Goal: Information Seeking & Learning: Learn about a topic

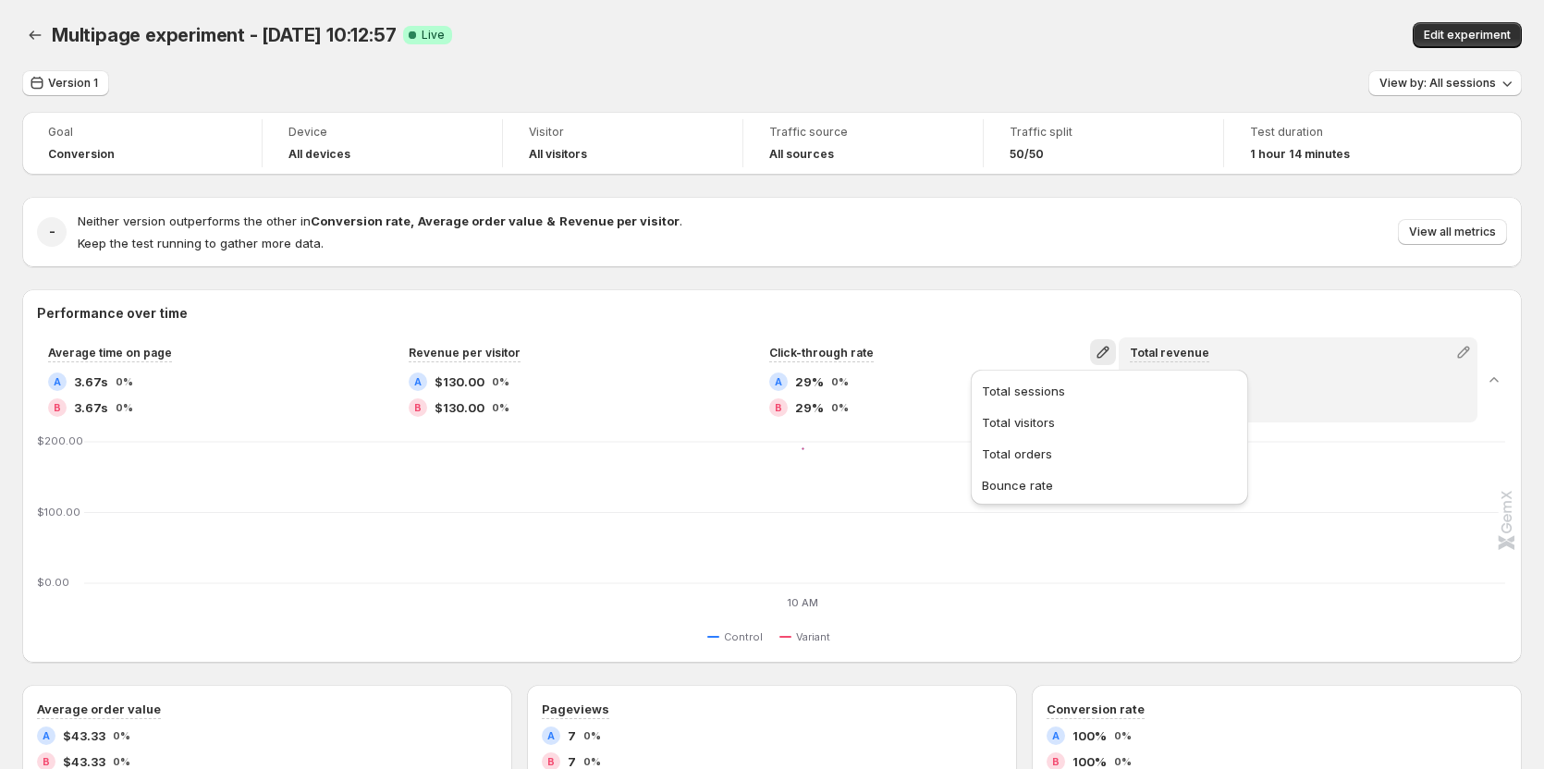
click at [946, 247] on div "Neither version outperforms the other in Conversion rate , Average order value …" at bounding box center [793, 232] width 1430 height 41
click at [626, 59] on div "Multipage experiment - Aug 19, 10:12:57. This page is ready Multipage experimen…" at bounding box center [772, 35] width 1500 height 70
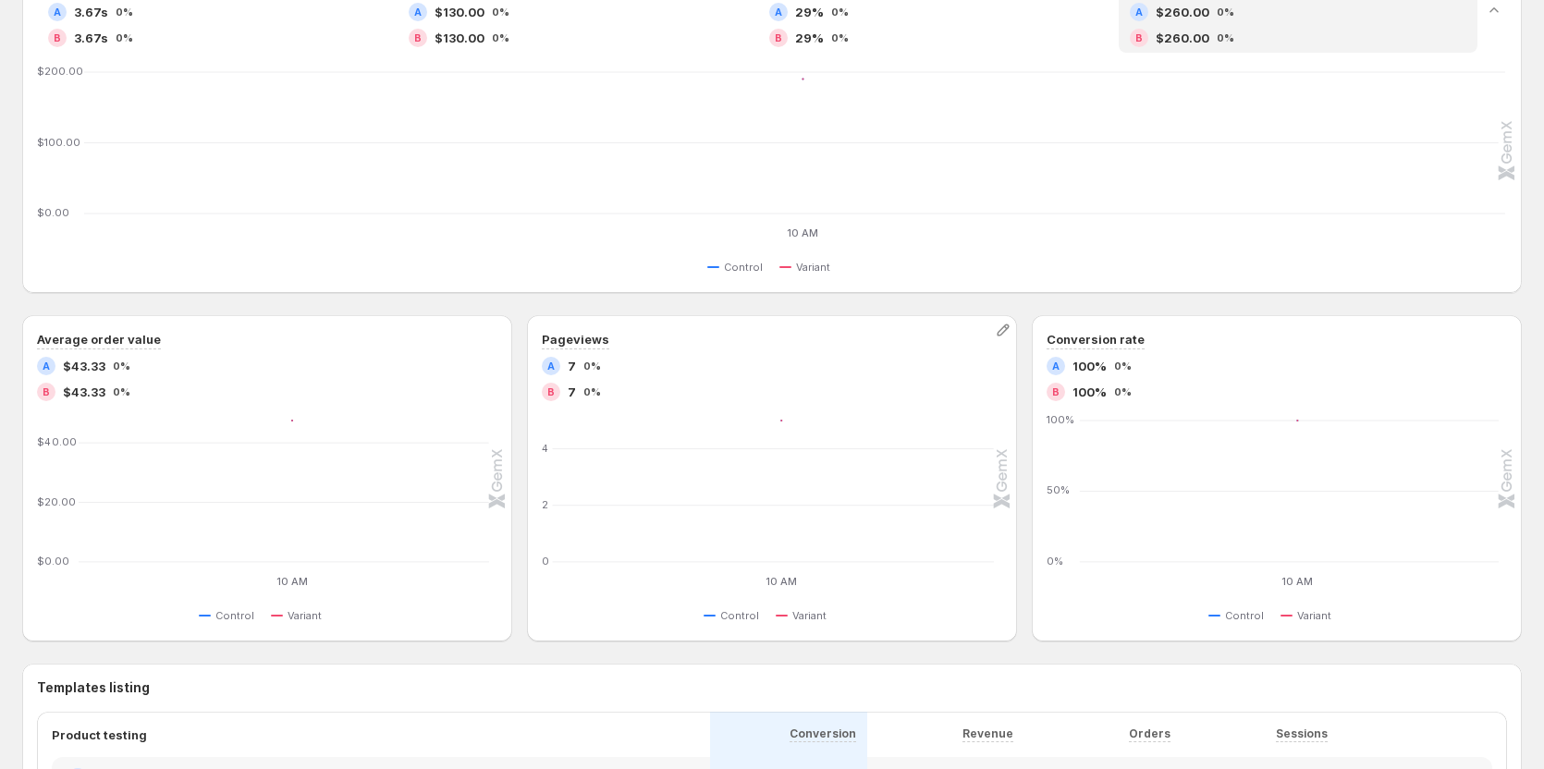
scroll to position [185, 0]
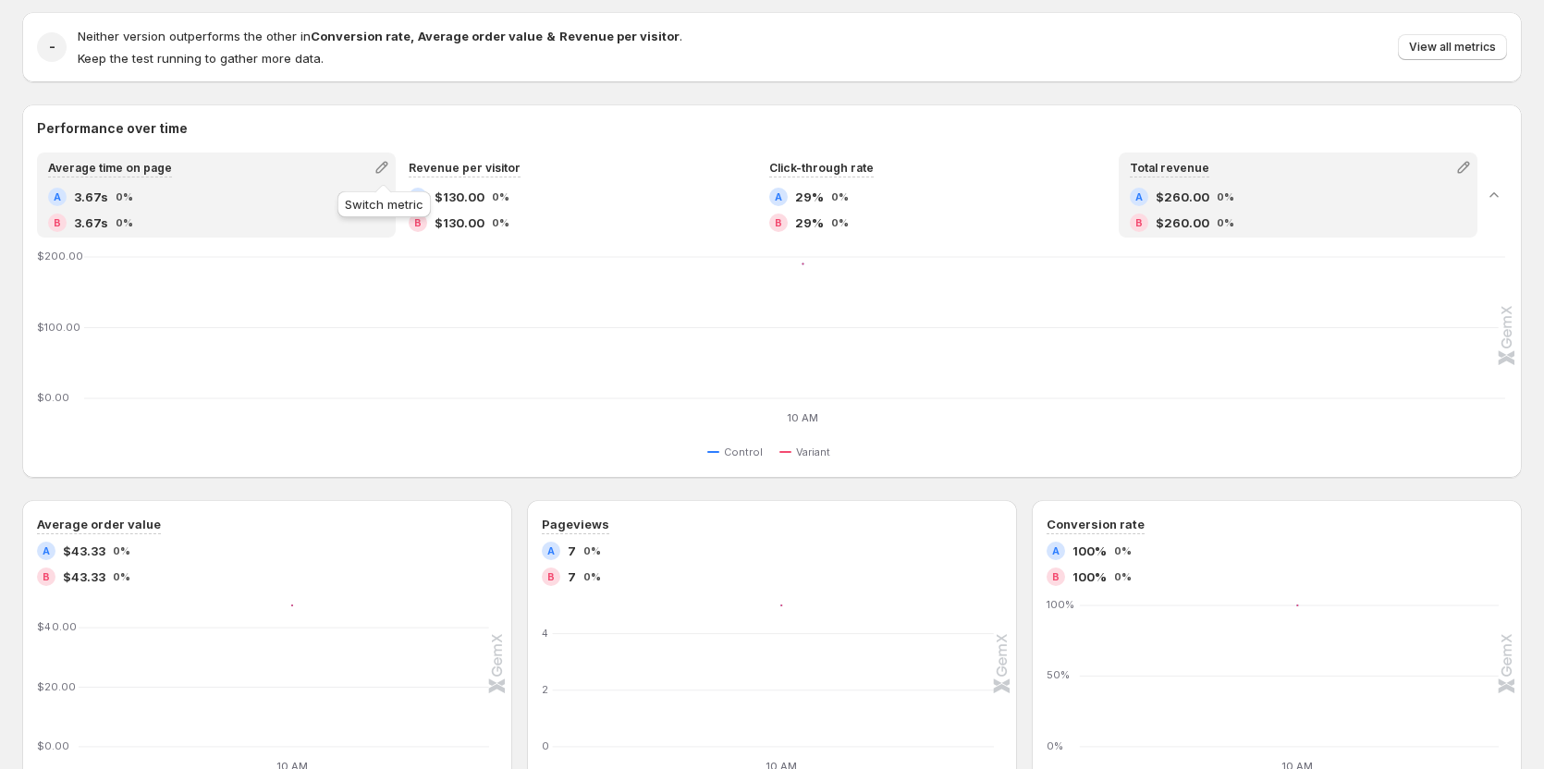
click at [377, 166] on icon "button" at bounding box center [382, 167] width 18 height 18
click at [375, 219] on button "Total sessions" at bounding box center [384, 206] width 266 height 30
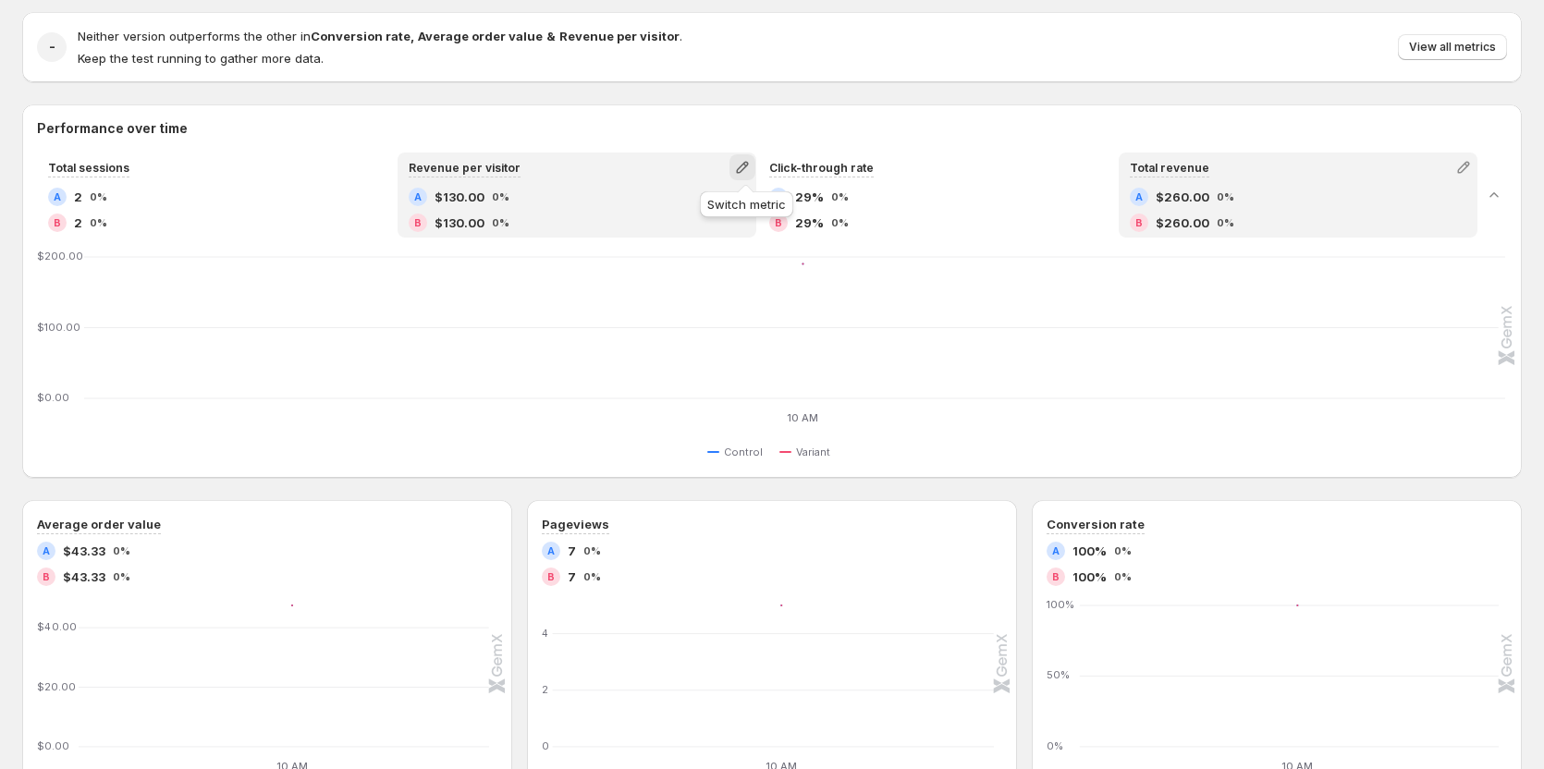
click at [746, 166] on icon "button" at bounding box center [742, 167] width 18 height 18
click at [655, 210] on span "Total visitors" at bounding box center [656, 206] width 73 height 15
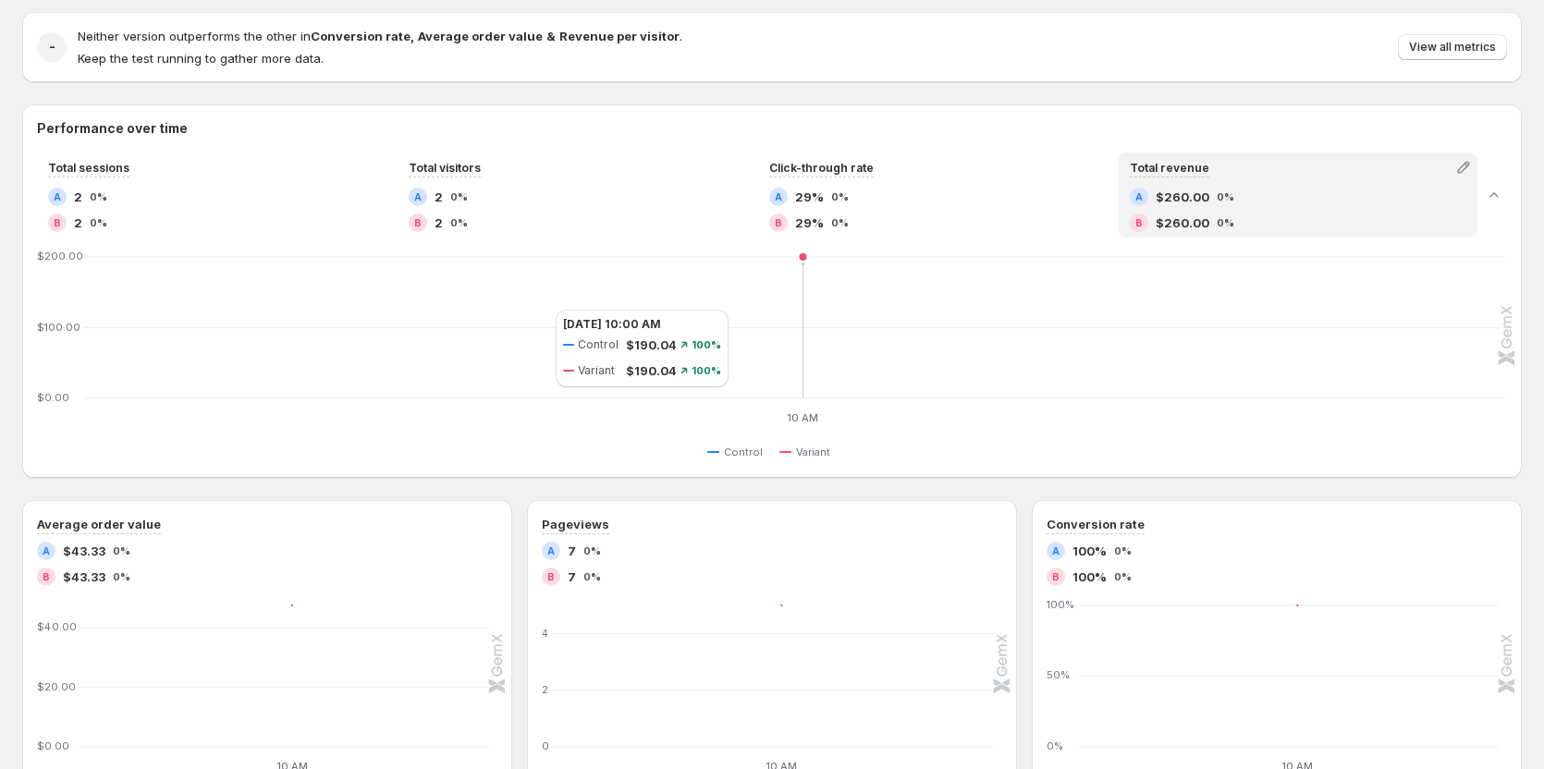
scroll to position [370, 0]
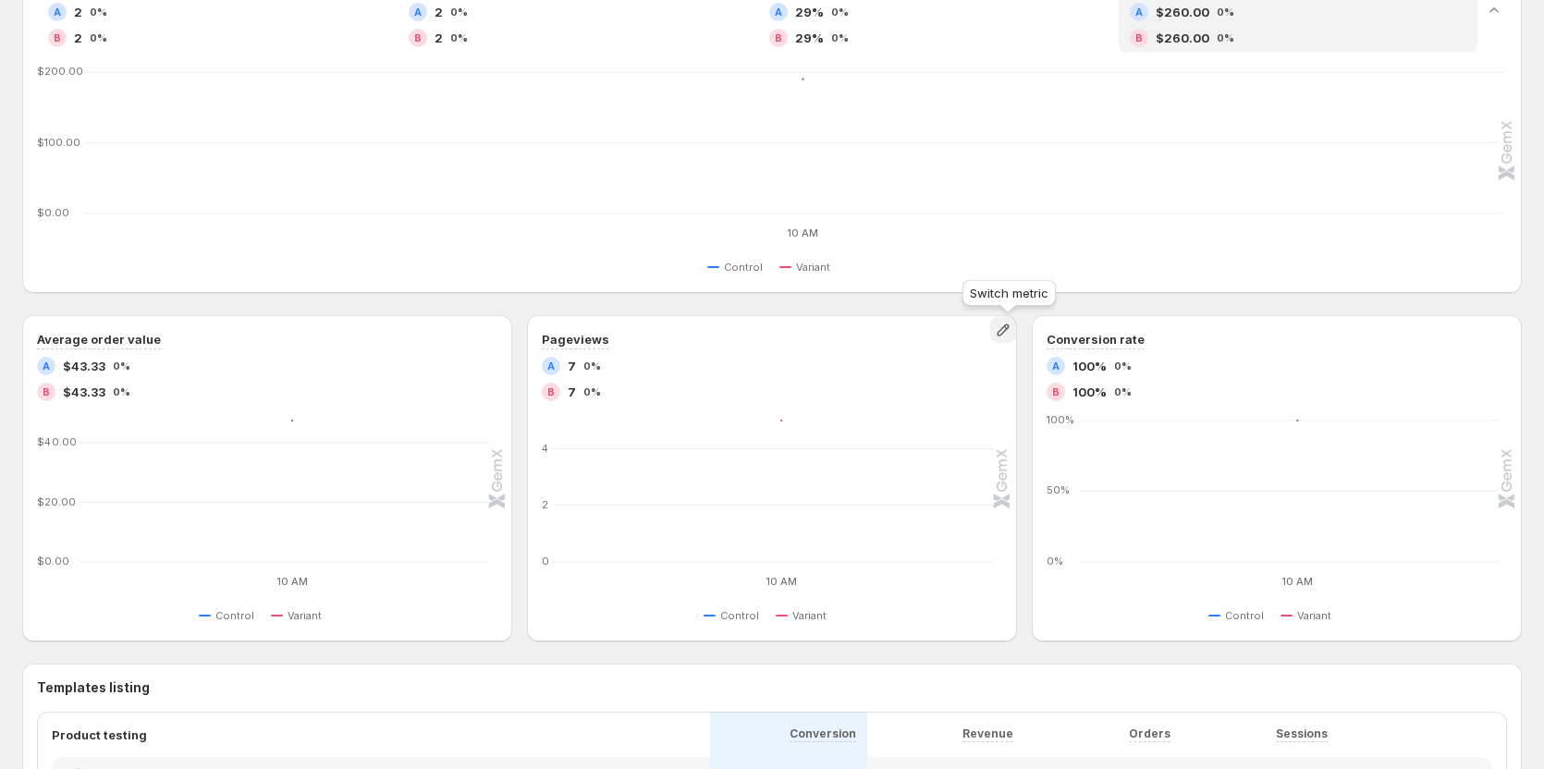
click at [1004, 328] on icon "button" at bounding box center [1003, 330] width 18 height 18
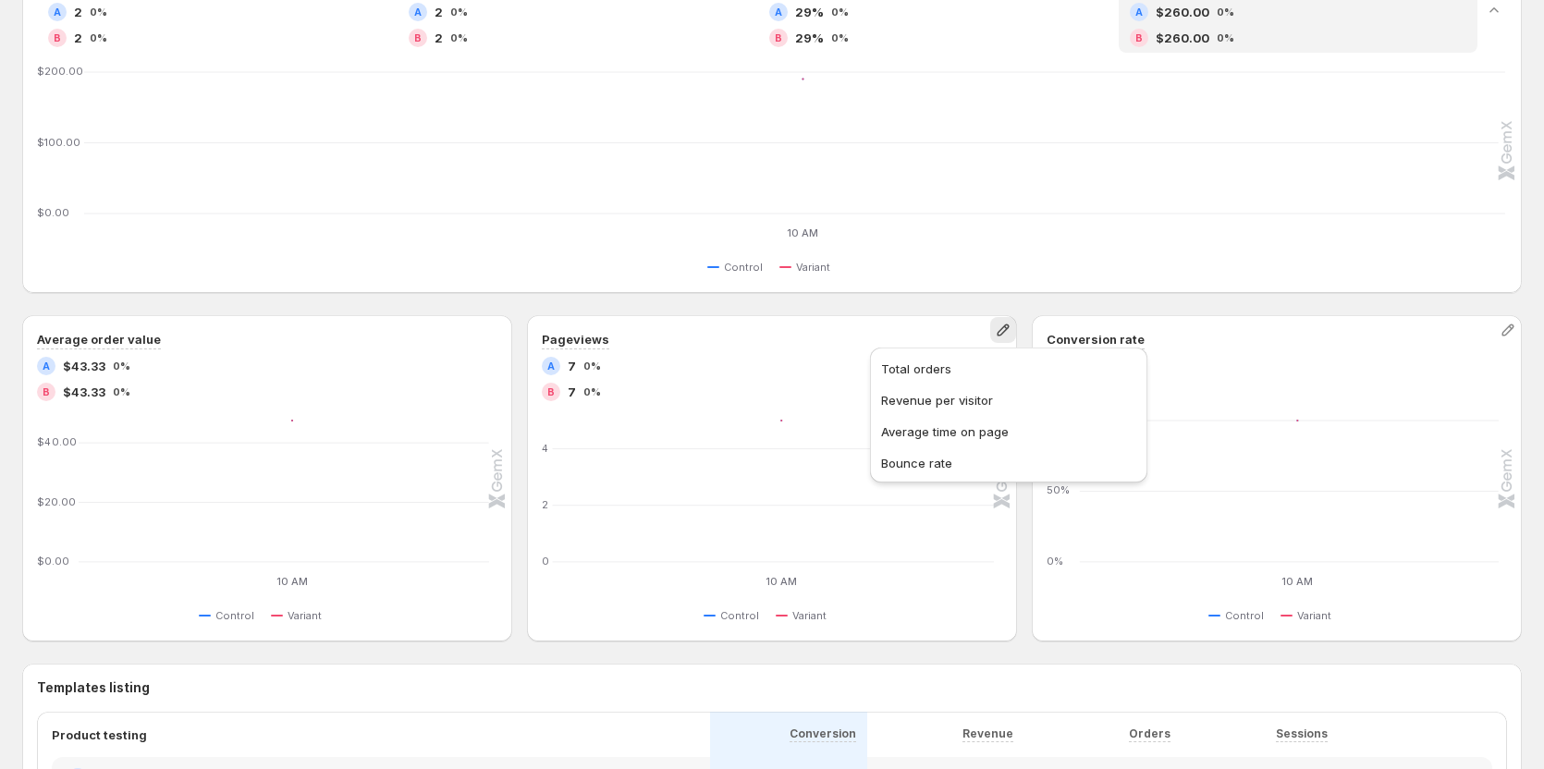
click at [1170, 334] on div "Conversion rate" at bounding box center [1277, 339] width 461 height 19
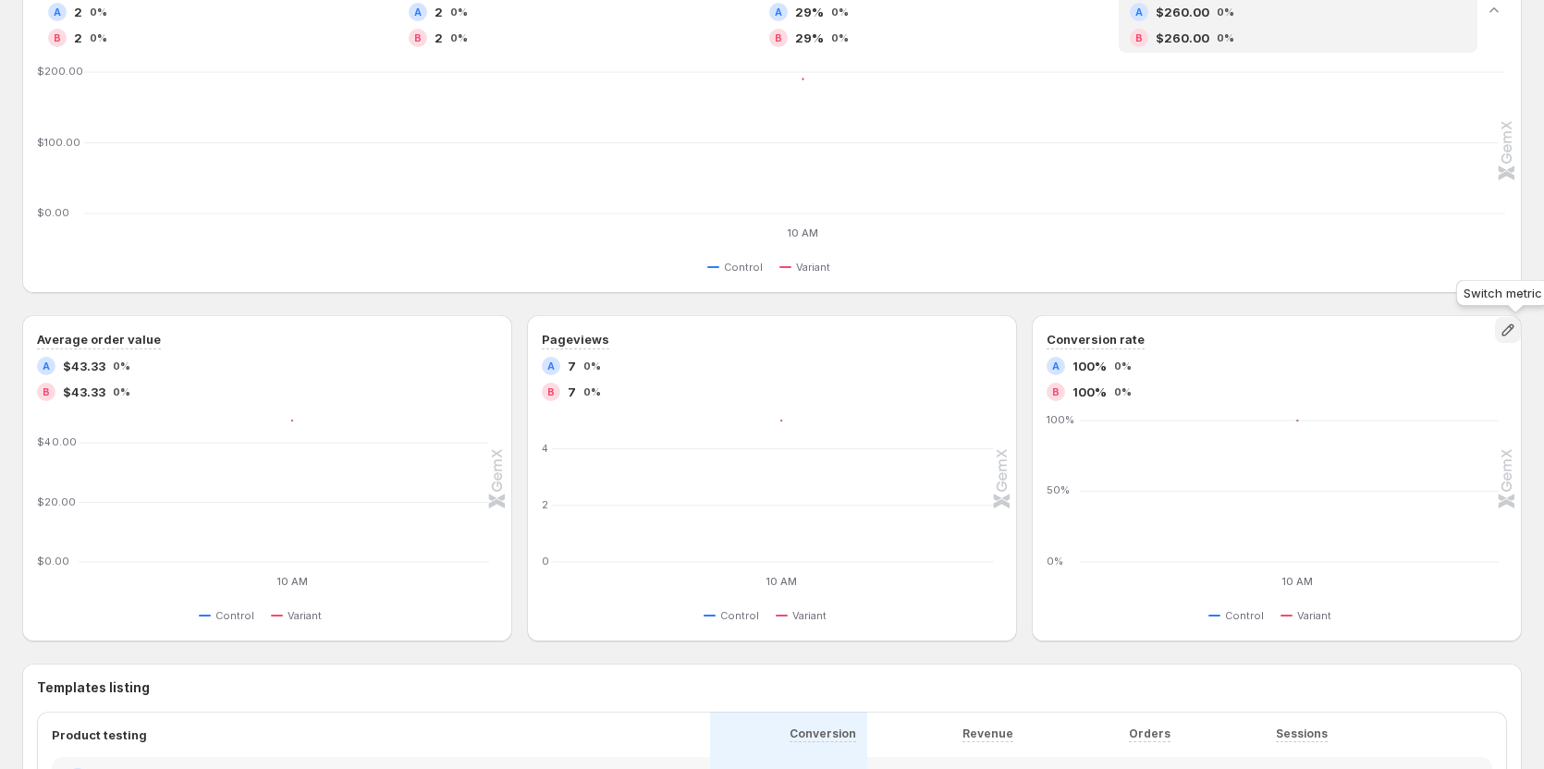
click at [1513, 339] on button "button" at bounding box center [1508, 330] width 26 height 26
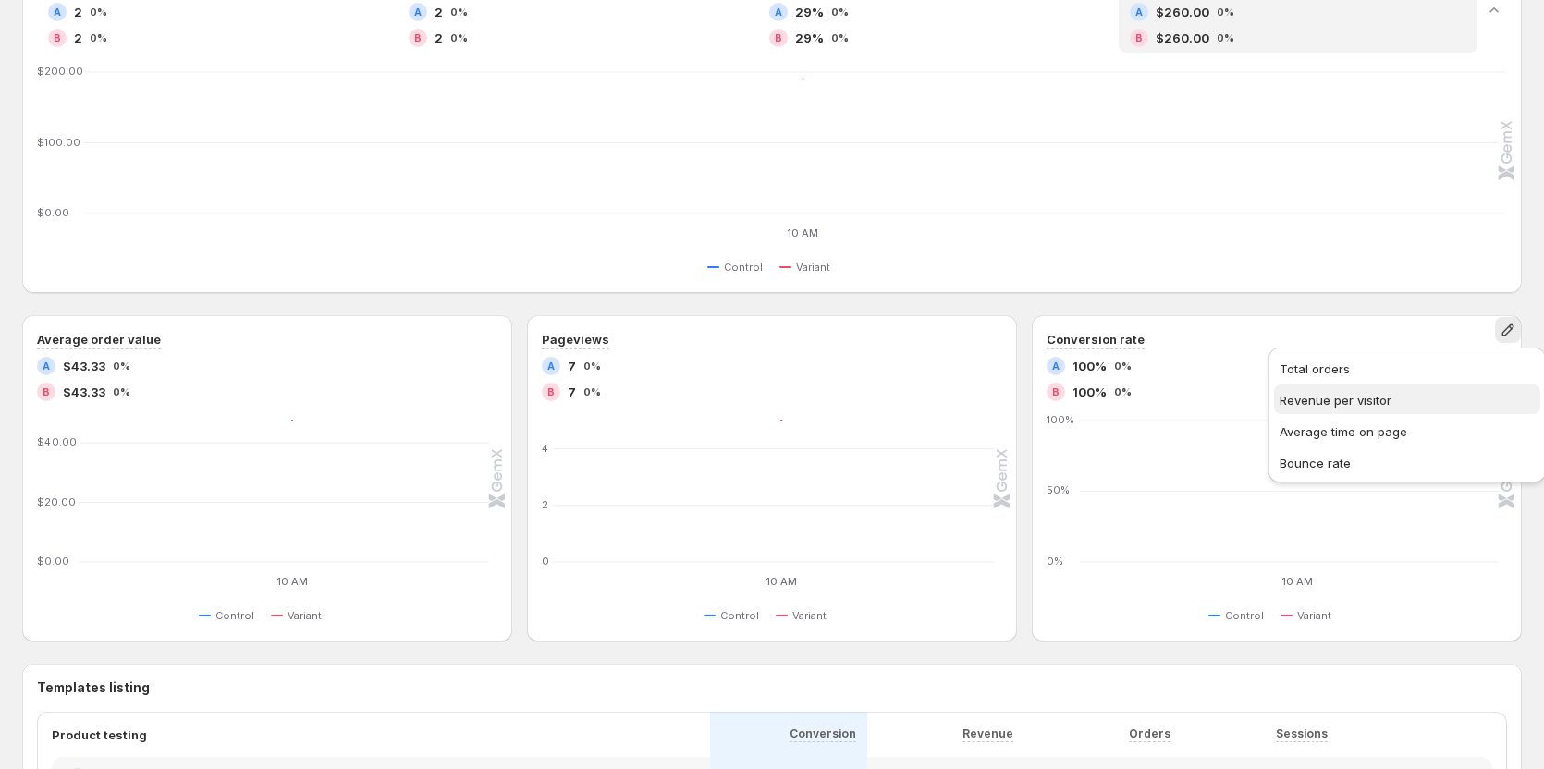
click at [1346, 398] on span "Revenue per visitor" at bounding box center [1336, 400] width 112 height 15
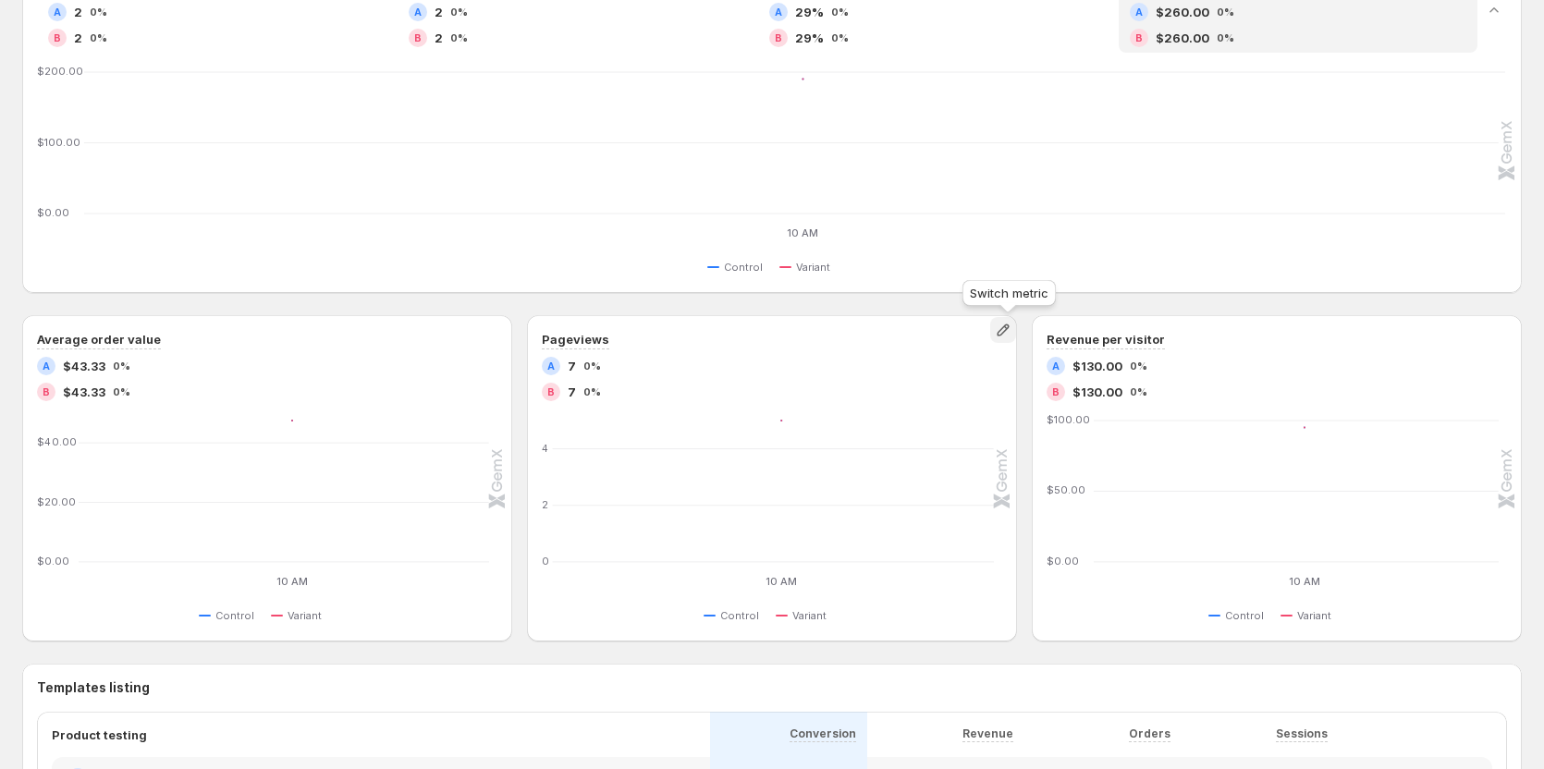
click at [1000, 333] on icon "button" at bounding box center [1003, 330] width 18 height 18
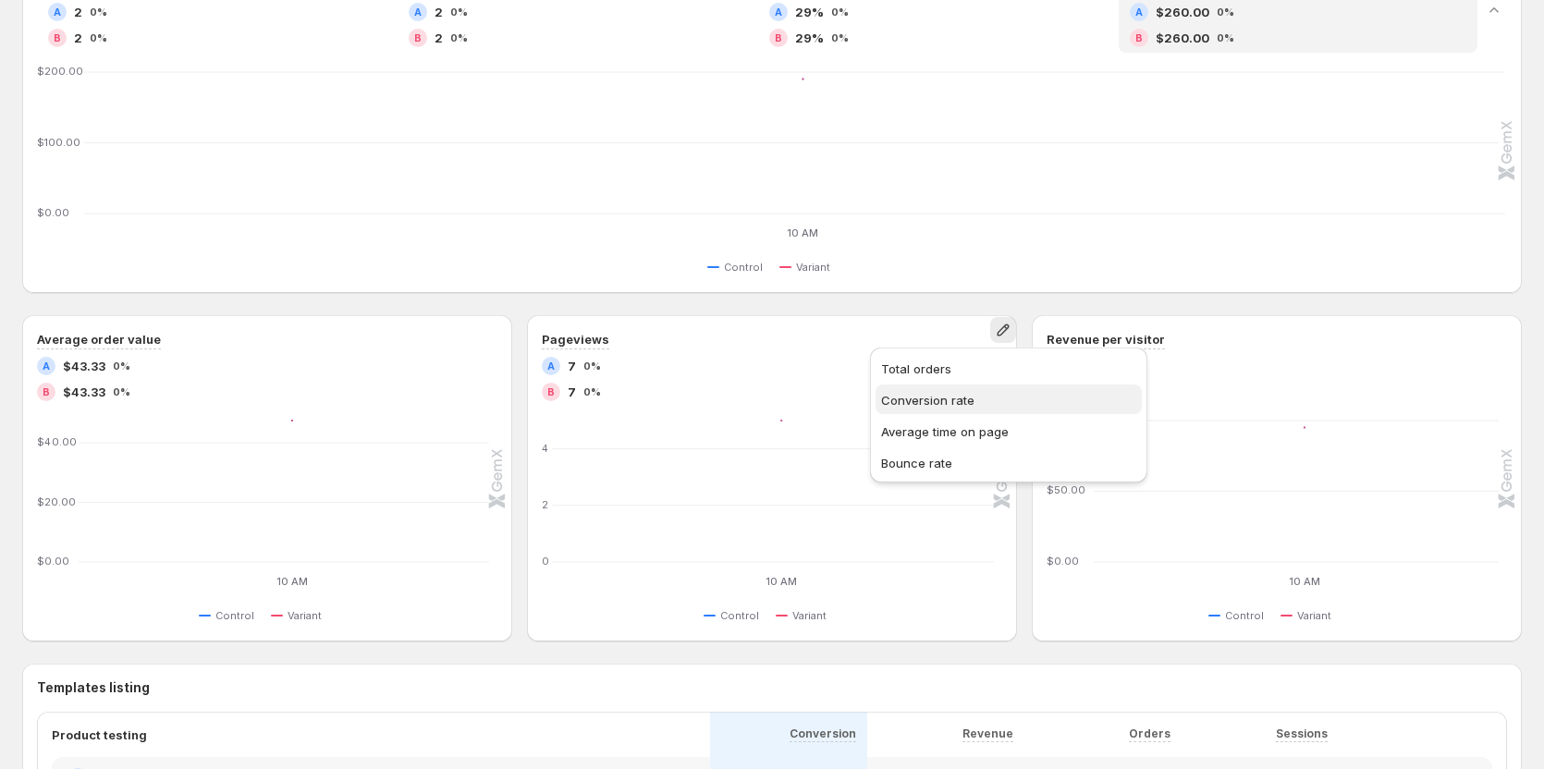
click at [937, 402] on span "Conversion rate" at bounding box center [927, 400] width 93 height 15
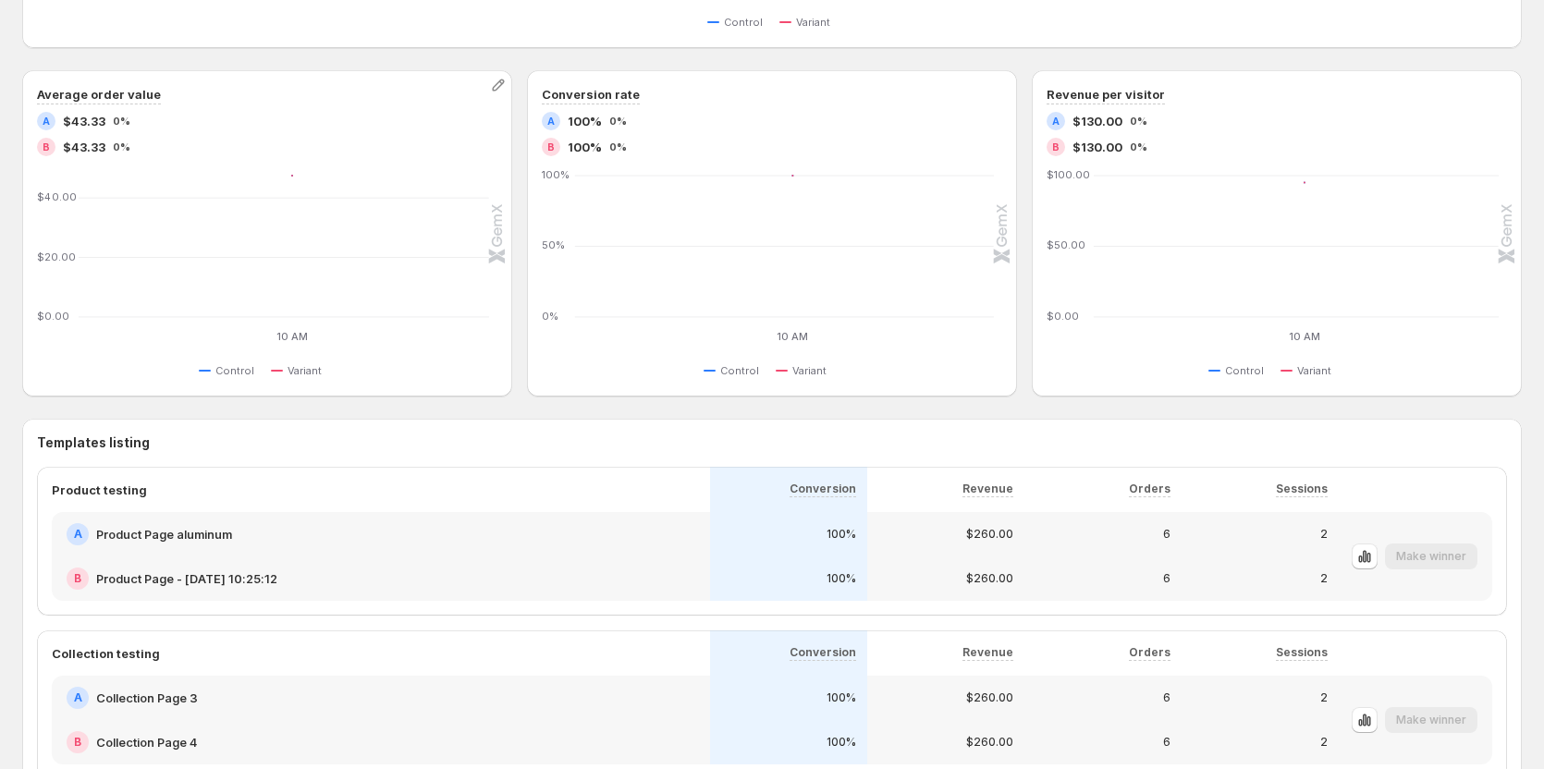
scroll to position [740, 0]
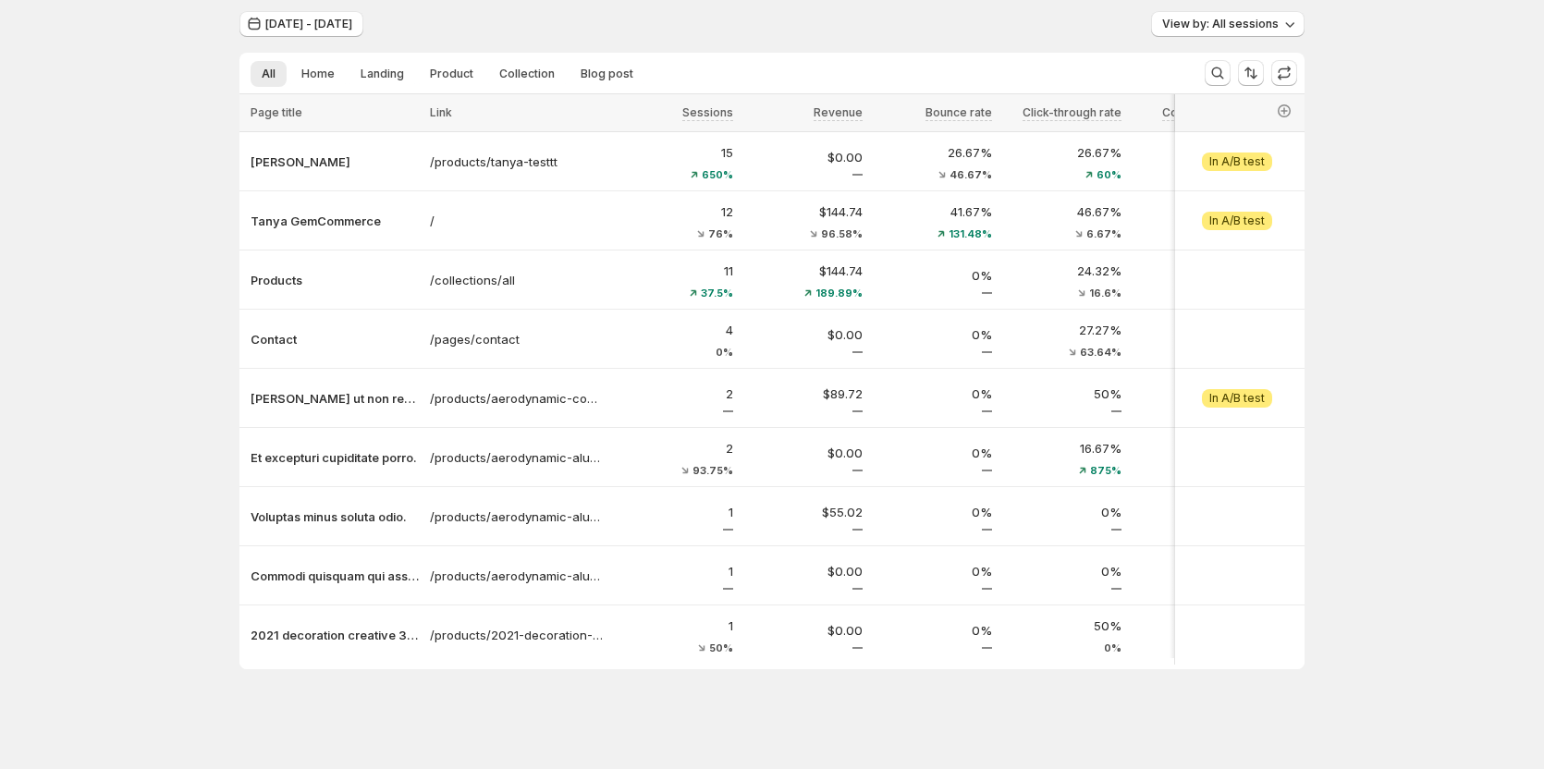
scroll to position [67, 0]
click at [293, 271] on p "Products" at bounding box center [335, 280] width 168 height 18
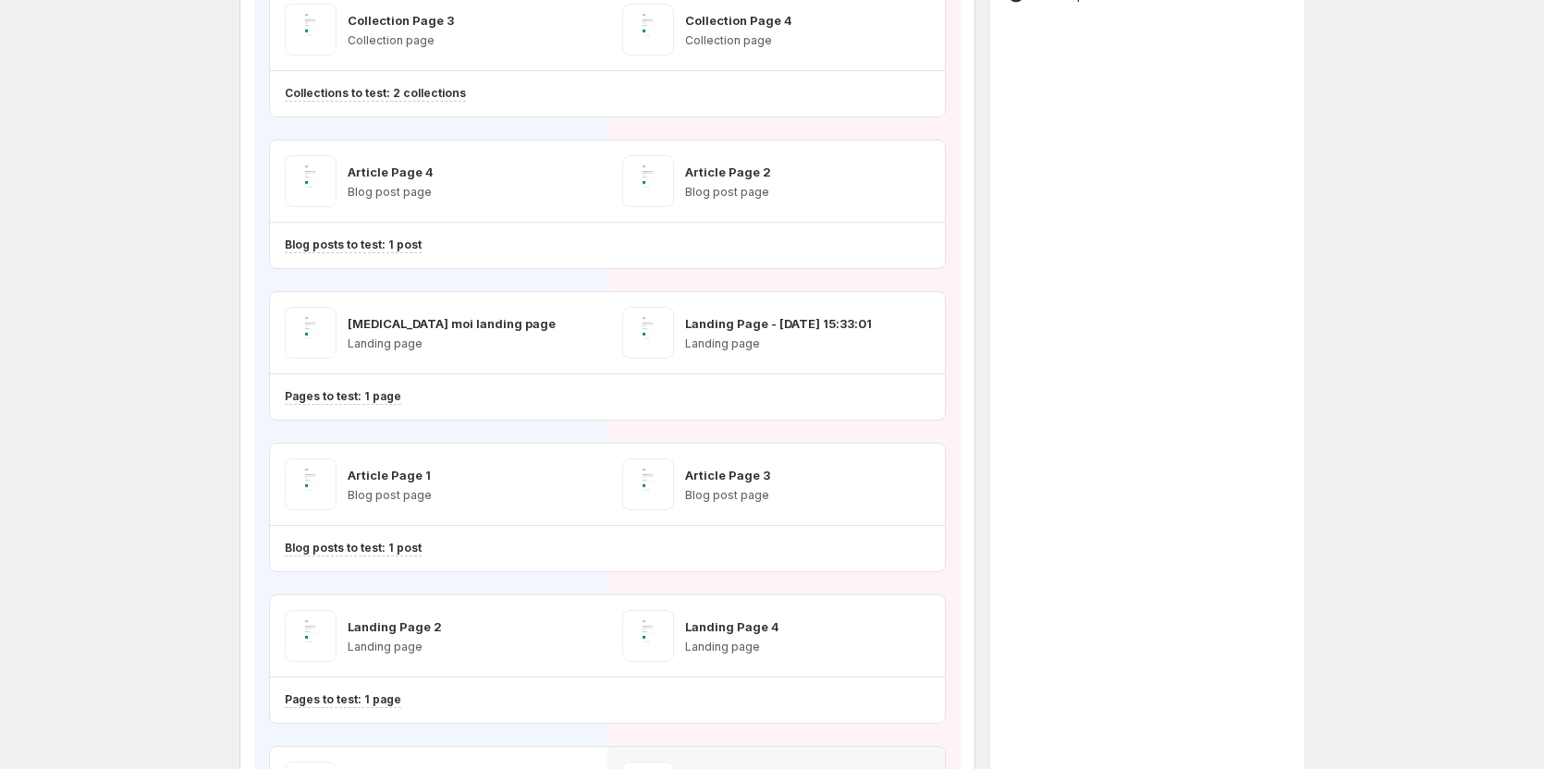
scroll to position [416, 0]
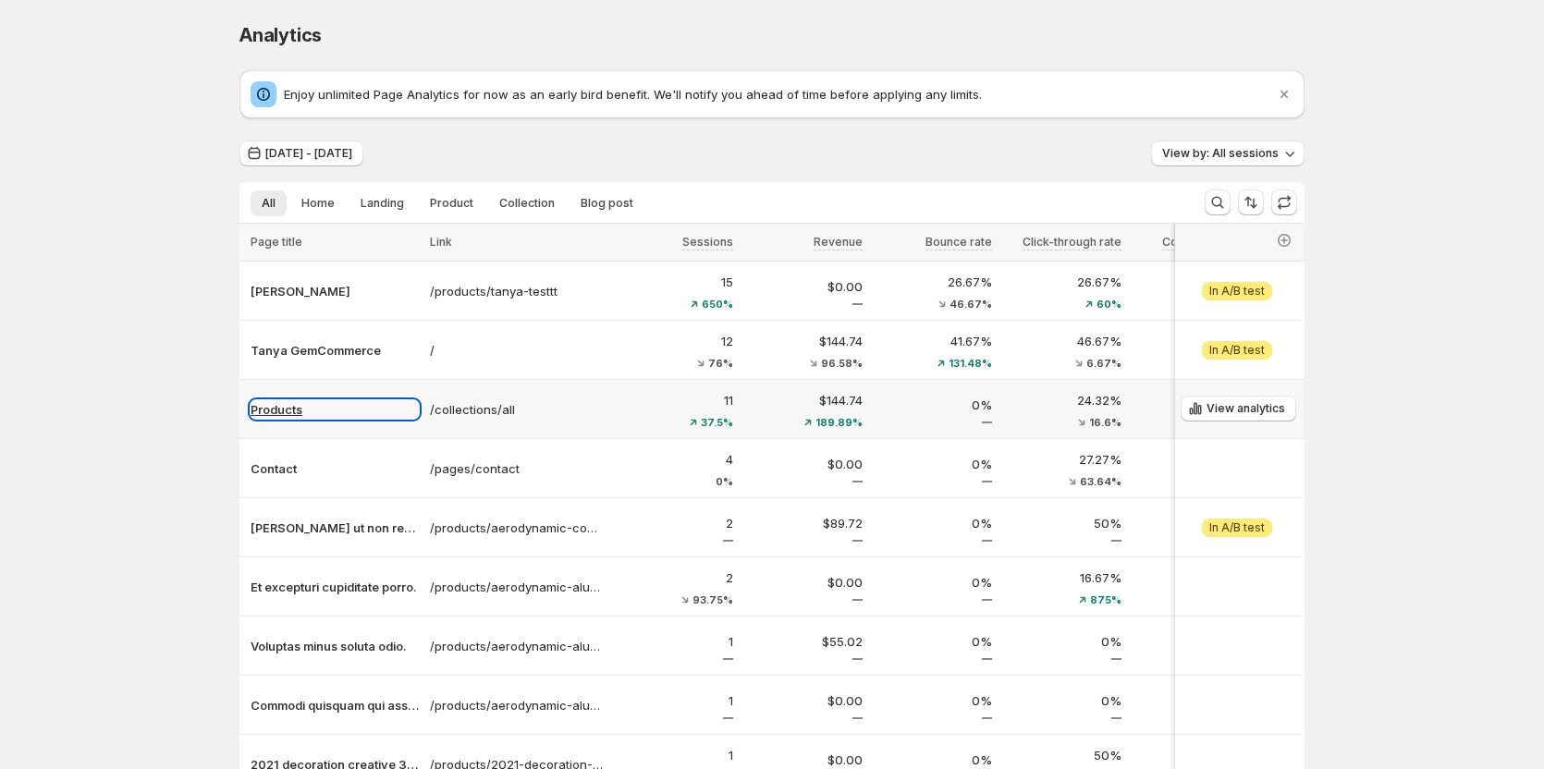
click at [298, 411] on p "Products" at bounding box center [335, 409] width 168 height 18
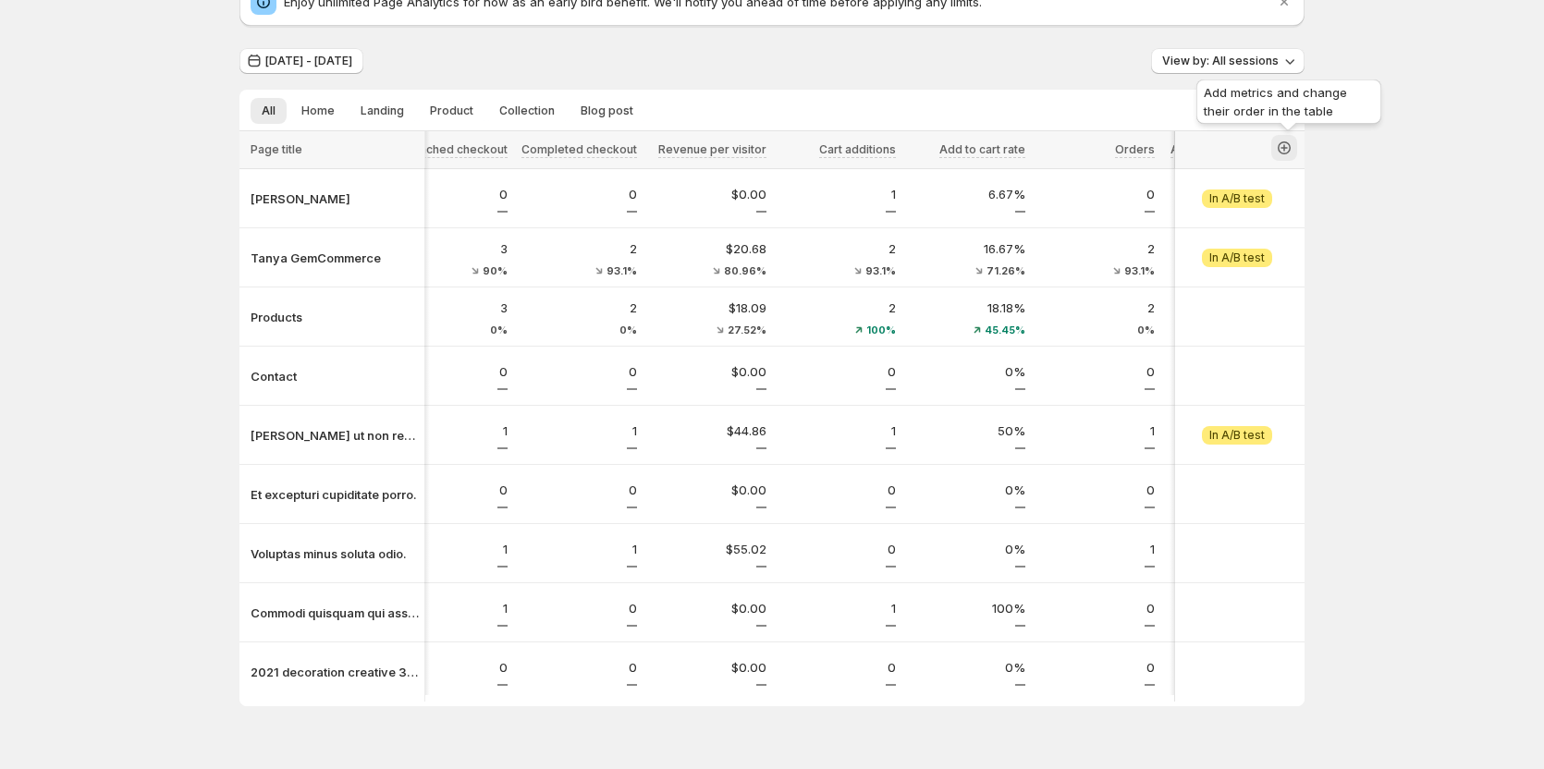
click at [1291, 145] on icon "button" at bounding box center [1284, 147] width 13 height 13
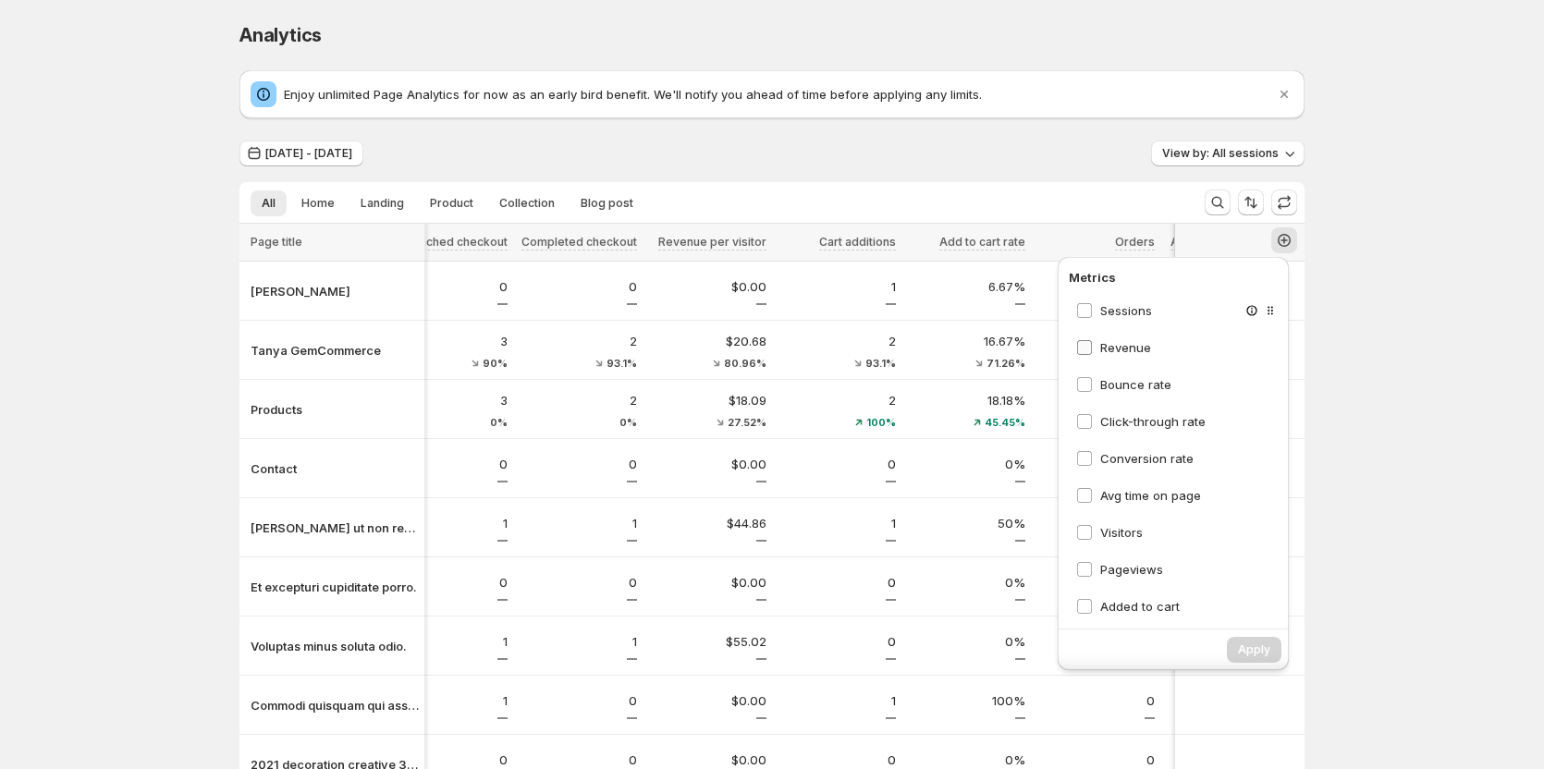
drag, startPoint x: 1104, startPoint y: 314, endPoint x: 1104, endPoint y: 350, distance: 35.1
click at [1104, 314] on span "Sessions" at bounding box center [1126, 310] width 52 height 15
click at [1104, 350] on span "Revenue" at bounding box center [1125, 347] width 51 height 15
click at [1108, 381] on span "Bounce rate" at bounding box center [1135, 384] width 71 height 15
click at [1097, 421] on label "Click-through rate" at bounding box center [1140, 421] width 129 height 18
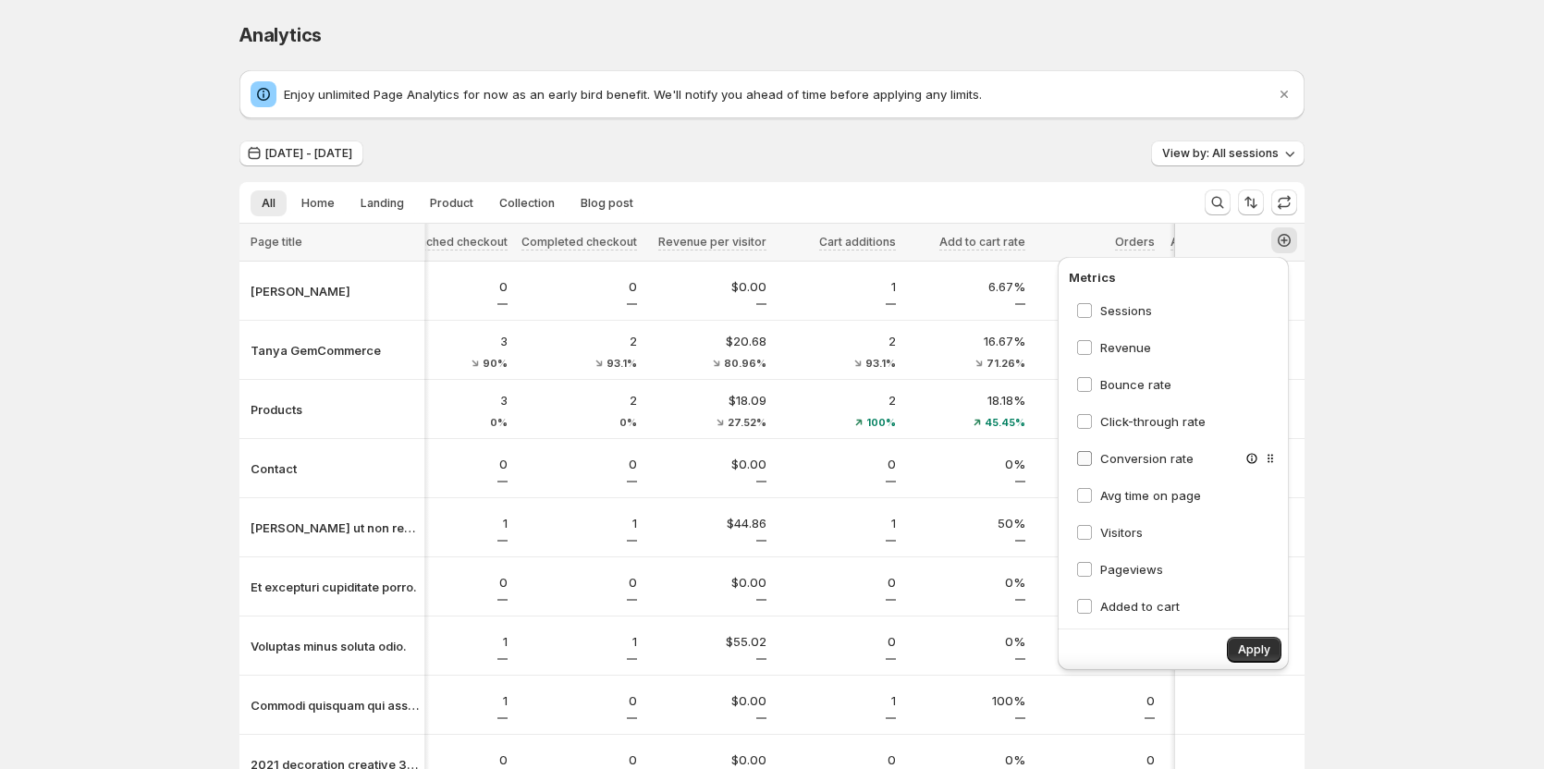
click at [1092, 457] on span at bounding box center [1084, 458] width 17 height 17
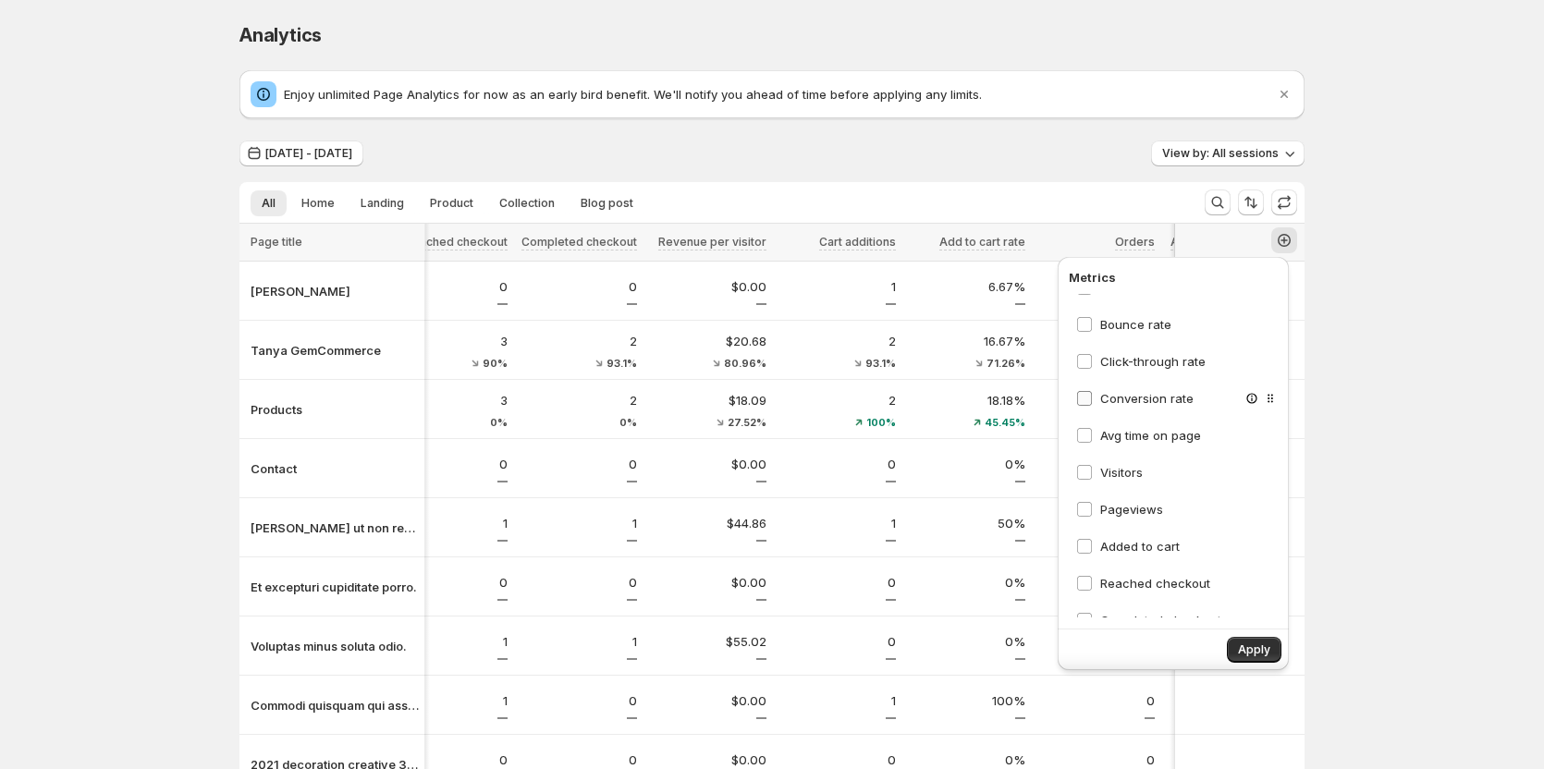
scroll to position [92, 0]
click at [1132, 400] on span "Avg time on page" at bounding box center [1150, 403] width 101 height 15
click at [1121, 444] on span "Visitors" at bounding box center [1121, 440] width 43 height 15
click at [1116, 481] on span "Pageviews" at bounding box center [1131, 477] width 63 height 15
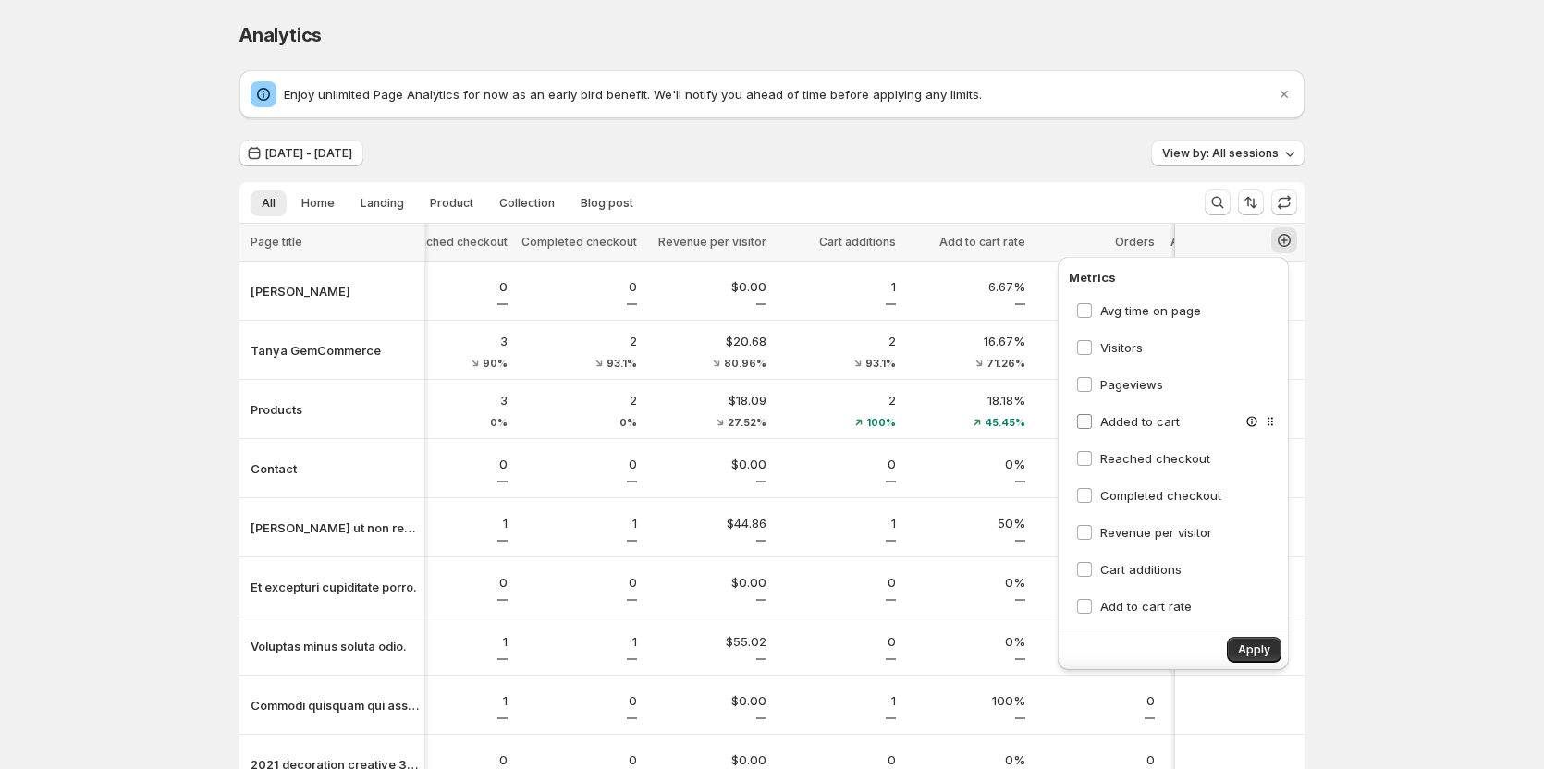
click at [1121, 426] on span "Added to cart" at bounding box center [1140, 421] width 80 height 15
click at [1123, 461] on span "Reached checkout" at bounding box center [1155, 458] width 110 height 15
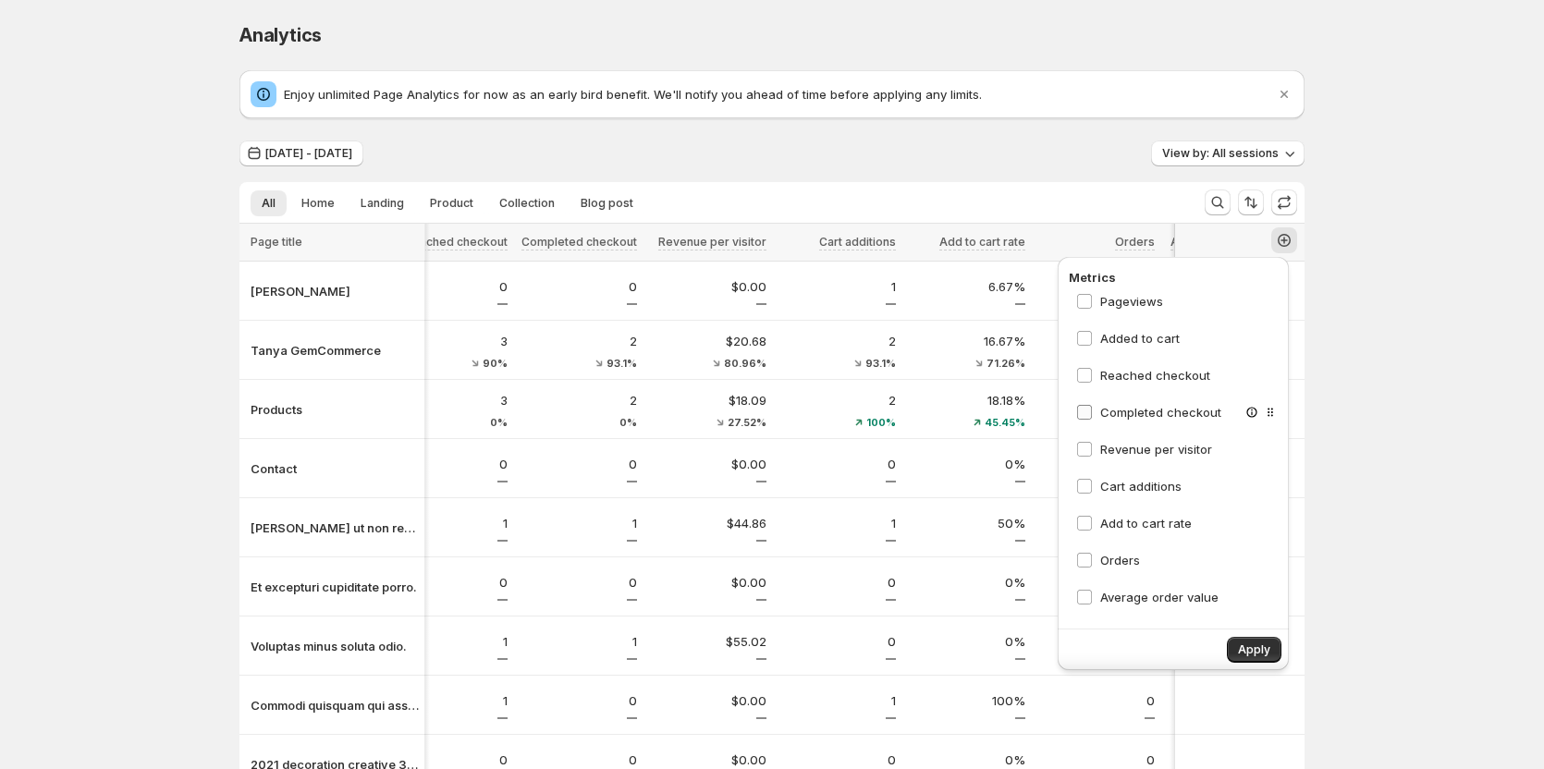
click at [1136, 407] on span "Completed checkout" at bounding box center [1160, 412] width 121 height 15
click at [1134, 449] on span "Revenue per visitor" at bounding box center [1156, 449] width 112 height 15
click at [1115, 491] on span "Cart additions" at bounding box center [1140, 486] width 81 height 15
click at [1113, 528] on span "Add to cart rate" at bounding box center [1146, 523] width 92 height 15
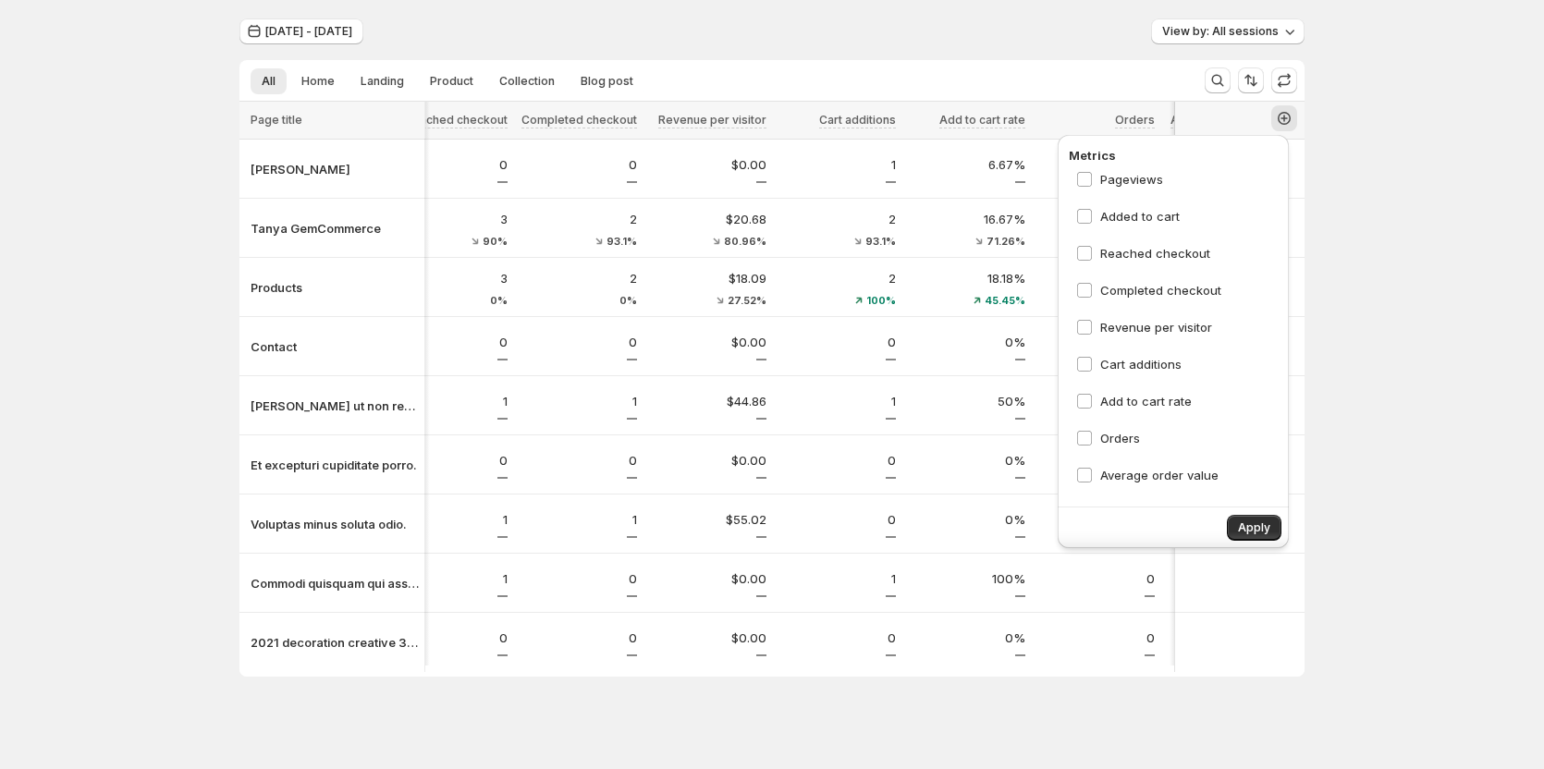
scroll to position [137, 0]
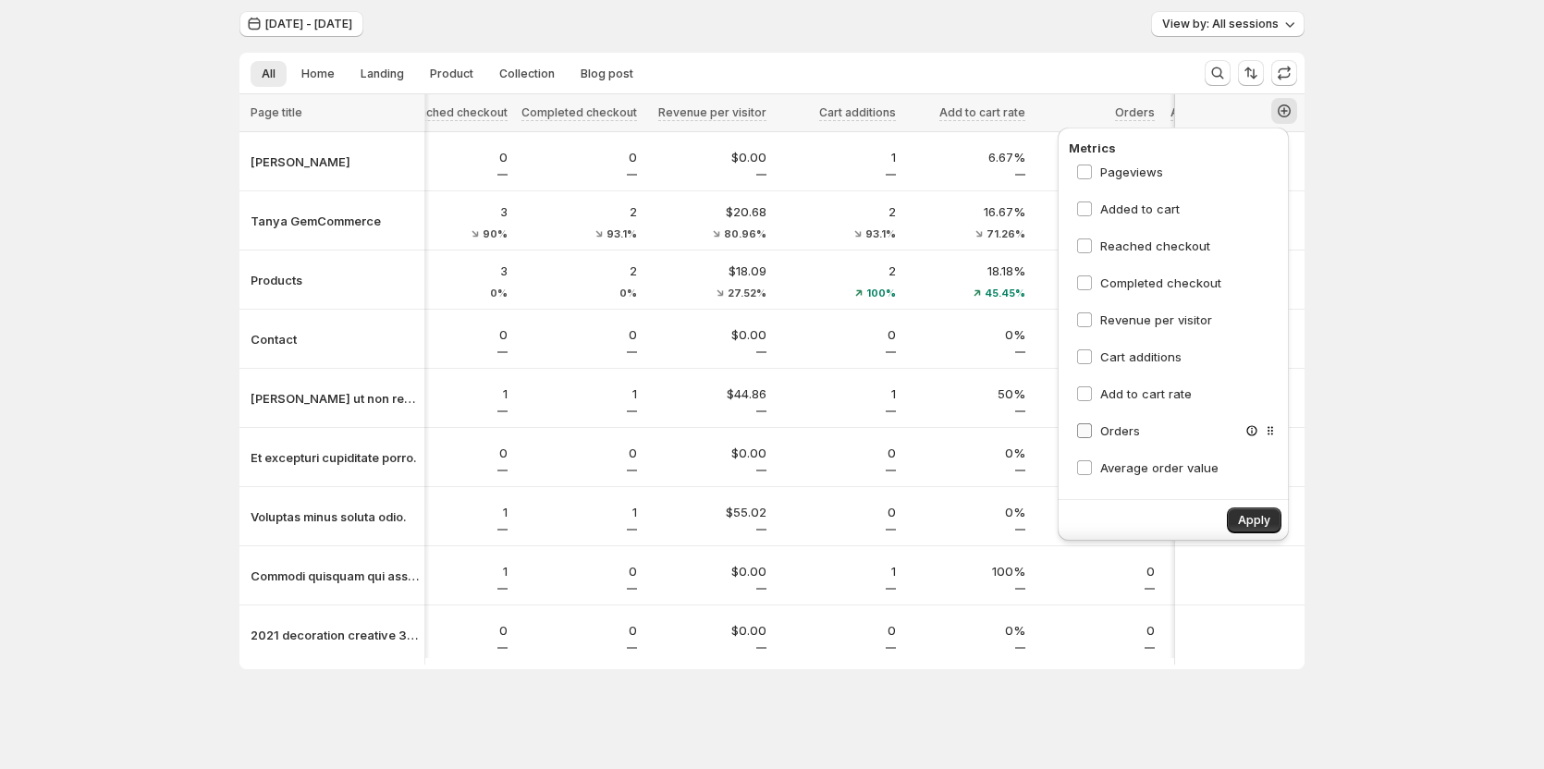
click at [1126, 424] on span "Orders" at bounding box center [1120, 431] width 40 height 15
click at [1123, 468] on span "Average order value" at bounding box center [1159, 468] width 118 height 18
click at [1239, 513] on span "Apply" at bounding box center [1254, 520] width 32 height 15
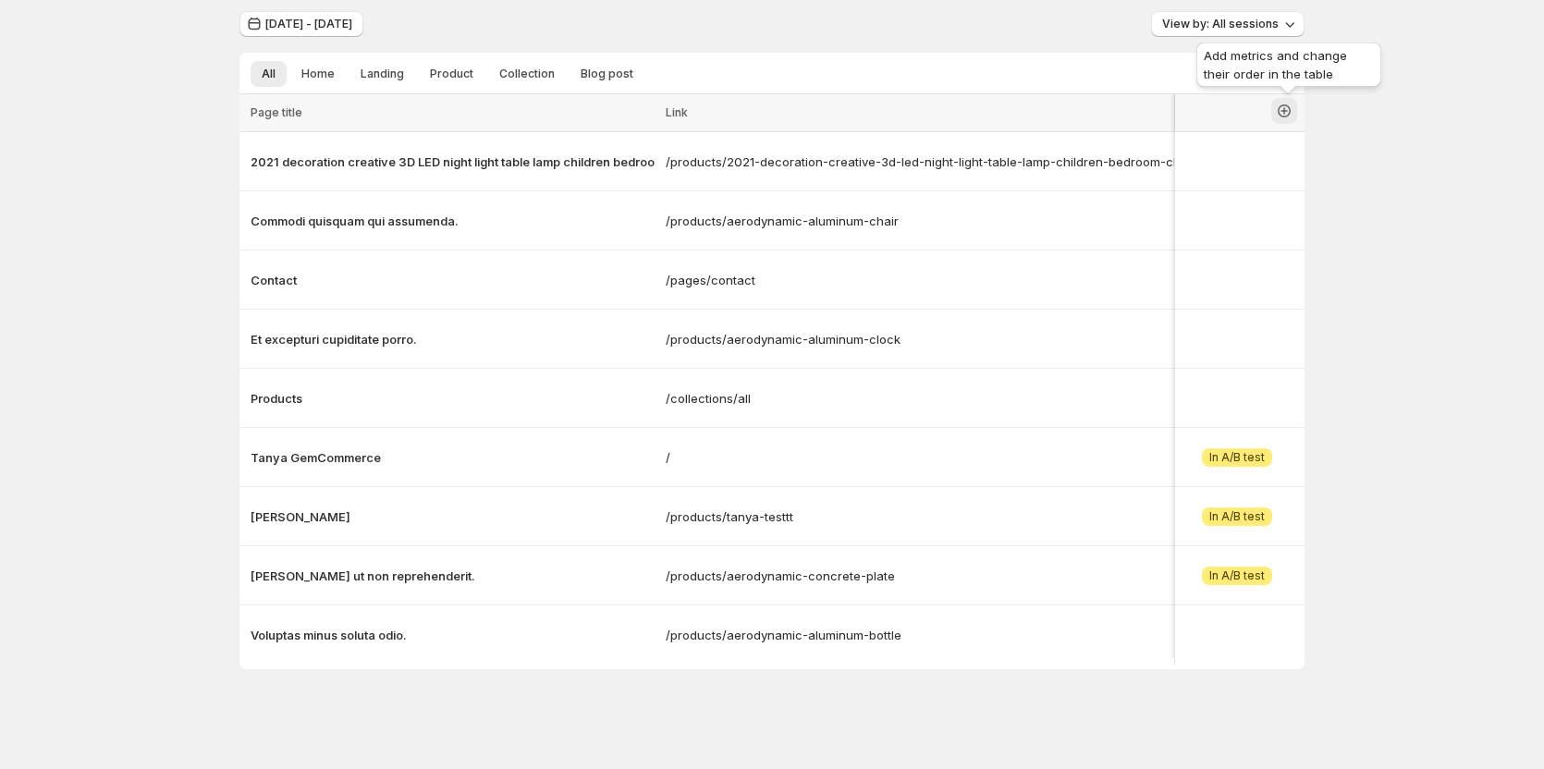
click at [1287, 102] on icon "button" at bounding box center [1284, 111] width 18 height 18
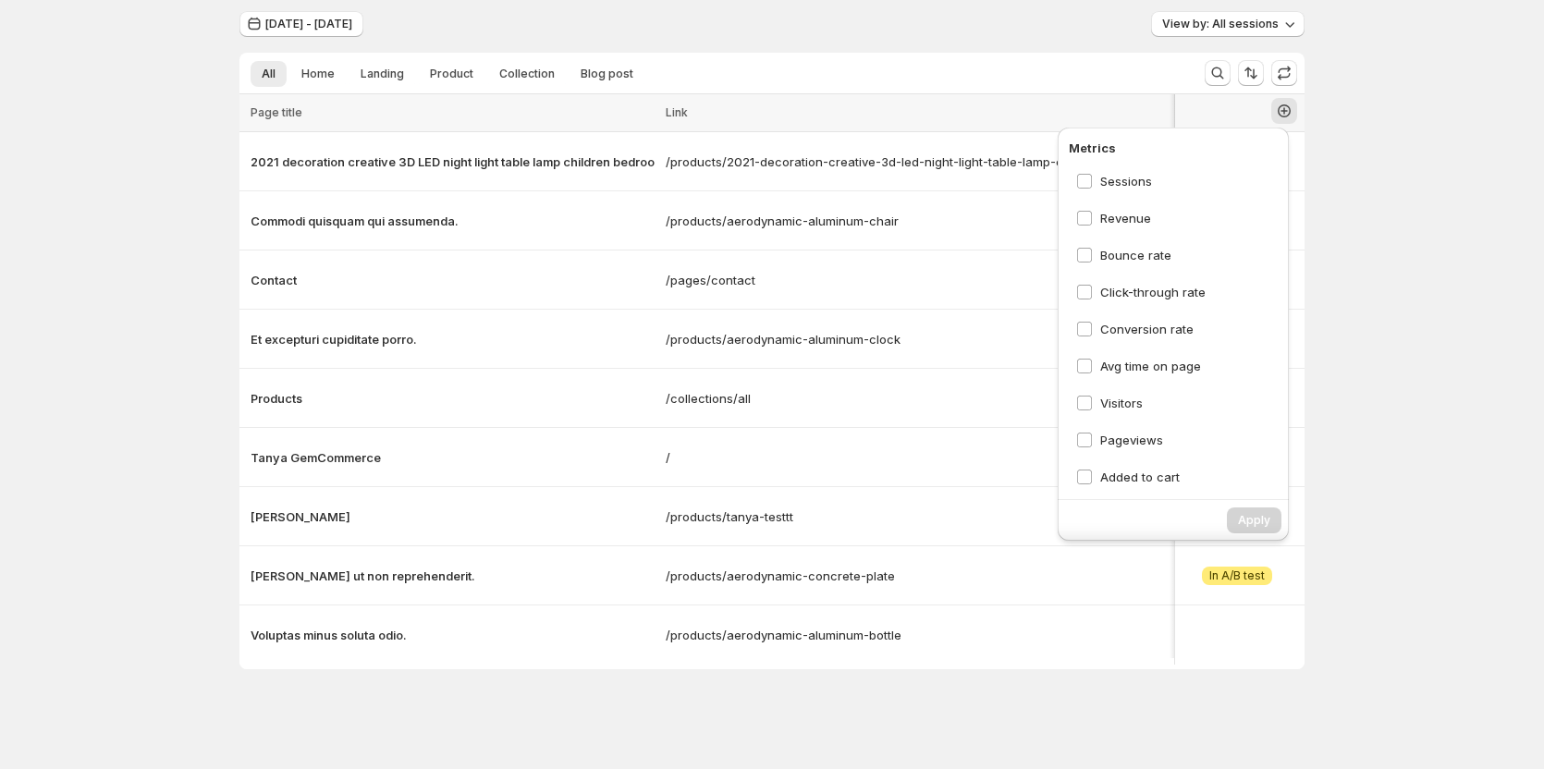
click at [1428, 329] on div "Analytics. This page is ready Analytics Enjoy unlimited Page Analytics for now …" at bounding box center [772, 320] width 1544 height 899
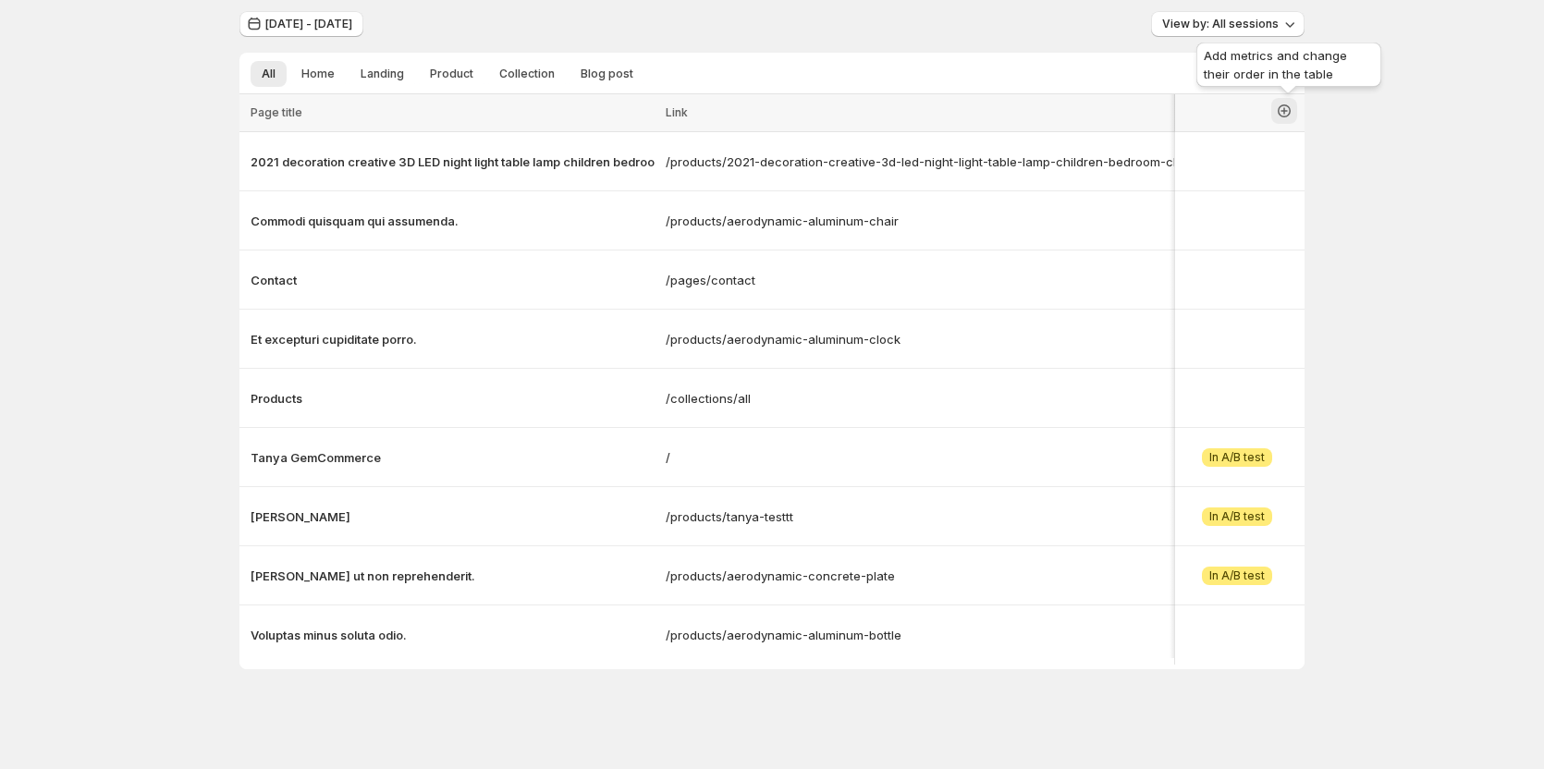
click at [1291, 104] on icon "button" at bounding box center [1284, 110] width 13 height 13
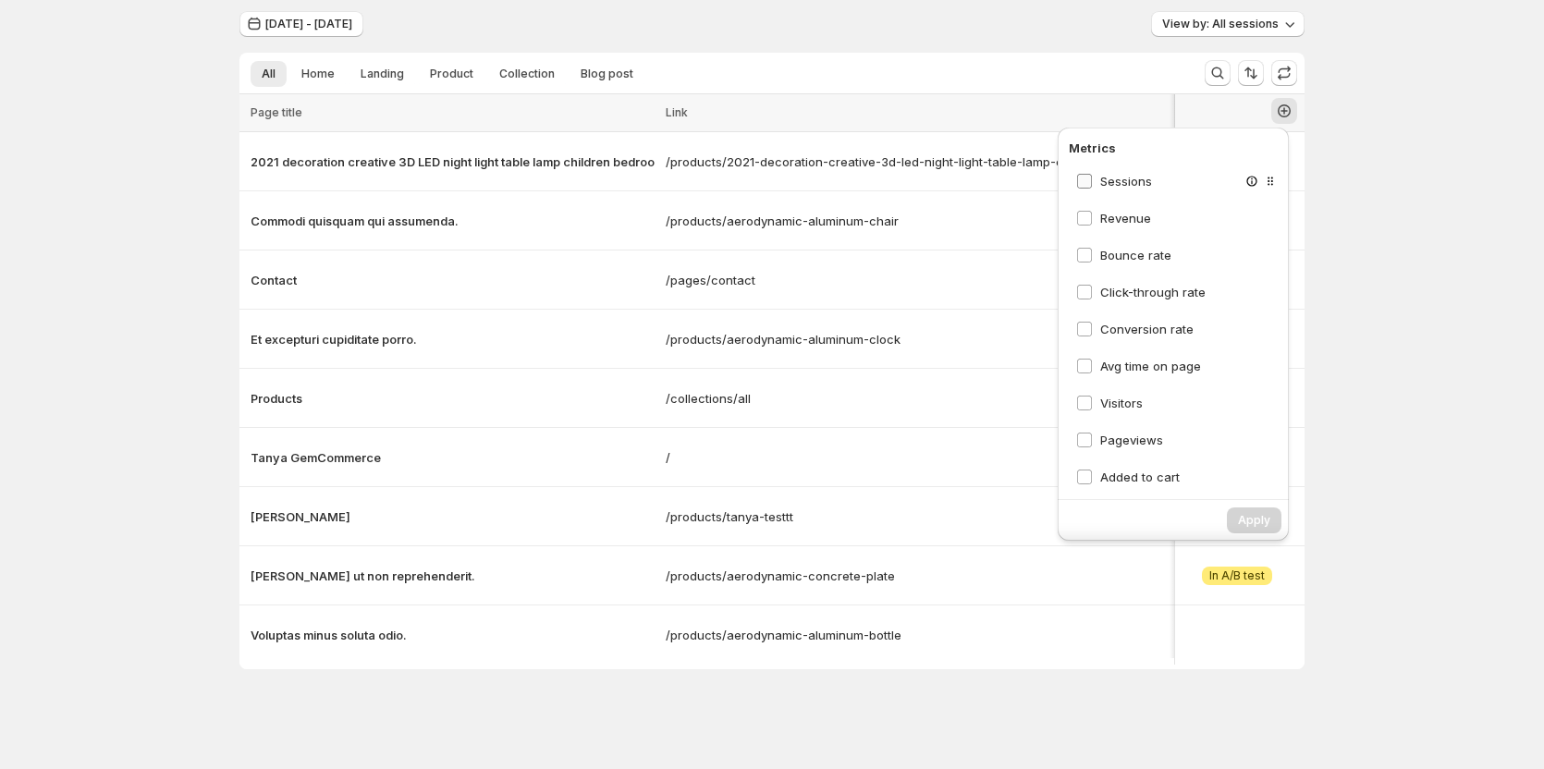
click at [1147, 174] on span "Sessions" at bounding box center [1126, 181] width 52 height 15
click at [1130, 248] on span "Bounce rate" at bounding box center [1135, 255] width 71 height 15
click at [1127, 293] on span "Click-through rate" at bounding box center [1152, 292] width 105 height 18
click at [1130, 359] on span "Avg time on page" at bounding box center [1150, 366] width 101 height 15
click at [1098, 437] on label "Pageviews" at bounding box center [1119, 440] width 87 height 18
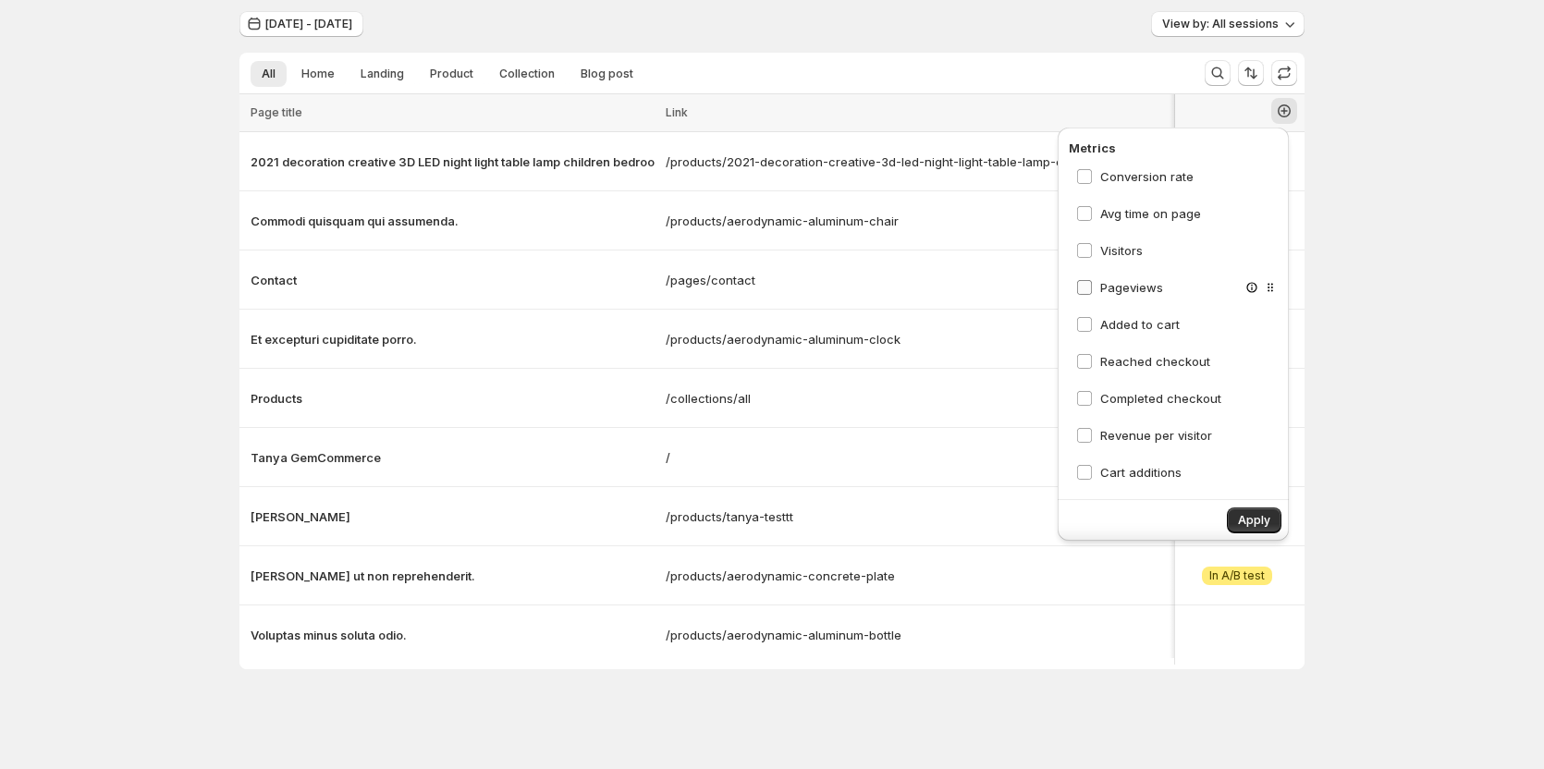
scroll to position [185, 0]
click at [1138, 397] on span "Revenue per visitor" at bounding box center [1156, 403] width 112 height 15
click at [1127, 220] on div "Revenue" at bounding box center [1178, 218] width 218 height 33
click at [1127, 214] on span "Revenue" at bounding box center [1125, 218] width 51 height 15
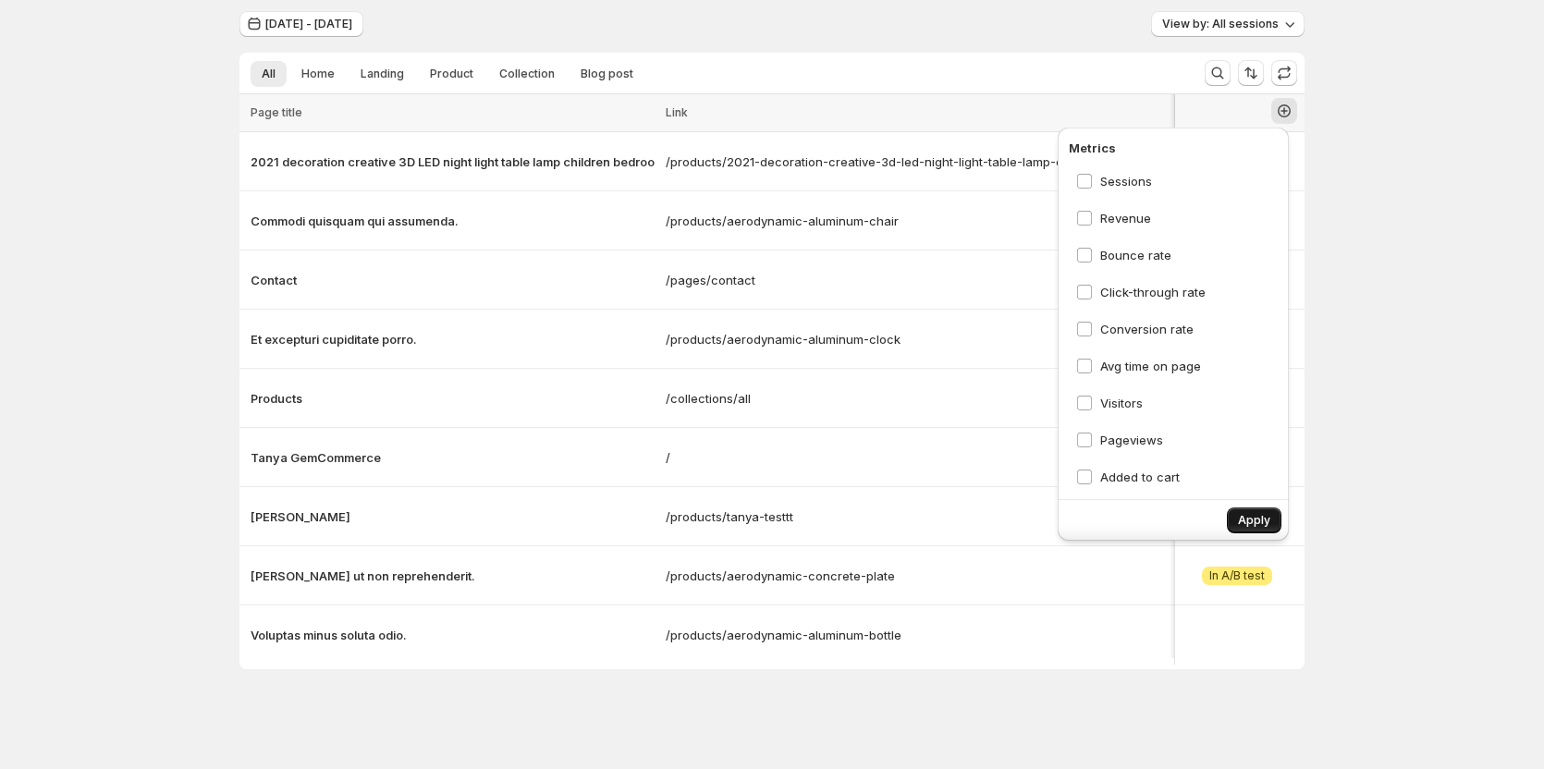
click at [1245, 514] on span "Apply" at bounding box center [1254, 520] width 32 height 15
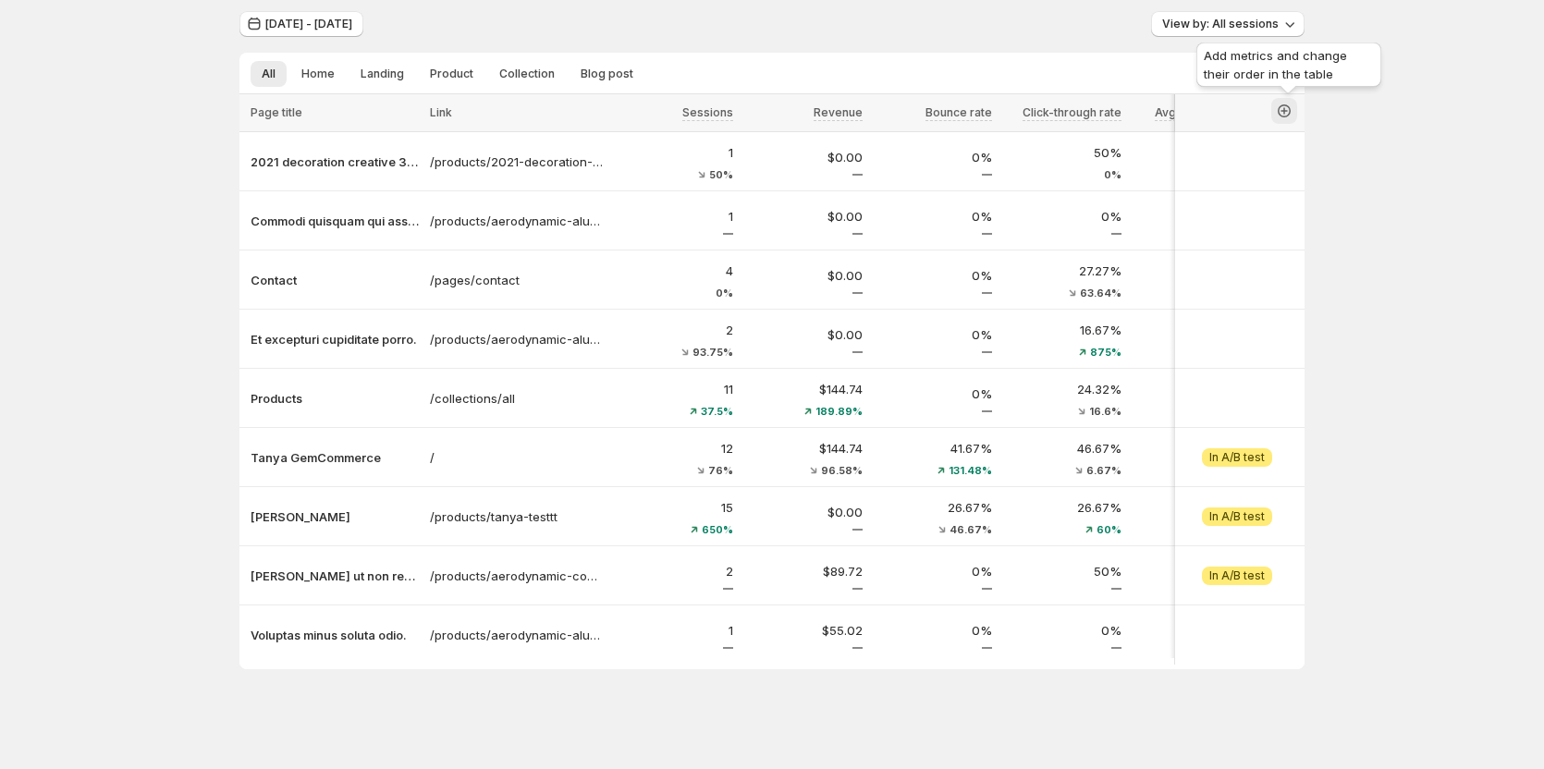
click at [1288, 107] on icon "button" at bounding box center [1284, 110] width 7 height 7
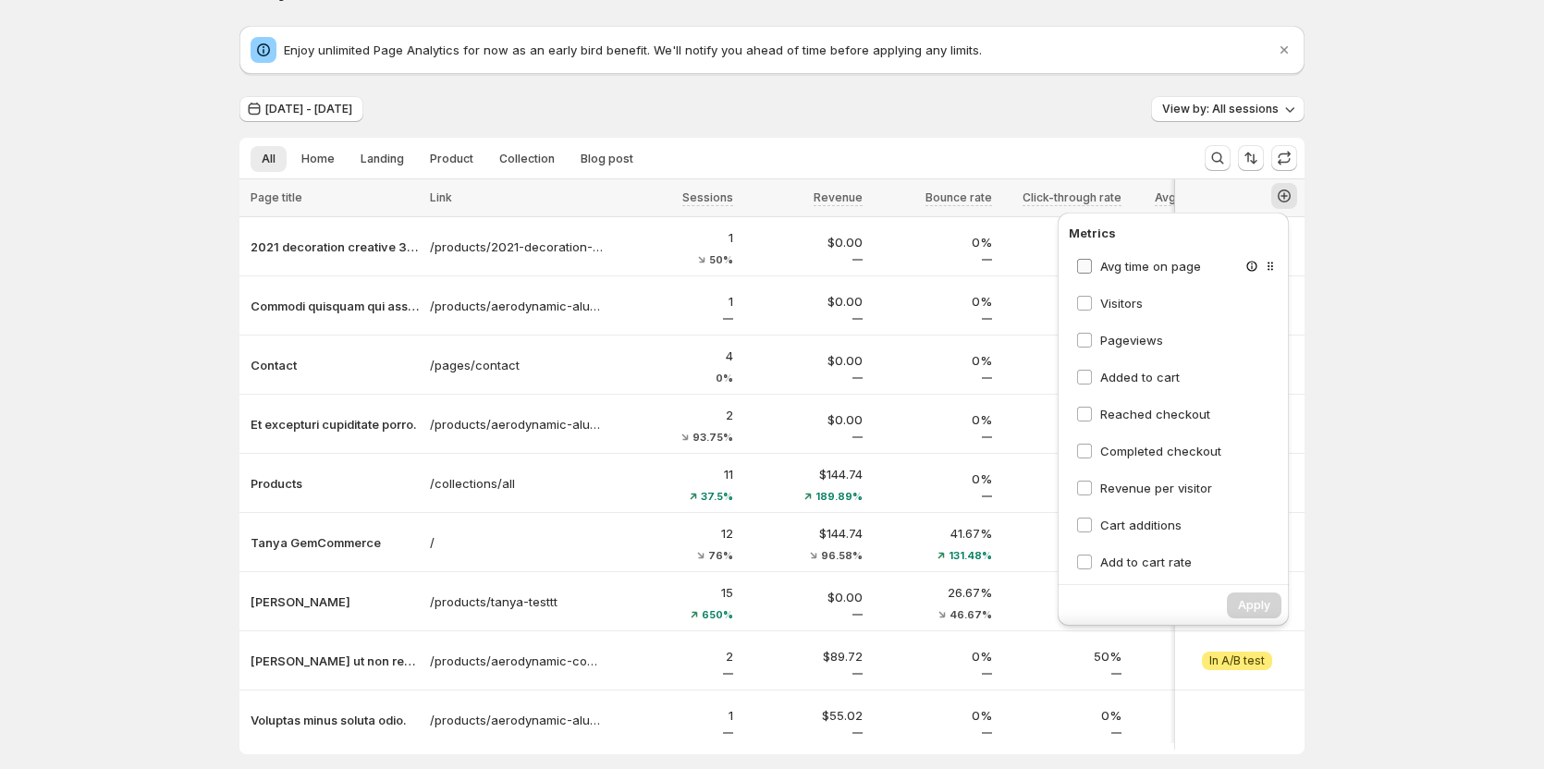
scroll to position [268, 0]
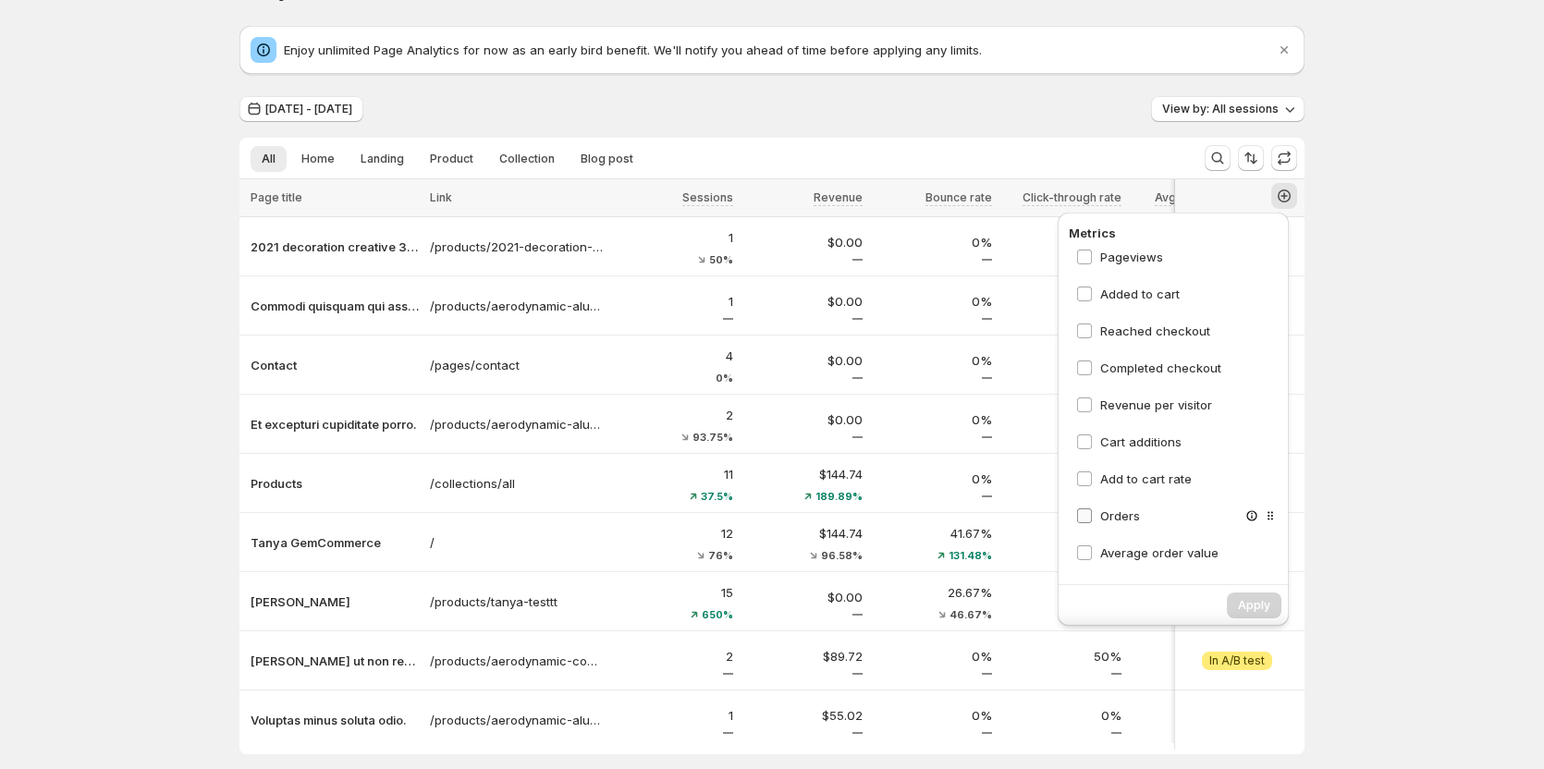
click at [1106, 510] on span "Orders" at bounding box center [1120, 516] width 40 height 15
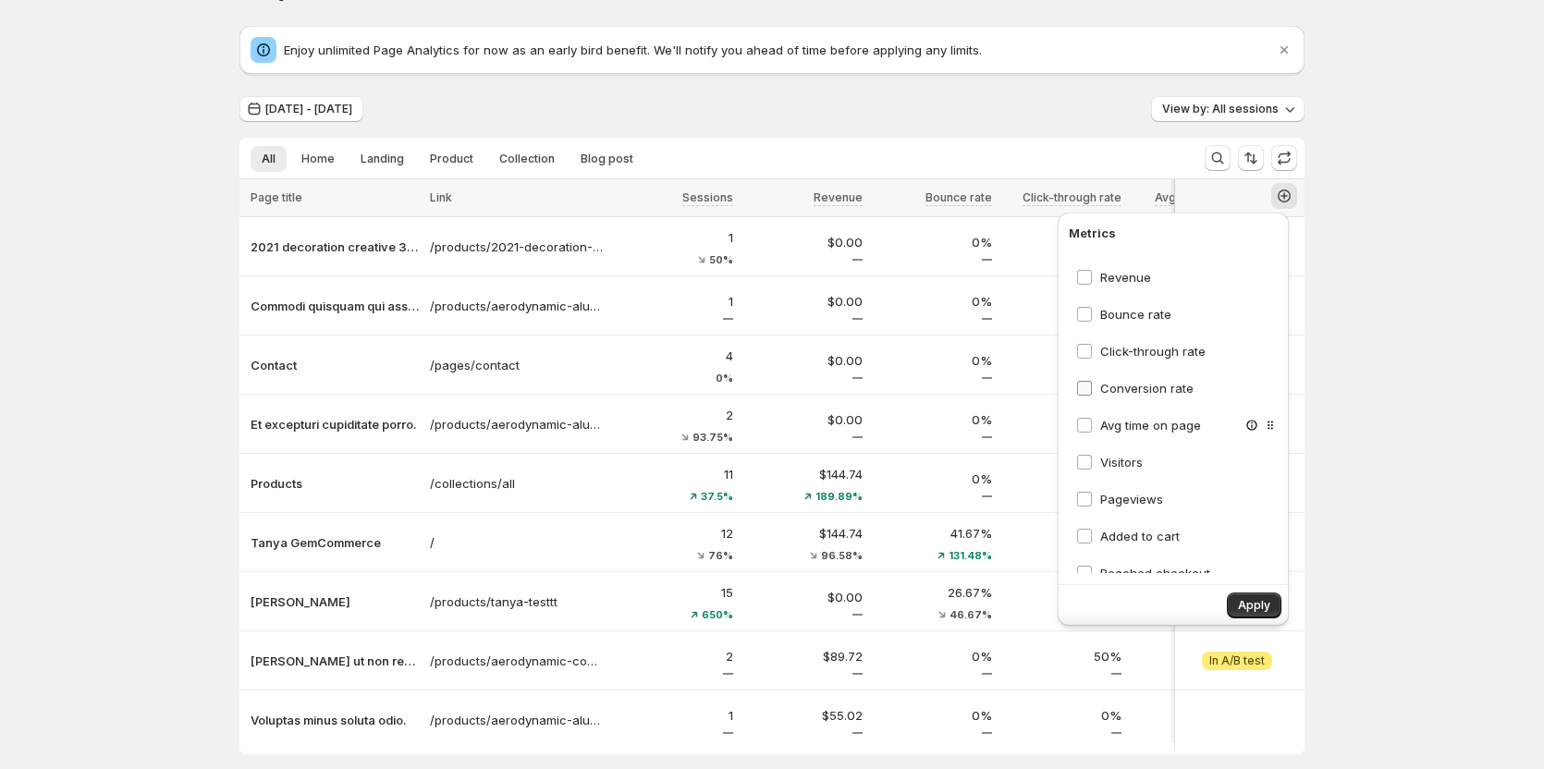
scroll to position [0, 0]
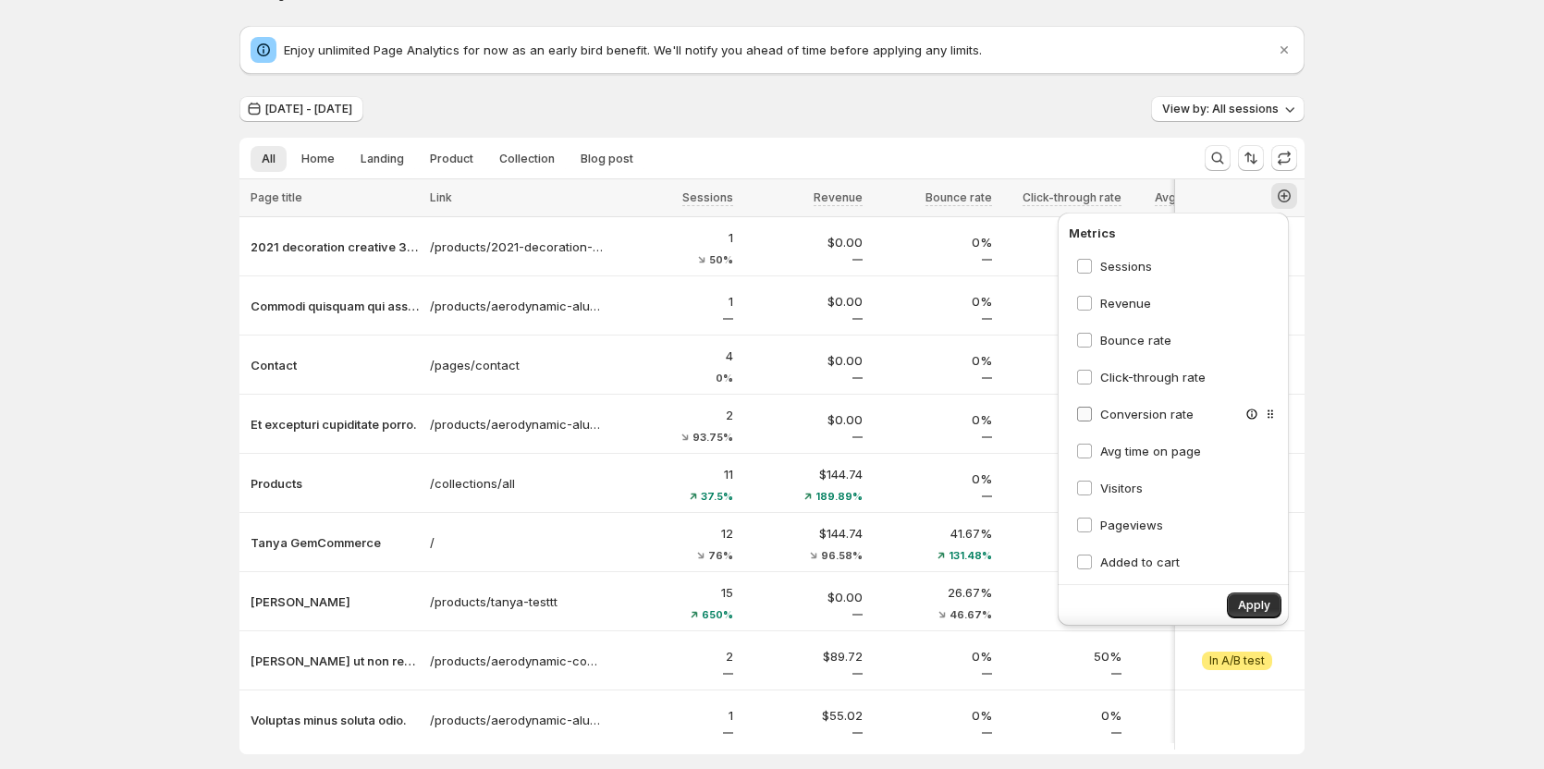
click at [1135, 419] on span "Conversion rate" at bounding box center [1146, 414] width 93 height 15
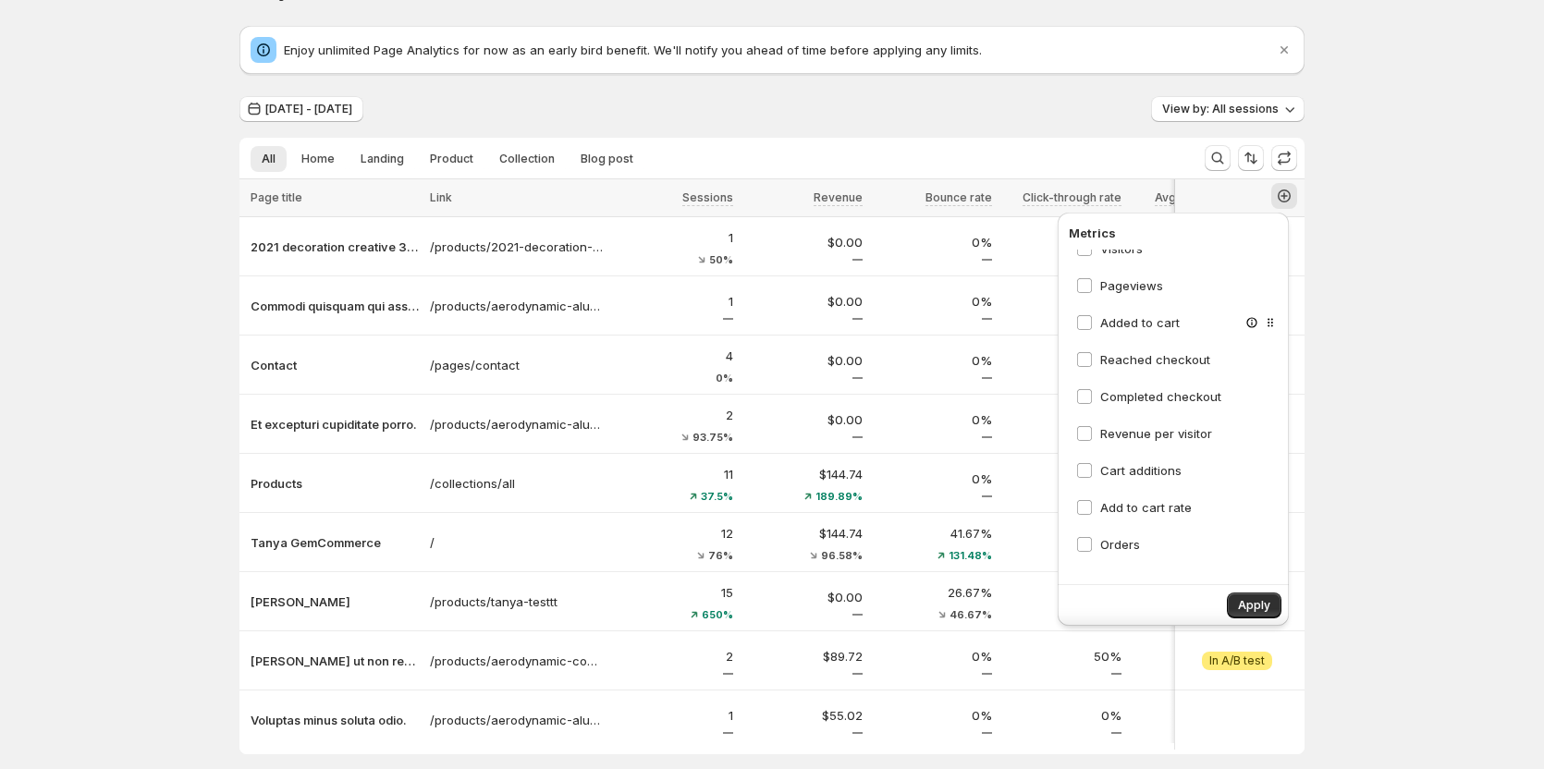
scroll to position [268, 0]
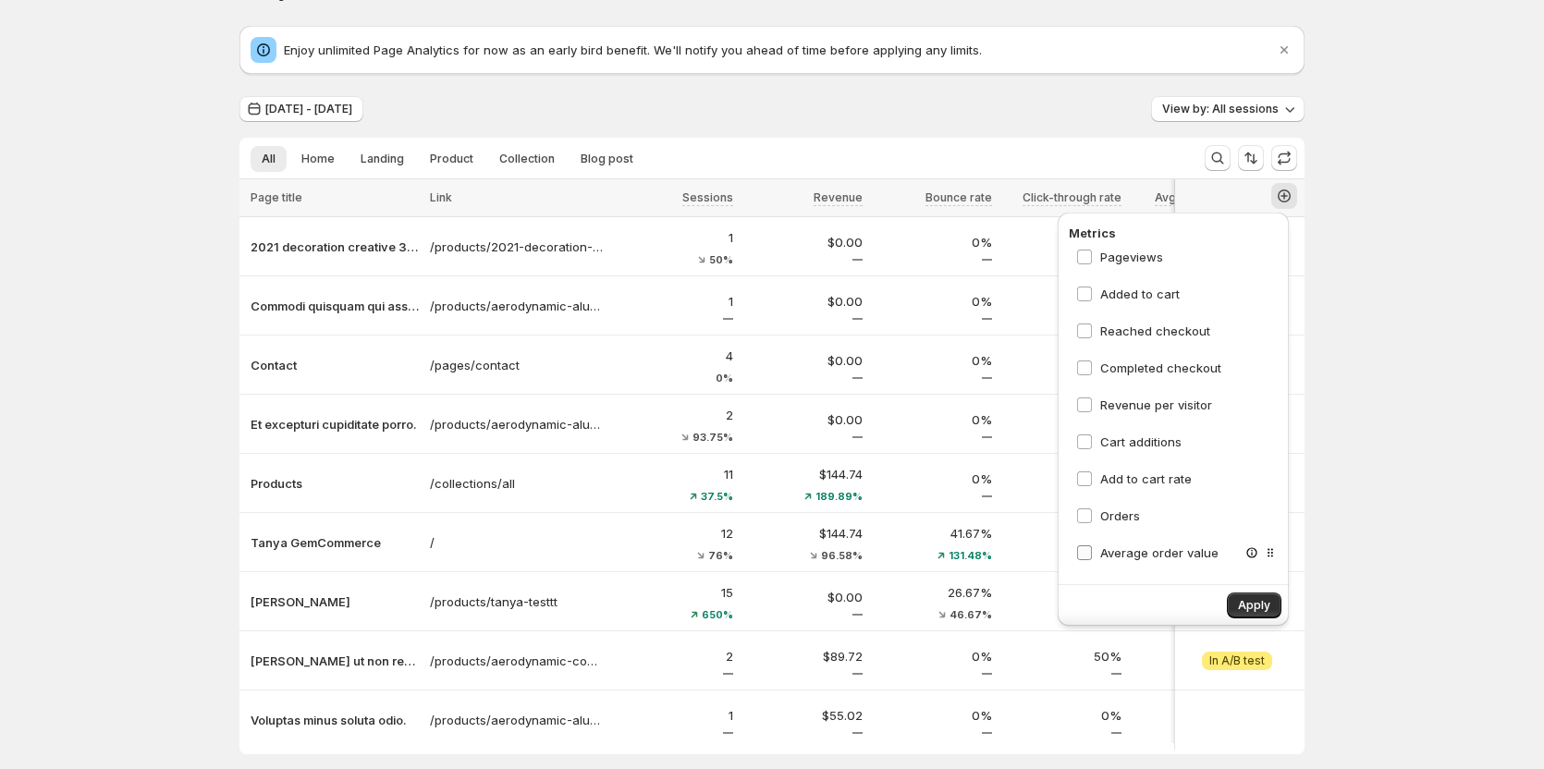
click at [1159, 558] on span "Average order value" at bounding box center [1159, 553] width 118 height 15
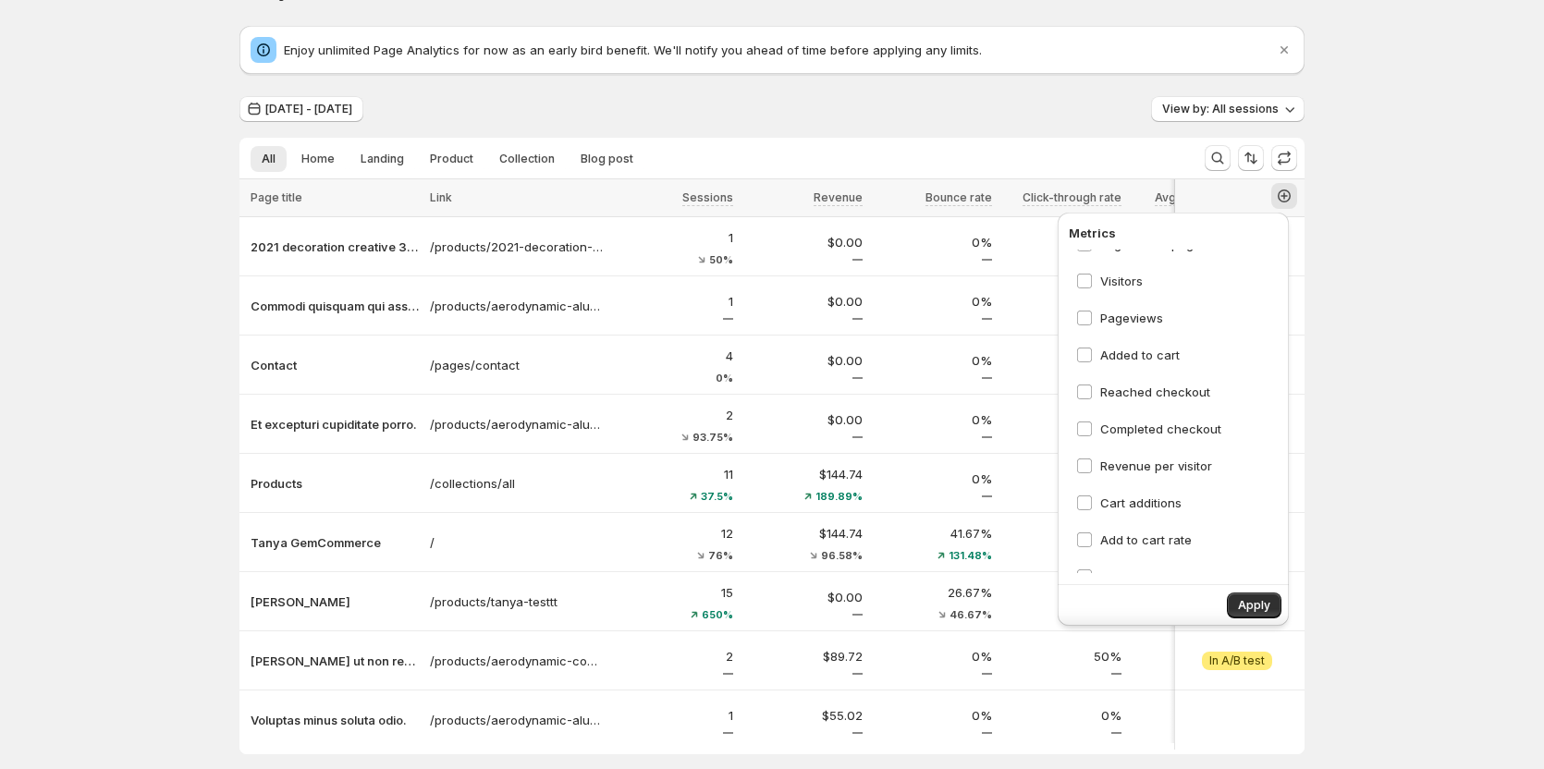
scroll to position [176, 0]
drag, startPoint x: 1118, startPoint y: 306, endPoint x: 1100, endPoint y: 321, distance: 23.0
click at [1118, 306] on span "Visitors" at bounding box center [1121, 312] width 43 height 15
click at [1123, 387] on span "Added to cart" at bounding box center [1140, 386] width 80 height 15
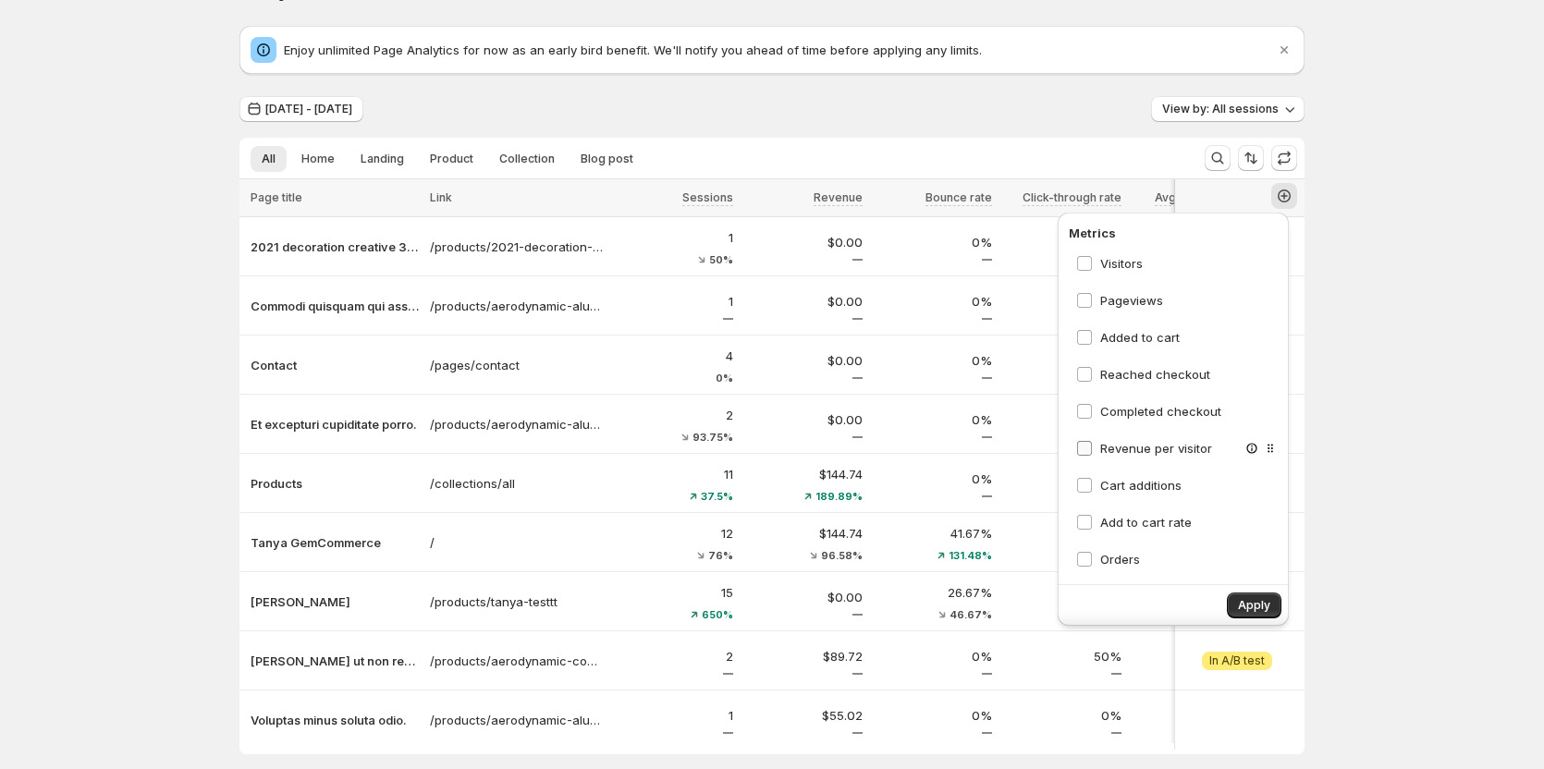
scroll to position [268, 0]
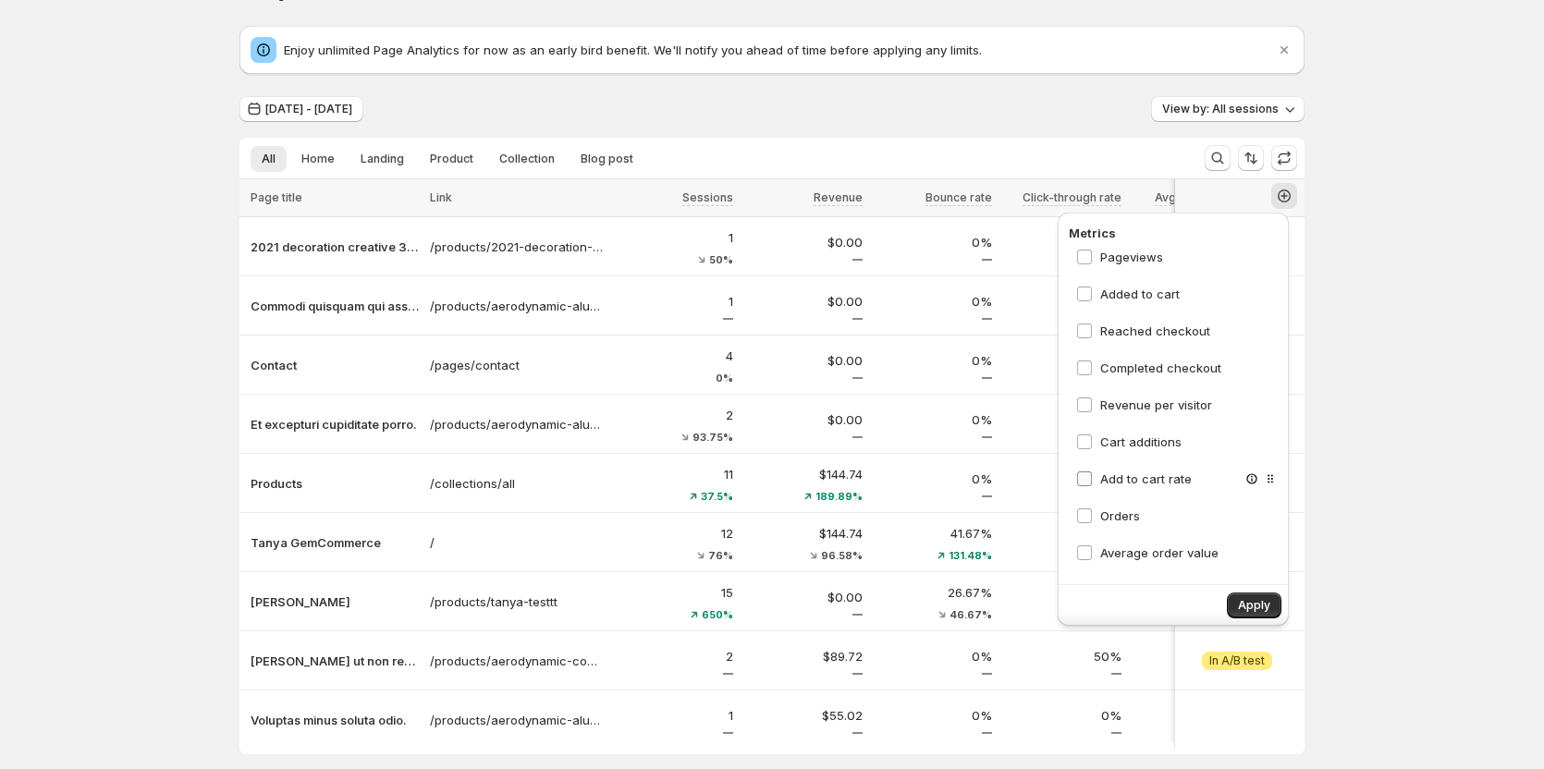
click at [1136, 473] on span "Add to cart rate" at bounding box center [1146, 479] width 92 height 15
click at [1137, 336] on span "Reached checkout" at bounding box center [1155, 331] width 110 height 15
click at [1134, 369] on span "Completed checkout" at bounding box center [1160, 368] width 121 height 15
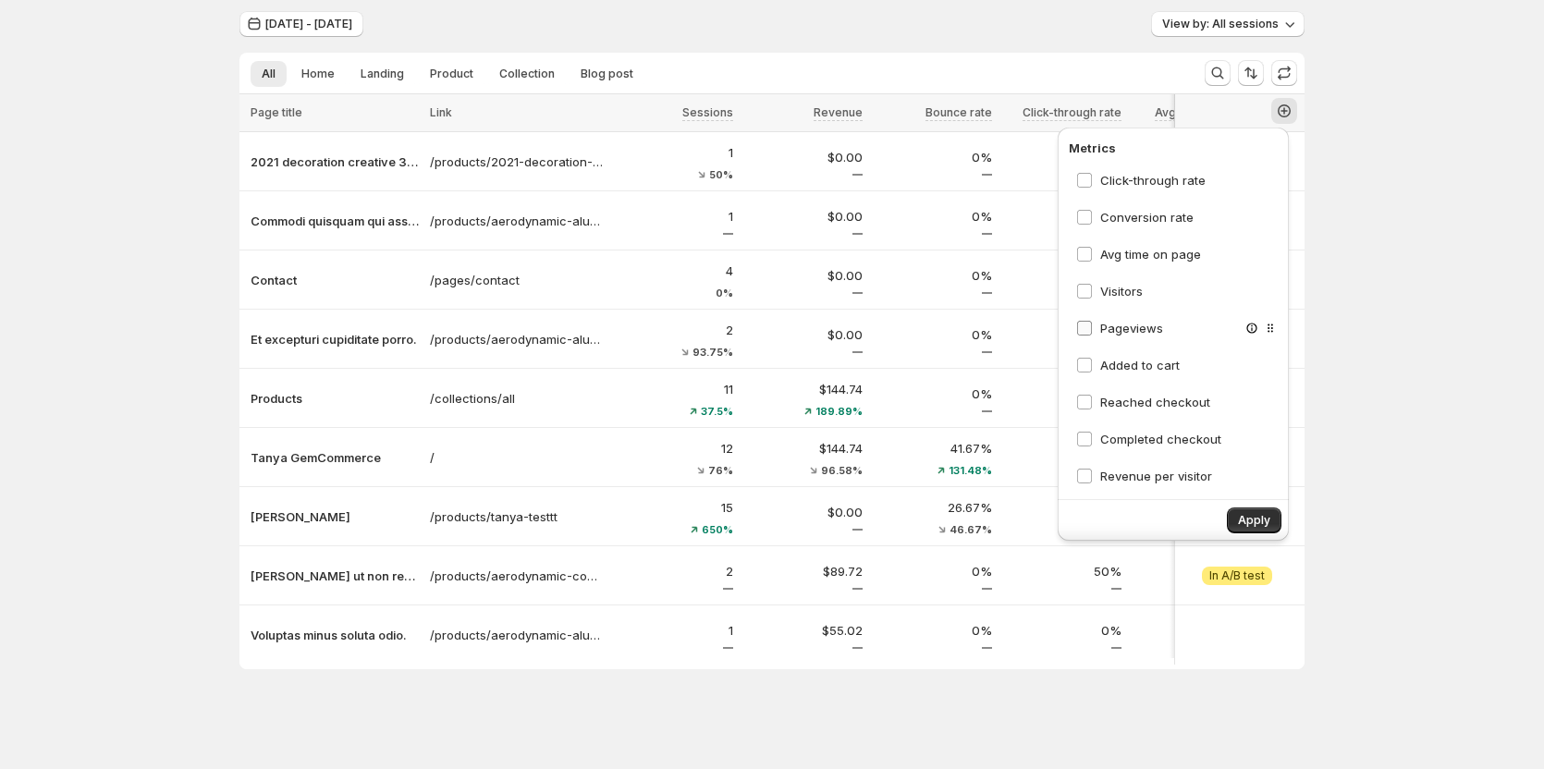
scroll to position [185, 0]
click at [1151, 433] on span "Cart additions" at bounding box center [1140, 440] width 81 height 15
click at [1255, 515] on span "Apply" at bounding box center [1254, 520] width 32 height 15
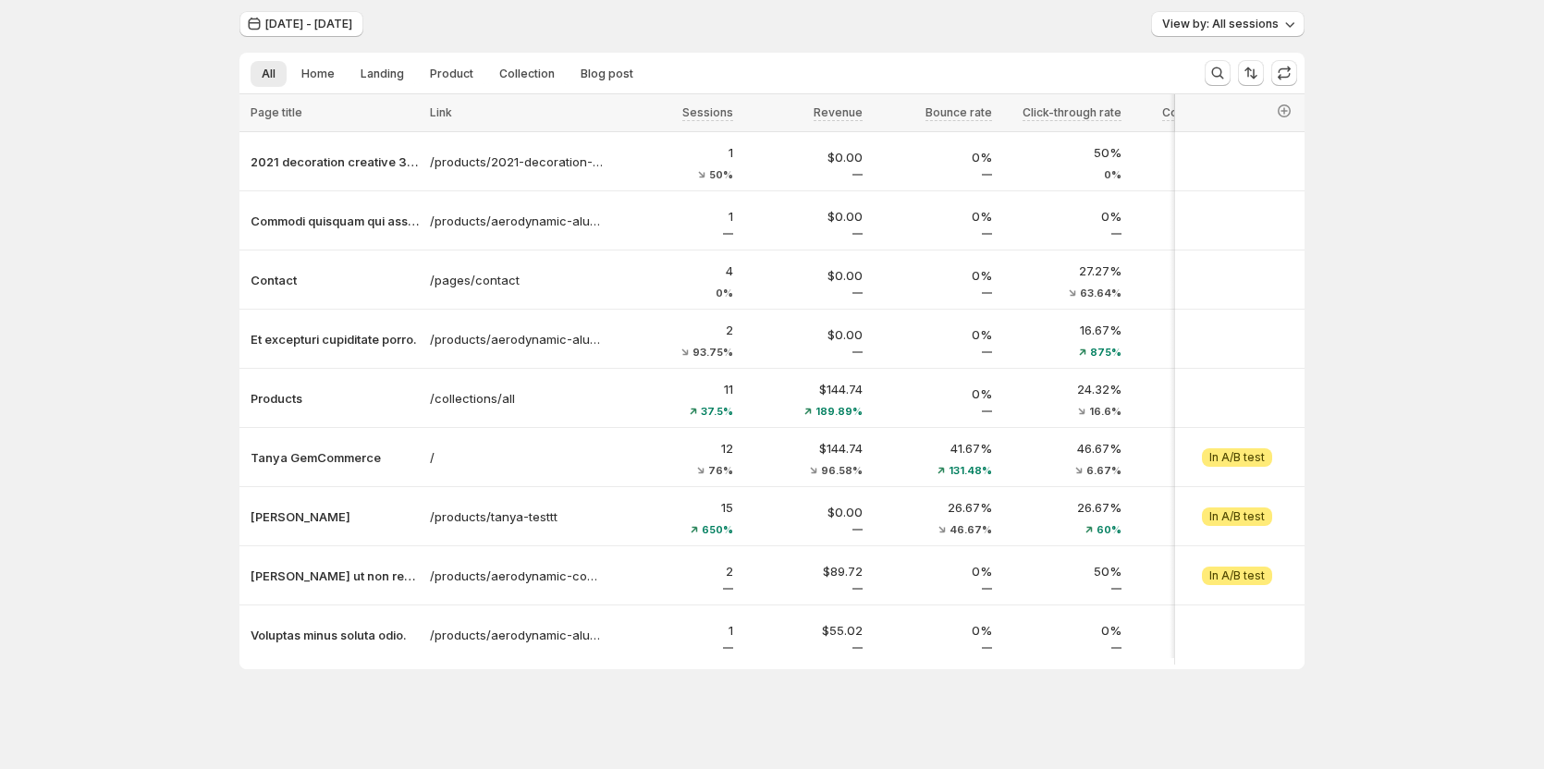
drag, startPoint x: 542, startPoint y: 667, endPoint x: 669, endPoint y: 668, distance: 126.7
click at [669, 668] on div at bounding box center [772, 667] width 1065 height 5
drag, startPoint x: 608, startPoint y: 656, endPoint x: 657, endPoint y: 664, distance: 48.8
click at [657, 664] on div "Page title Link Sessions Revenue Bounce rate Click-through rate Conversion rate…" at bounding box center [772, 381] width 1065 height 575
click at [1280, 104] on icon "button" at bounding box center [1284, 111] width 18 height 18
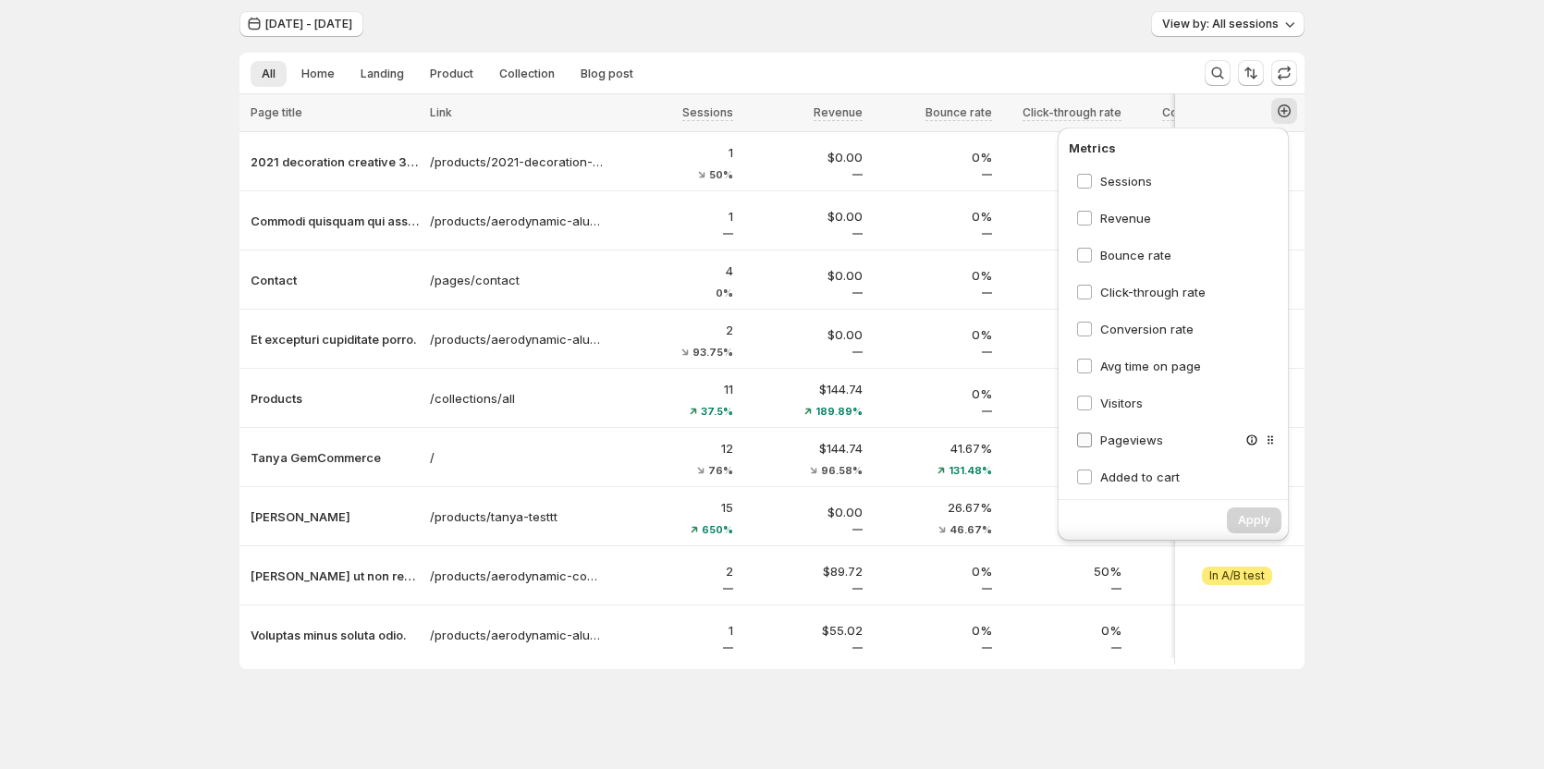
click at [1108, 437] on span "Pageviews" at bounding box center [1131, 440] width 63 height 15
click at [1114, 468] on span "Added to cart" at bounding box center [1140, 477] width 80 height 18
click at [1112, 387] on div "Visitors" at bounding box center [1178, 403] width 218 height 33
click at [1112, 396] on span "Visitors" at bounding box center [1121, 403] width 43 height 15
click at [1116, 359] on span "Avg time on page" at bounding box center [1150, 366] width 101 height 15
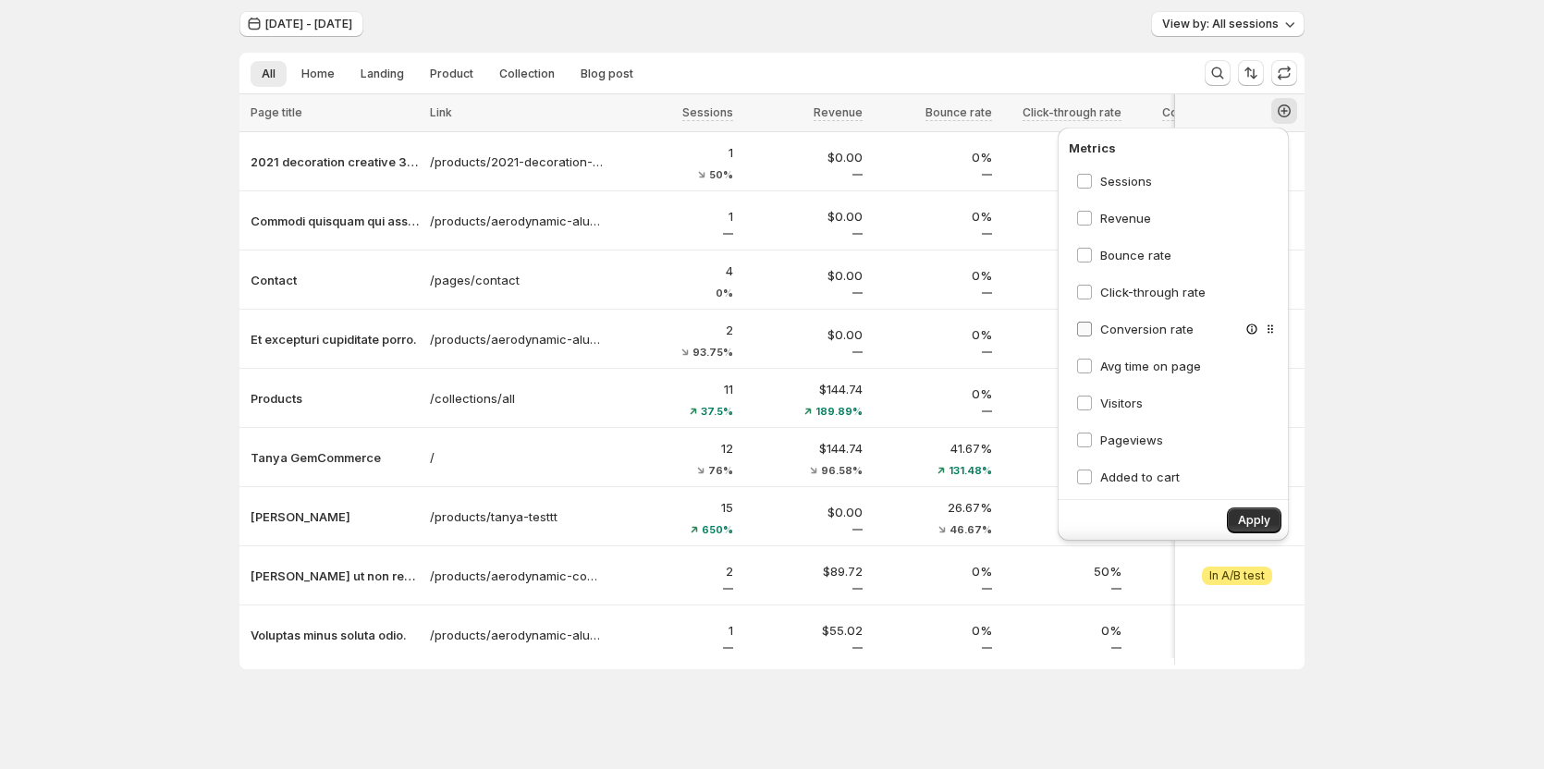
click at [1108, 324] on span "Conversion rate" at bounding box center [1146, 329] width 93 height 15
drag, startPoint x: 1108, startPoint y: 286, endPoint x: 1108, endPoint y: 273, distance: 12.9
click at [1108, 285] on span "Click-through rate" at bounding box center [1152, 292] width 105 height 15
click at [1108, 253] on span "Bounce rate" at bounding box center [1135, 255] width 71 height 15
click at [1111, 177] on span "Sessions" at bounding box center [1126, 181] width 52 height 15
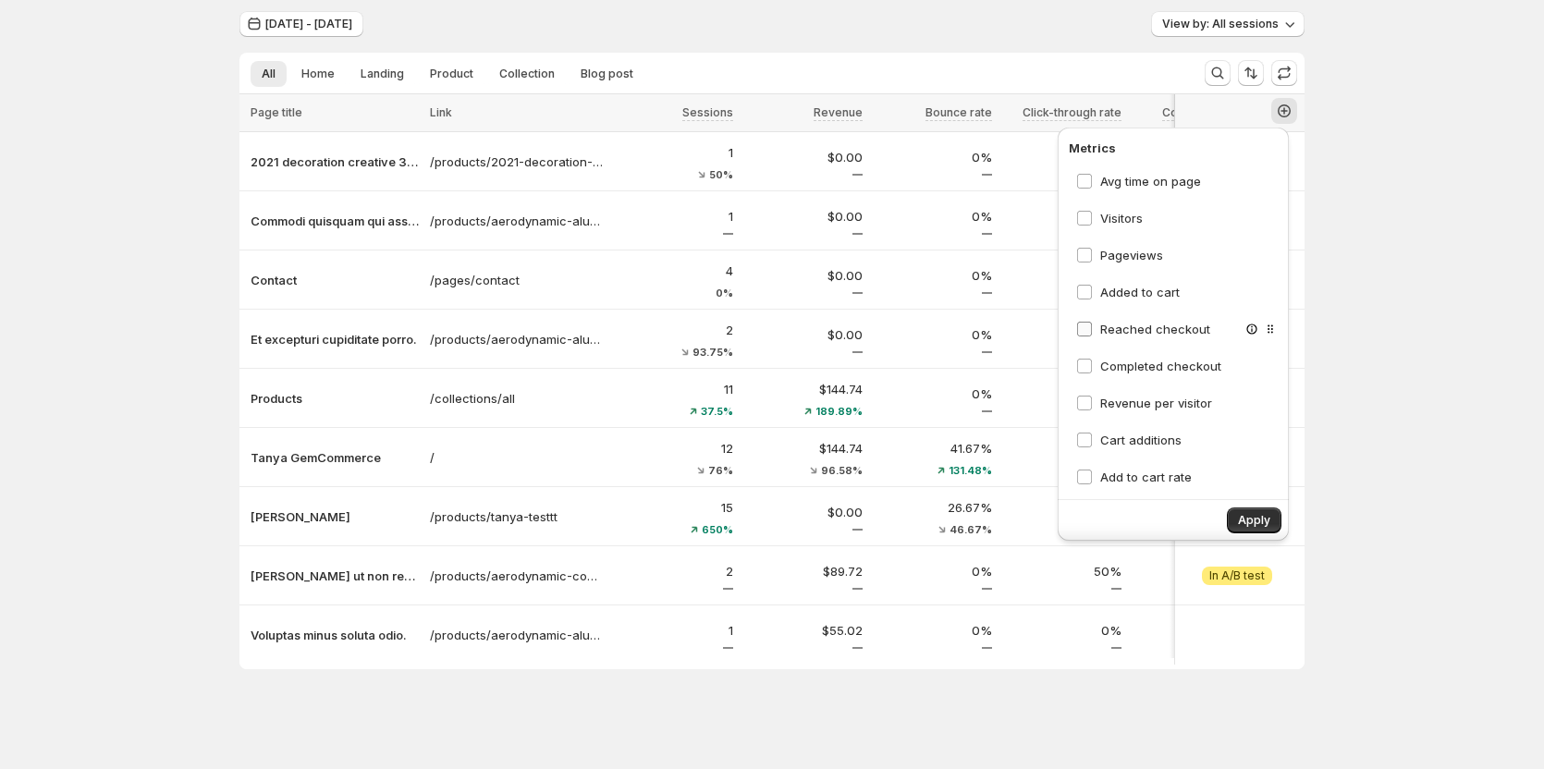
click at [1147, 322] on span "Reached checkout" at bounding box center [1155, 329] width 110 height 15
click at [1135, 359] on span "Completed checkout" at bounding box center [1160, 366] width 121 height 15
click at [1132, 443] on div "Cart additions" at bounding box center [1178, 440] width 218 height 33
click at [1141, 433] on span "Cart additions" at bounding box center [1140, 440] width 81 height 15
click at [1132, 470] on span "Add to cart rate" at bounding box center [1146, 477] width 92 height 15
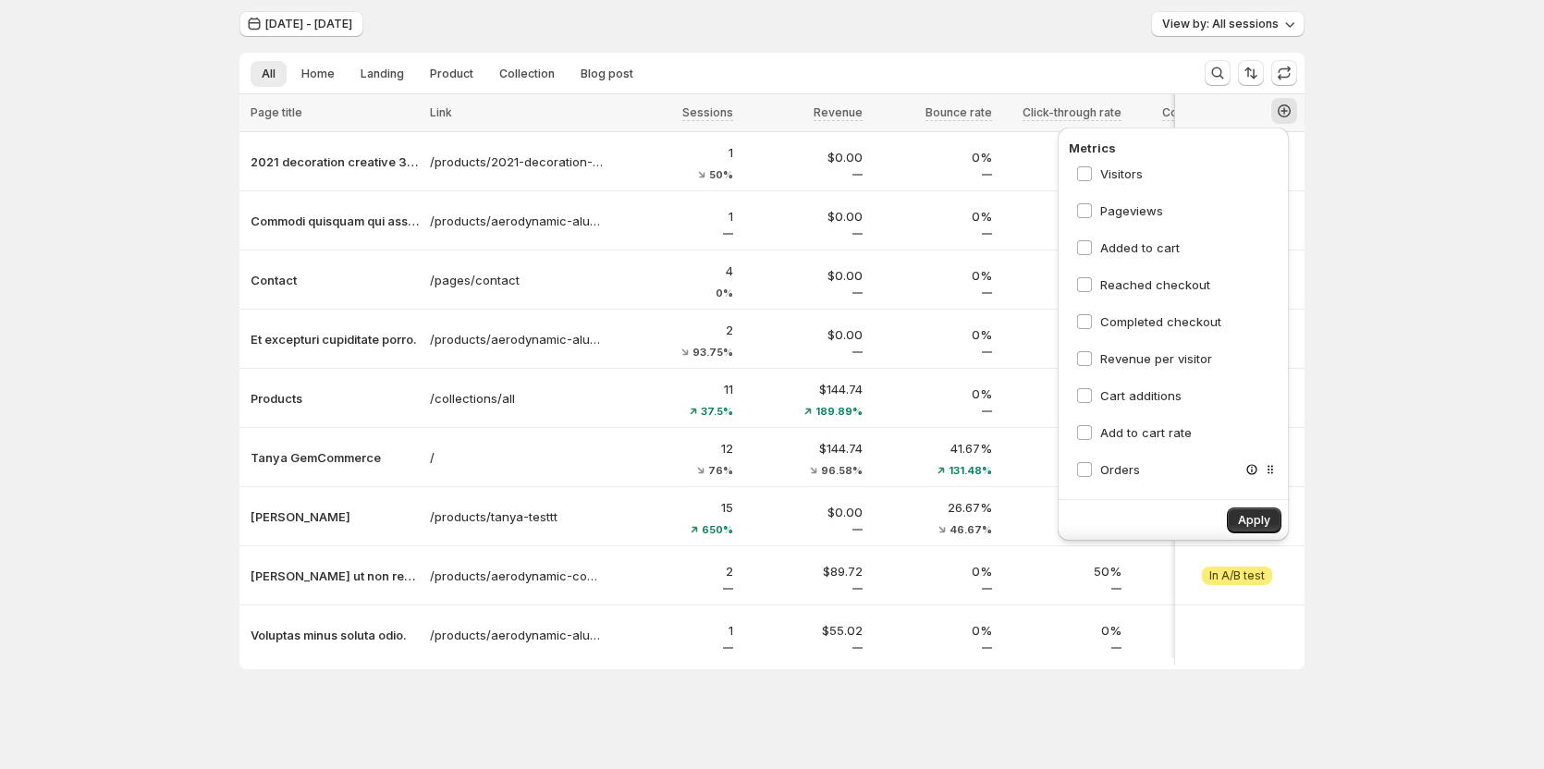
scroll to position [268, 0]
click at [1125, 424] on span "Orders" at bounding box center [1120, 431] width 40 height 15
click at [1133, 461] on span "Average order value" at bounding box center [1159, 468] width 118 height 15
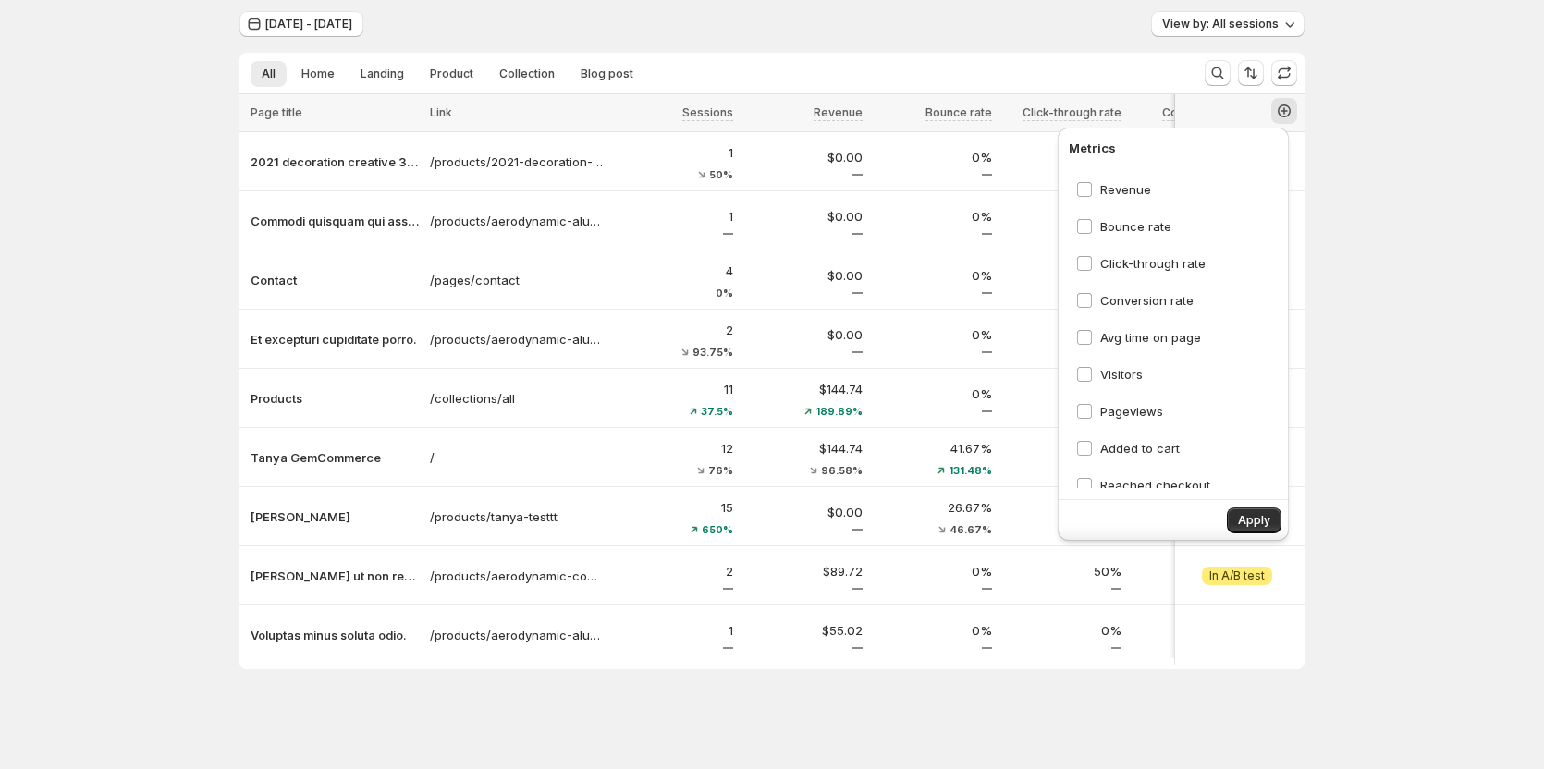
scroll to position [0, 0]
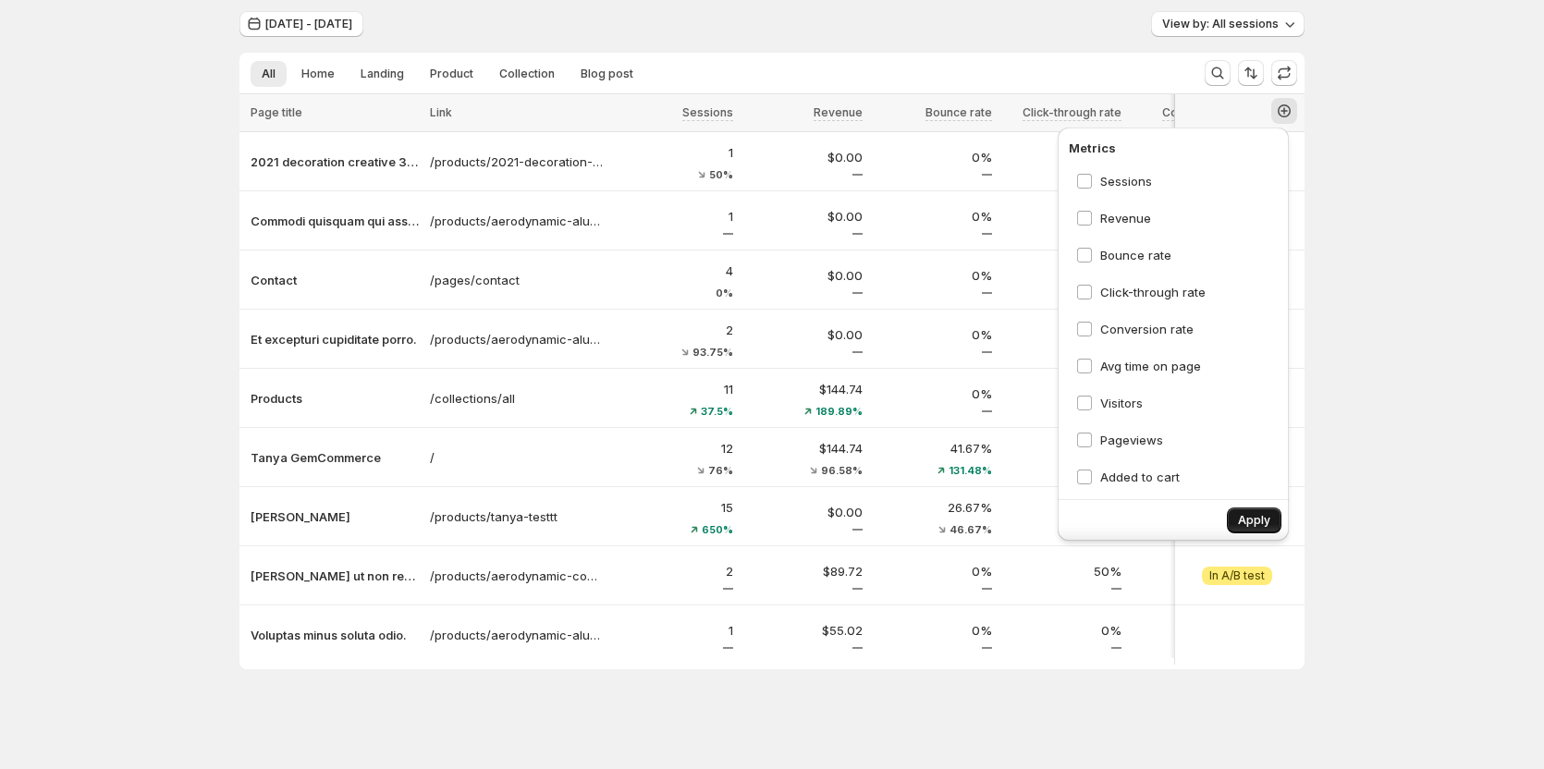
click at [1237, 514] on button "Apply" at bounding box center [1254, 521] width 55 height 26
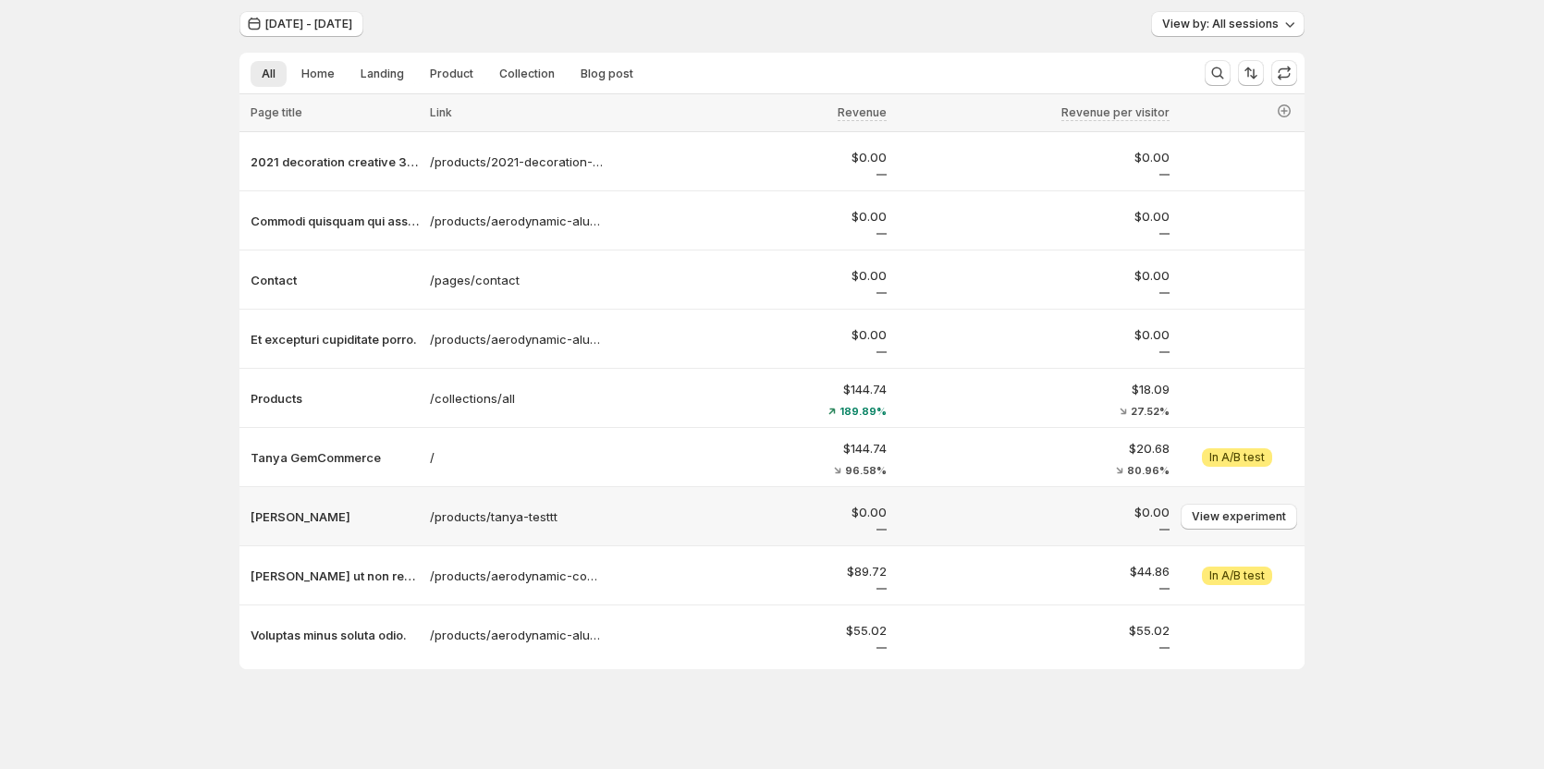
scroll to position [125, 0]
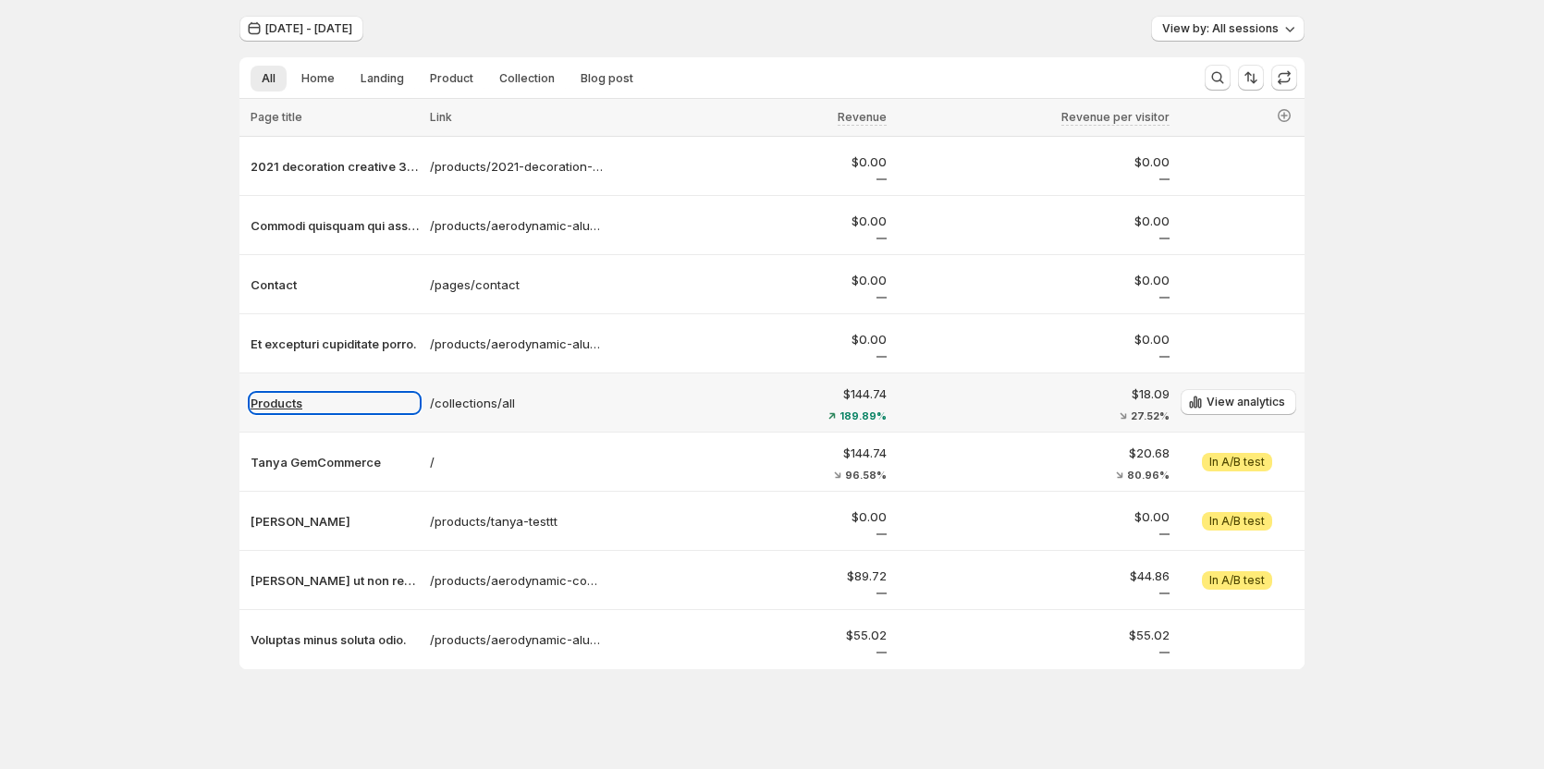
click at [279, 406] on p "Products" at bounding box center [335, 403] width 168 height 18
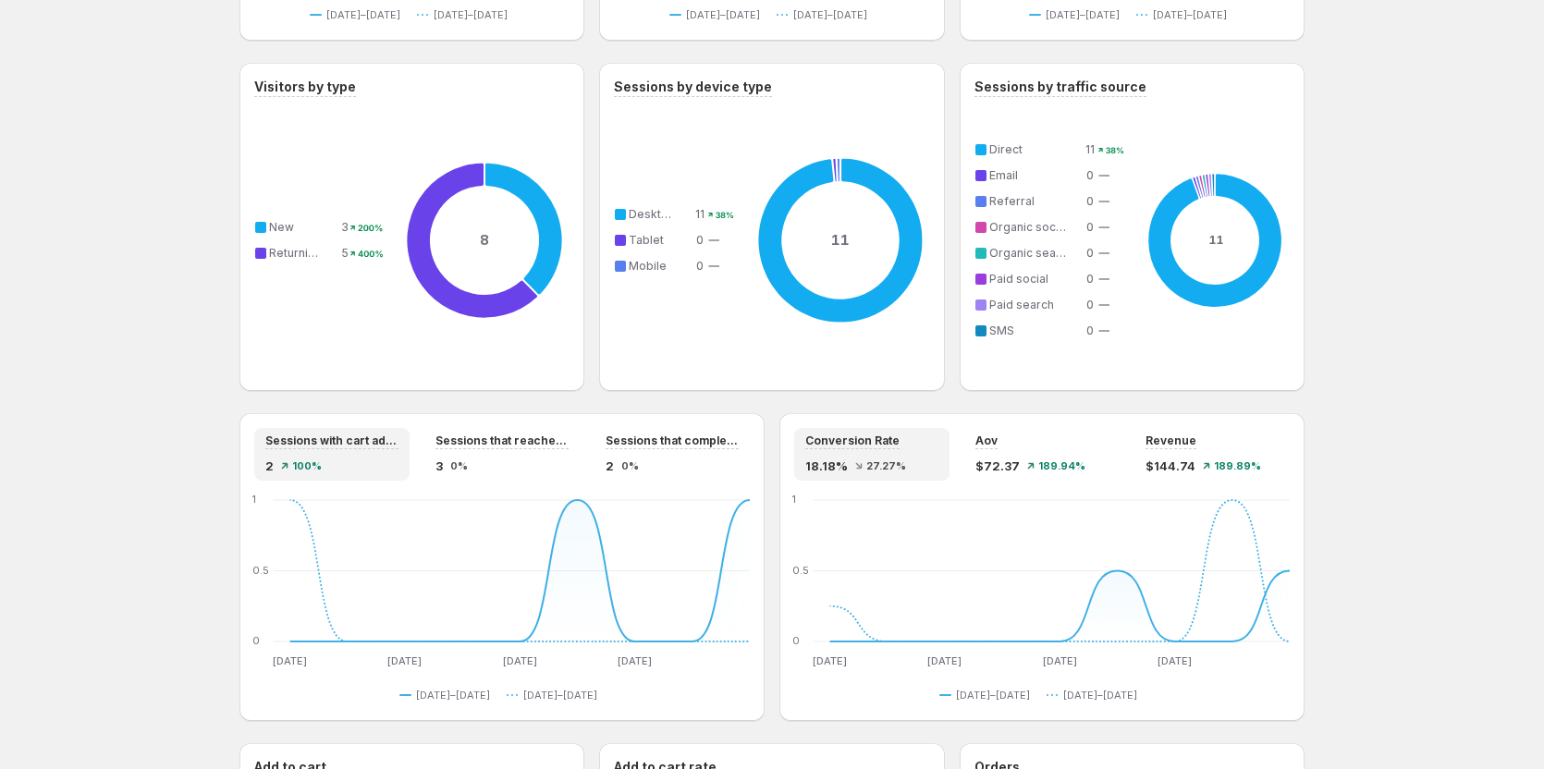
scroll to position [1295, 0]
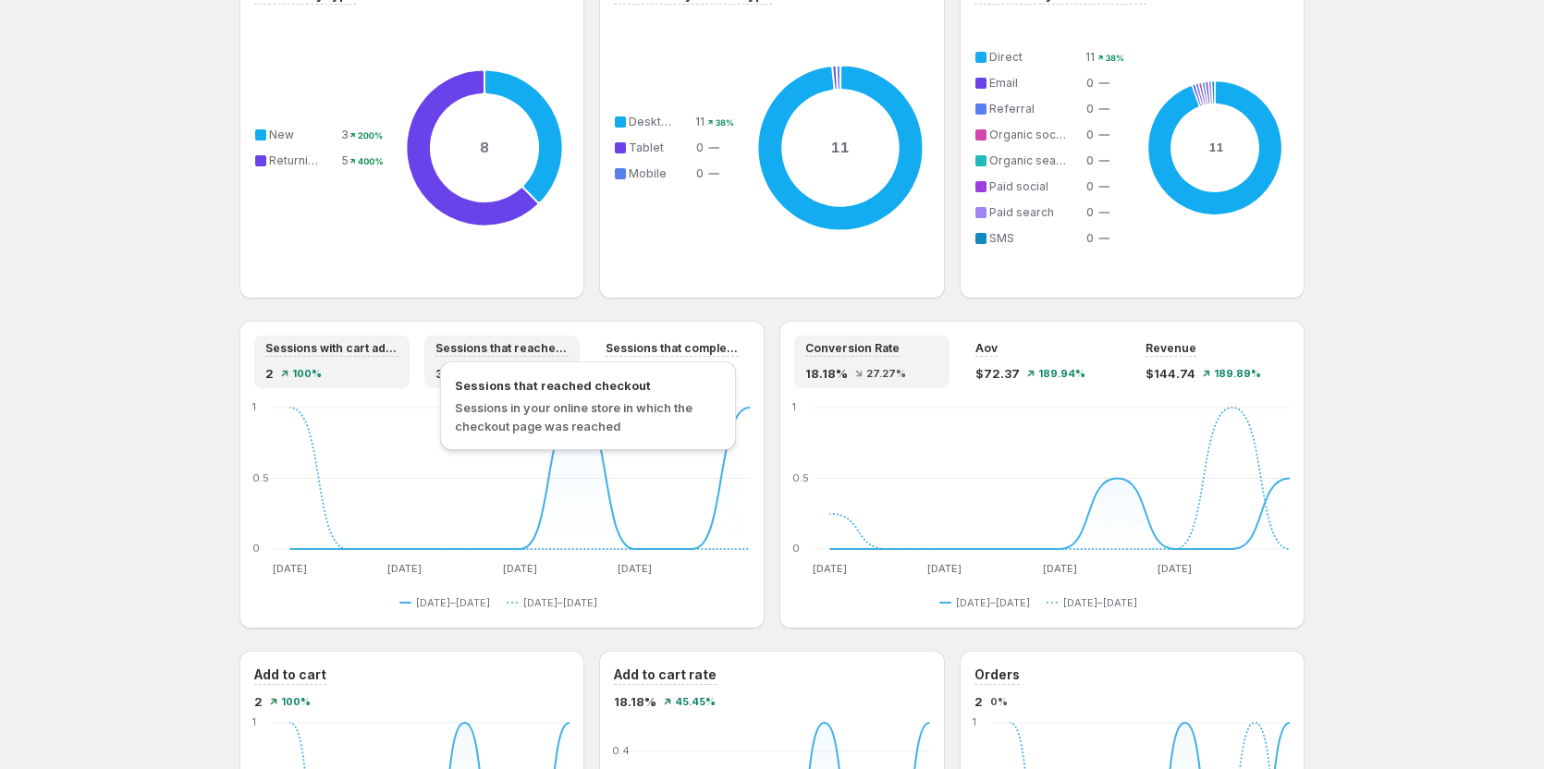
click at [509, 358] on div "Sessions that reached checkout Sessions in your online store in which the check…" at bounding box center [588, 411] width 311 height 108
click at [339, 375] on div "2 100%" at bounding box center [331, 373] width 133 height 18
click at [489, 375] on div "3 0%" at bounding box center [502, 373] width 133 height 18
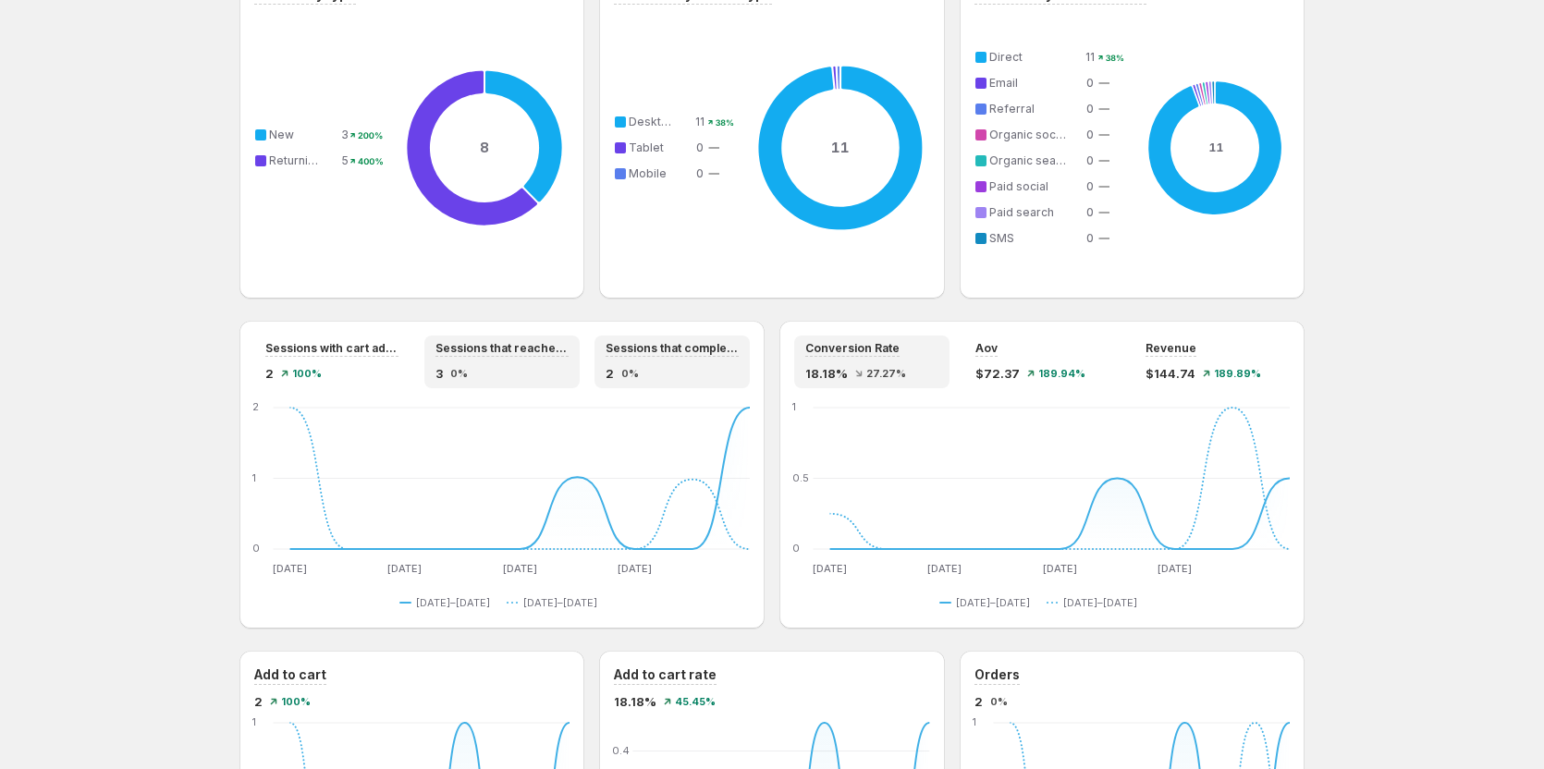
click at [638, 376] on span "0%" at bounding box center [630, 373] width 18 height 11
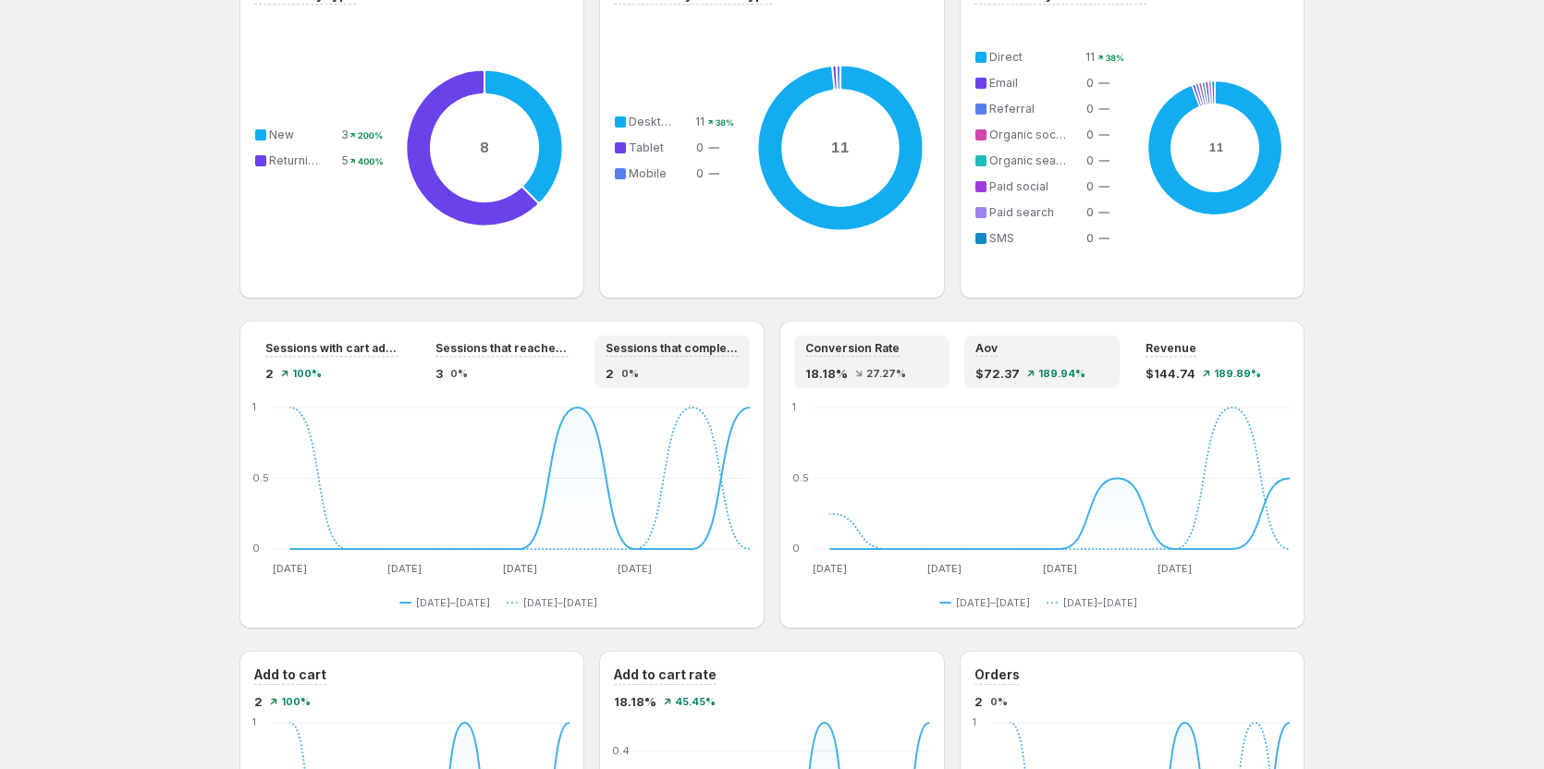
click at [994, 361] on div "Aov $72.37 189.94%" at bounding box center [1042, 362] width 133 height 42
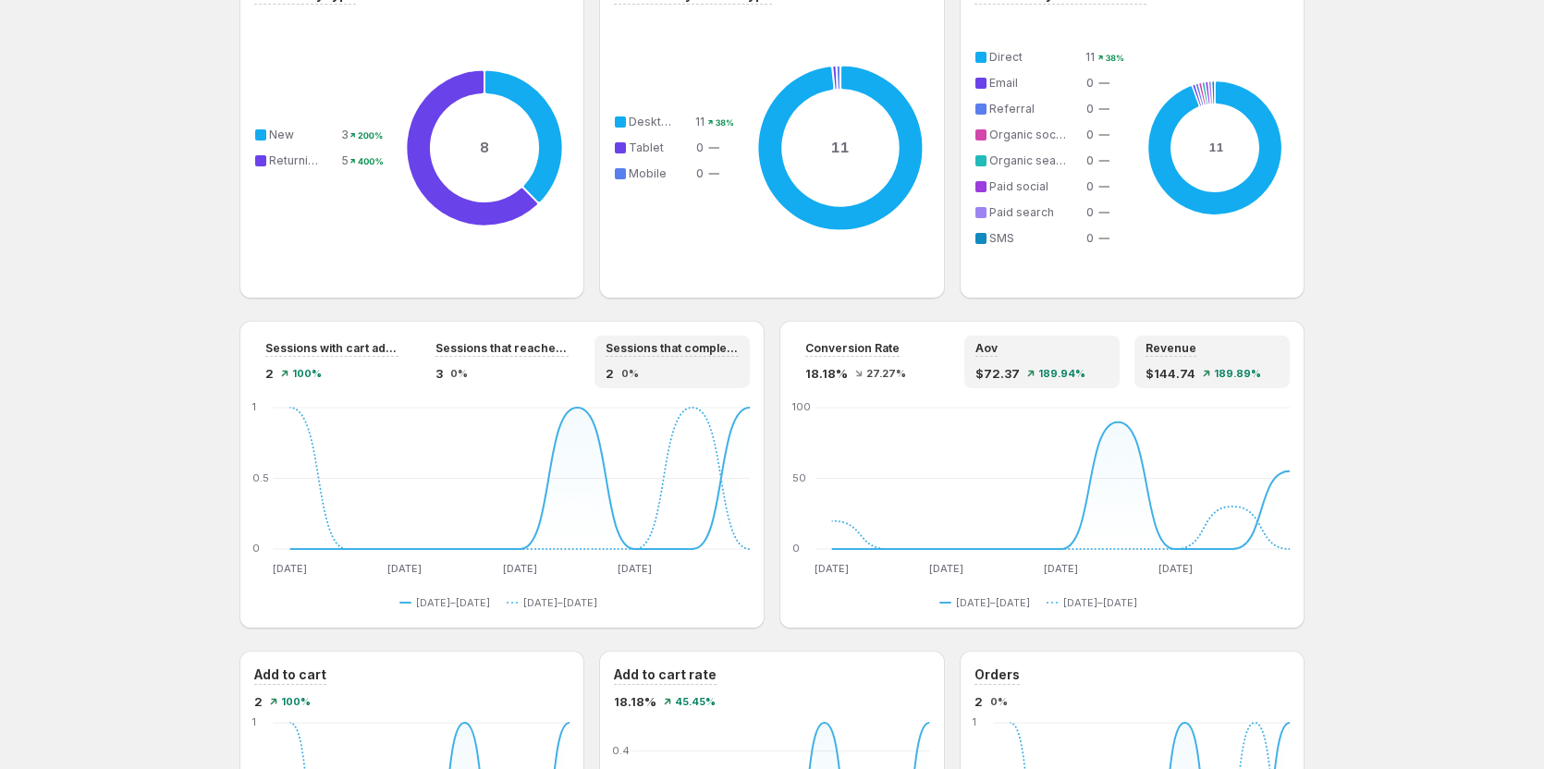
click at [1210, 361] on div "Revenue $144.74 189.89%" at bounding box center [1212, 362] width 133 height 42
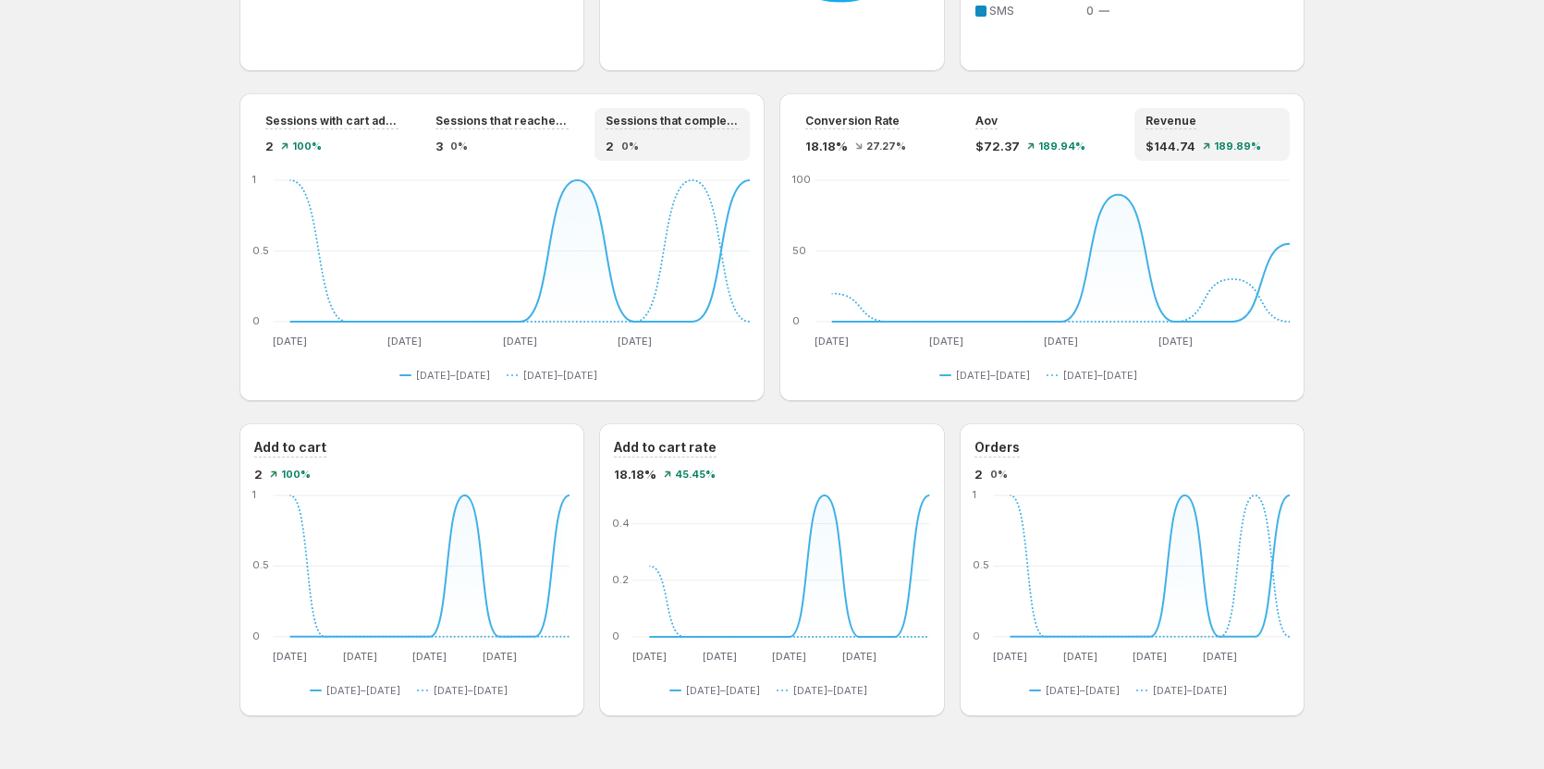
scroll to position [1477, 0]
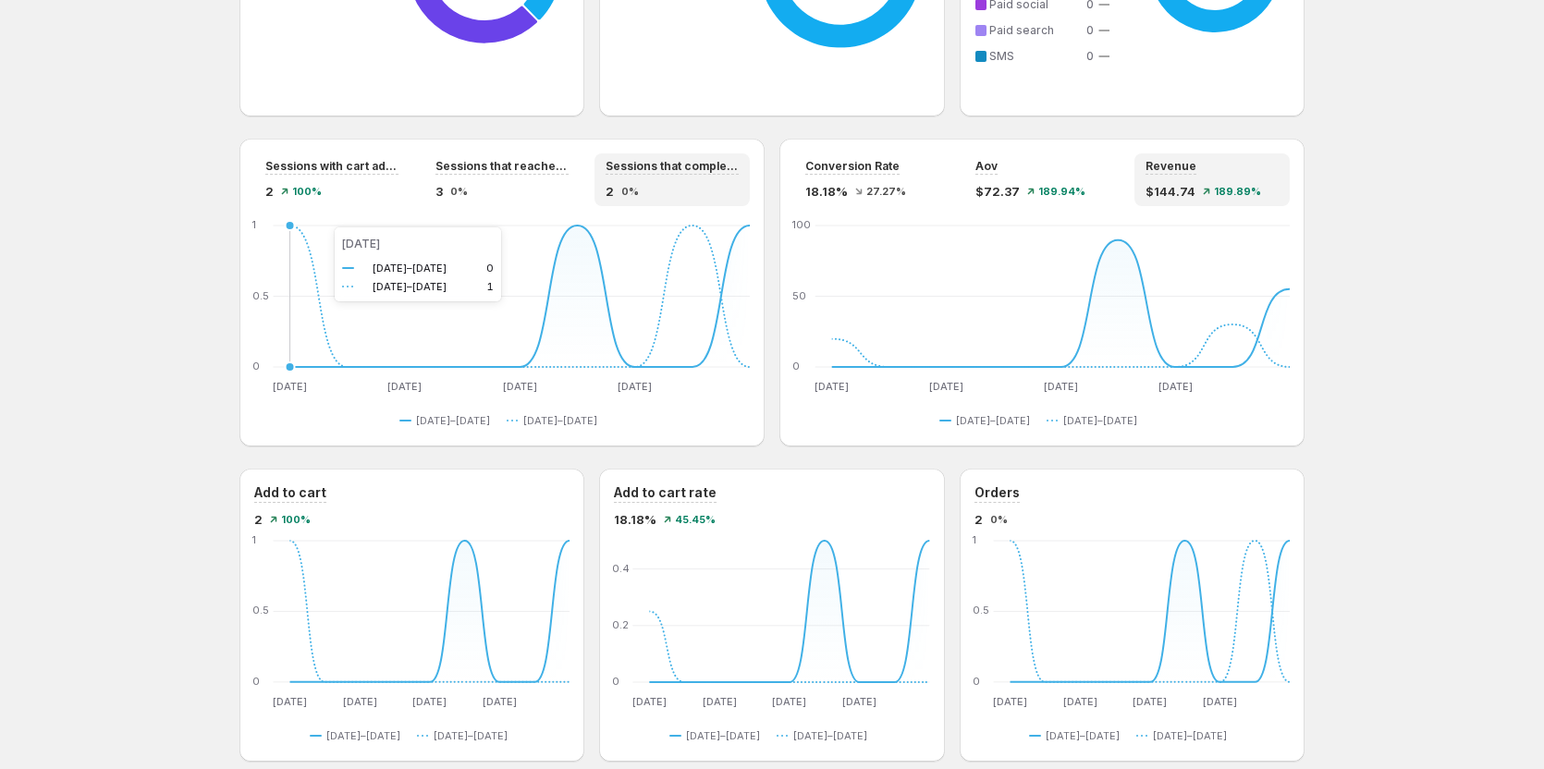
click at [316, 227] on icon "Aug 10 Aug 10 Aug 12 Aug 12 Aug 14 Aug 14 Aug 16 Aug 16 0 0.5 1 Aug 10 Aug 11 A…" at bounding box center [502, 308] width 496 height 174
click at [328, 206] on div "Sessions with cart additions 2 100% Sessions that reached checkout 3 0% Session…" at bounding box center [502, 293] width 525 height 308
click at [338, 193] on div "2 100%" at bounding box center [331, 191] width 133 height 18
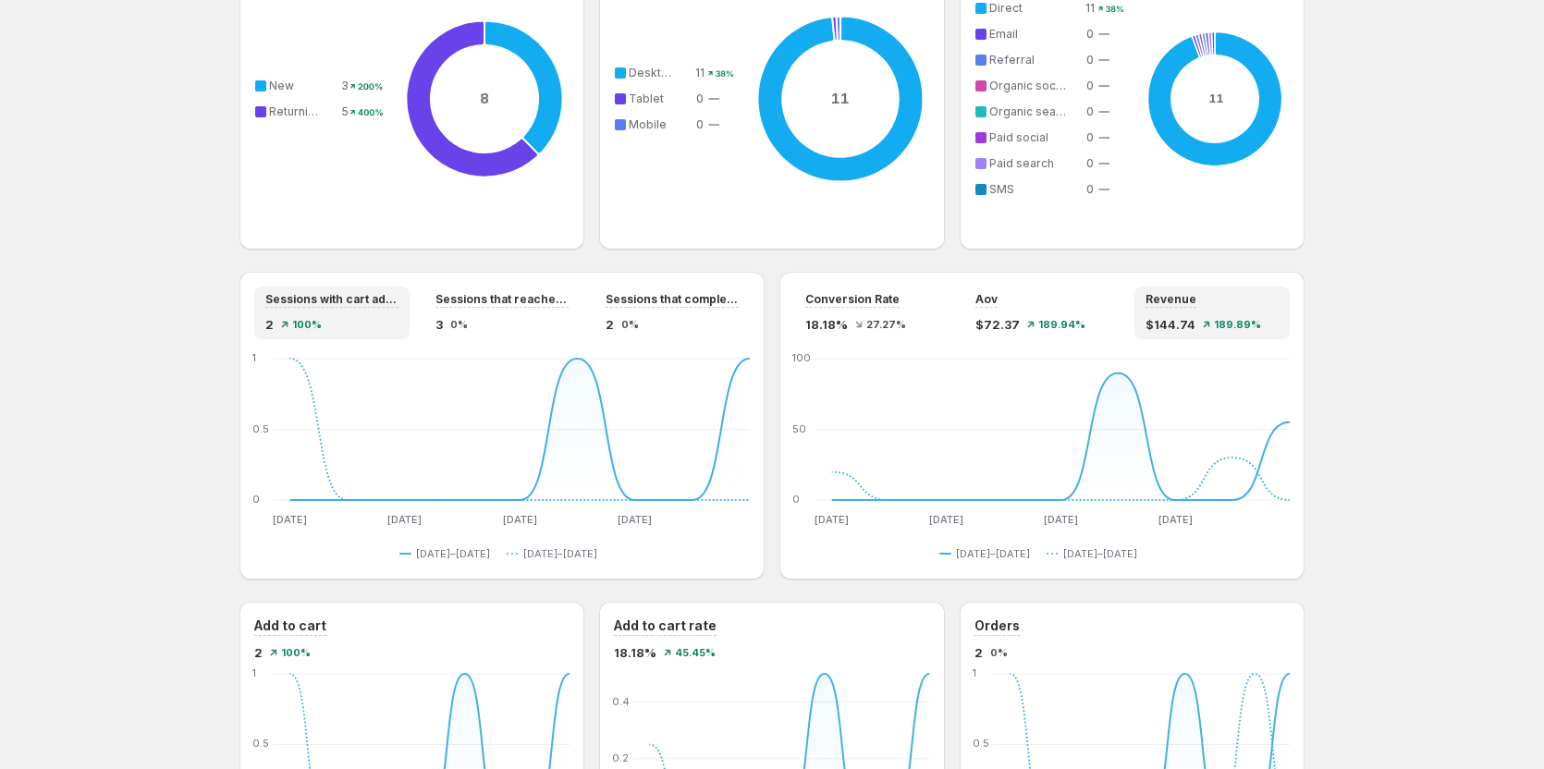
scroll to position [1292, 0]
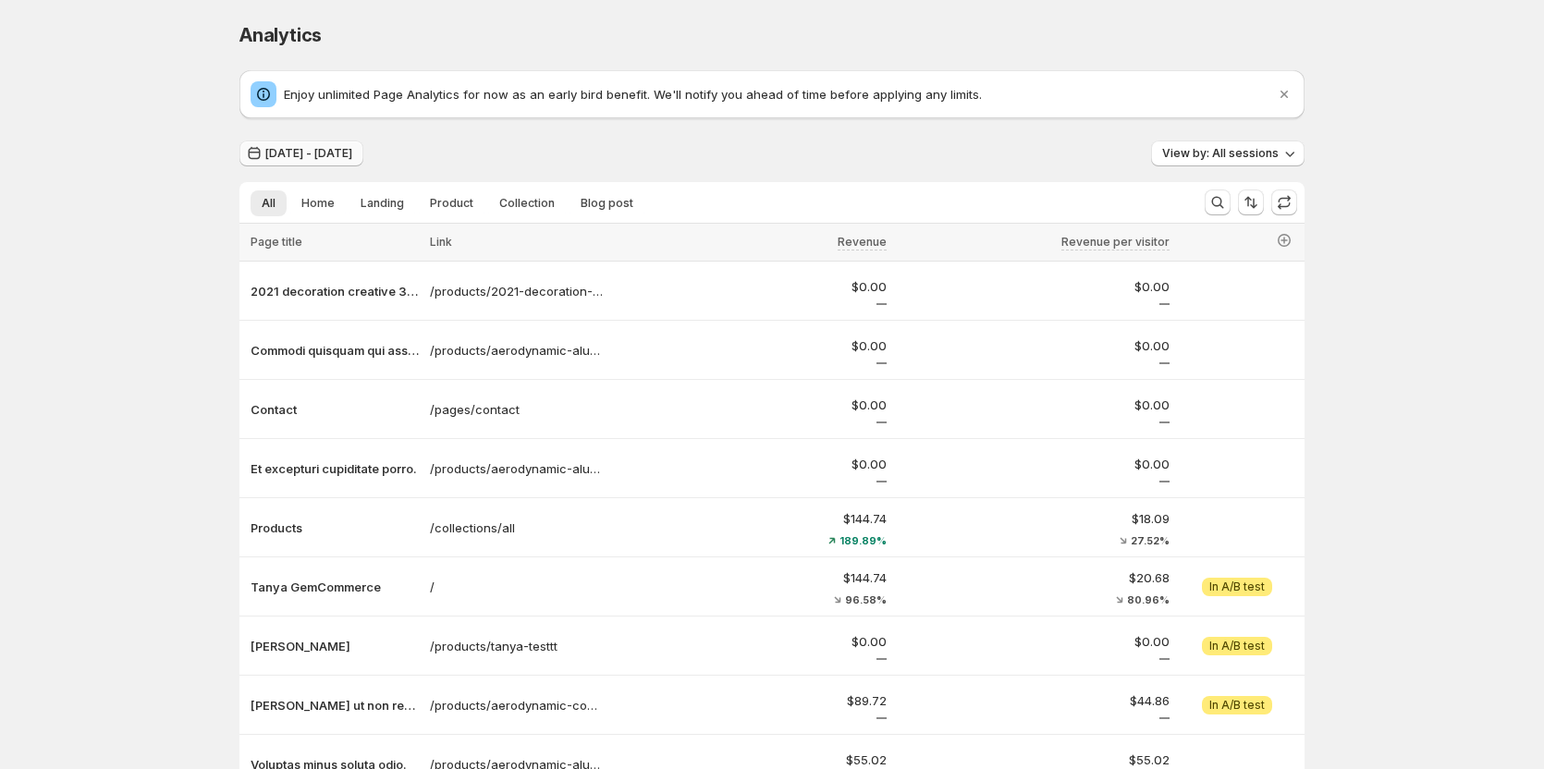
click at [347, 149] on span "Aug 10, 2025 - Aug 18, 2025" at bounding box center [308, 153] width 87 height 15
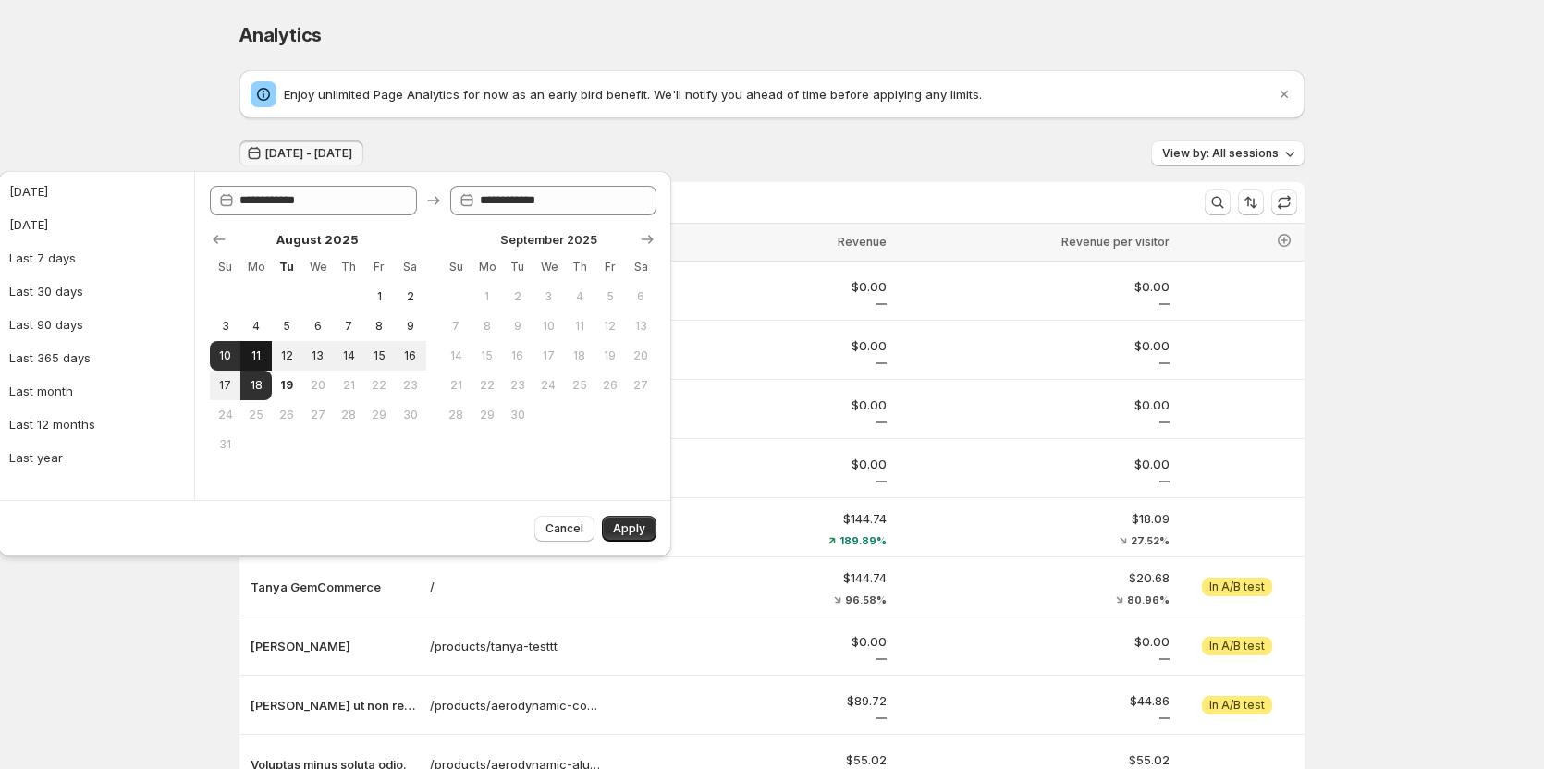
click at [252, 349] on span "11" at bounding box center [256, 356] width 16 height 15
type input "**********"
click at [627, 531] on span "Apply" at bounding box center [629, 529] width 32 height 15
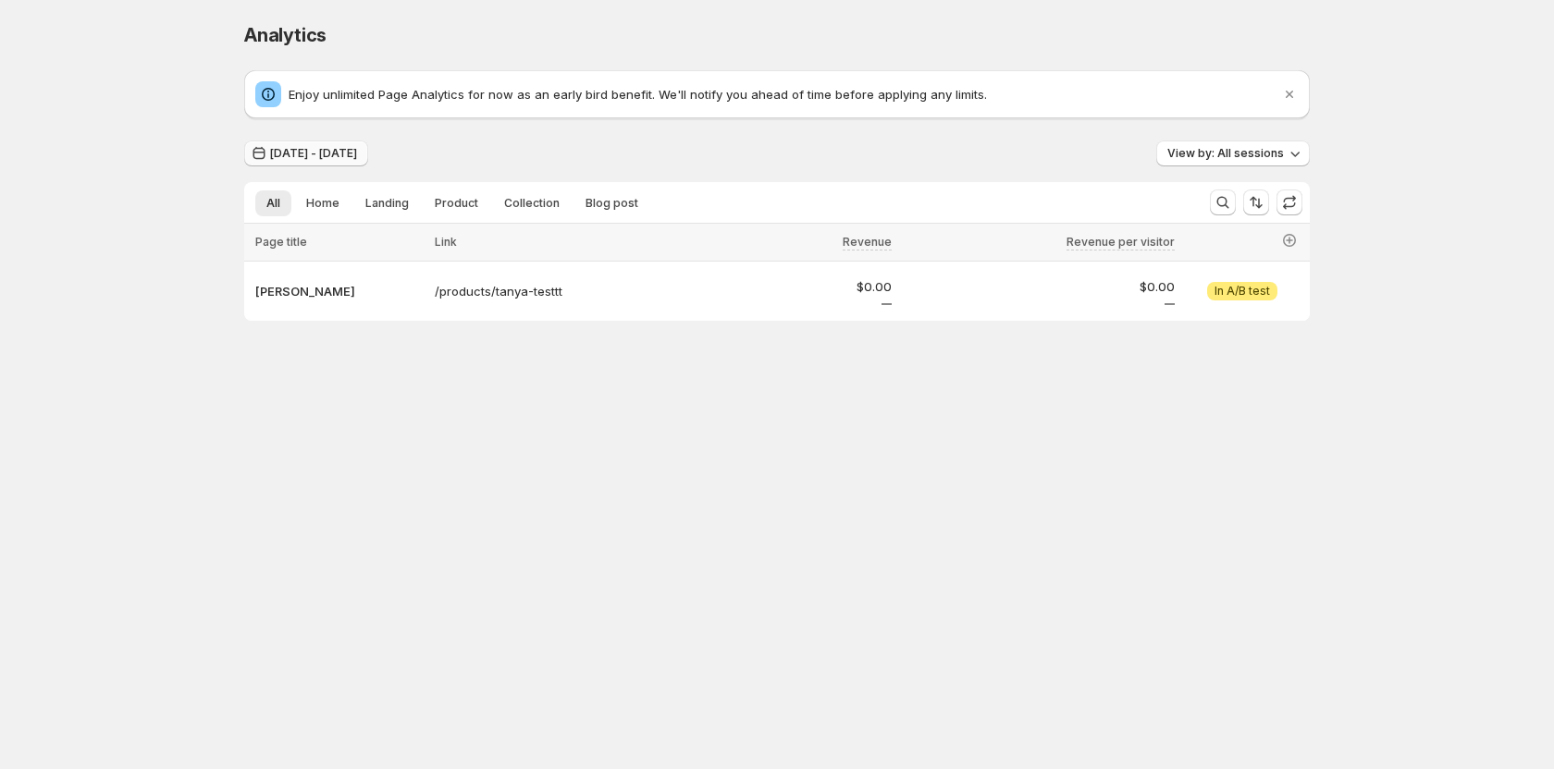
click at [323, 152] on span "Aug 11, 2025 - Aug 11, 2025" at bounding box center [313, 153] width 87 height 15
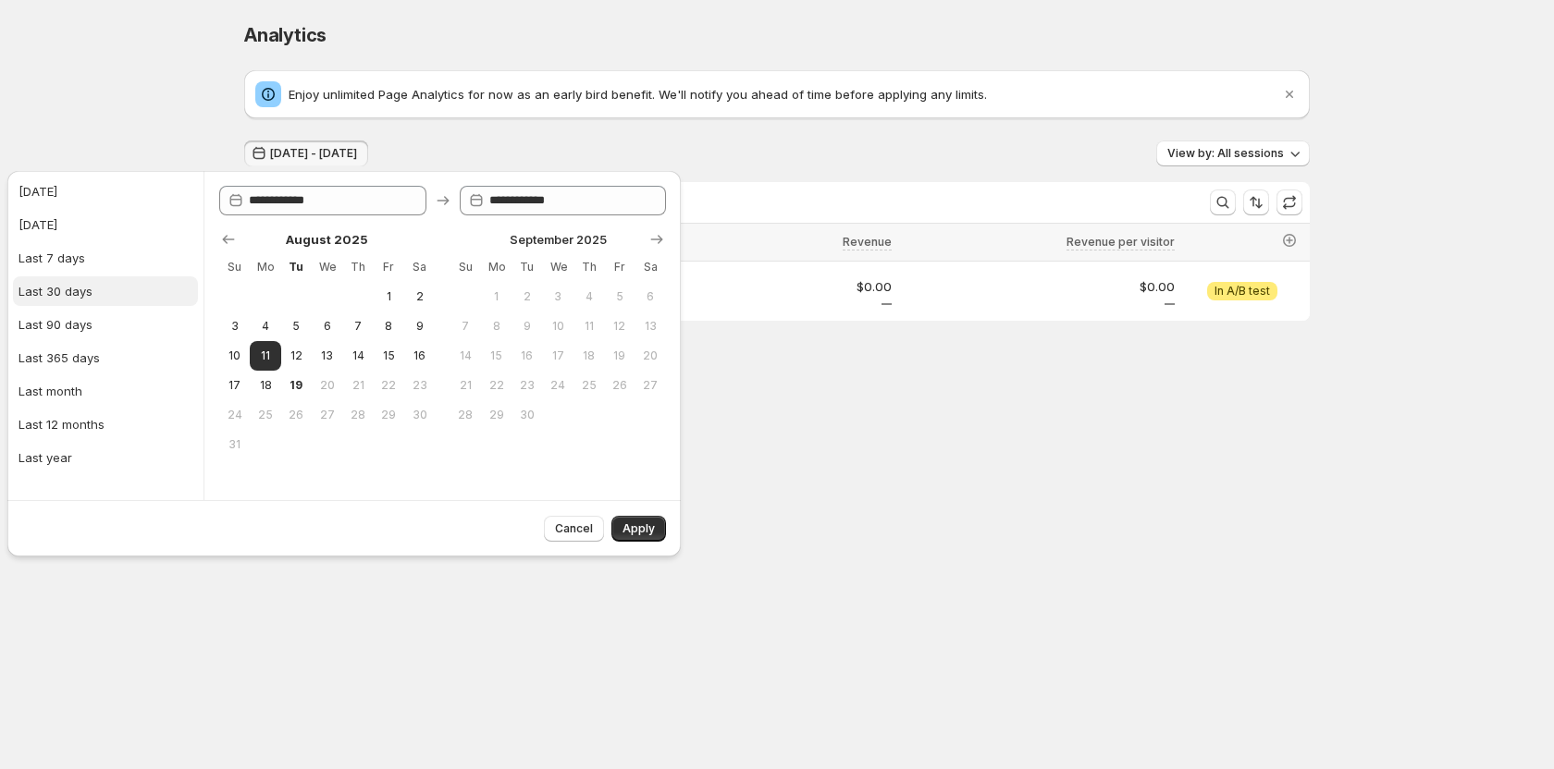
click at [64, 294] on div "Last 30 days" at bounding box center [55, 291] width 74 height 18
type input "**********"
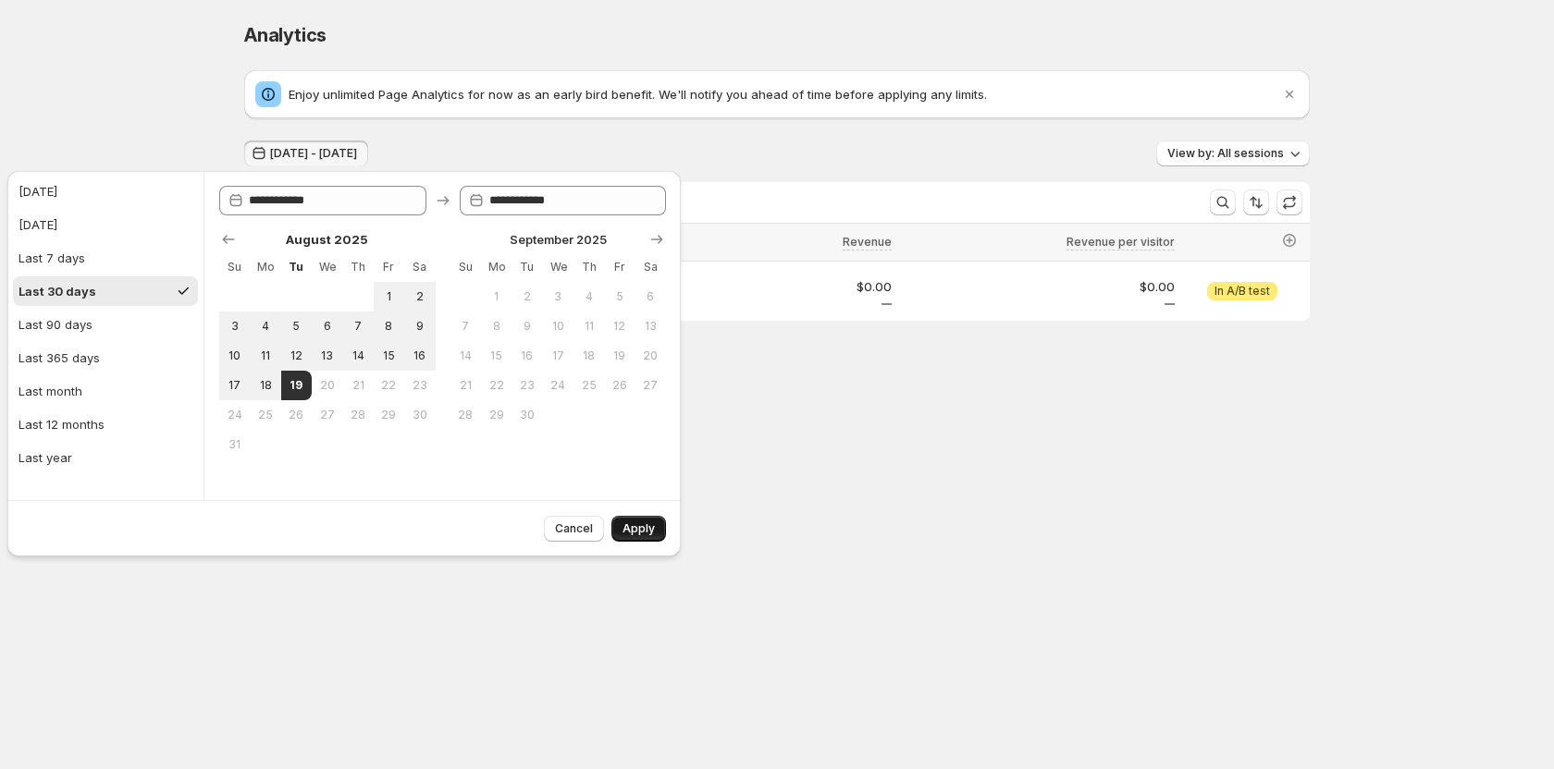
click at [631, 529] on span "Apply" at bounding box center [638, 529] width 32 height 15
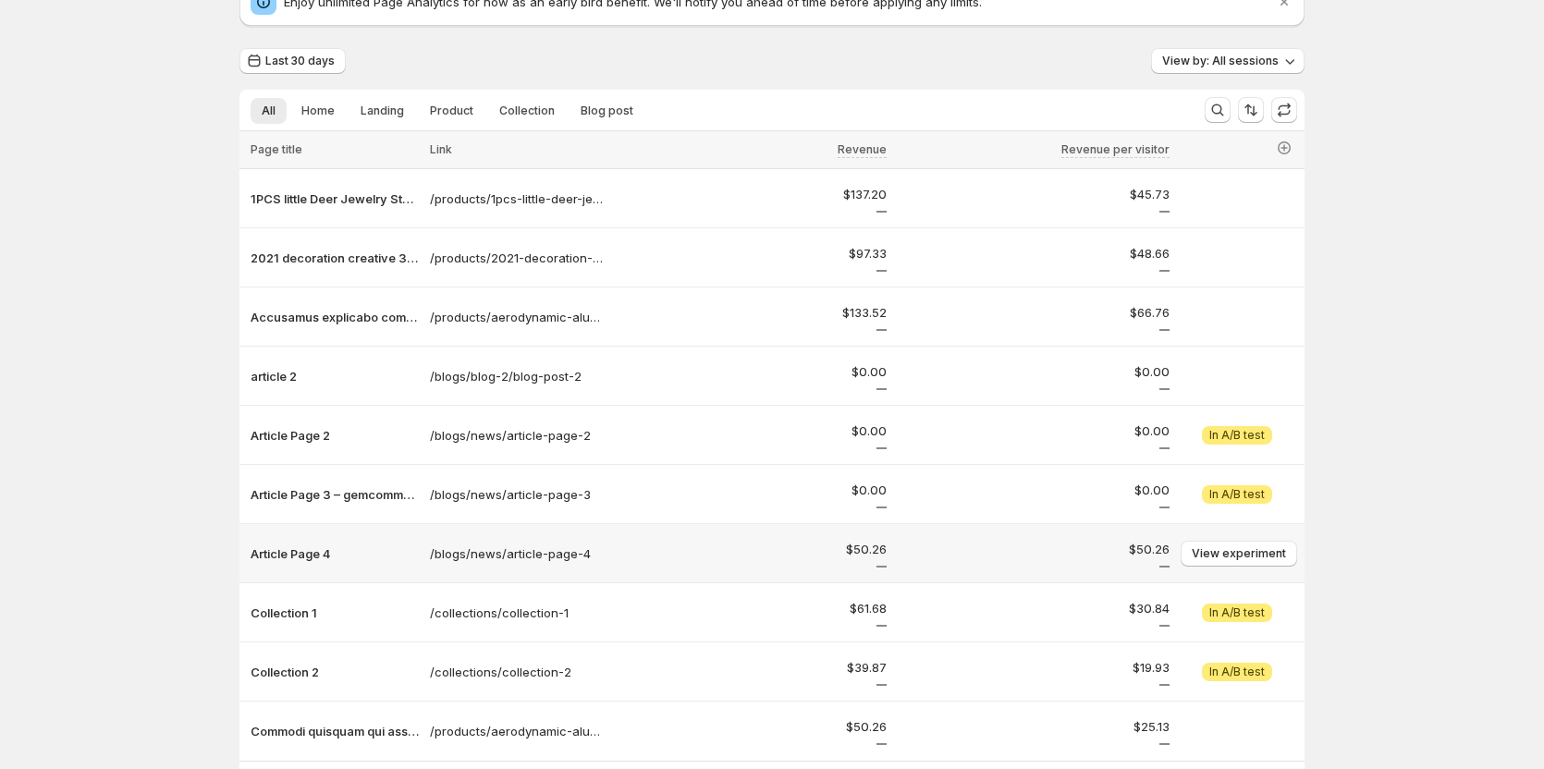
scroll to position [185, 0]
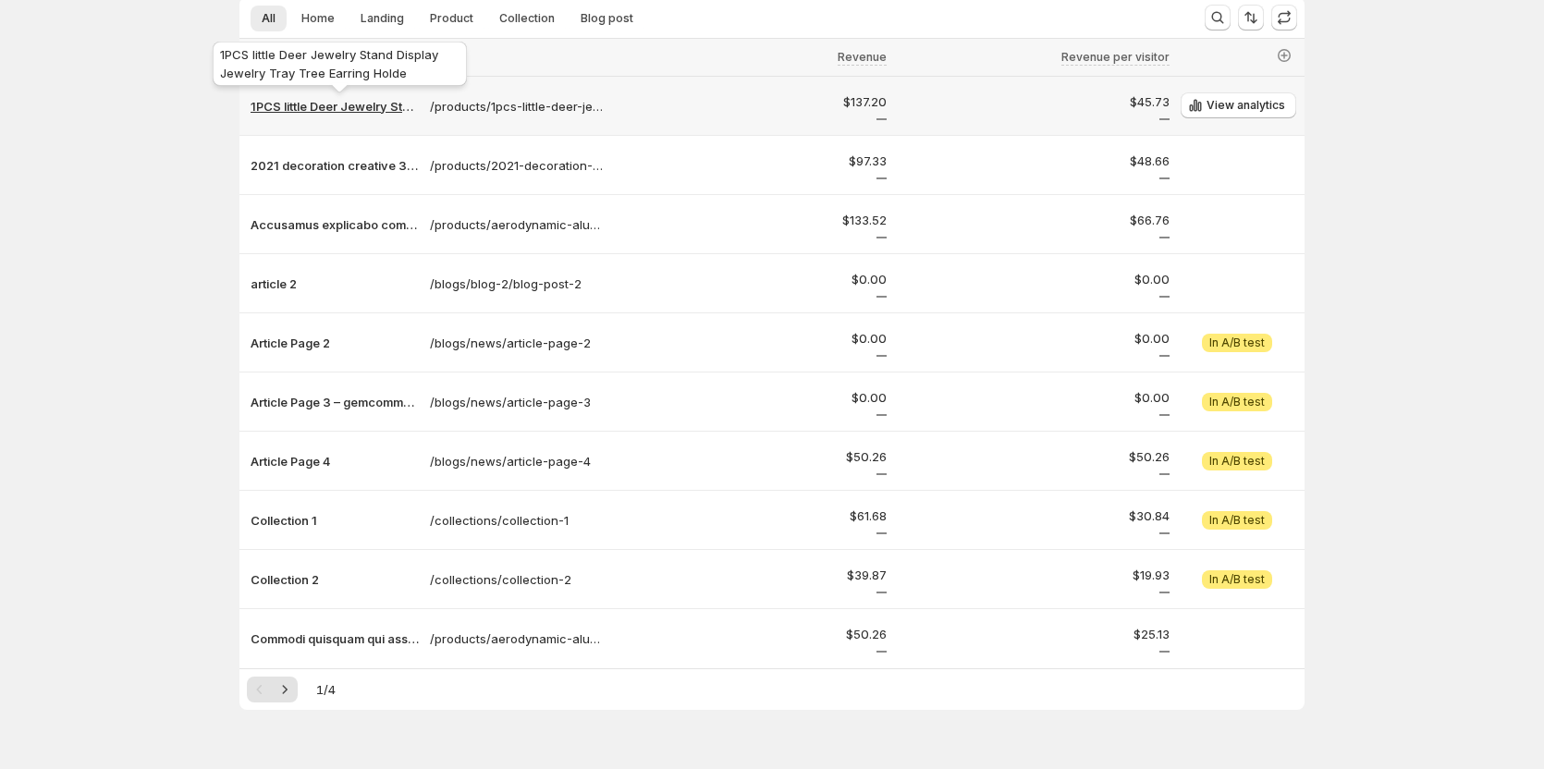
click at [295, 110] on p "1PCS little Deer Jewelry Stand Display Jewelry Tray Tree Earring Holde" at bounding box center [335, 106] width 168 height 18
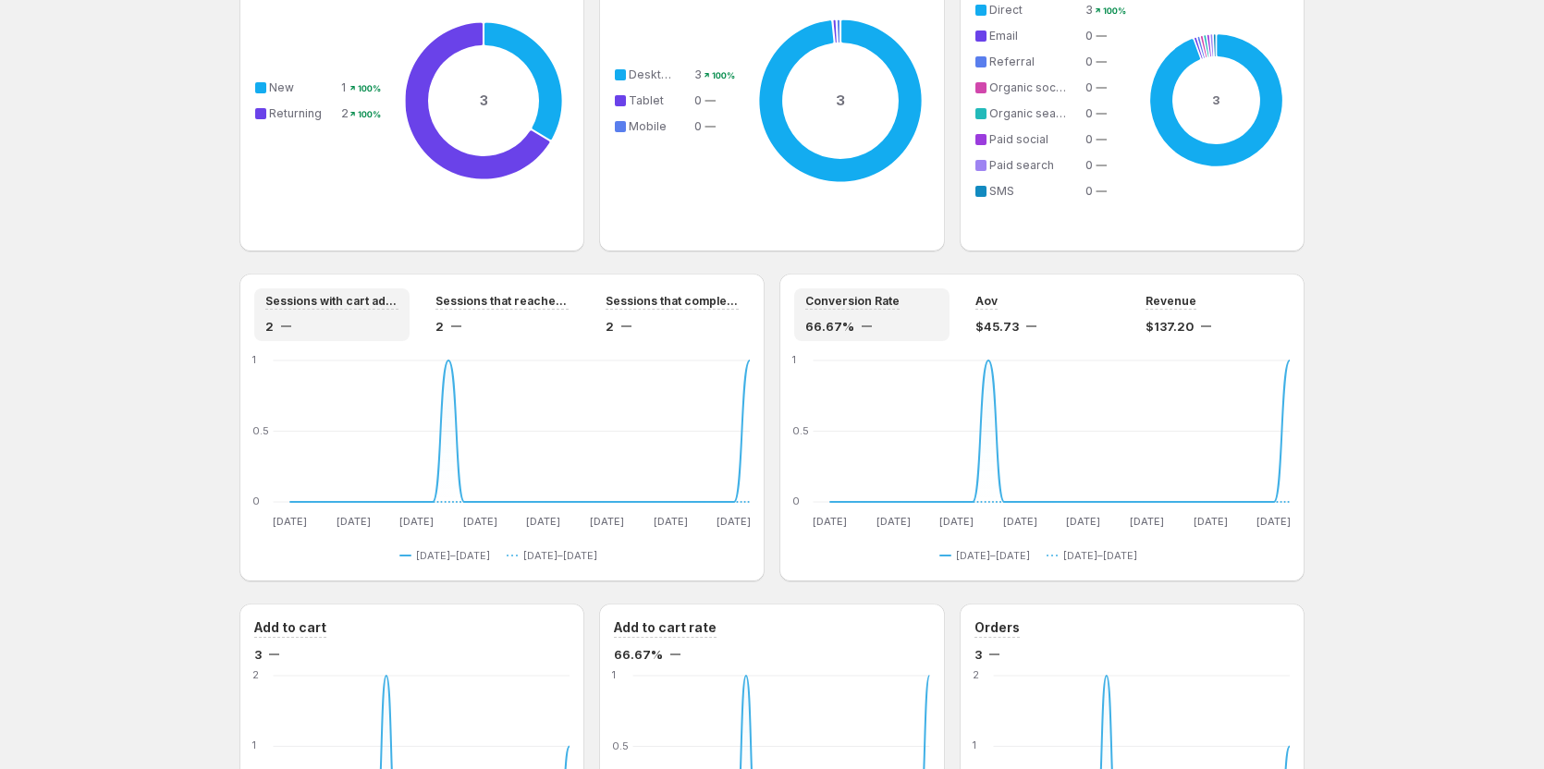
scroll to position [1569, 0]
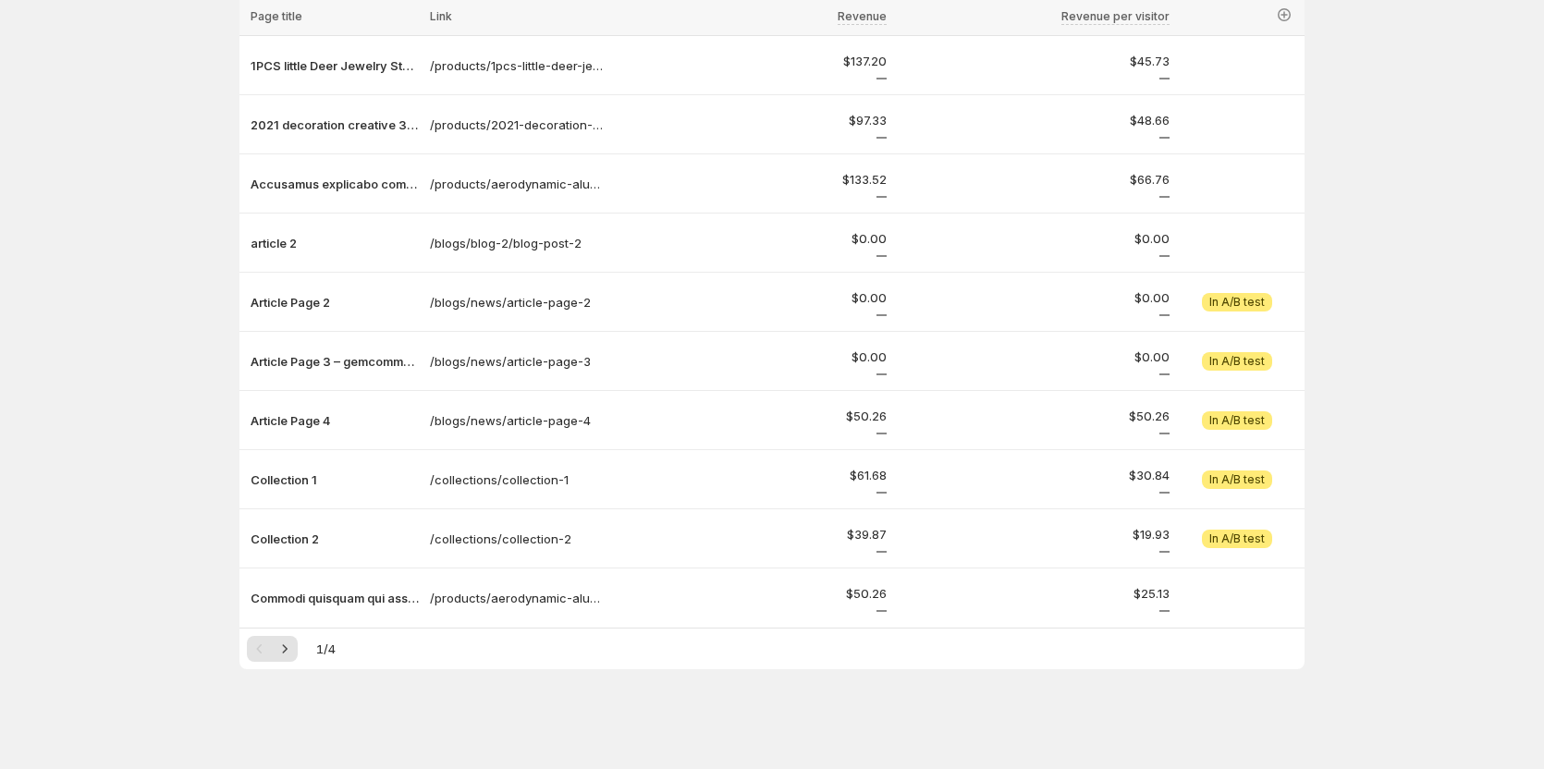
scroll to position [226, 0]
click at [1293, 15] on icon "button" at bounding box center [1284, 15] width 18 height 18
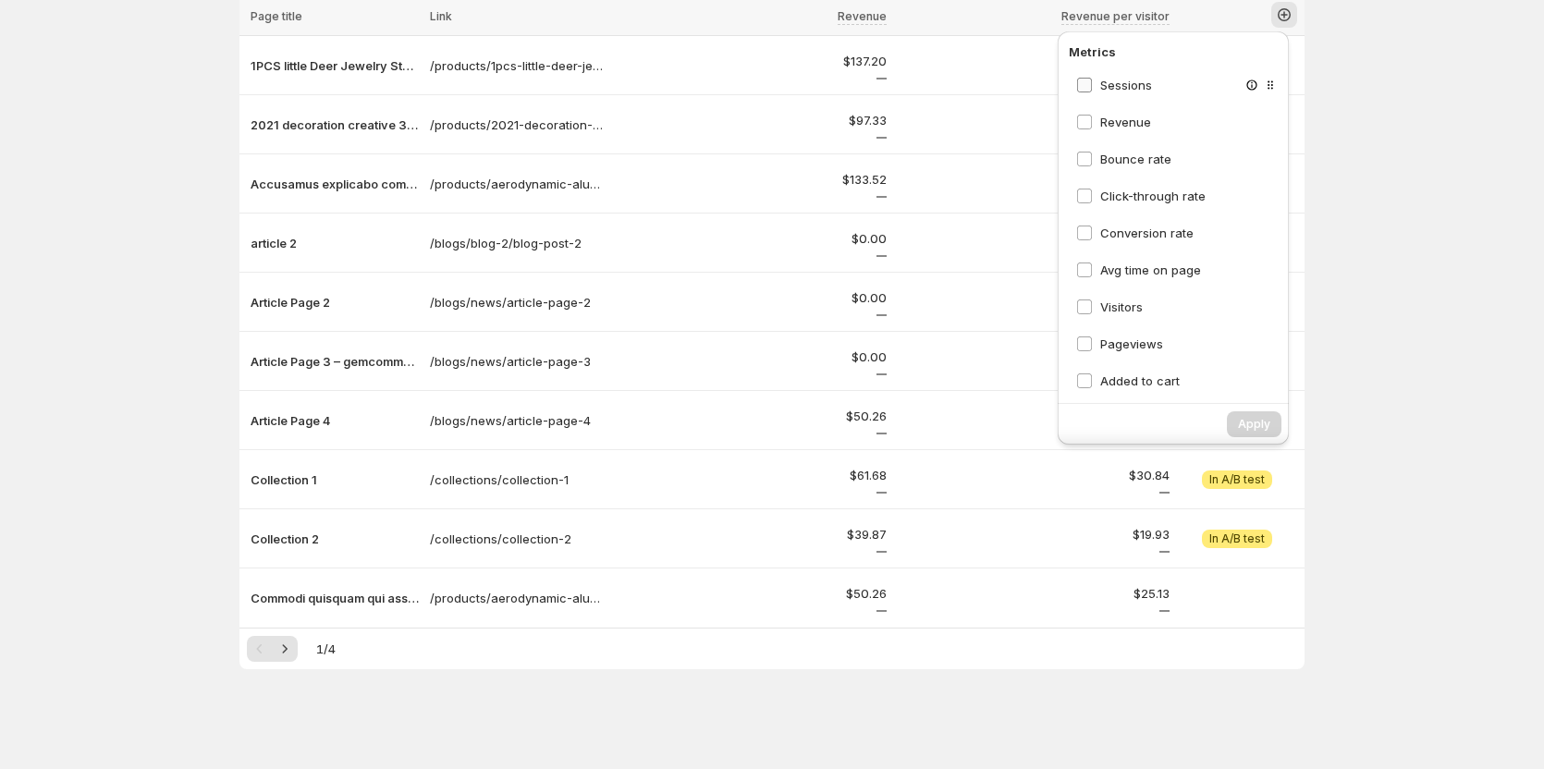
click at [1125, 85] on span "Sessions" at bounding box center [1126, 85] width 52 height 15
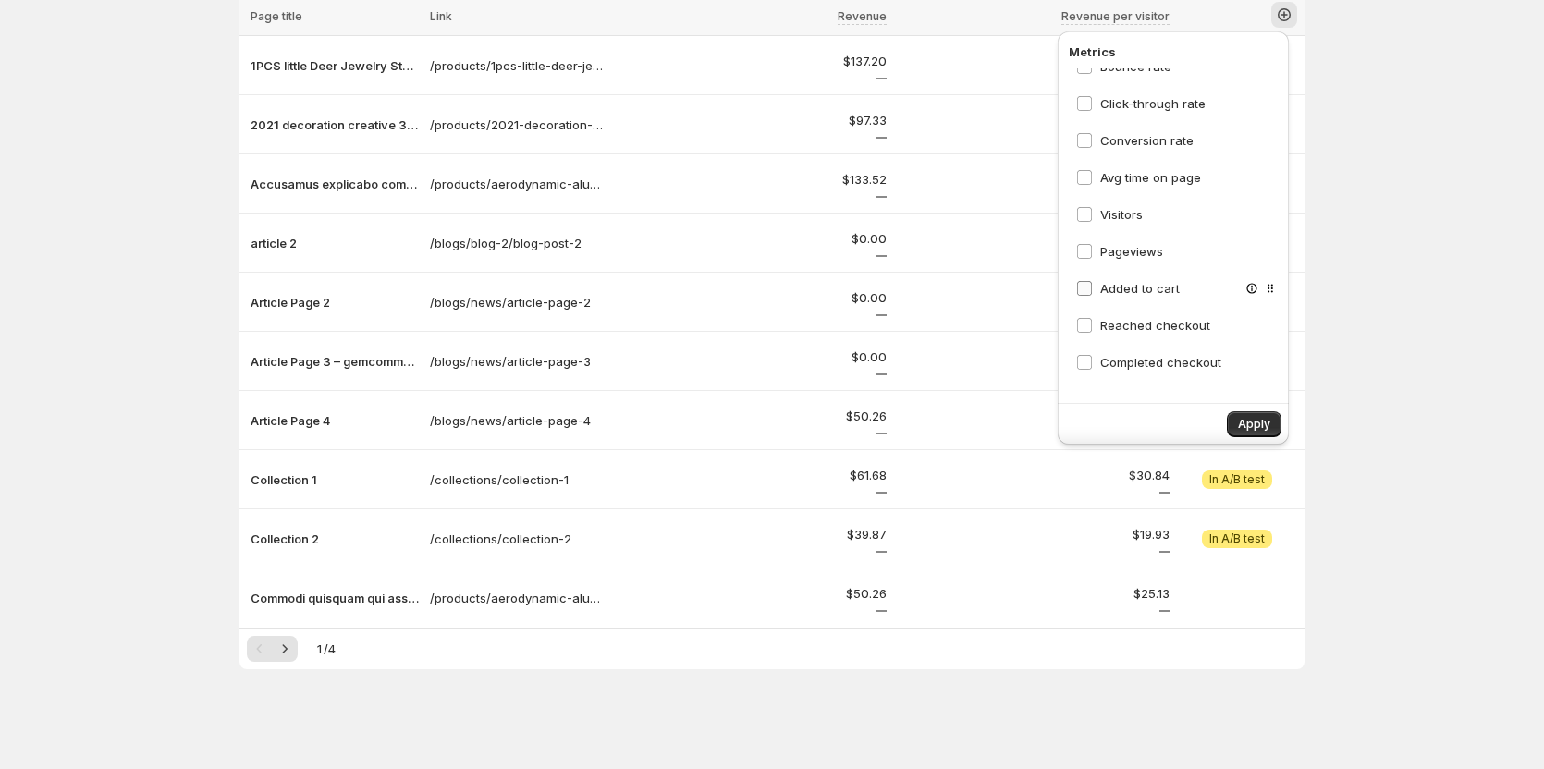
click at [1140, 291] on span "Added to cart" at bounding box center [1140, 288] width 80 height 15
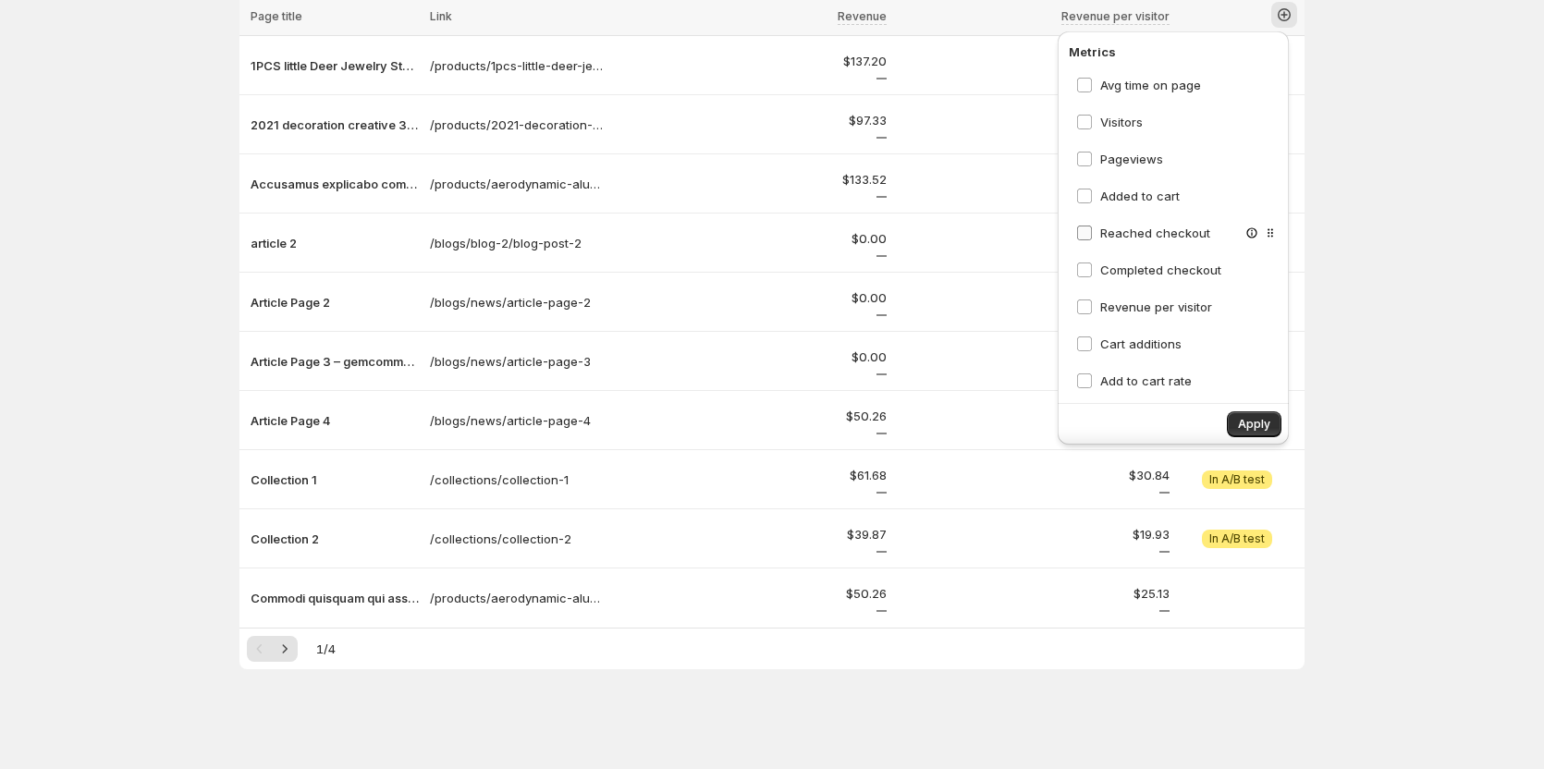
scroll to position [268, 0]
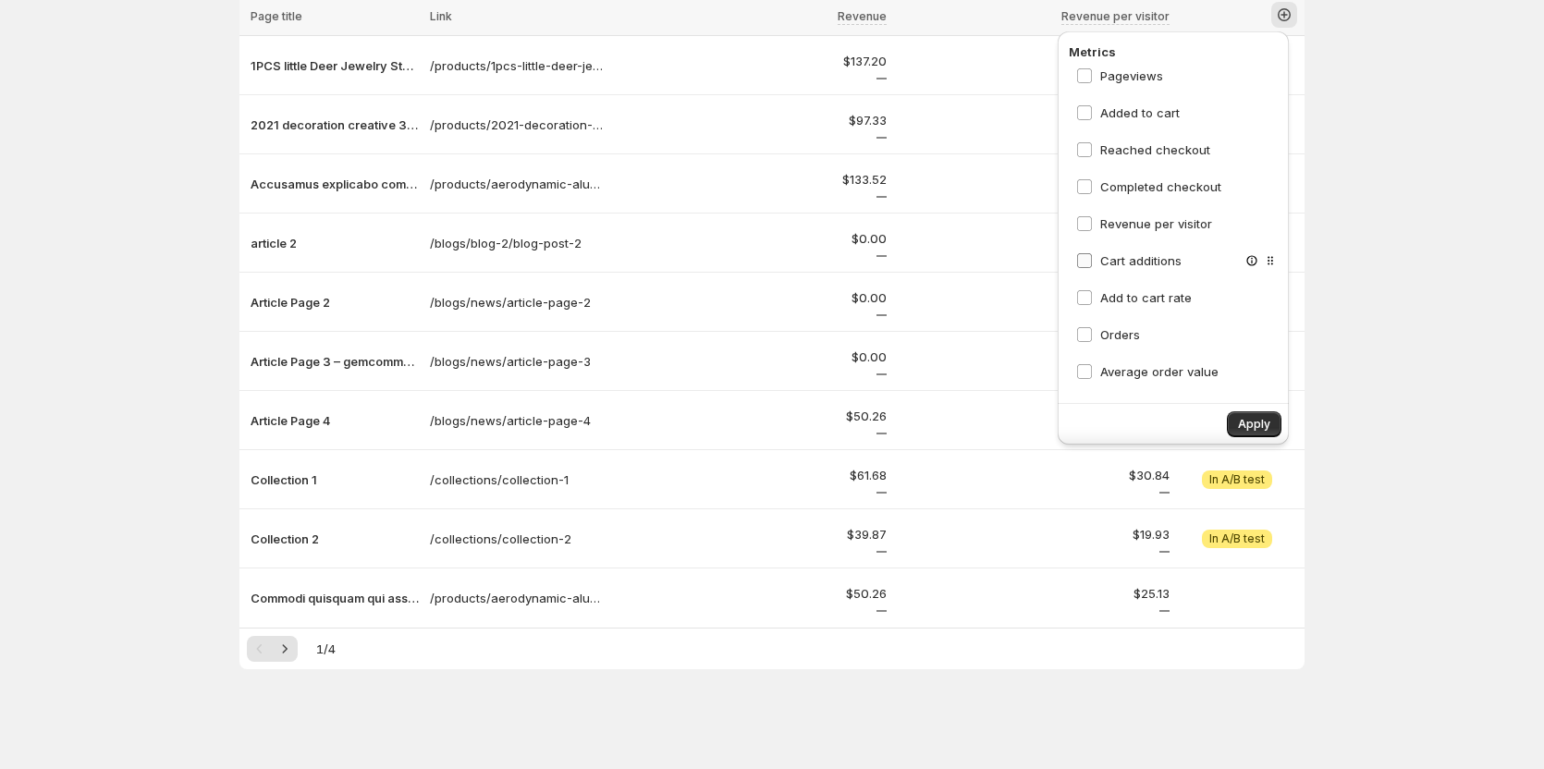
click at [1138, 252] on span "Cart additions" at bounding box center [1140, 261] width 81 height 18
click at [1263, 425] on span "Apply" at bounding box center [1254, 424] width 32 height 15
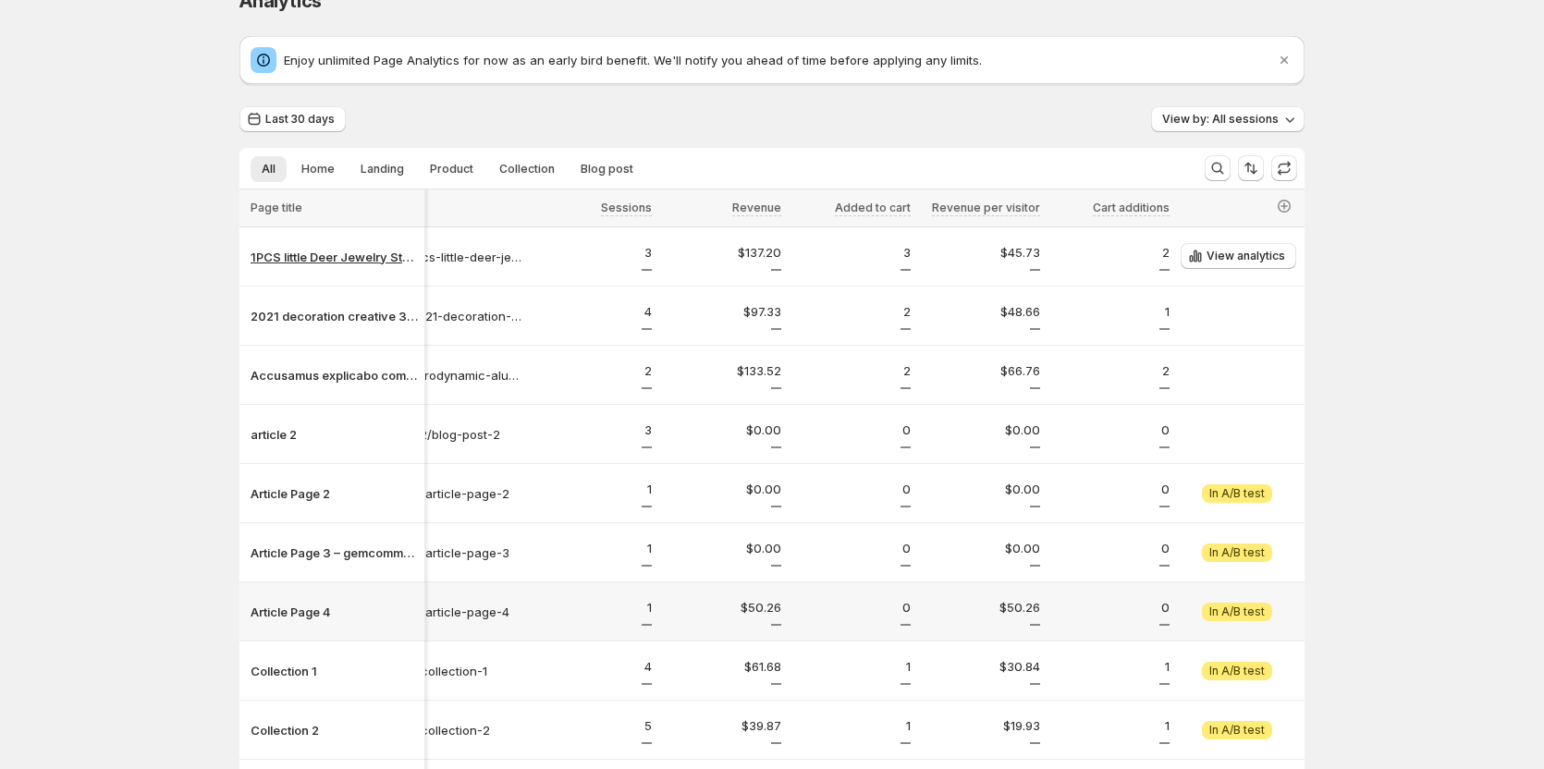
scroll to position [0, 0]
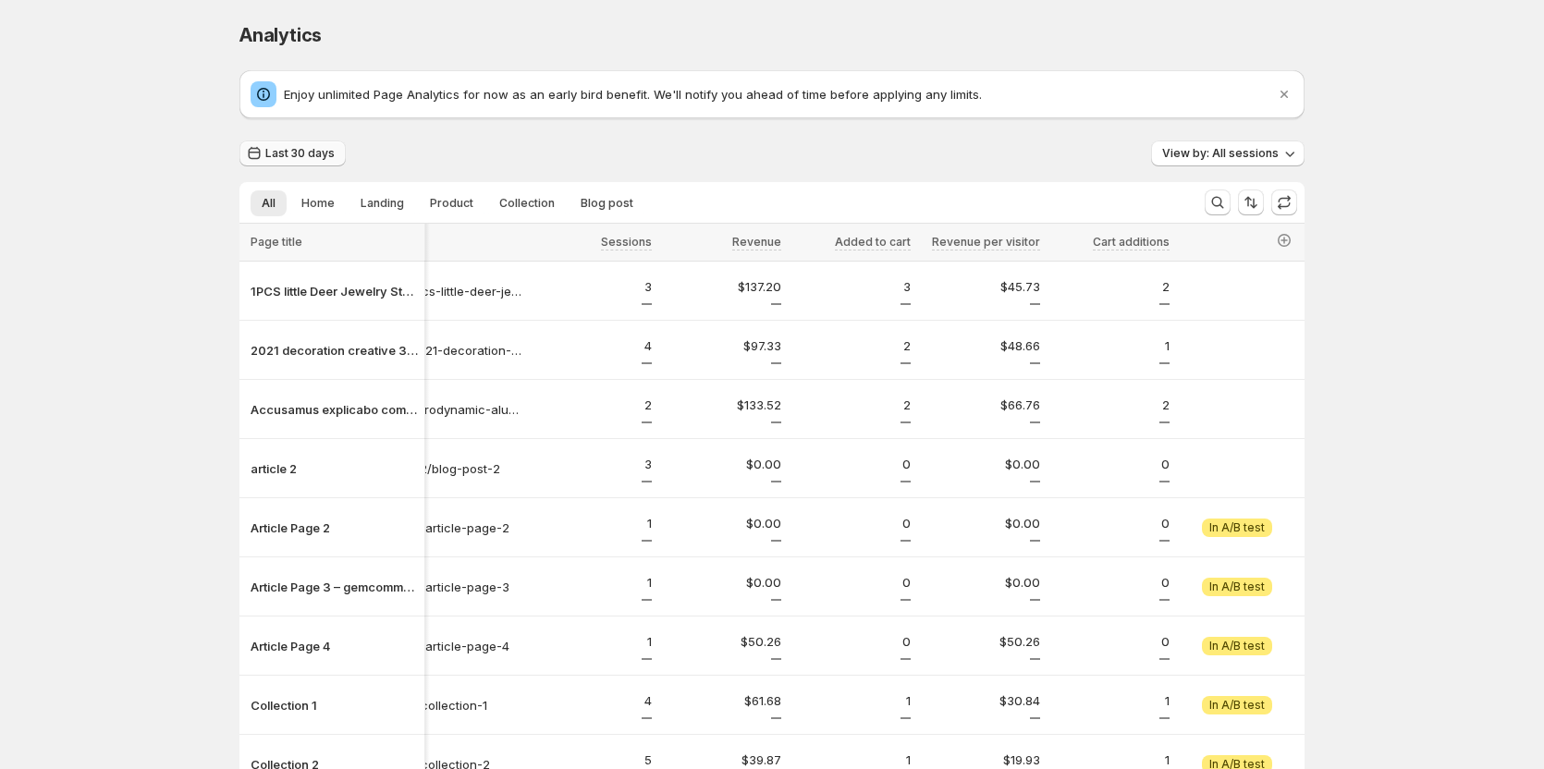
click at [297, 158] on span "Last 30 days" at bounding box center [299, 153] width 69 height 15
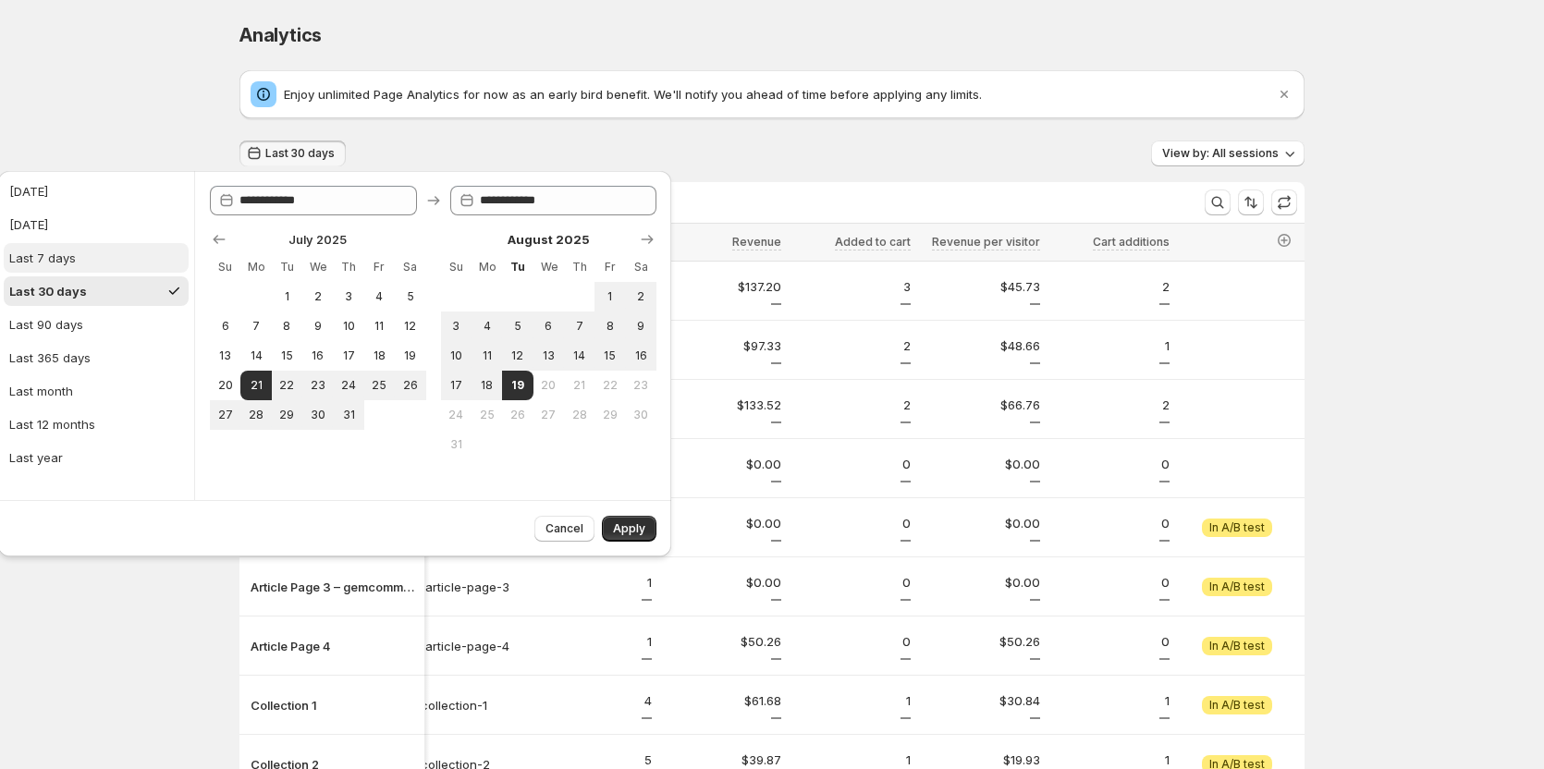
click at [48, 265] on div "Last 7 days" at bounding box center [42, 258] width 67 height 18
type input "**********"
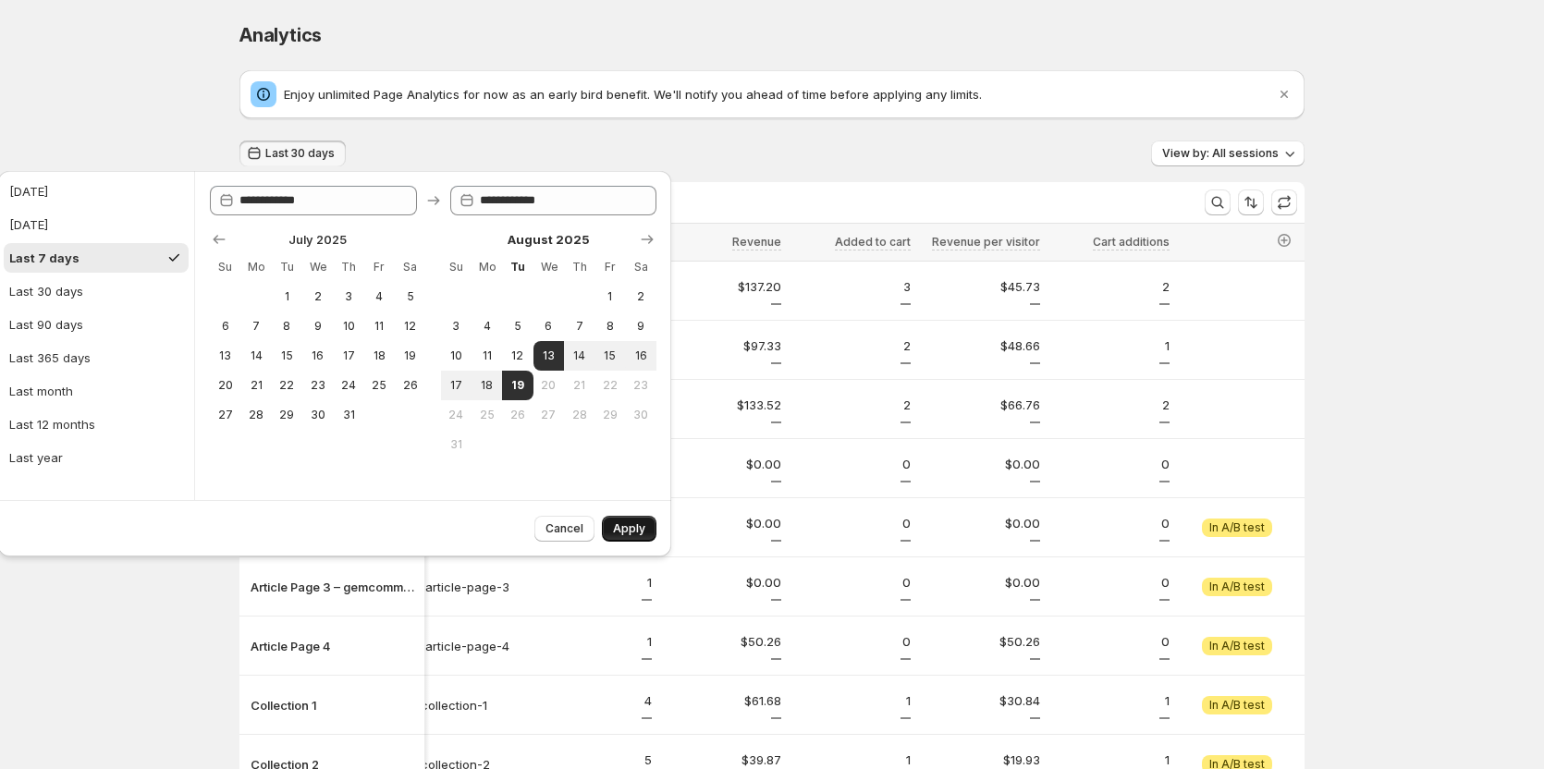
click at [628, 519] on button "Apply" at bounding box center [629, 529] width 55 height 26
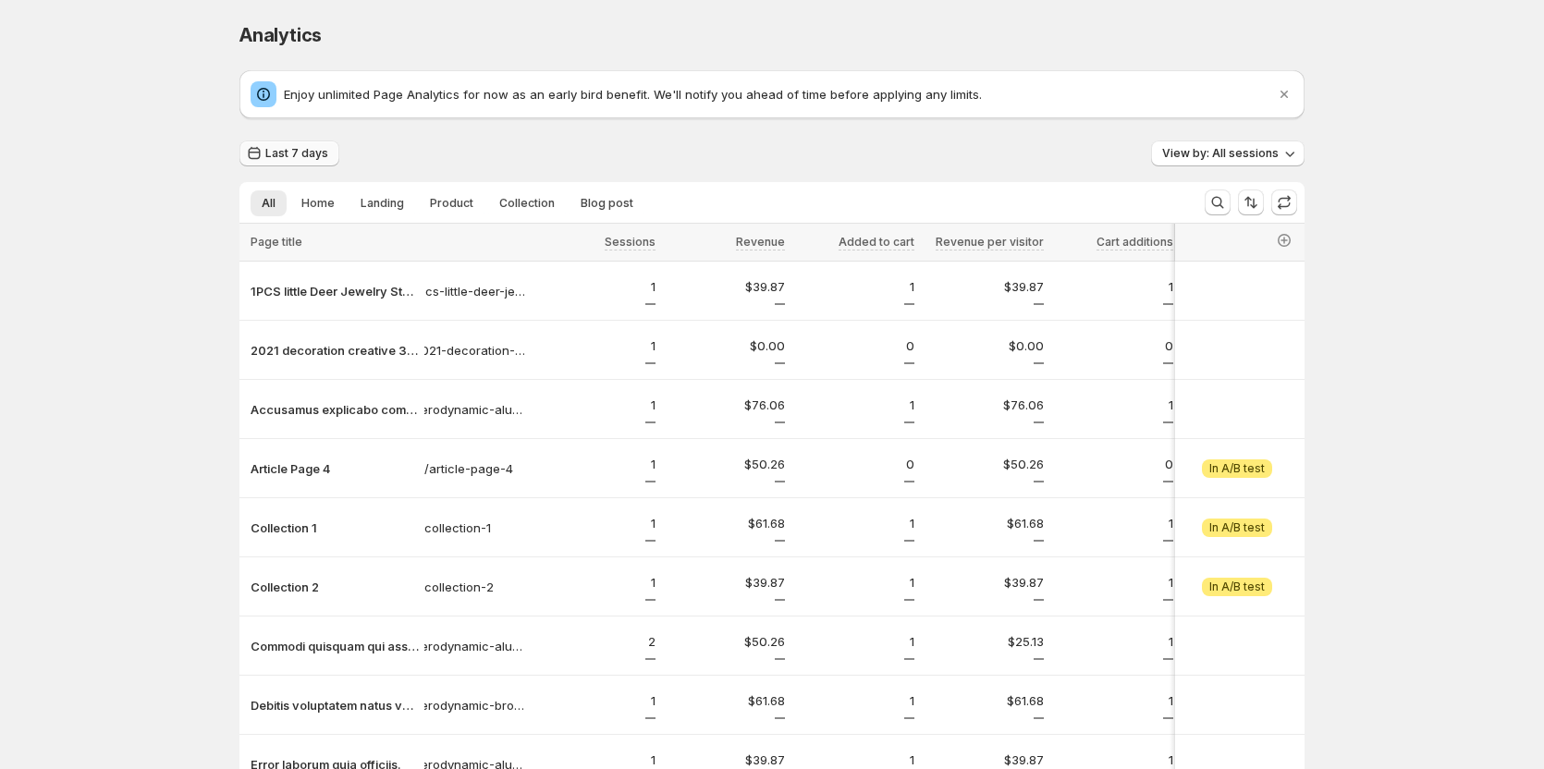
click at [296, 162] on button "Last 7 days" at bounding box center [290, 154] width 100 height 26
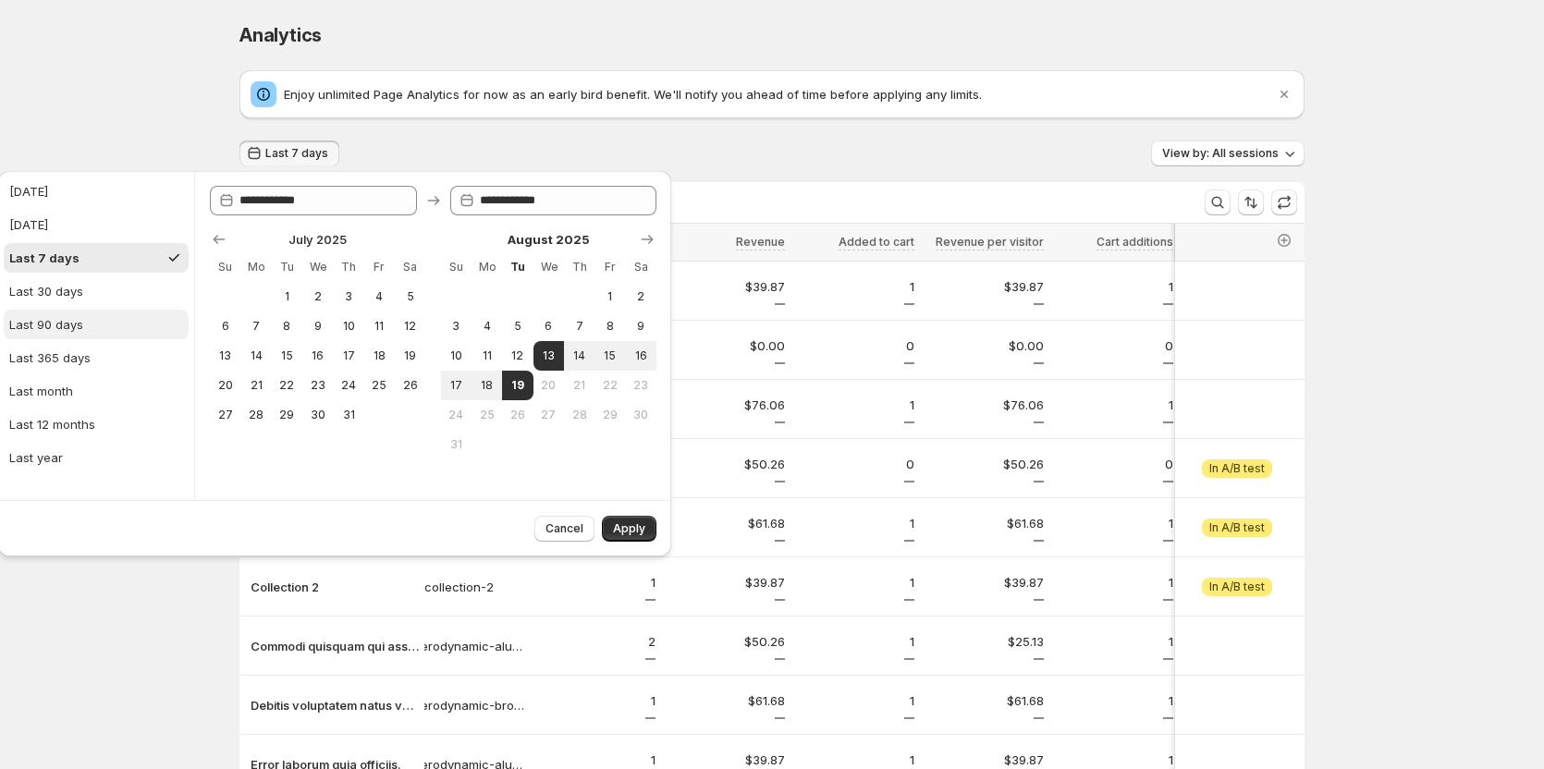
click at [78, 335] on button "Last 90 days" at bounding box center [96, 325] width 185 height 30
type input "**********"
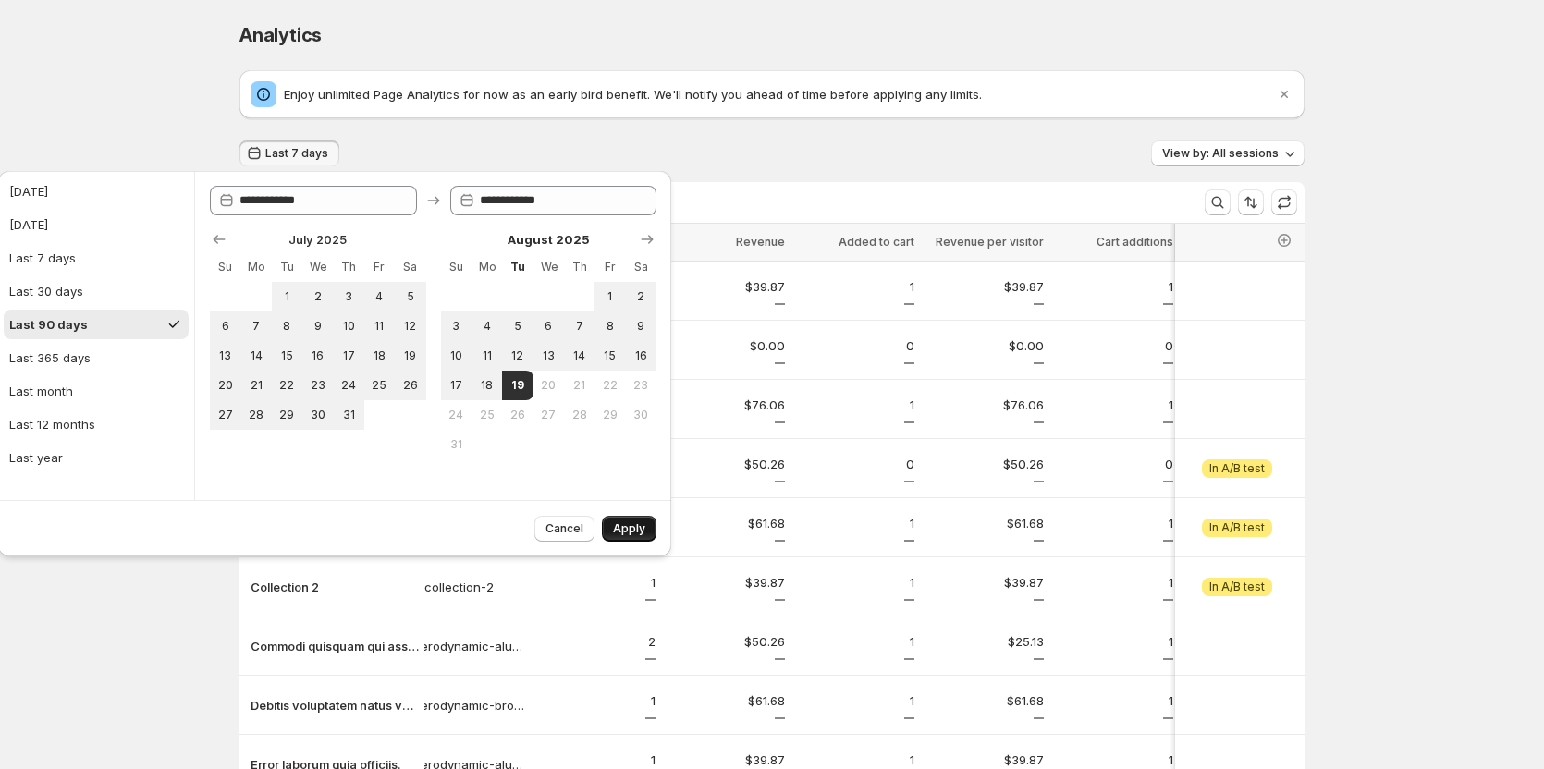
click at [633, 532] on span "Apply" at bounding box center [629, 529] width 32 height 15
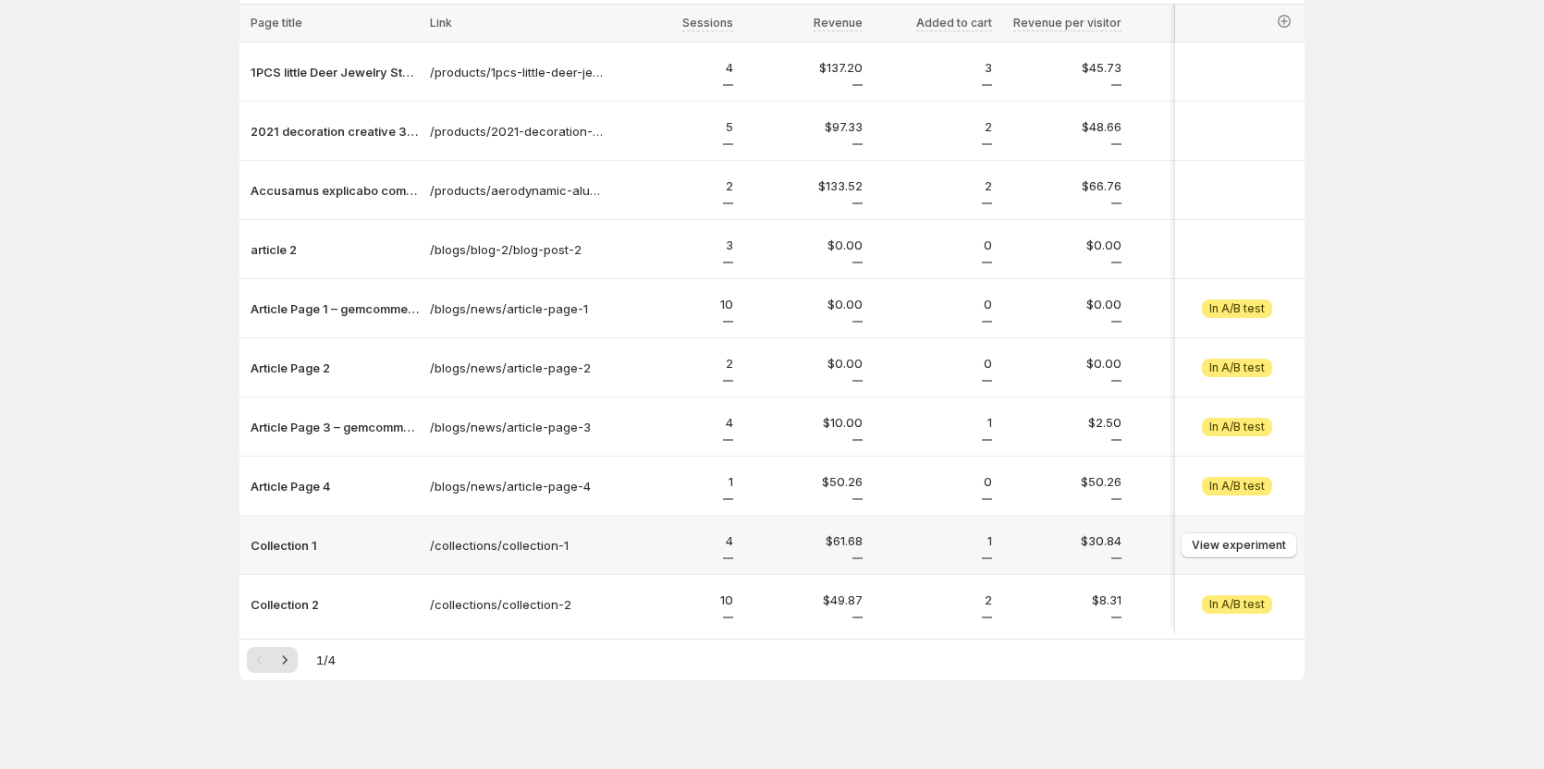
scroll to position [238, 0]
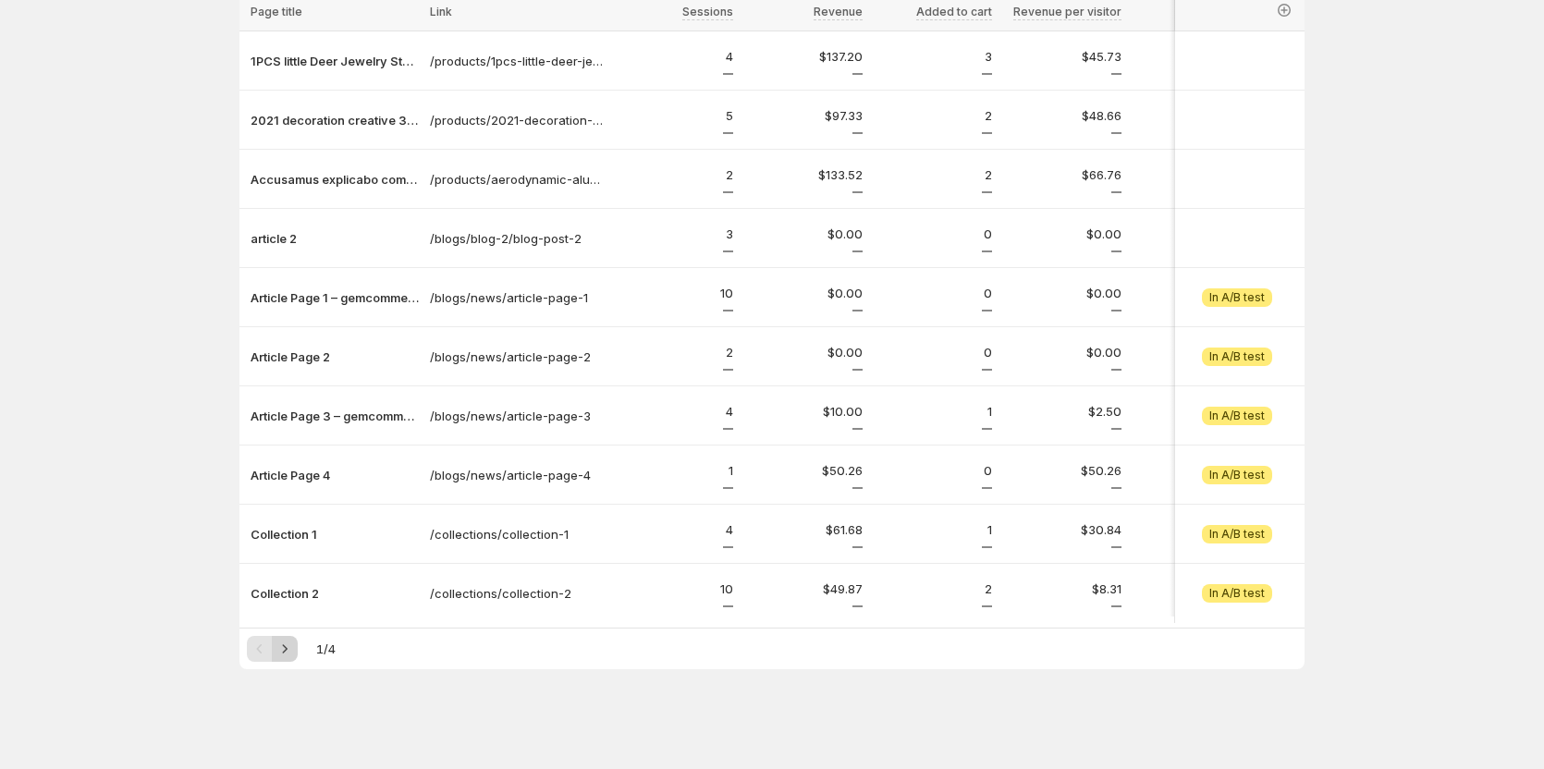
click at [294, 642] on icon "Next" at bounding box center [285, 649] width 18 height 18
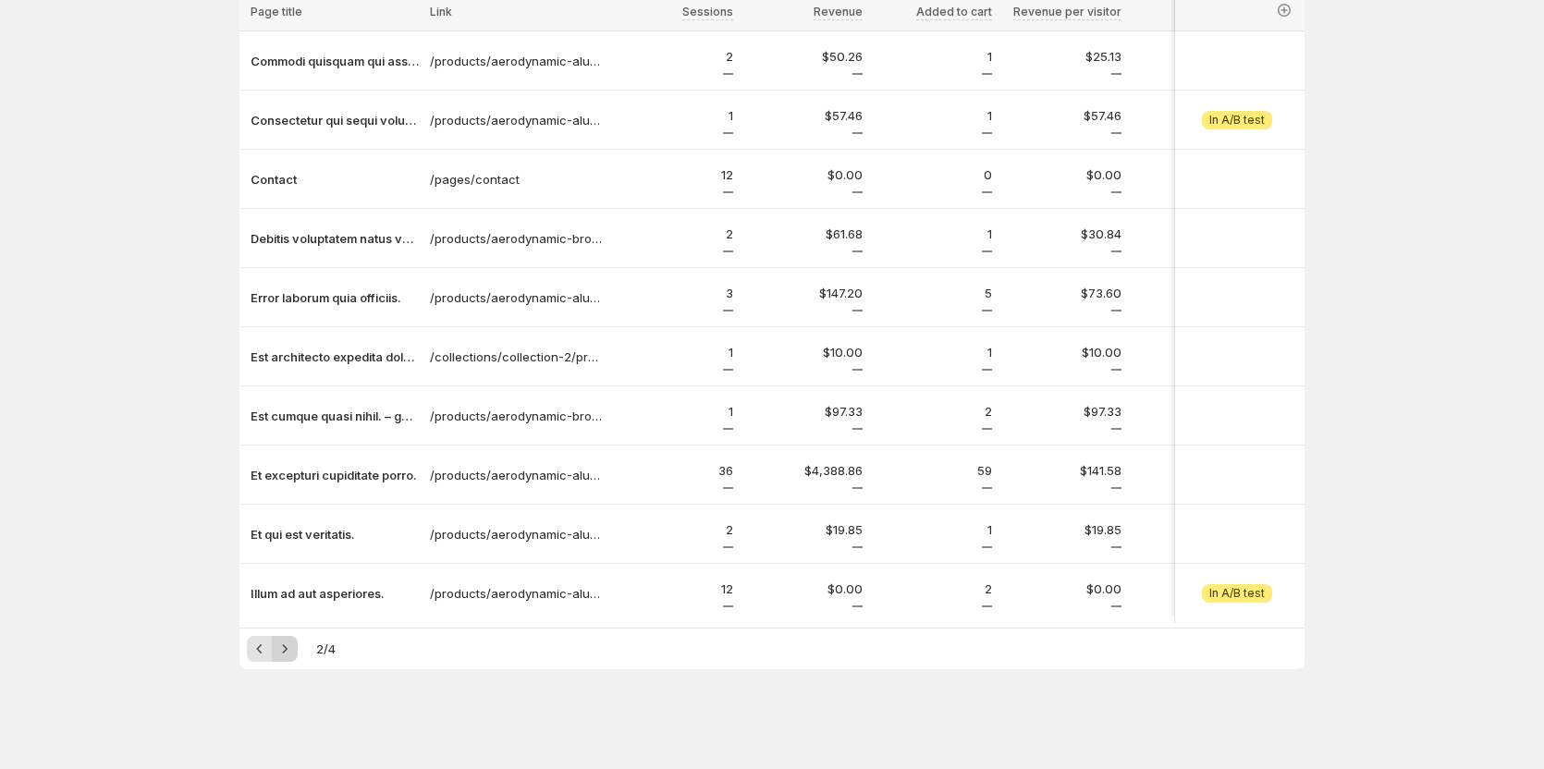
click at [294, 642] on icon "Next" at bounding box center [285, 649] width 18 height 18
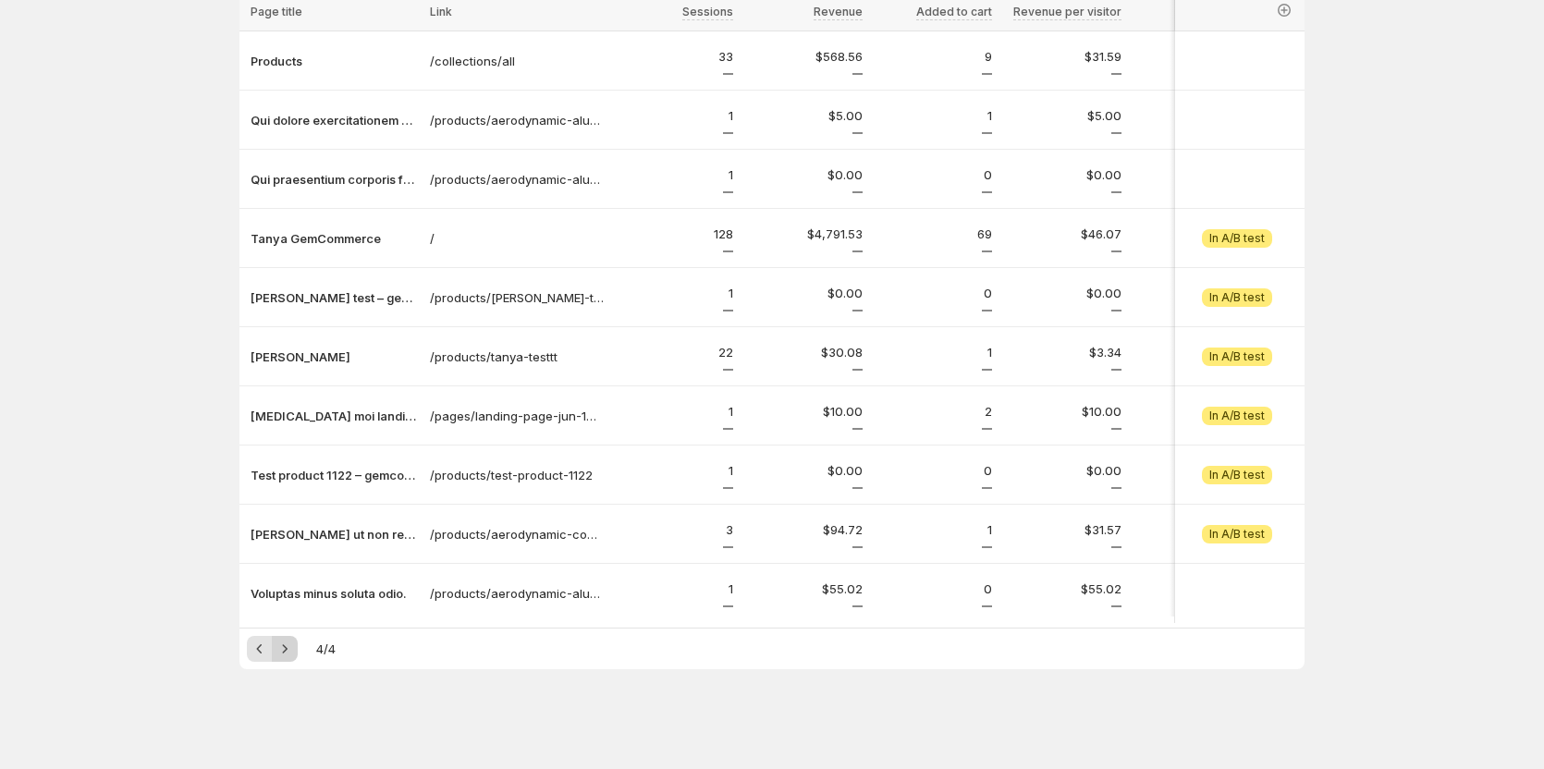
click at [298, 642] on div "Pagination" at bounding box center [285, 649] width 26 height 26
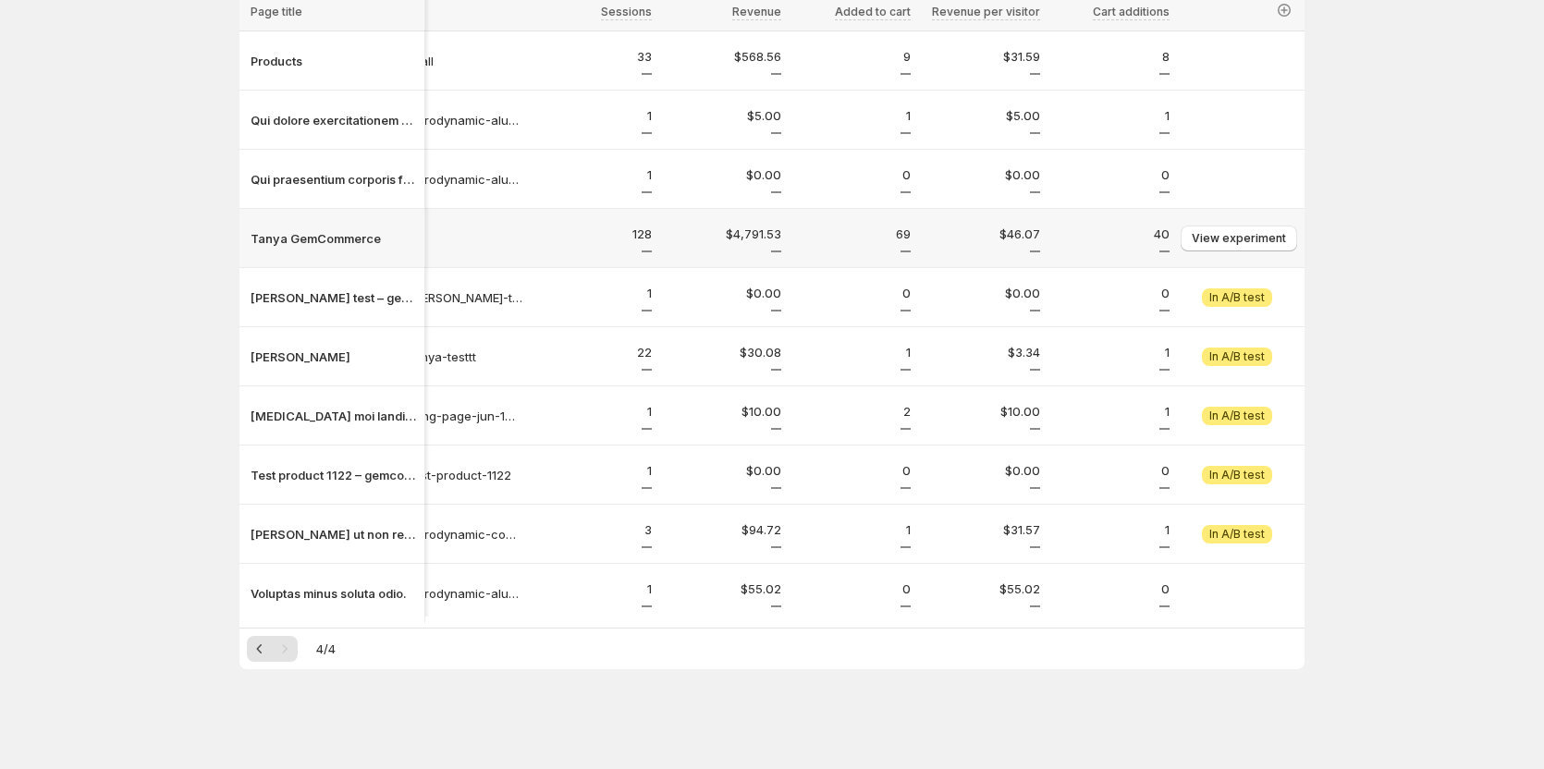
click at [363, 240] on div "Tanya GemCommerce" at bounding box center [332, 239] width 185 height 30
click at [363, 229] on p "Tanya GemCommerce" at bounding box center [335, 238] width 168 height 18
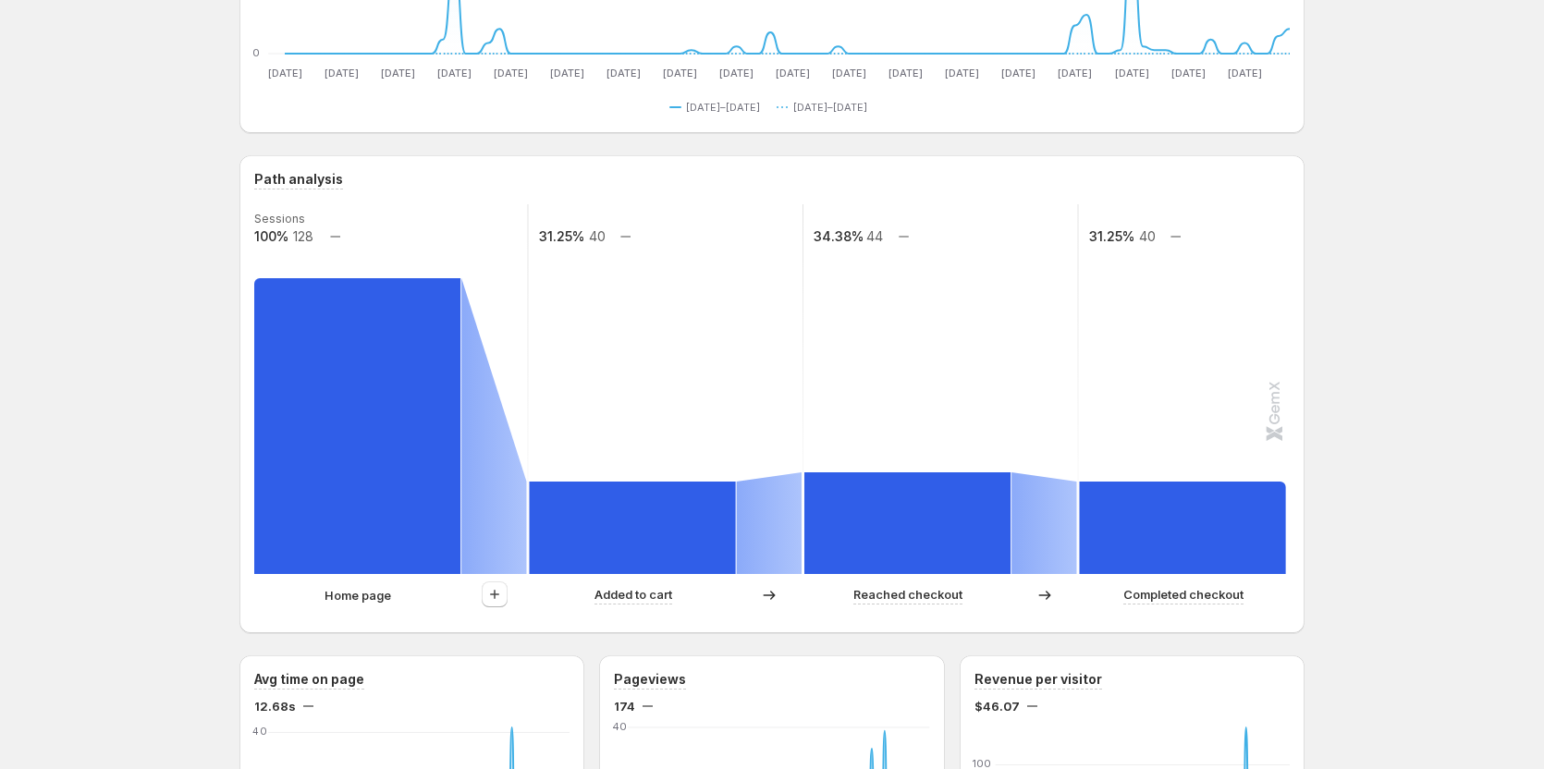
scroll to position [387, 0]
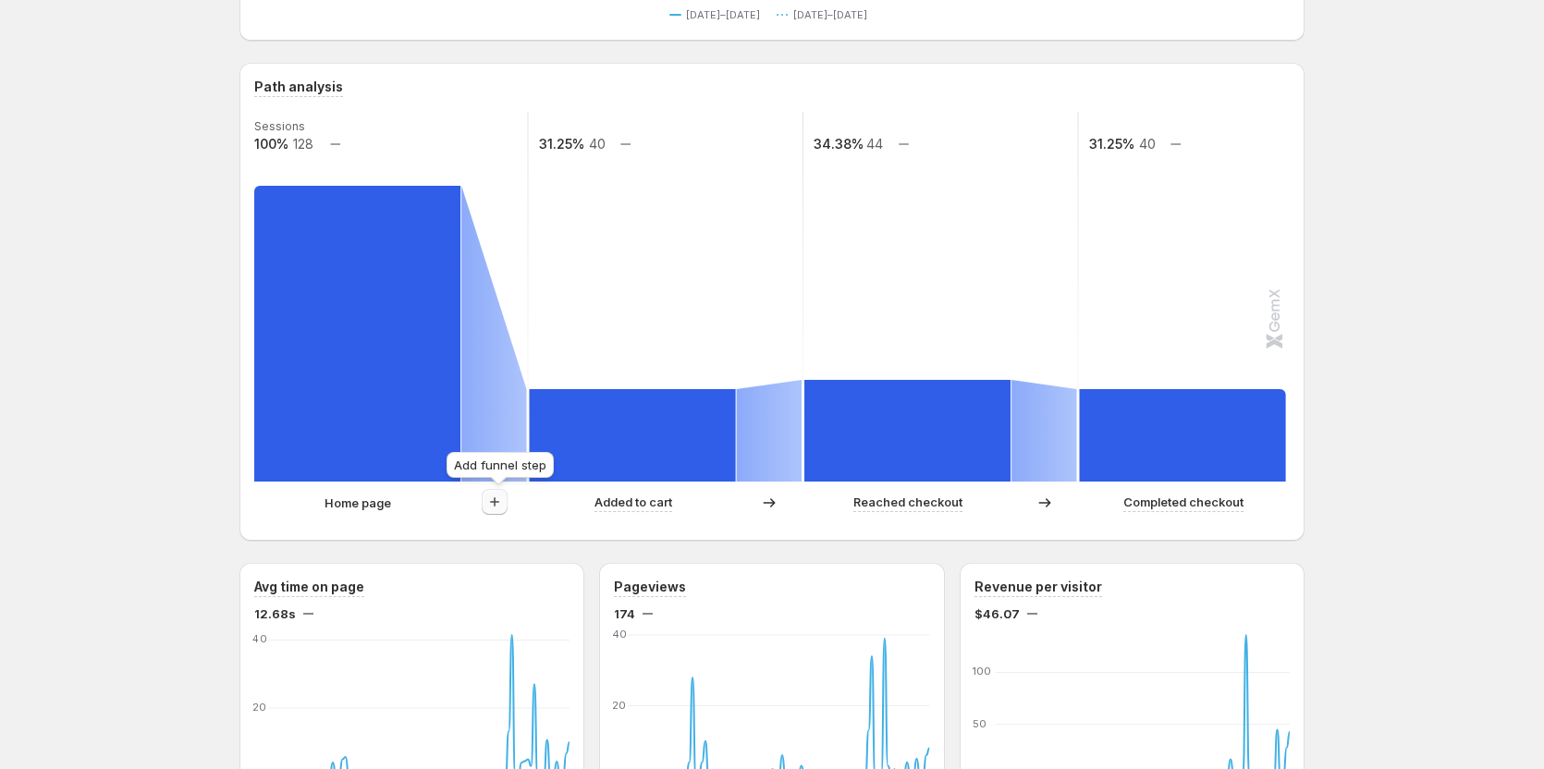
click at [494, 498] on icon "button" at bounding box center [495, 502] width 18 height 18
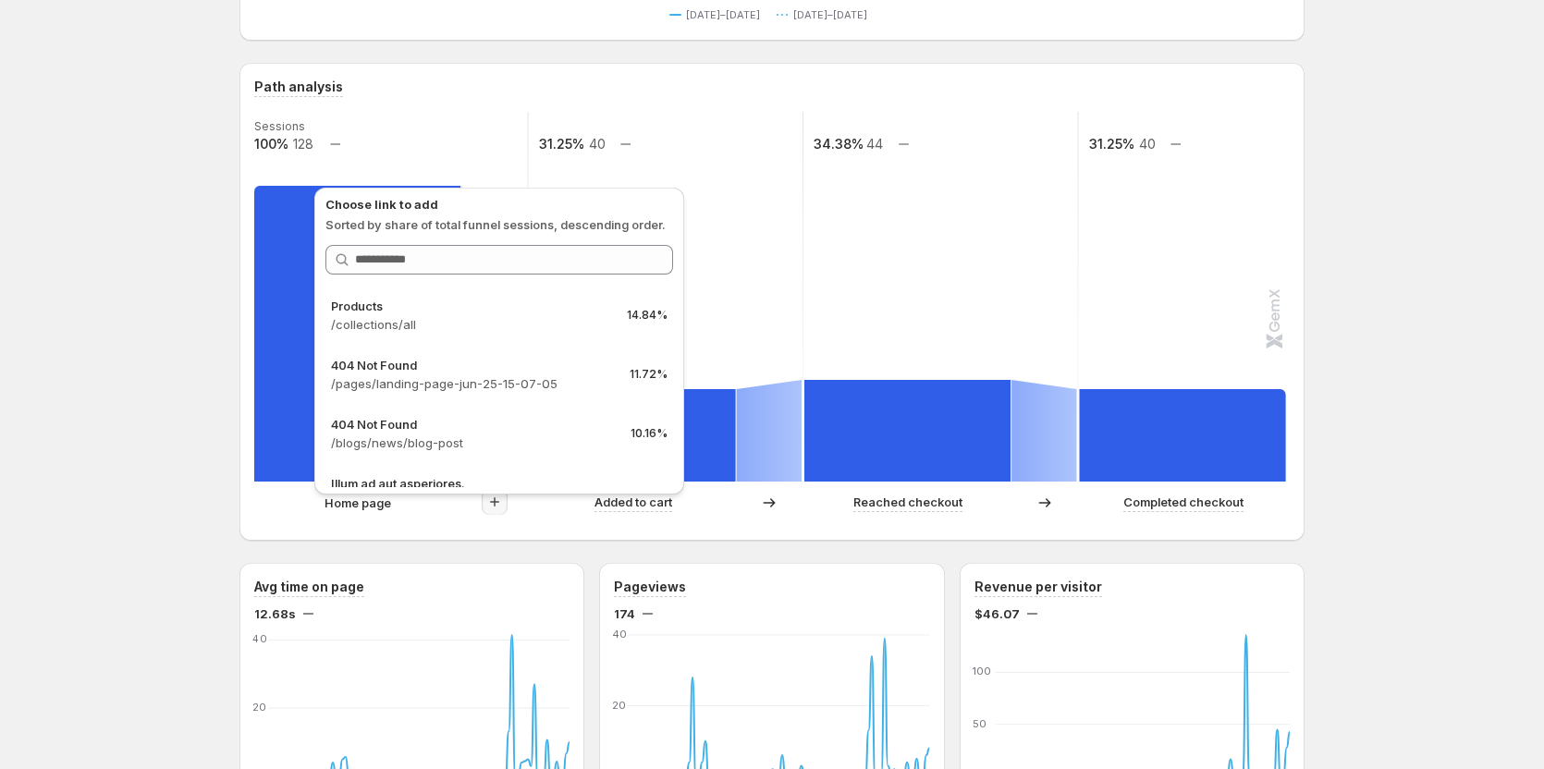
click at [1378, 350] on div "Tanya GemCommerce. This page is ready Tanya GemCommerce Create experiment Last …" at bounding box center [772, 782] width 1544 height 2339
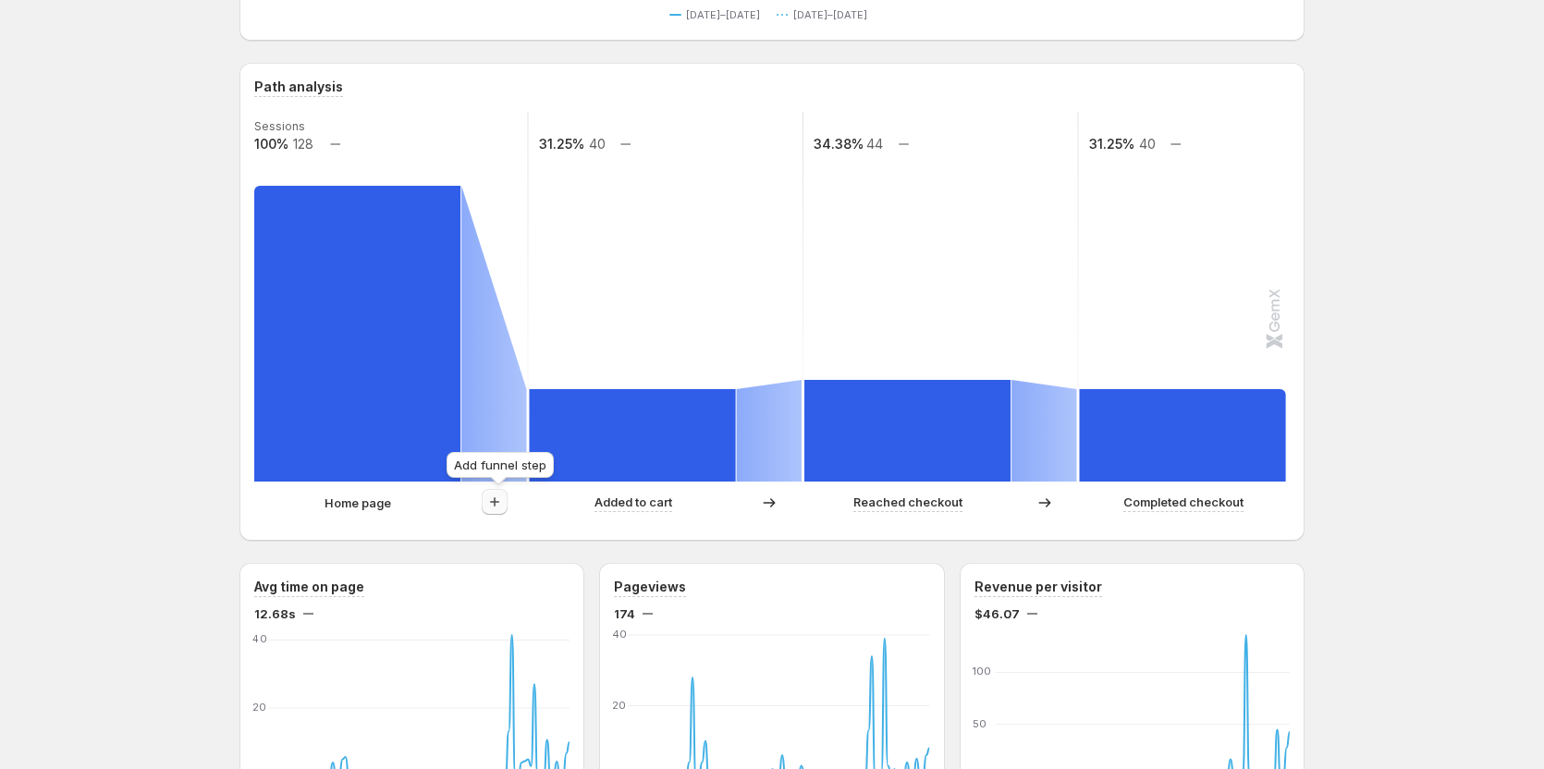
click at [504, 509] on icon "button" at bounding box center [495, 502] width 18 height 18
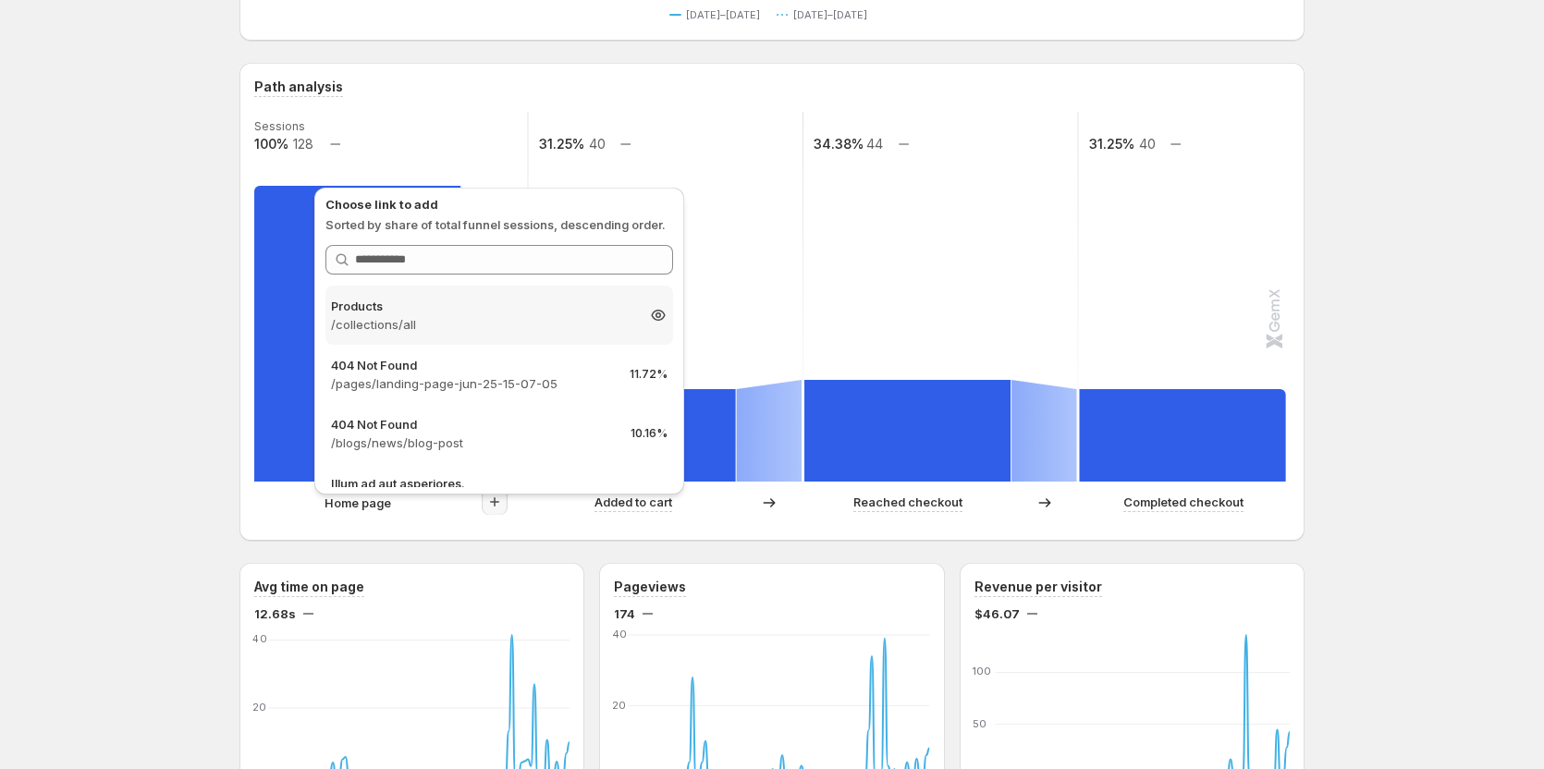
click at [649, 313] on icon at bounding box center [658, 315] width 18 height 18
click at [649, 374] on icon at bounding box center [658, 374] width 18 height 18
click at [649, 433] on icon at bounding box center [658, 433] width 18 height 18
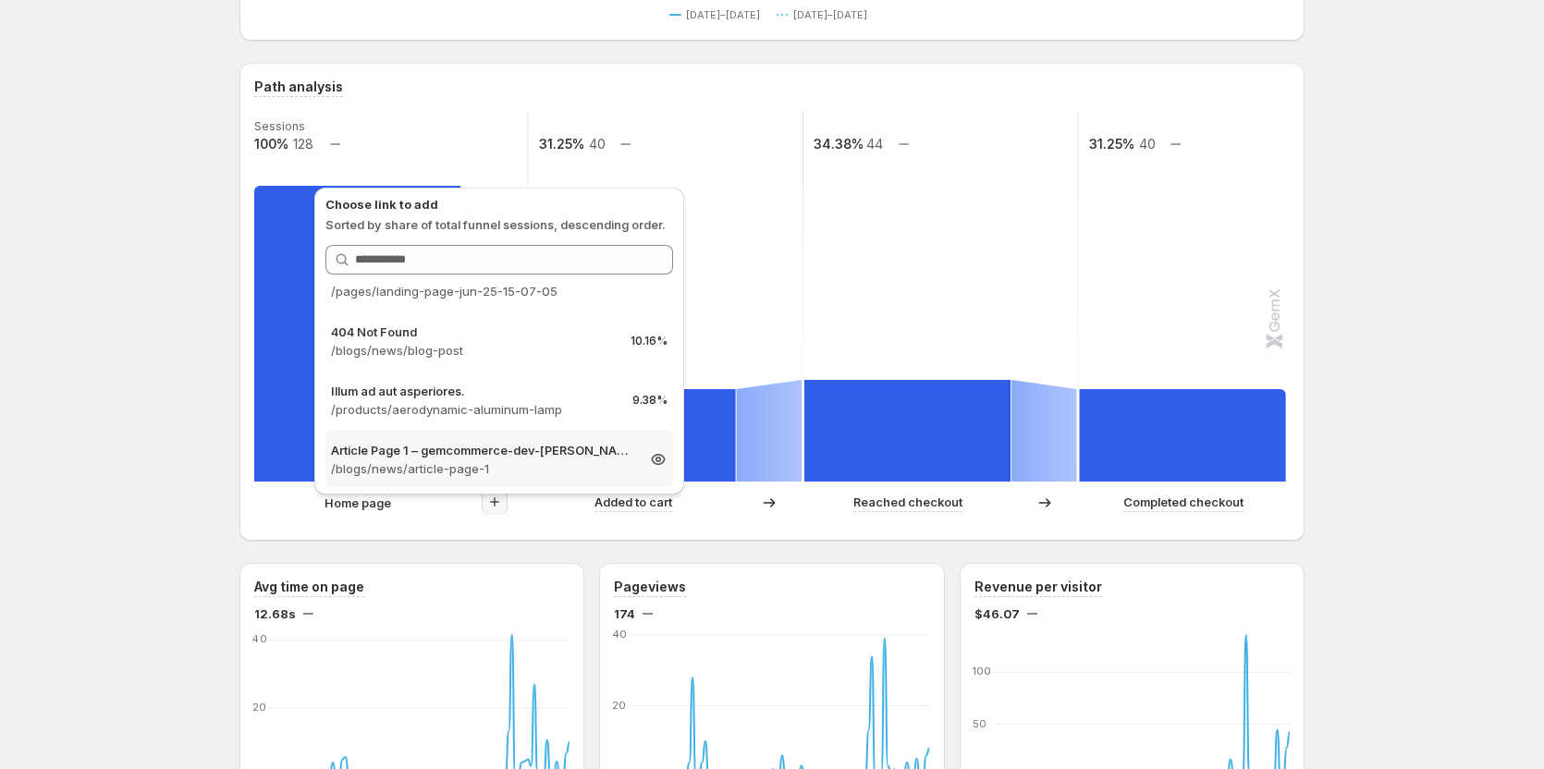
click at [656, 460] on icon at bounding box center [659, 460] width 6 height 6
click at [708, 539] on div "Path analysis Sessions 100% 128 31.25% 40 34.38% 44 31.25% 40 Home page Added t…" at bounding box center [772, 302] width 1065 height 478
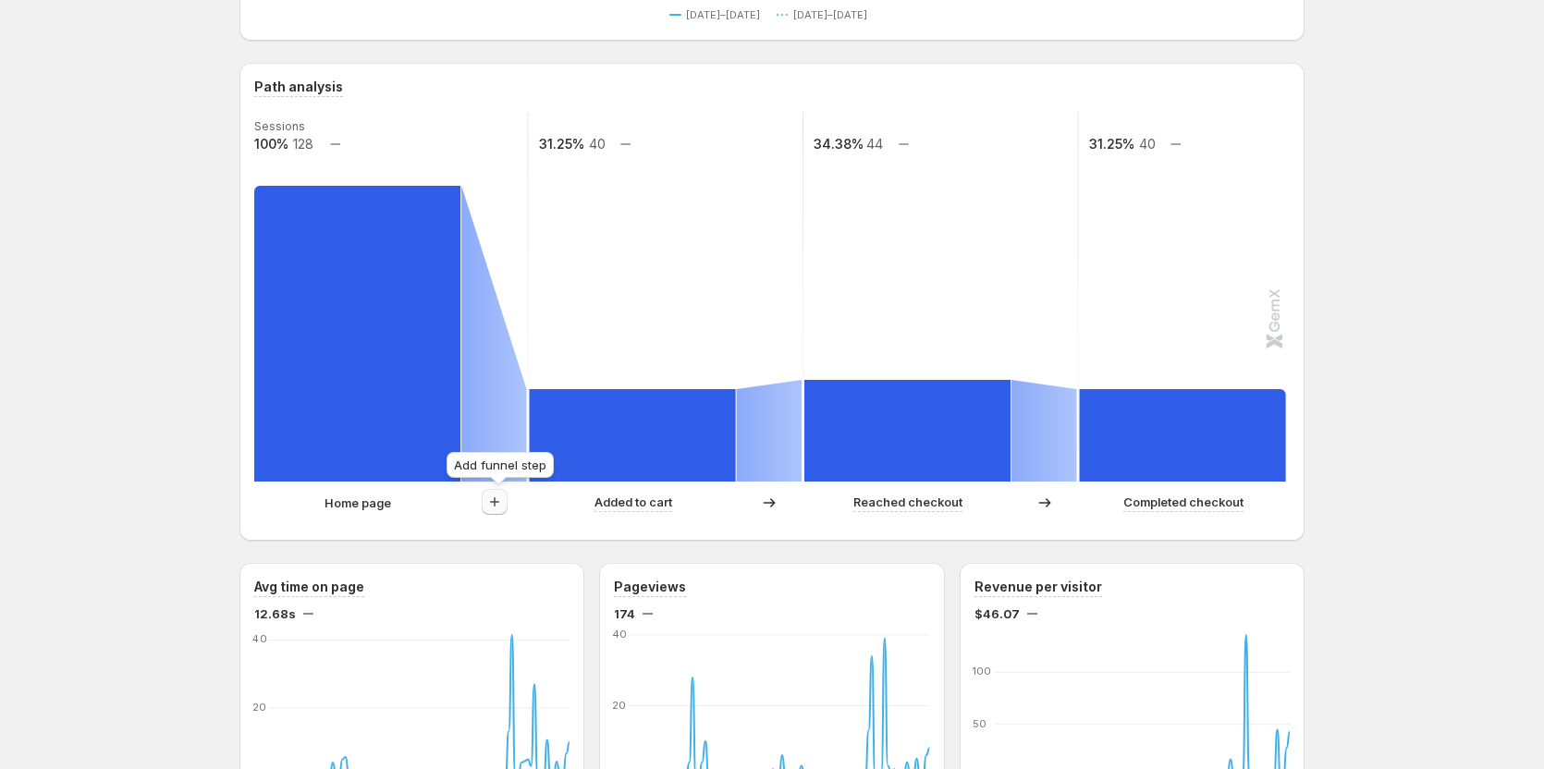
click at [498, 503] on icon "button" at bounding box center [495, 502] width 18 height 18
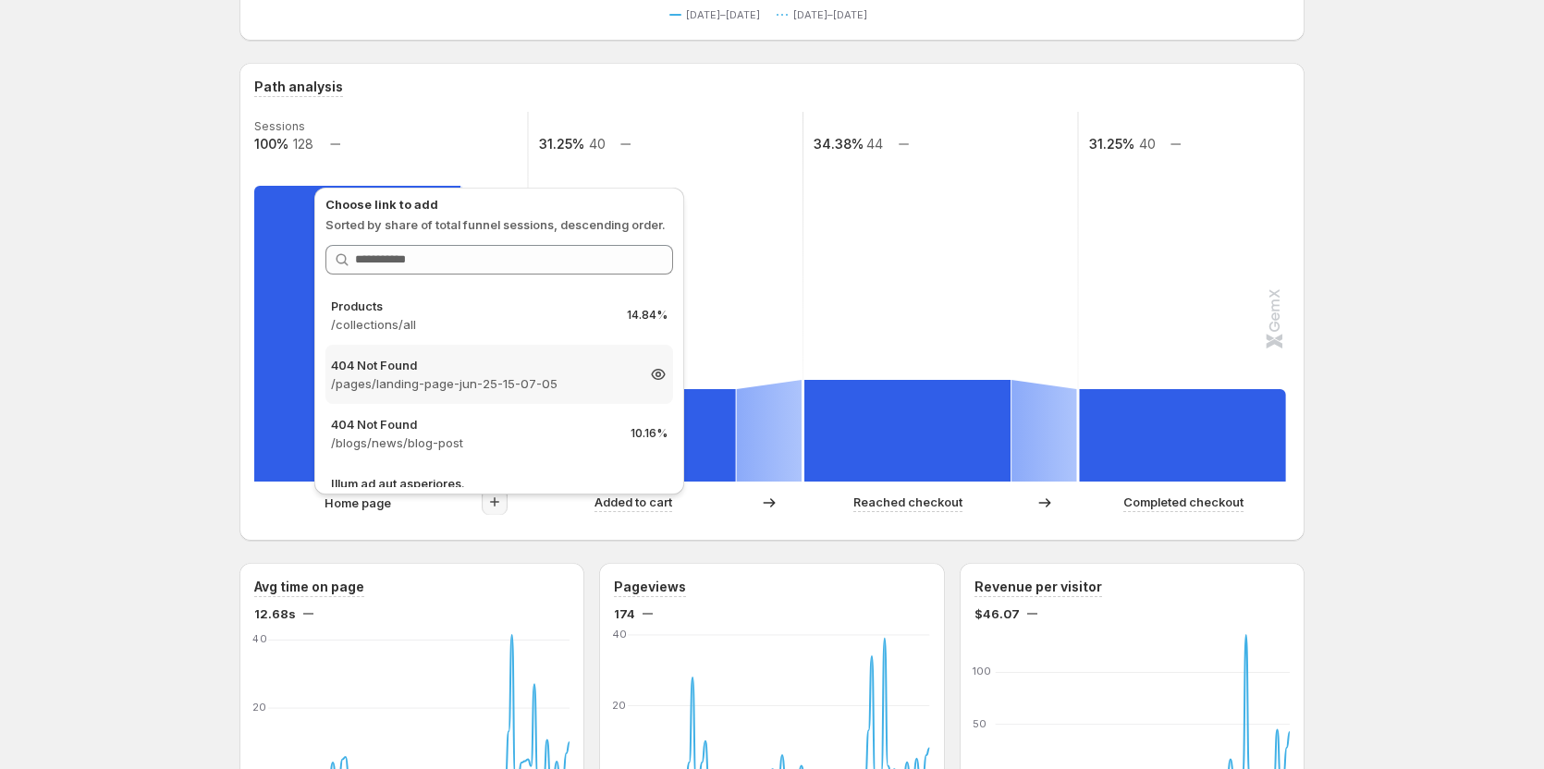
click at [477, 368] on p "404 Not Found" at bounding box center [482, 365] width 303 height 18
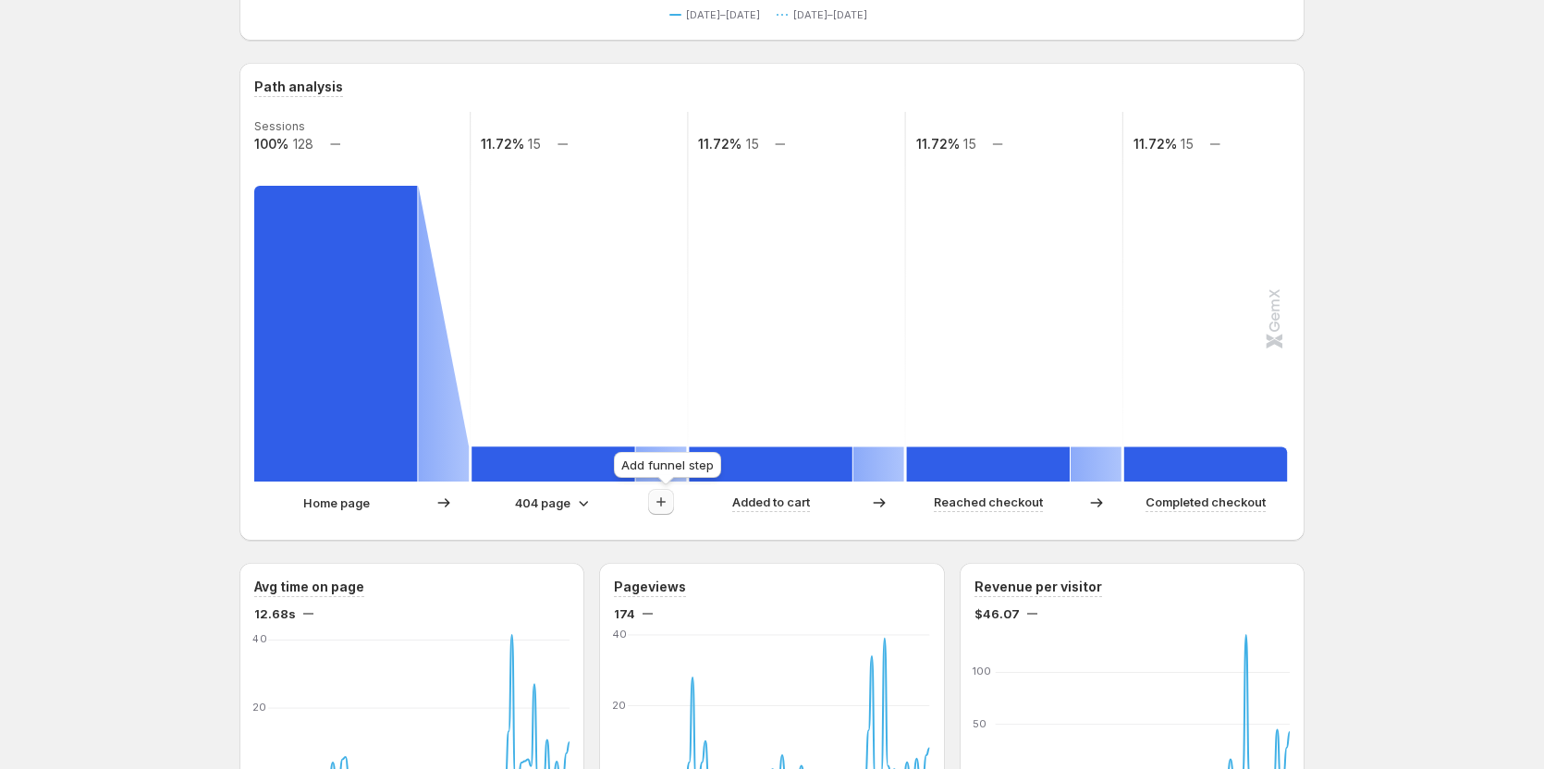
click at [658, 501] on icon "button" at bounding box center [661, 502] width 18 height 18
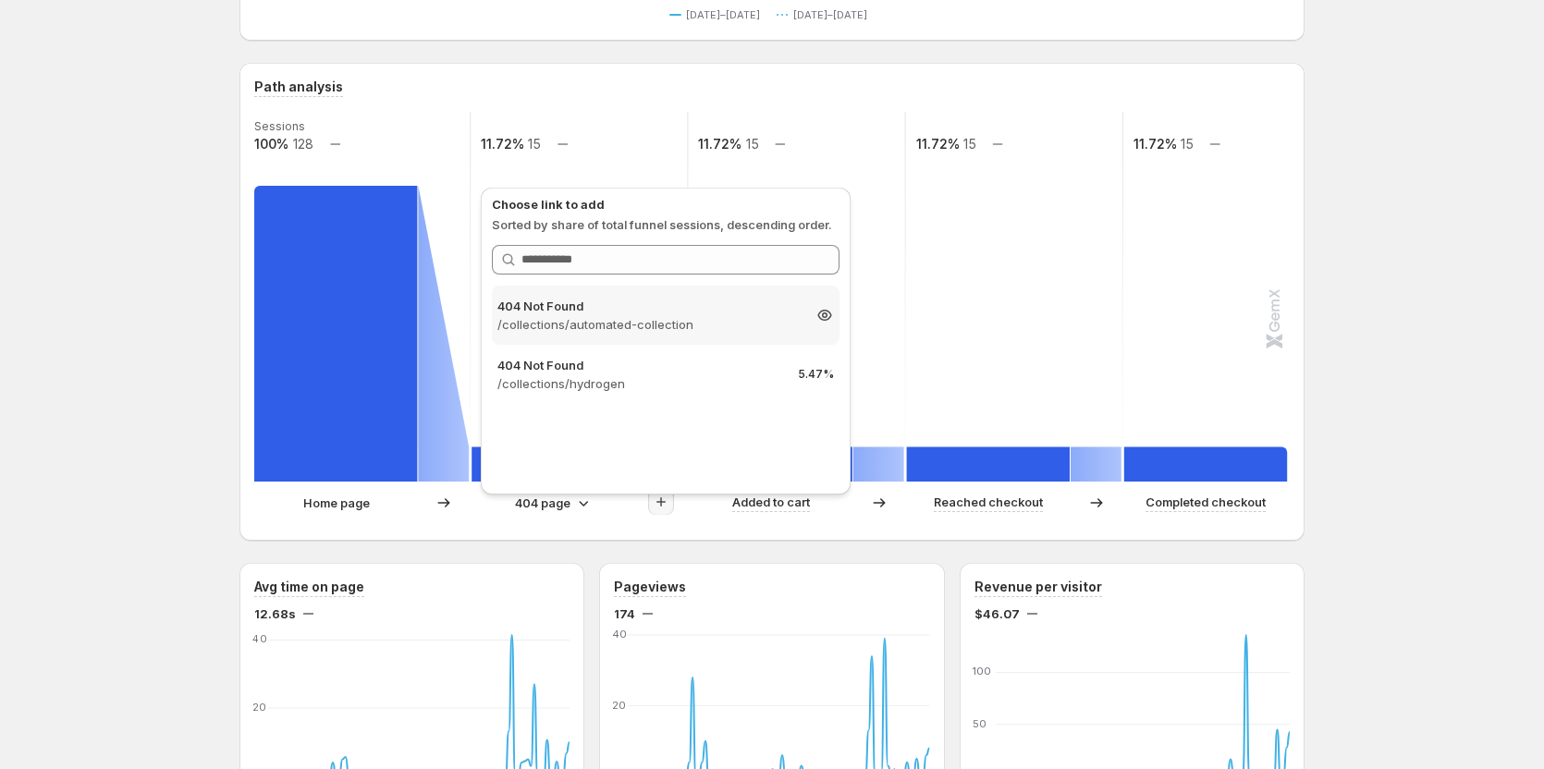
click at [823, 315] on icon at bounding box center [825, 316] width 6 height 6
click at [682, 525] on div "Home page 404 page Added to cart Reached checkout Completed checkout" at bounding box center [772, 507] width 1036 height 37
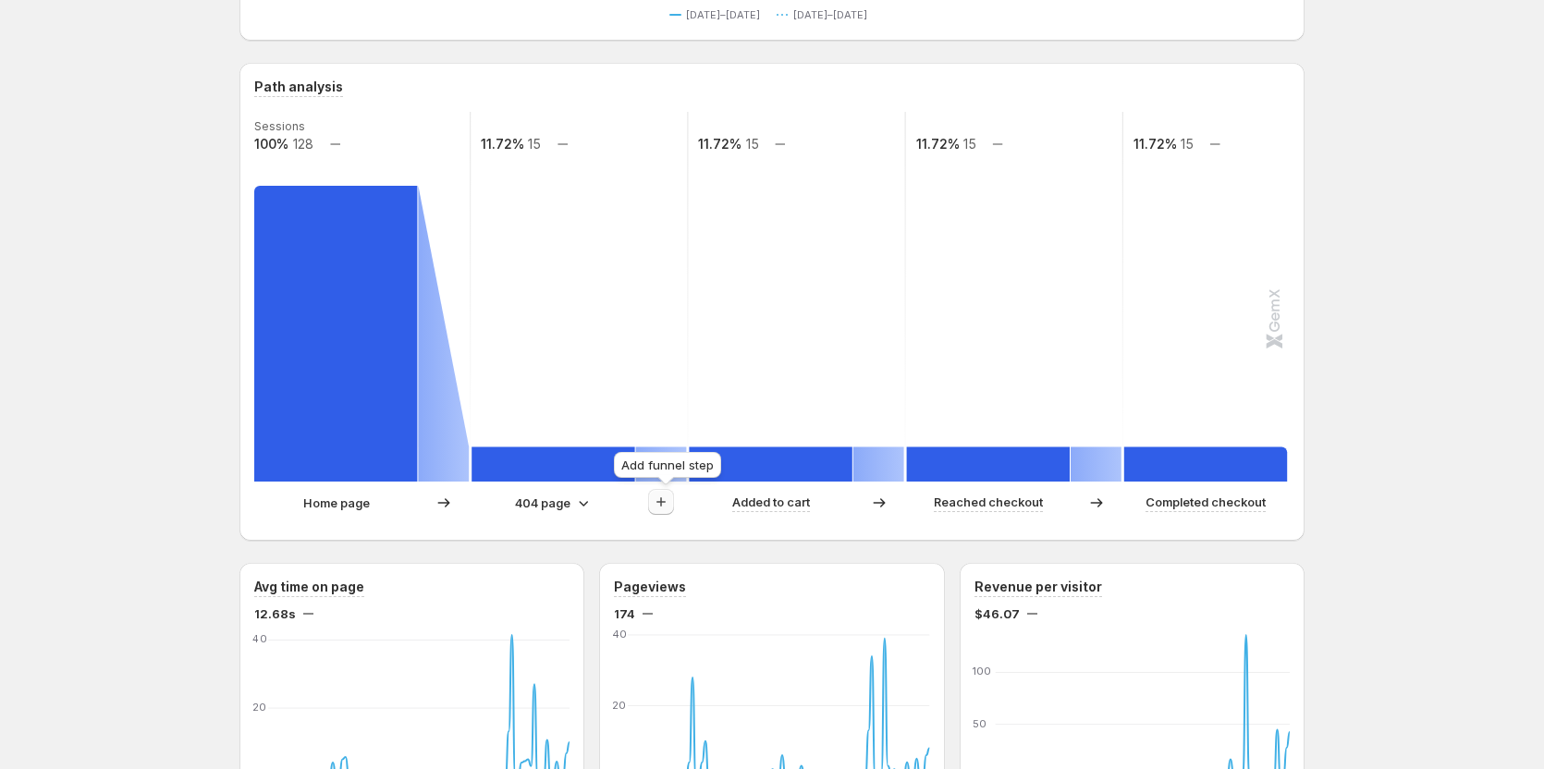
click at [666, 505] on icon "button" at bounding box center [661, 502] width 9 height 9
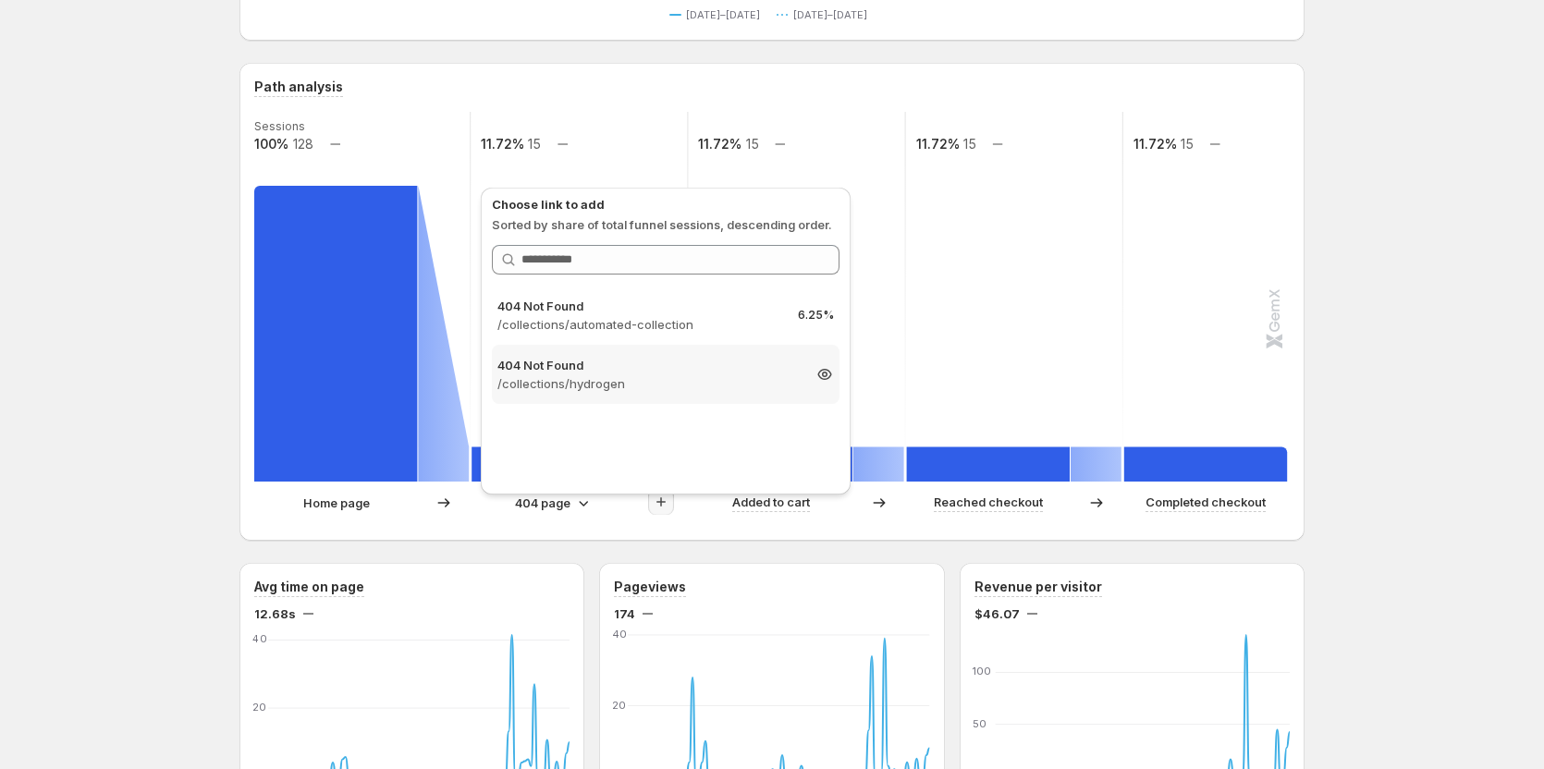
click at [659, 375] on p "/collections/hydrogen" at bounding box center [649, 384] width 303 height 18
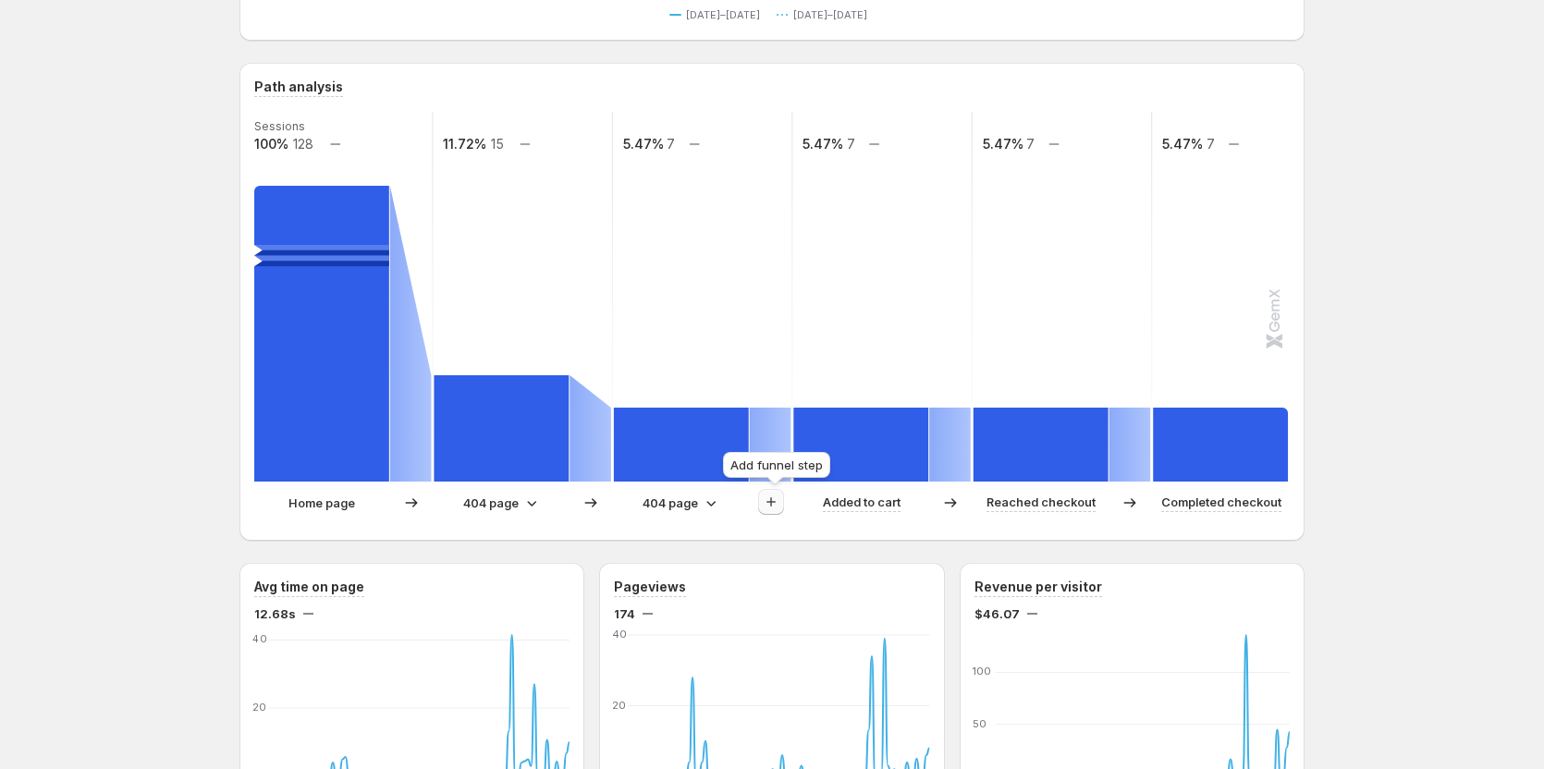
click at [778, 509] on icon "button" at bounding box center [771, 502] width 18 height 18
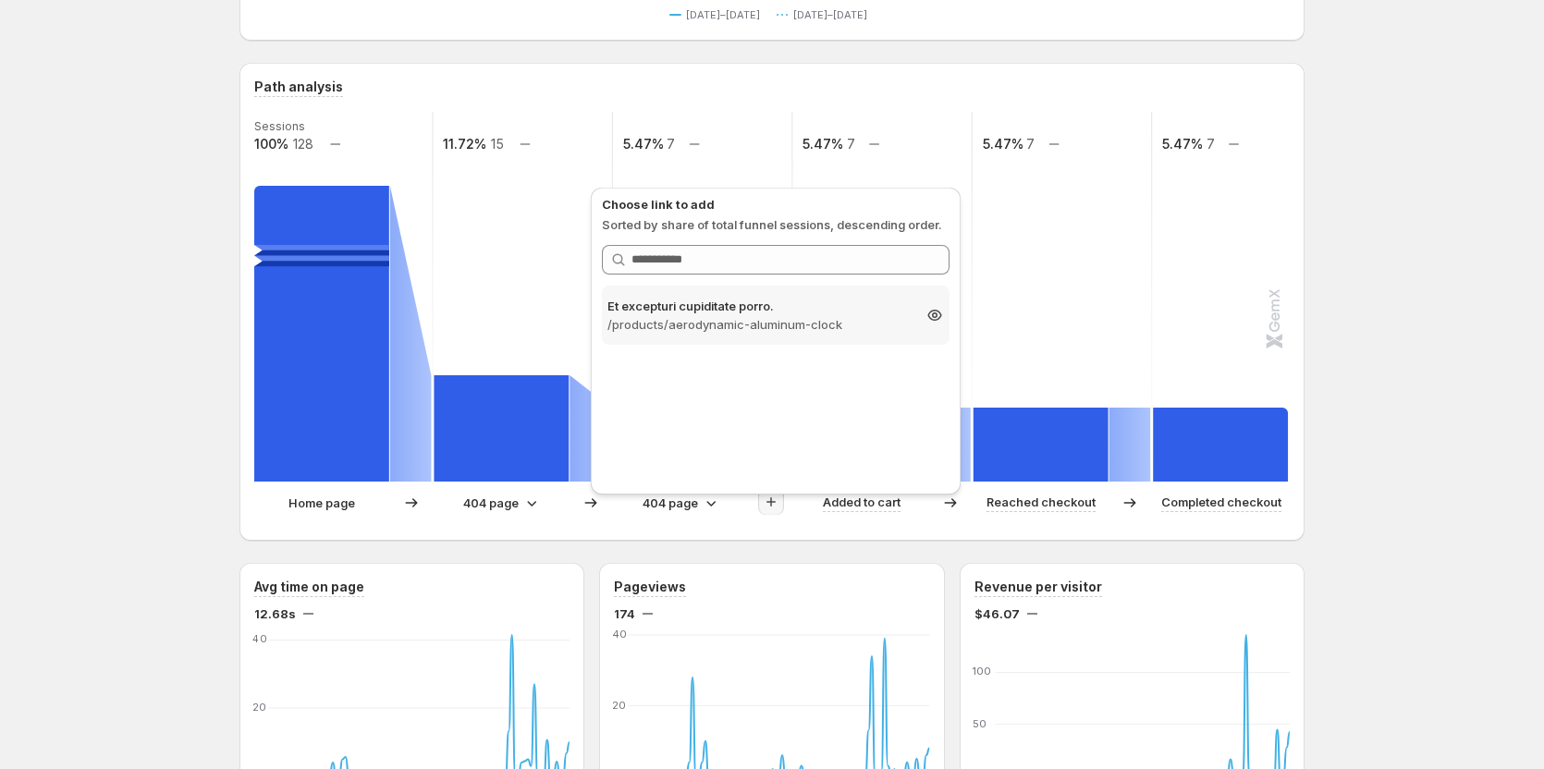
click at [930, 316] on icon at bounding box center [935, 315] width 18 height 18
click at [864, 306] on p "Et excepturi cupiditate porro." at bounding box center [759, 306] width 303 height 18
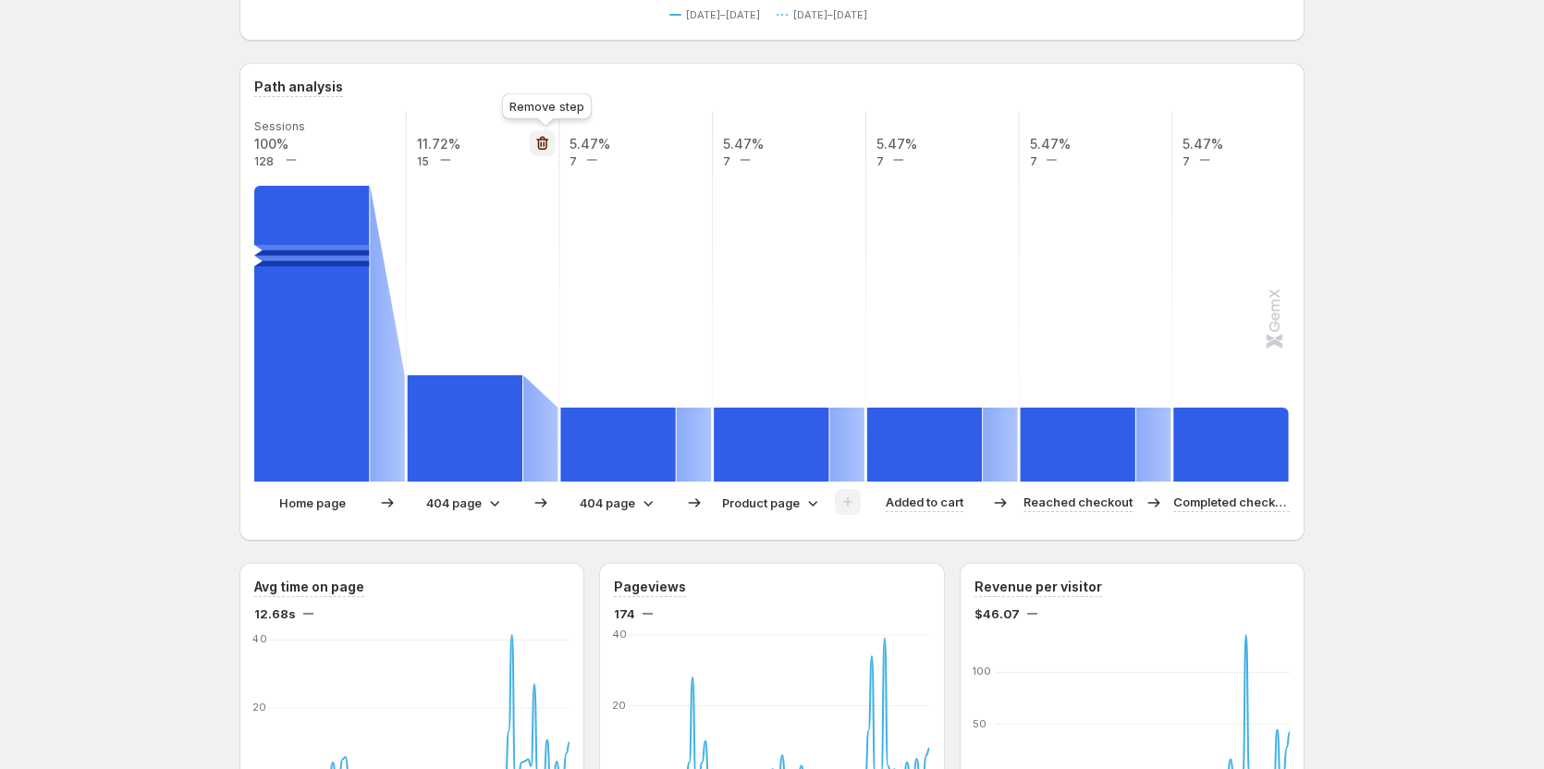
click at [545, 141] on icon "button" at bounding box center [542, 143] width 18 height 18
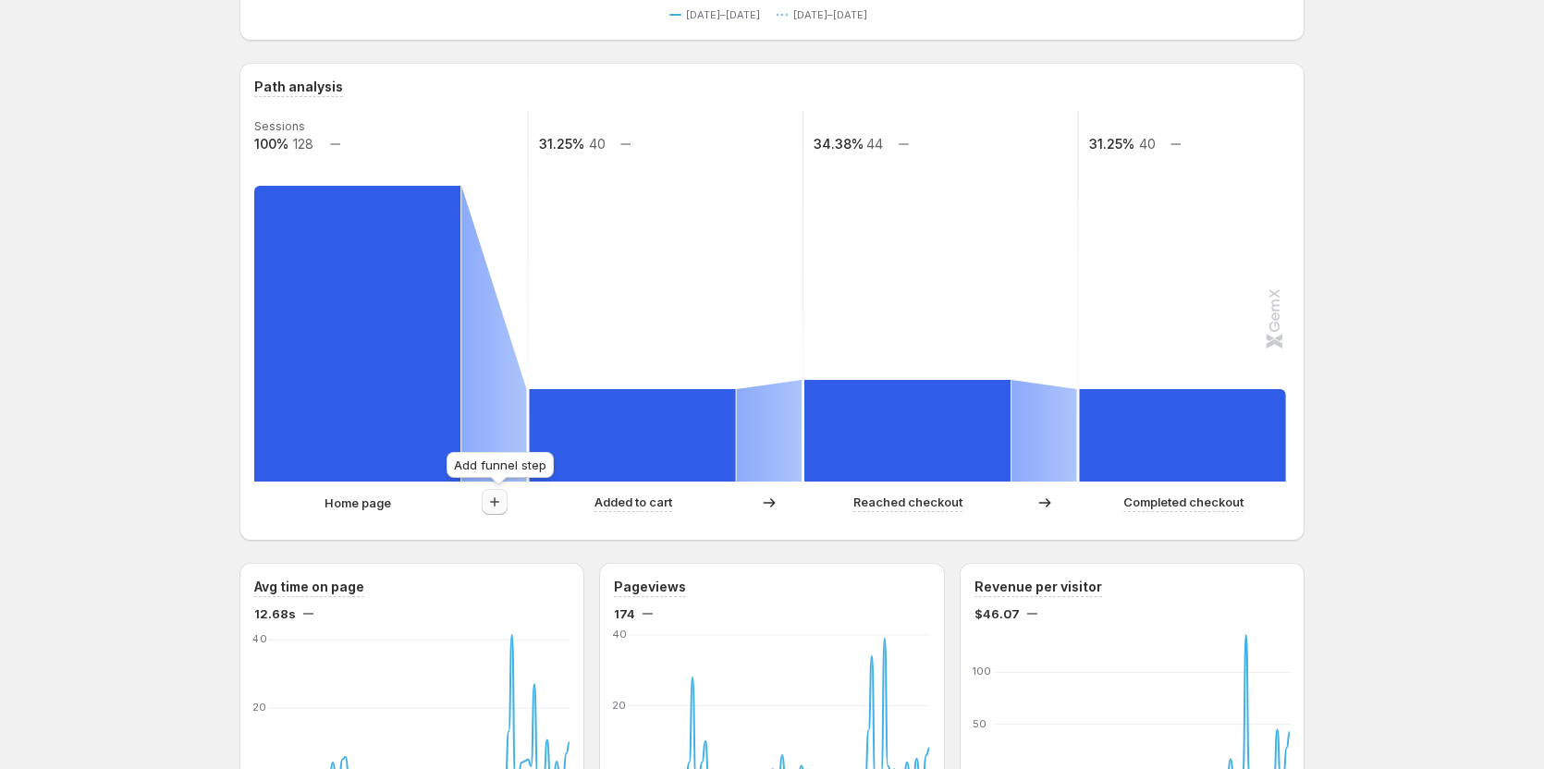
click at [501, 507] on icon "button" at bounding box center [495, 502] width 18 height 18
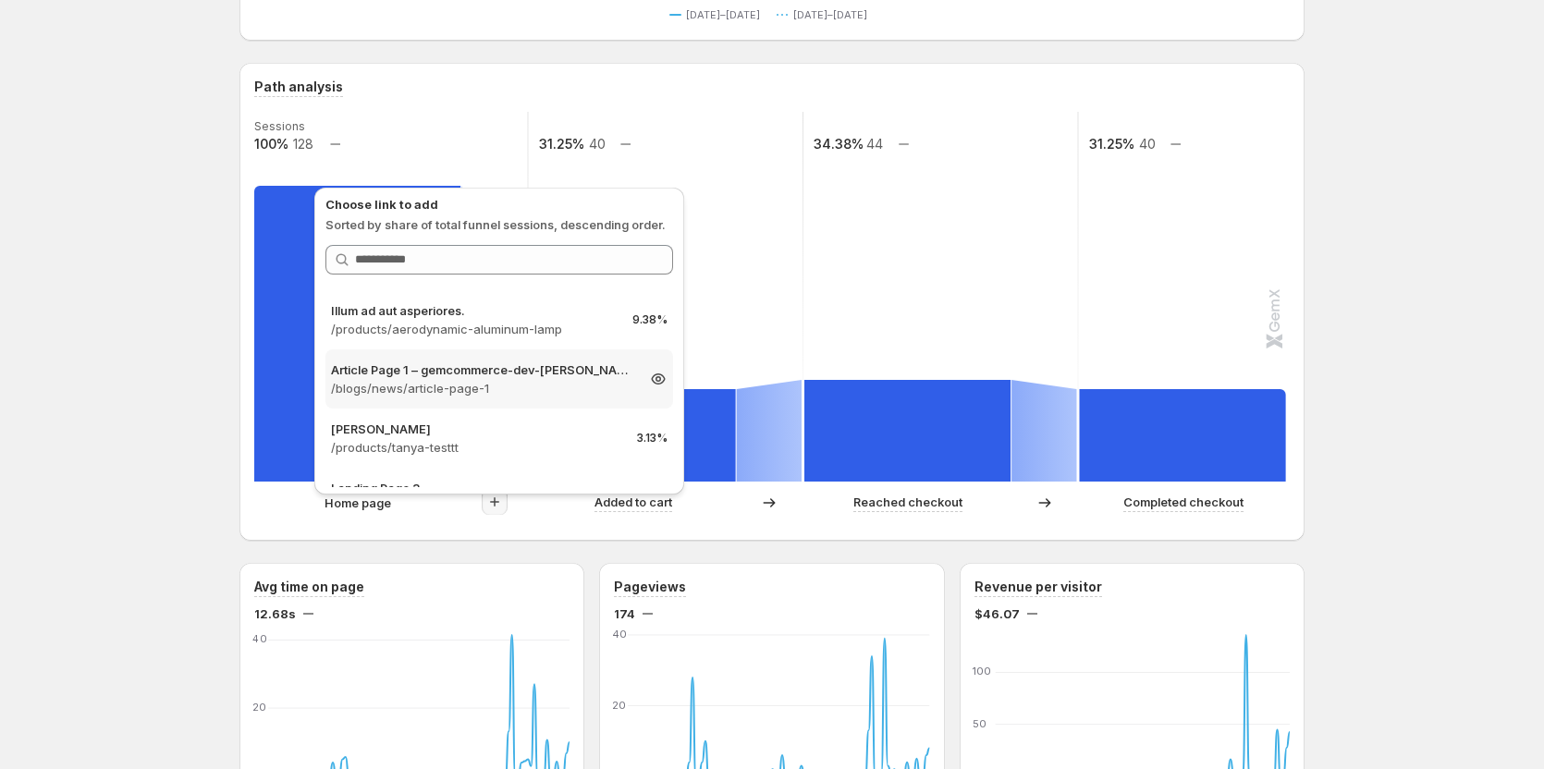
scroll to position [185, 0]
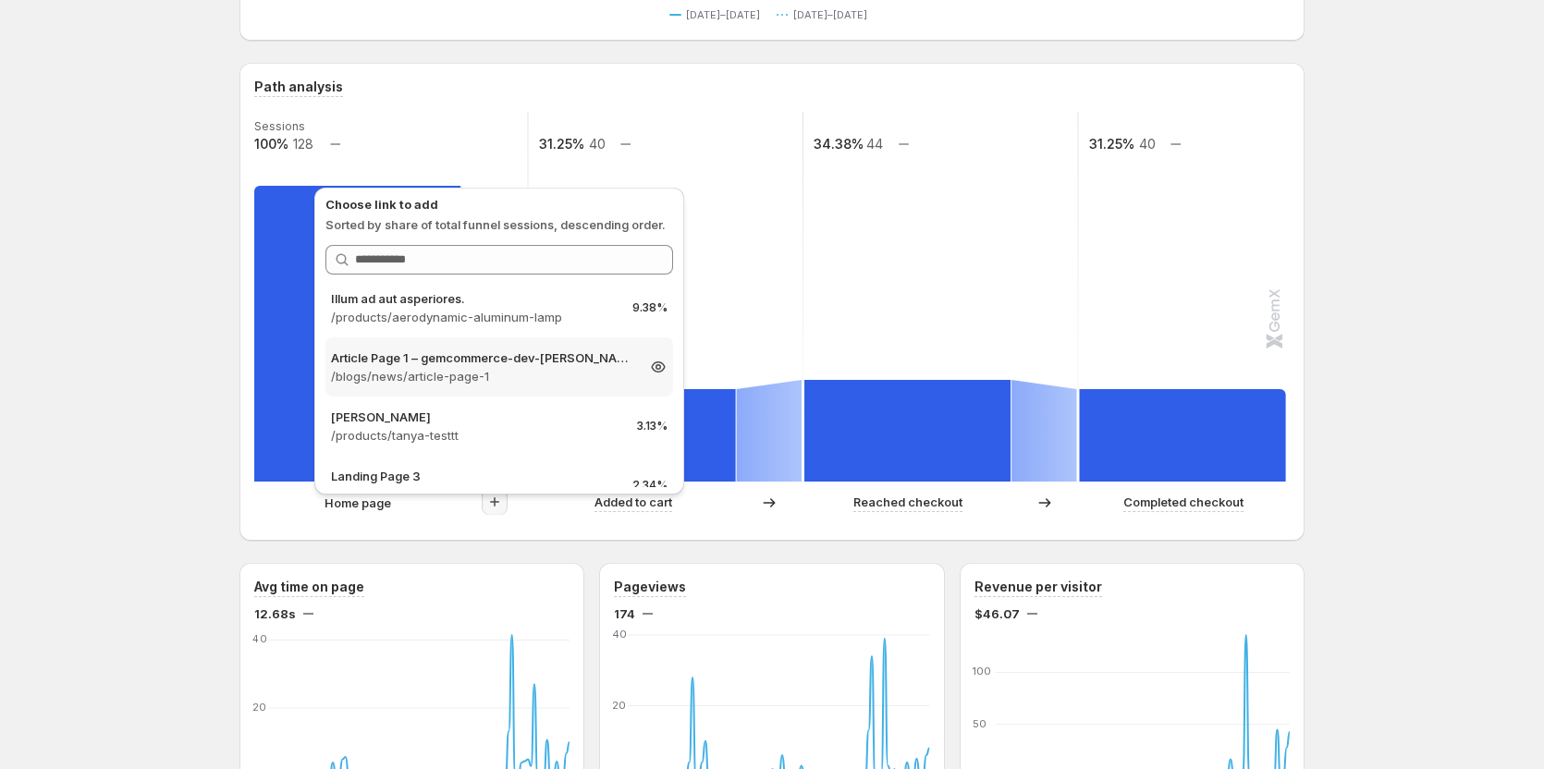
click at [510, 362] on p "Article Page 1 – gemcommerce-dev-Tanya" at bounding box center [482, 358] width 303 height 18
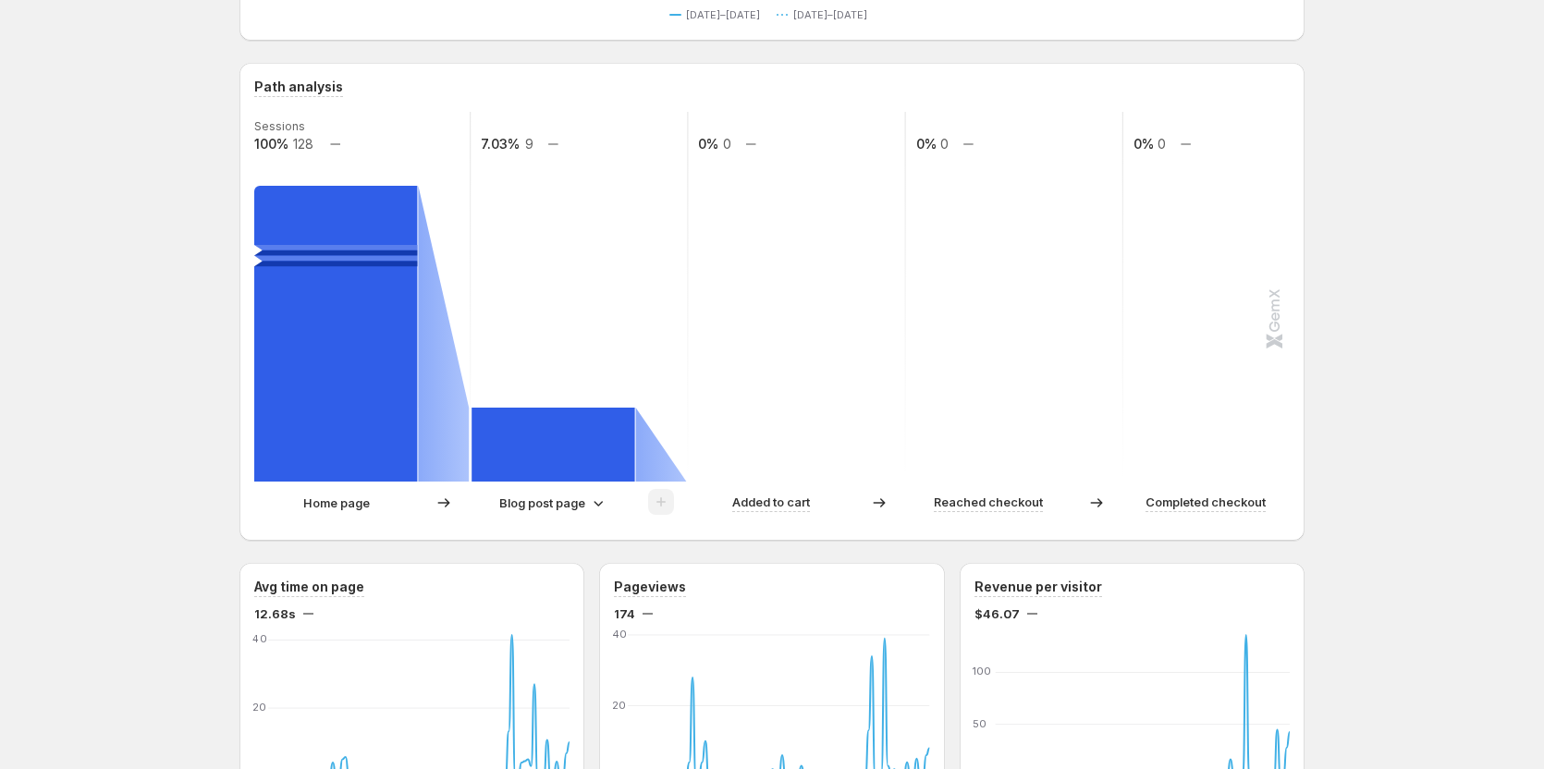
click at [543, 515] on div "Blog post page" at bounding box center [579, 502] width 215 height 27
click at [531, 496] on p "Blog post page" at bounding box center [542, 503] width 86 height 18
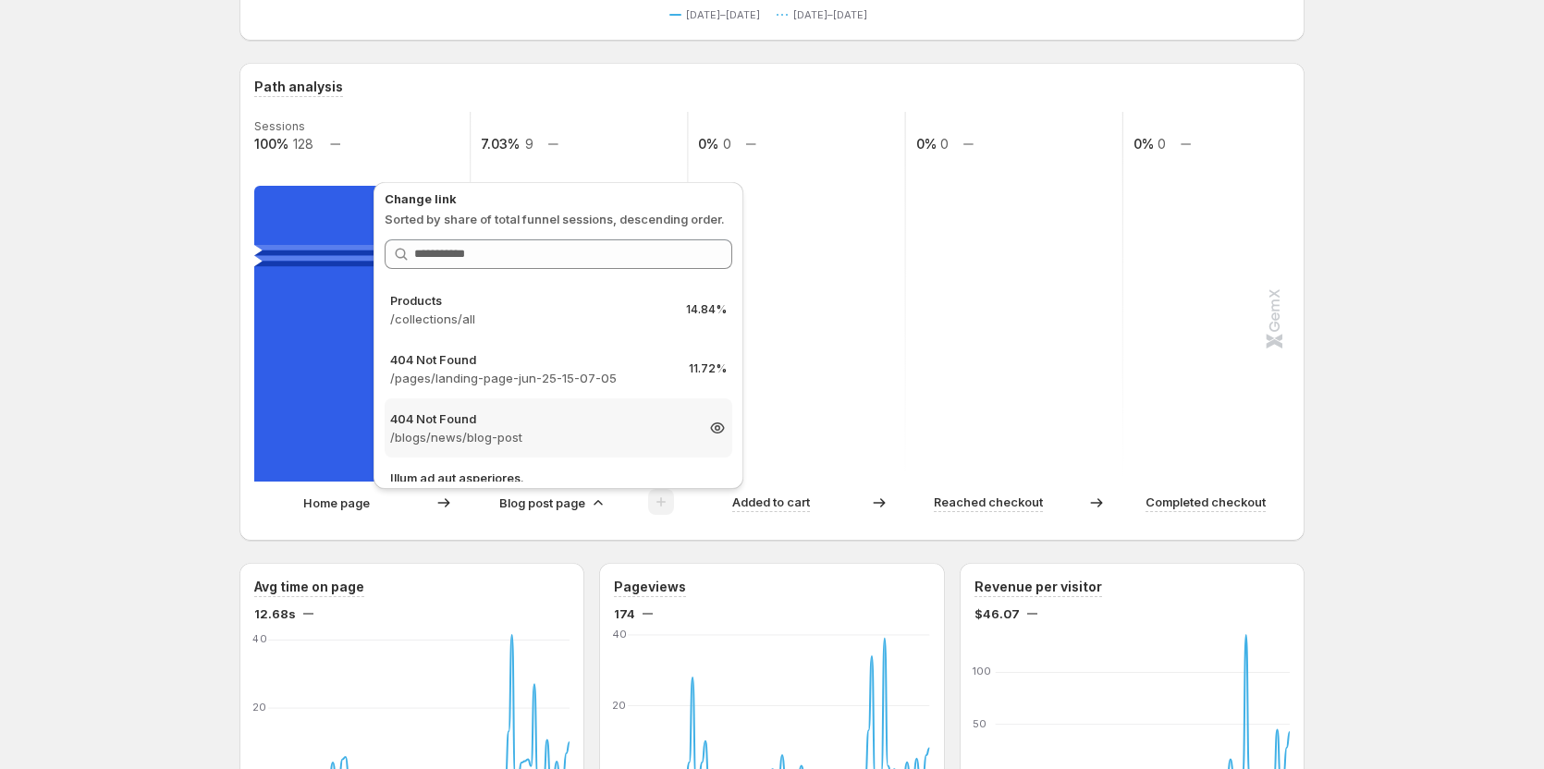
click at [526, 431] on p "/blogs/news/blog-post" at bounding box center [541, 437] width 303 height 18
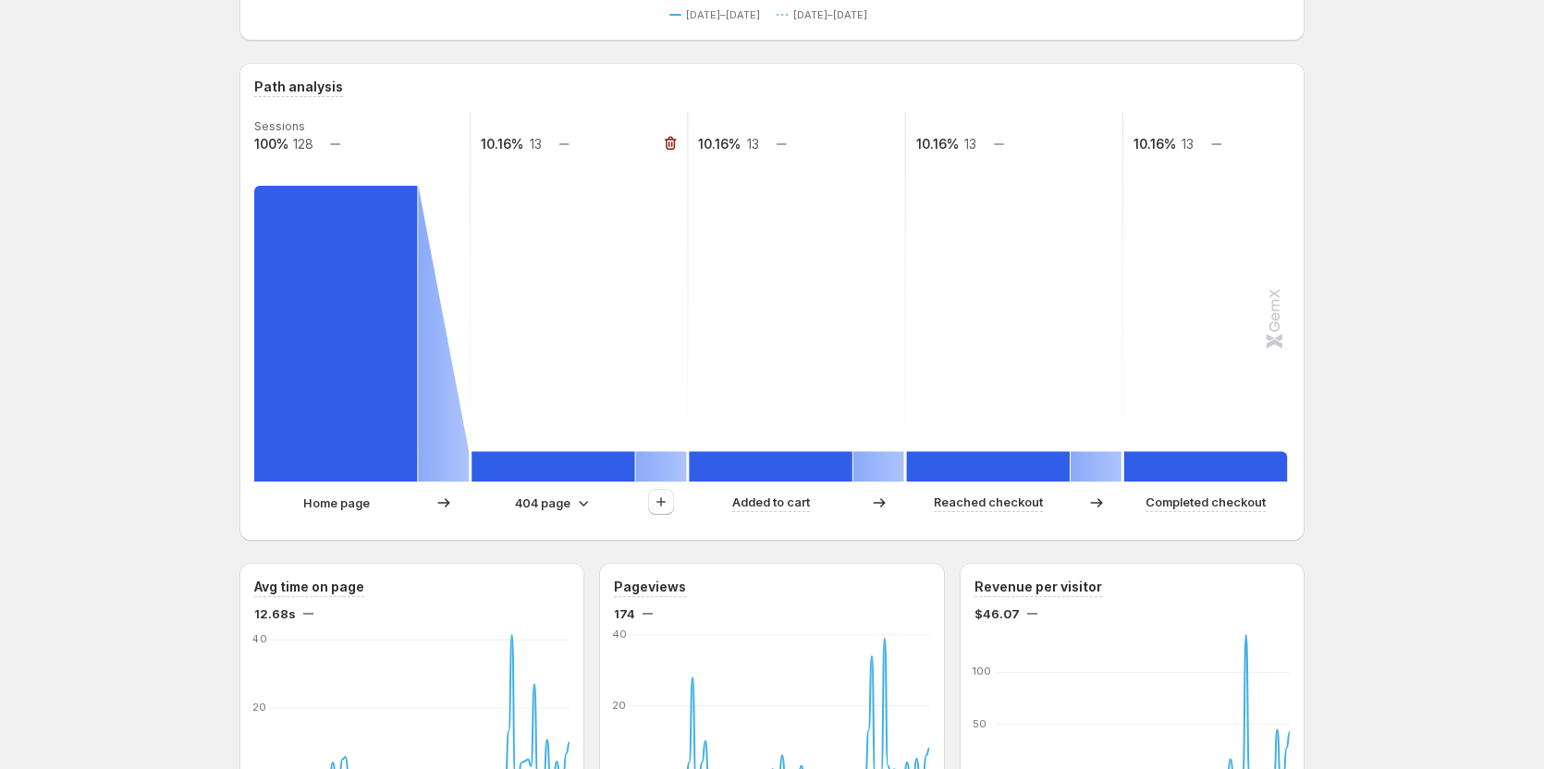
click at [548, 502] on p "404 page" at bounding box center [542, 503] width 55 height 18
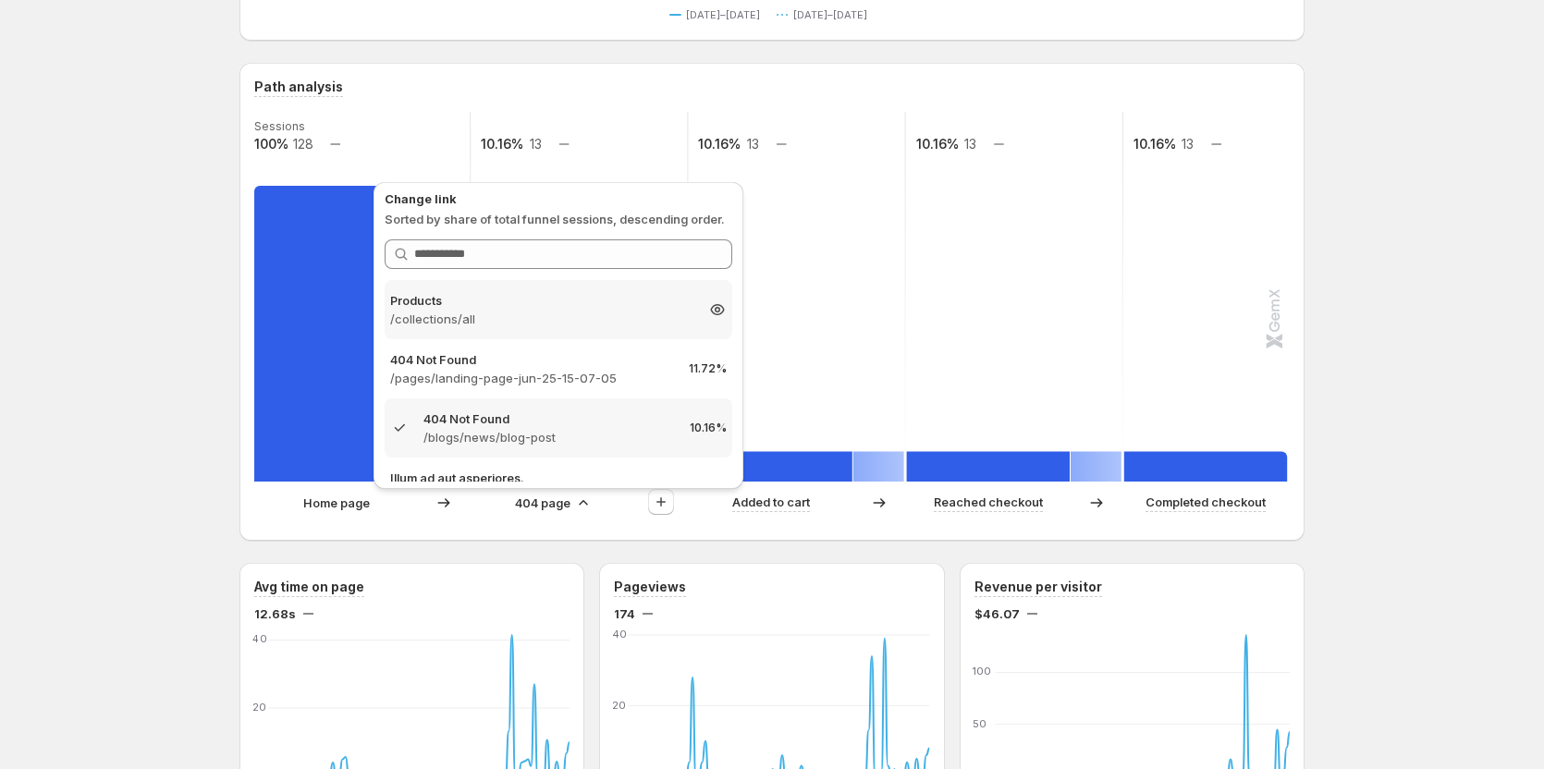
click at [548, 313] on p "/collections/all" at bounding box center [541, 319] width 303 height 18
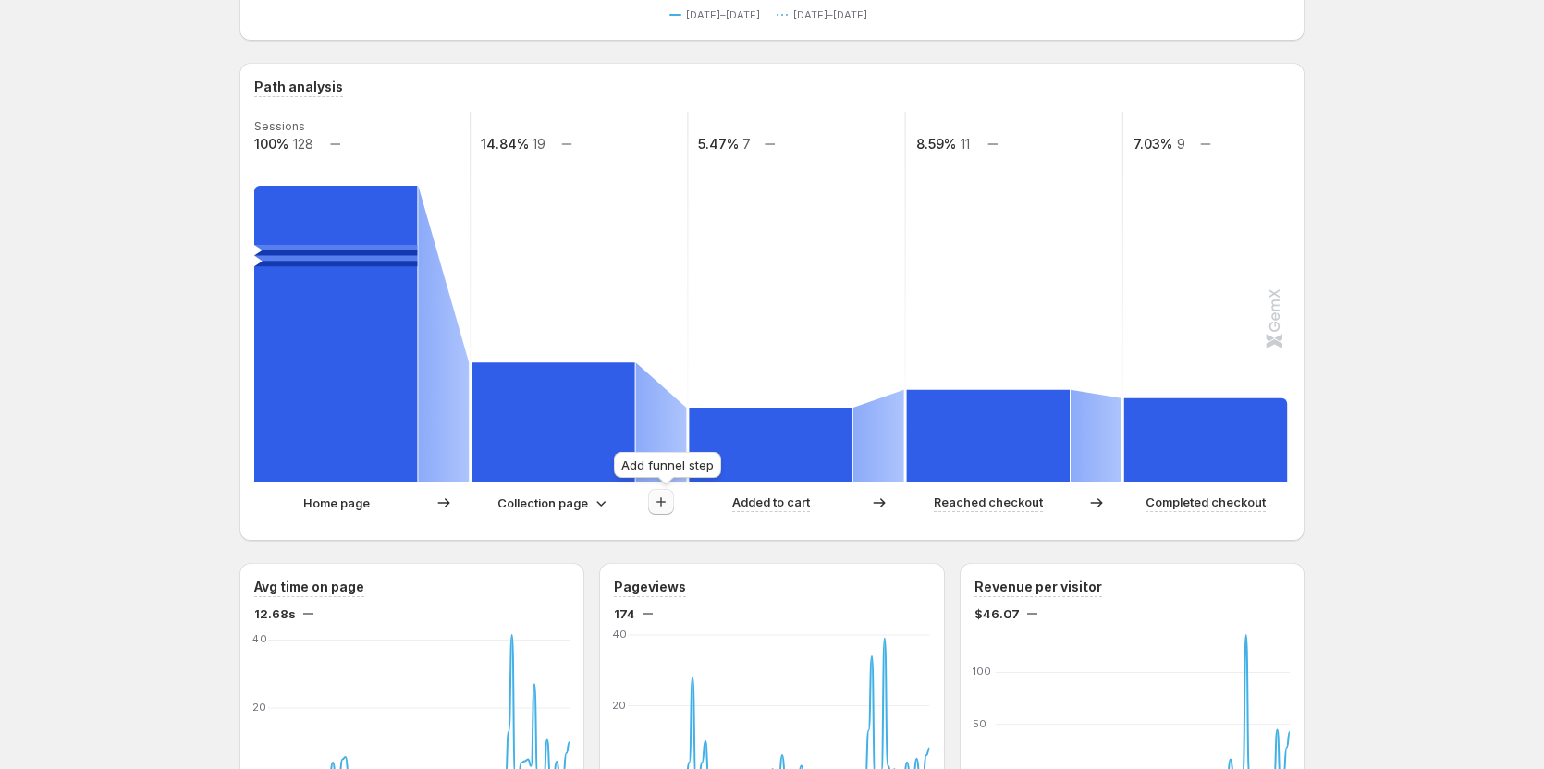
click at [664, 499] on icon "button" at bounding box center [661, 502] width 18 height 18
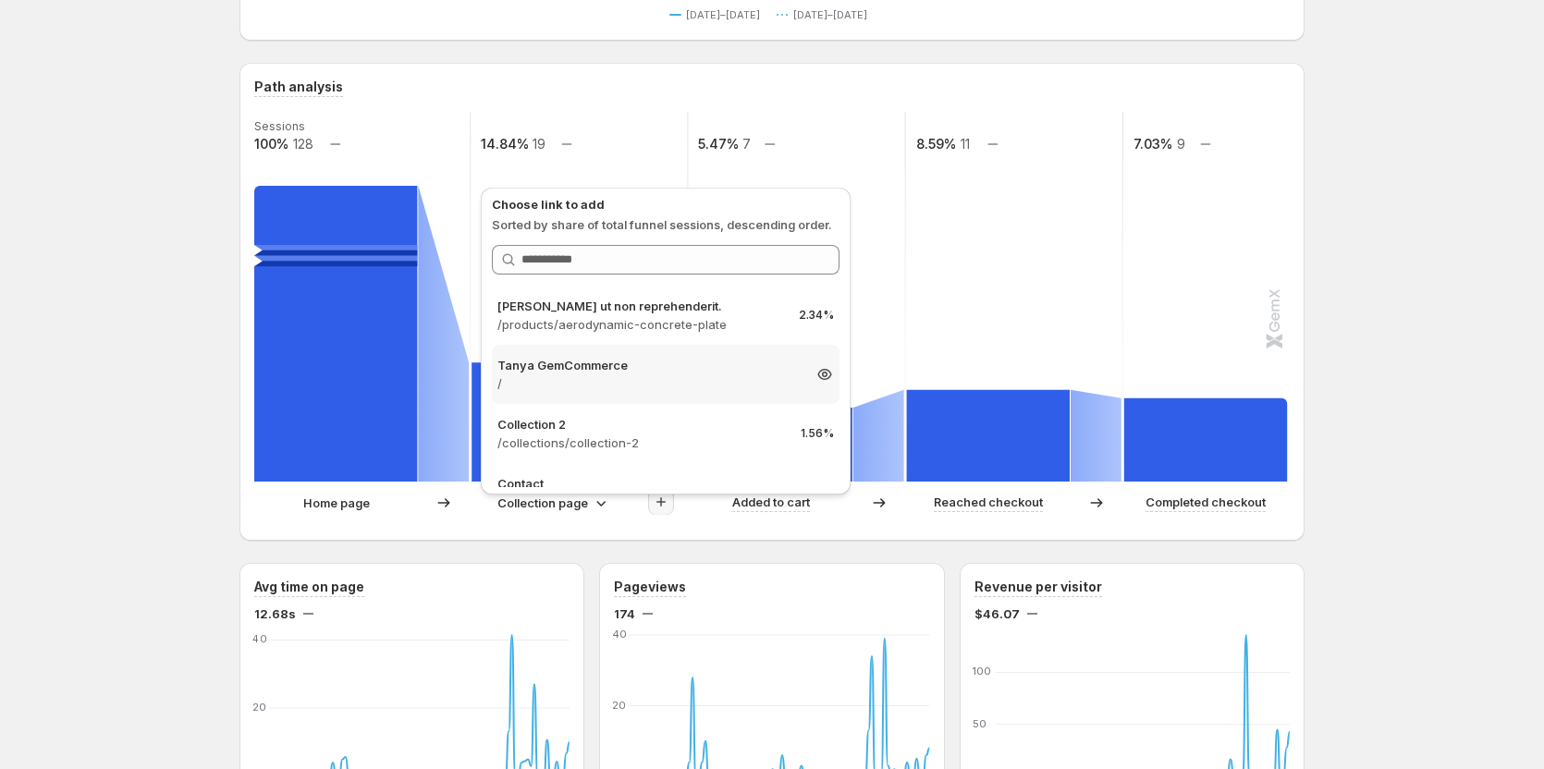
click at [659, 387] on p "/" at bounding box center [649, 384] width 303 height 18
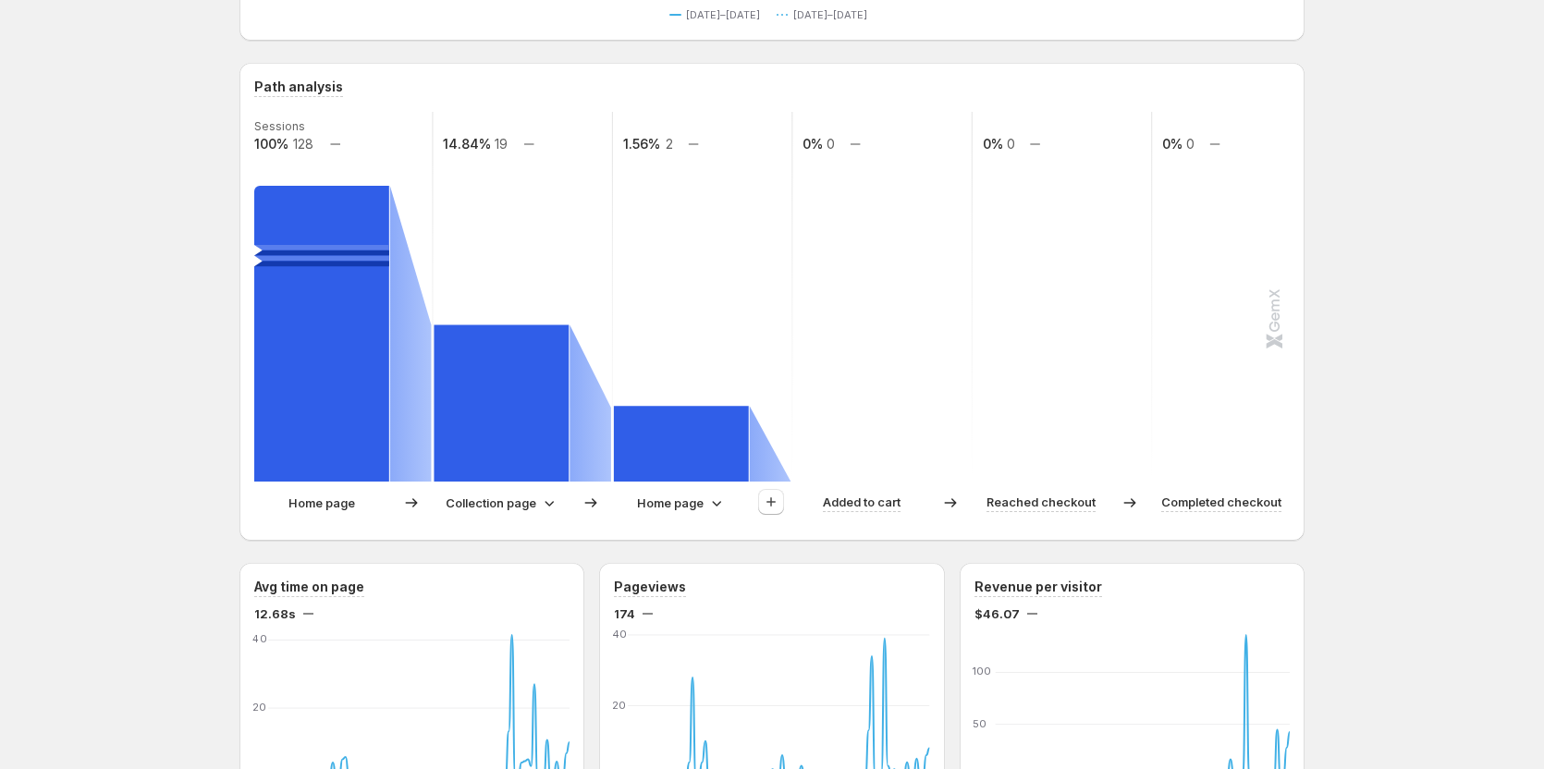
click at [697, 504] on p "Home page" at bounding box center [670, 503] width 67 height 18
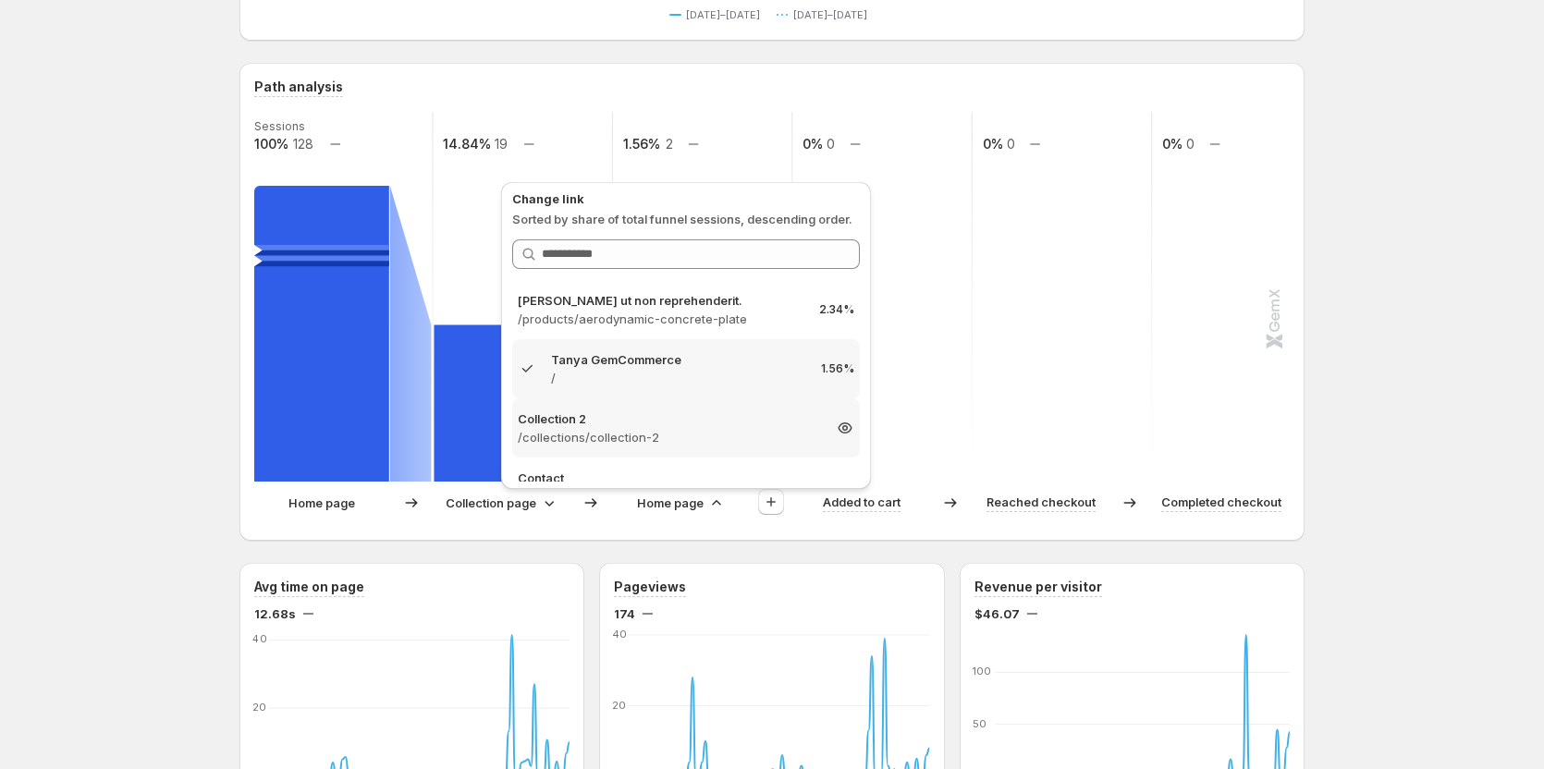
click at [658, 429] on p "/collections/collection-2" at bounding box center [669, 437] width 303 height 18
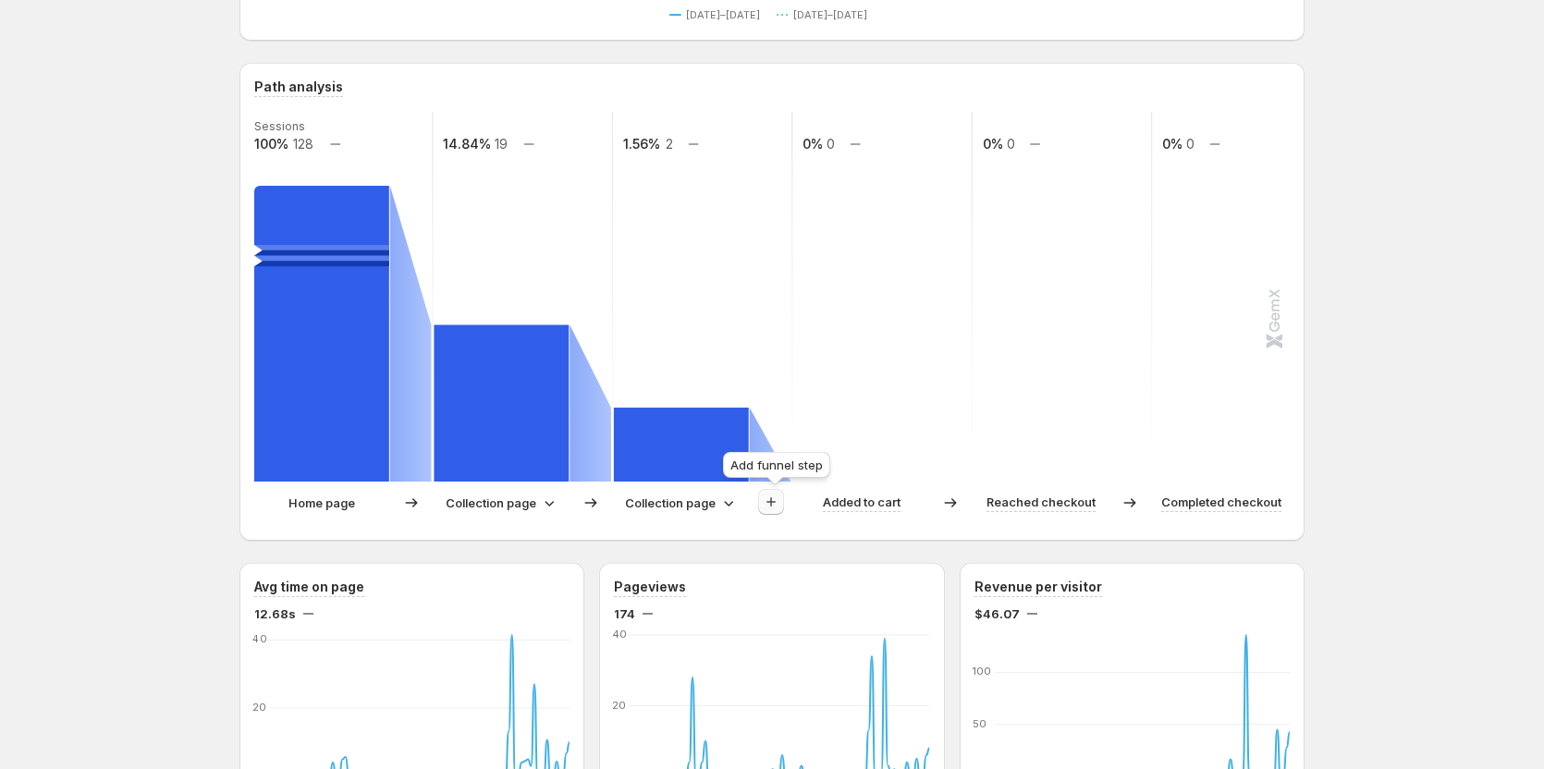
click at [784, 493] on button "button" at bounding box center [771, 502] width 26 height 26
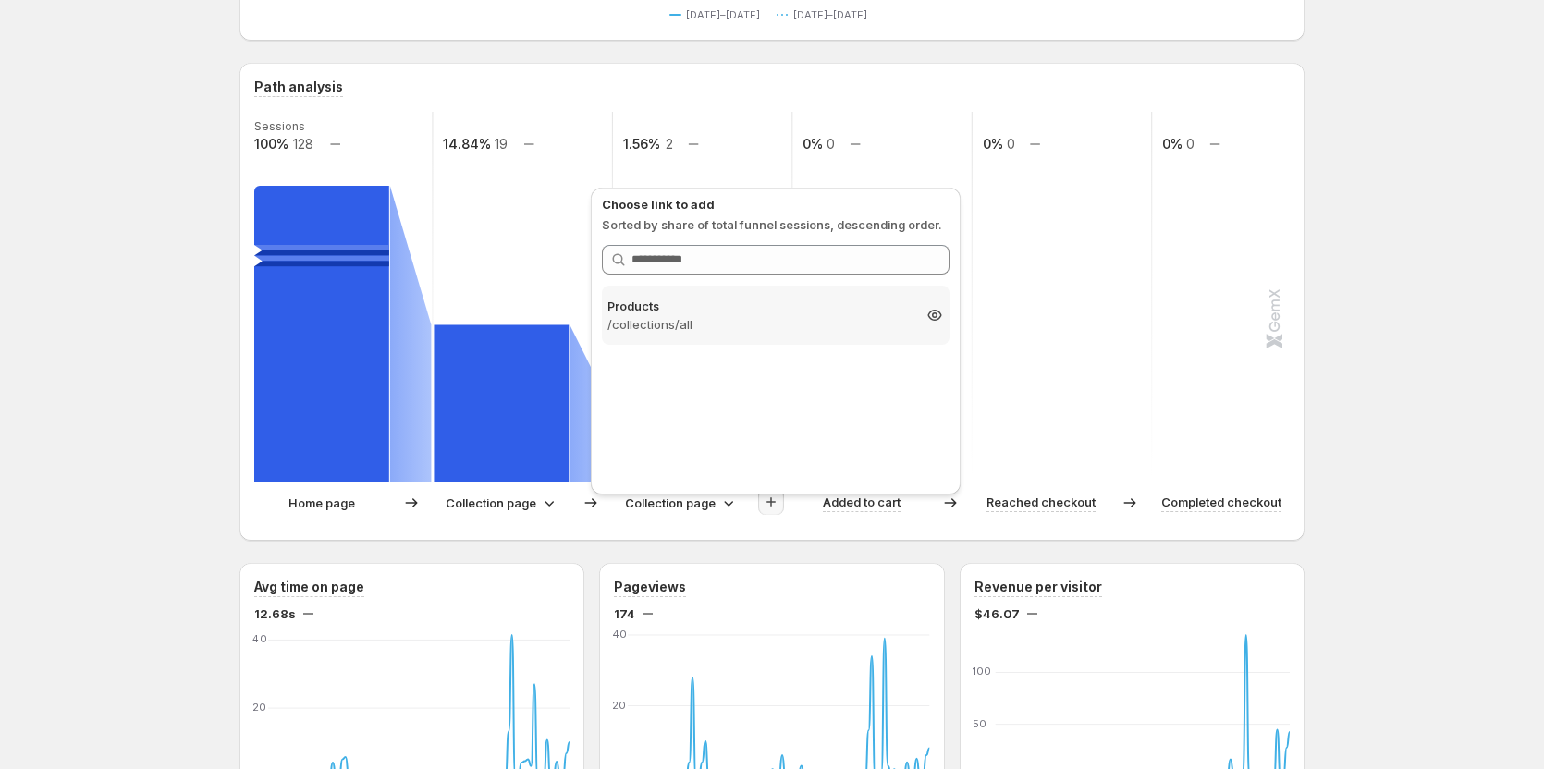
click at [714, 330] on p "/collections/all" at bounding box center [759, 324] width 303 height 18
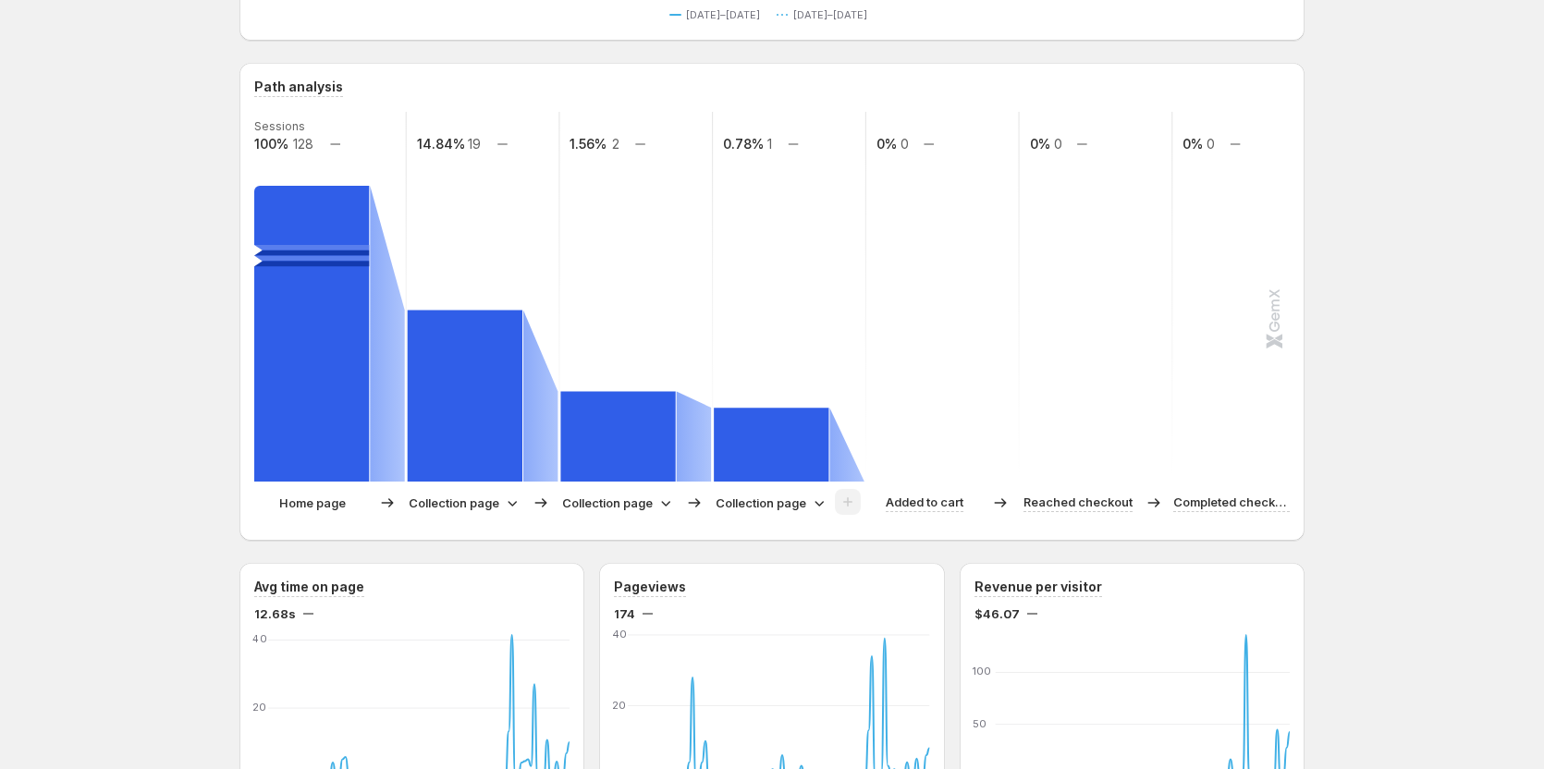
click at [786, 498] on p "Collection page" at bounding box center [761, 503] width 91 height 18
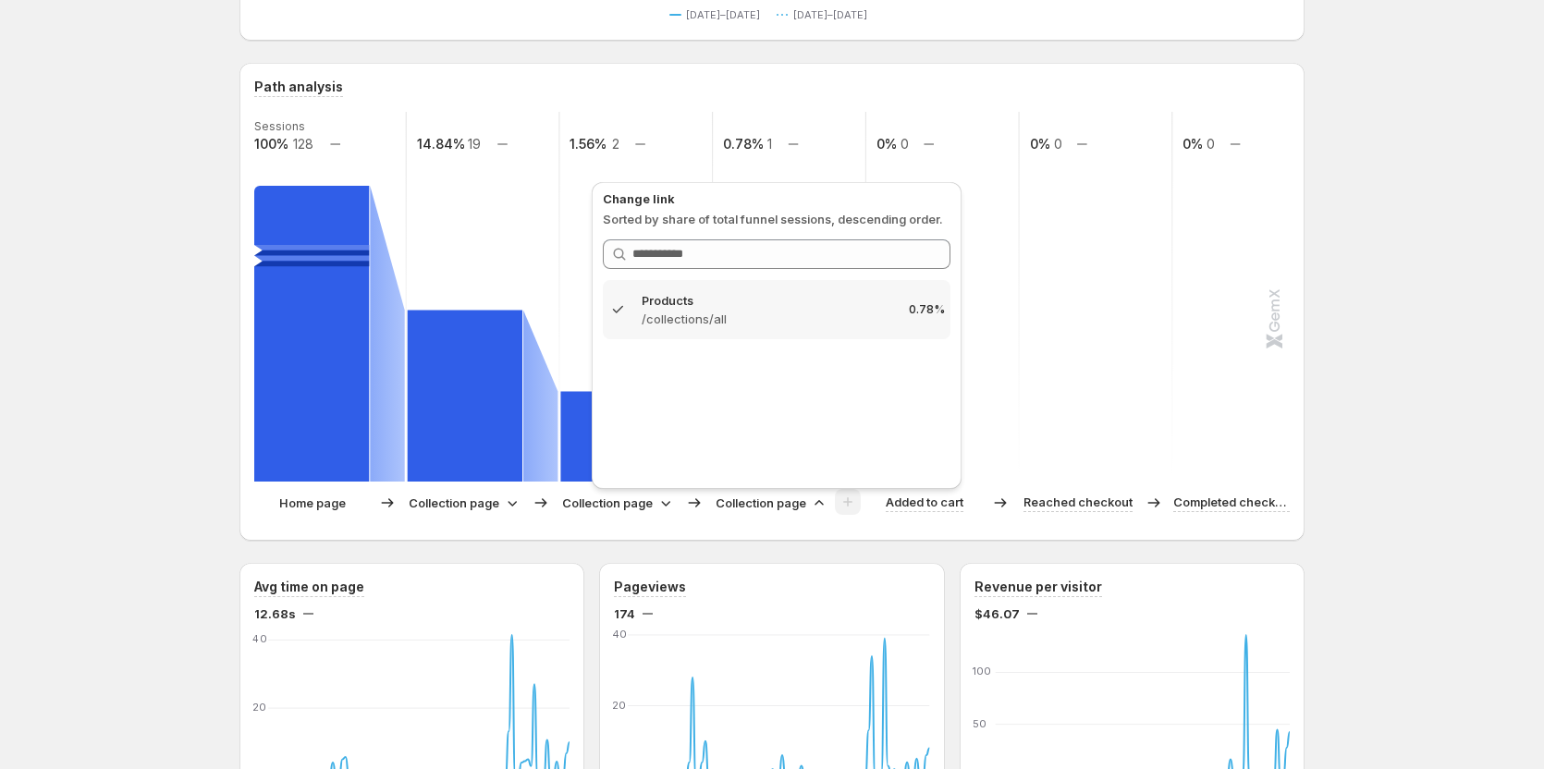
click at [798, 507] on p "Collection page" at bounding box center [761, 503] width 91 height 18
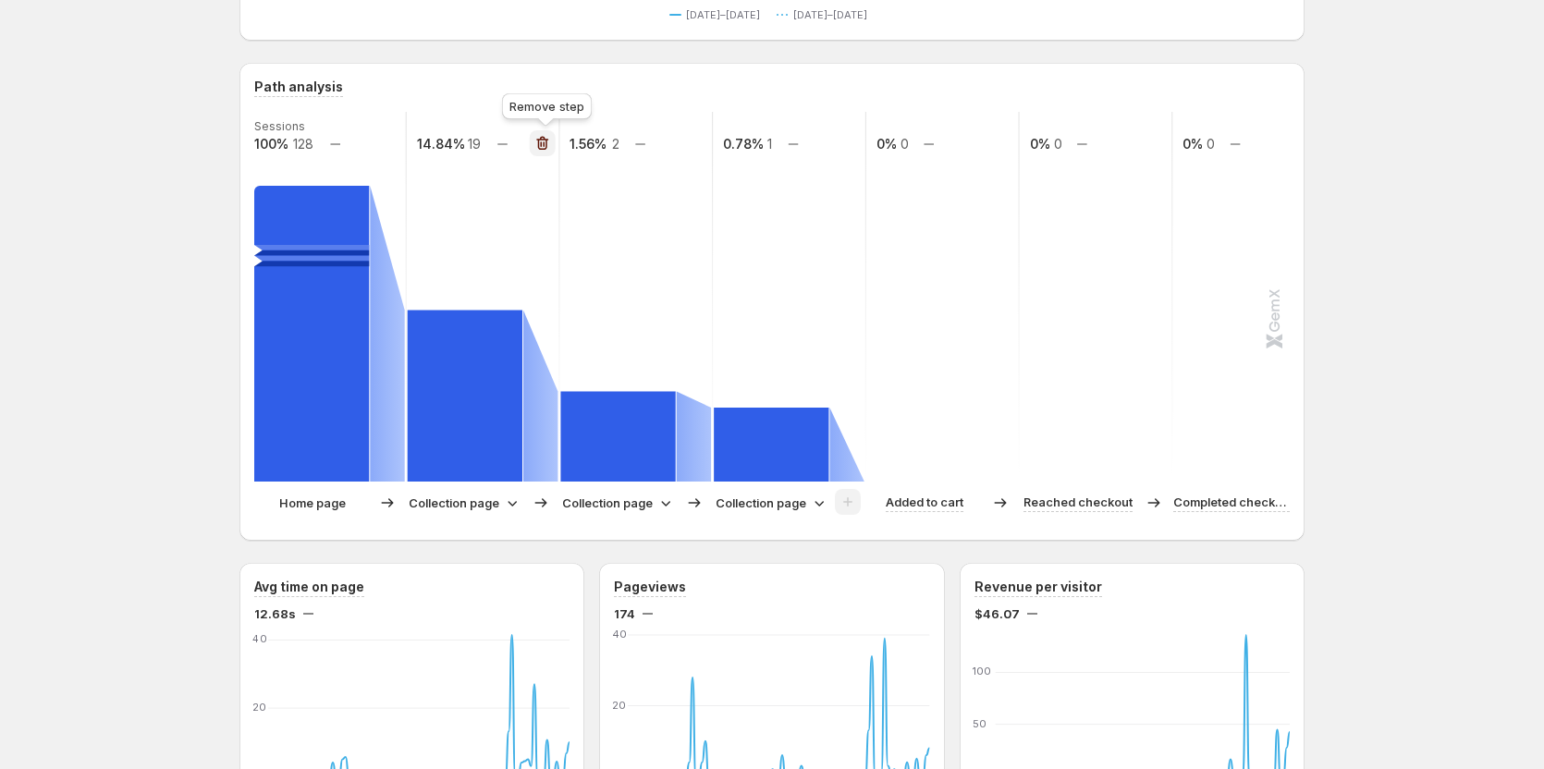
click at [551, 134] on icon "button" at bounding box center [542, 143] width 18 height 18
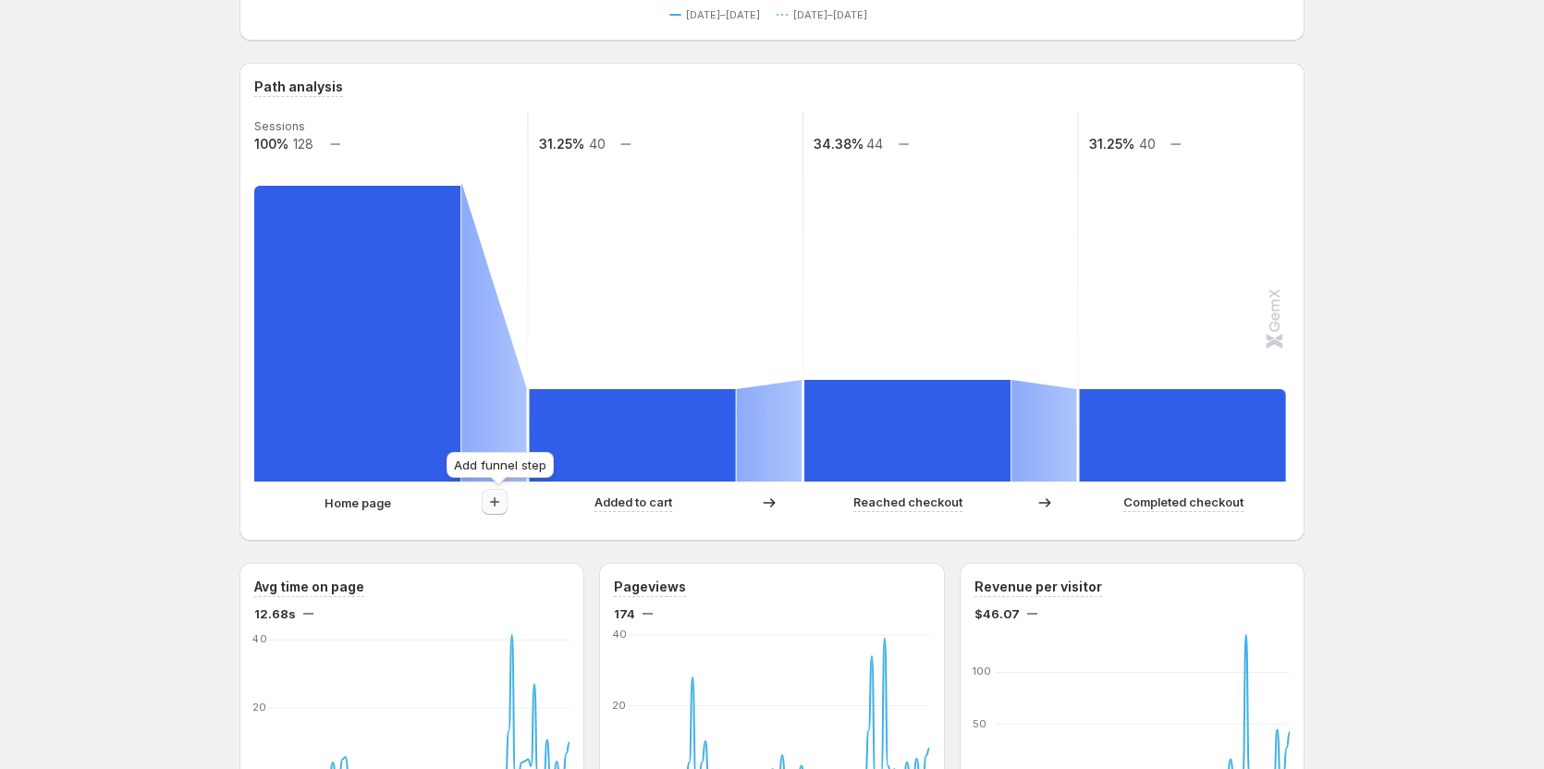
click at [494, 495] on icon "button" at bounding box center [495, 502] width 18 height 18
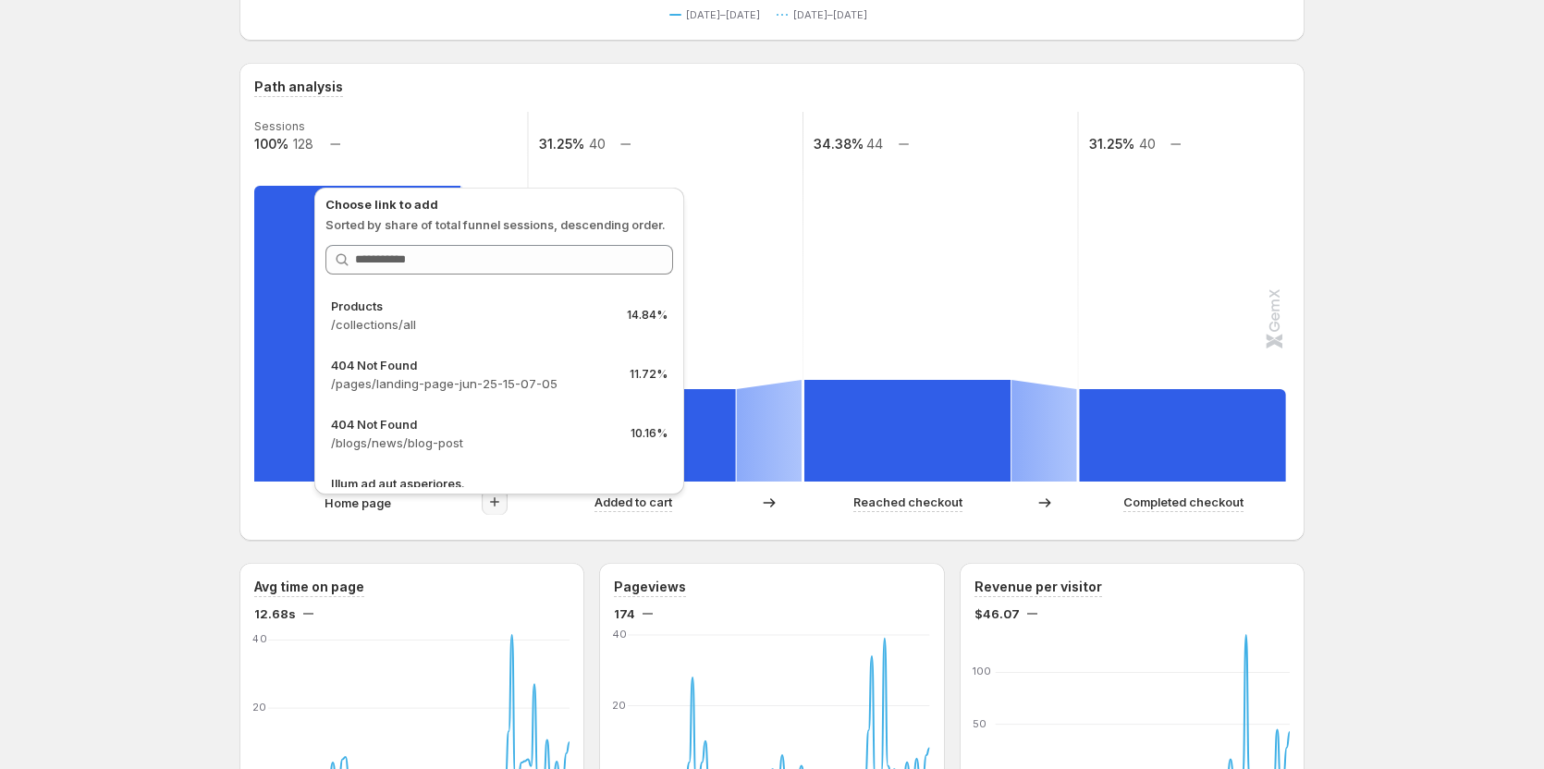
click at [496, 505] on icon "button" at bounding box center [495, 502] width 18 height 18
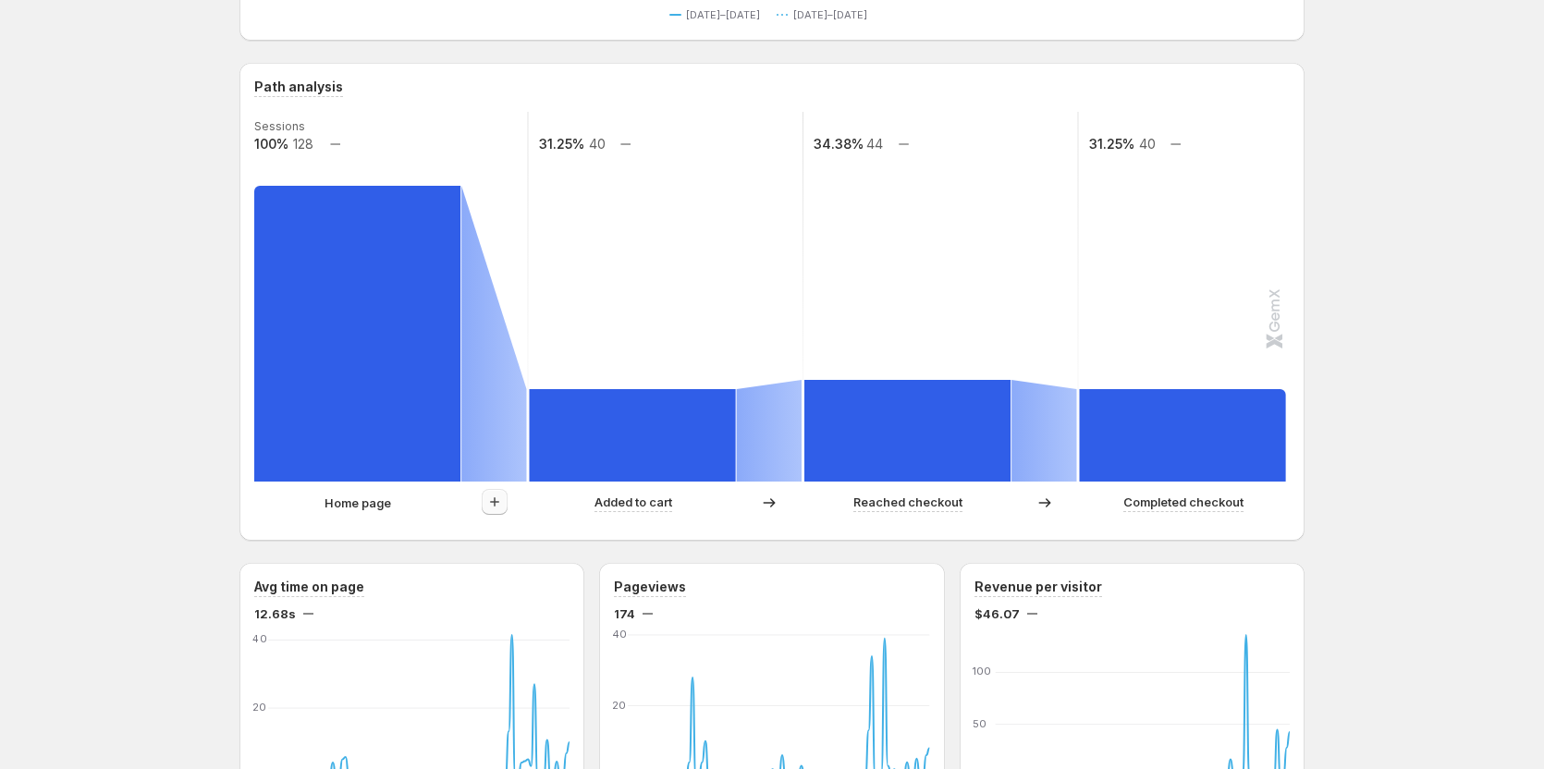
click at [496, 505] on icon "button" at bounding box center [495, 502] width 18 height 18
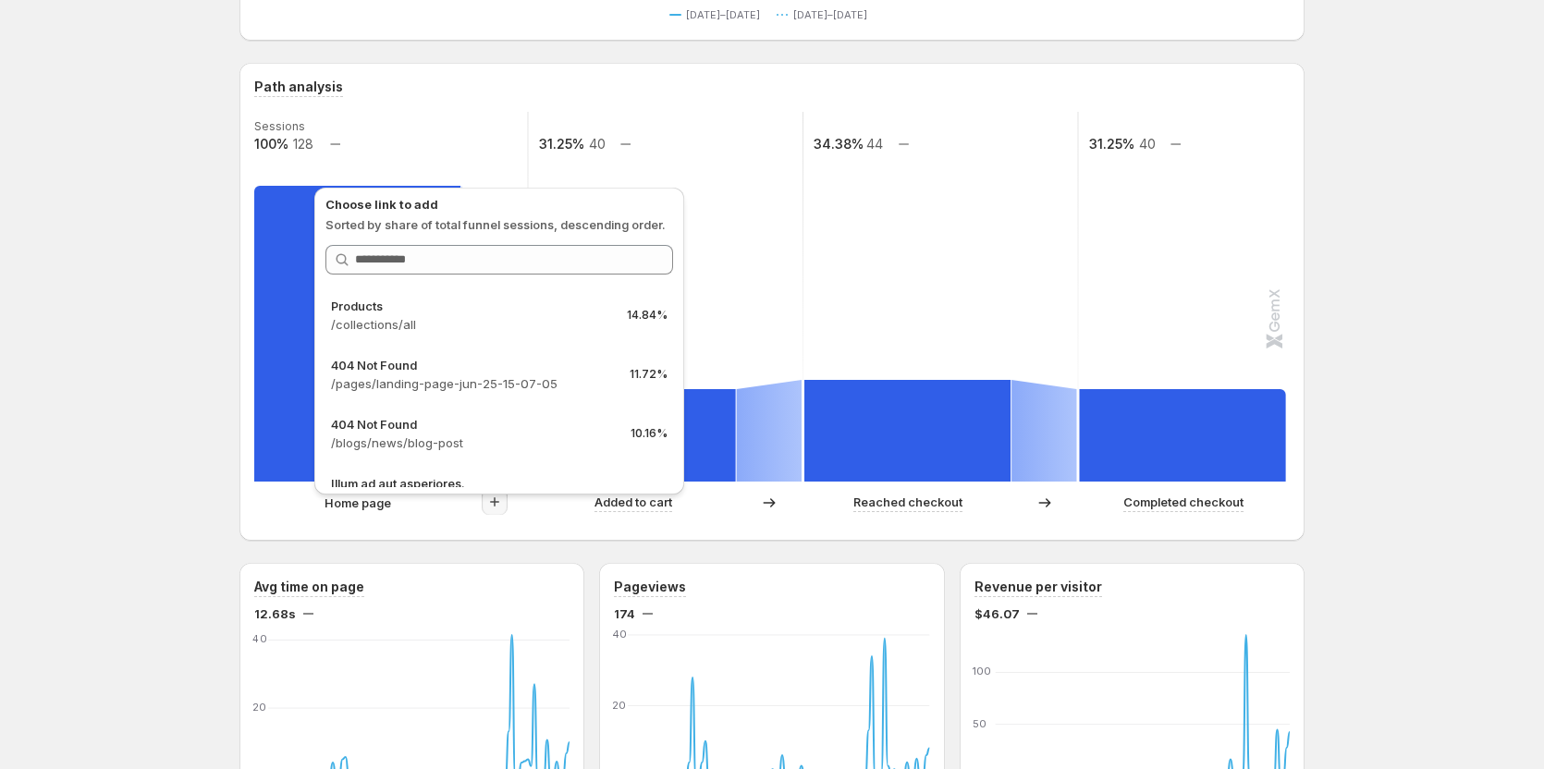
click at [496, 505] on icon "button" at bounding box center [495, 502] width 18 height 18
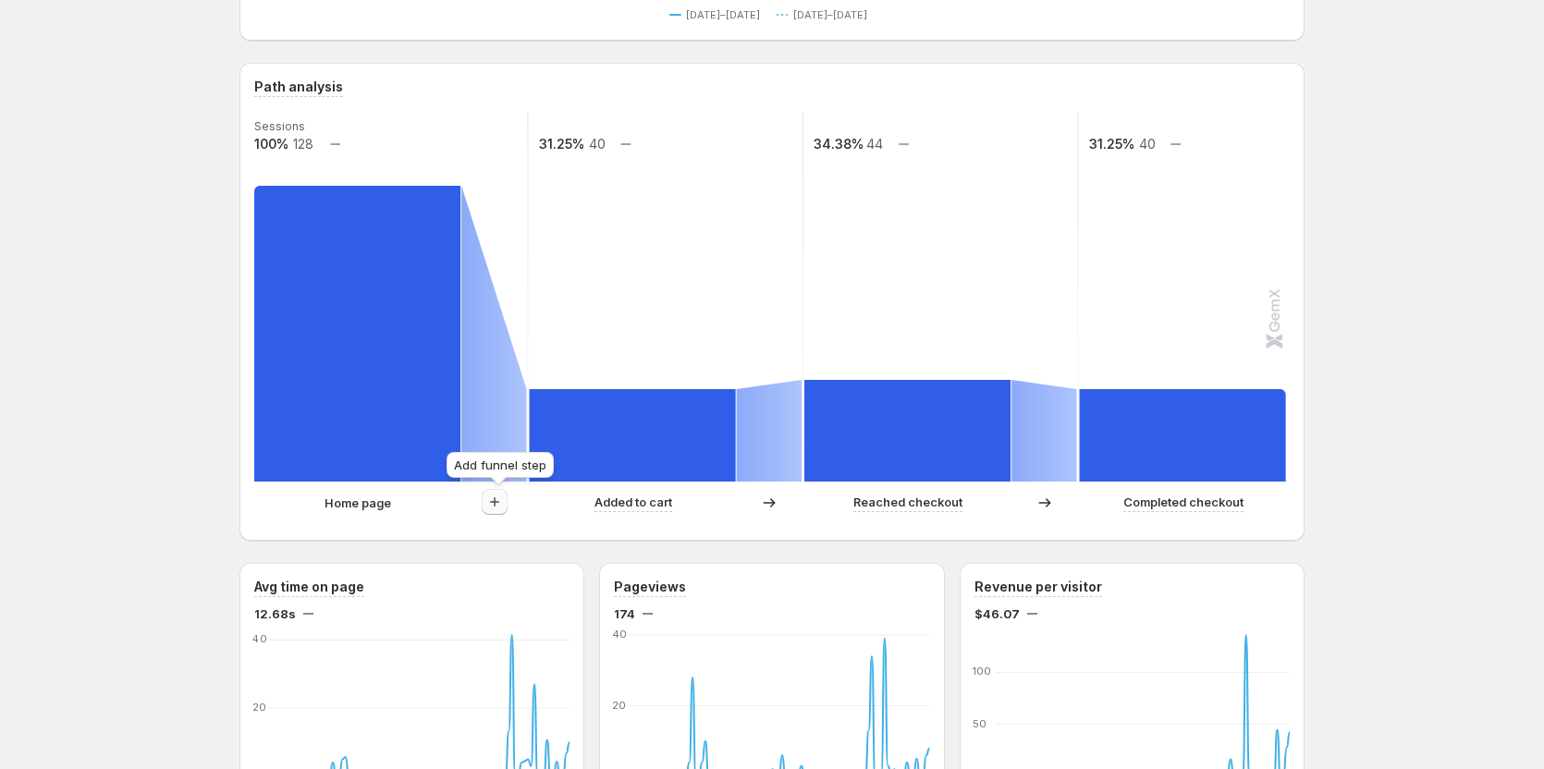
click at [502, 502] on icon "button" at bounding box center [495, 502] width 18 height 18
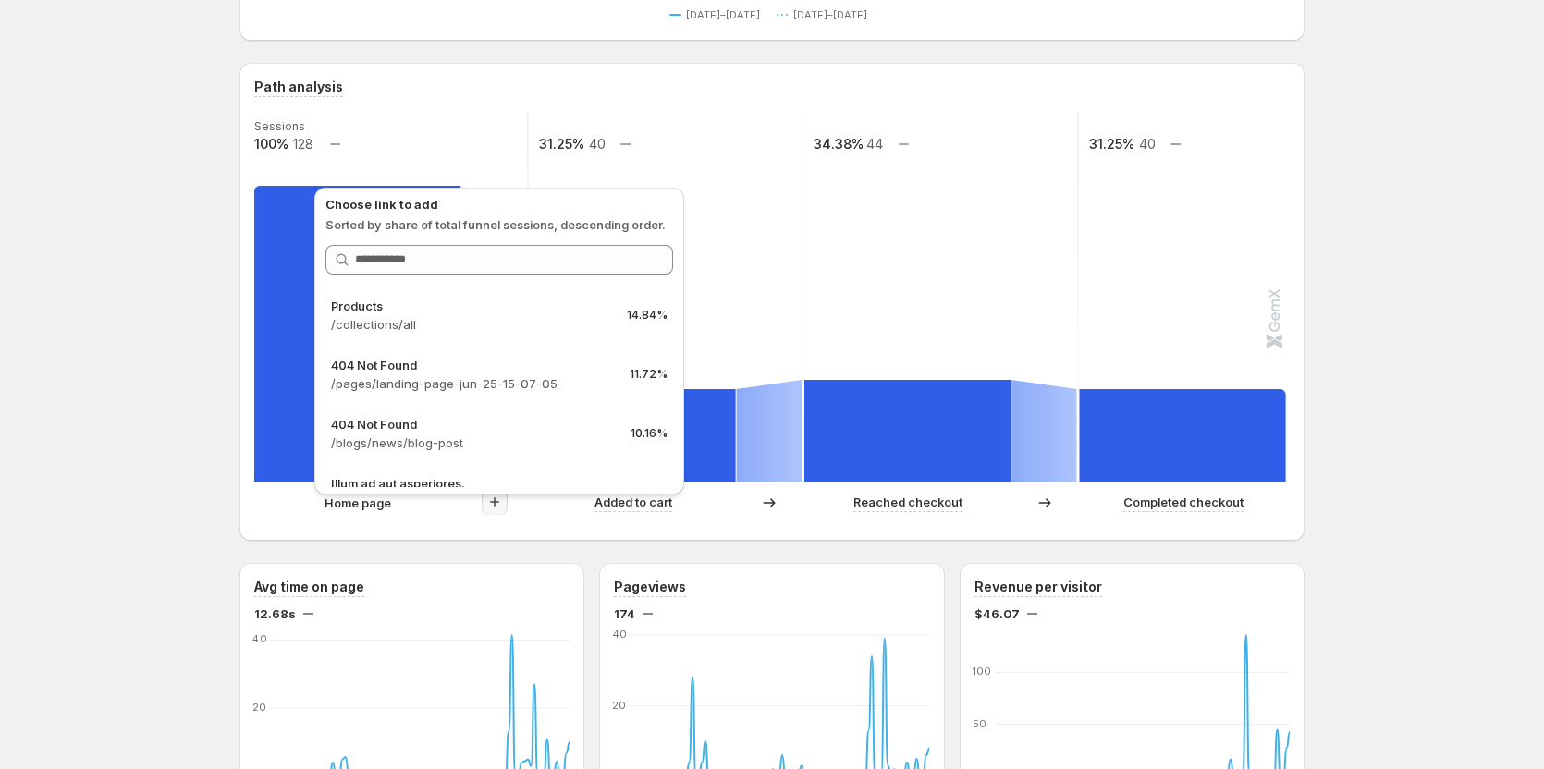
click at [502, 502] on icon "button" at bounding box center [495, 502] width 18 height 18
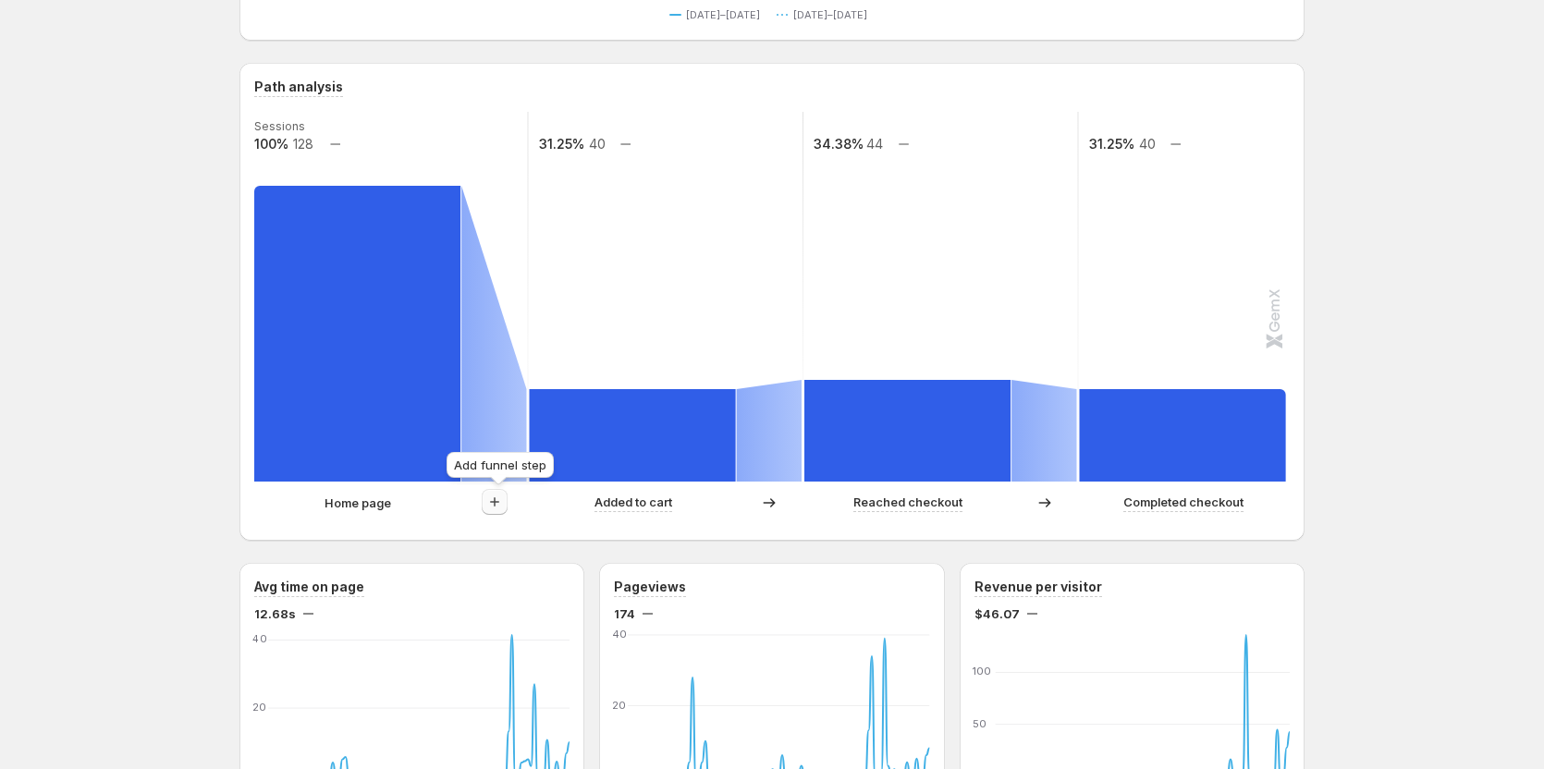
click at [502, 502] on icon "button" at bounding box center [495, 502] width 18 height 18
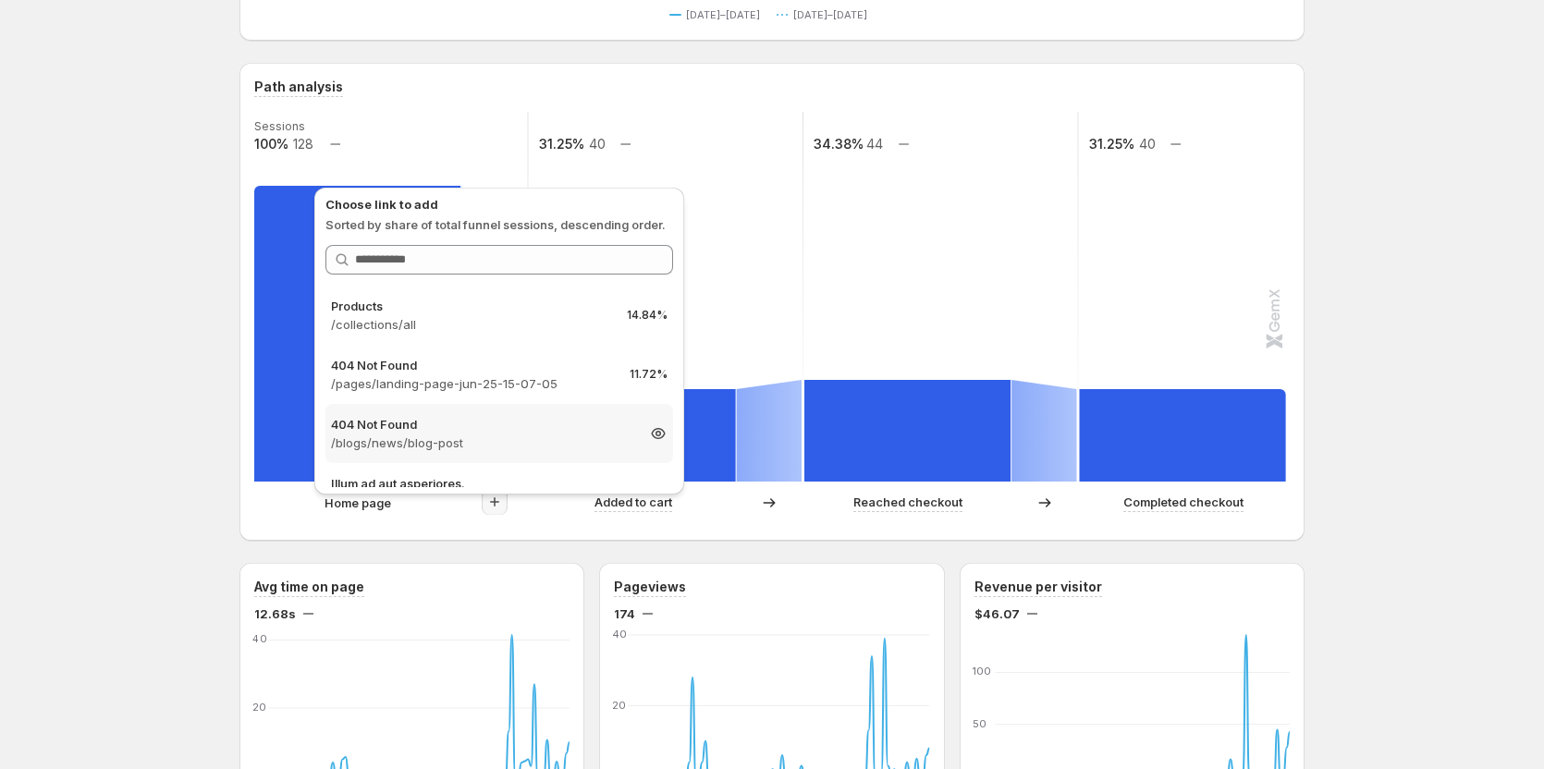
click at [495, 438] on p "/blogs/news/blog-post" at bounding box center [482, 443] width 303 height 18
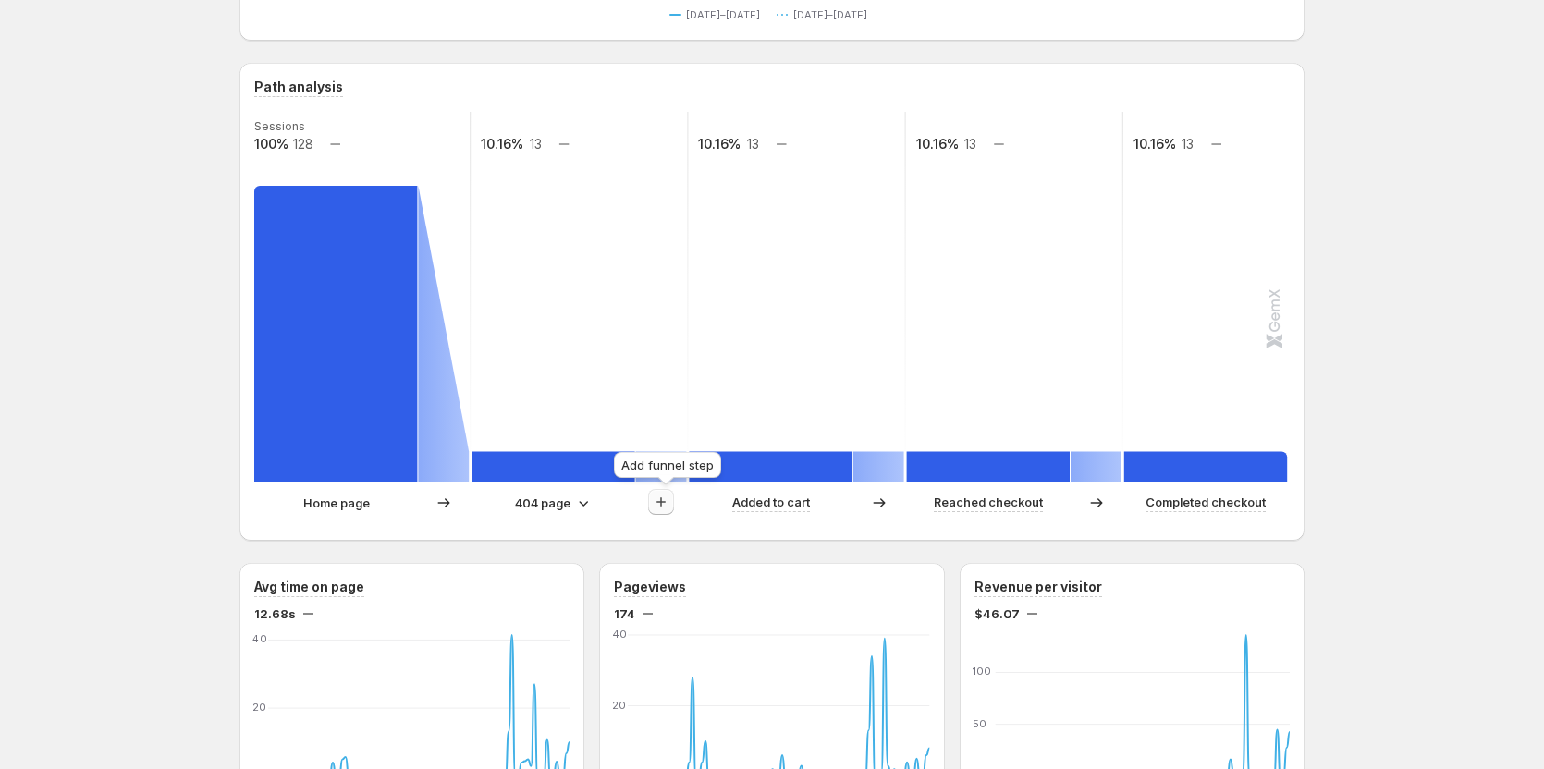
click at [663, 500] on icon "button" at bounding box center [661, 502] width 18 height 18
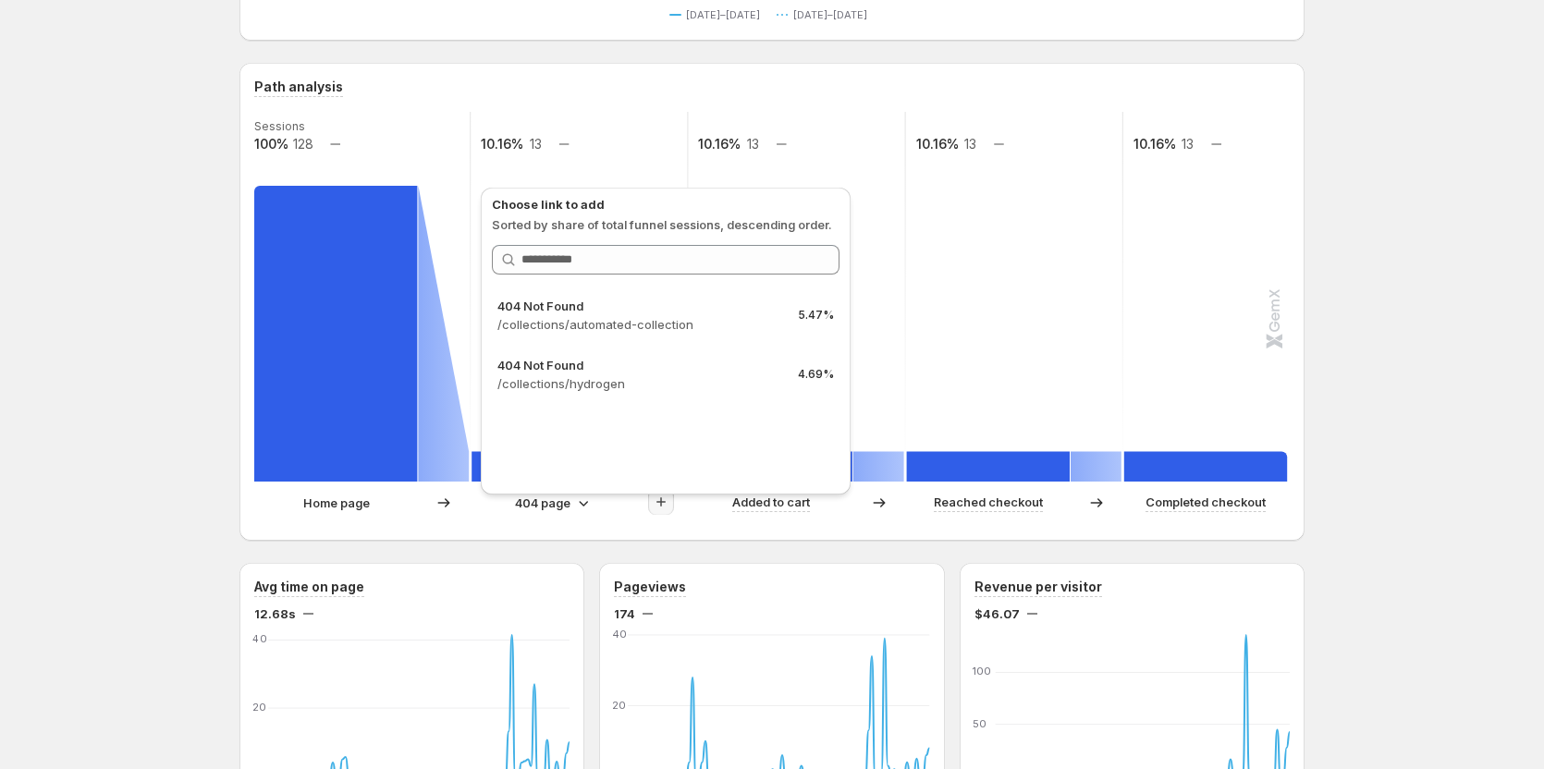
click at [663, 500] on icon "button" at bounding box center [661, 502] width 18 height 18
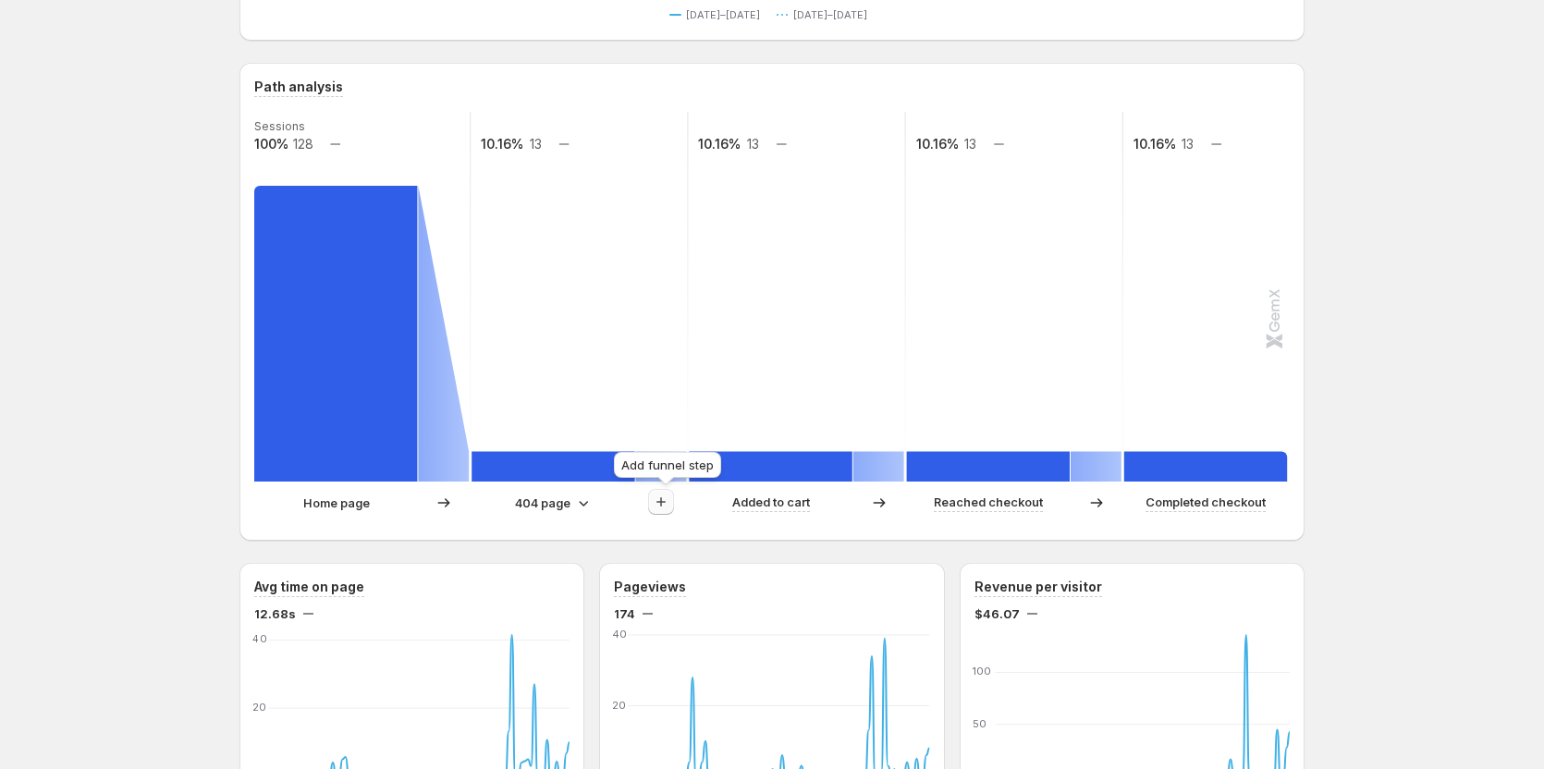
click at [663, 500] on icon "button" at bounding box center [661, 502] width 18 height 18
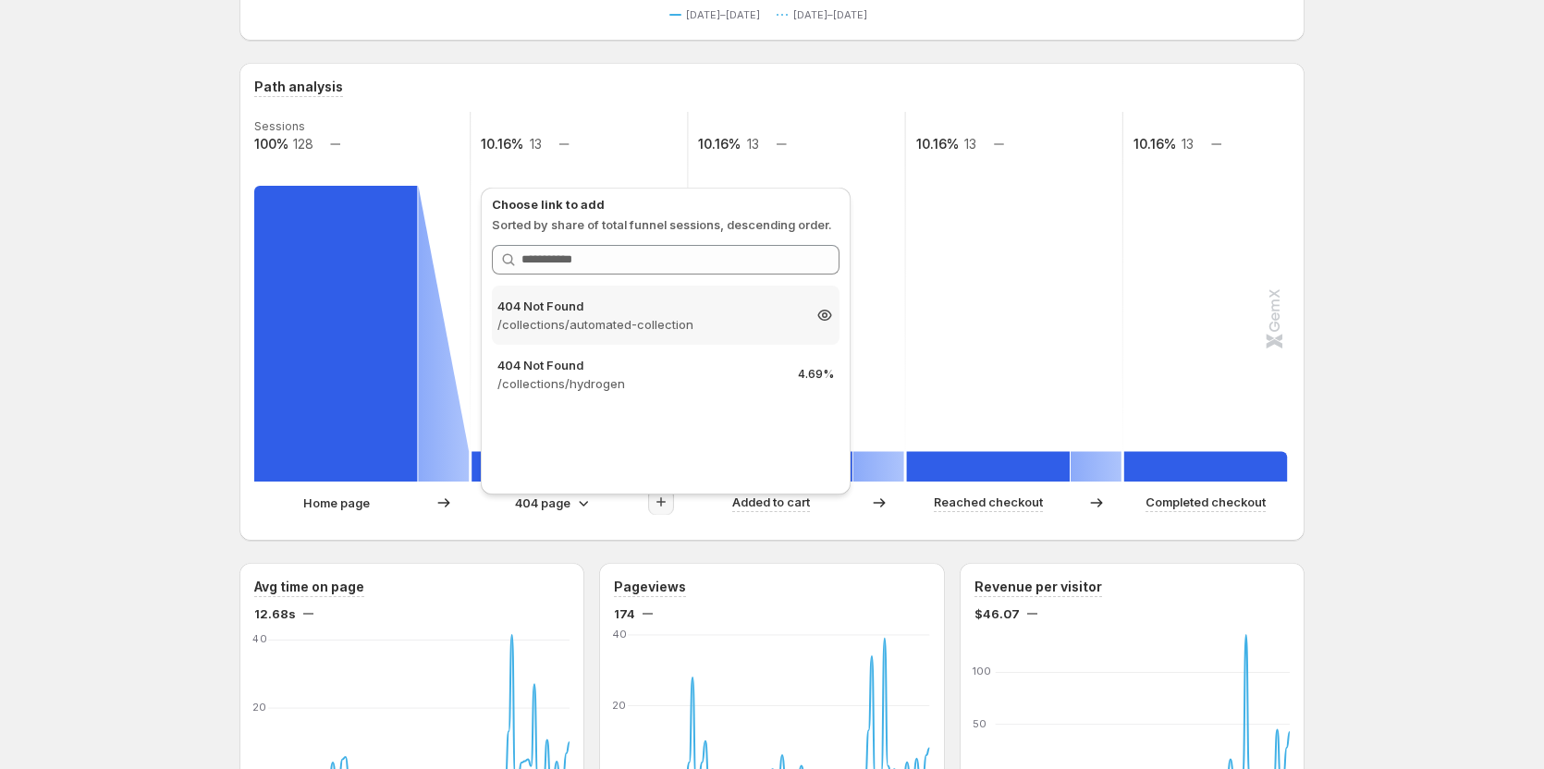
click at [660, 309] on p "404 Not Found" at bounding box center [649, 306] width 303 height 18
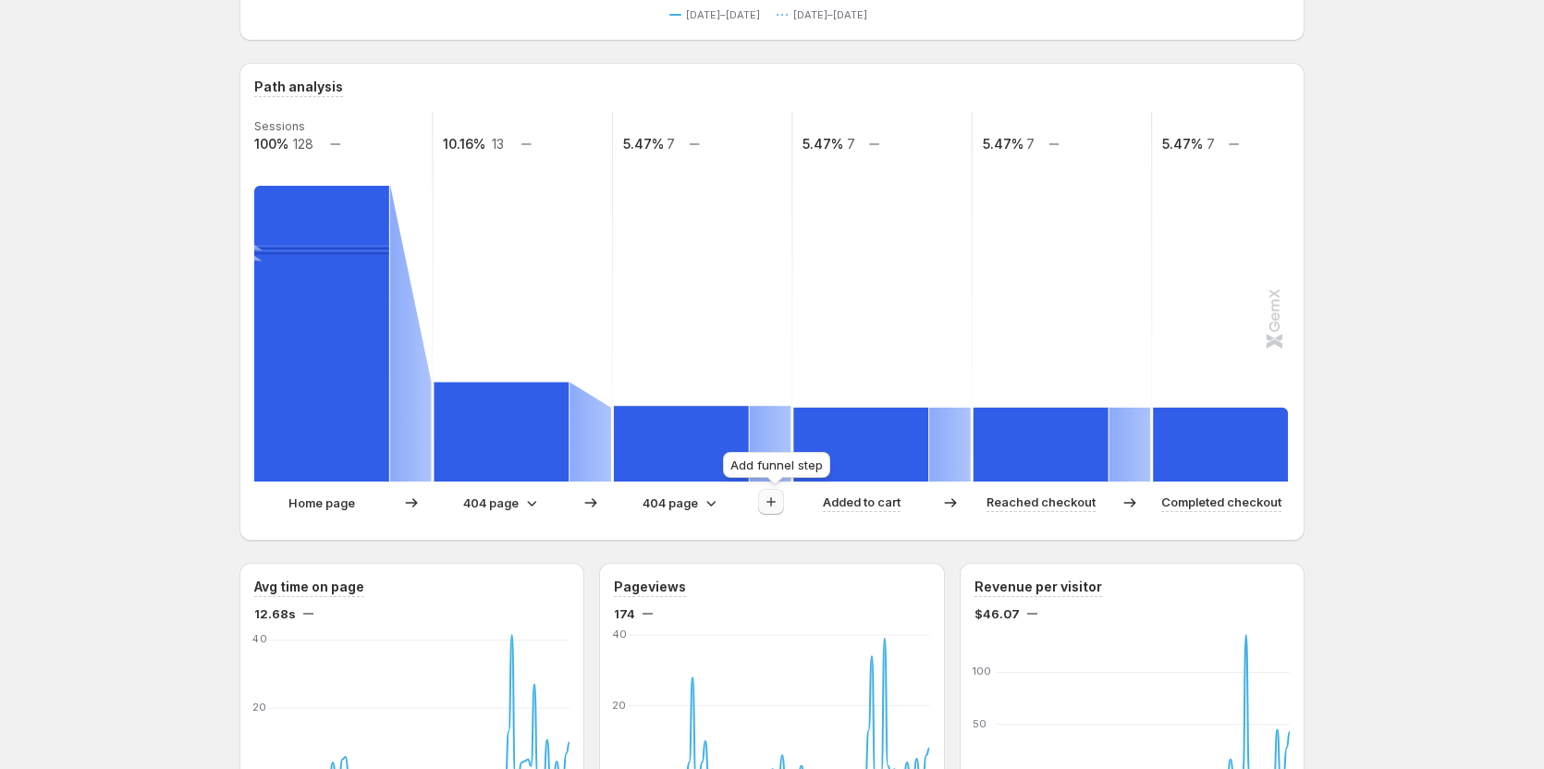
click at [778, 506] on icon "button" at bounding box center [771, 502] width 18 height 18
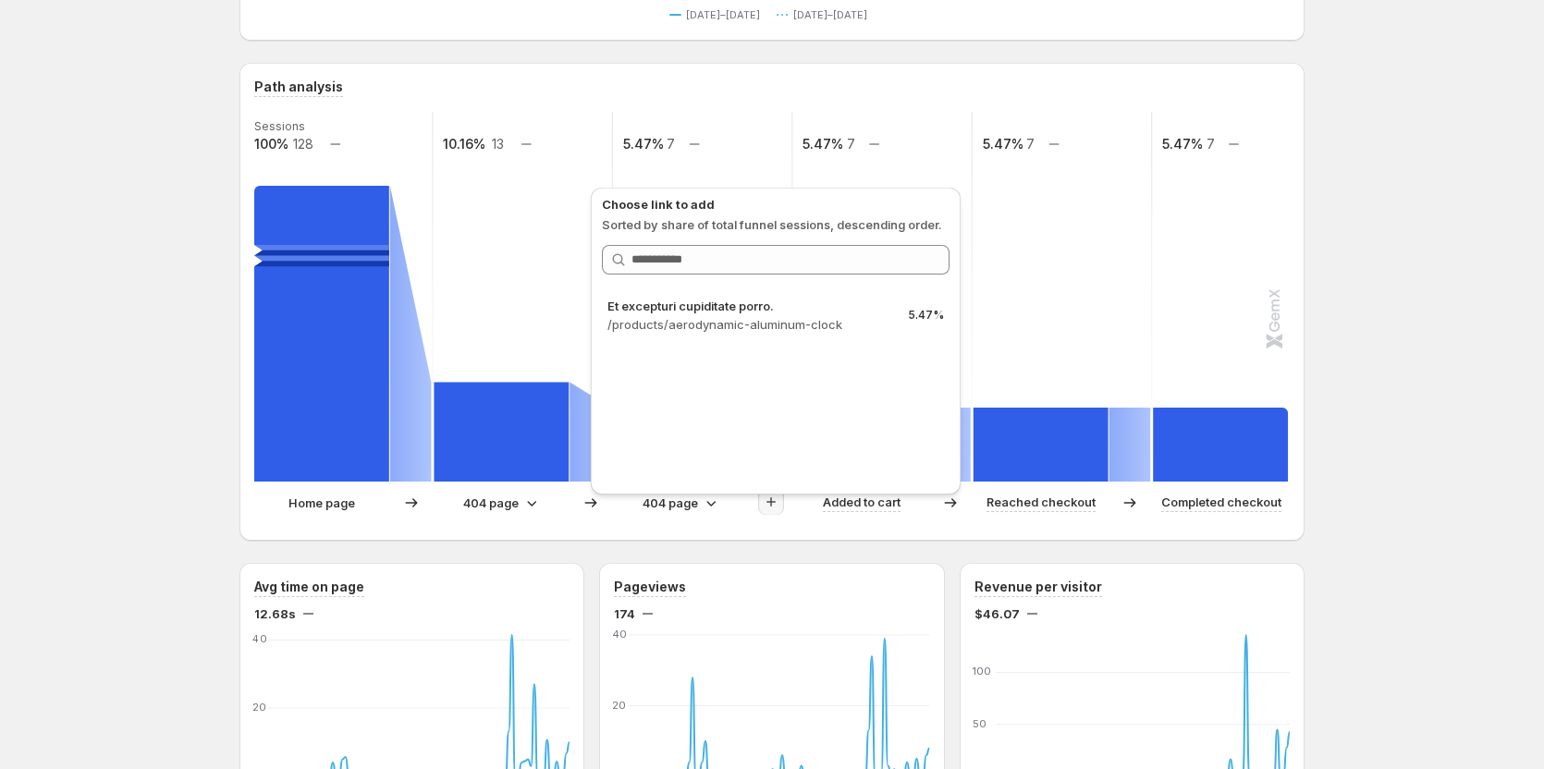
click at [778, 506] on icon "button" at bounding box center [771, 502] width 18 height 18
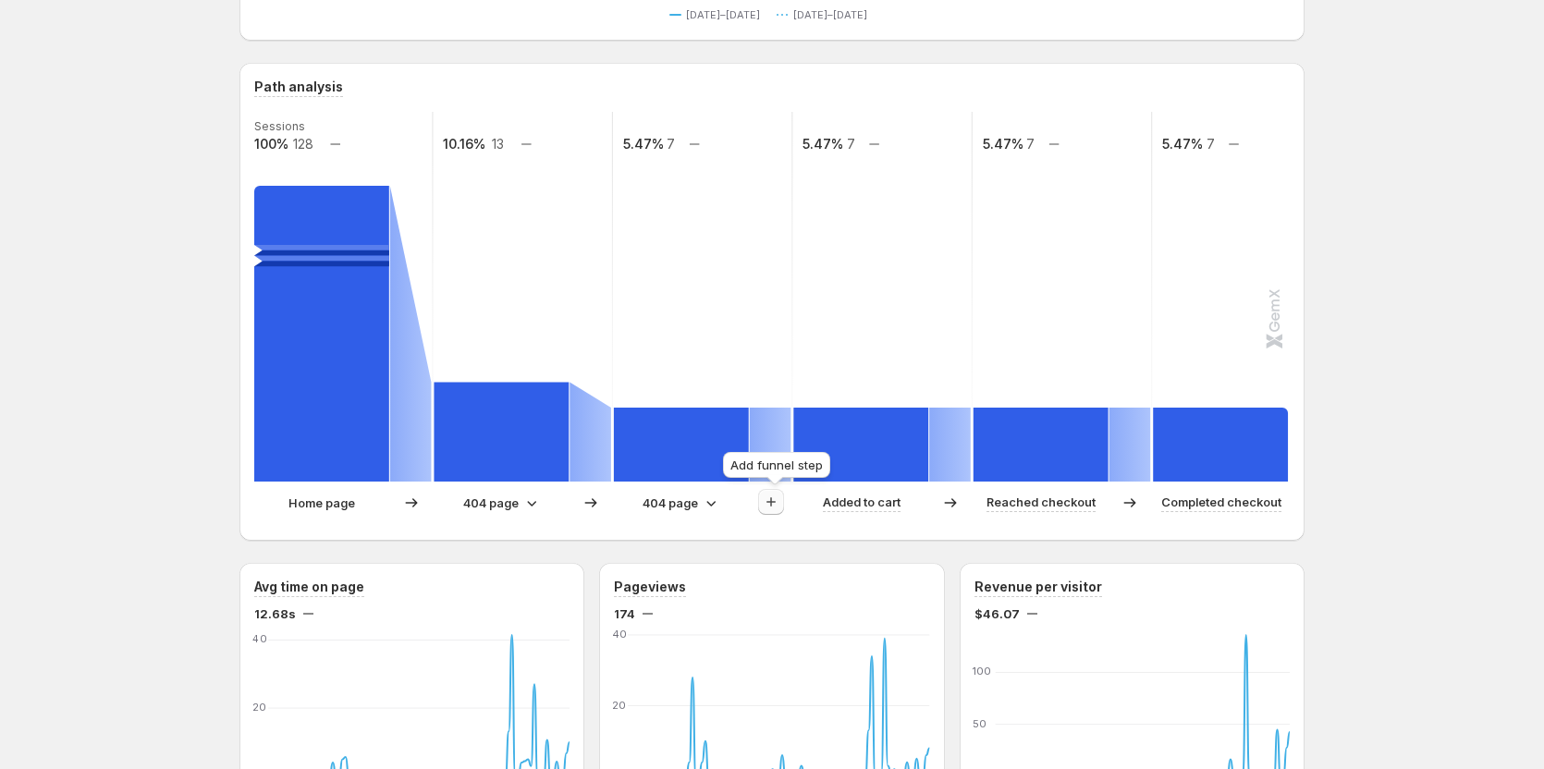
click at [778, 506] on icon "button" at bounding box center [771, 502] width 18 height 18
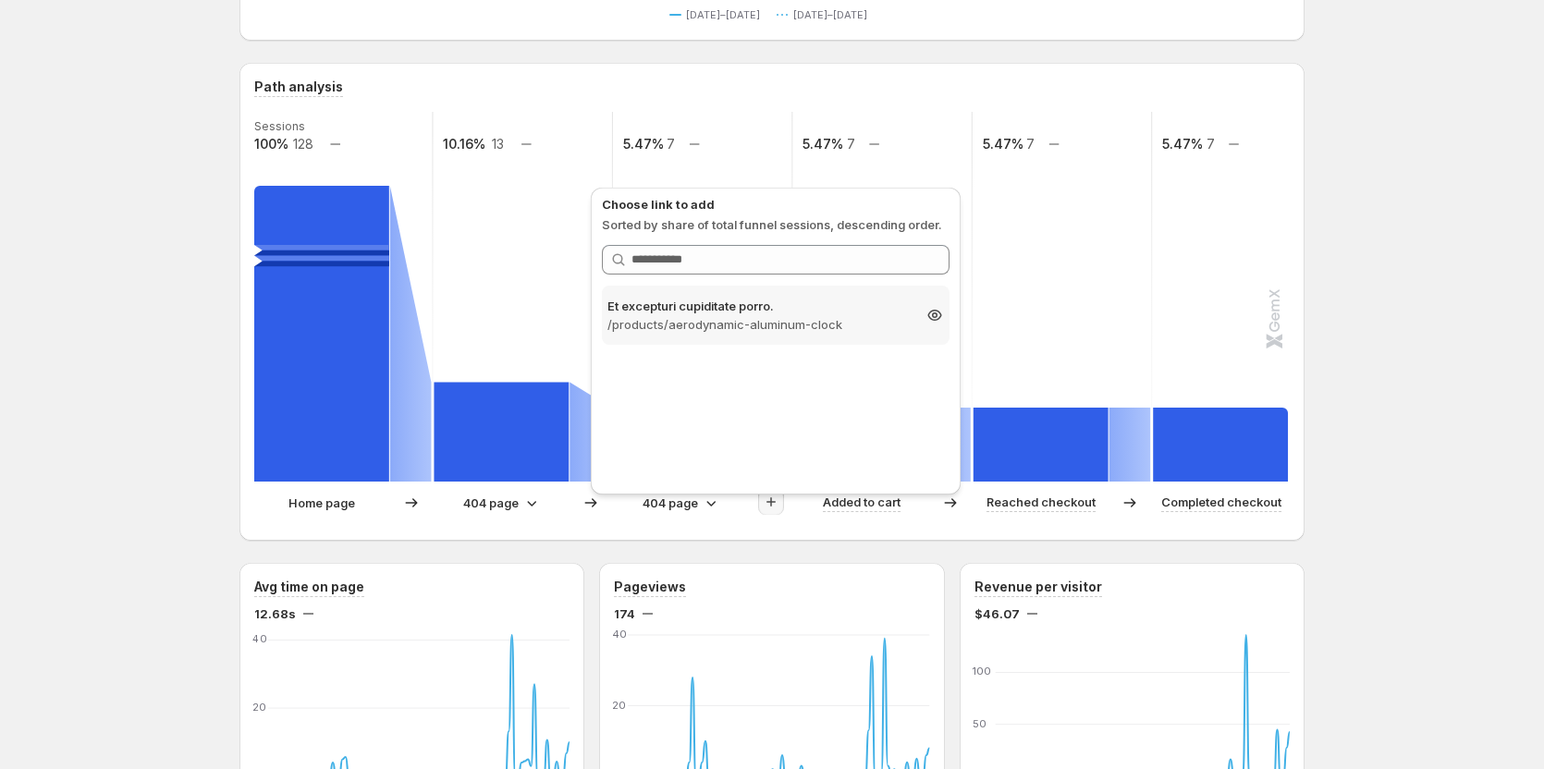
click at [781, 333] on p "/products/aerodynamic-aluminum-clock" at bounding box center [759, 324] width 303 height 18
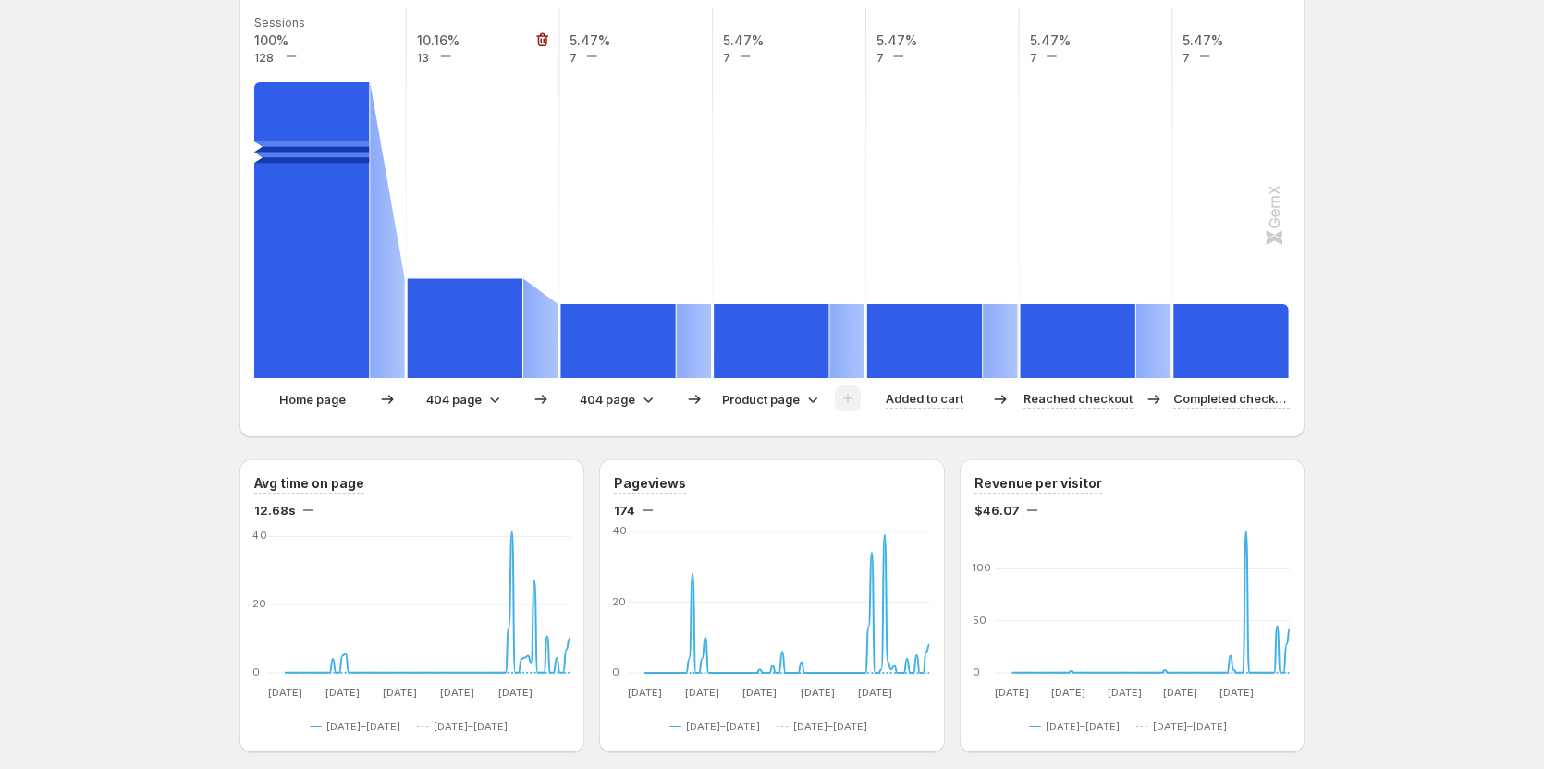
scroll to position [460, 0]
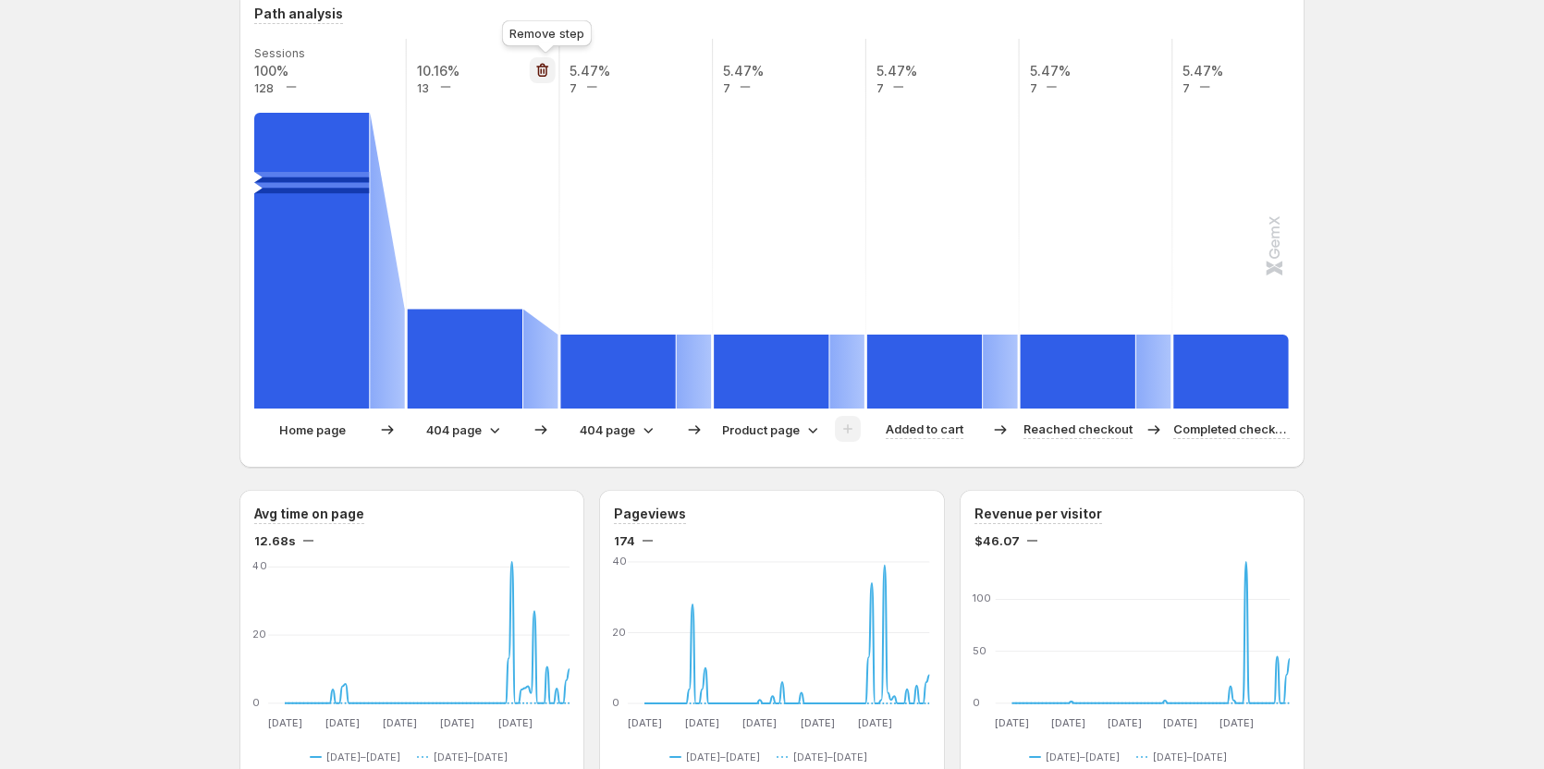
click at [548, 78] on icon "button" at bounding box center [542, 70] width 18 height 18
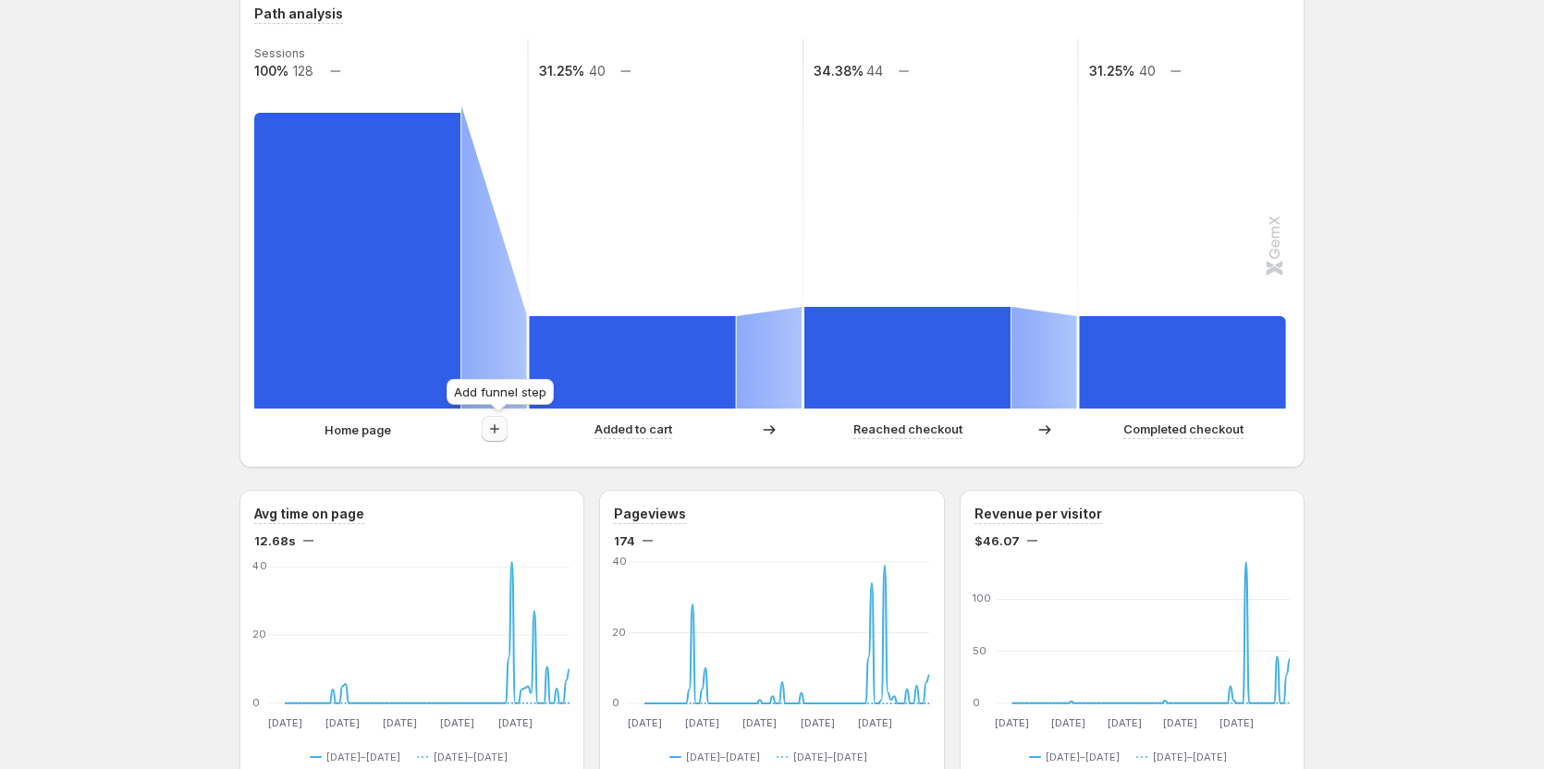
click at [493, 433] on icon "button" at bounding box center [495, 429] width 18 height 18
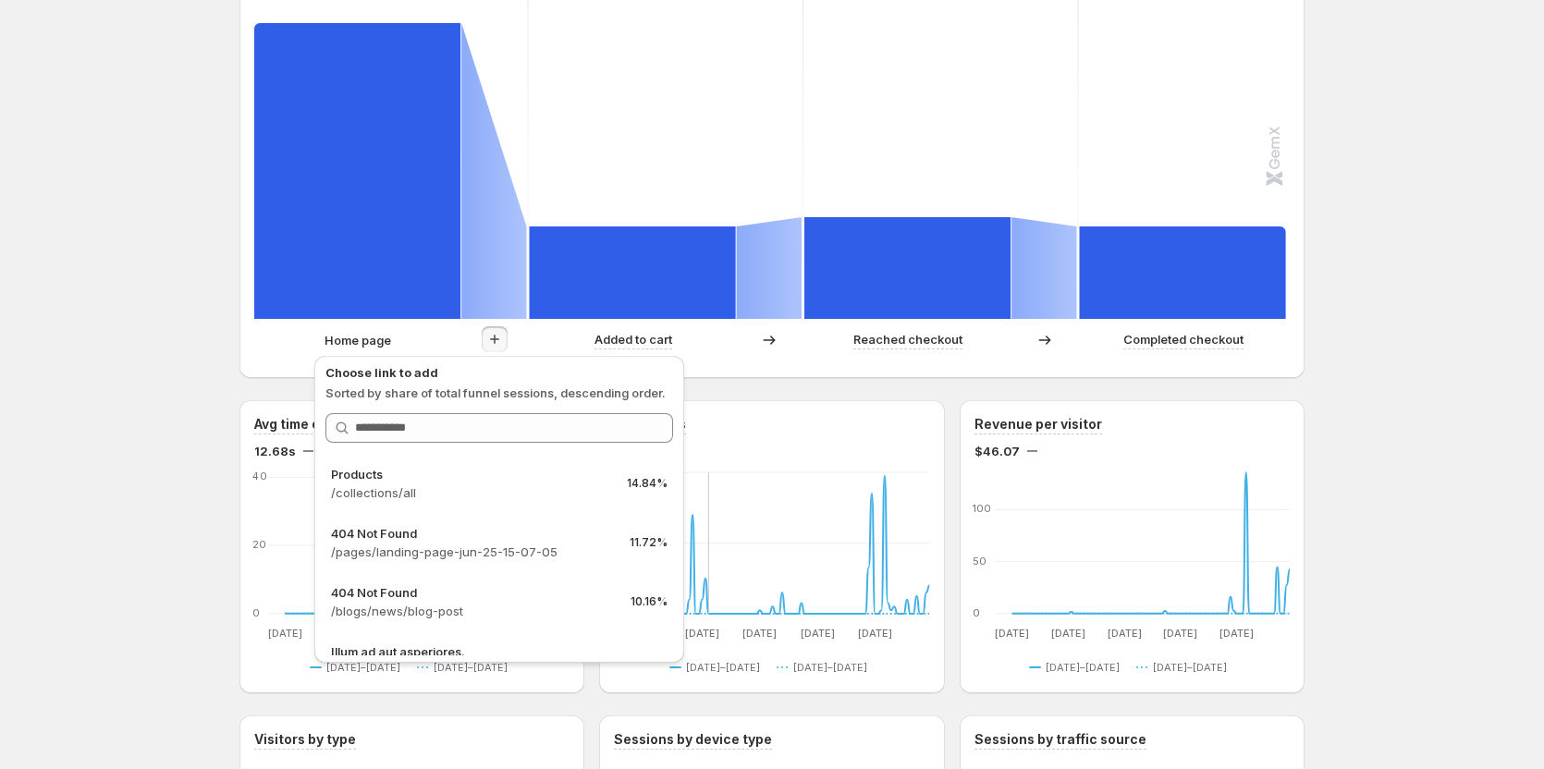
scroll to position [645, 0]
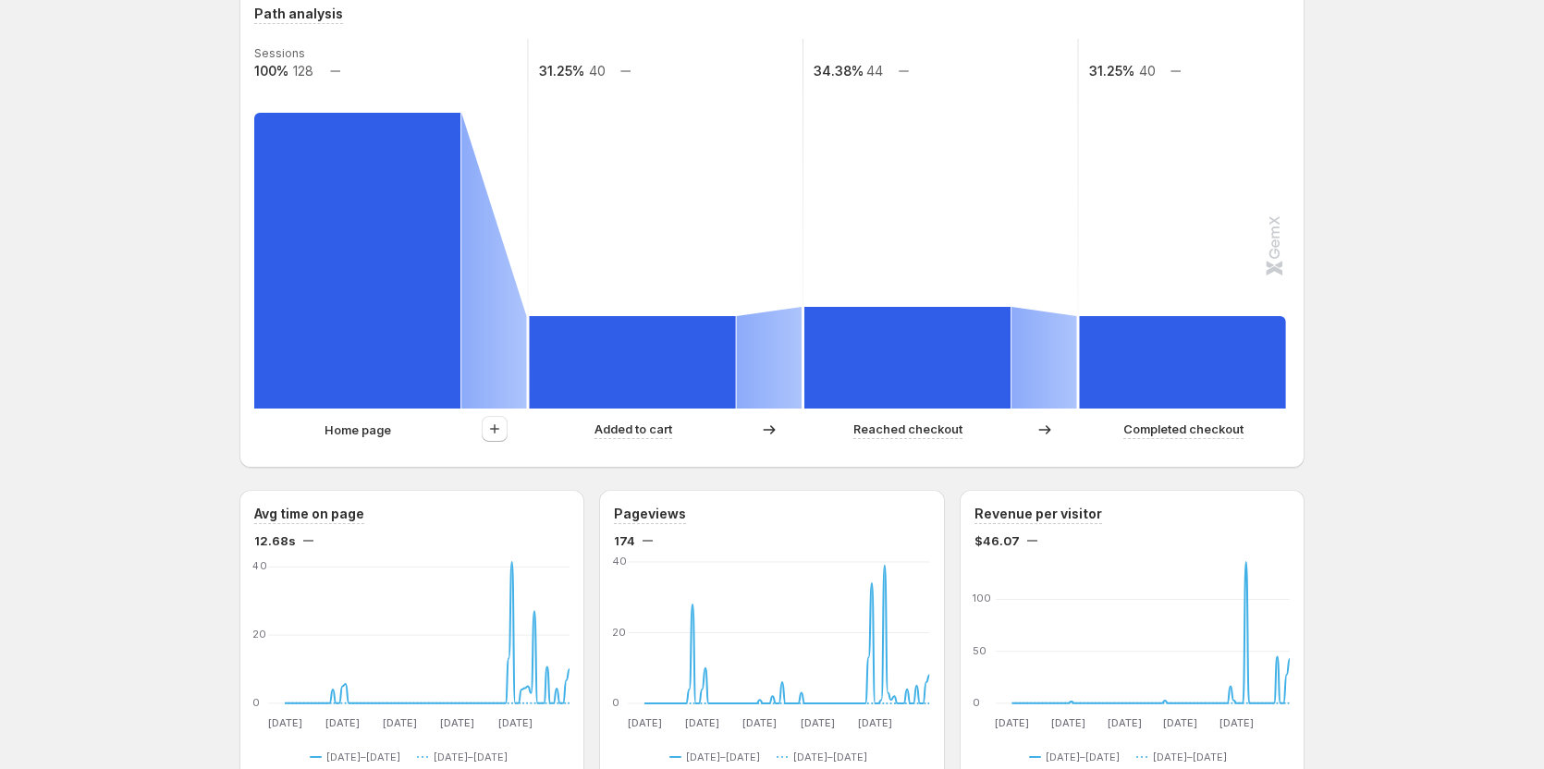
click at [1403, 317] on div "Tanya GemCommerce. This page is ready Tanya GemCommerce Create experiment Last …" at bounding box center [772, 709] width 1544 height 2339
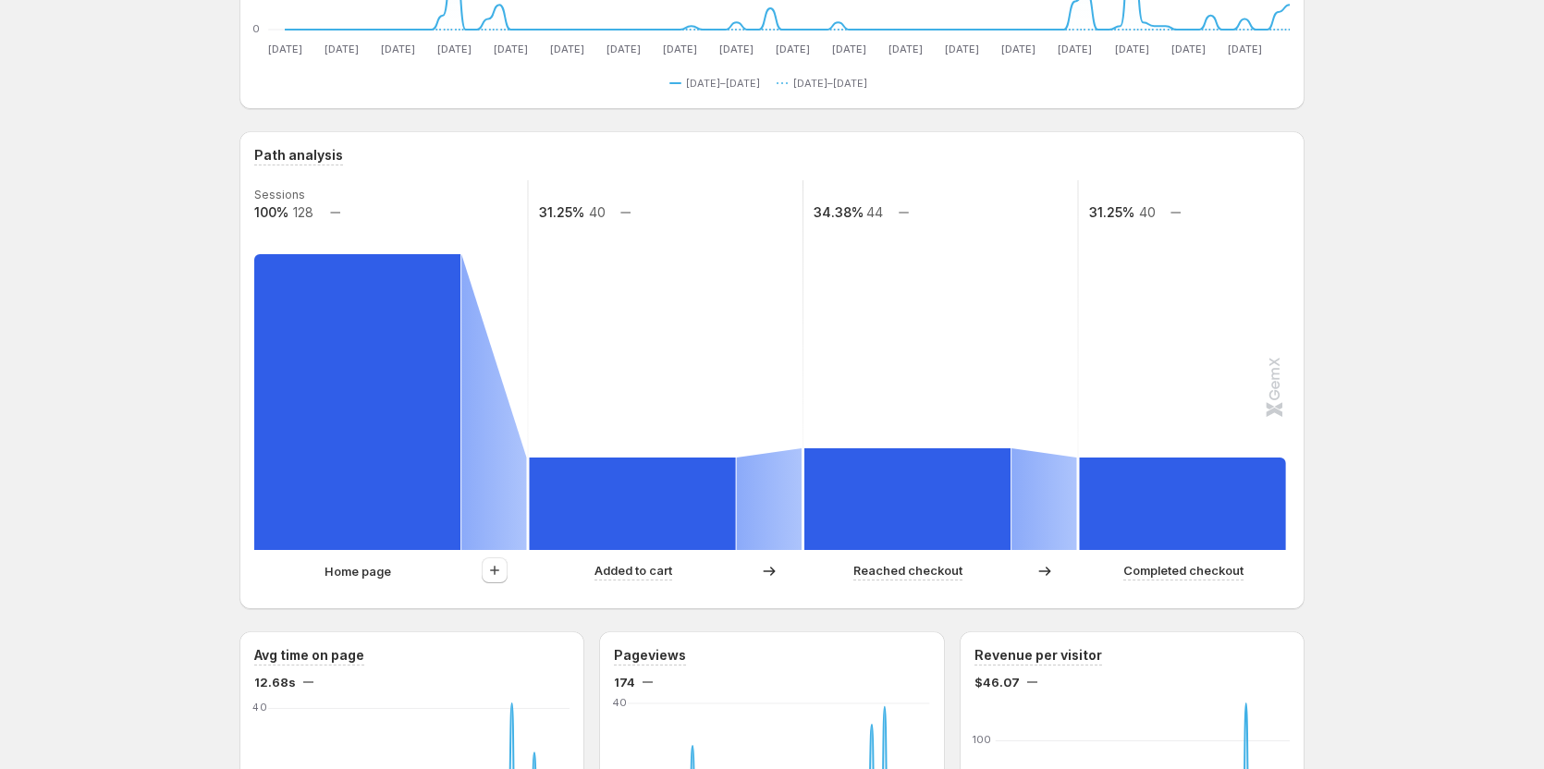
scroll to position [275, 0]
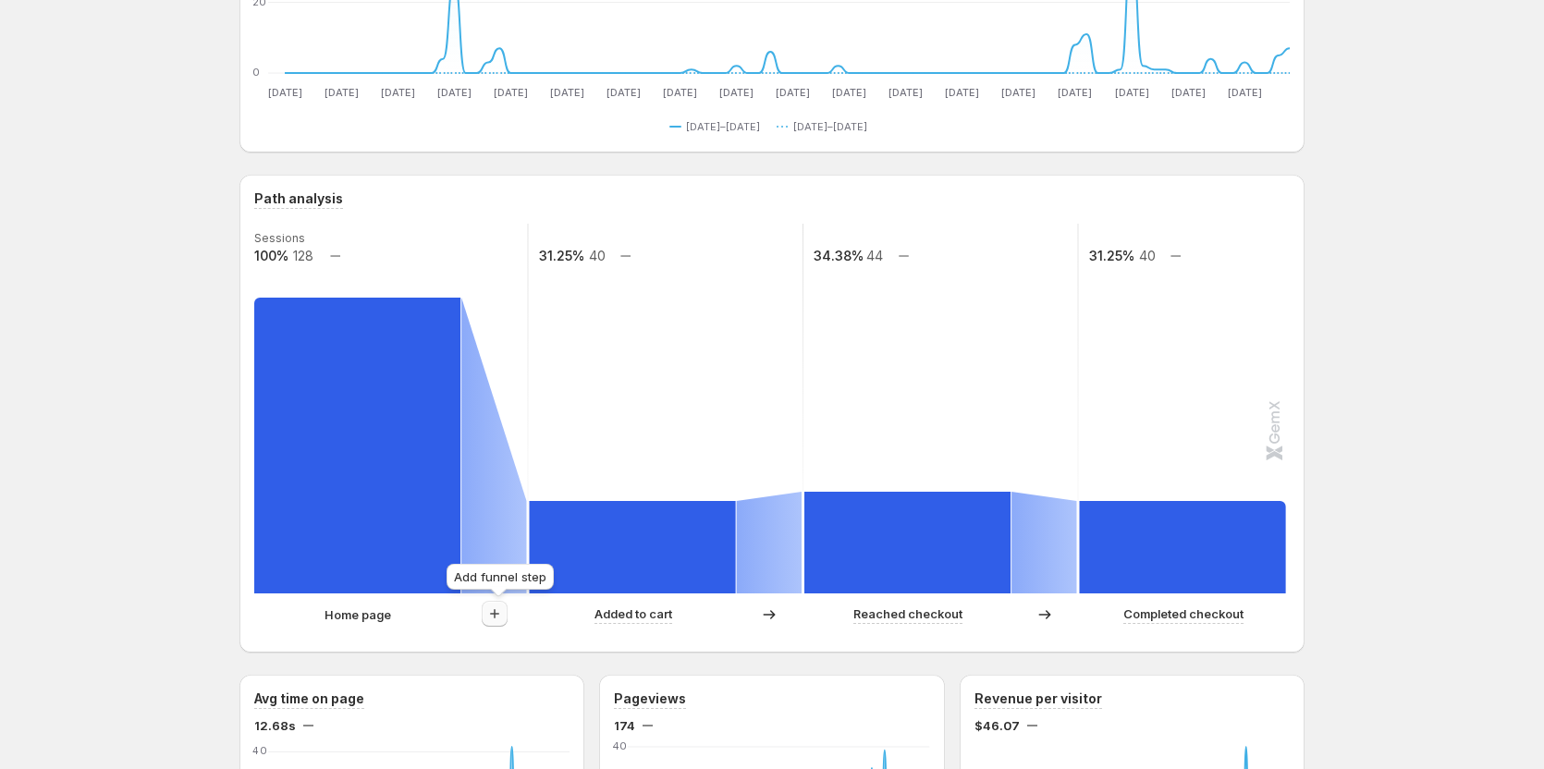
click at [491, 608] on icon "button" at bounding box center [495, 614] width 18 height 18
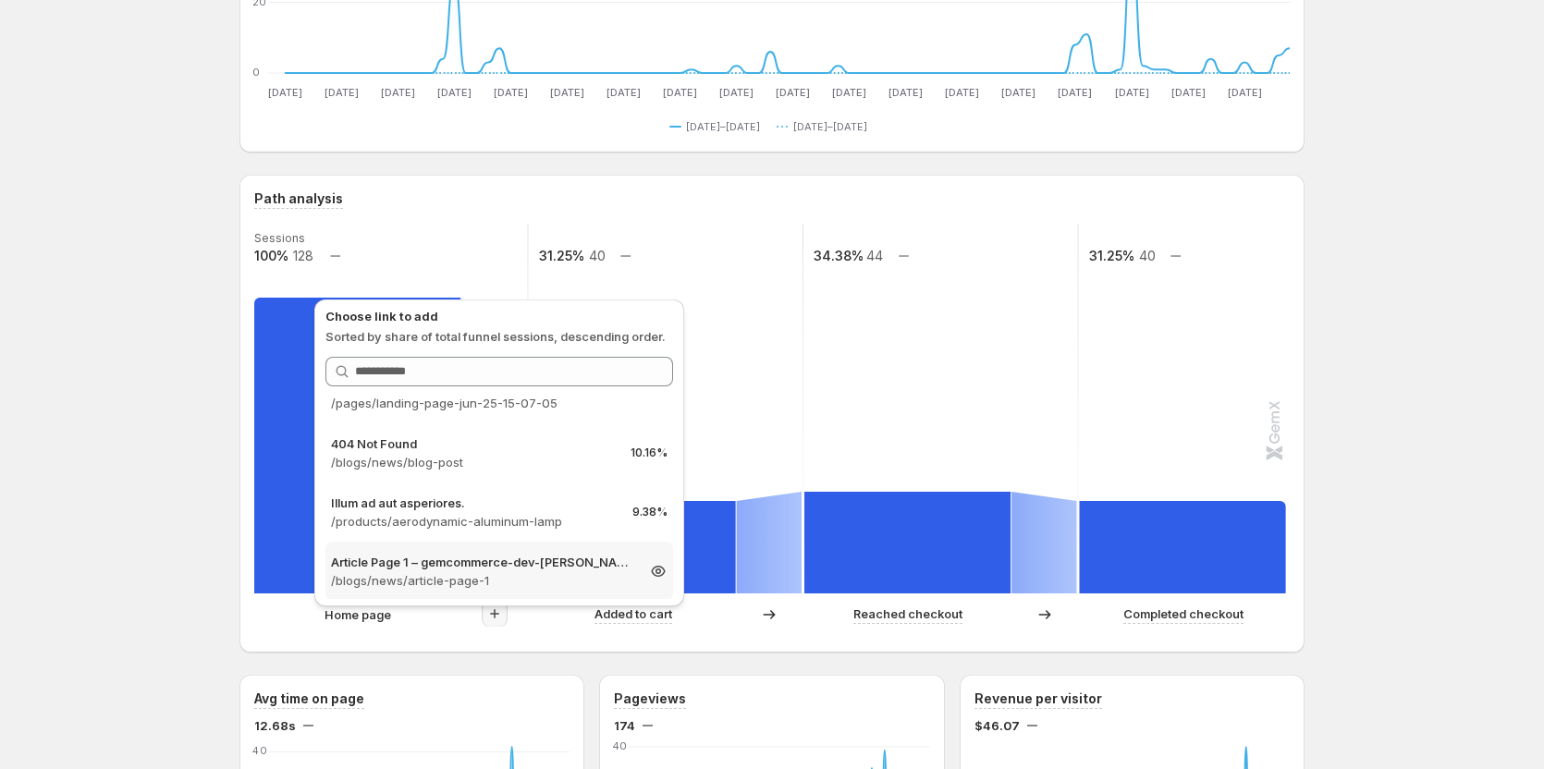
scroll to position [0, 0]
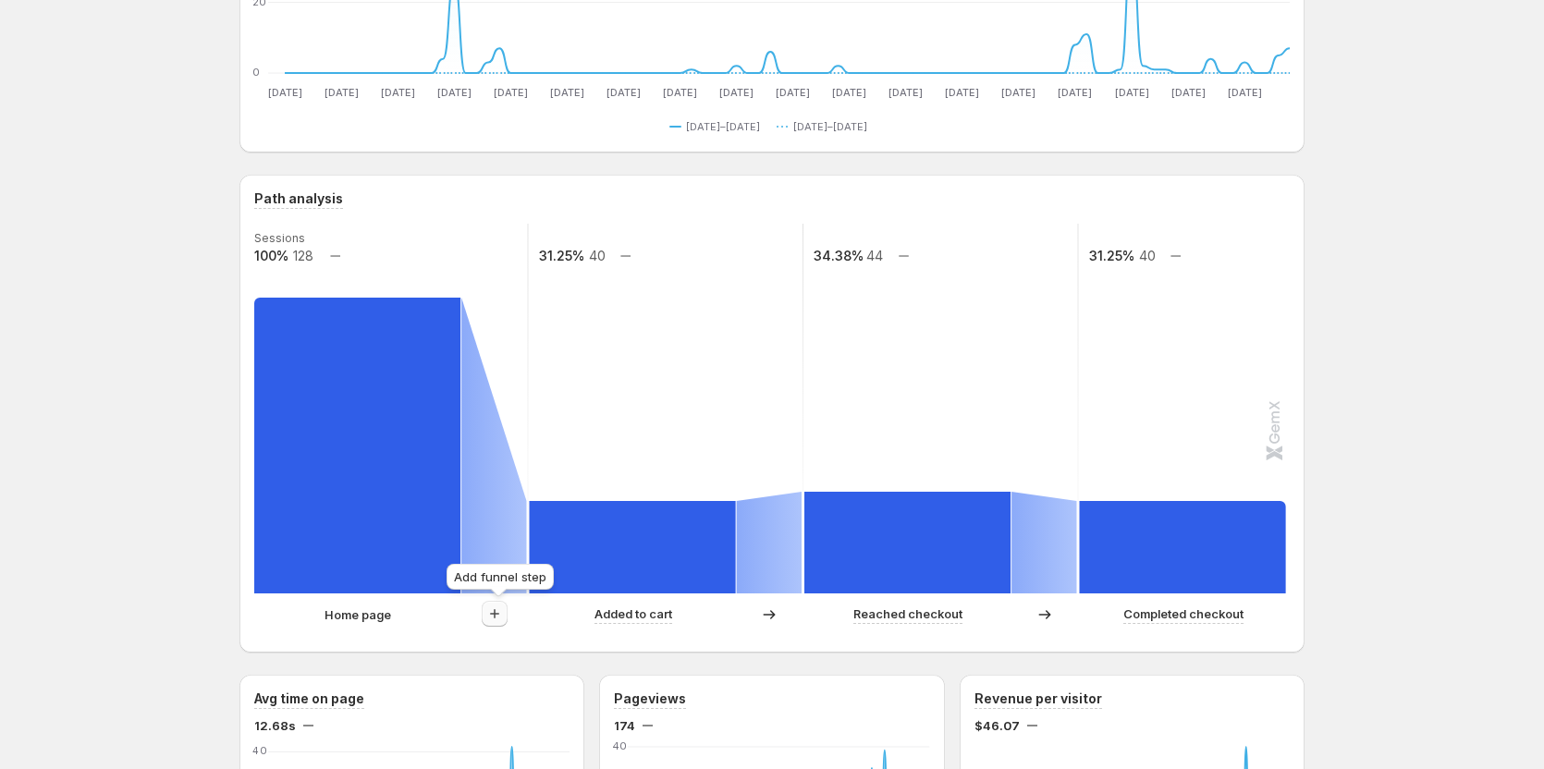
click at [486, 620] on button "button" at bounding box center [495, 614] width 26 height 26
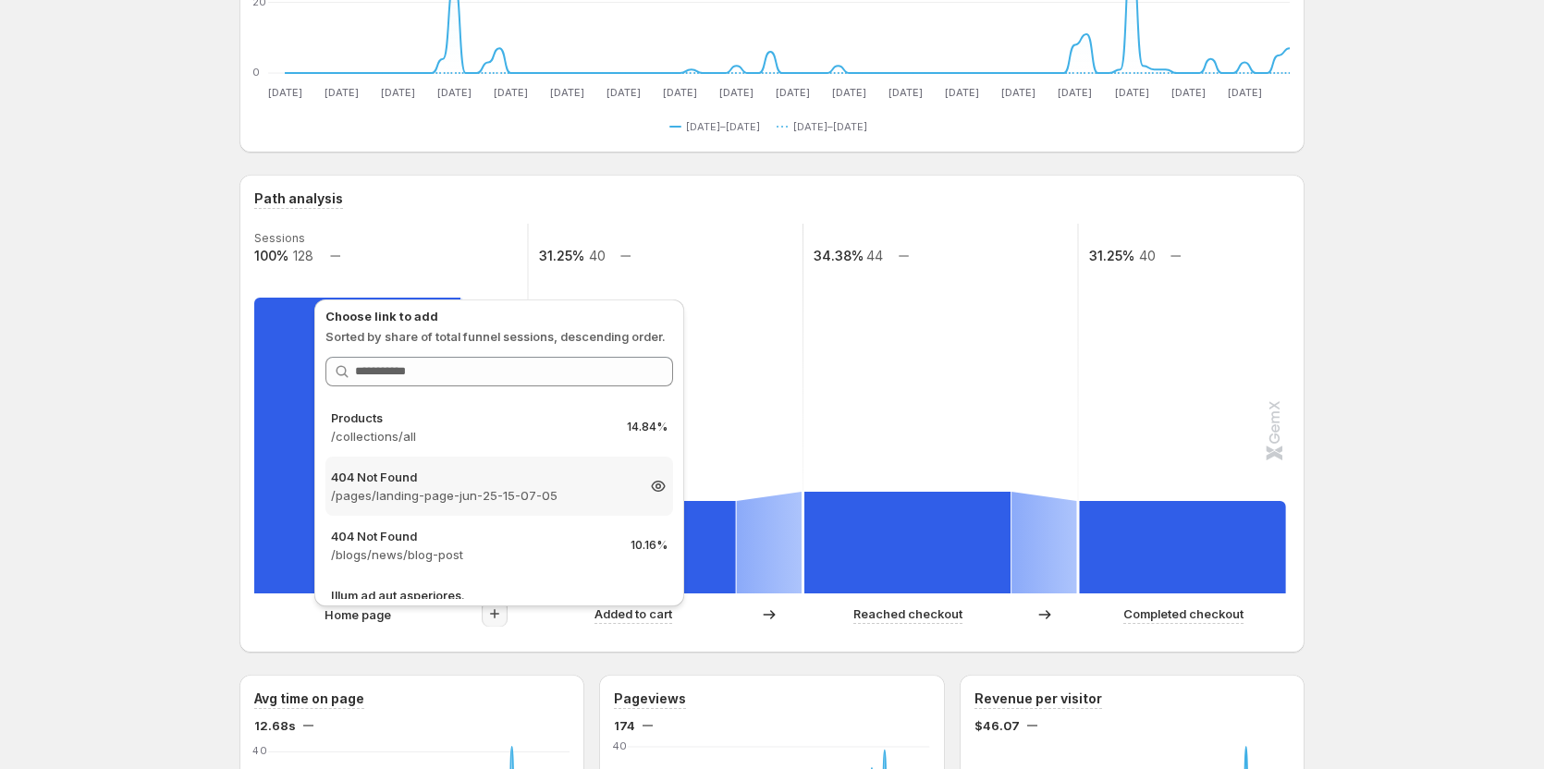
click at [422, 475] on p "404 Not Found" at bounding box center [482, 477] width 303 height 18
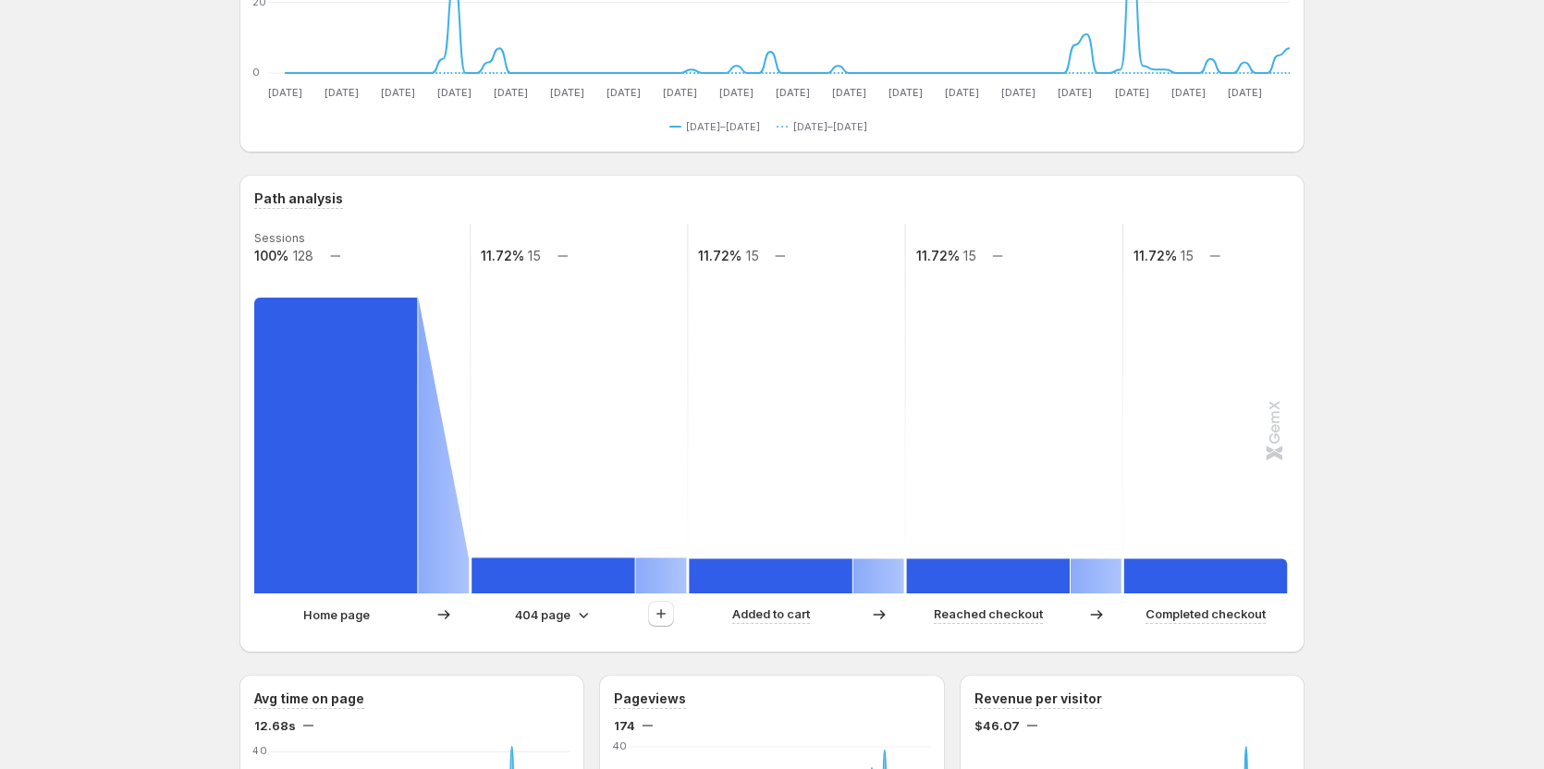
click at [578, 610] on div "404 page" at bounding box center [554, 615] width 78 height 18
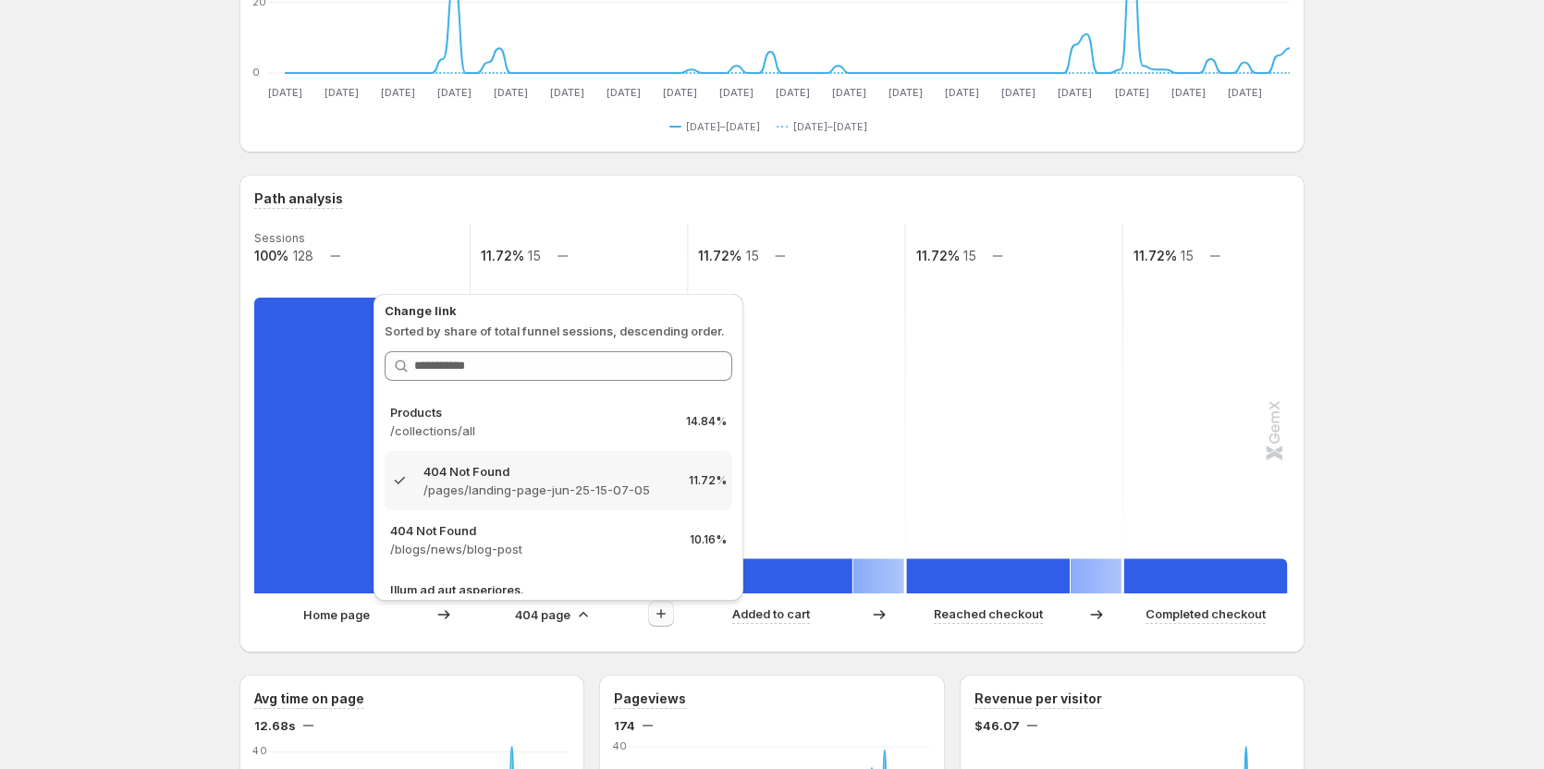
click at [670, 616] on icon "button" at bounding box center [661, 614] width 18 height 18
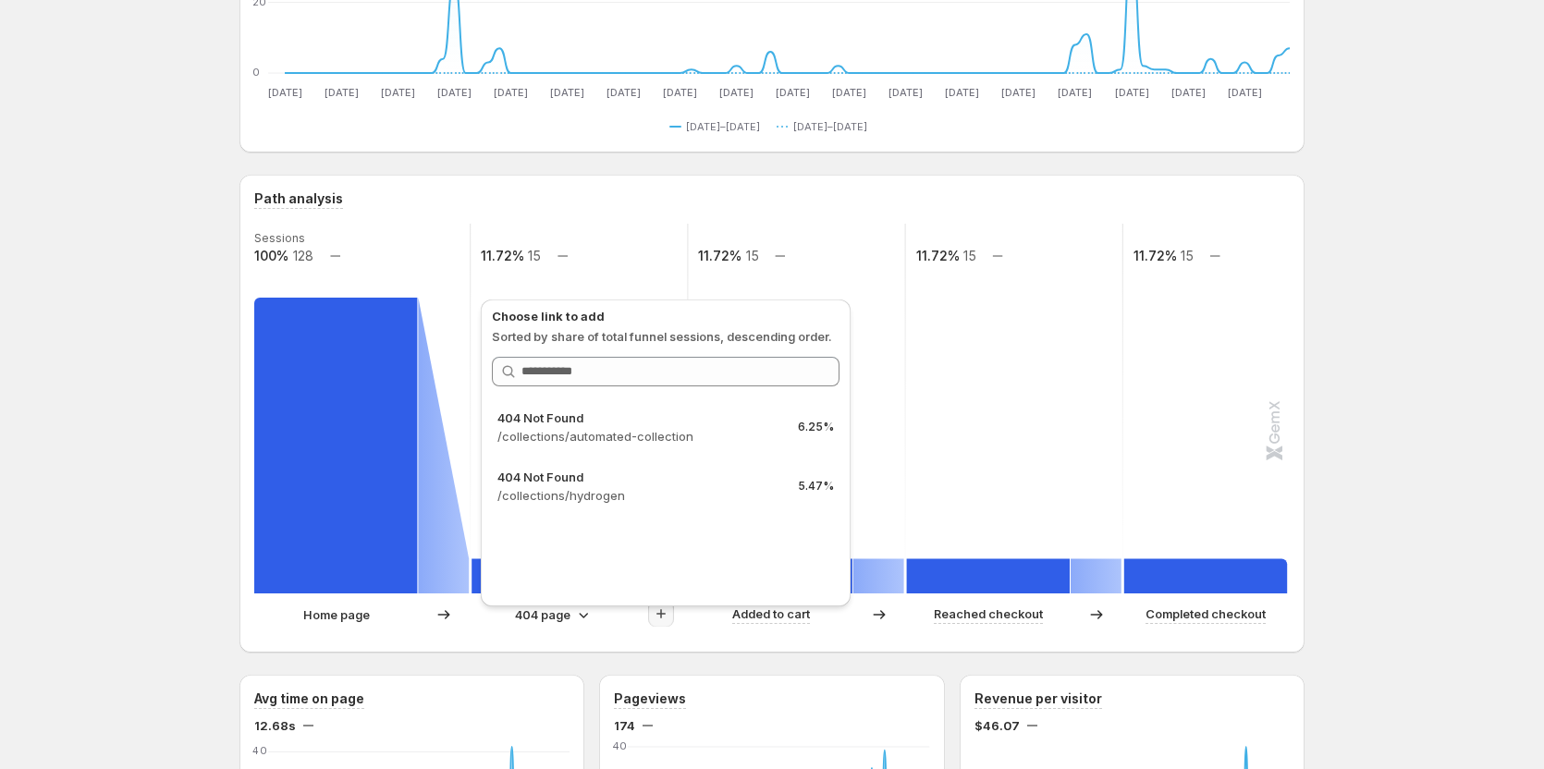
click at [585, 616] on icon at bounding box center [583, 615] width 18 height 18
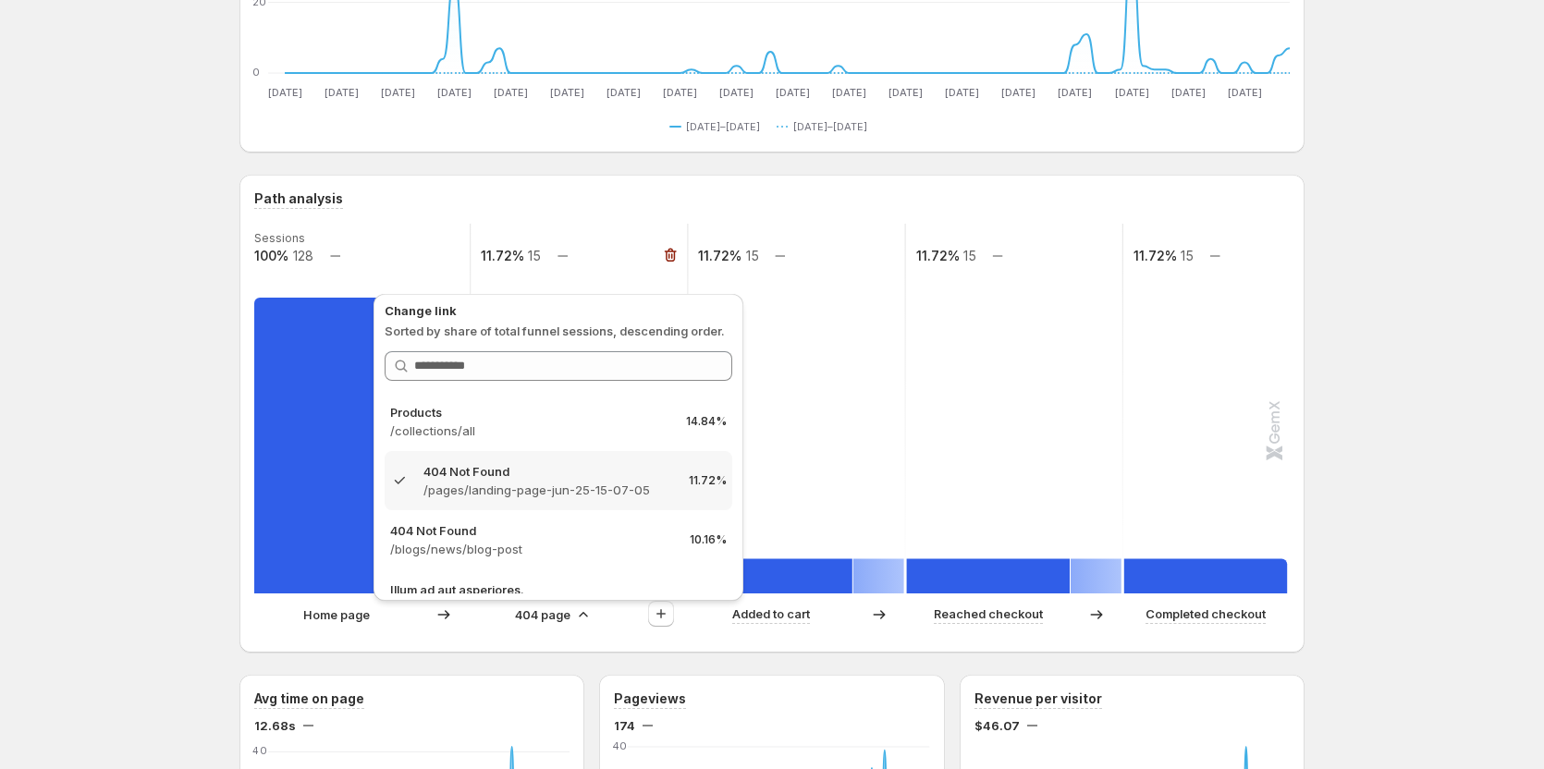
click at [624, 268] on rect at bounding box center [579, 409] width 219 height 370
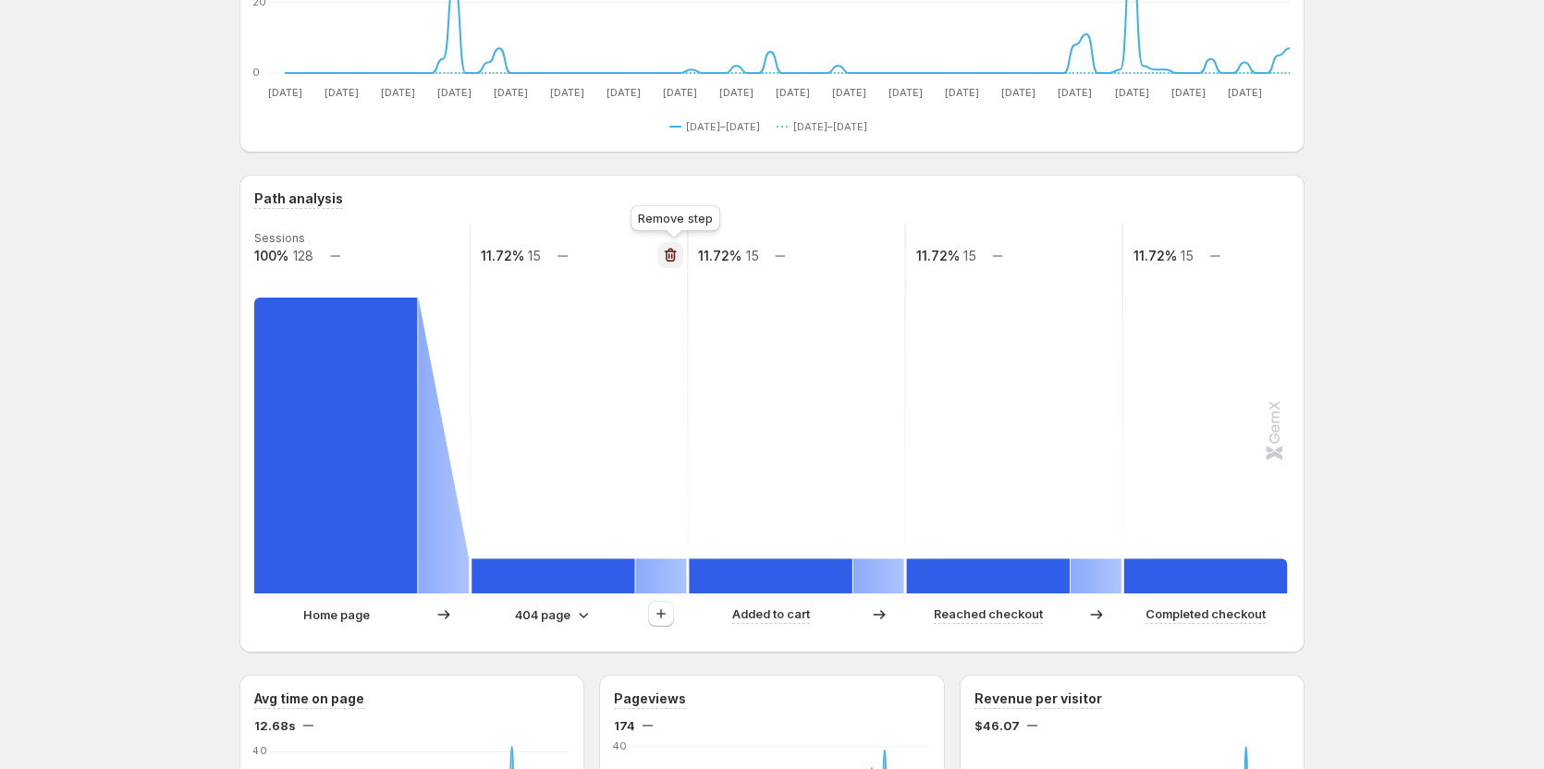
click at [668, 250] on icon "button" at bounding box center [670, 255] width 18 height 18
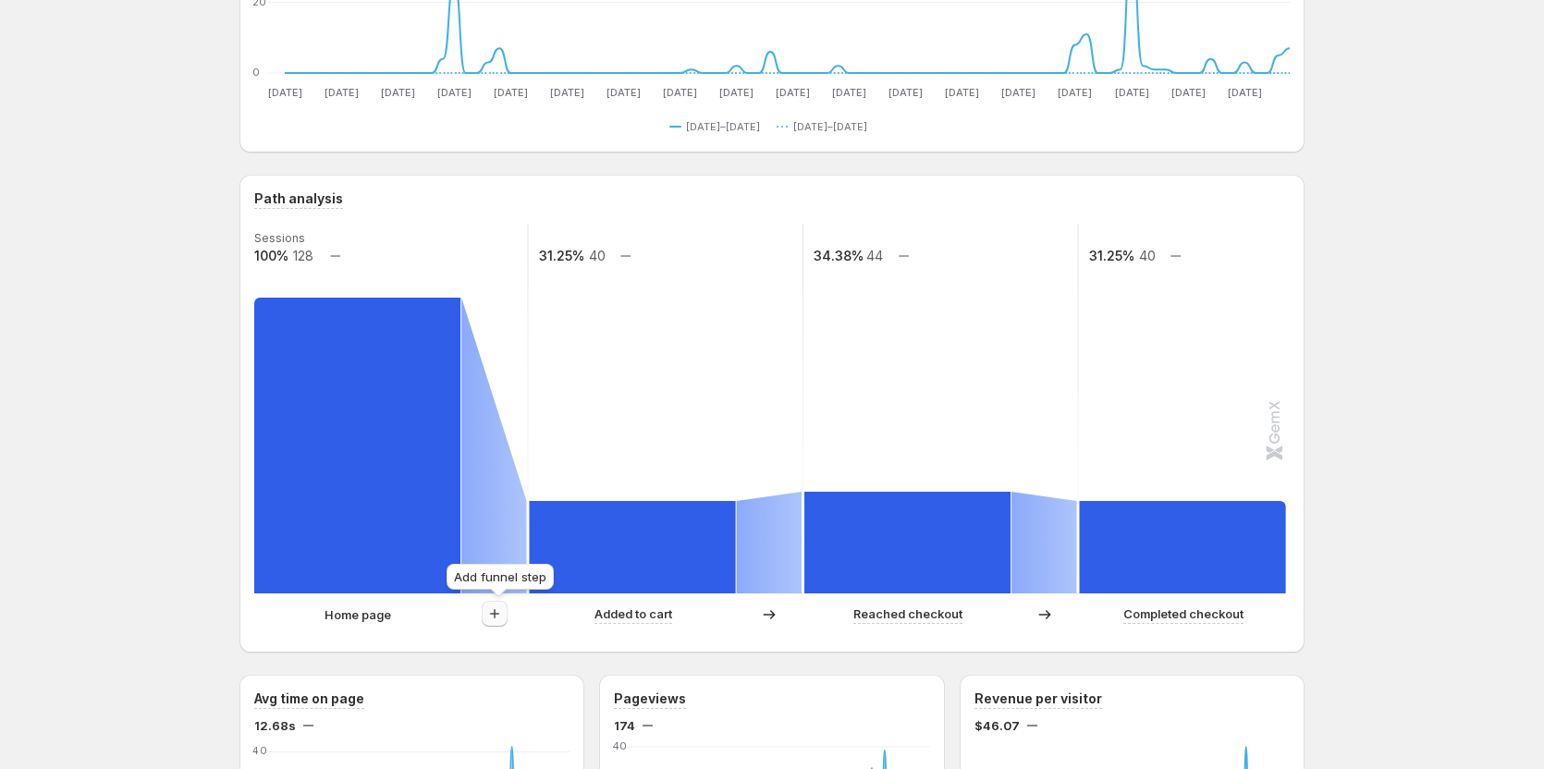
click at [504, 606] on icon "button" at bounding box center [495, 614] width 18 height 18
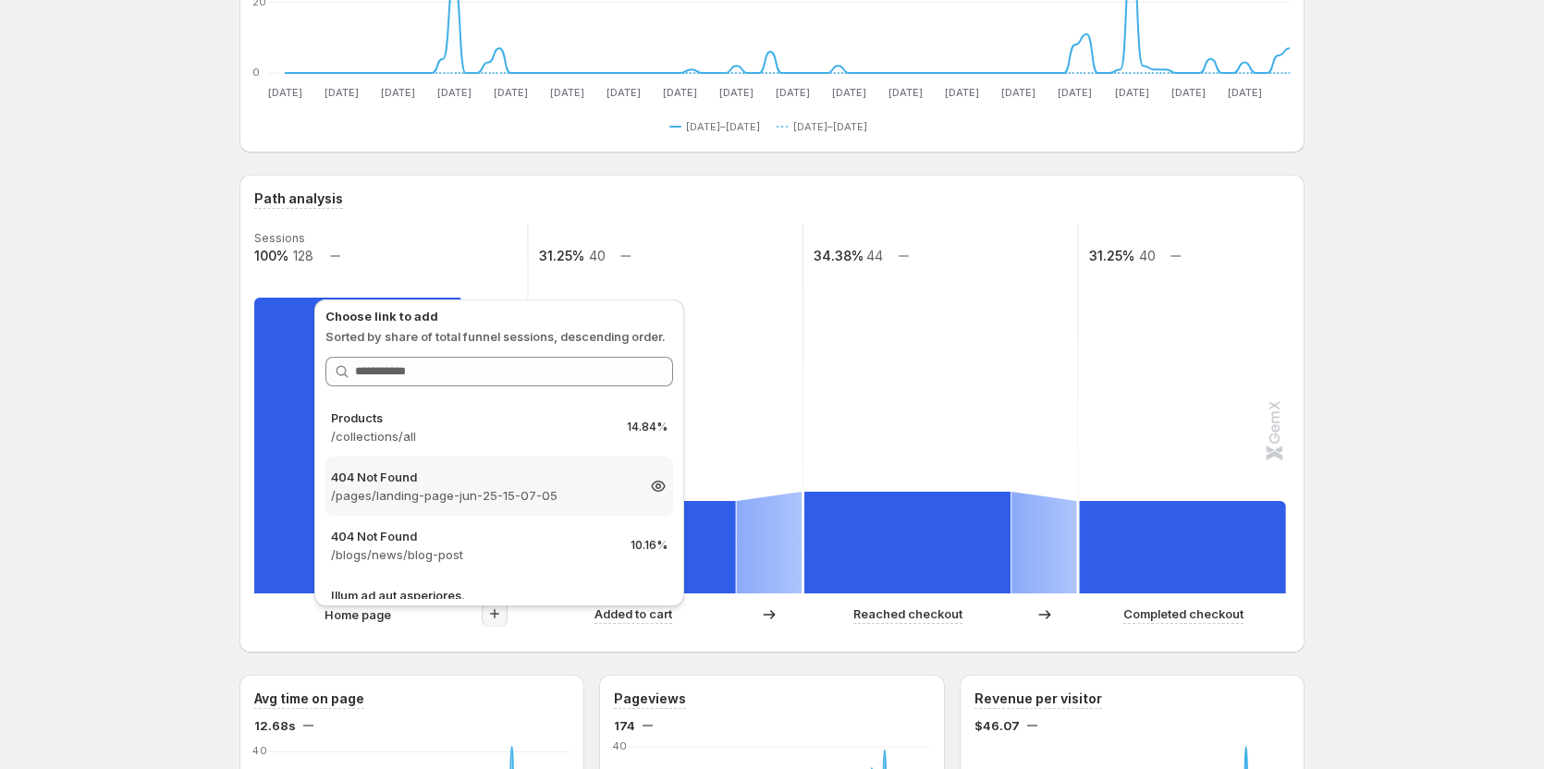
click at [492, 473] on p "404 Not Found" at bounding box center [482, 477] width 303 height 18
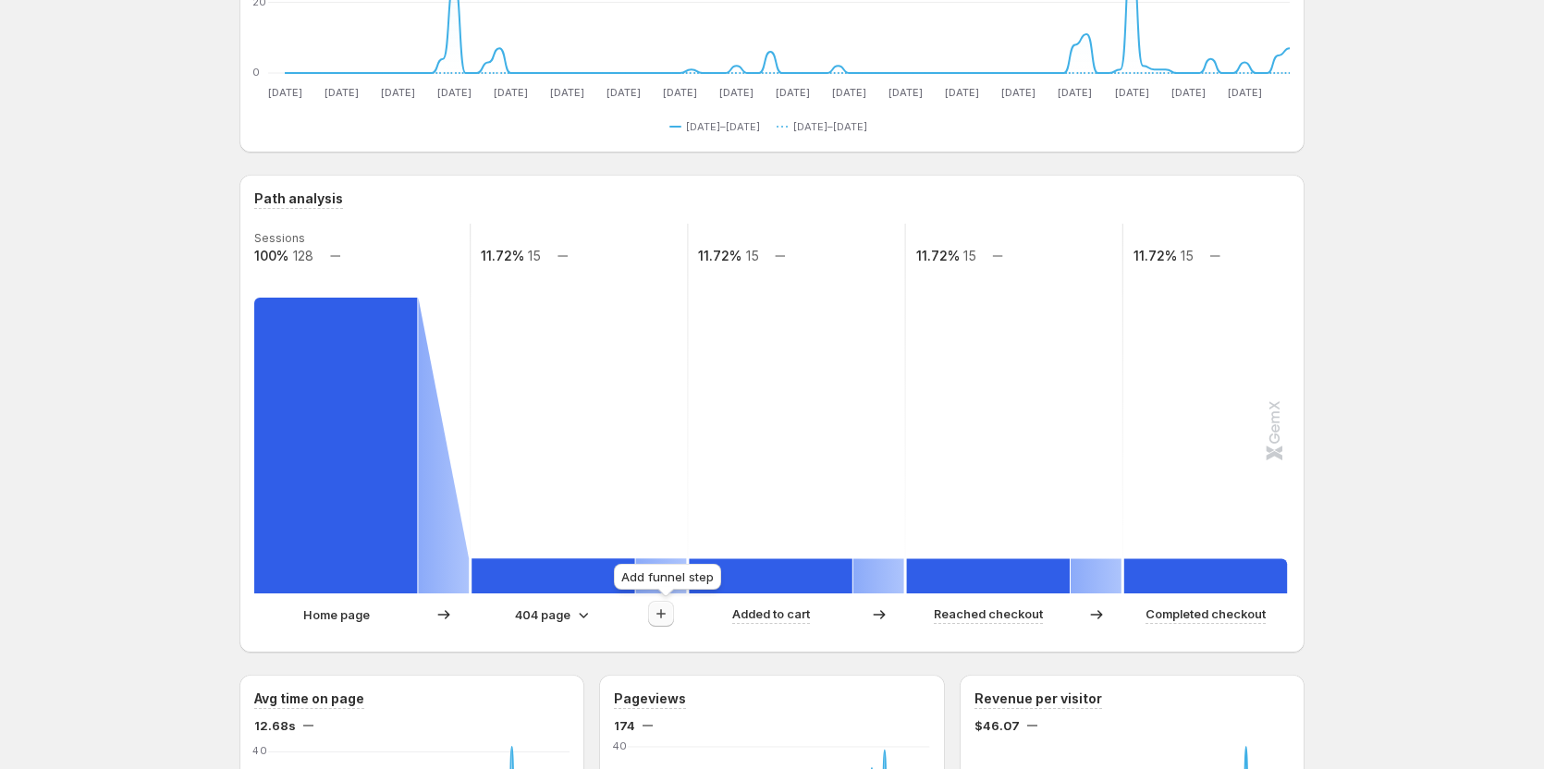
click at [664, 611] on icon "button" at bounding box center [661, 614] width 18 height 18
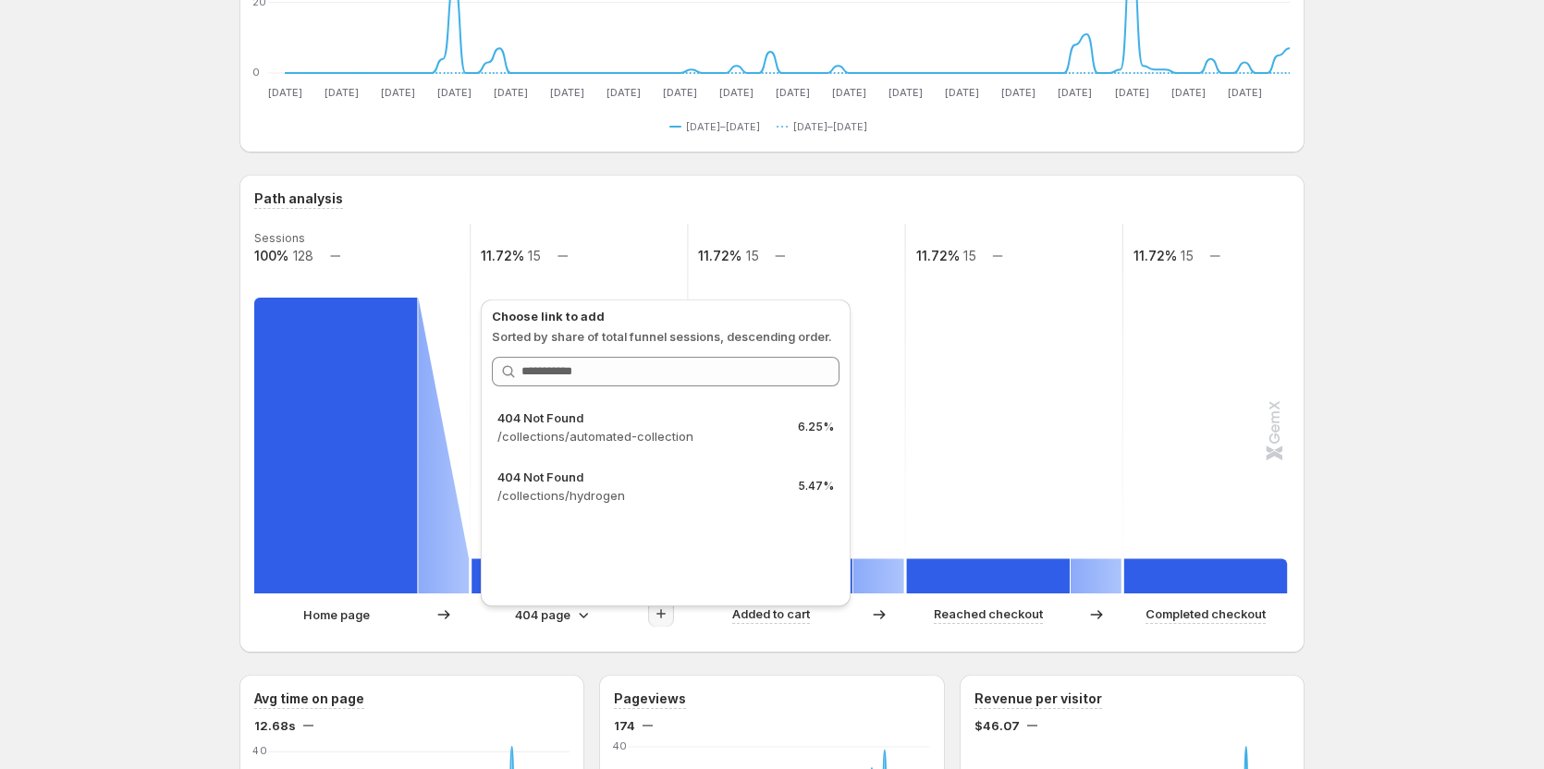
click at [557, 612] on p "404 page" at bounding box center [542, 615] width 55 height 18
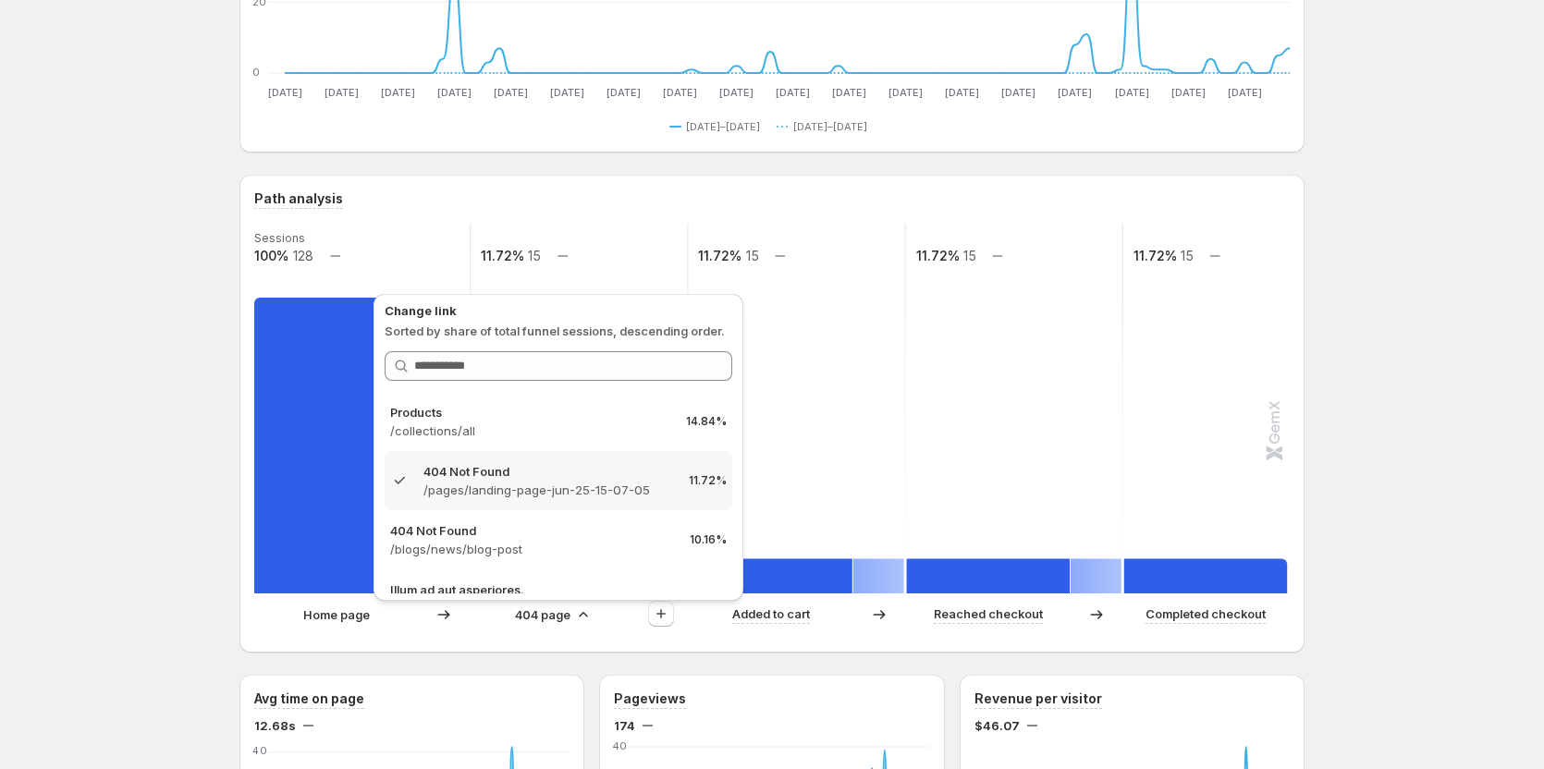
click at [440, 413] on p "Products" at bounding box center [530, 412] width 281 height 18
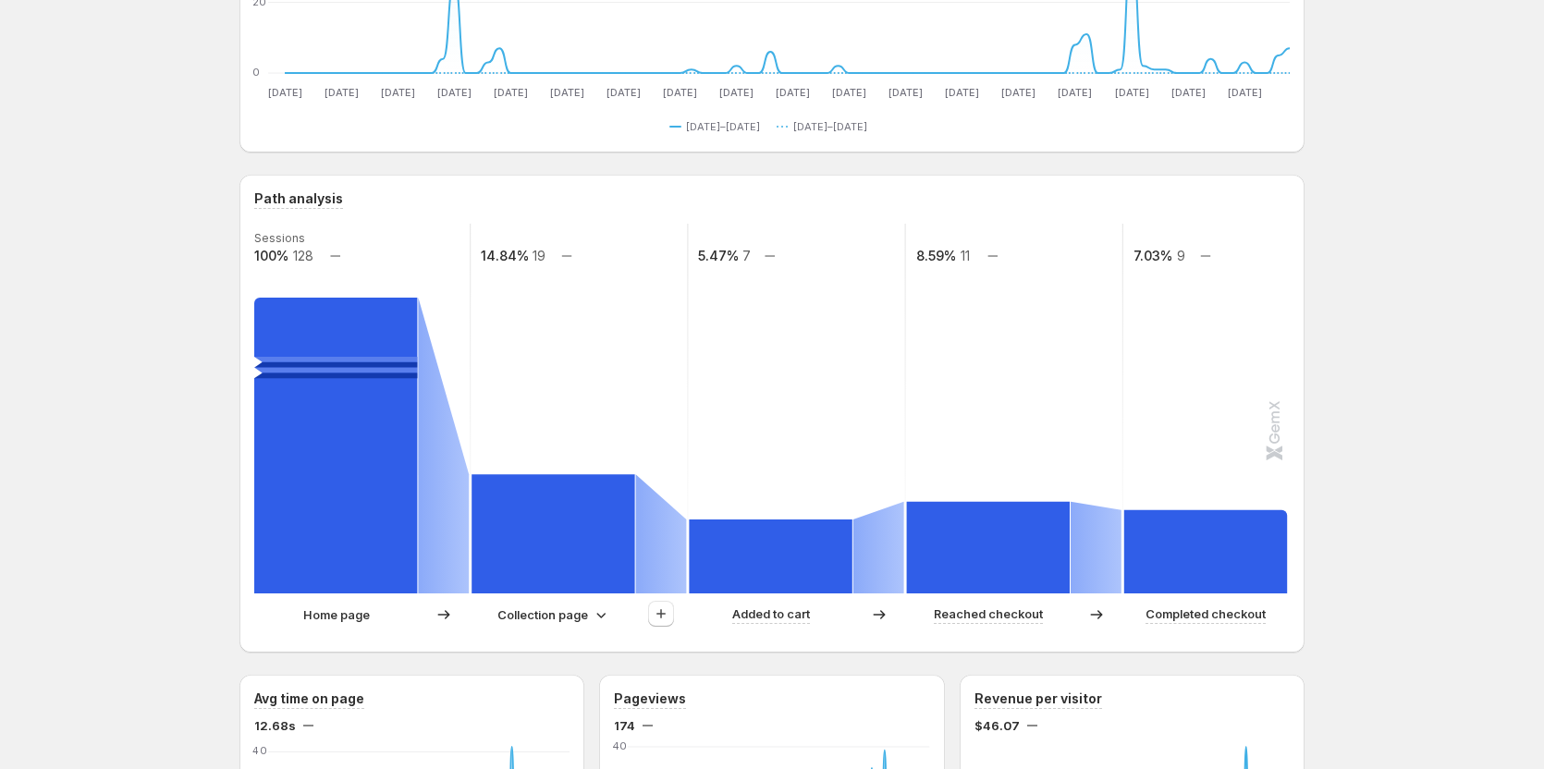
click at [553, 611] on p "Collection page" at bounding box center [543, 615] width 91 height 18
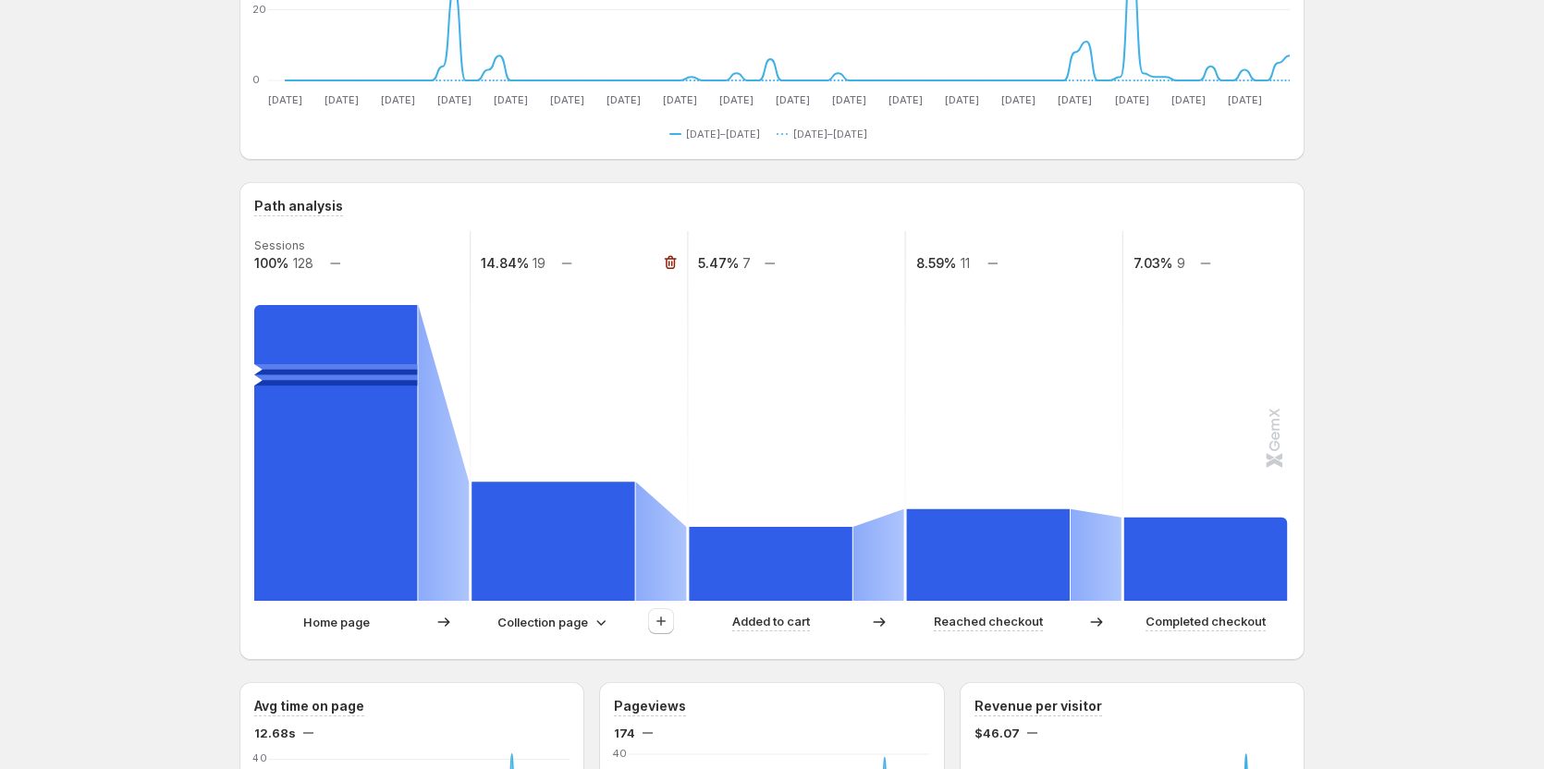
scroll to position [275, 0]
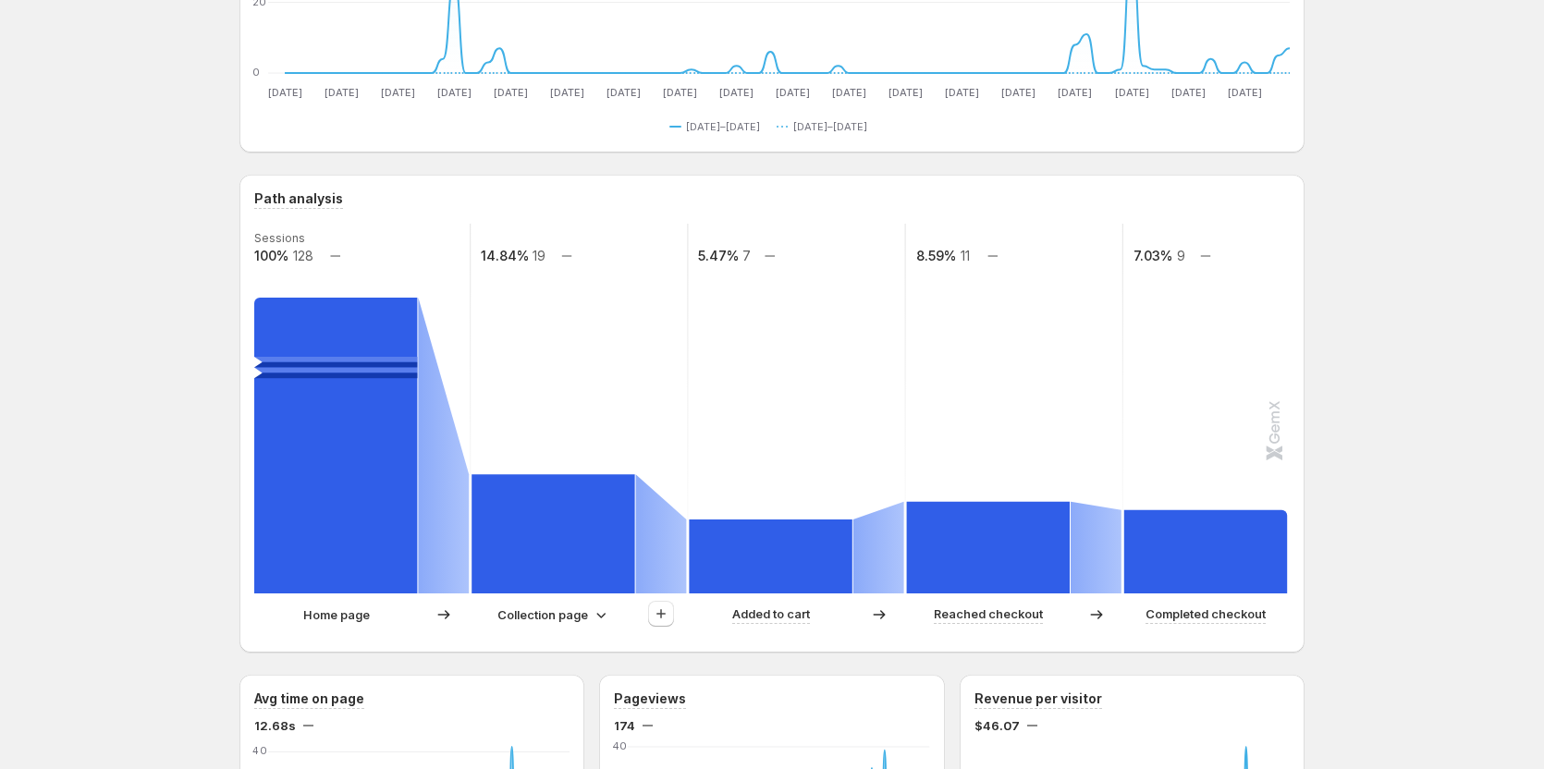
click at [534, 612] on p "Collection page" at bounding box center [543, 615] width 91 height 18
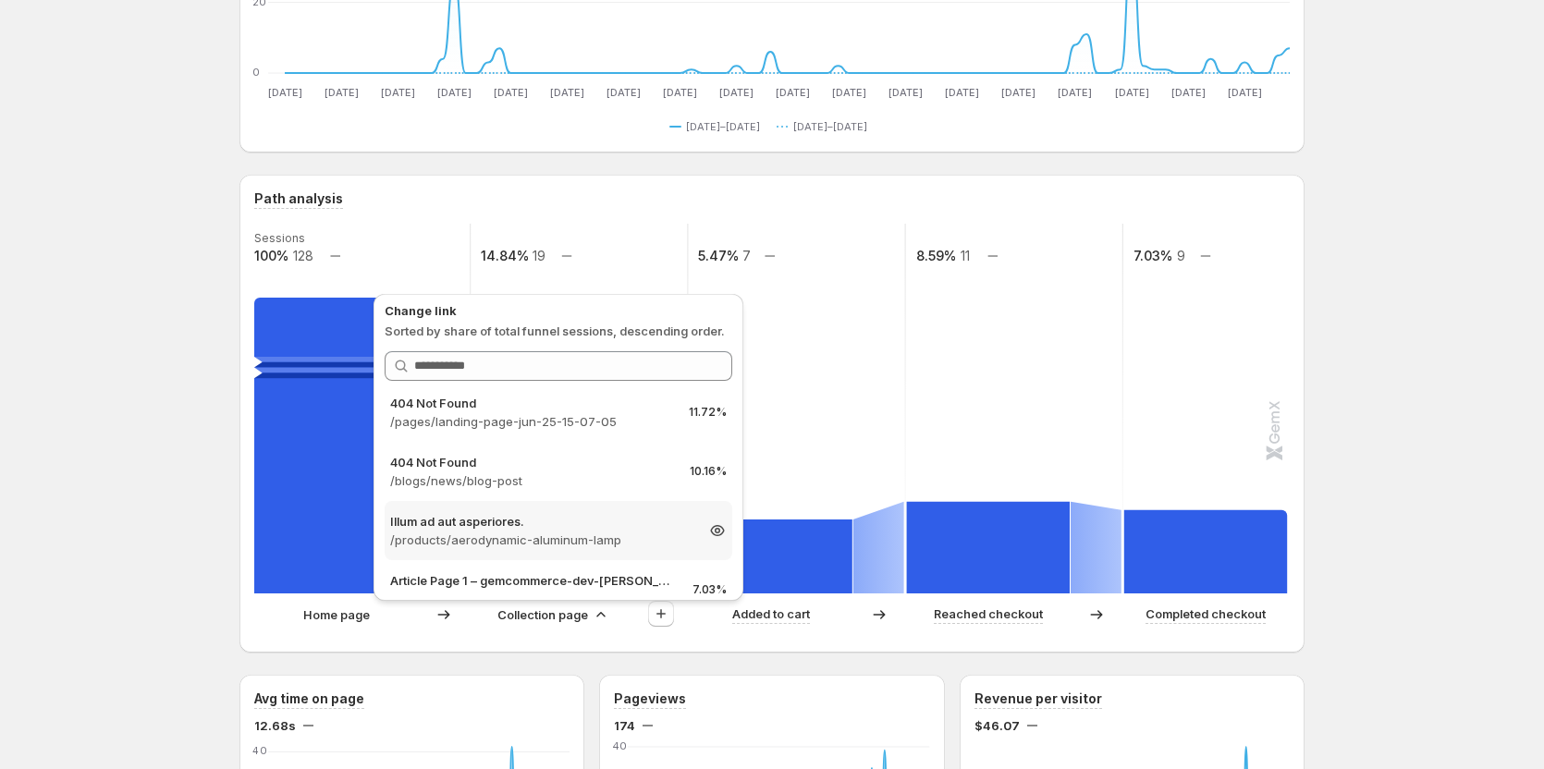
scroll to position [0, 0]
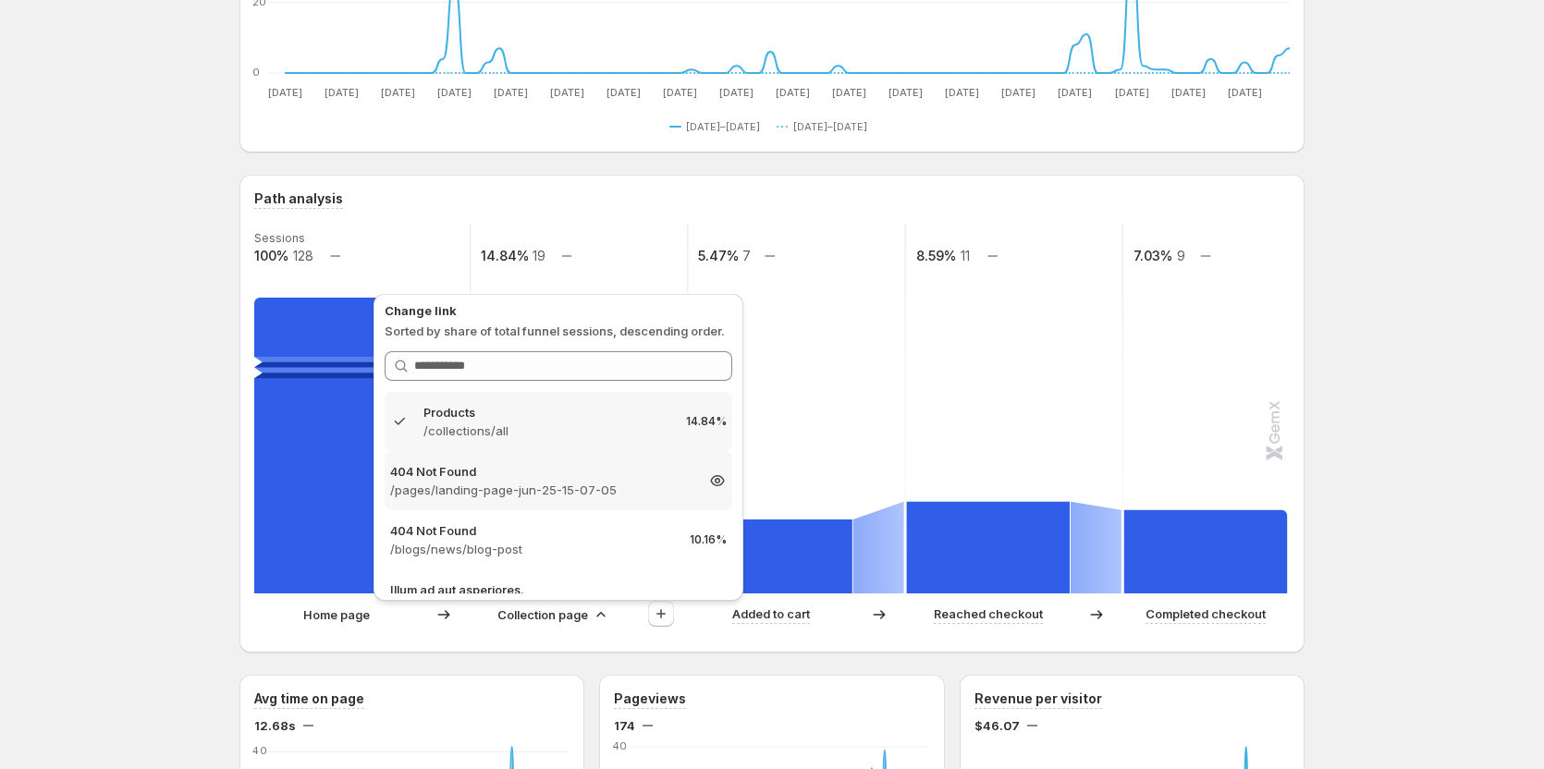
click at [506, 494] on p "/pages/landing-page-jun-25-15-07-05" at bounding box center [541, 490] width 303 height 18
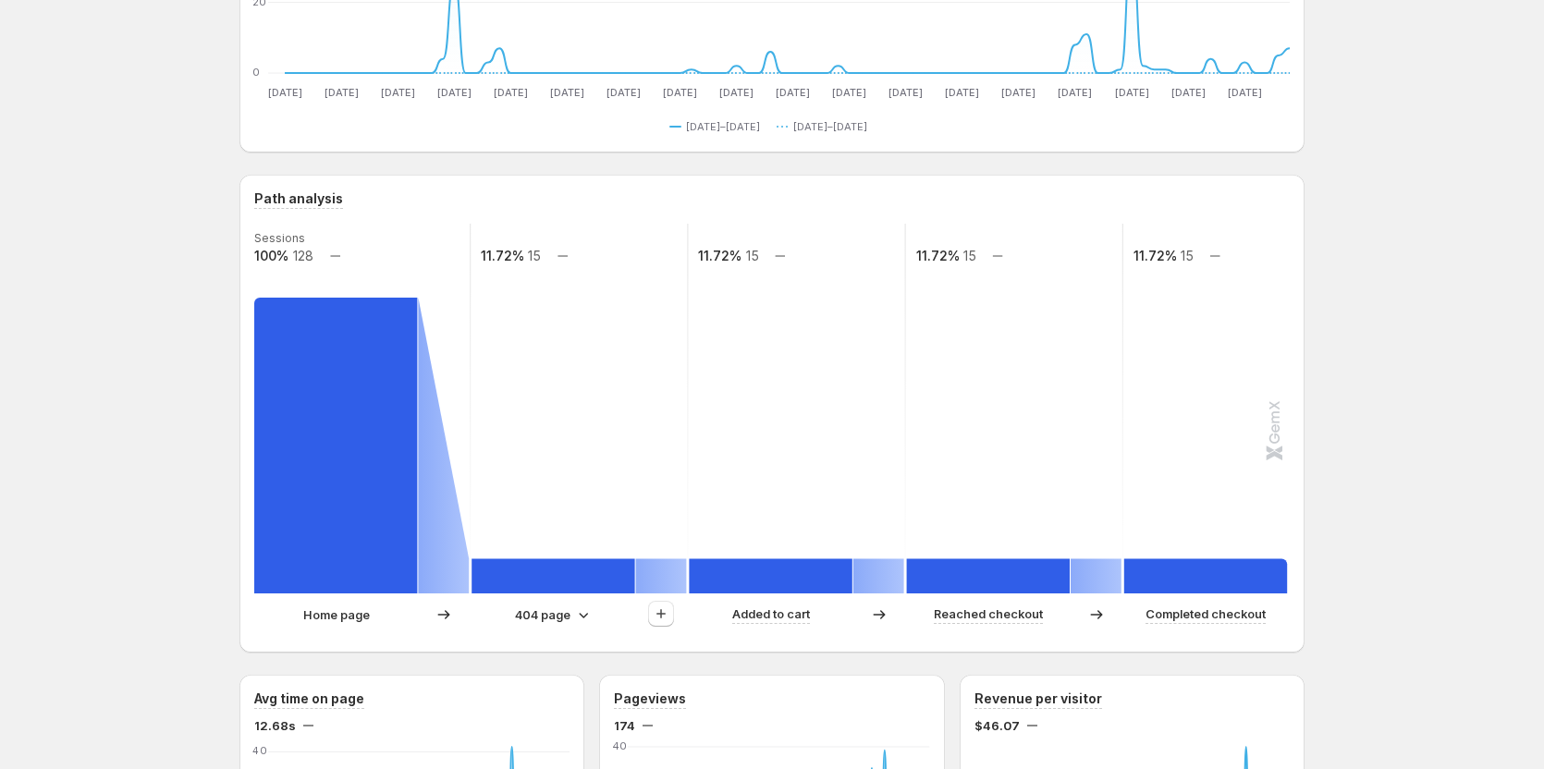
click at [583, 626] on div "404 page" at bounding box center [579, 614] width 215 height 27
click at [579, 619] on icon at bounding box center [583, 615] width 18 height 18
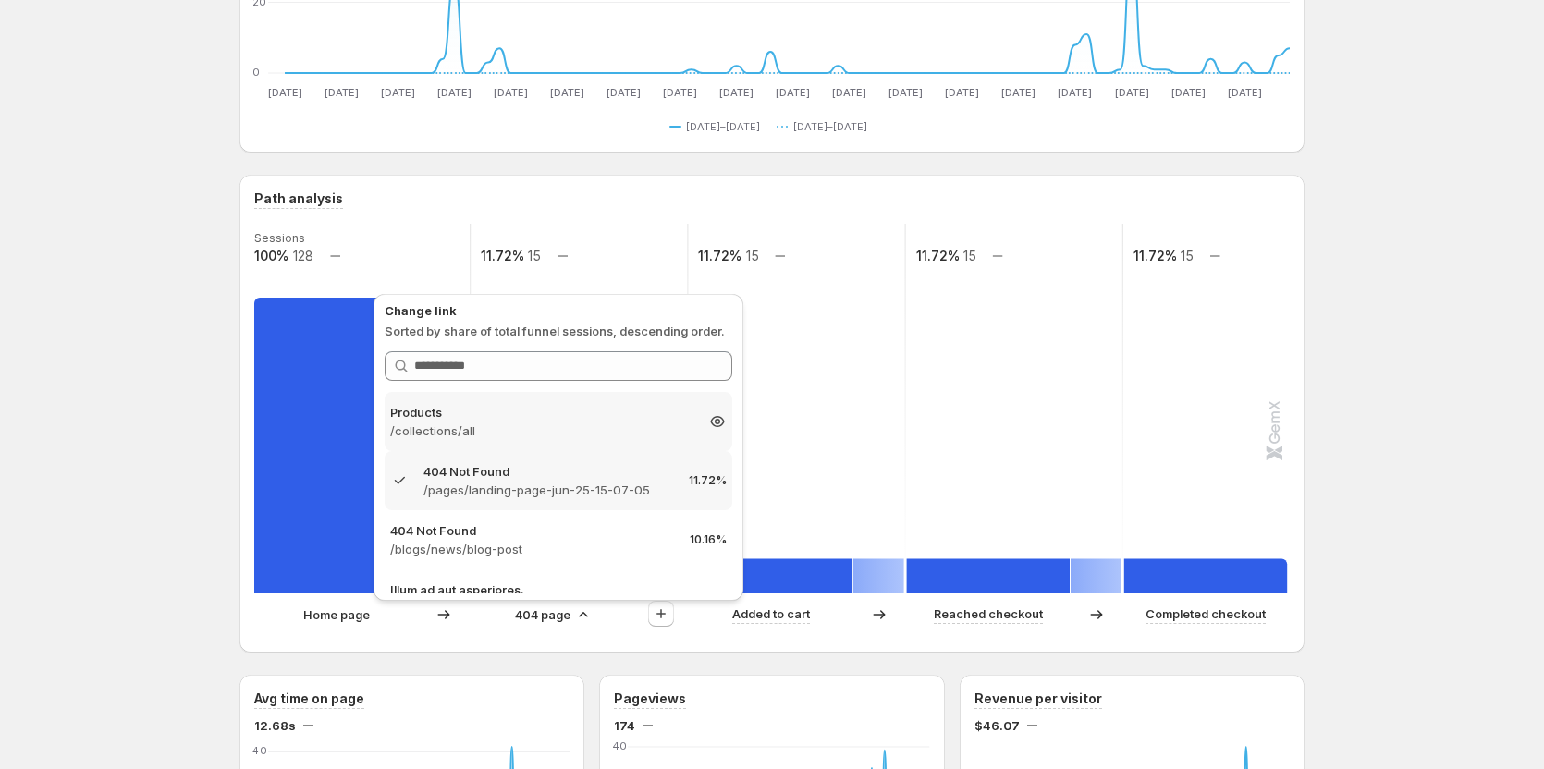
click at [477, 417] on p "Products" at bounding box center [541, 412] width 303 height 18
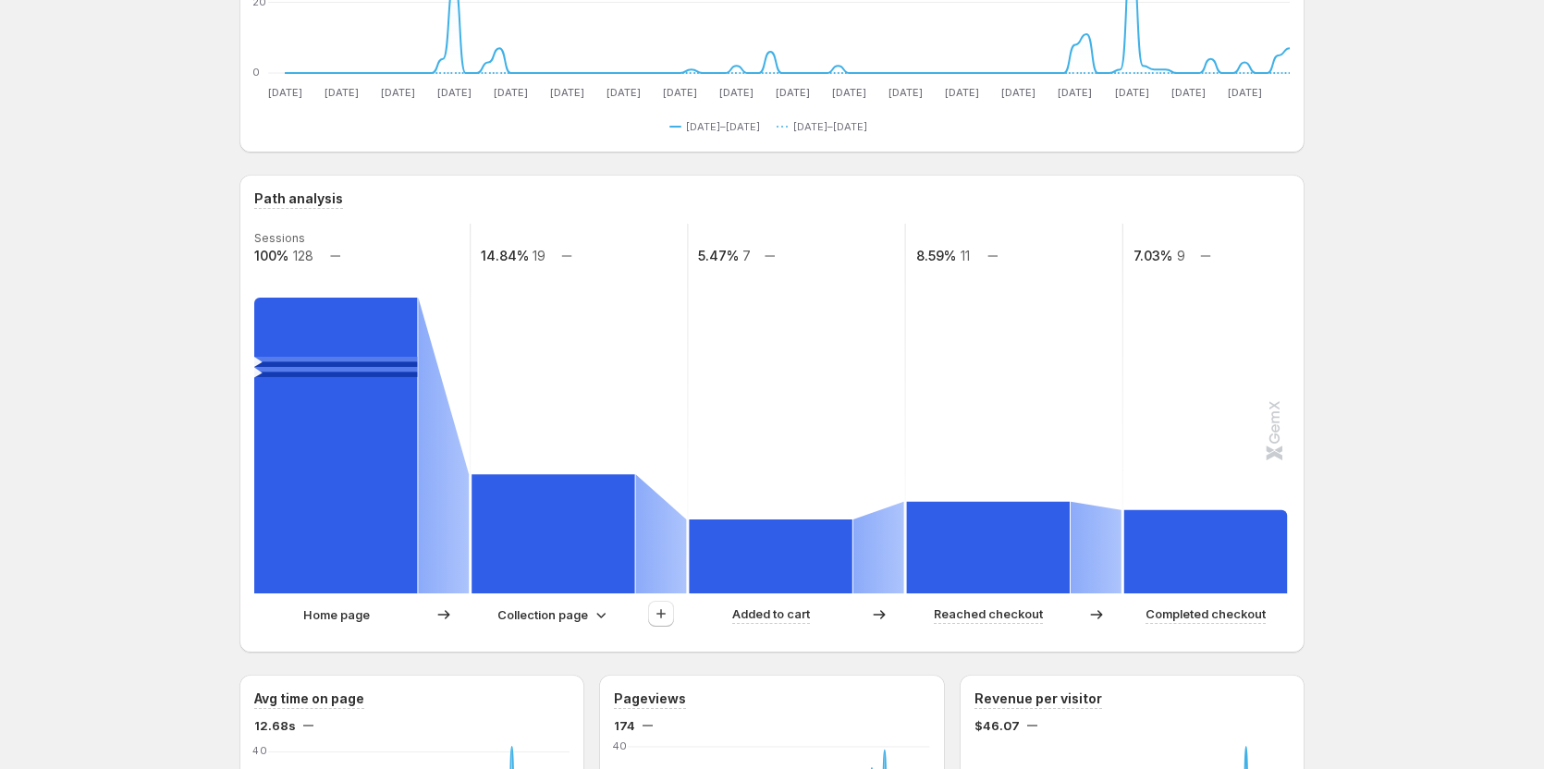
click at [553, 623] on p "Collection page" at bounding box center [543, 615] width 91 height 18
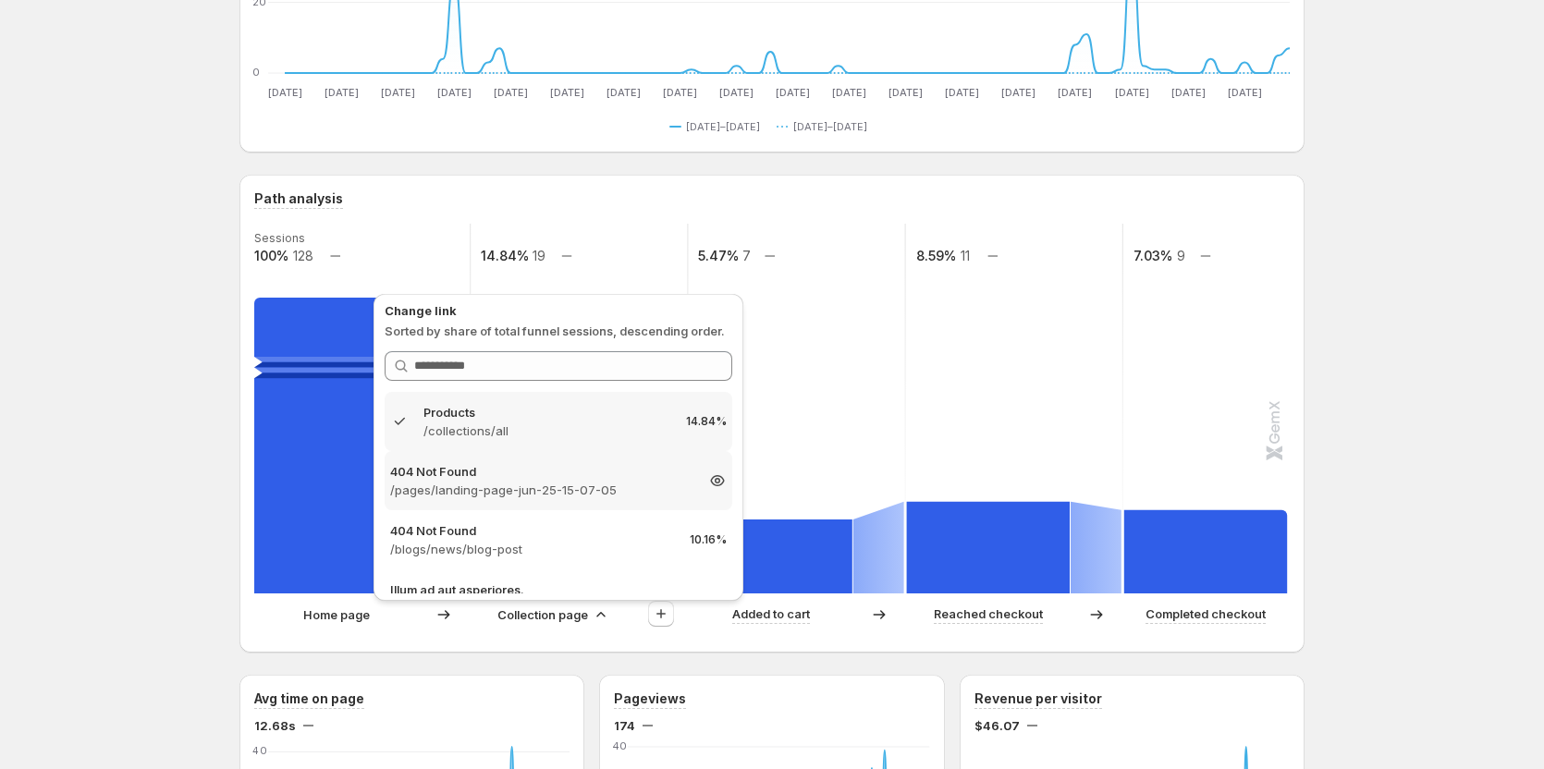
click at [538, 502] on div "404 Not Found /pages/landing-page-jun-25-15-07-05 11.72%" at bounding box center [559, 480] width 348 height 59
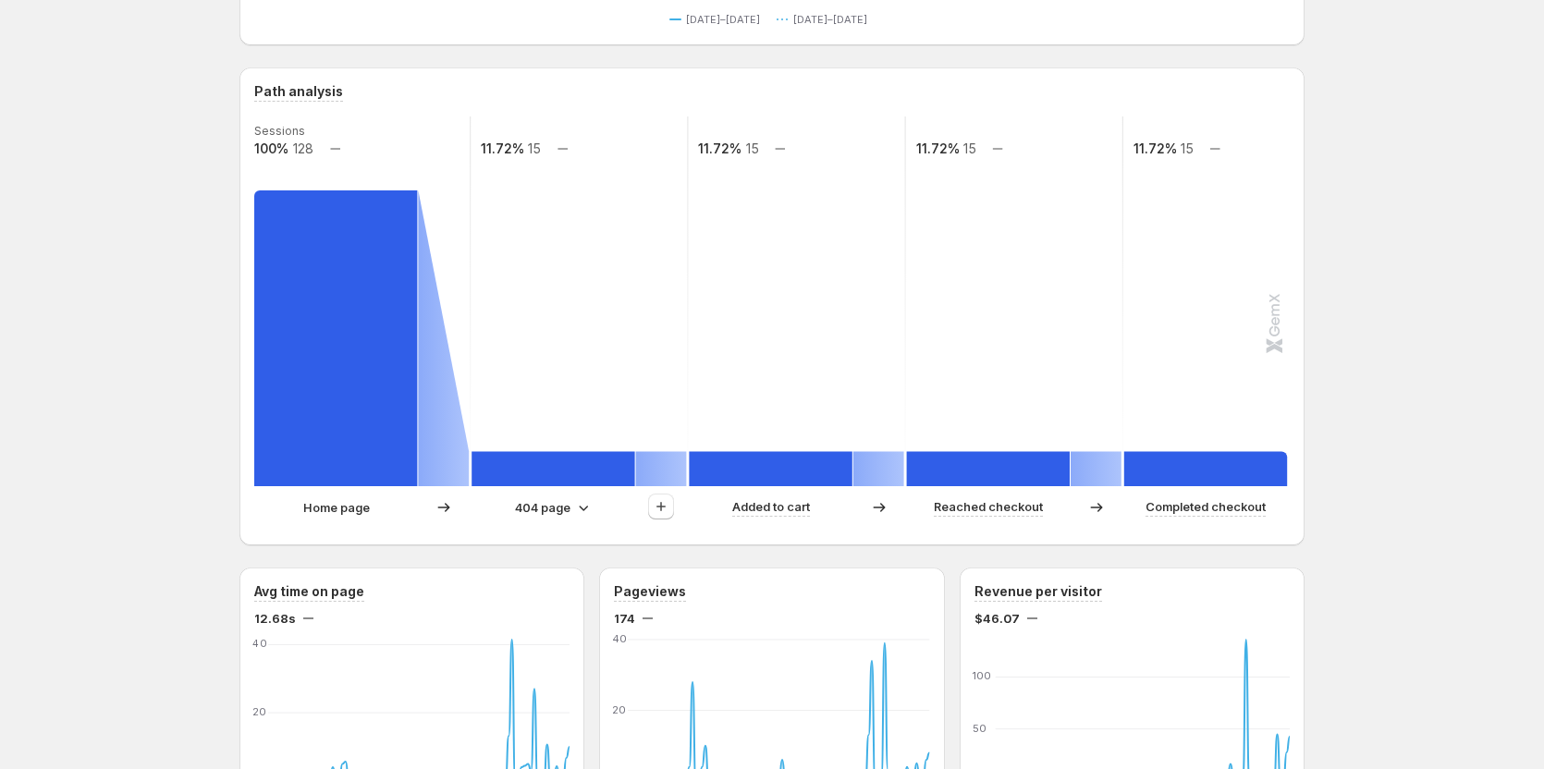
scroll to position [462, 0]
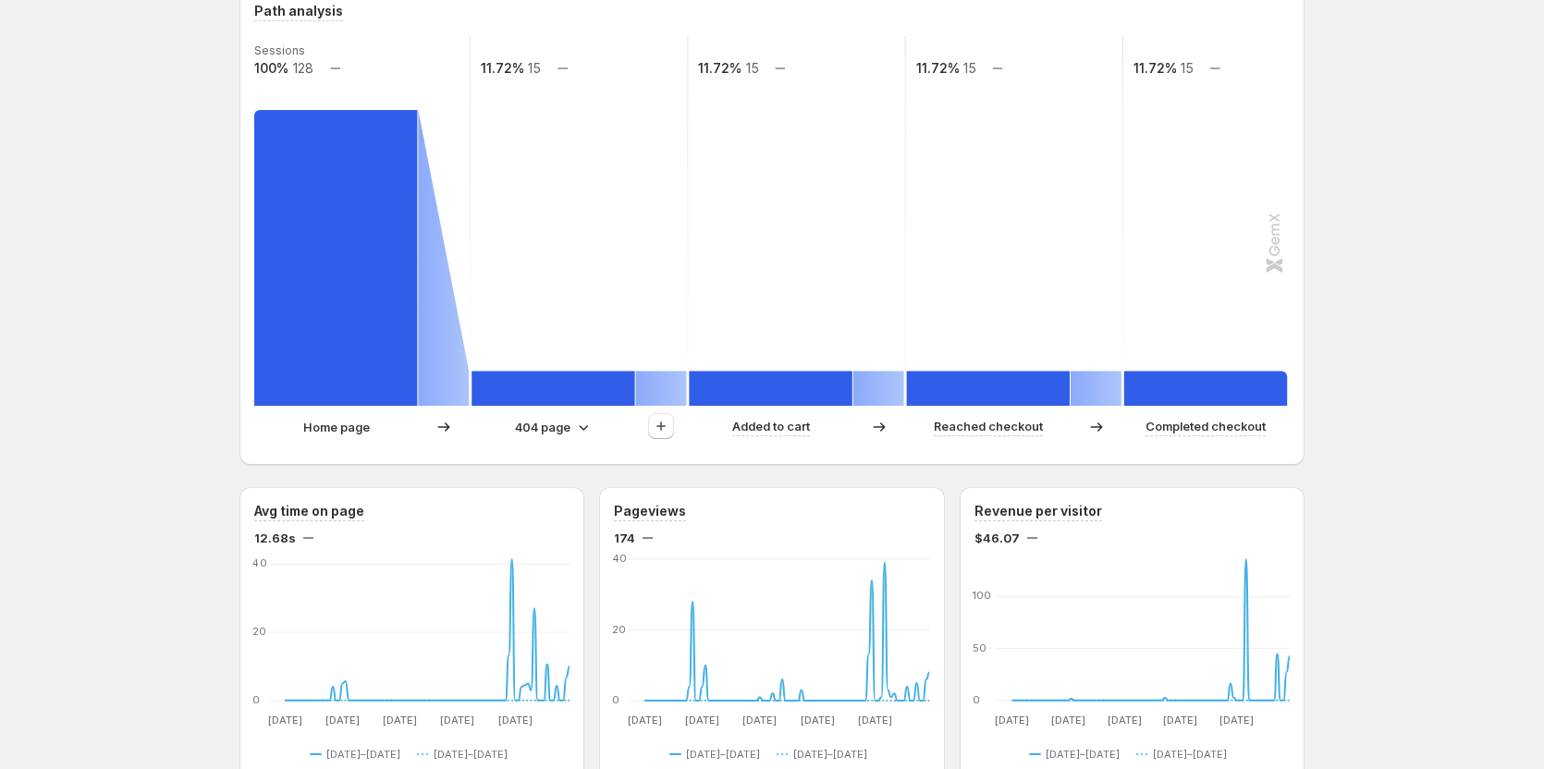
click at [541, 424] on p "404 page" at bounding box center [542, 427] width 55 height 18
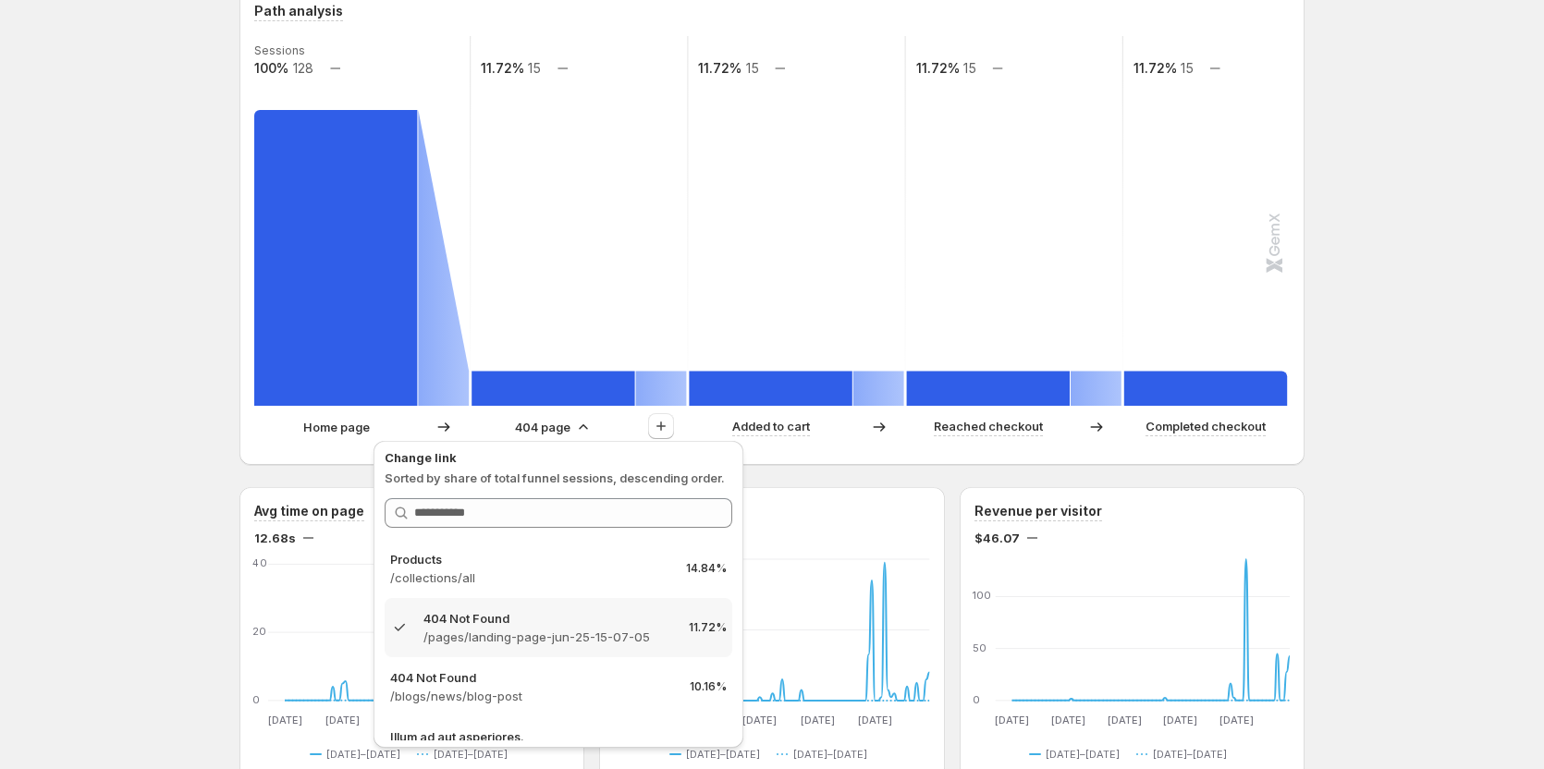
click at [129, 419] on div "Tanya GemCommerce. This page is ready Tanya GemCommerce Create experiment Last …" at bounding box center [772, 707] width 1544 height 2339
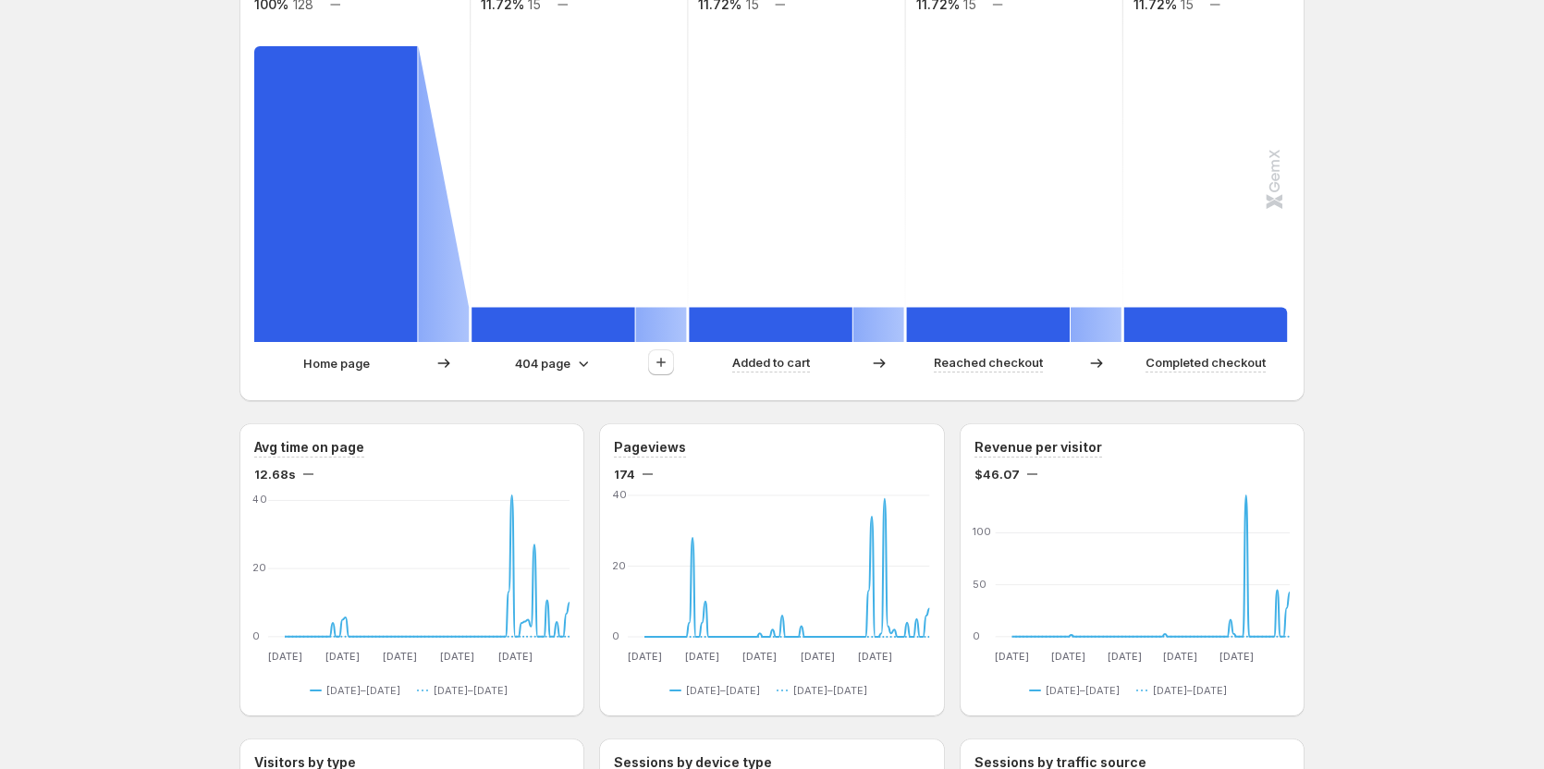
scroll to position [555, 0]
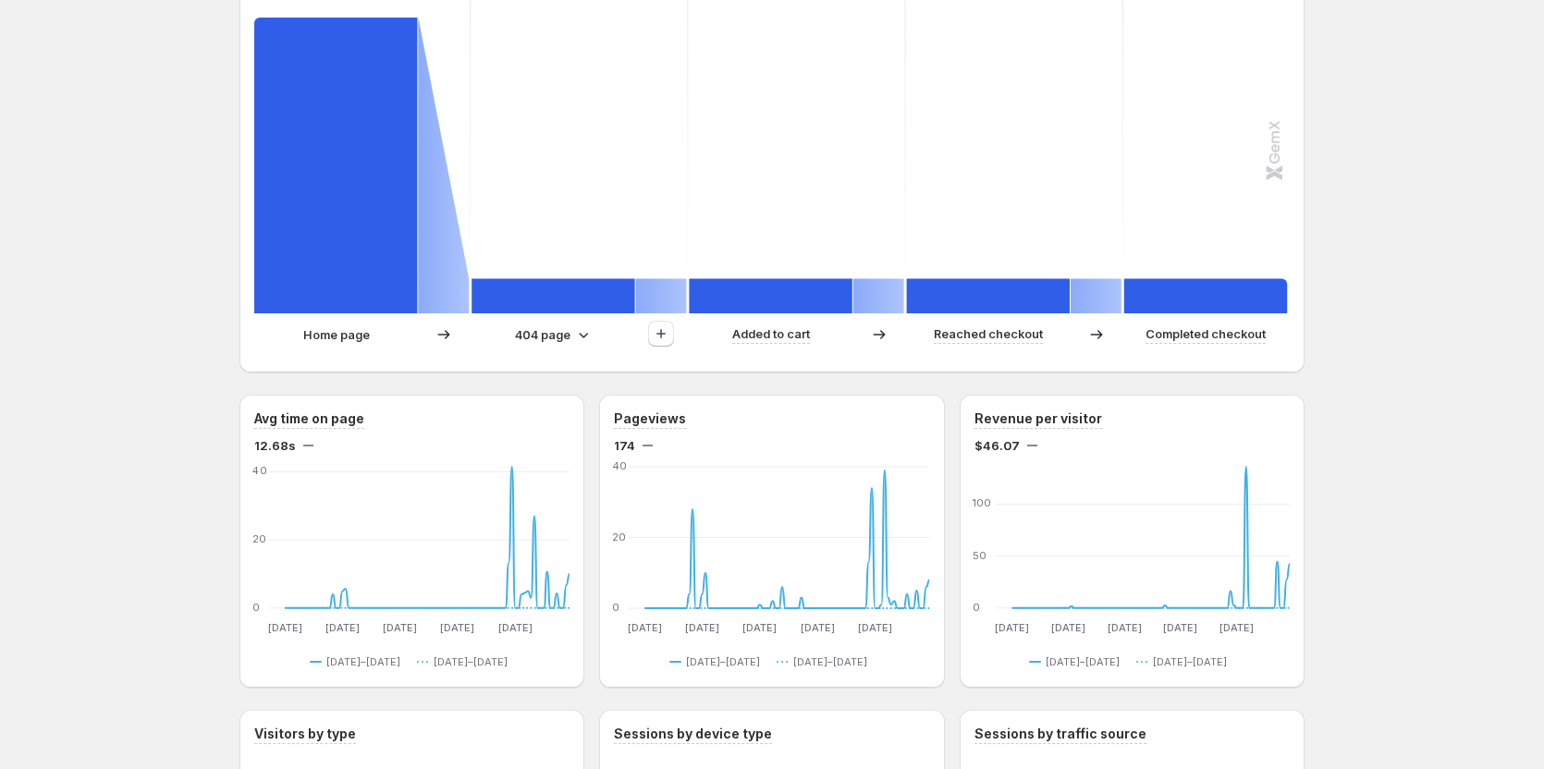
click at [551, 332] on p "404 page" at bounding box center [542, 335] width 55 height 18
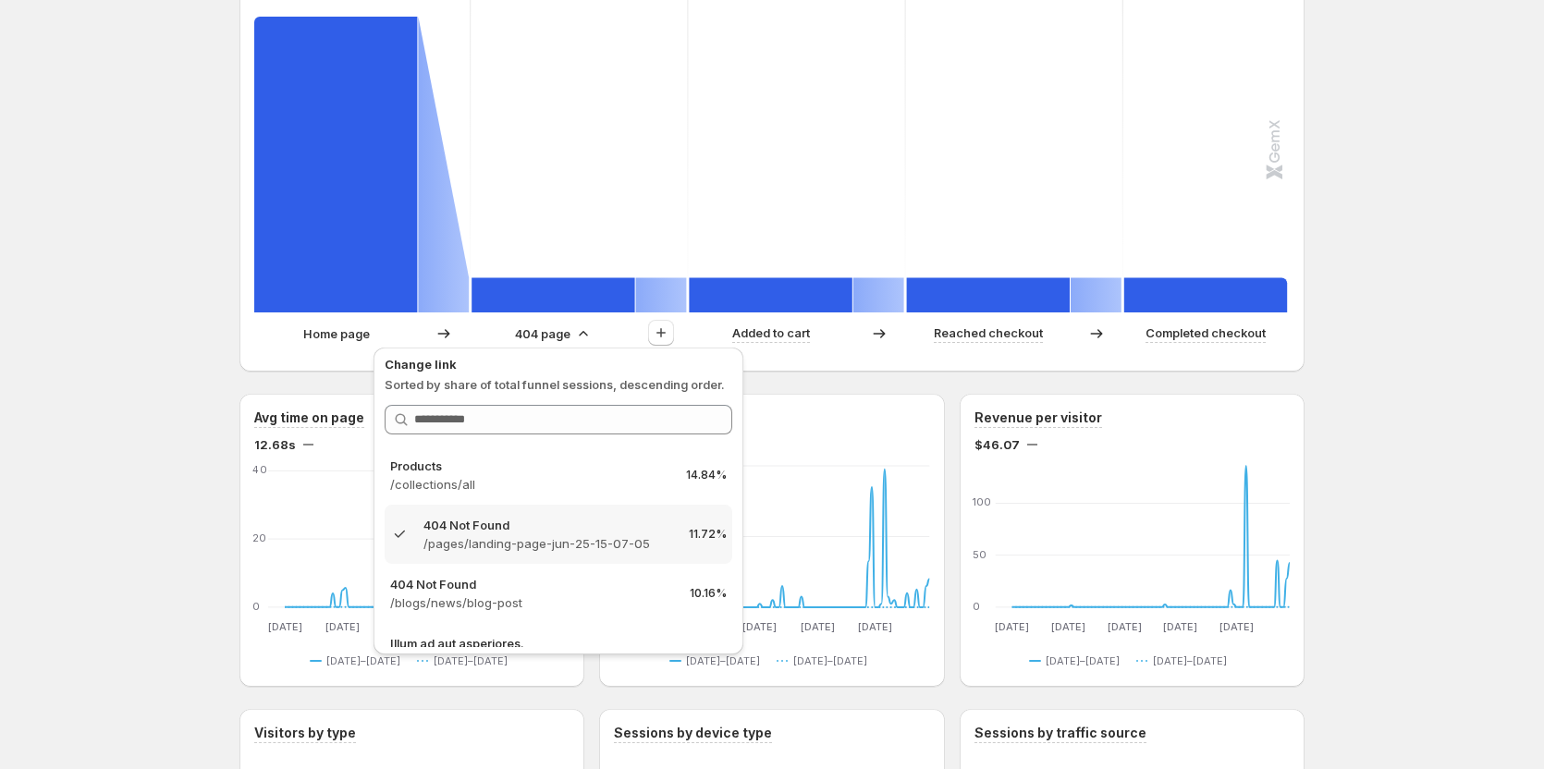
scroll to position [647, 0]
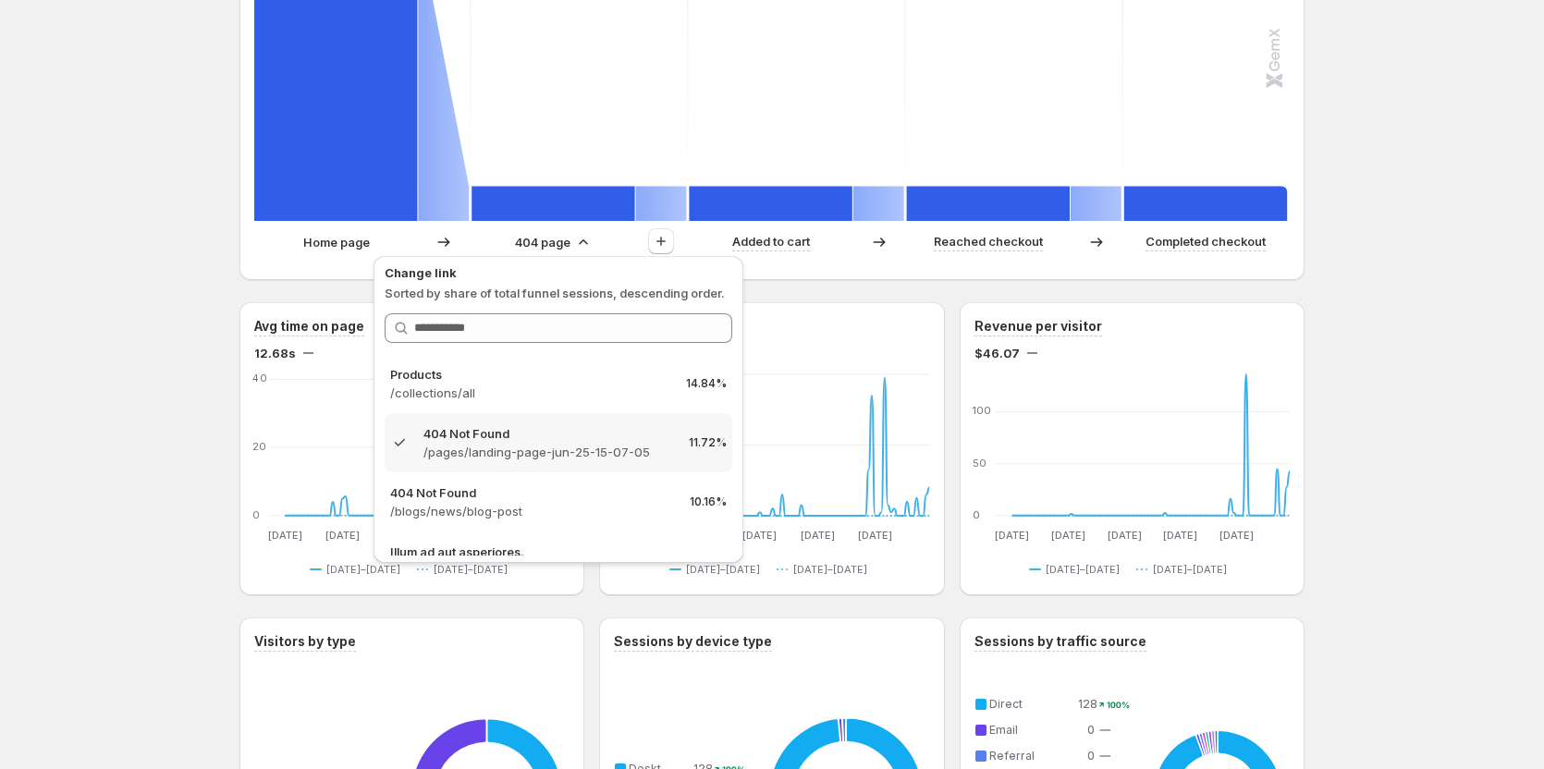
click at [1405, 350] on div "Tanya GemCommerce. This page is ready Tanya GemCommerce Create experiment Last …" at bounding box center [772, 522] width 1544 height 2339
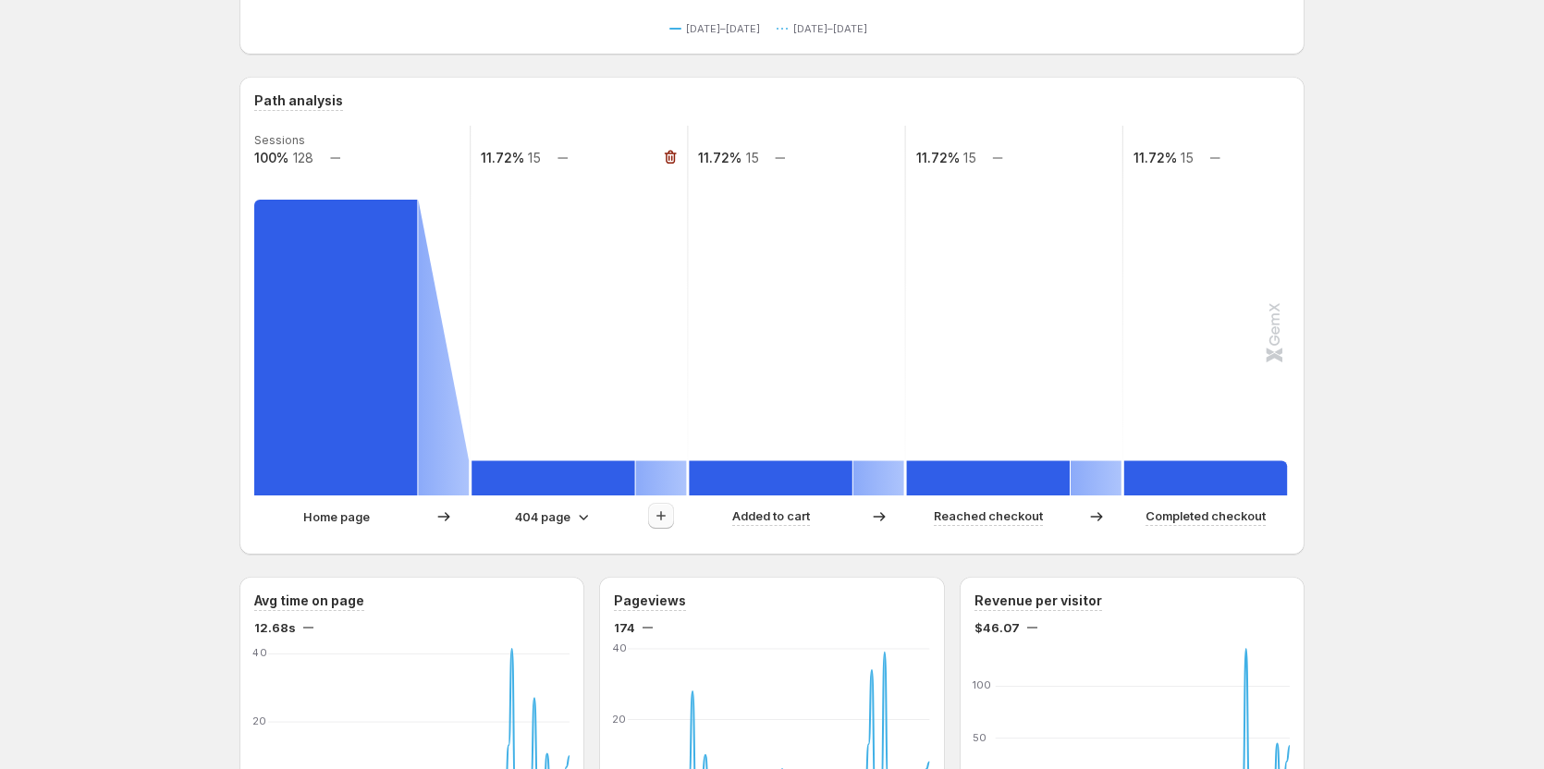
scroll to position [370, 0]
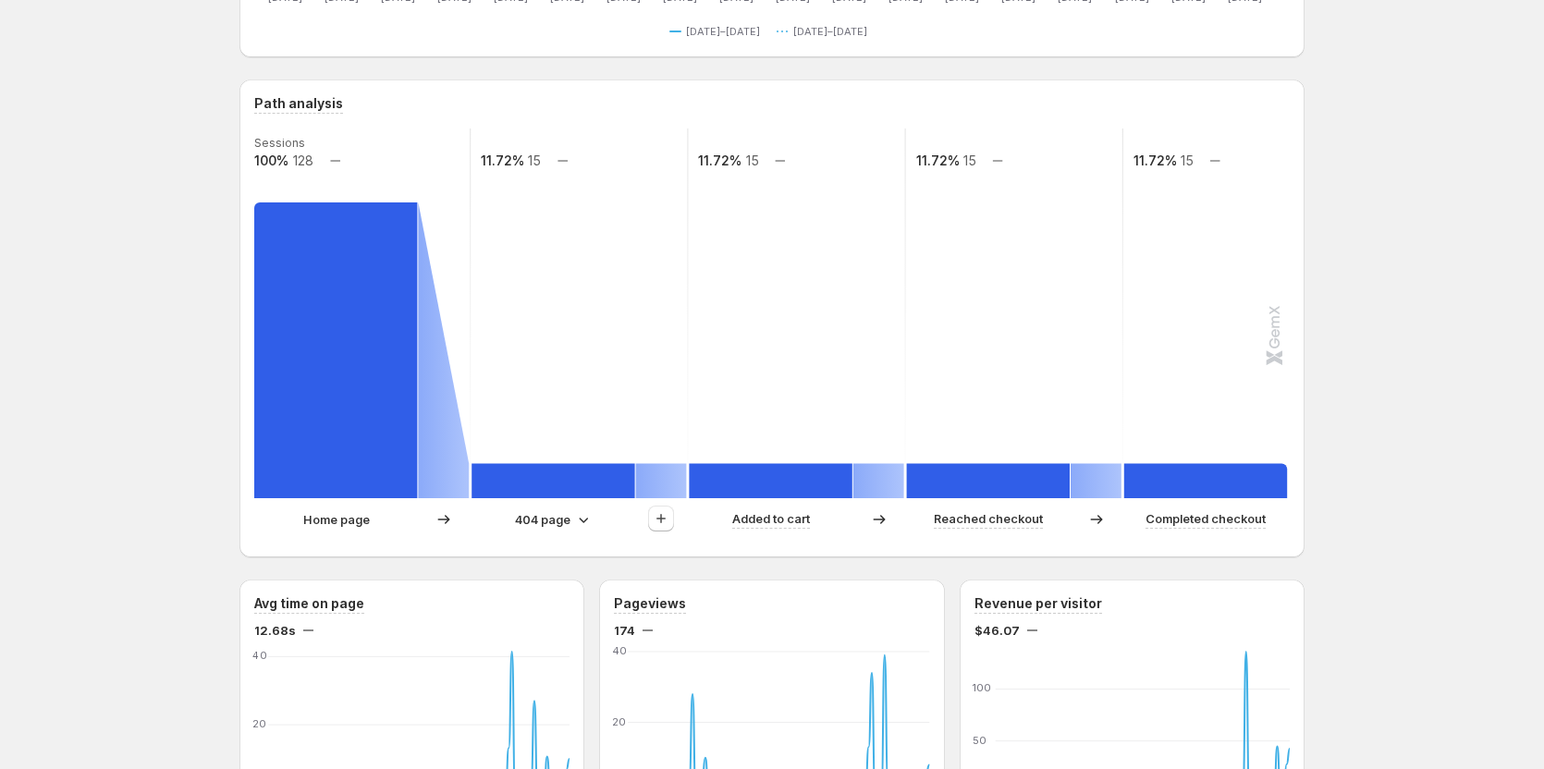
click at [571, 524] on p "404 page" at bounding box center [542, 519] width 55 height 18
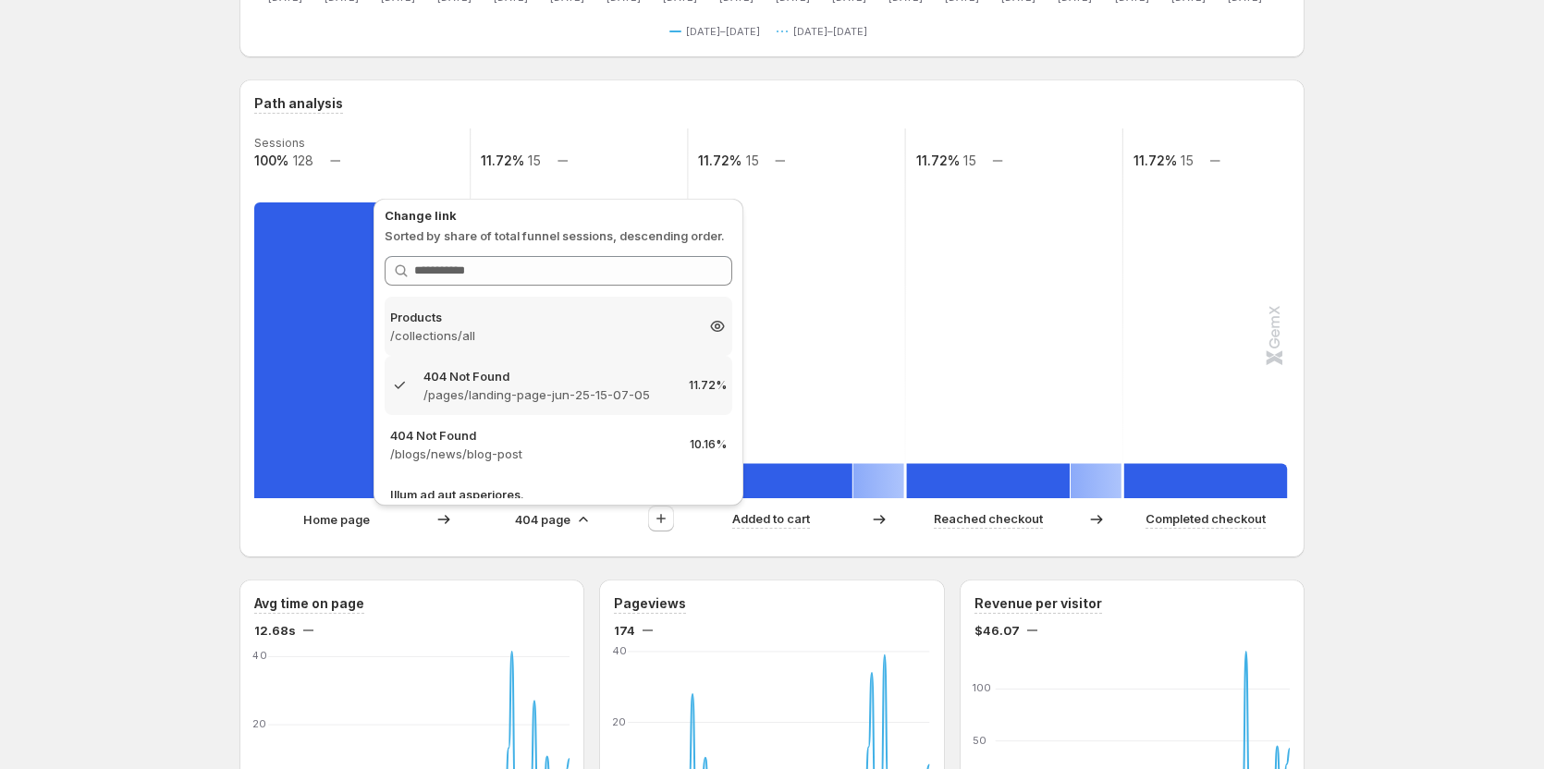
click at [510, 326] on p "/collections/all" at bounding box center [541, 335] width 303 height 18
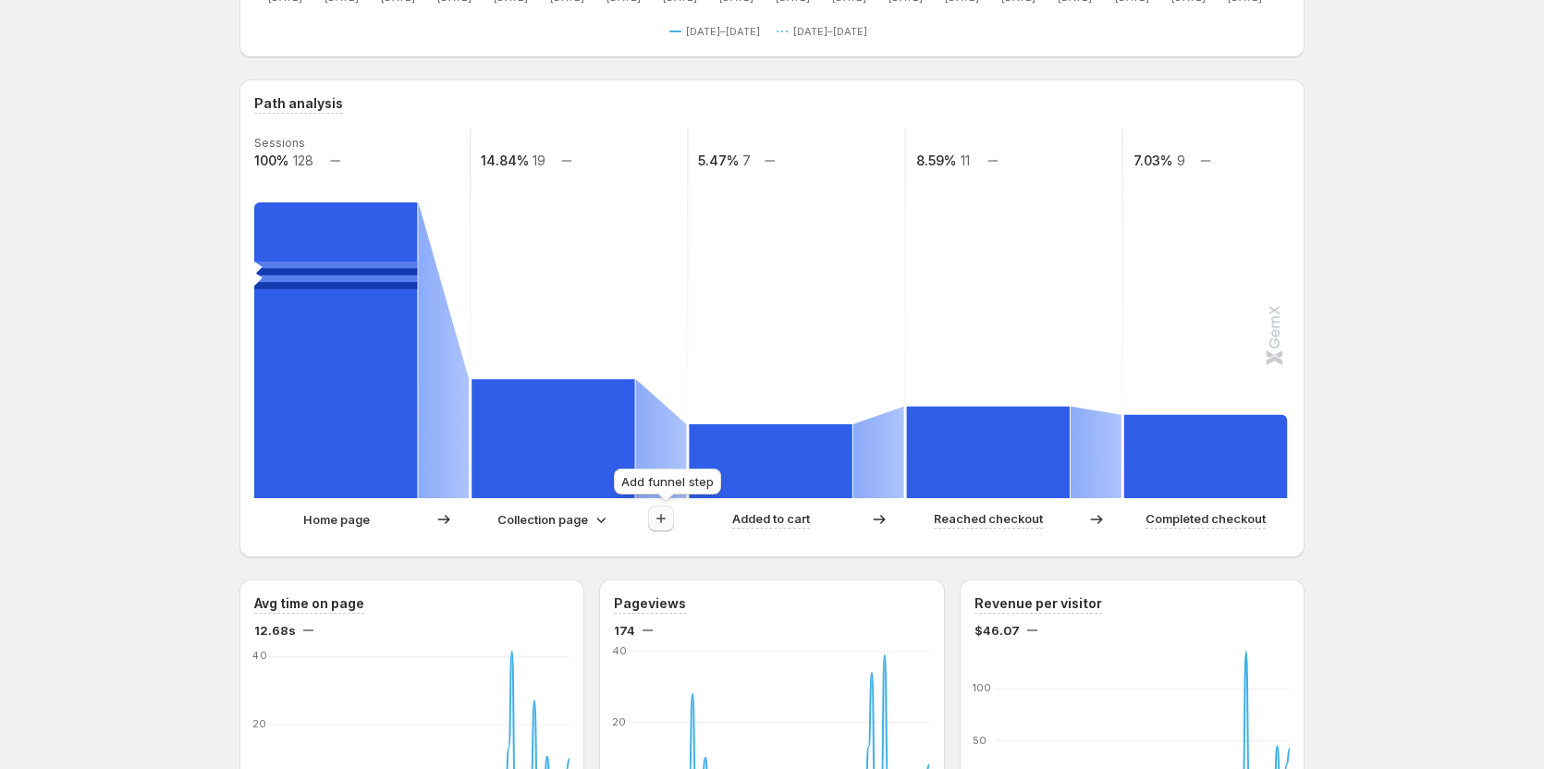
click at [661, 525] on icon "button" at bounding box center [661, 519] width 18 height 18
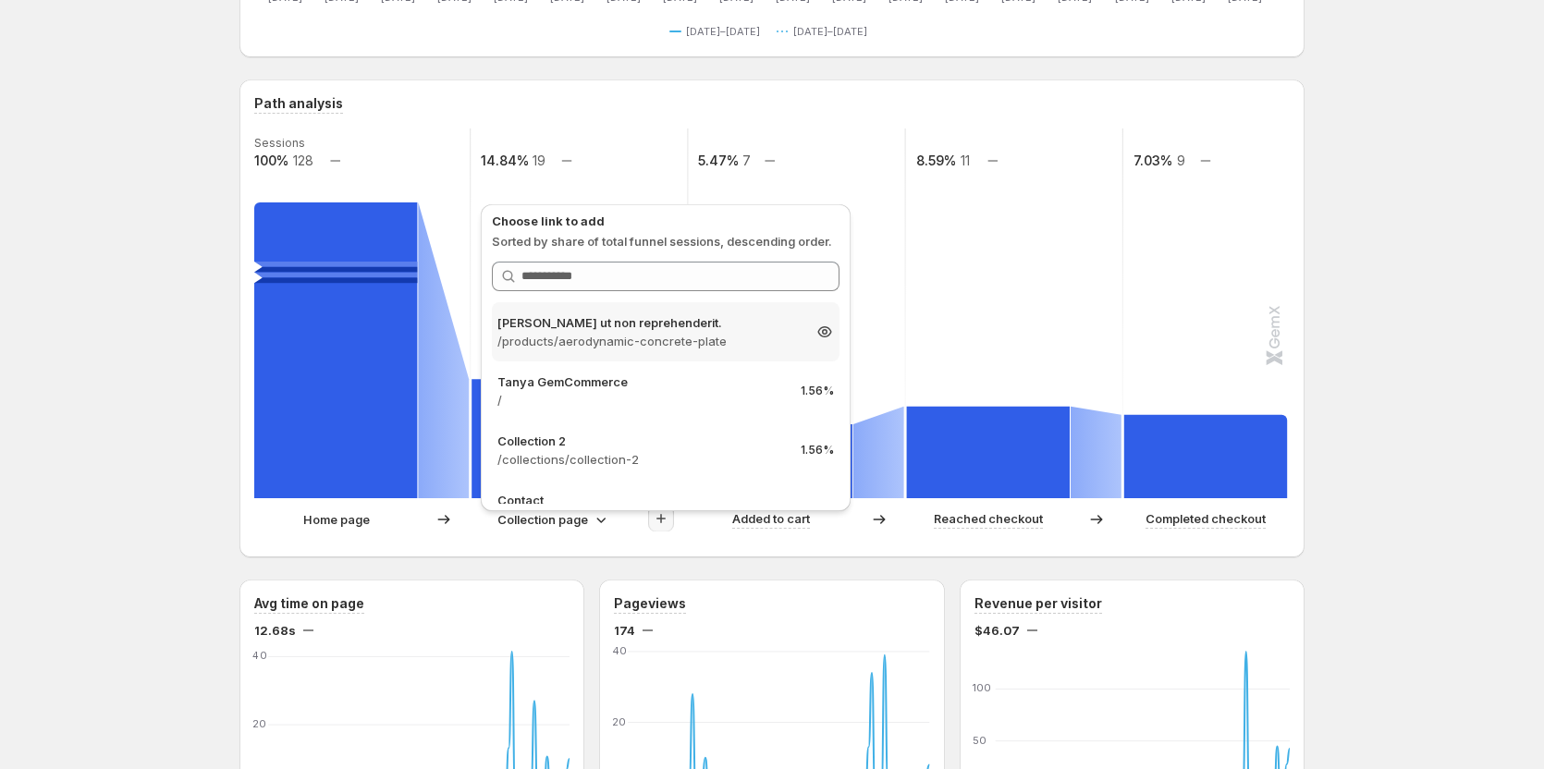
click at [642, 336] on p "/products/aerodynamic-concrete-plate" at bounding box center [649, 341] width 303 height 18
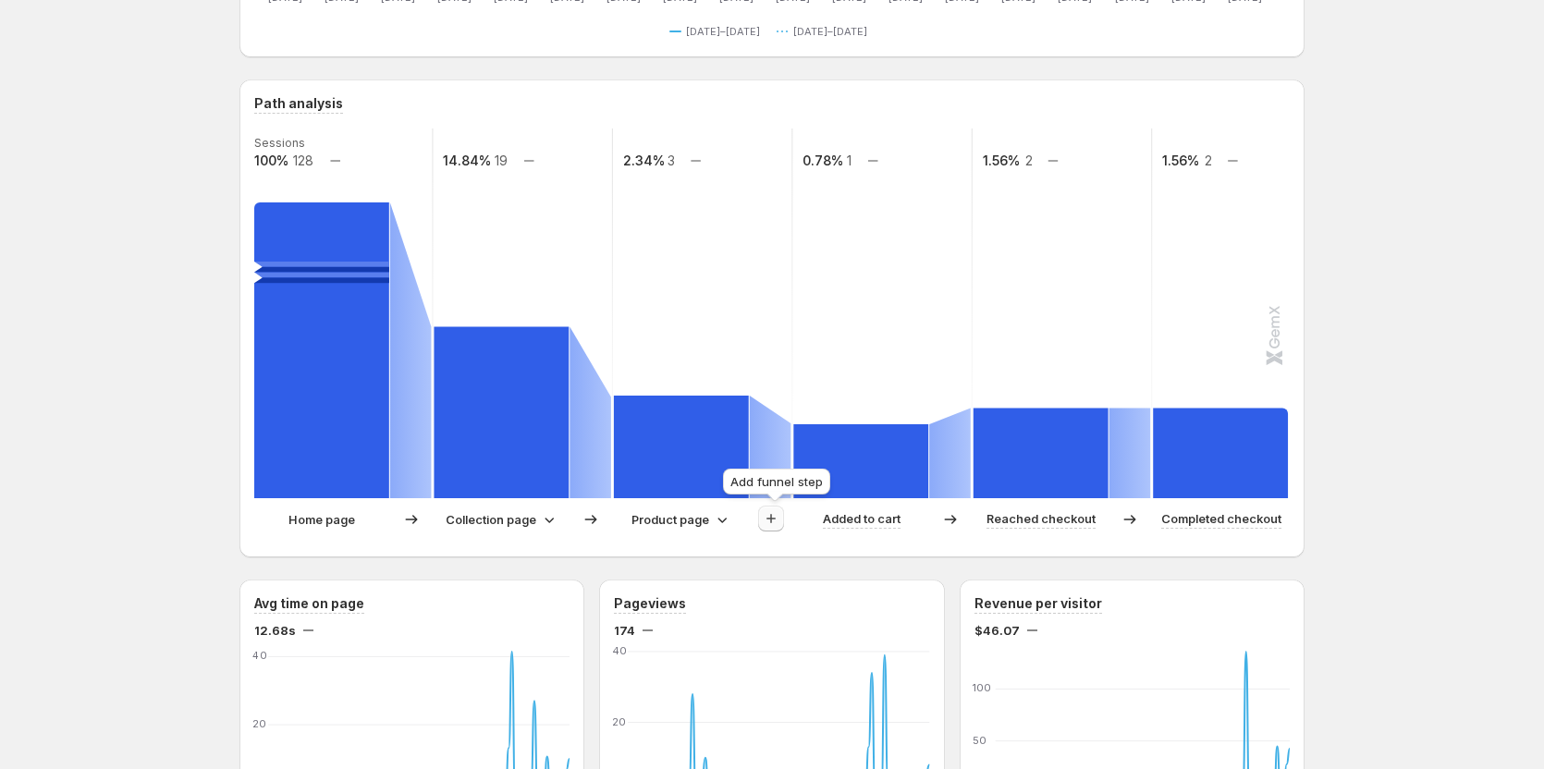
click at [771, 514] on icon "button" at bounding box center [771, 519] width 18 height 18
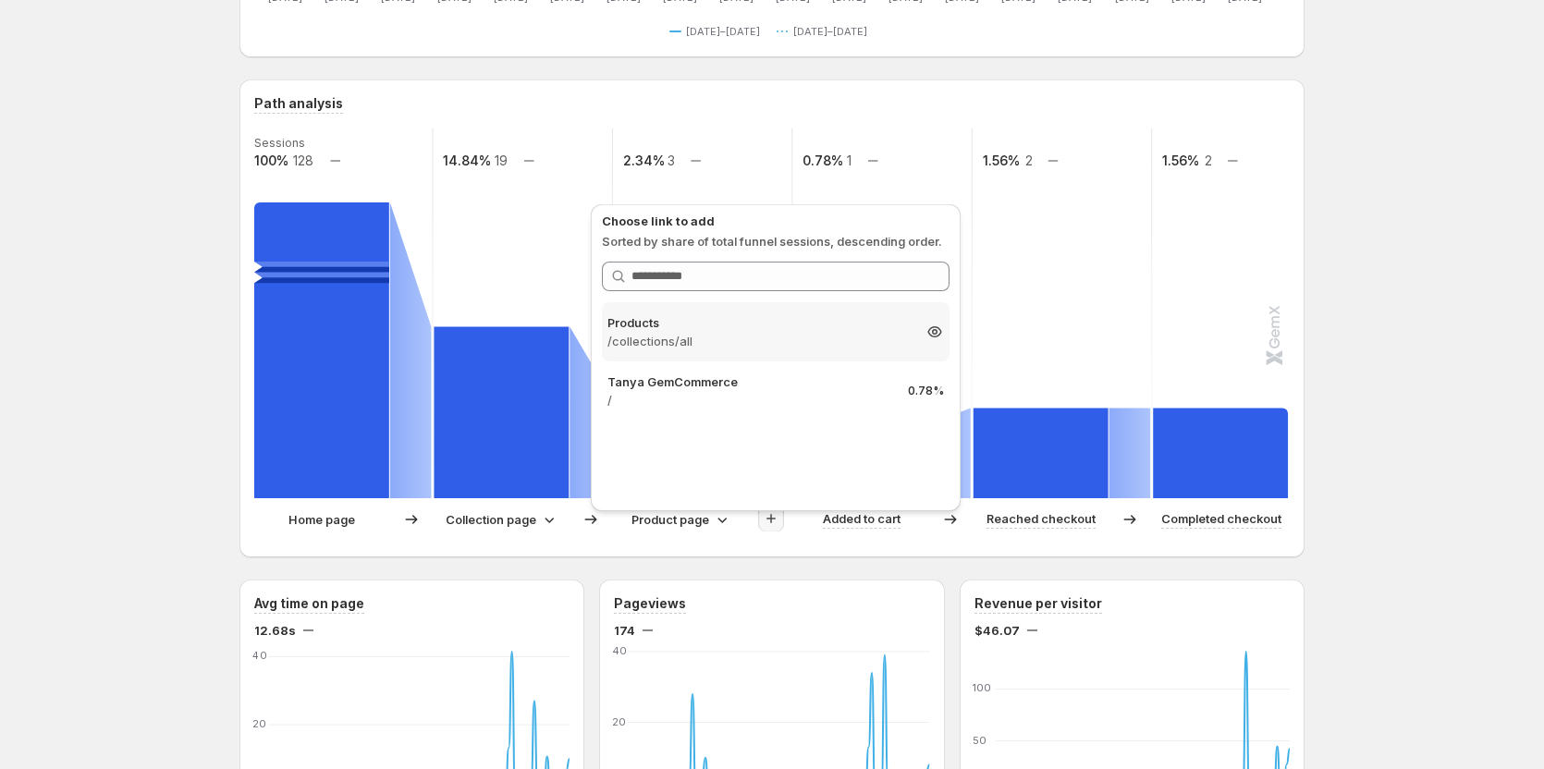
click at [713, 355] on div "Products /collections/all 0.78%" at bounding box center [776, 331] width 348 height 59
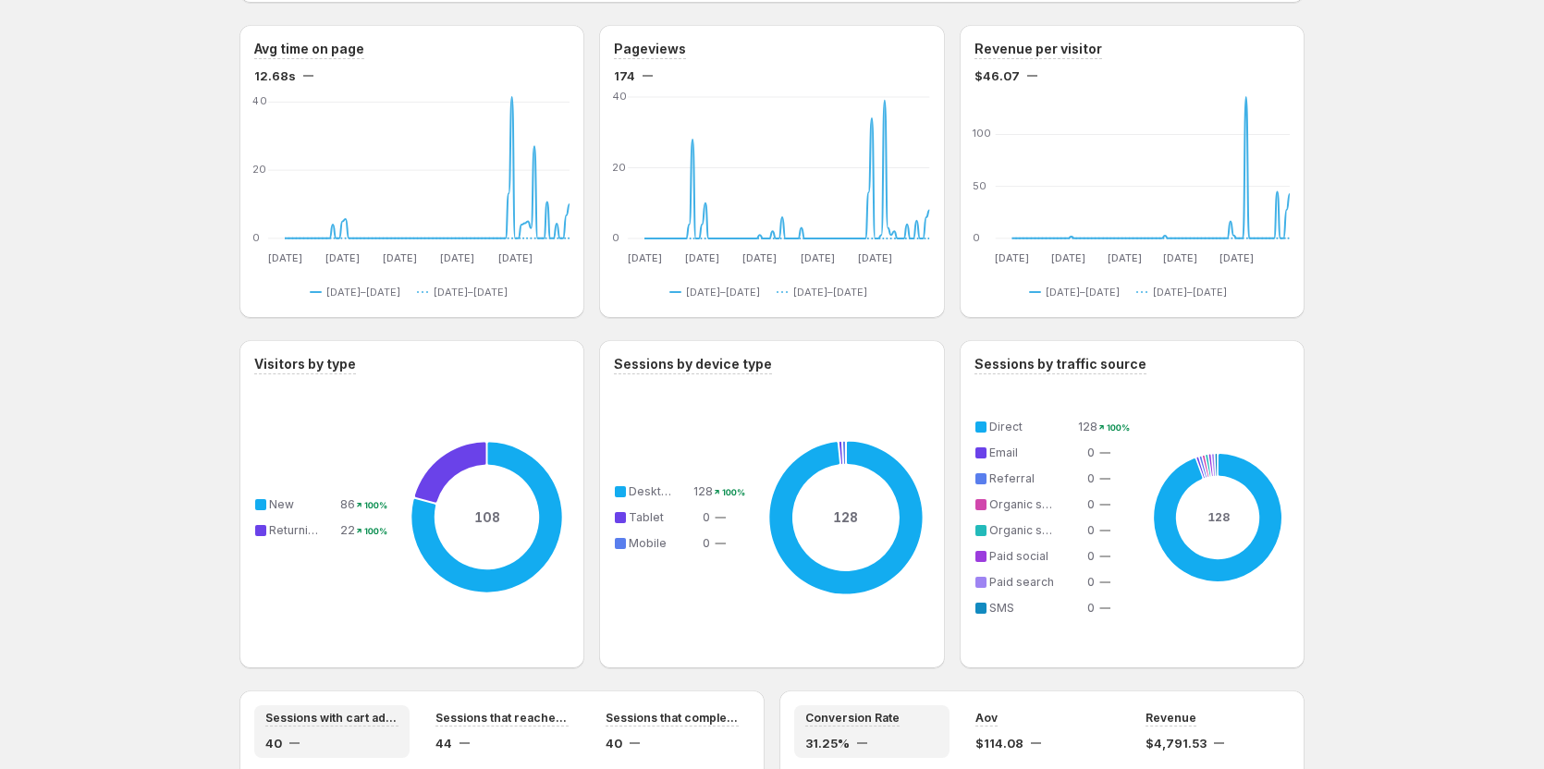
scroll to position [1202, 0]
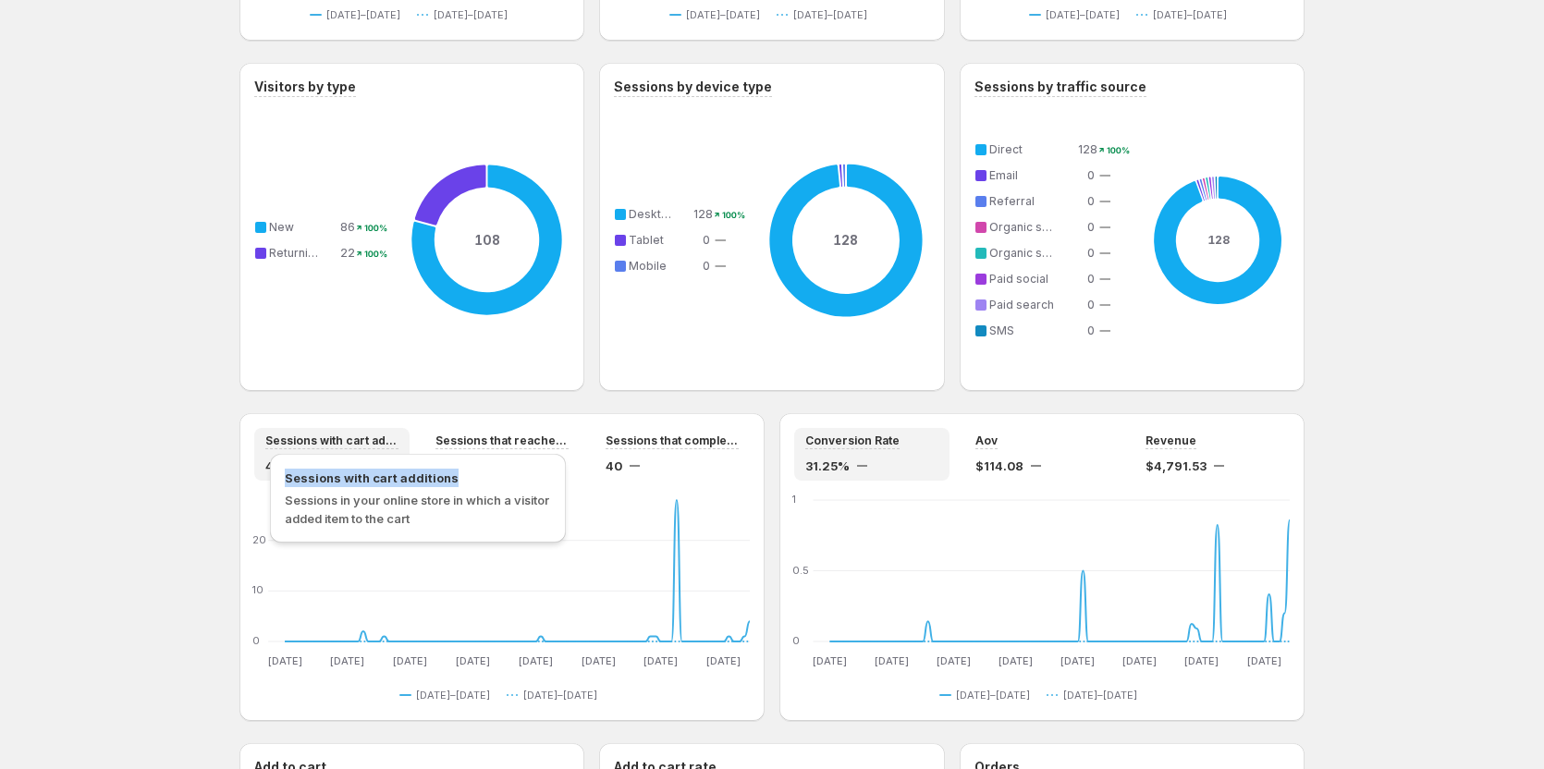
drag, startPoint x: 285, startPoint y: 478, endPoint x: 454, endPoint y: 477, distance: 169.2
click at [454, 477] on span "Sessions with cart additions" at bounding box center [418, 478] width 266 height 18
copy span "Sessions with cart additions"
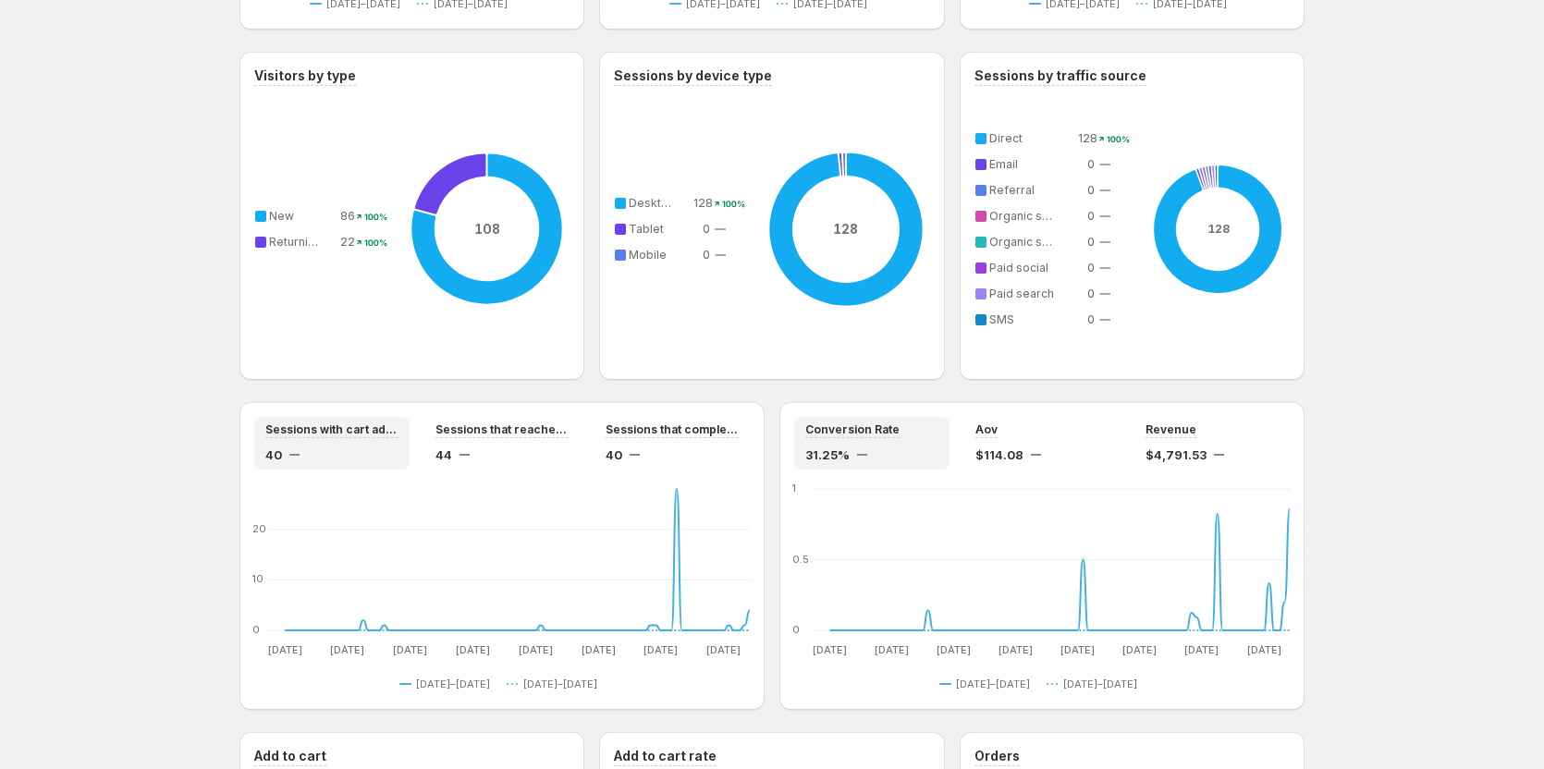
scroll to position [1387, 0]
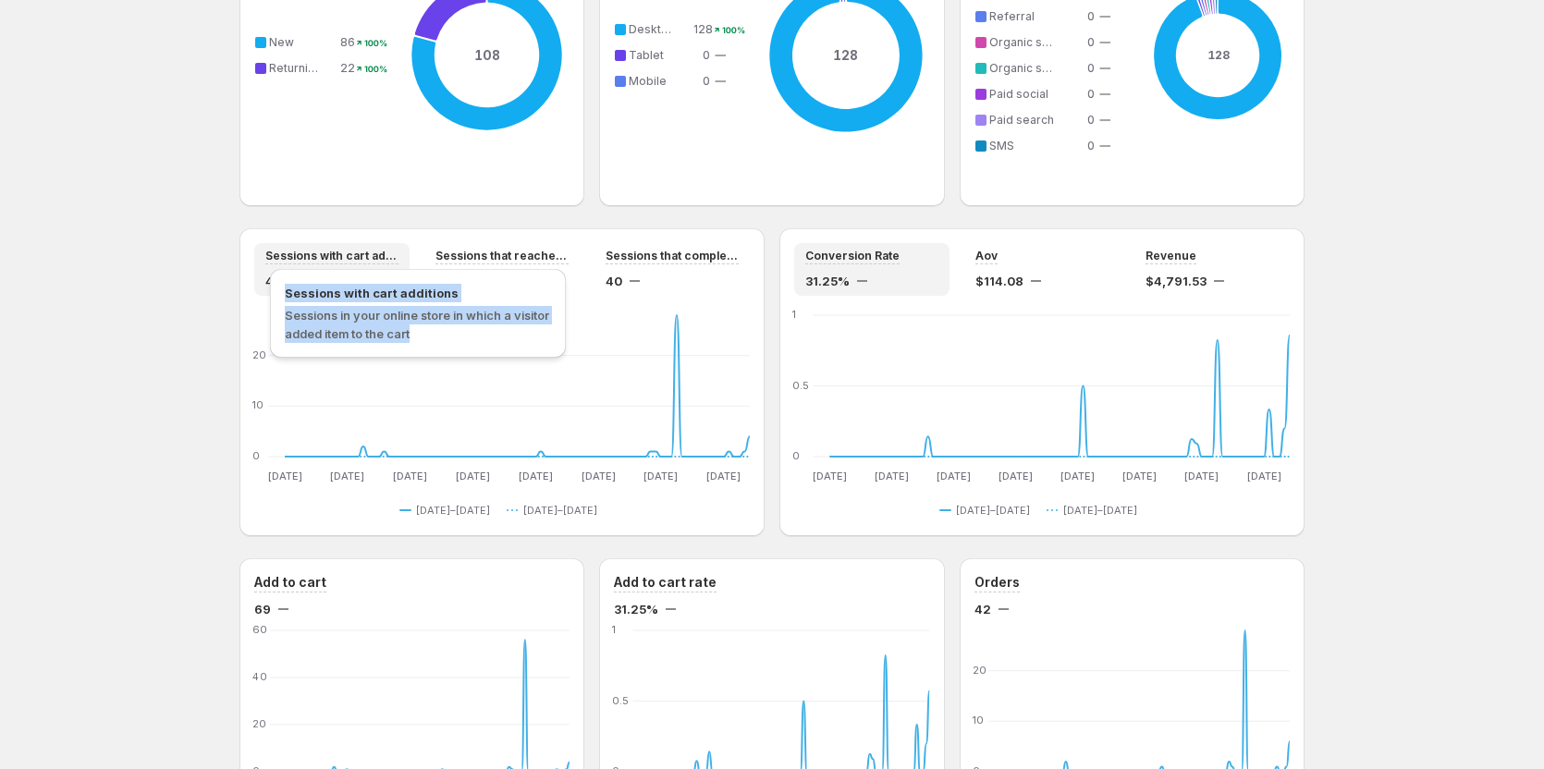
drag, startPoint x: 284, startPoint y: 292, endPoint x: 431, endPoint y: 331, distance: 152.1
click at [431, 331] on div "Sessions with cart additions Sessions in your online store in which a visitor a…" at bounding box center [418, 313] width 296 height 89
copy div "Sessions with cart additions Sessions in your online store in which a visitor a…"
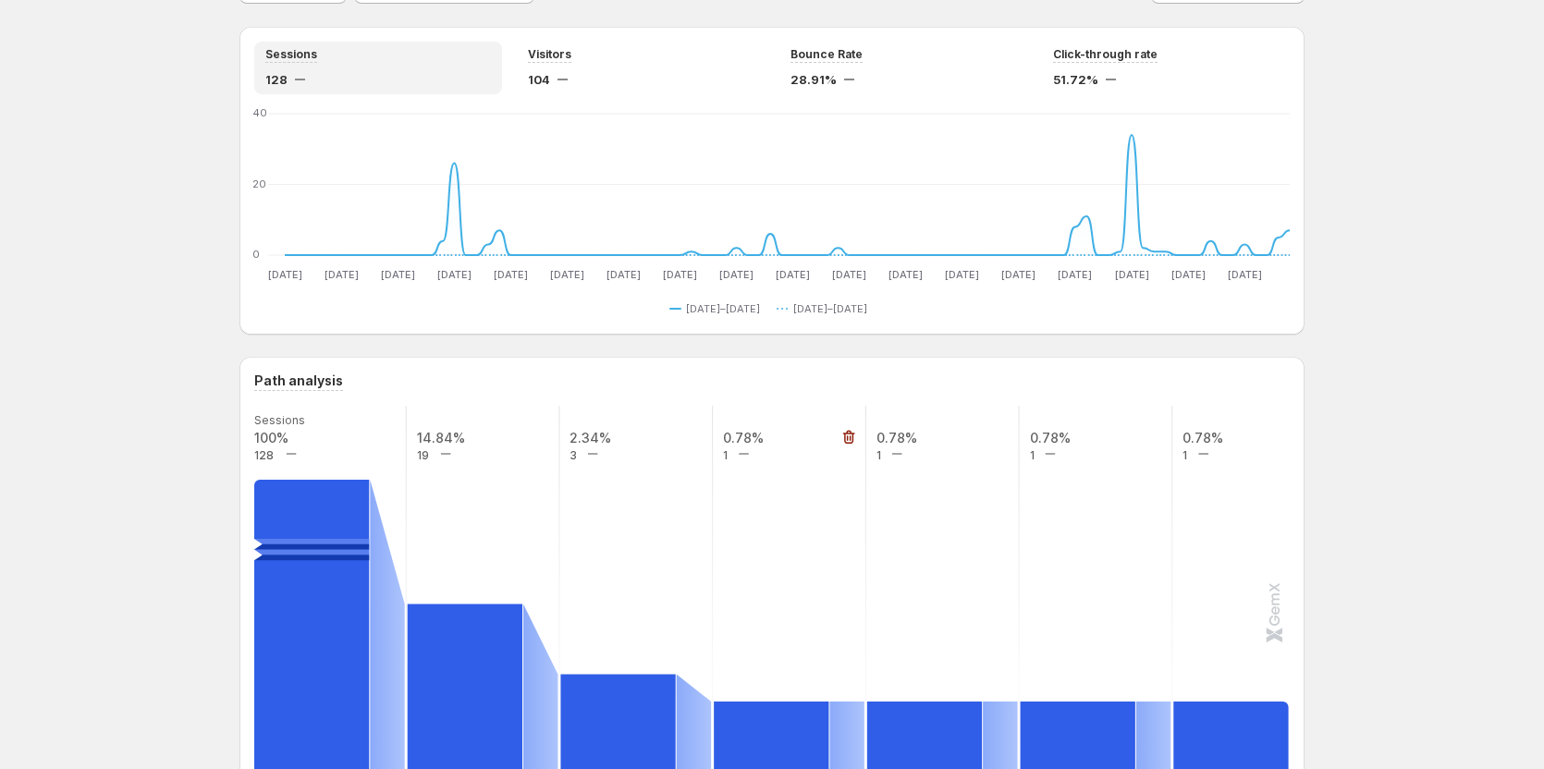
scroll to position [0, 0]
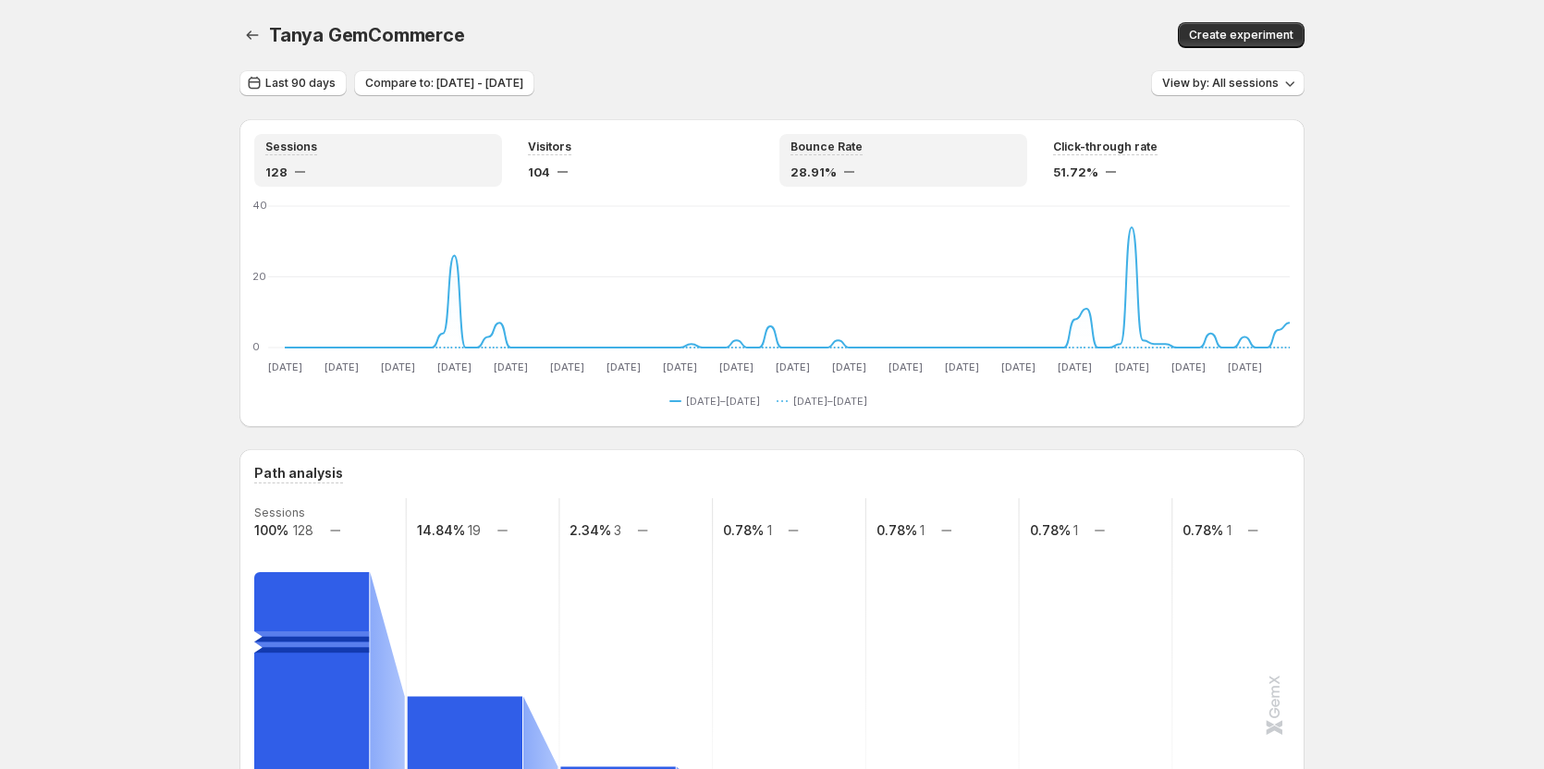
click at [870, 152] on div "Bounce Rate" at bounding box center [904, 148] width 226 height 16
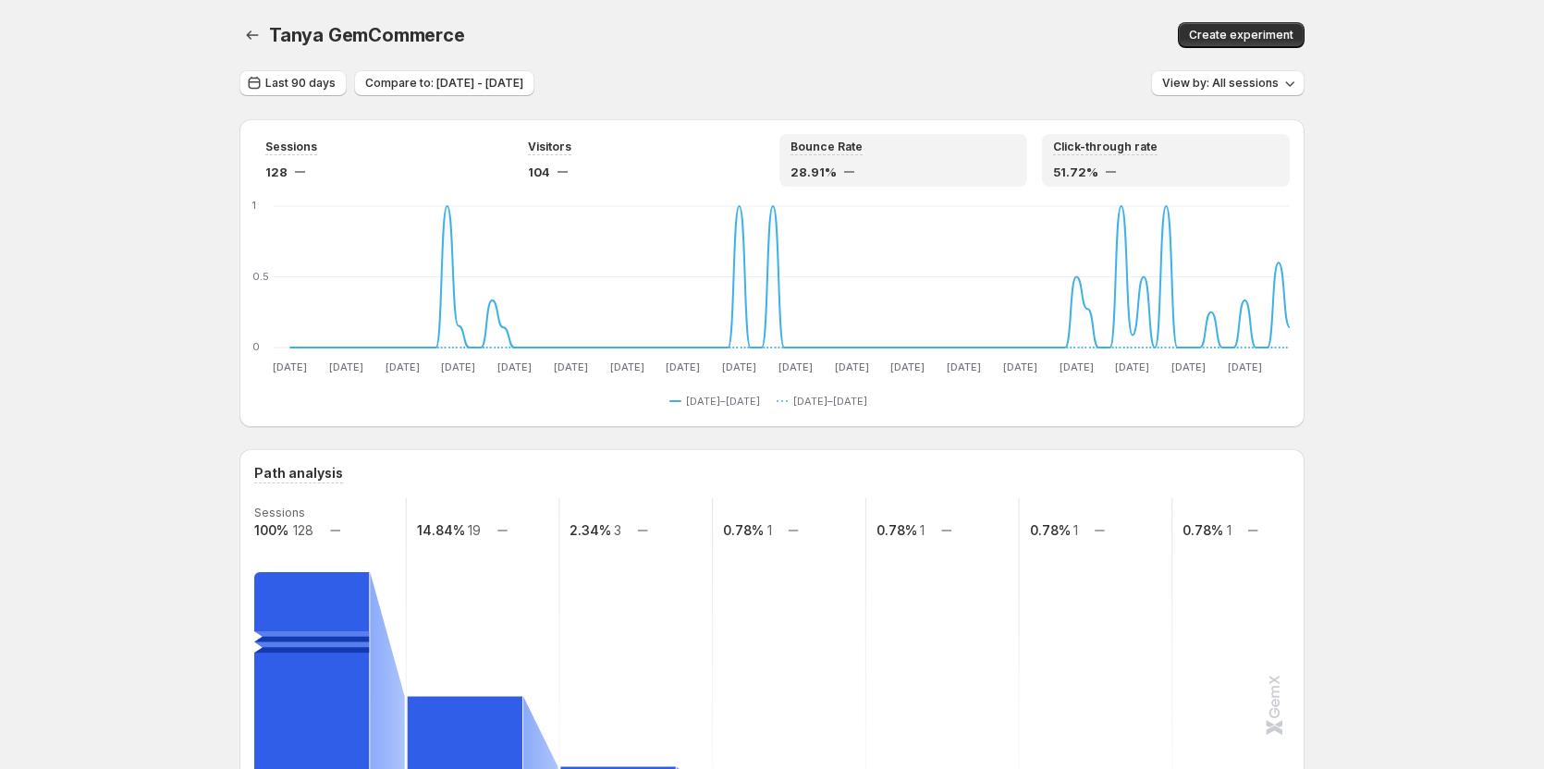
click at [1157, 153] on div "Click-through rate" at bounding box center [1166, 148] width 226 height 16
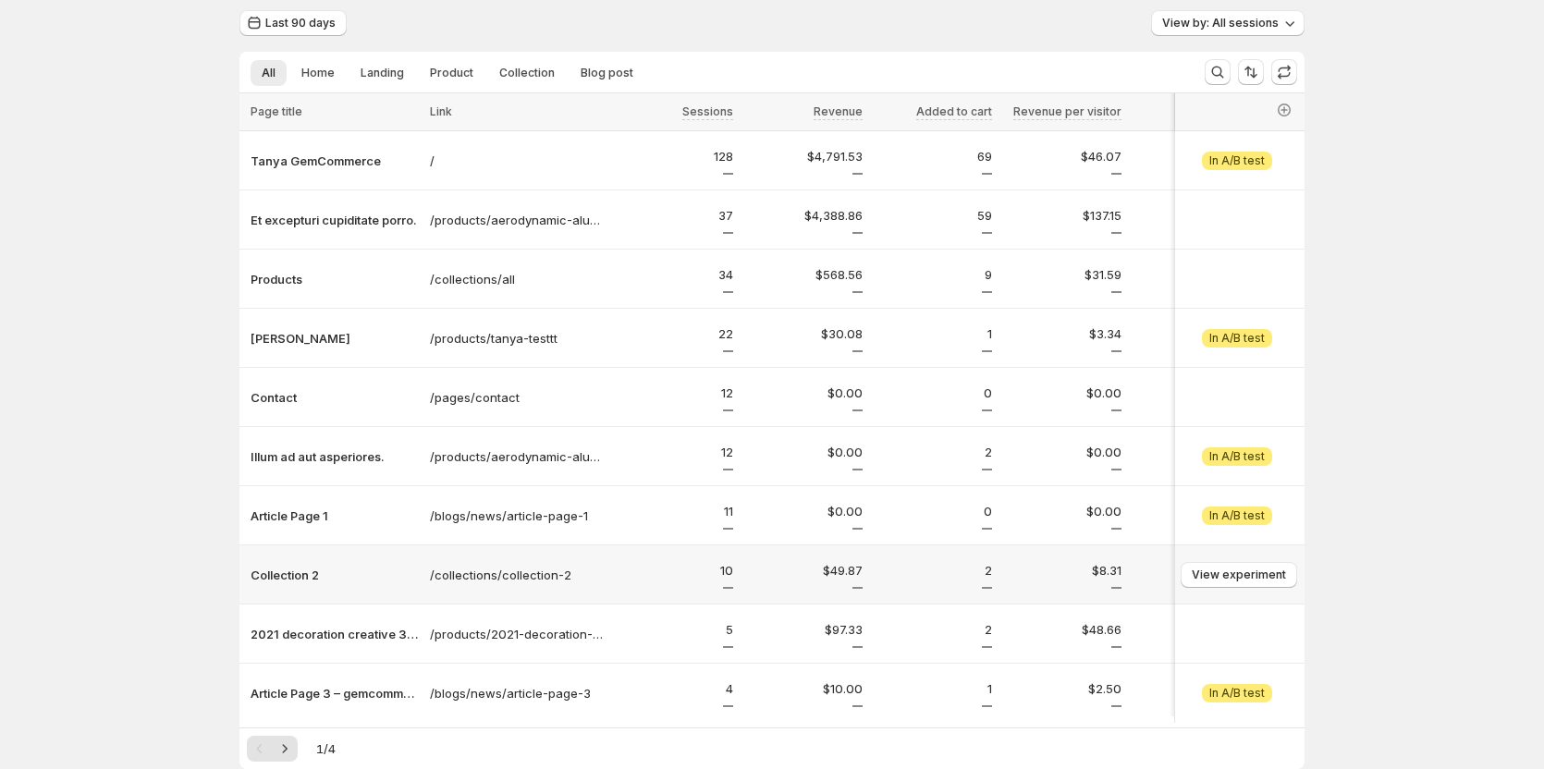
scroll to position [238, 0]
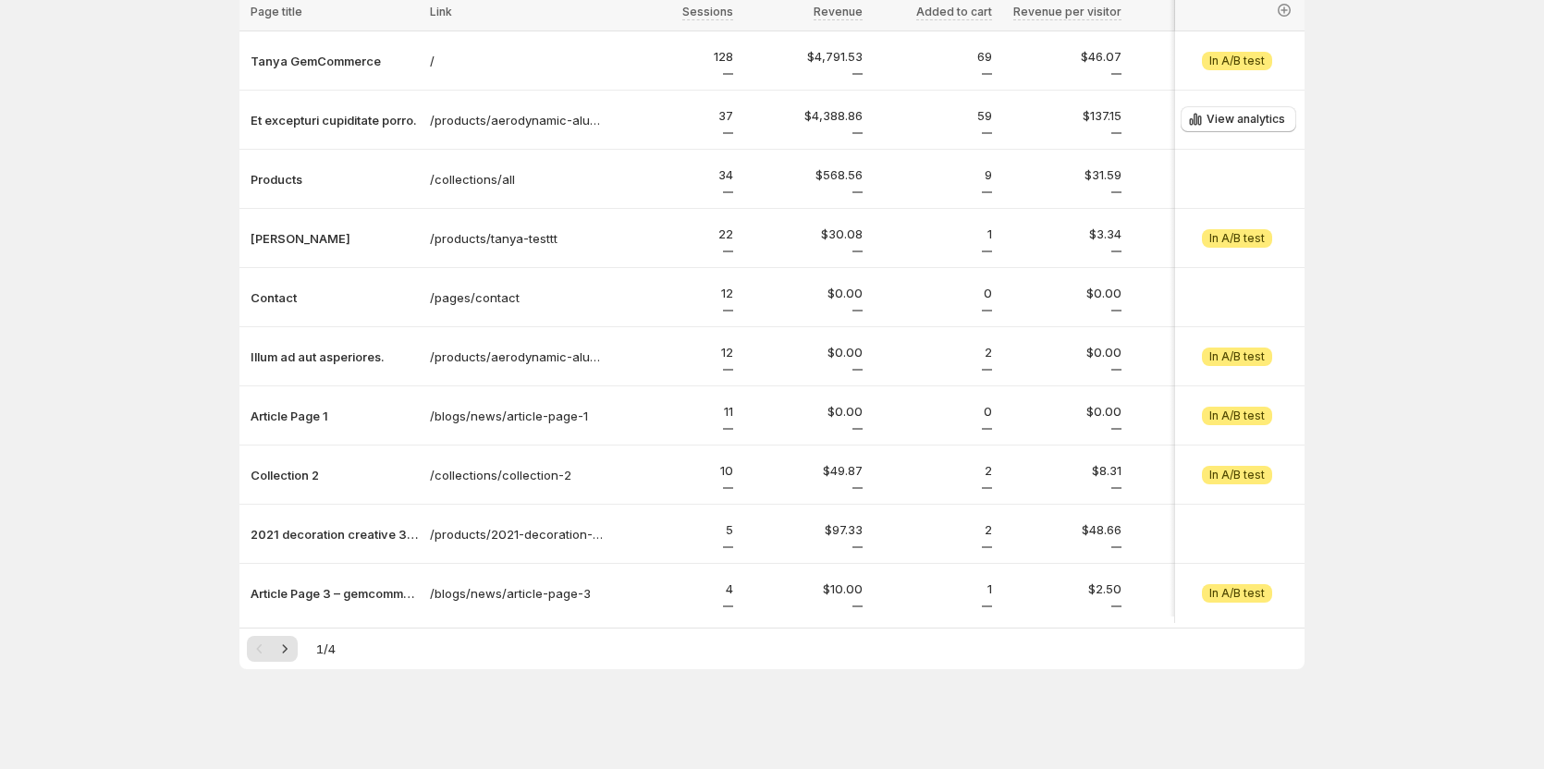
drag, startPoint x: 304, startPoint y: 615, endPoint x: 727, endPoint y: 86, distance: 677.1
click at [334, 535] on div "Page title Link Sessions Revenue Added to cart Revenue per visitor Cart additio…" at bounding box center [772, 311] width 1065 height 634
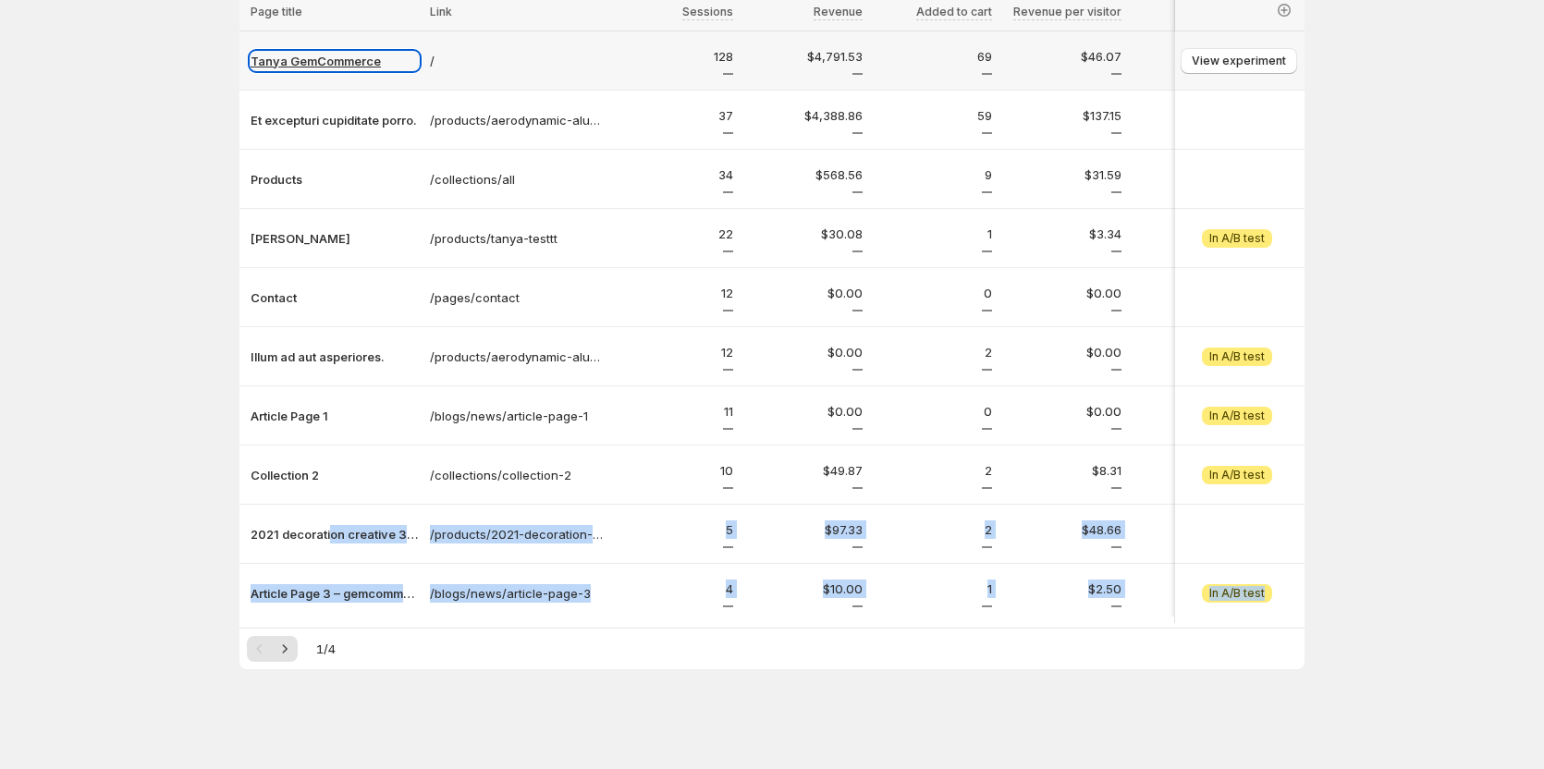
click at [308, 52] on p "Tanya GemCommerce" at bounding box center [335, 61] width 168 height 18
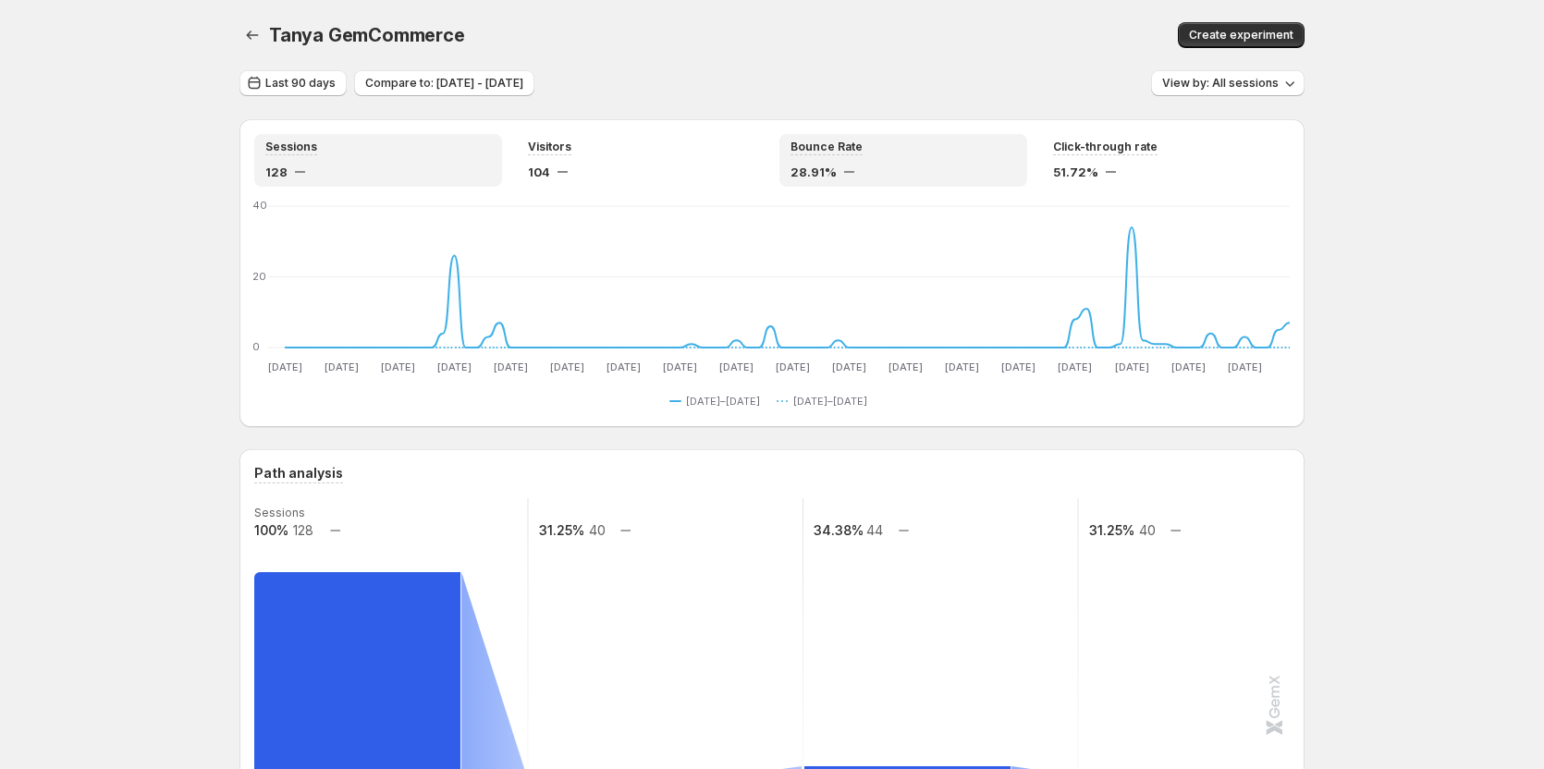
click at [948, 152] on div "Bounce Rate" at bounding box center [904, 148] width 226 height 16
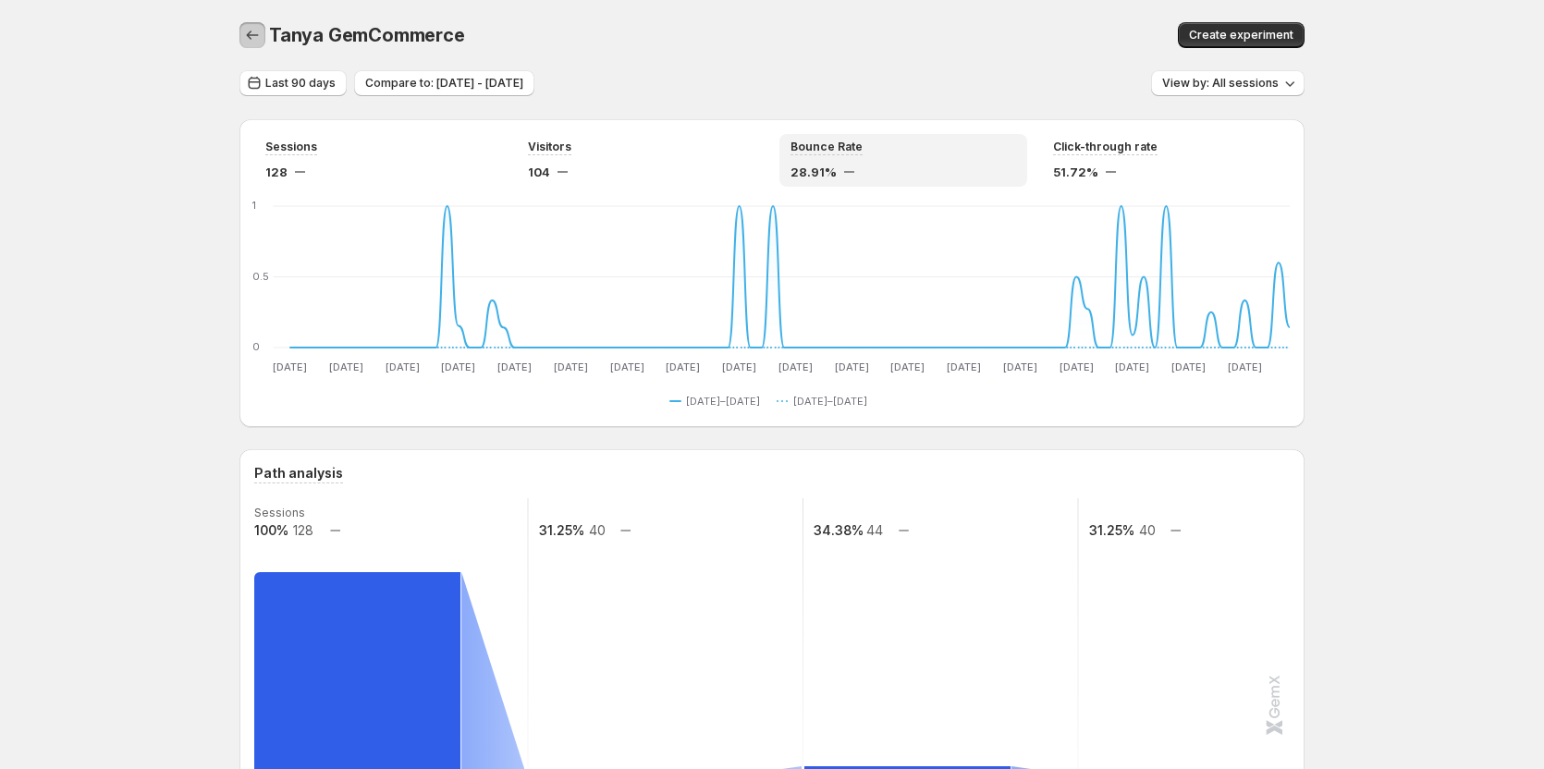
click at [259, 38] on icon "button" at bounding box center [252, 35] width 18 height 18
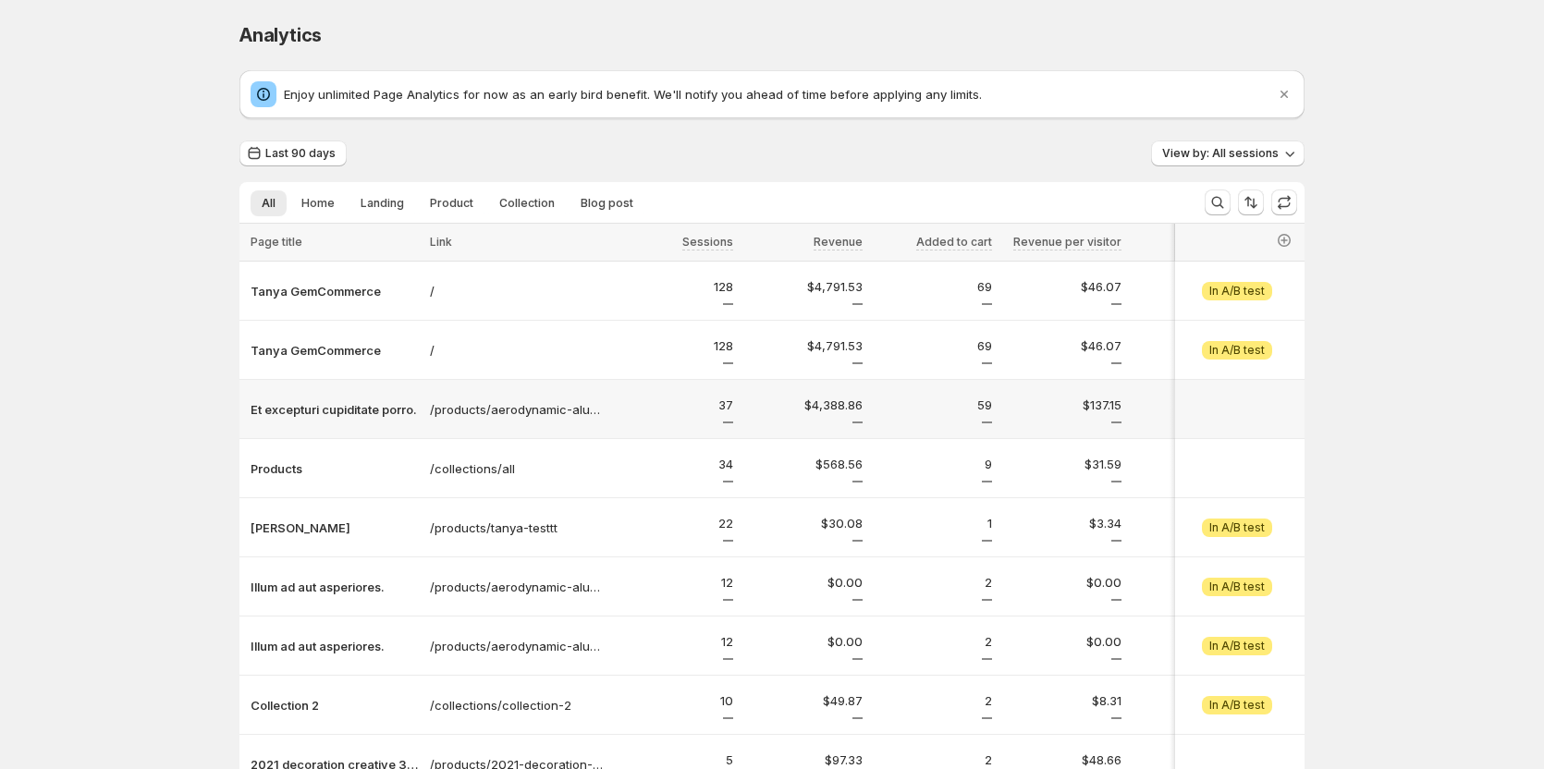
scroll to position [92, 0]
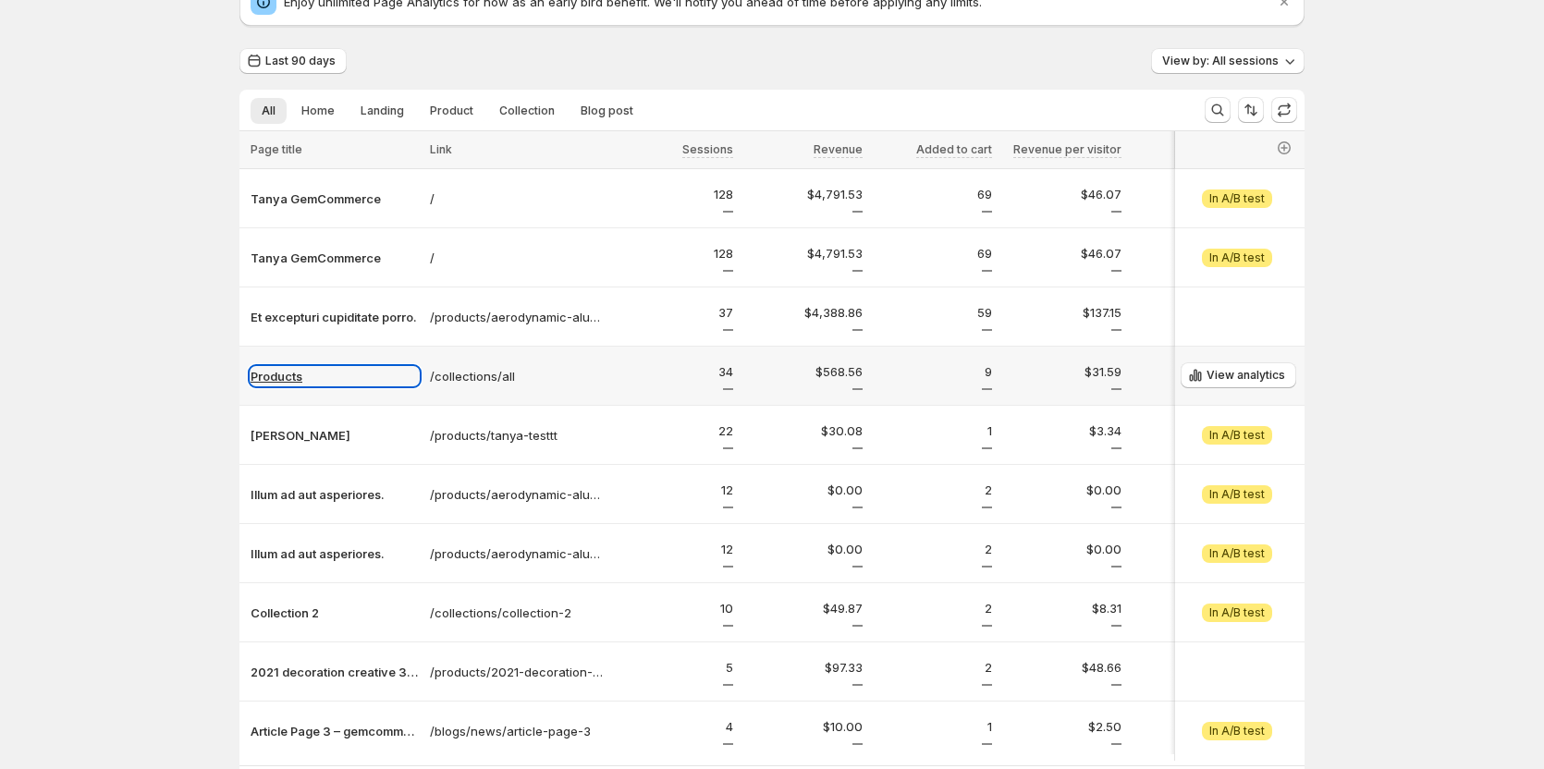
click at [277, 382] on p "Products" at bounding box center [335, 376] width 168 height 18
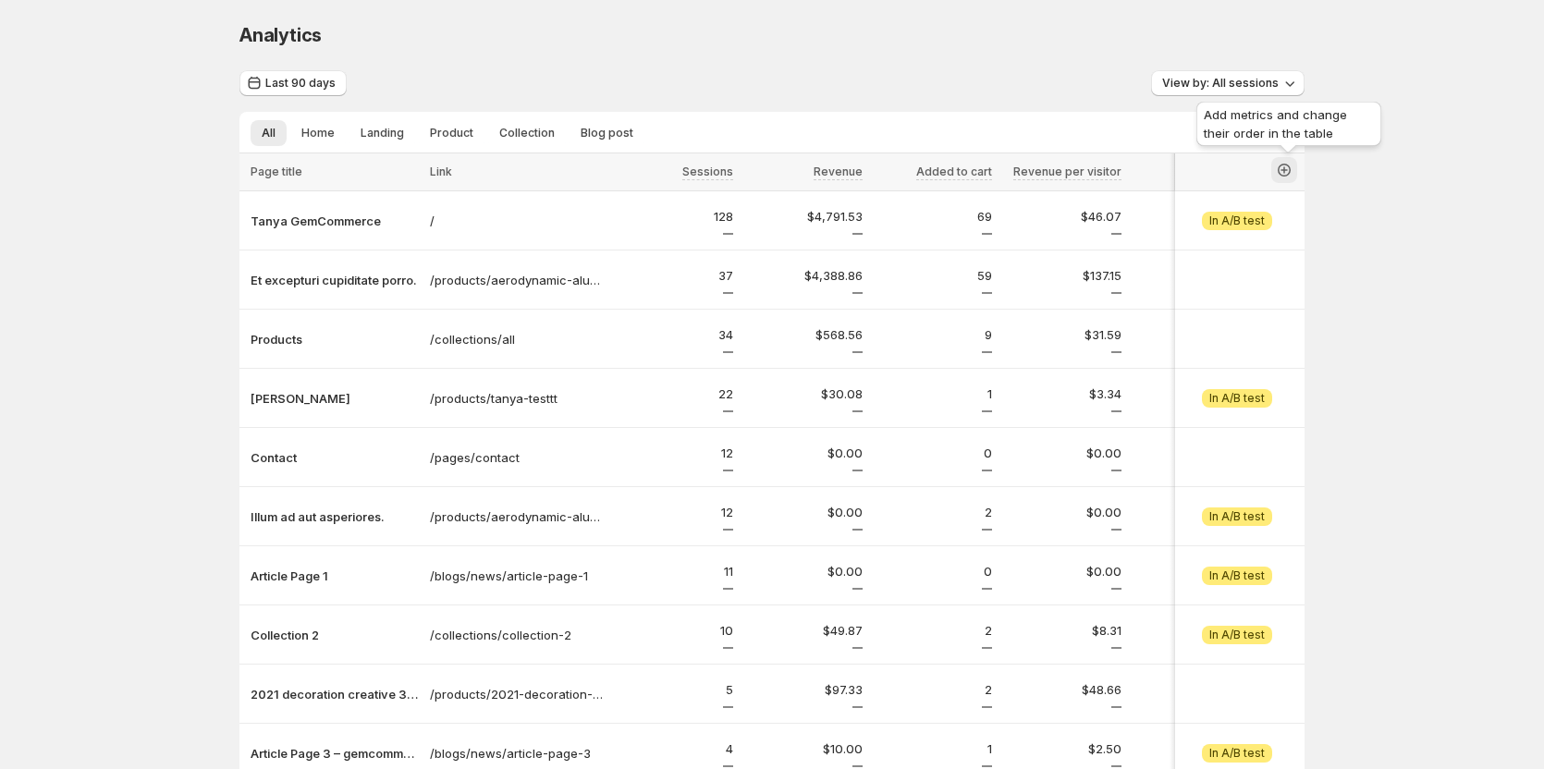
click at [1290, 166] on icon "button" at bounding box center [1284, 170] width 18 height 18
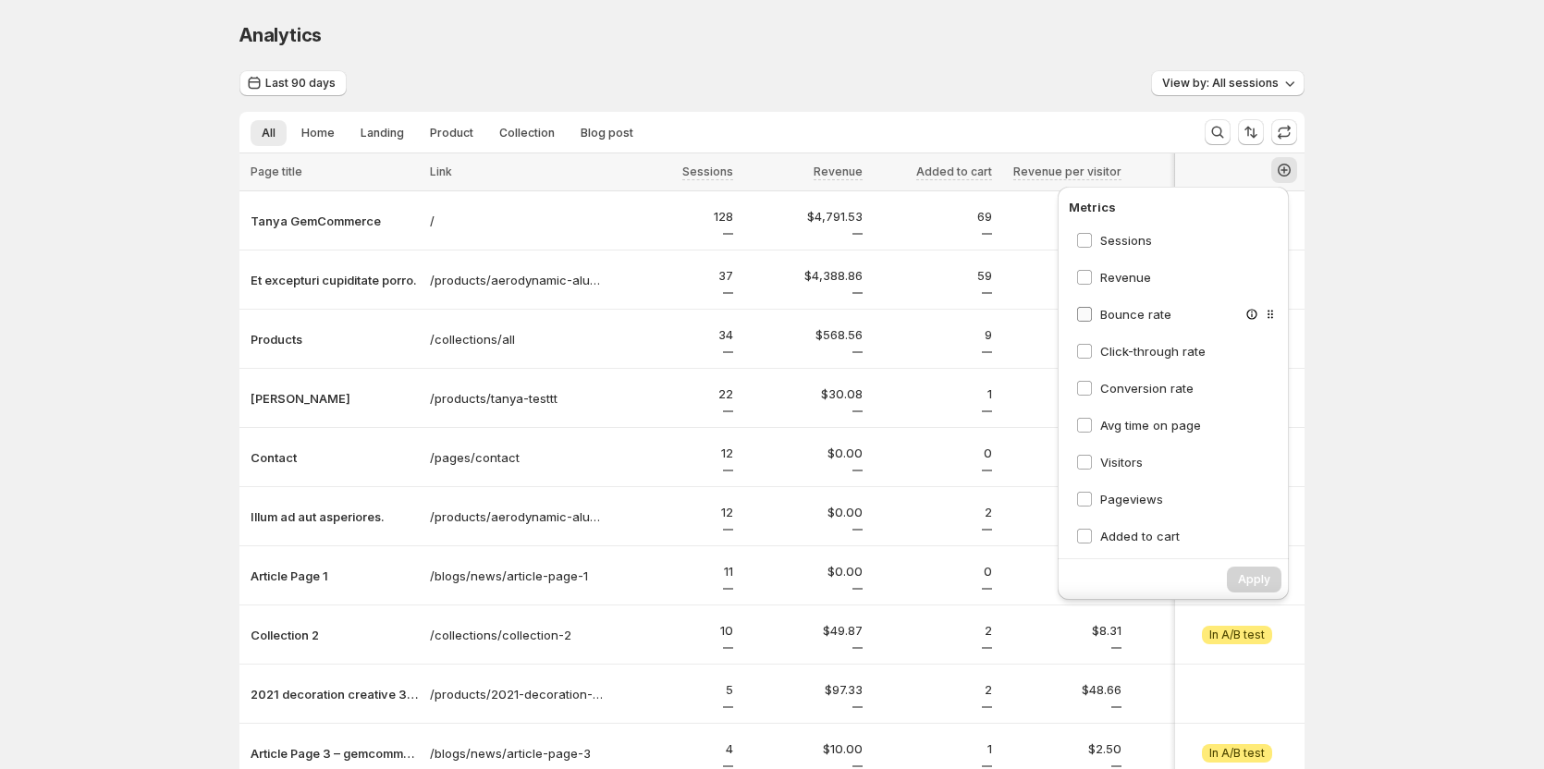
click at [1133, 311] on span "Bounce rate" at bounding box center [1135, 314] width 71 height 15
click at [1112, 354] on span "Click-through rate" at bounding box center [1152, 351] width 105 height 15
click at [1097, 390] on label "Conversion rate" at bounding box center [1134, 388] width 117 height 18
click at [1113, 431] on span "Avg time on page" at bounding box center [1150, 425] width 101 height 15
click at [1112, 463] on span "Visitors" at bounding box center [1121, 462] width 43 height 15
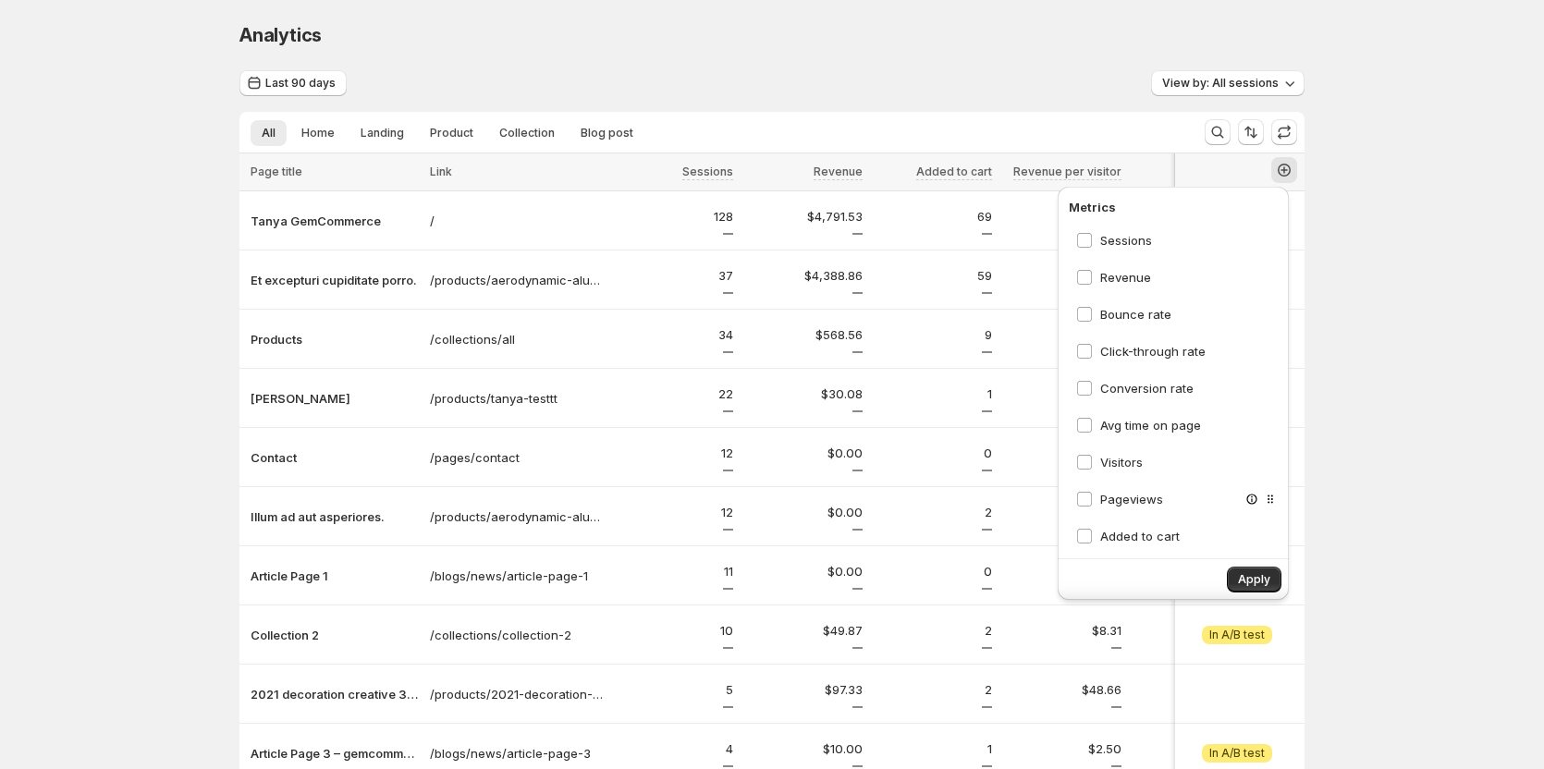
click at [1101, 509] on div "Pageviews" at bounding box center [1178, 499] width 218 height 33
click at [1102, 502] on span "Pageviews" at bounding box center [1131, 499] width 63 height 15
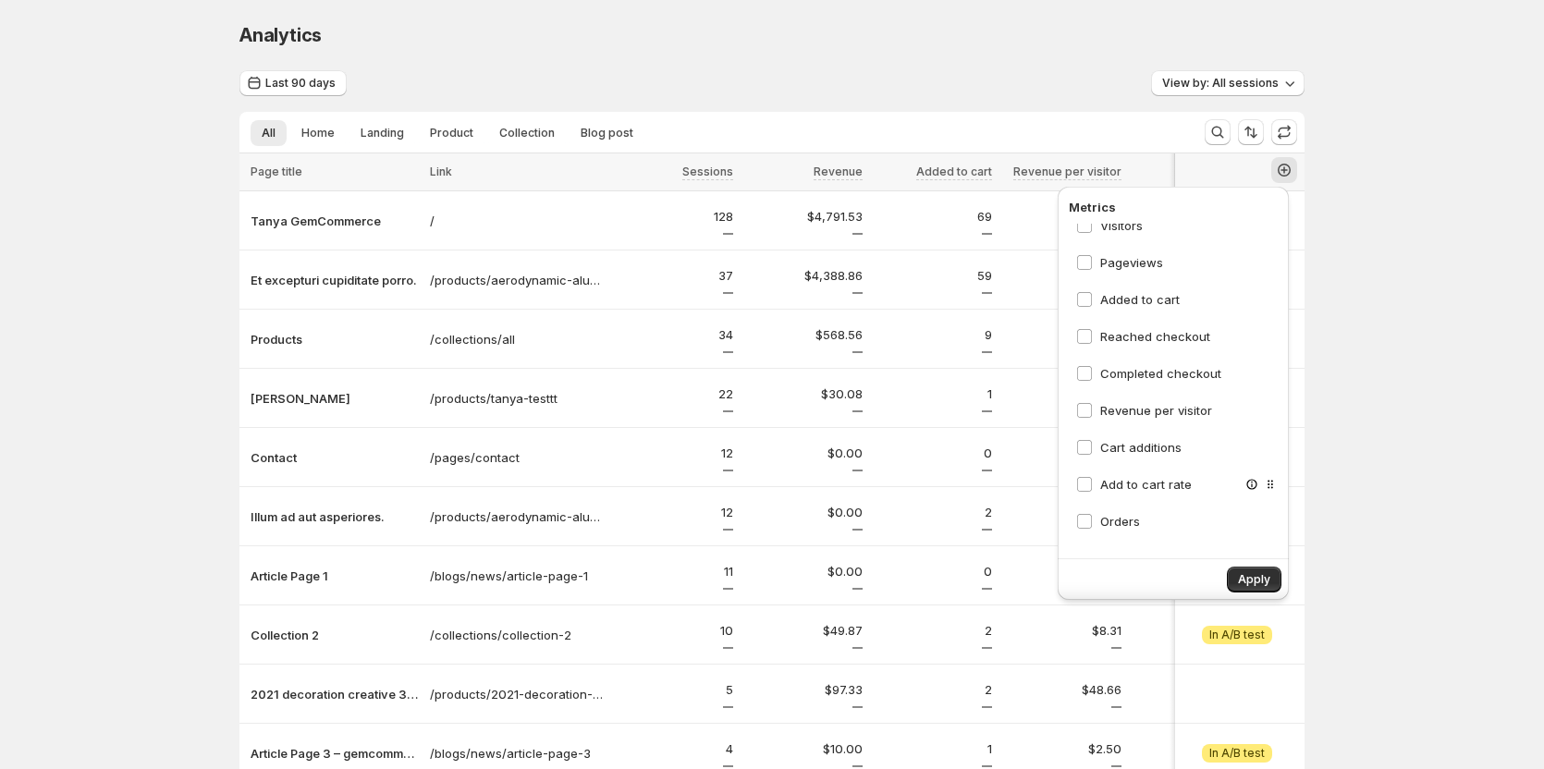
scroll to position [268, 0]
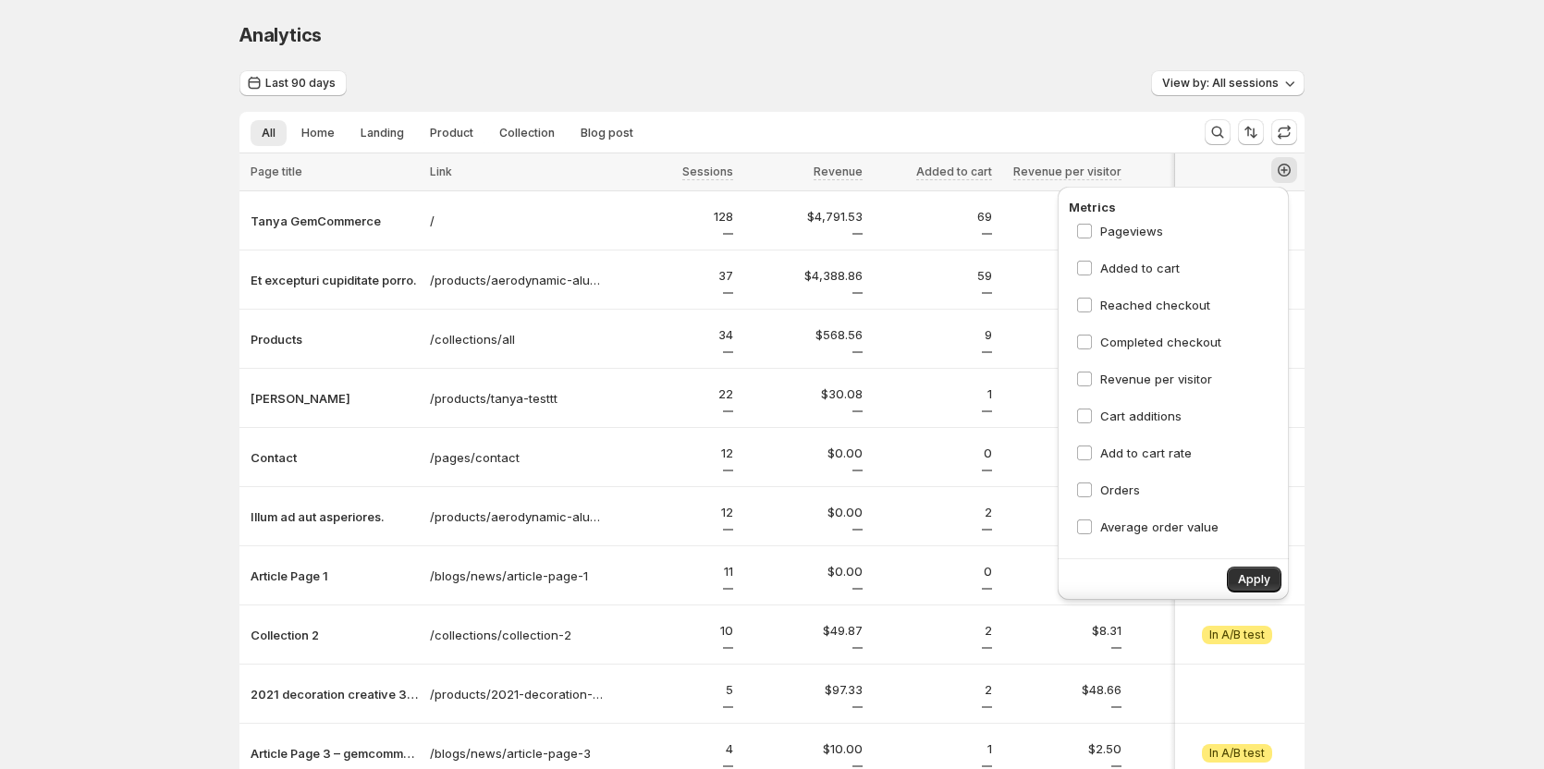
click at [1438, 303] on div "Analytics. This page is ready Analytics Last 90 days View by: All sessions All …" at bounding box center [772, 464] width 1544 height 929
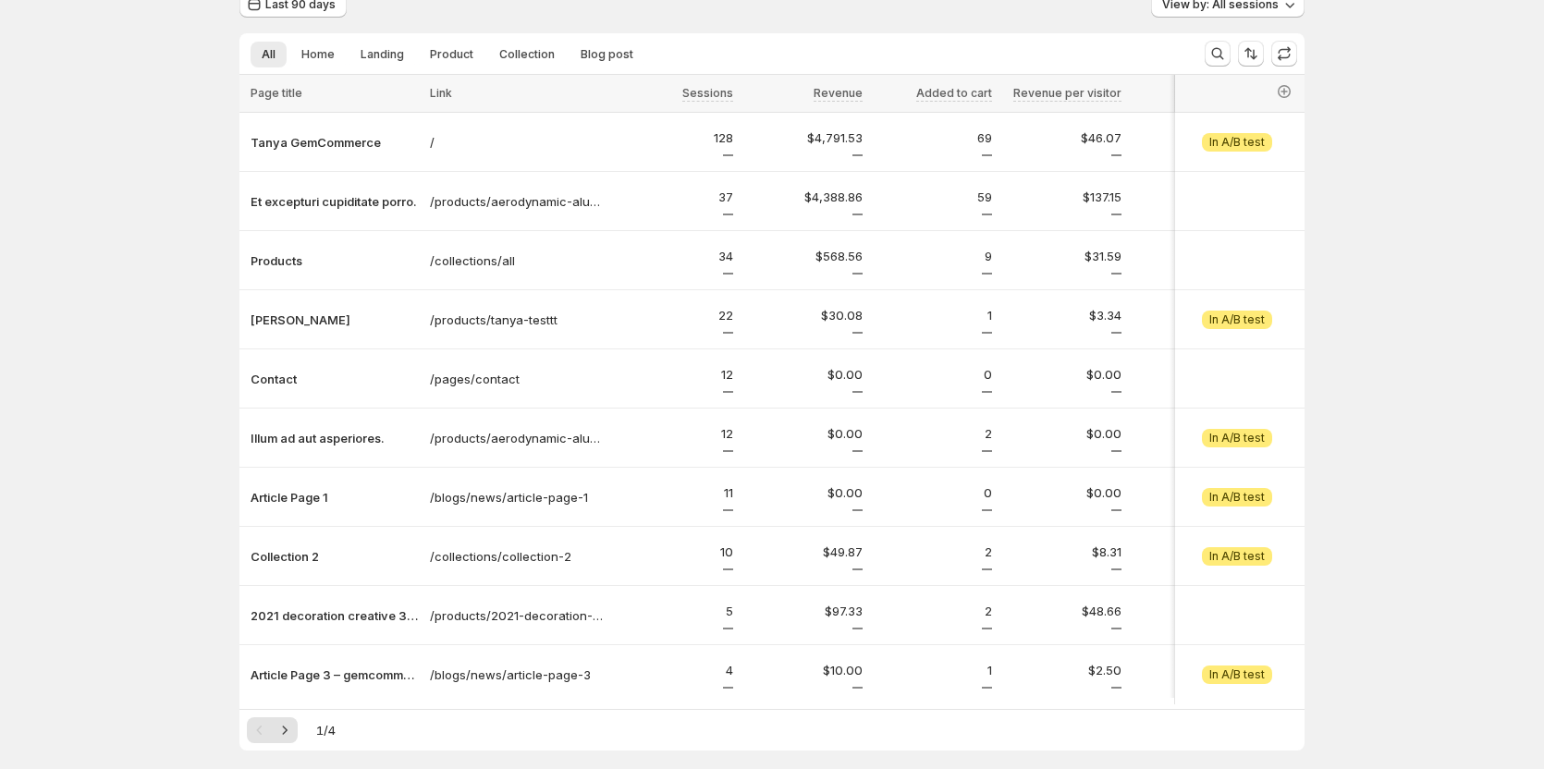
scroll to position [75, 0]
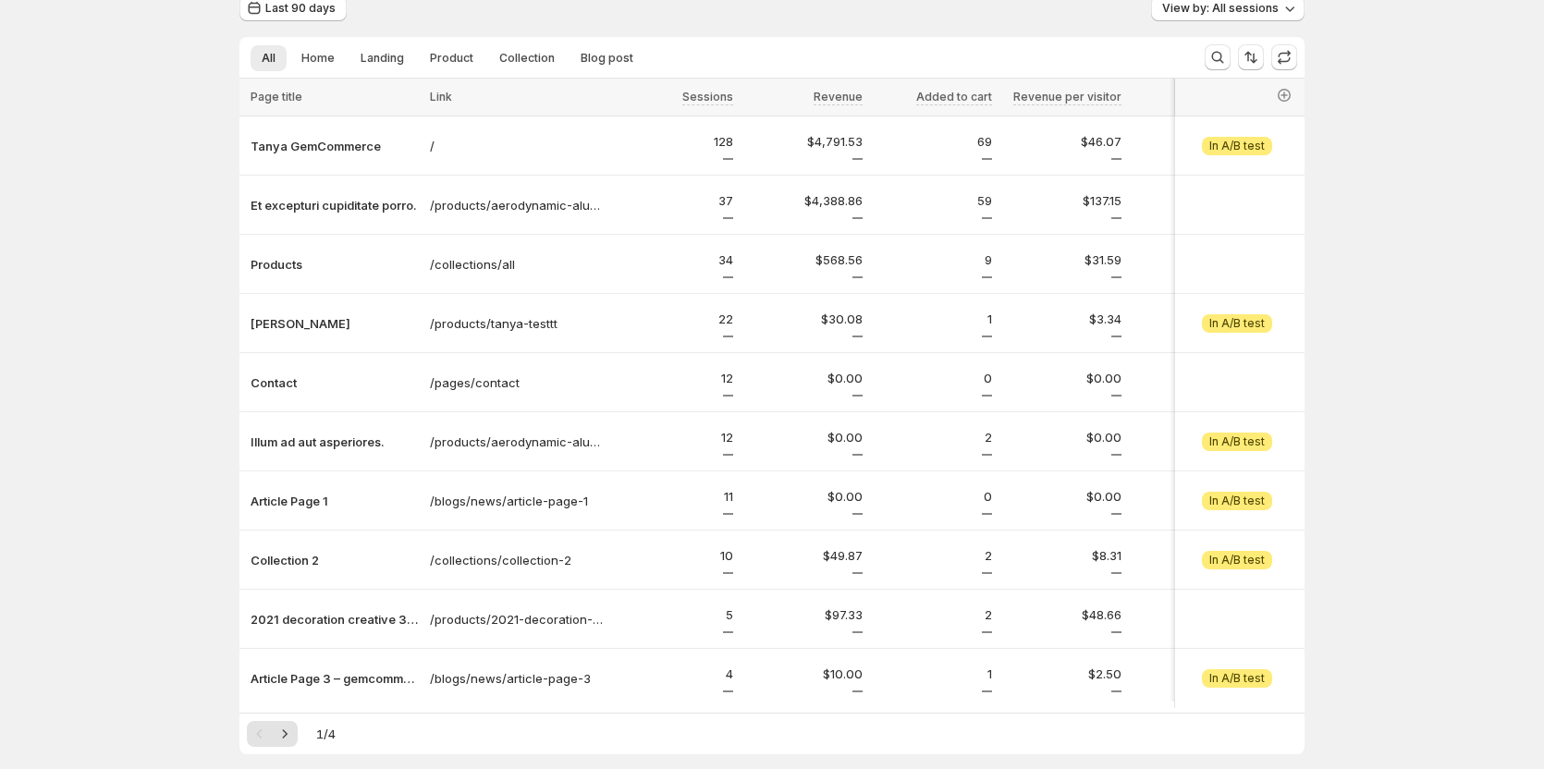
click at [1360, 328] on div "Analytics. This page is ready Analytics Last 90 days View by: All sessions All …" at bounding box center [772, 389] width 1544 height 929
click at [1294, 92] on icon "button" at bounding box center [1284, 95] width 18 height 18
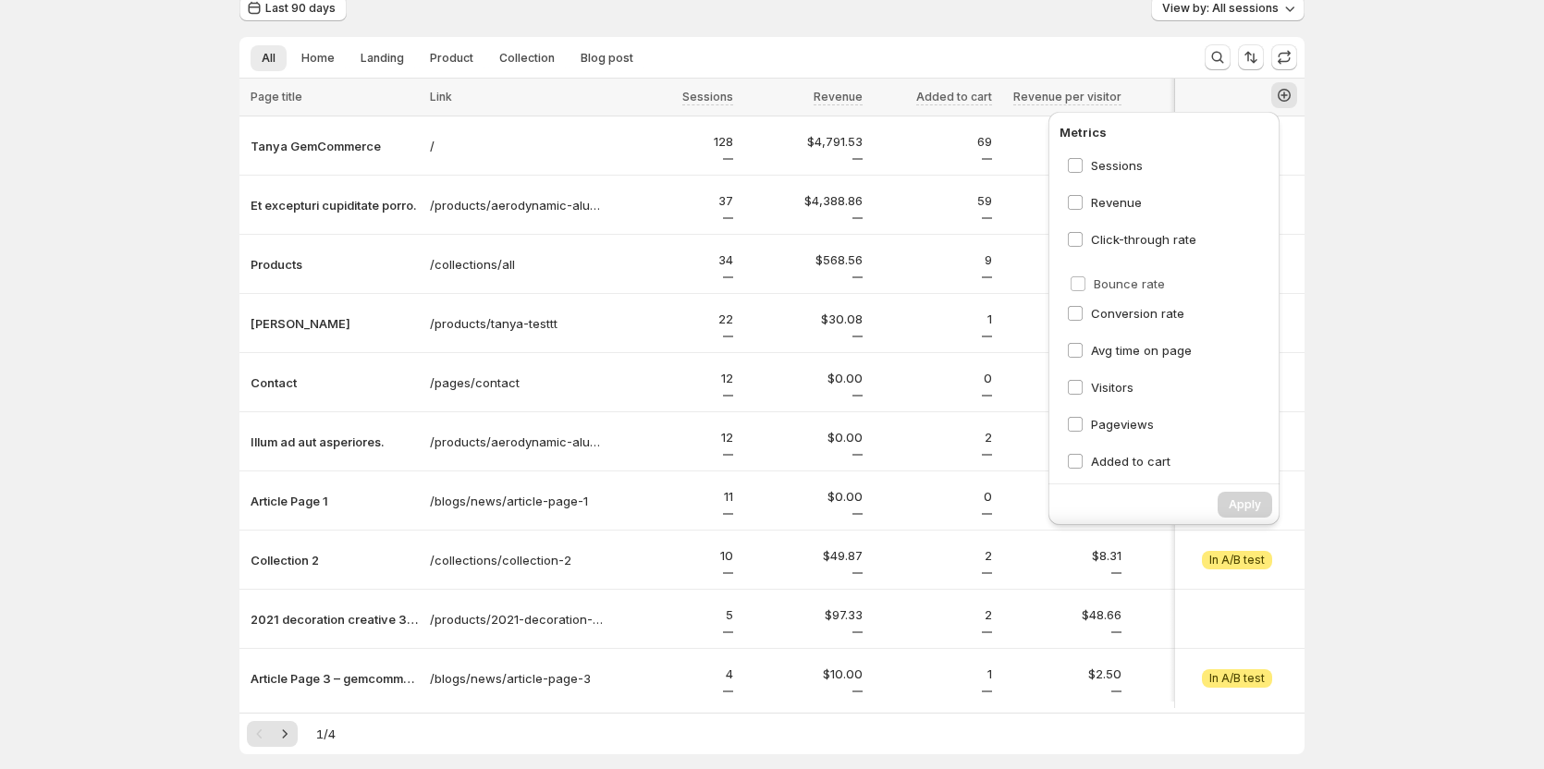
scroll to position [75, 9]
drag, startPoint x: 1260, startPoint y: 236, endPoint x: 1253, endPoint y: 287, distance: 51.4
click at [1253, 287] on div "Sessions Revenue Bounce rate Click-through rate Conversion rate Avg time on pag…" at bounding box center [1169, 311] width 218 height 324
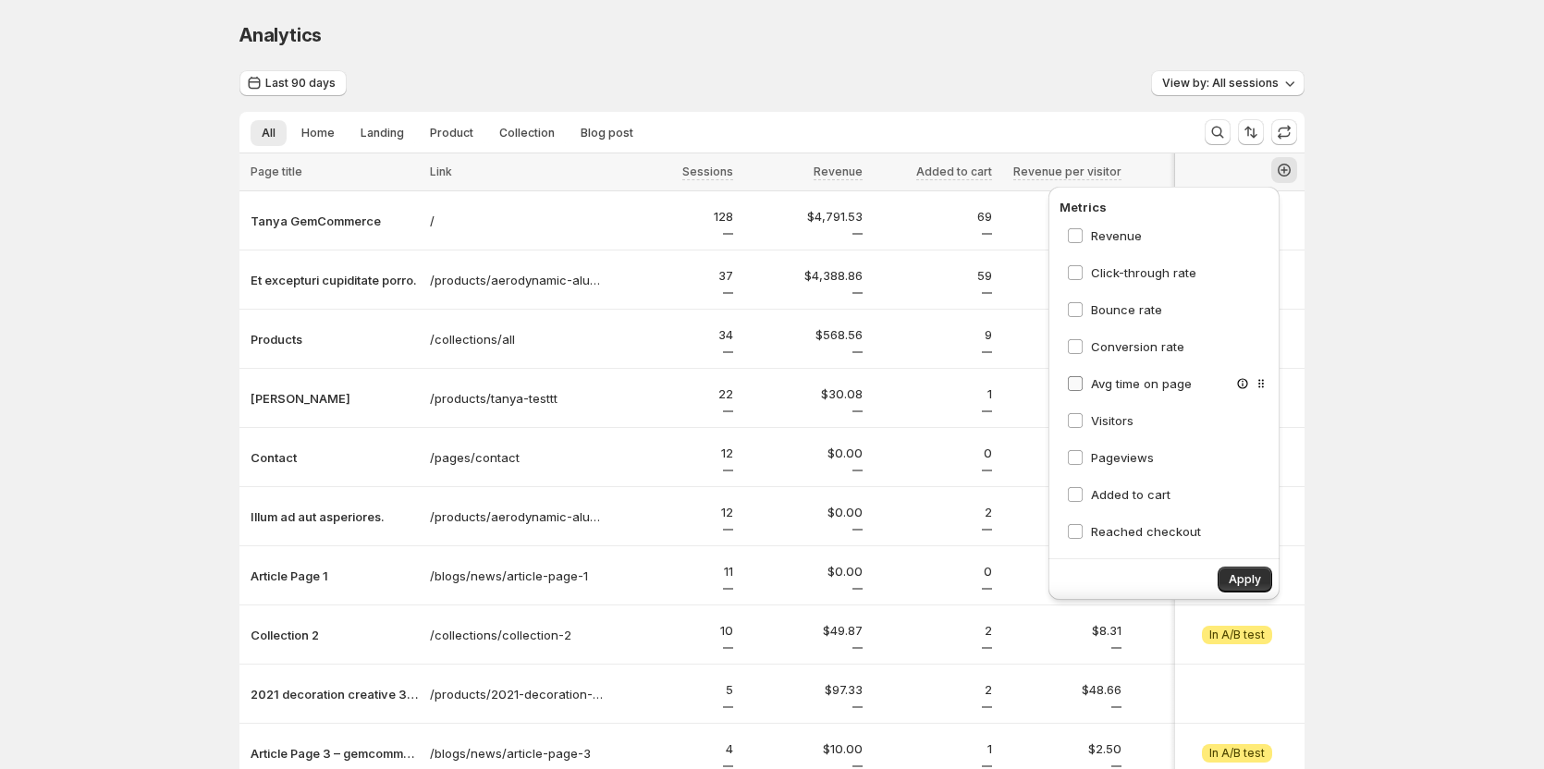
scroll to position [0, 0]
drag, startPoint x: 1234, startPoint y: 313, endPoint x: 1233, endPoint y: 368, distance: 55.5
click at [1233, 368] on div "Sessions Revenue Click-through rate Bounce rate Conversion rate Avg time on pag…" at bounding box center [1169, 386] width 218 height 324
drag, startPoint x: 1239, startPoint y: 351, endPoint x: 1232, endPoint y: 395, distance: 44.1
click at [1232, 395] on div "Sessions Revenue Bounce rate Click-through rate Conversion rate Avg time on pag…" at bounding box center [1169, 386] width 218 height 324
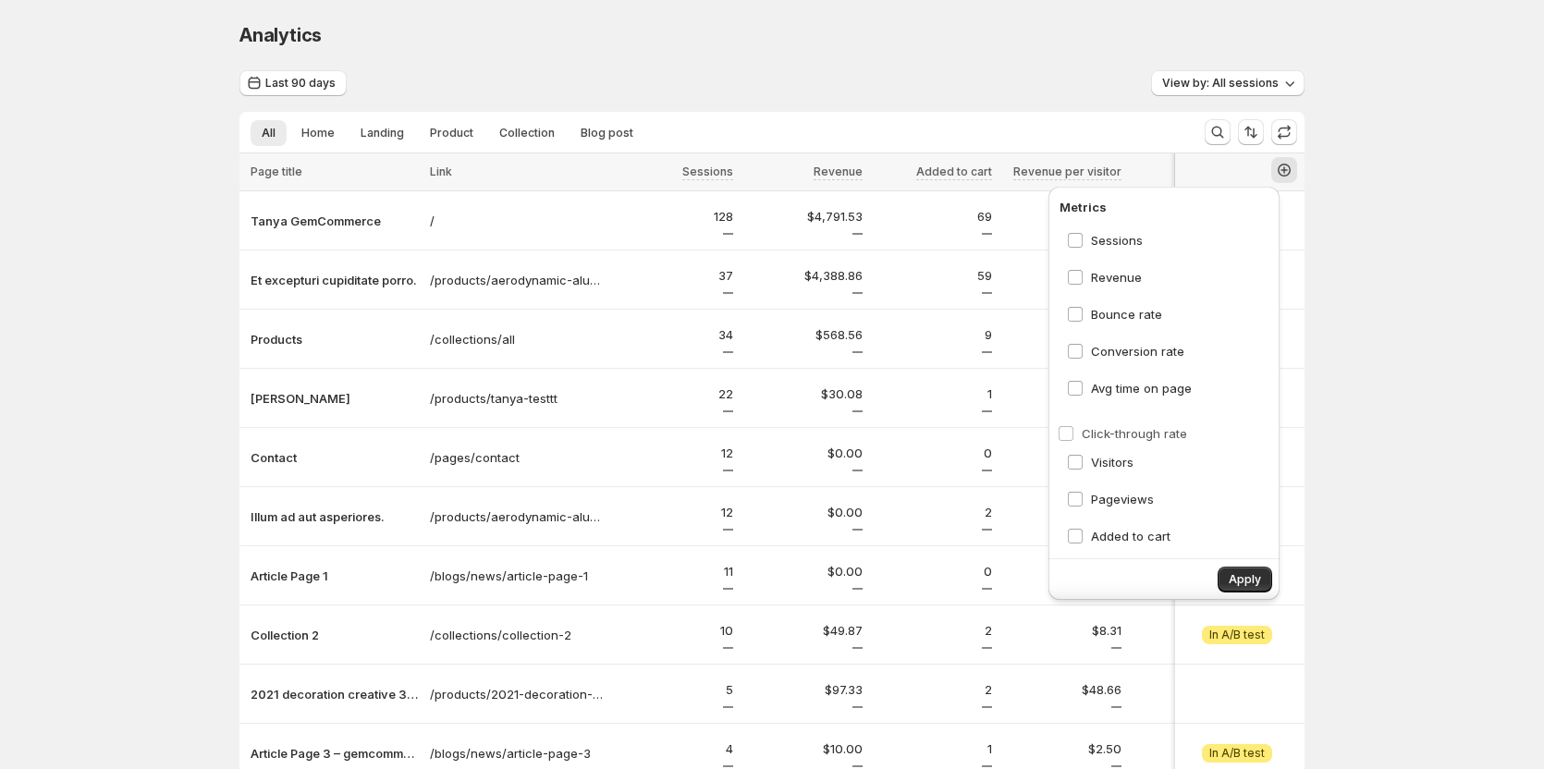
drag, startPoint x: 1239, startPoint y: 389, endPoint x: 1239, endPoint y: 440, distance: 50.9
click at [1239, 440] on div "Sessions Revenue Bounce rate Conversion rate Click-through rate Avg time on pag…" at bounding box center [1169, 386] width 218 height 324
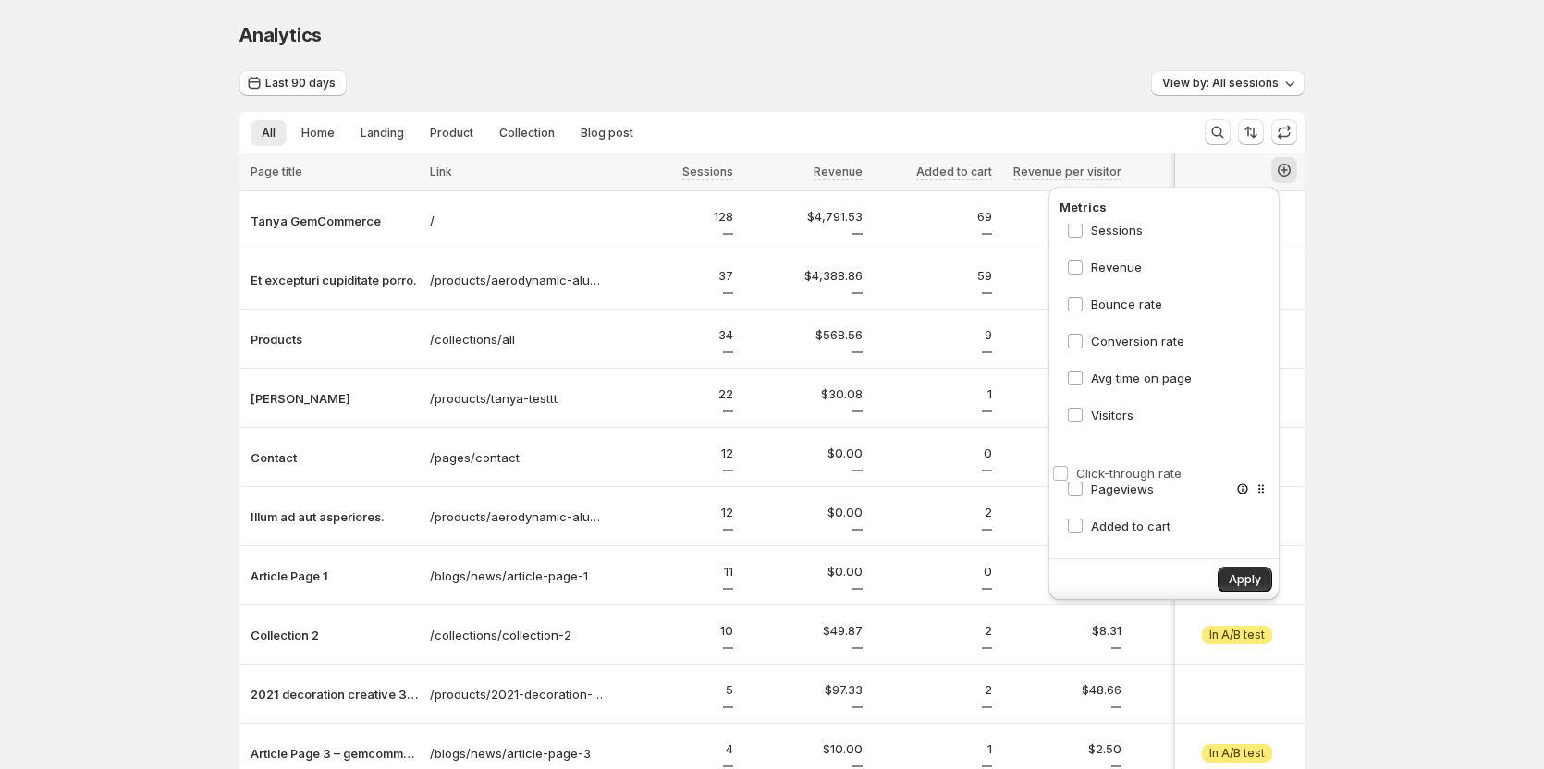
drag, startPoint x: 1239, startPoint y: 422, endPoint x: 1233, endPoint y: 477, distance: 55.9
click at [1233, 477] on div "Sessions Revenue Bounce rate Conversion rate Avg time on page Click-through rat…" at bounding box center [1169, 386] width 218 height 324
drag, startPoint x: 1240, startPoint y: 481, endPoint x: 1235, endPoint y: 402, distance: 78.7
click at [1235, 402] on div "Sessions Revenue Bounce rate Conversion rate Avg time on page Visitors Pageview…" at bounding box center [1169, 386] width 218 height 324
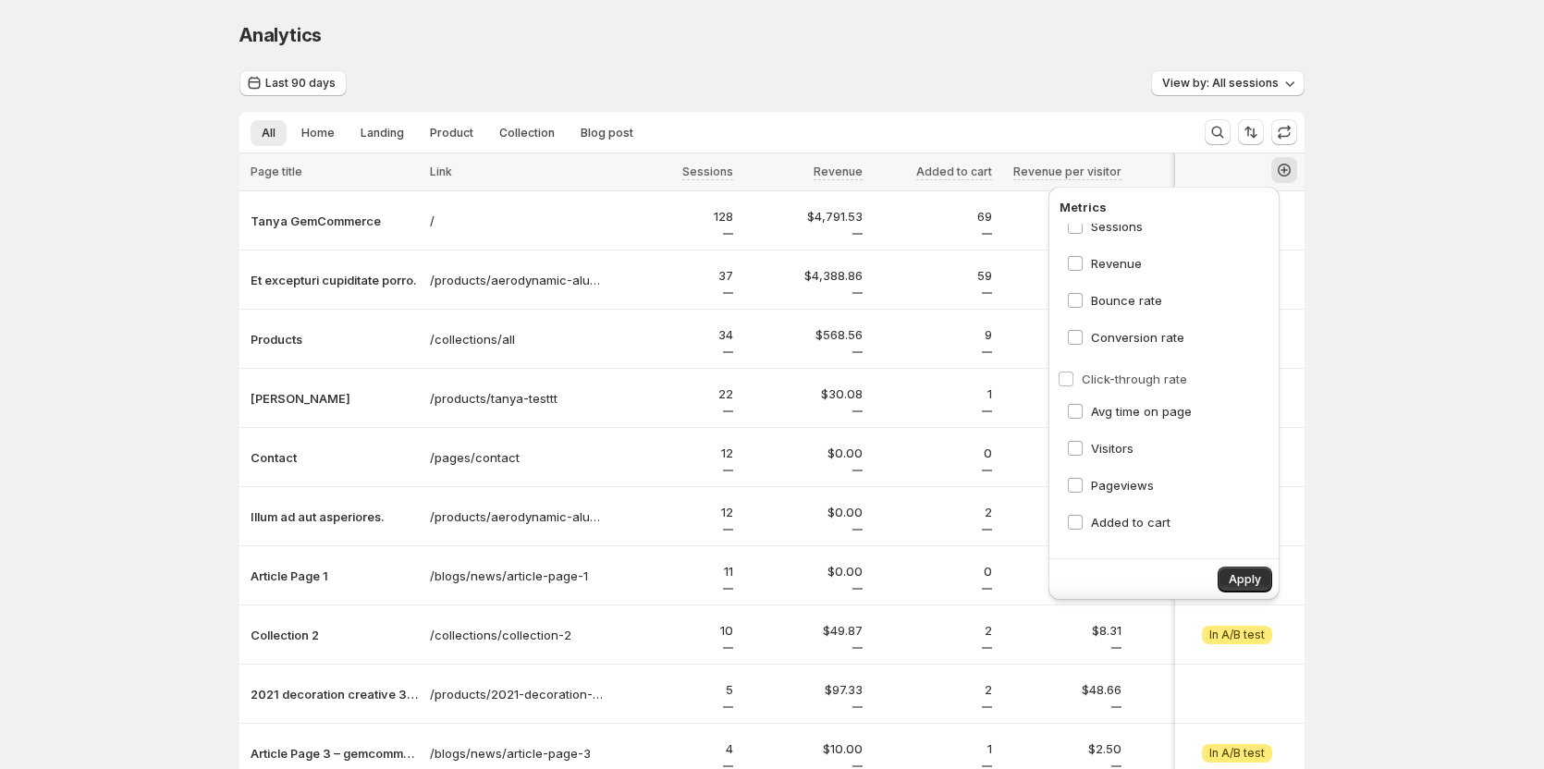
drag, startPoint x: 1236, startPoint y: 411, endPoint x: 1236, endPoint y: 372, distance: 38.8
click at [1236, 372] on div "Sessions Revenue Bounce rate Conversion rate Avg time on page Click-through rat…" at bounding box center [1169, 386] width 218 height 324
drag, startPoint x: 1239, startPoint y: 375, endPoint x: 1236, endPoint y: 405, distance: 30.6
click at [1236, 405] on div "Sessions Revenue Bounce rate Conversion rate Click-through rate Avg time on pag…" at bounding box center [1169, 386] width 218 height 324
click at [1367, 200] on div "Analytics. This page is ready Analytics Last 90 days View by: All sessions All …" at bounding box center [772, 464] width 1544 height 929
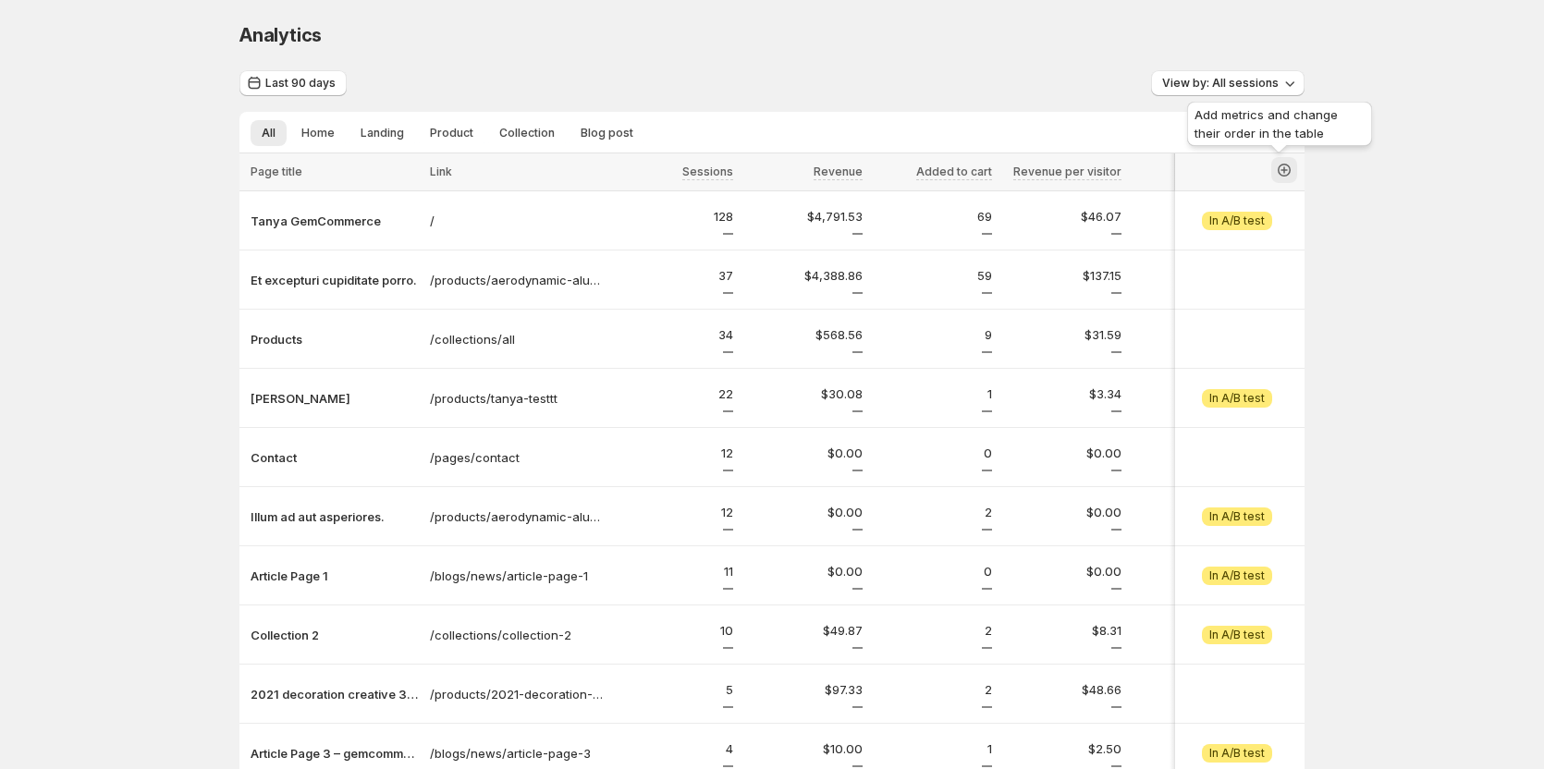
click at [1285, 168] on icon "button" at bounding box center [1284, 170] width 13 height 13
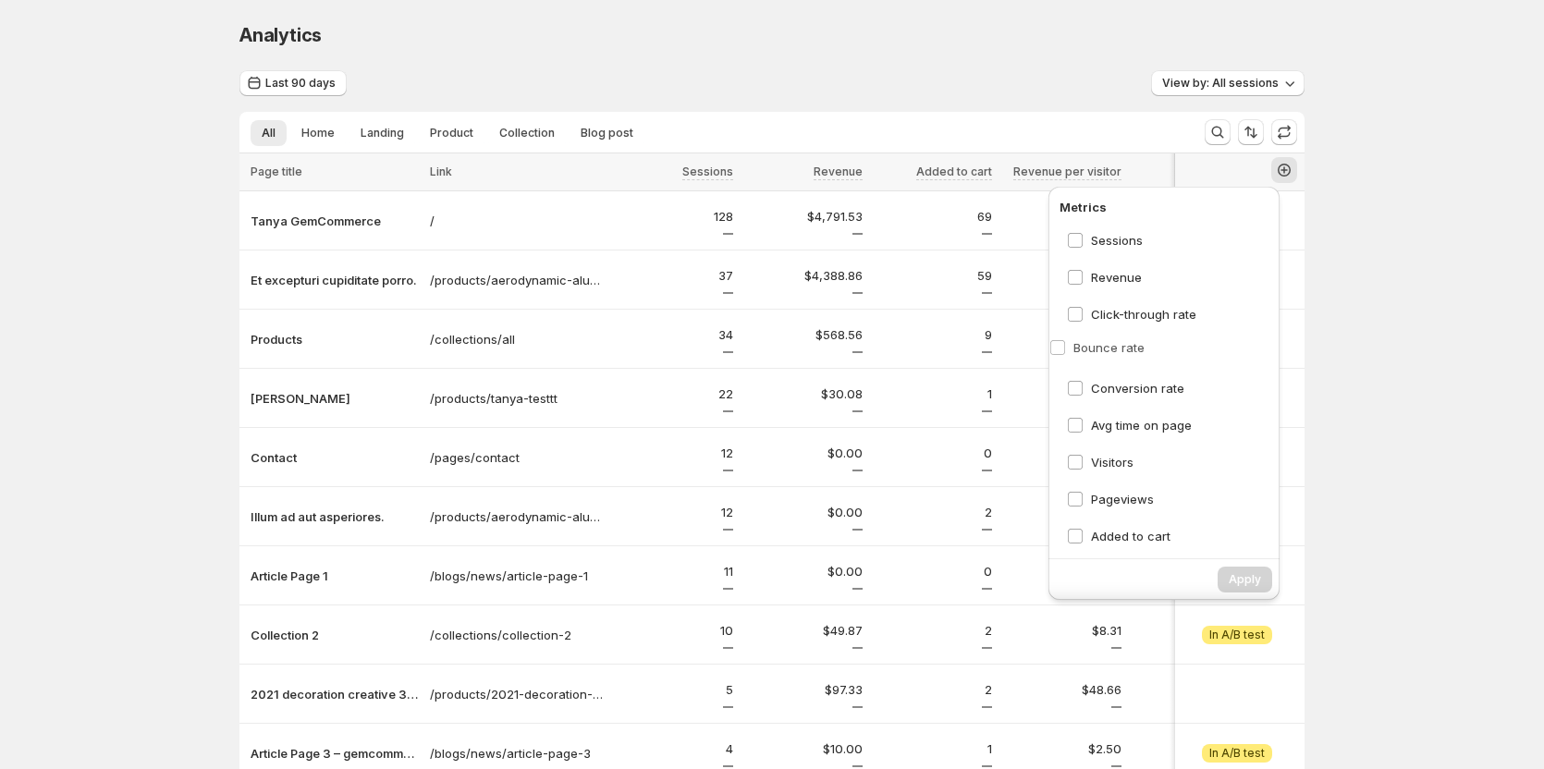
drag, startPoint x: 1238, startPoint y: 314, endPoint x: 1230, endPoint y: 353, distance: 39.7
click at [1230, 353] on div "Sessions Revenue Bounce rate Click-through rate Conversion rate Avg time on pag…" at bounding box center [1169, 386] width 218 height 324
drag, startPoint x: 1237, startPoint y: 350, endPoint x: 1234, endPoint y: 310, distance: 40.9
click at [1234, 310] on div "Sessions Revenue Click-through rate Bounce rate Conversion rate Avg time on pag…" at bounding box center [1169, 386] width 218 height 324
drag, startPoint x: 1237, startPoint y: 317, endPoint x: 1233, endPoint y: 360, distance: 42.8
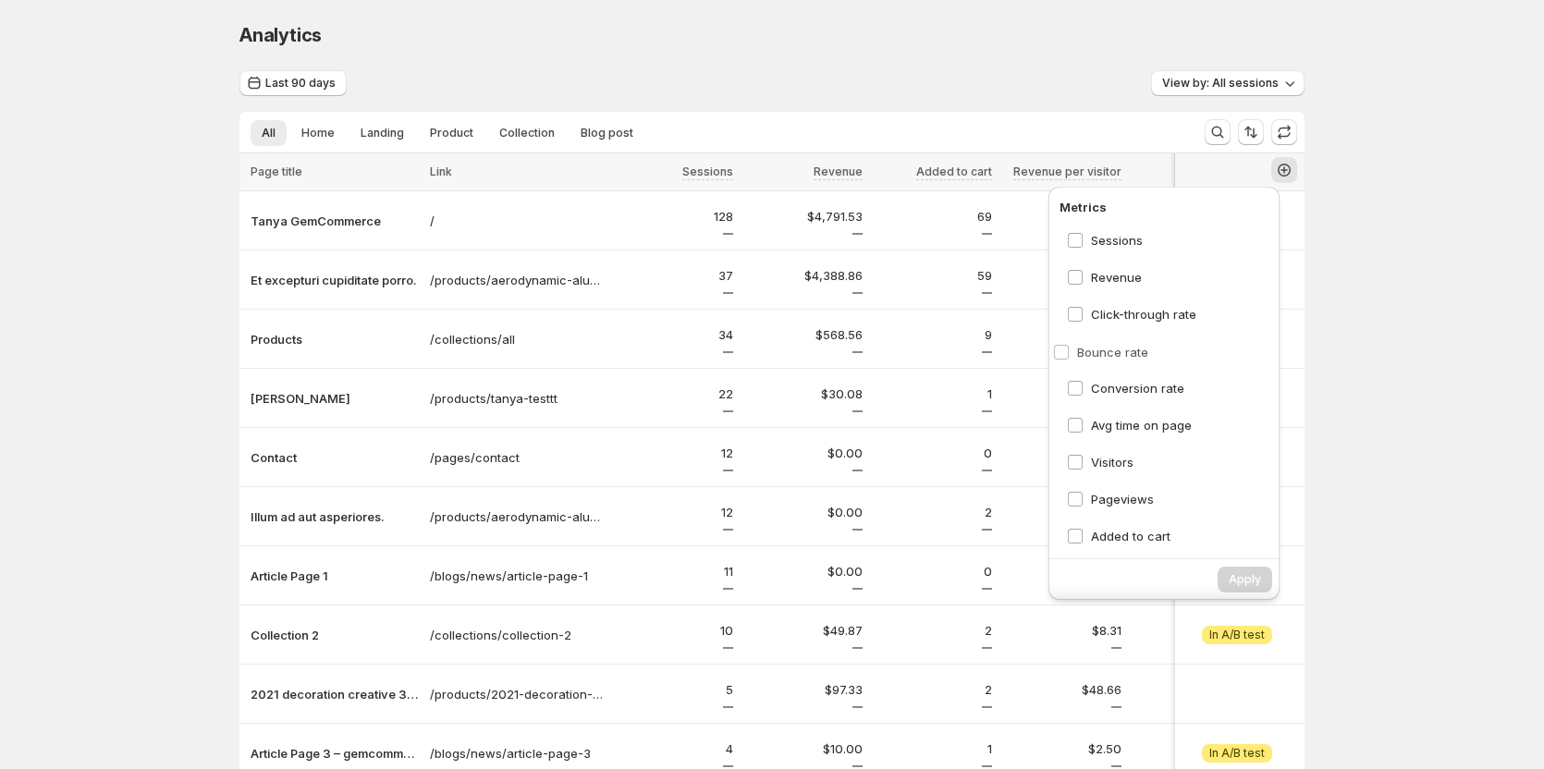
click at [1233, 360] on div "Sessions Revenue Bounce rate Click-through rate Conversion rate Avg time on pag…" at bounding box center [1169, 386] width 218 height 324
drag, startPoint x: 1239, startPoint y: 351, endPoint x: 1232, endPoint y: 400, distance: 49.6
click at [1232, 400] on div "Sessions Revenue Click-through rate Bounce rate Conversion rate Avg time on pag…" at bounding box center [1169, 386] width 218 height 324
drag, startPoint x: 1235, startPoint y: 313, endPoint x: 1228, endPoint y: 394, distance: 81.7
click at [1228, 394] on div "Sessions Revenue Click-through rate Conversion rate Bounce rate Avg time on pag…" at bounding box center [1169, 386] width 218 height 324
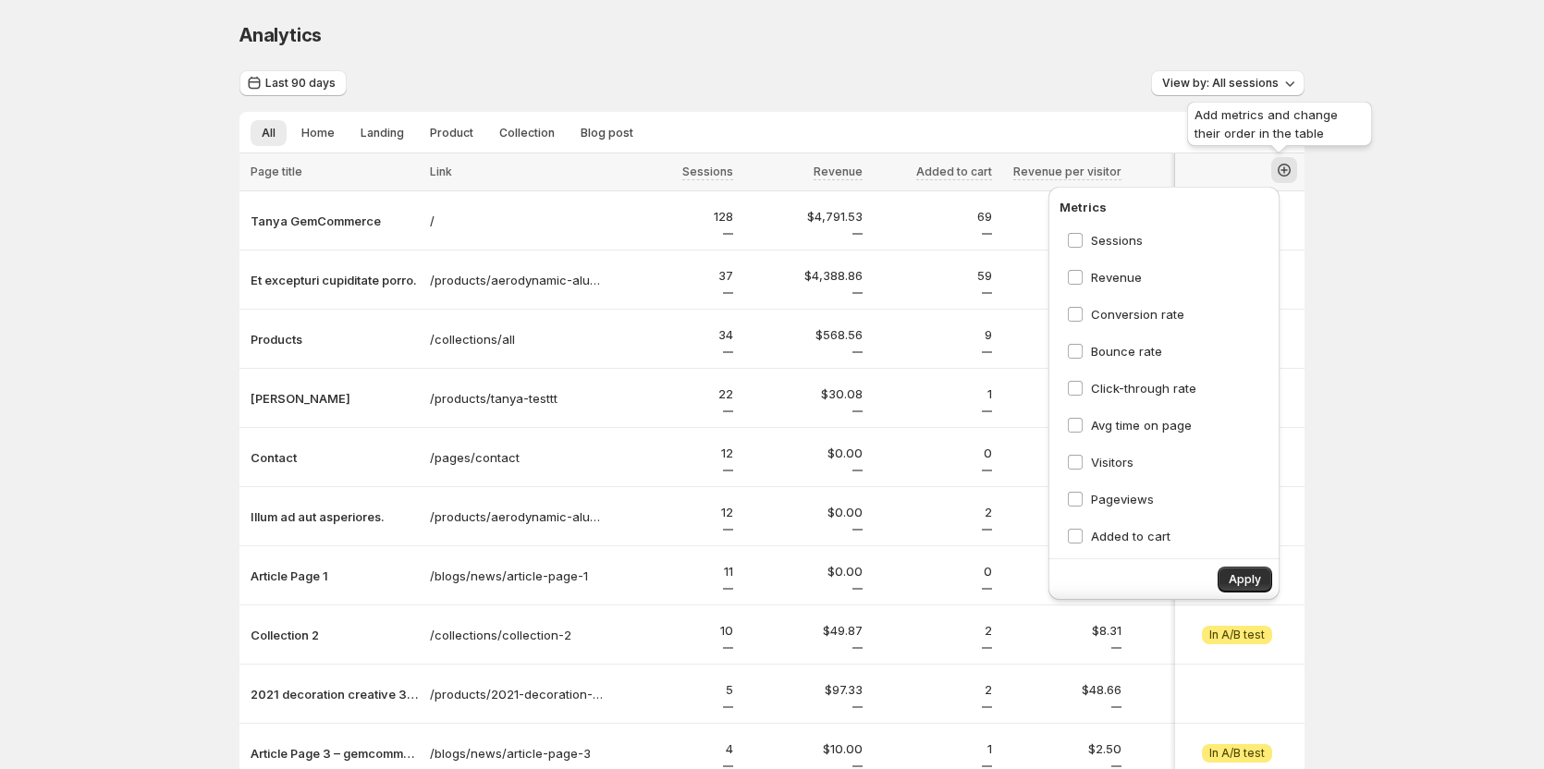
drag, startPoint x: 1281, startPoint y: 166, endPoint x: 667, endPoint y: 25, distance: 630.1
click at [1281, 166] on icon "button" at bounding box center [1284, 170] width 18 height 18
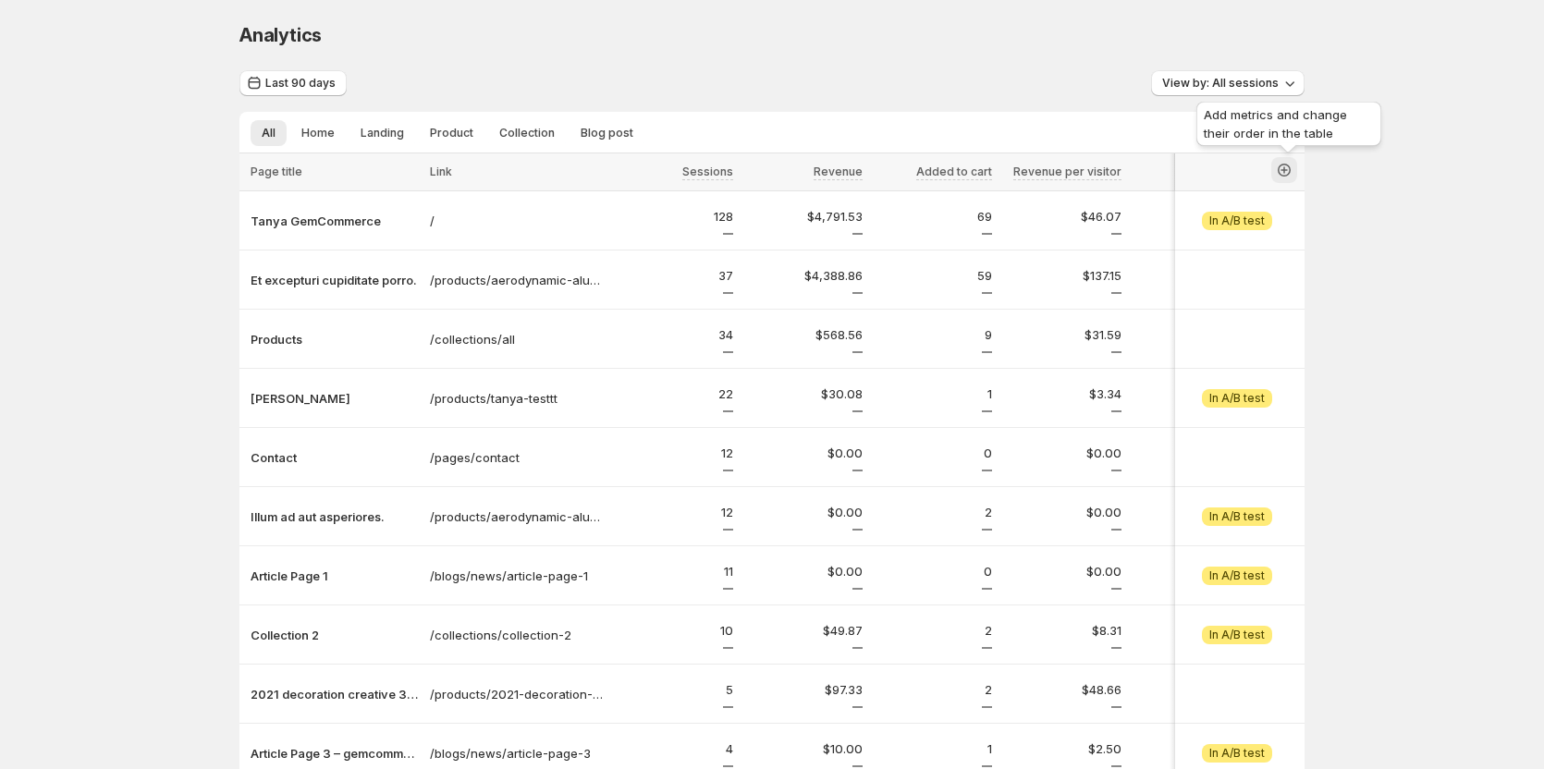
click at [1291, 166] on icon "button" at bounding box center [1284, 170] width 13 height 13
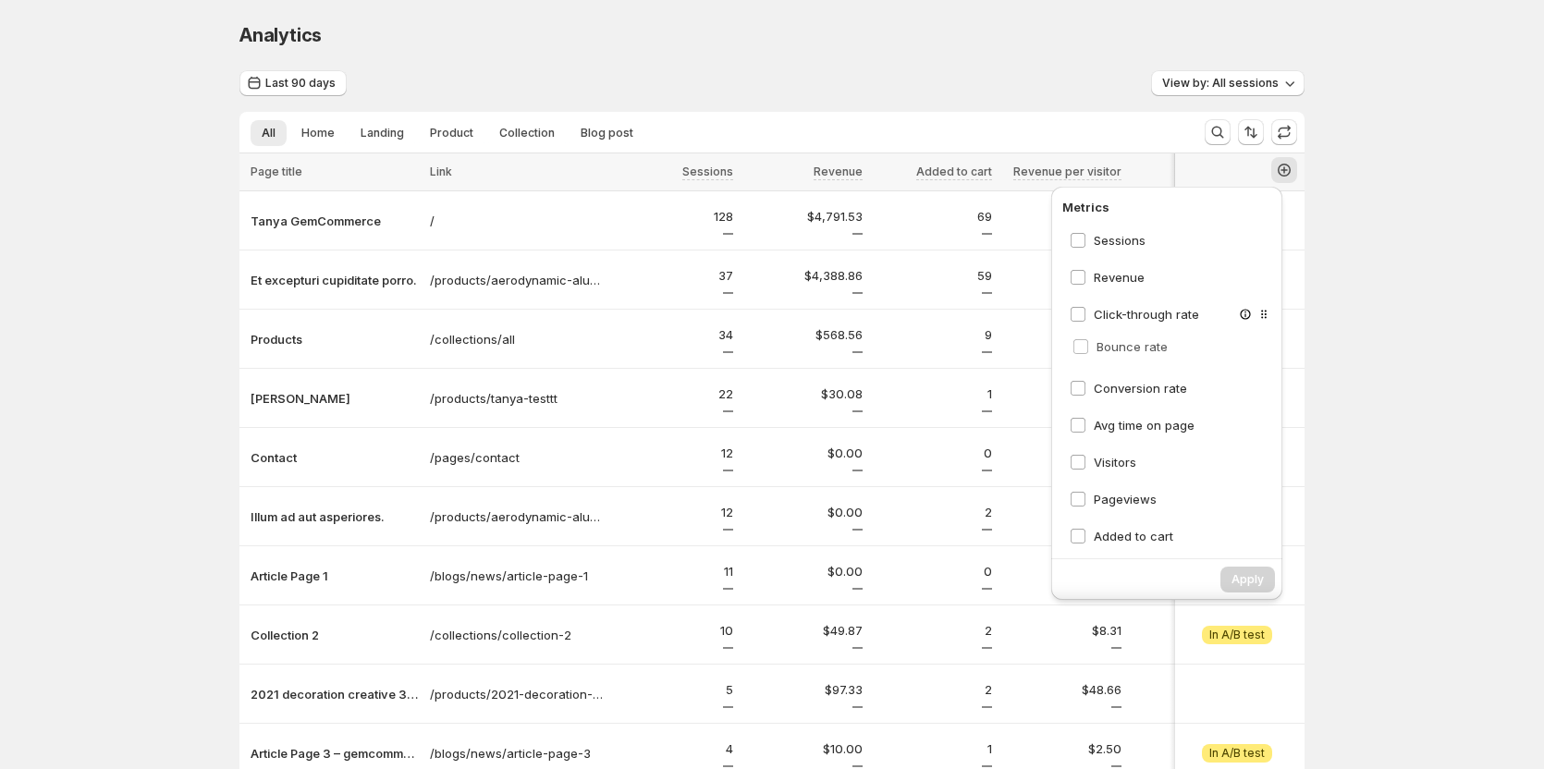
scroll to position [0, 9]
drag, startPoint x: 1257, startPoint y: 317, endPoint x: 1251, endPoint y: 363, distance: 45.7
click at [1251, 363] on div "Sessions Revenue Bounce rate Click-through rate Conversion rate Avg time on pag…" at bounding box center [1169, 386] width 218 height 324
drag, startPoint x: 1237, startPoint y: 350, endPoint x: 1232, endPoint y: 396, distance: 46.6
click at [1232, 396] on div "Sessions Revenue Click-through rate Bounce rate Conversion rate Avg time on pag…" at bounding box center [1169, 386] width 218 height 324
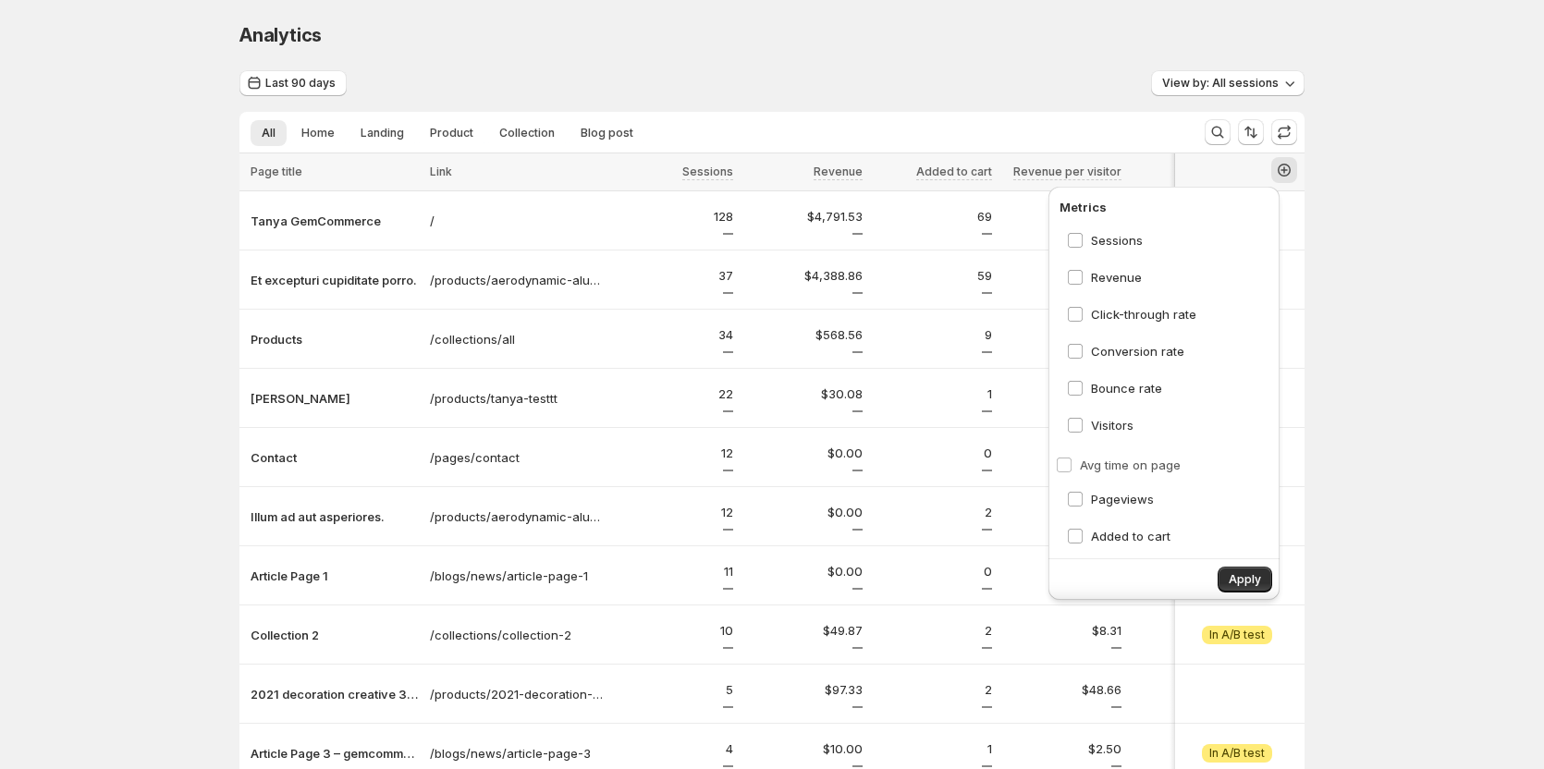
drag, startPoint x: 1237, startPoint y: 424, endPoint x: 1235, endPoint y: 469, distance: 45.4
click at [1235, 469] on div "Sessions Revenue Click-through rate Conversion rate Bounce rate Avg time on pag…" at bounding box center [1169, 386] width 218 height 324
click at [1091, 425] on span "Visitors" at bounding box center [1112, 425] width 43 height 15
click at [1091, 457] on span "Avg time on page" at bounding box center [1141, 462] width 101 height 15
click at [1091, 390] on span "Bounce rate" at bounding box center [1126, 388] width 71 height 15
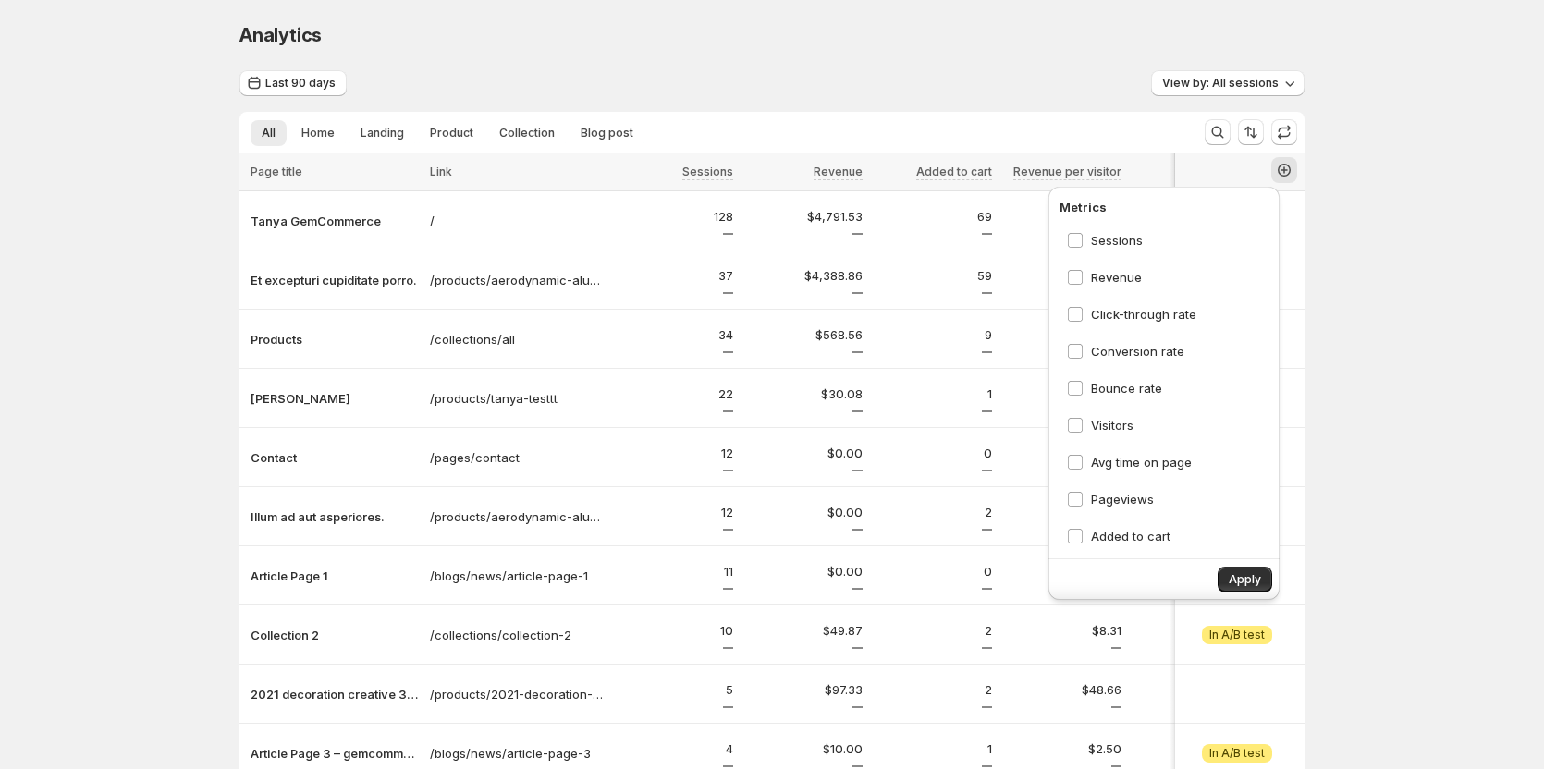
click at [1412, 240] on div "Analytics. This page is ready Analytics Last 90 days View by: All sessions All …" at bounding box center [772, 464] width 1544 height 929
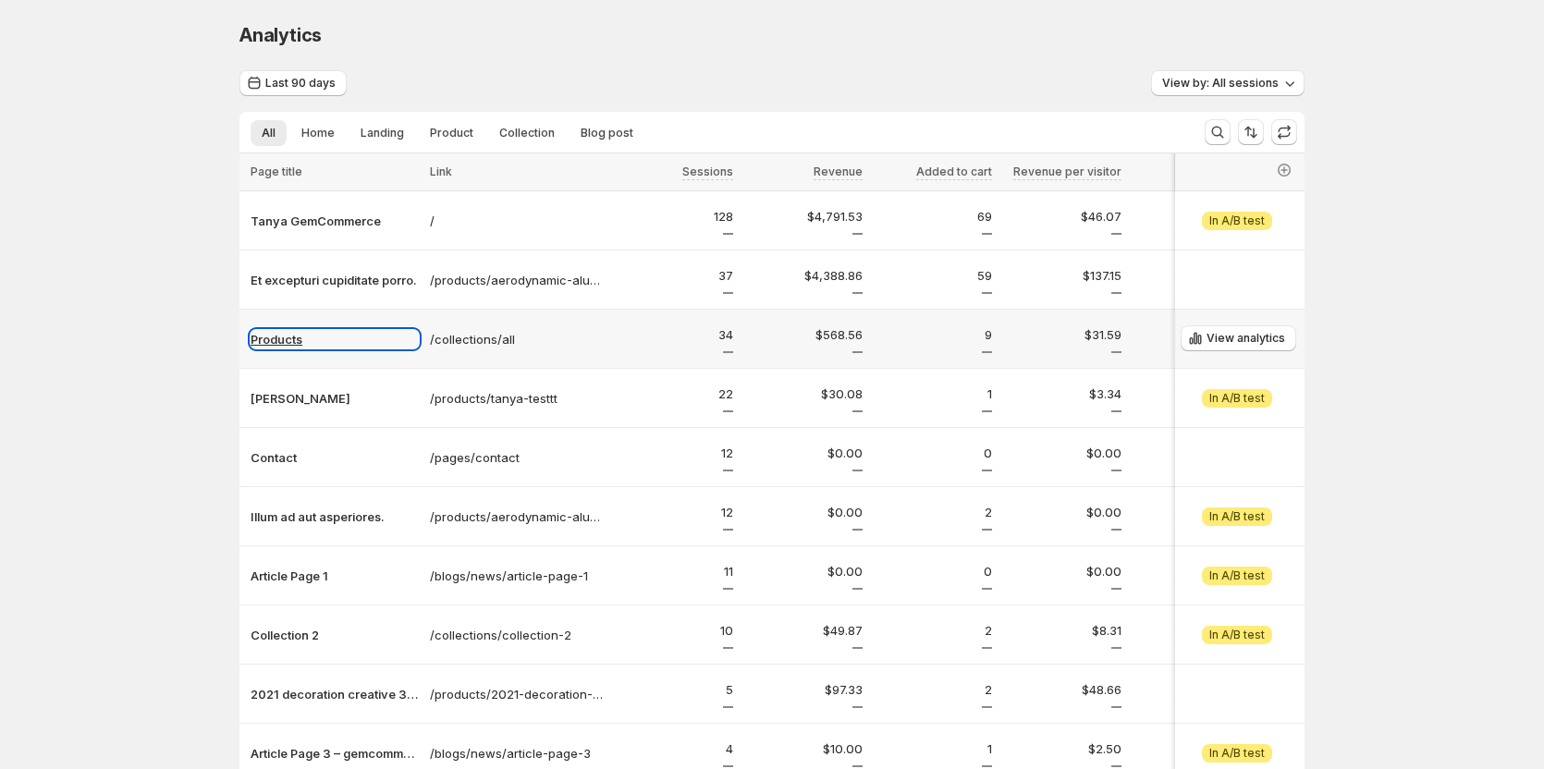
click at [272, 332] on p "Products" at bounding box center [335, 339] width 168 height 18
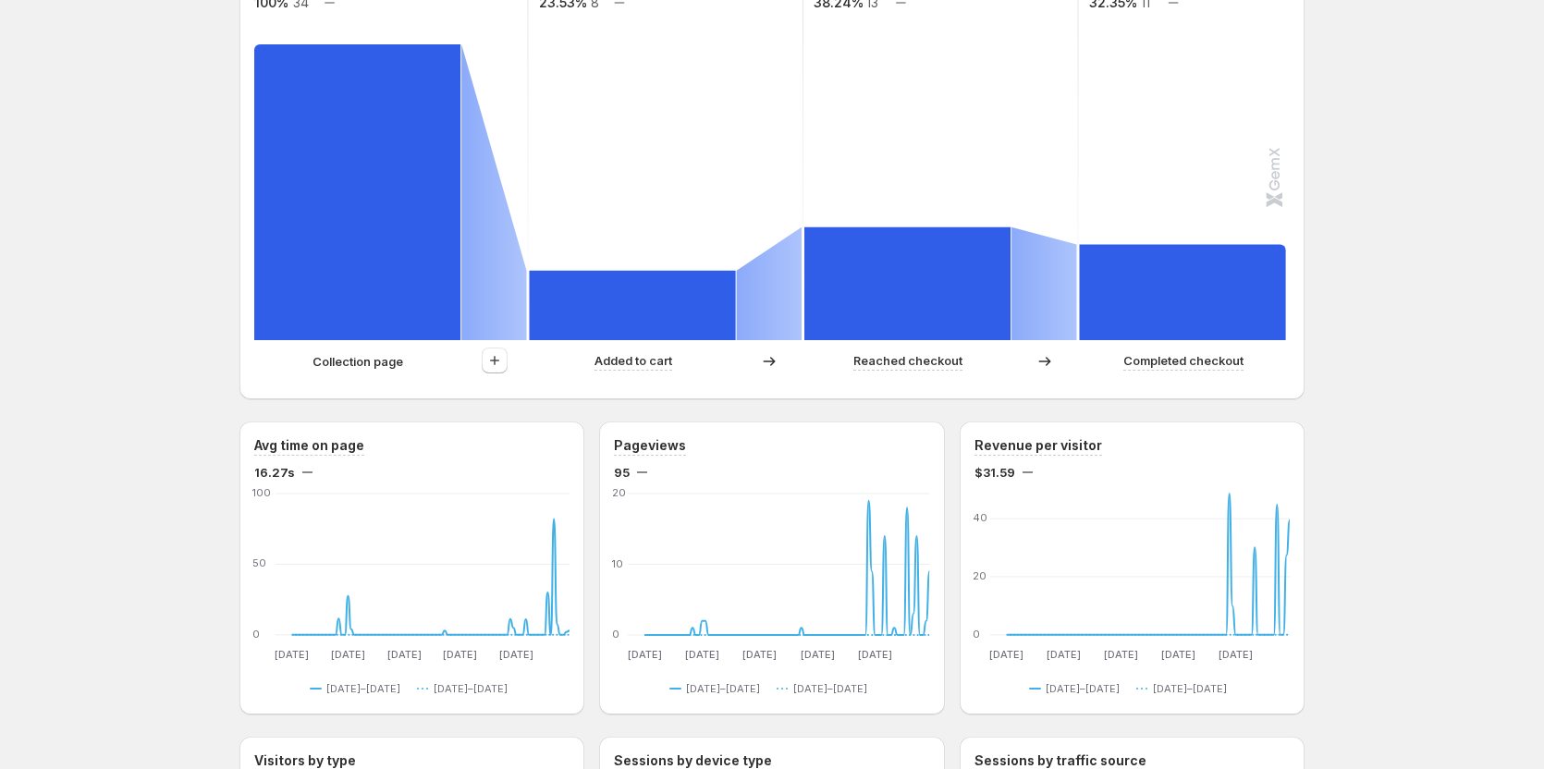
scroll to position [647, 9]
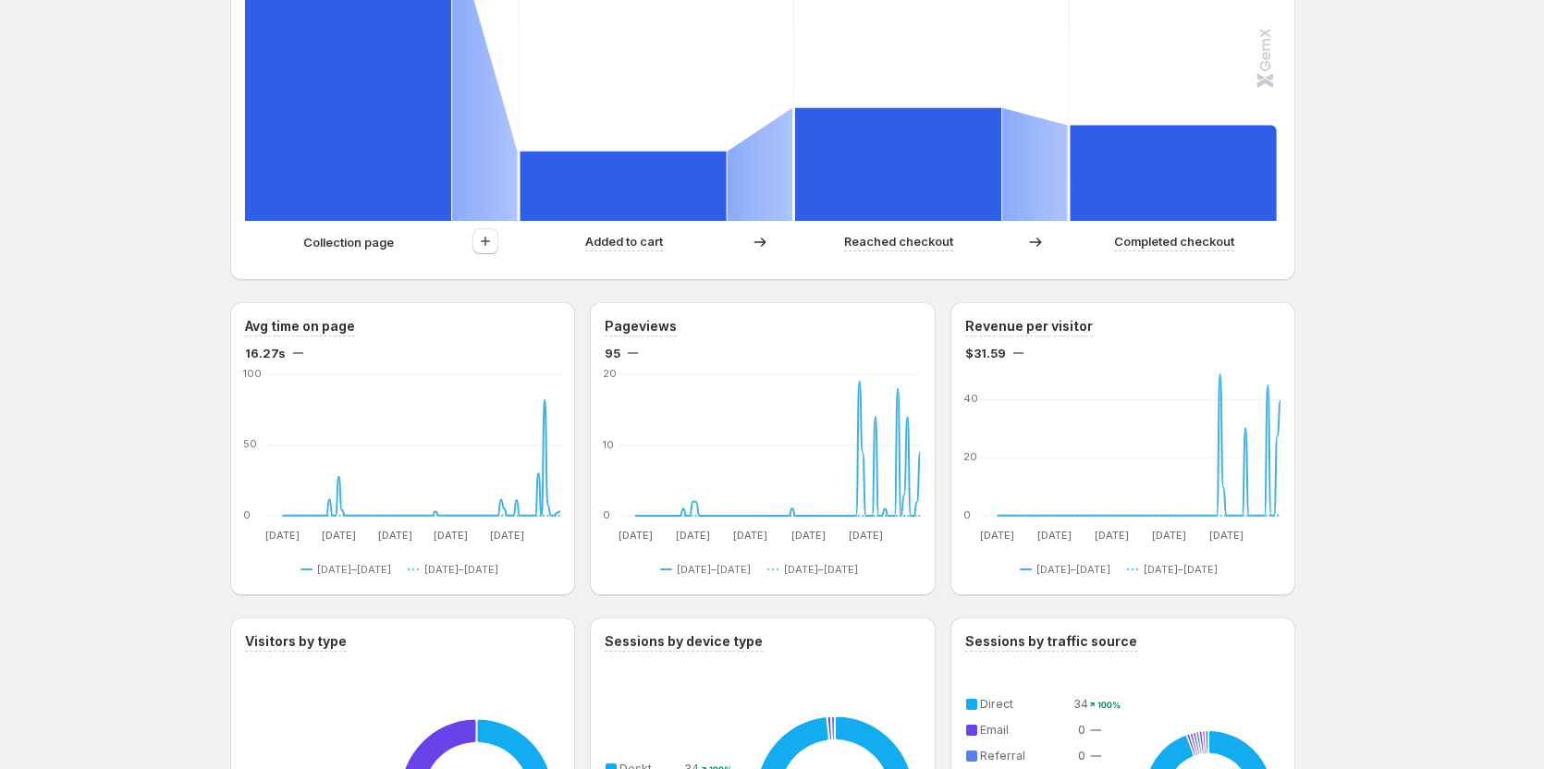
click at [939, 189] on rect at bounding box center [898, 164] width 206 height 113
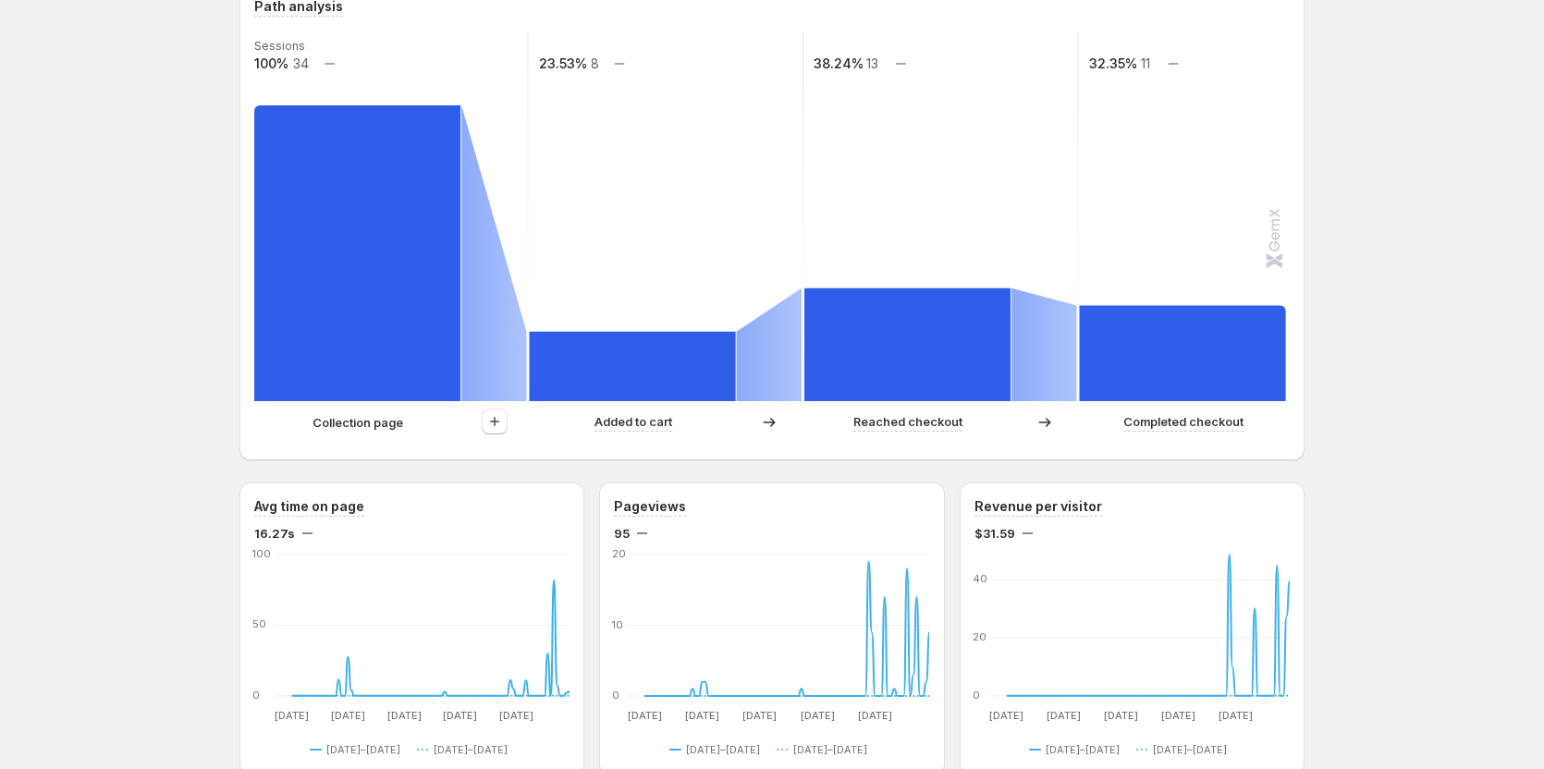
scroll to position [462, 9]
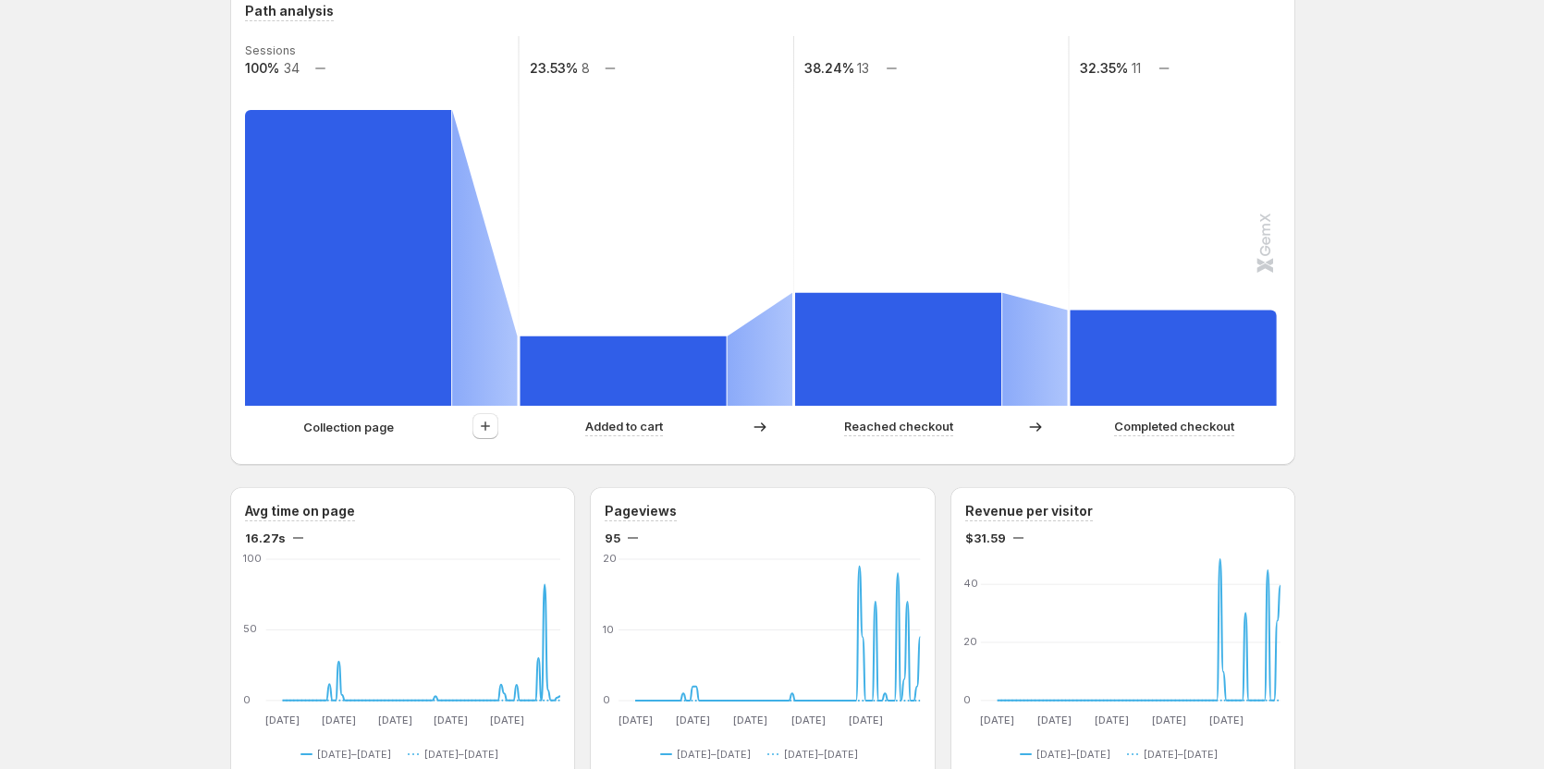
click at [416, 269] on rect at bounding box center [348, 258] width 206 height 296
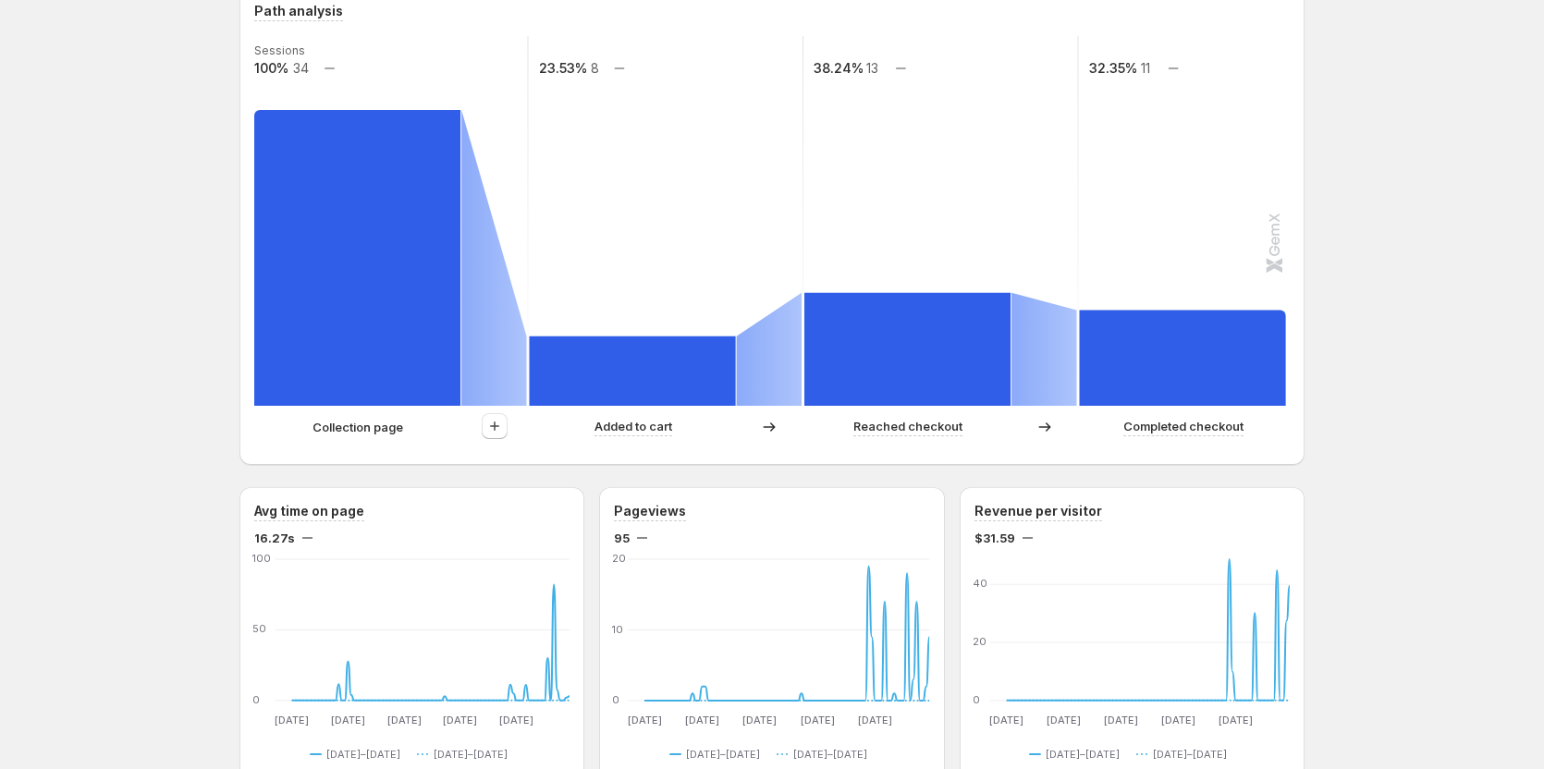
click at [121, 140] on div "Products. This page is ready Products Create experiment Last 90 days Compare to…" at bounding box center [772, 707] width 1544 height 2339
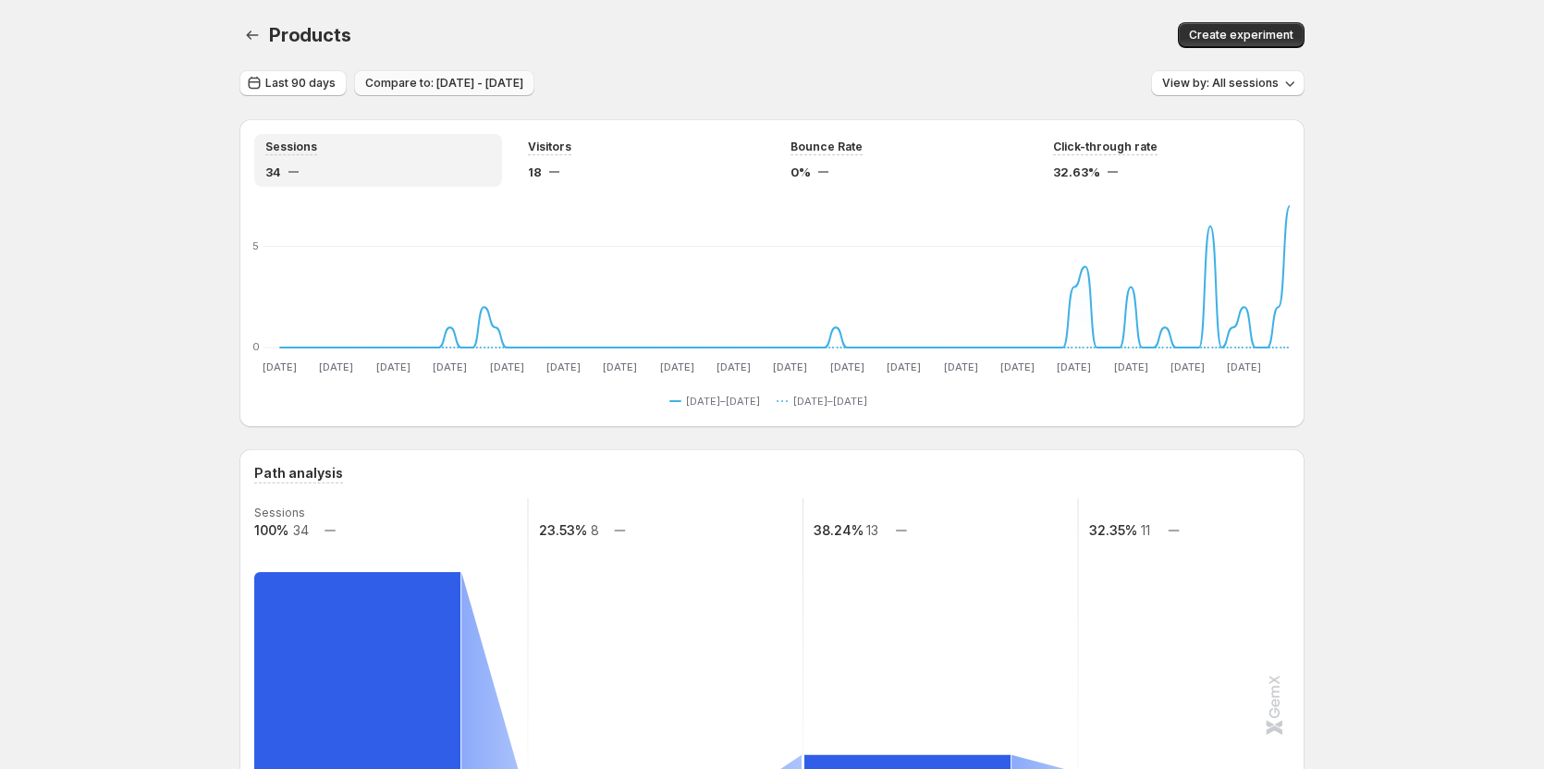
click at [437, 76] on button "Compare to: [DATE] - [DATE]" at bounding box center [444, 83] width 180 height 26
click at [326, 80] on span "Last 90 days" at bounding box center [300, 83] width 70 height 15
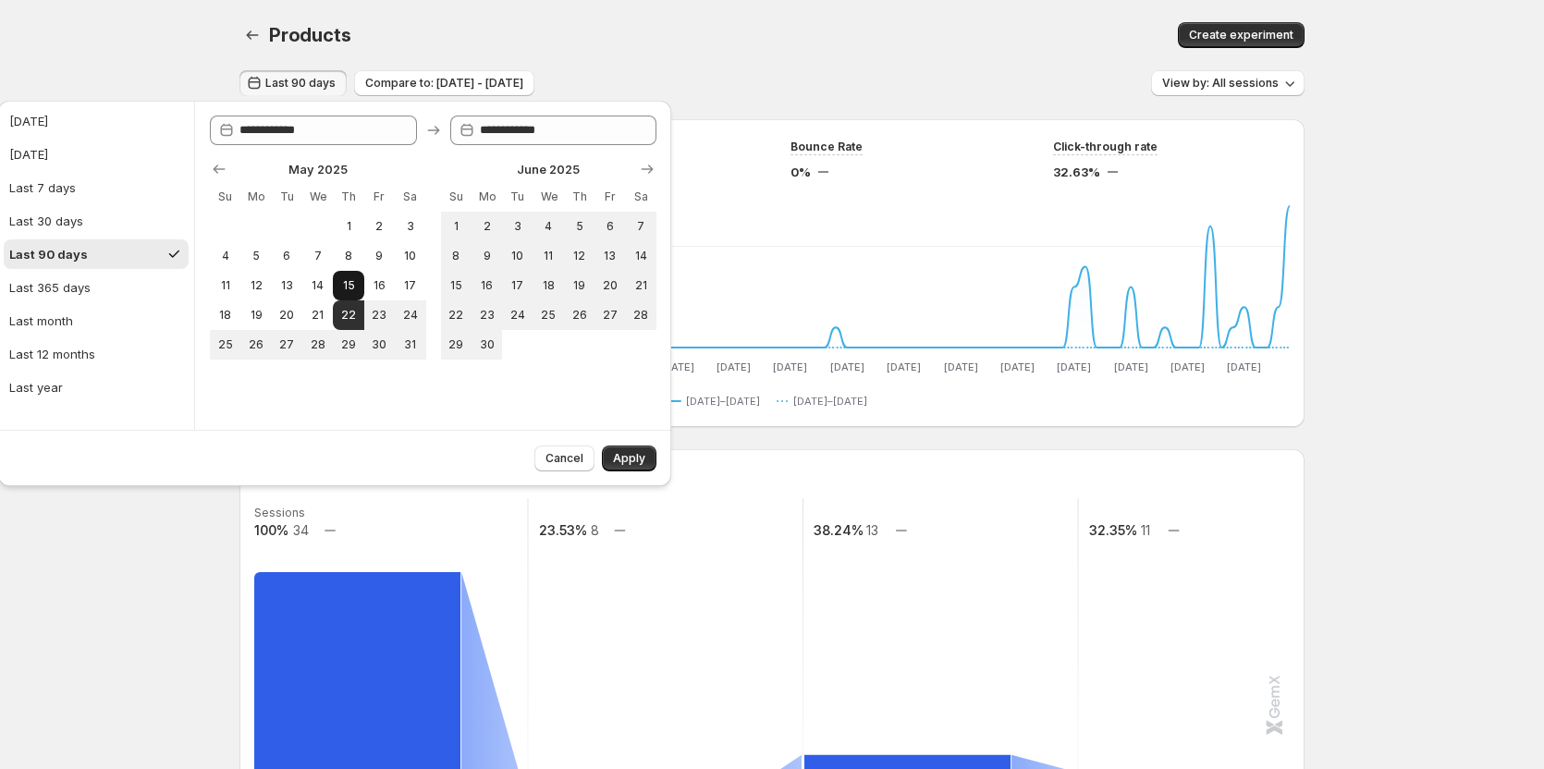
click at [338, 289] on button "15" at bounding box center [348, 286] width 31 height 30
type input "**********"
click at [628, 464] on span "Apply" at bounding box center [629, 458] width 32 height 15
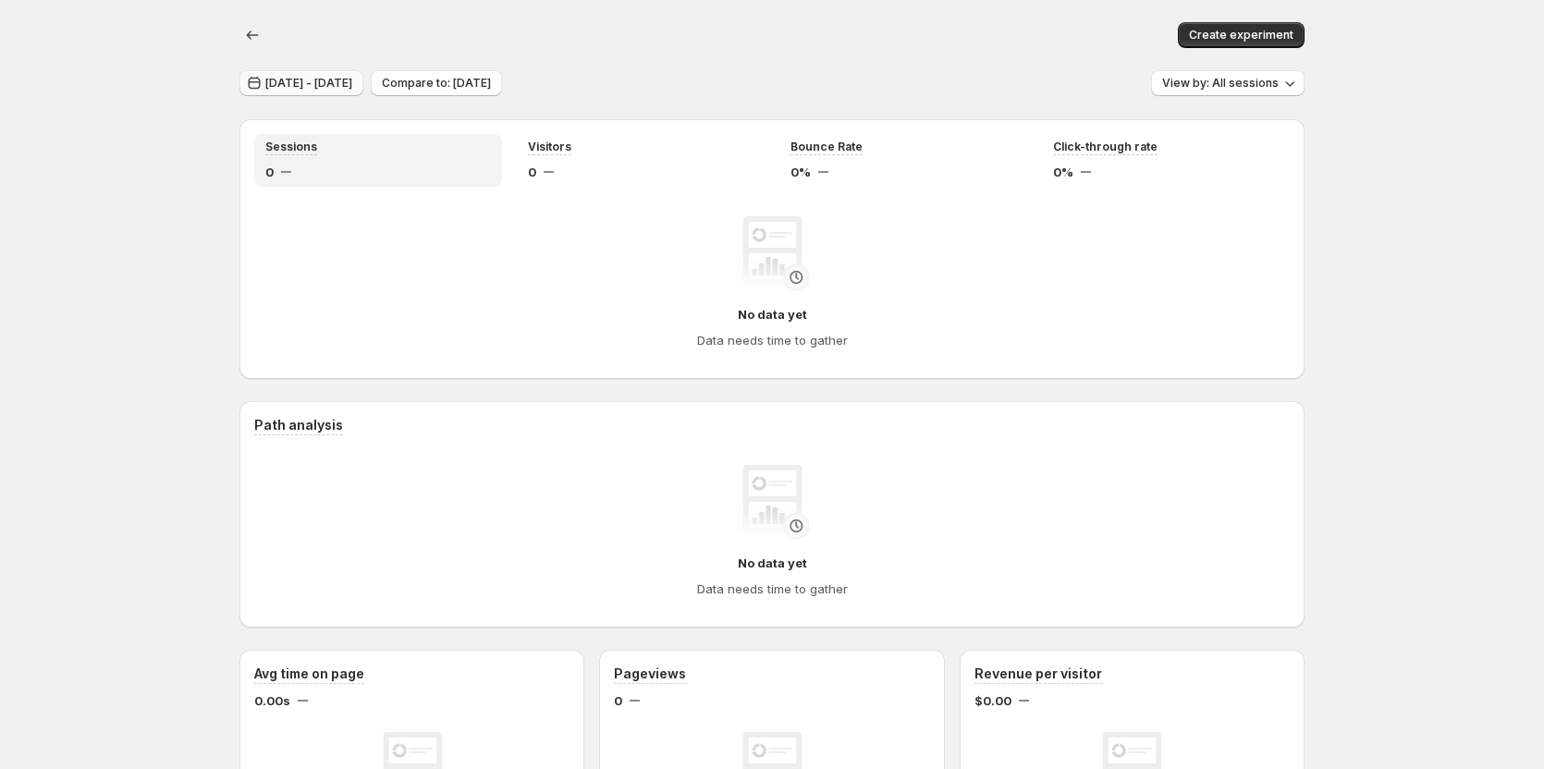
click at [312, 82] on span "May 15, 2025 - May 15, 2025" at bounding box center [308, 83] width 87 height 15
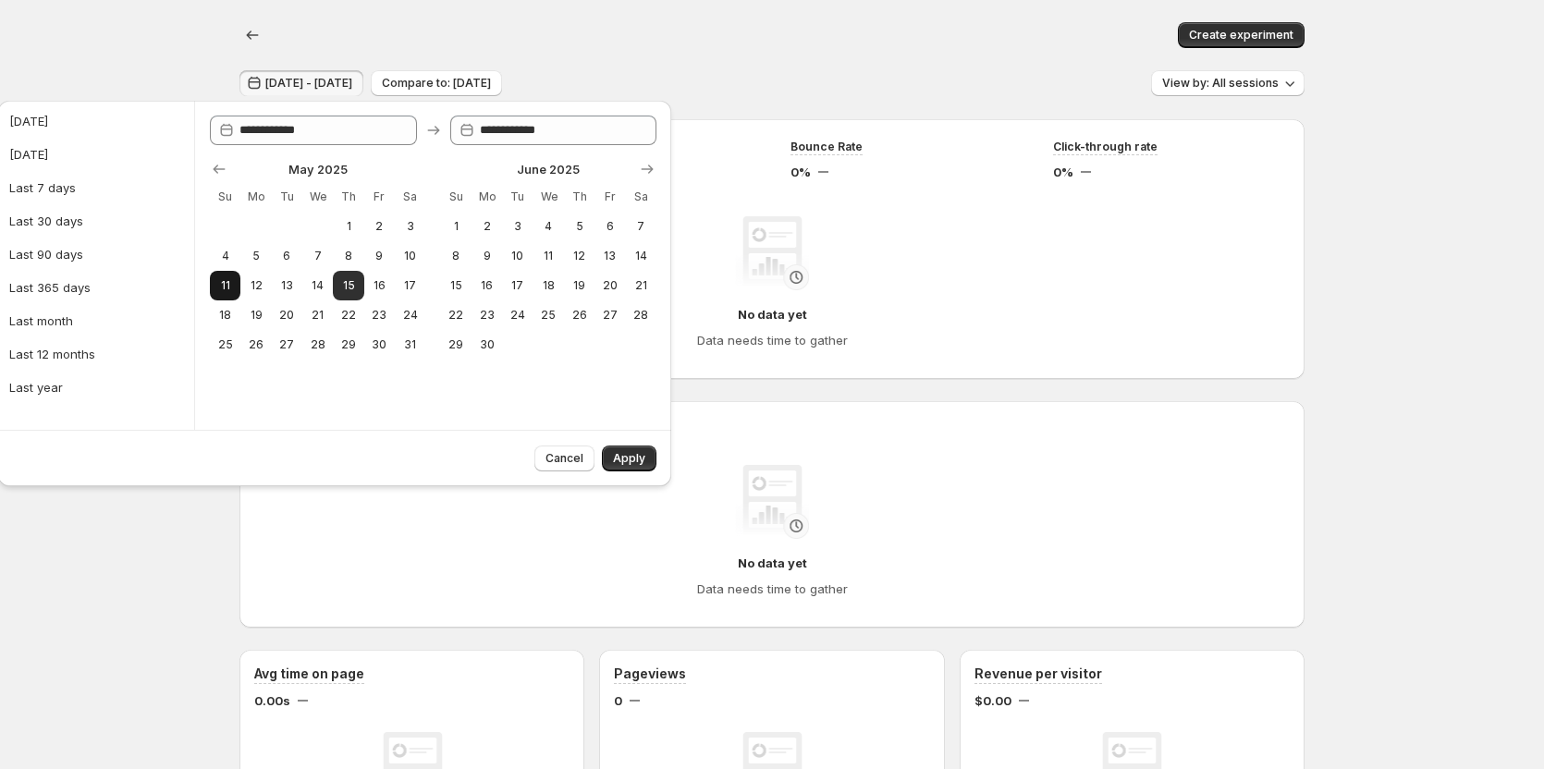
click at [216, 295] on button "11" at bounding box center [225, 286] width 31 height 30
type input "**********"
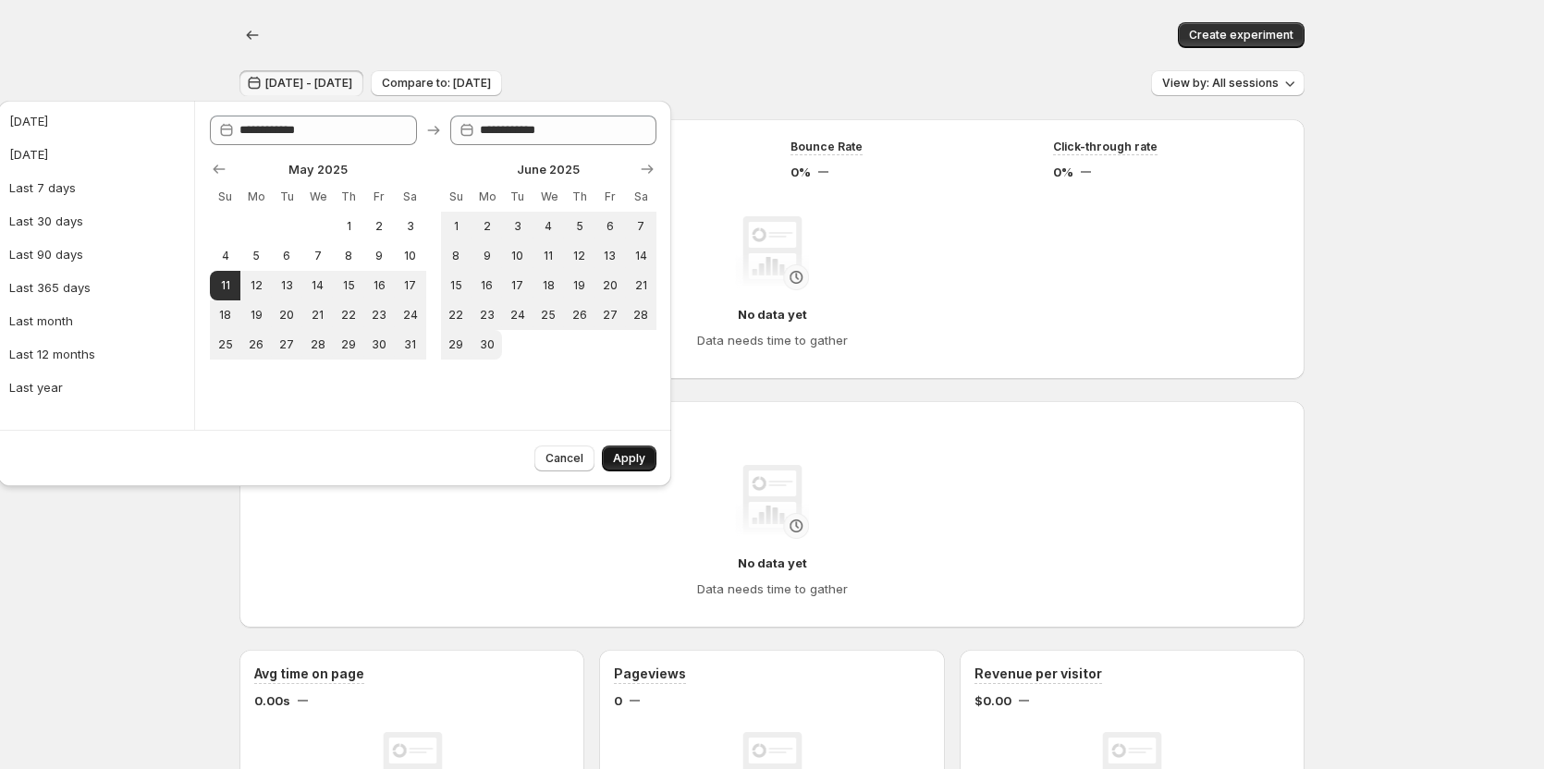
click at [624, 461] on span "Apply" at bounding box center [629, 458] width 32 height 15
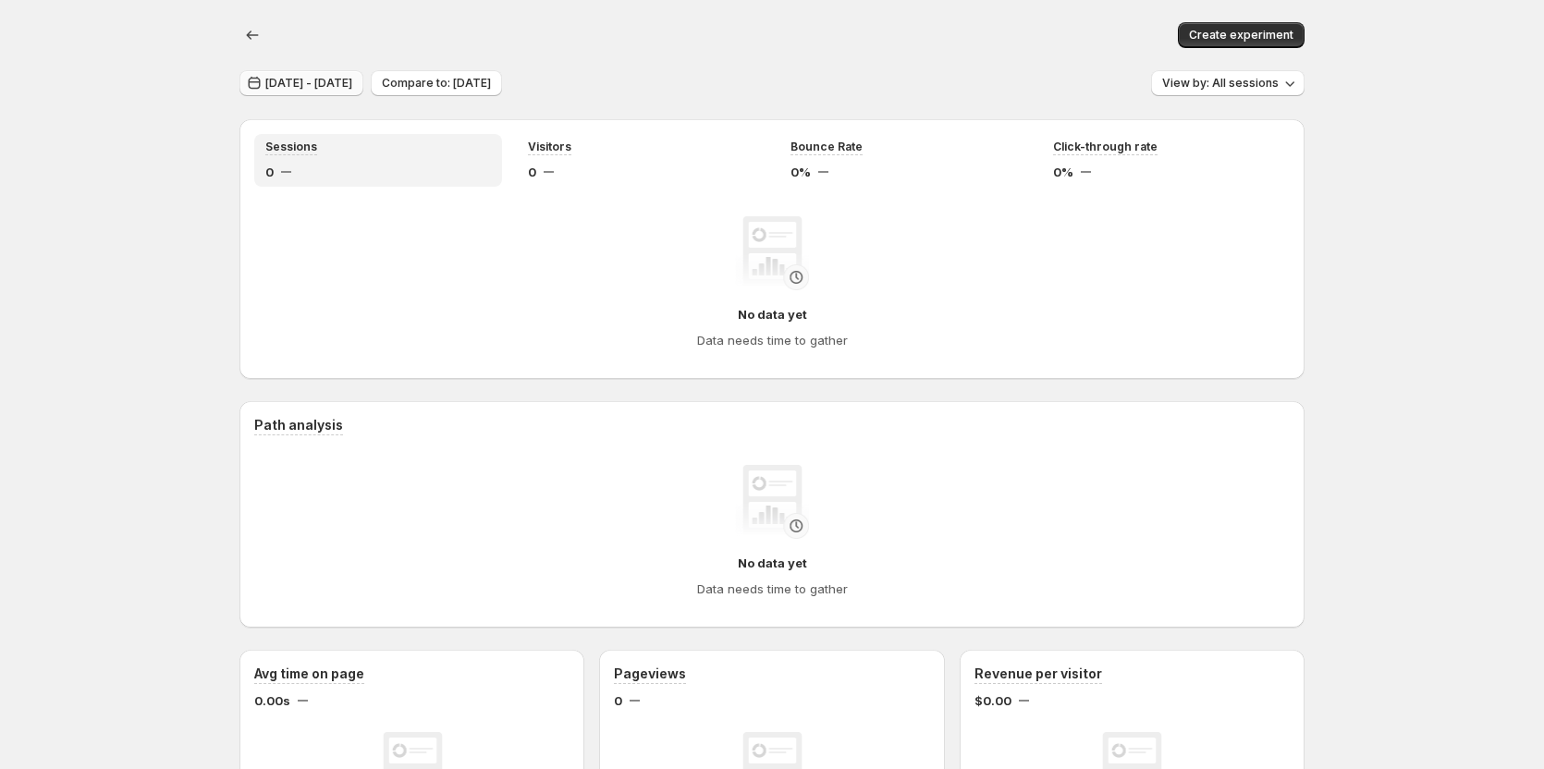
click at [338, 82] on span "May 11, 2025 - May 11, 2025" at bounding box center [308, 83] width 87 height 15
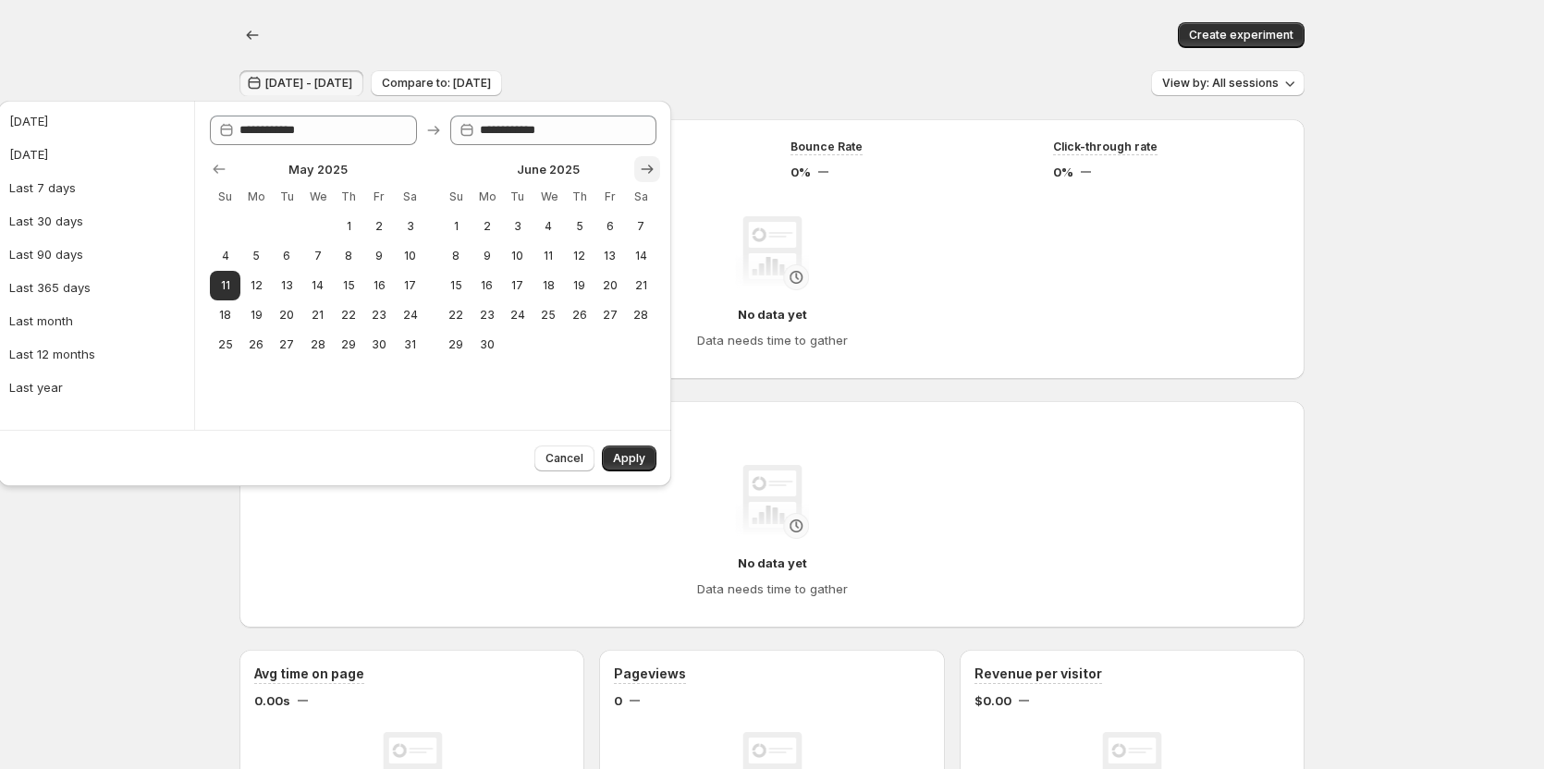
click at [641, 175] on icon "Show next month, July 2025" at bounding box center [647, 169] width 18 height 18
click at [641, 175] on icon "Show next month, August 2025" at bounding box center [647, 169] width 18 height 18
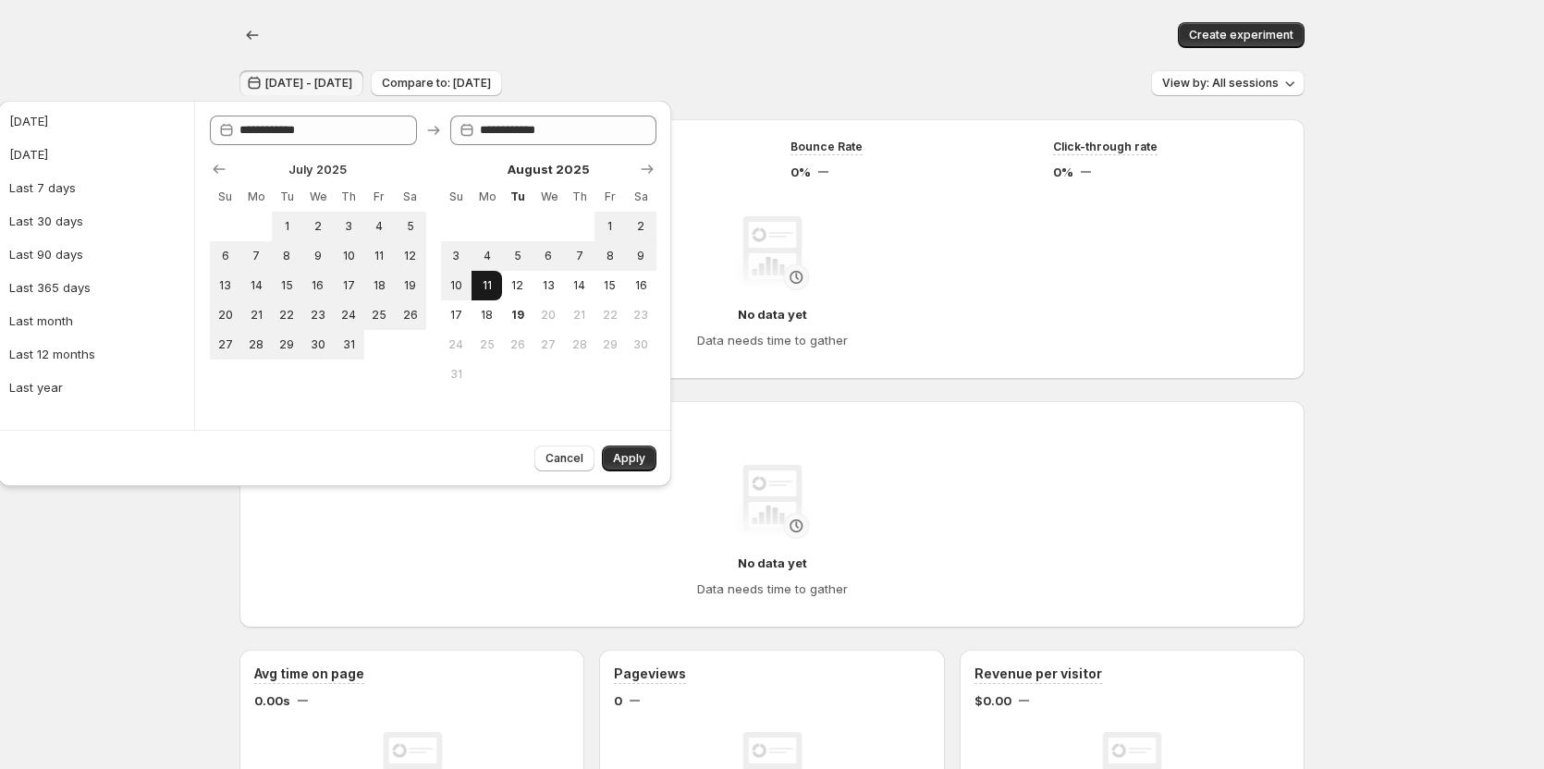
click at [474, 278] on button "11" at bounding box center [487, 286] width 31 height 30
type input "**********"
click at [609, 448] on button "Apply" at bounding box center [629, 459] width 55 height 26
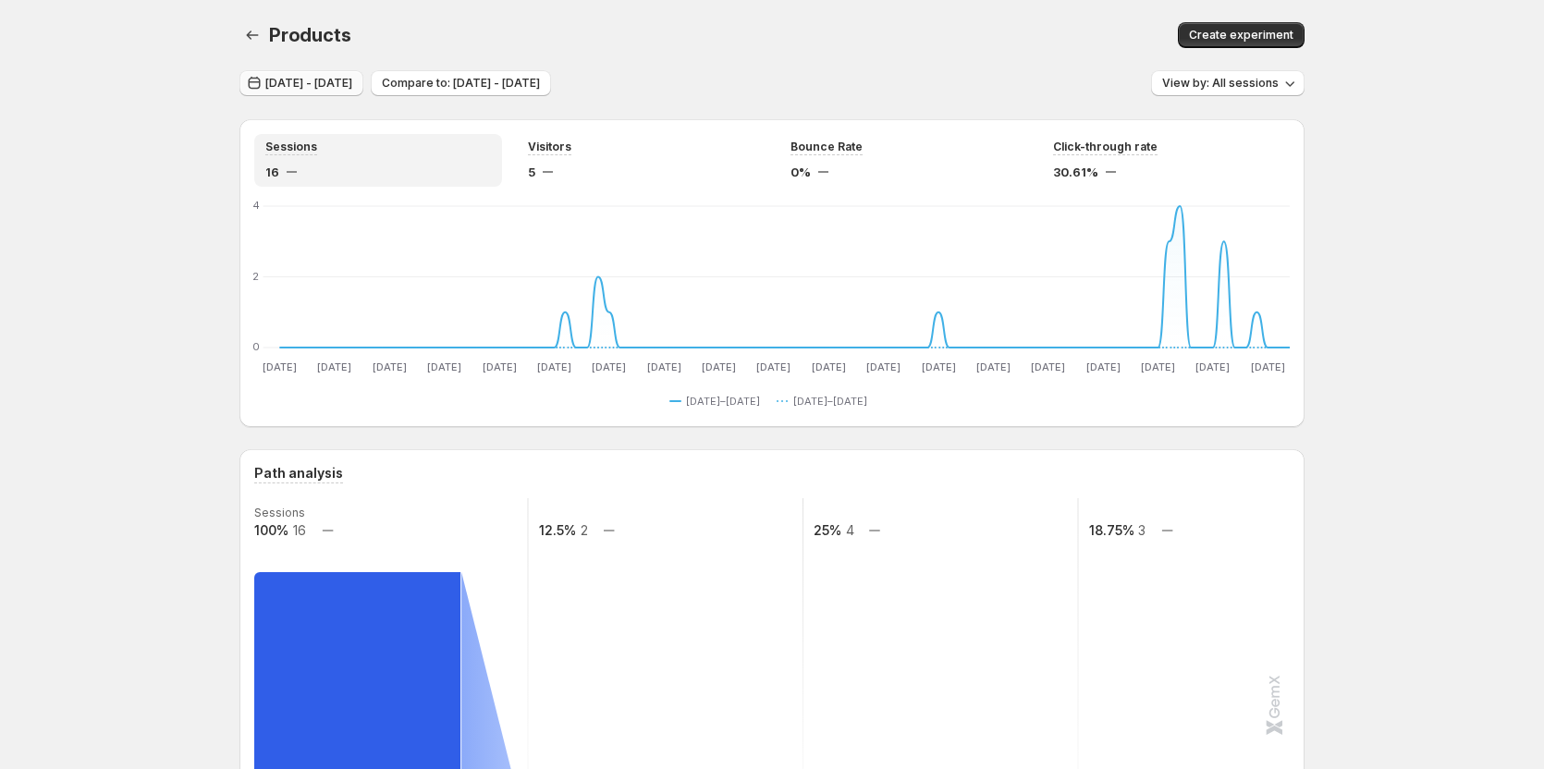
click at [352, 85] on span "May 11, 2025 - Aug 11, 2025" at bounding box center [308, 83] width 87 height 15
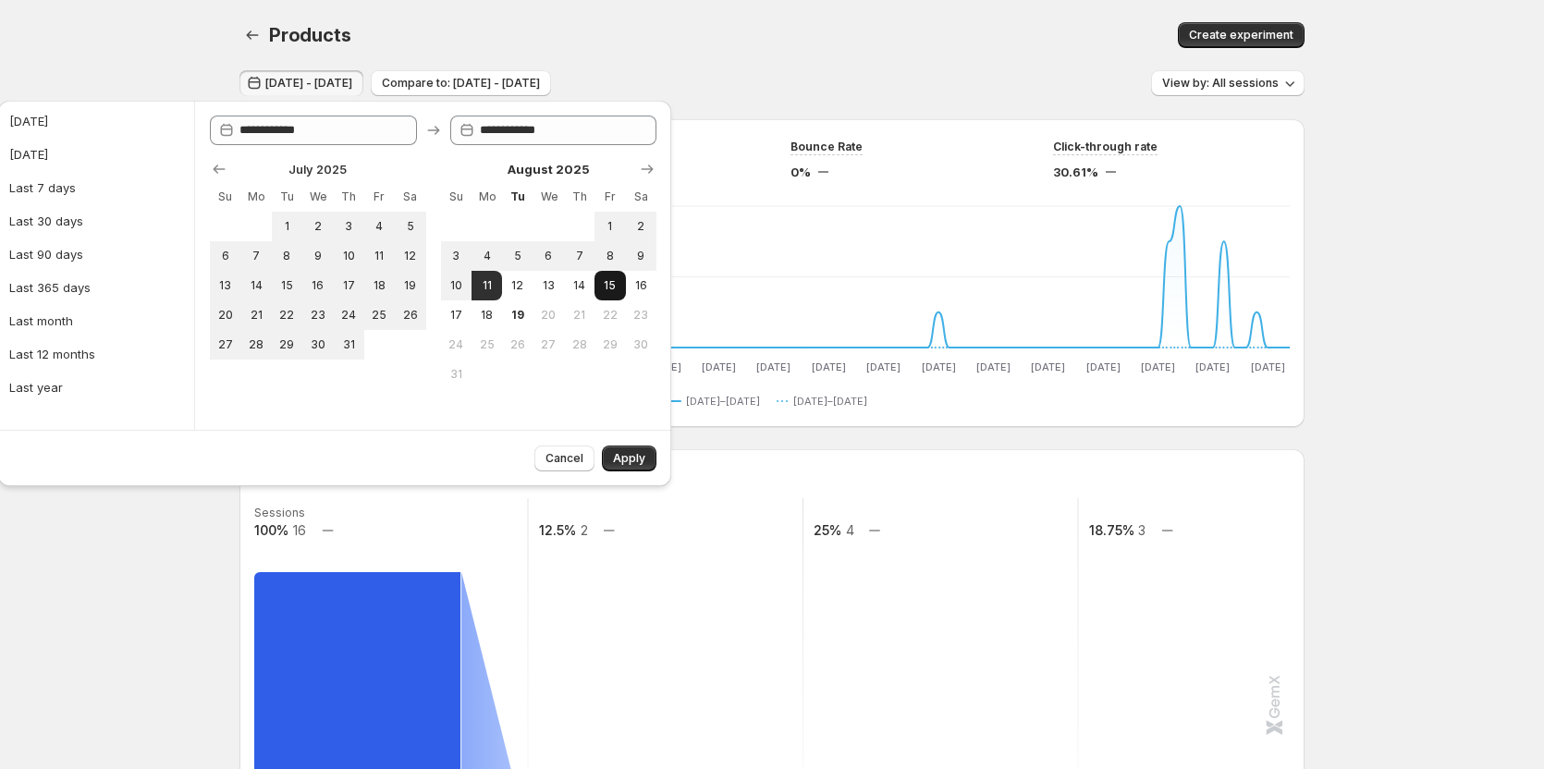
click at [618, 289] on span "15" at bounding box center [610, 285] width 16 height 15
type input "**********"
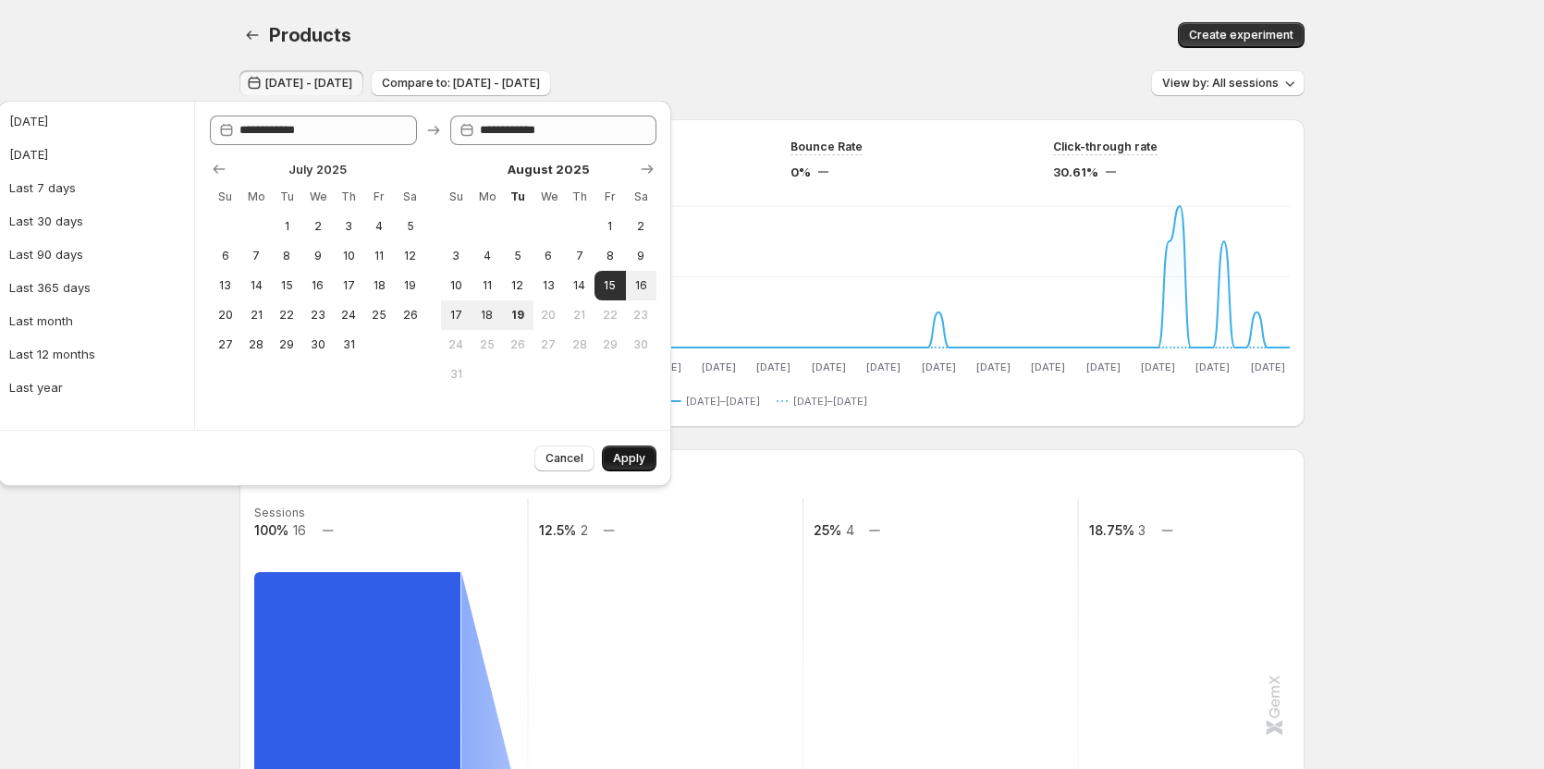
click at [628, 450] on button "Apply" at bounding box center [629, 459] width 55 height 26
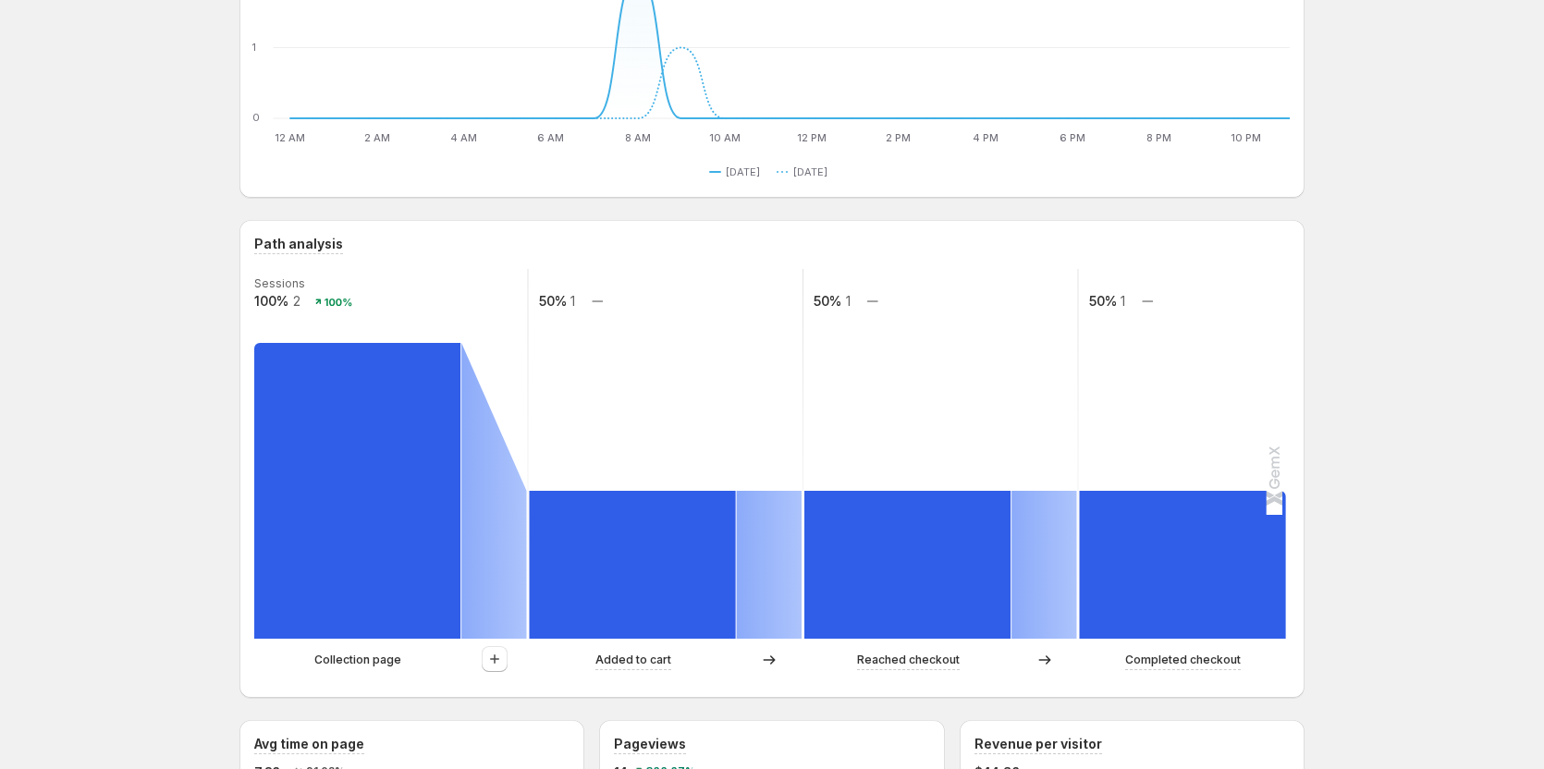
scroll to position [277, 0]
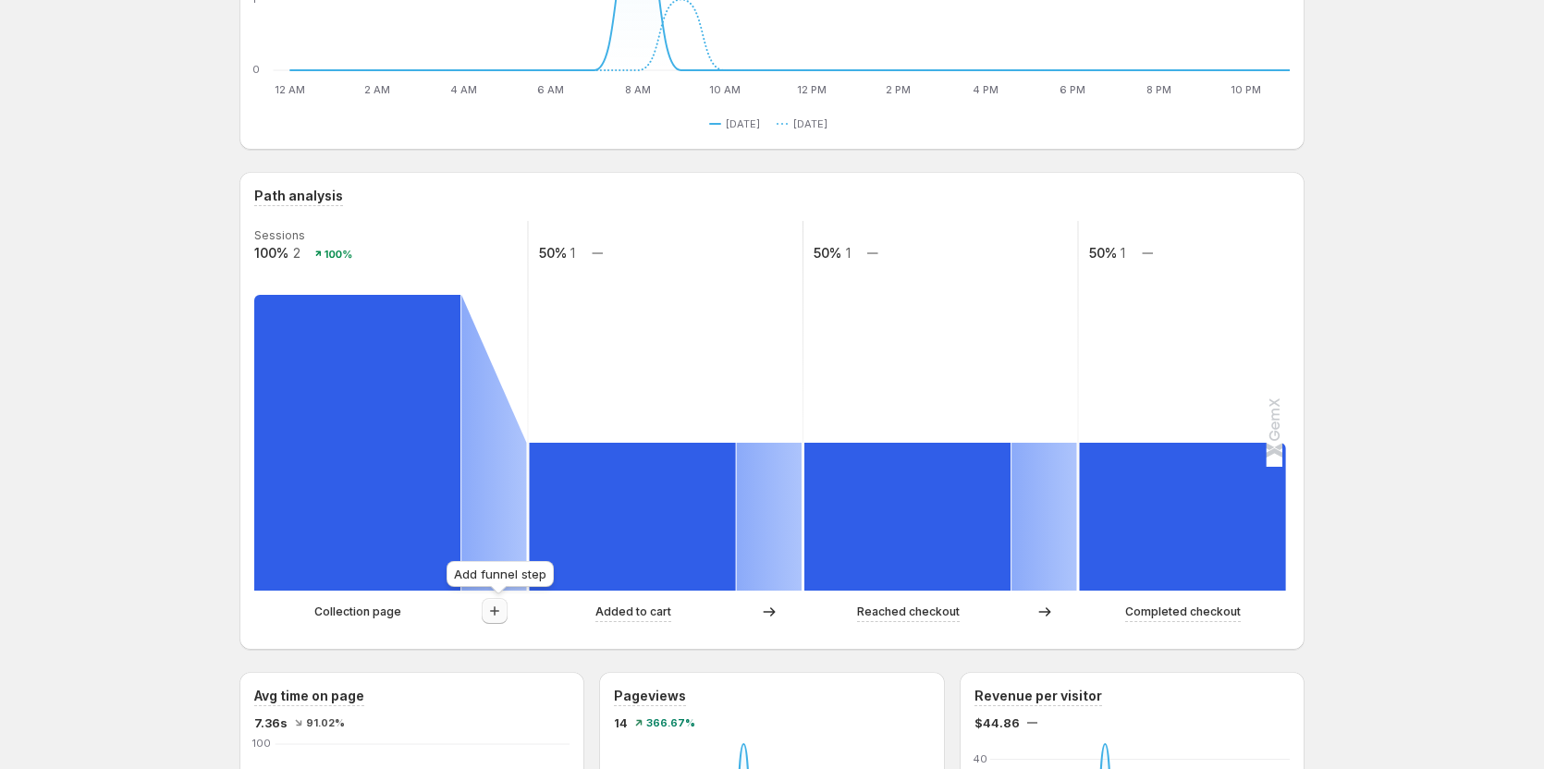
click at [498, 598] on button "button" at bounding box center [495, 611] width 26 height 26
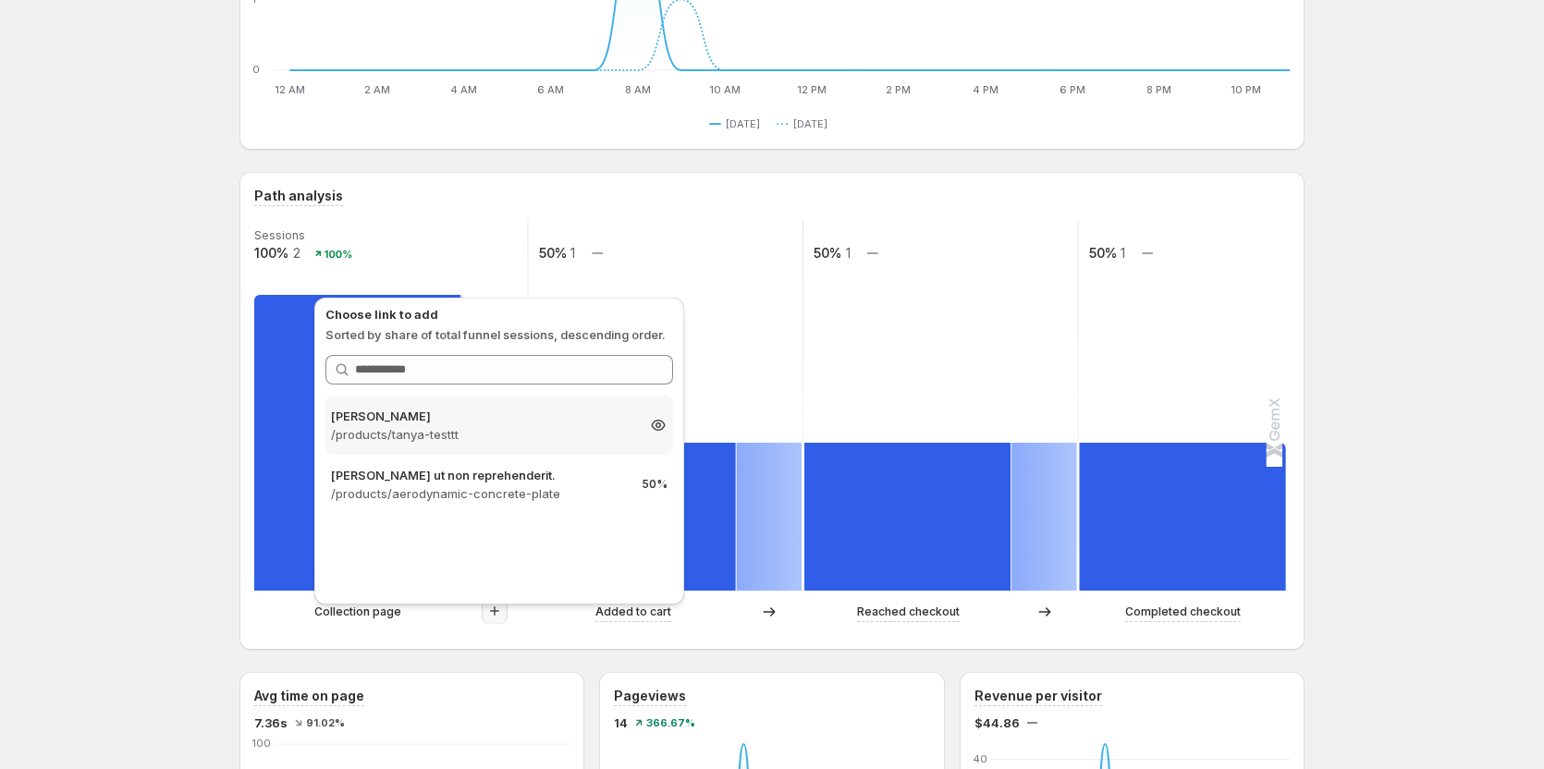
click at [497, 420] on p "Tanya Testtt" at bounding box center [482, 416] width 303 height 18
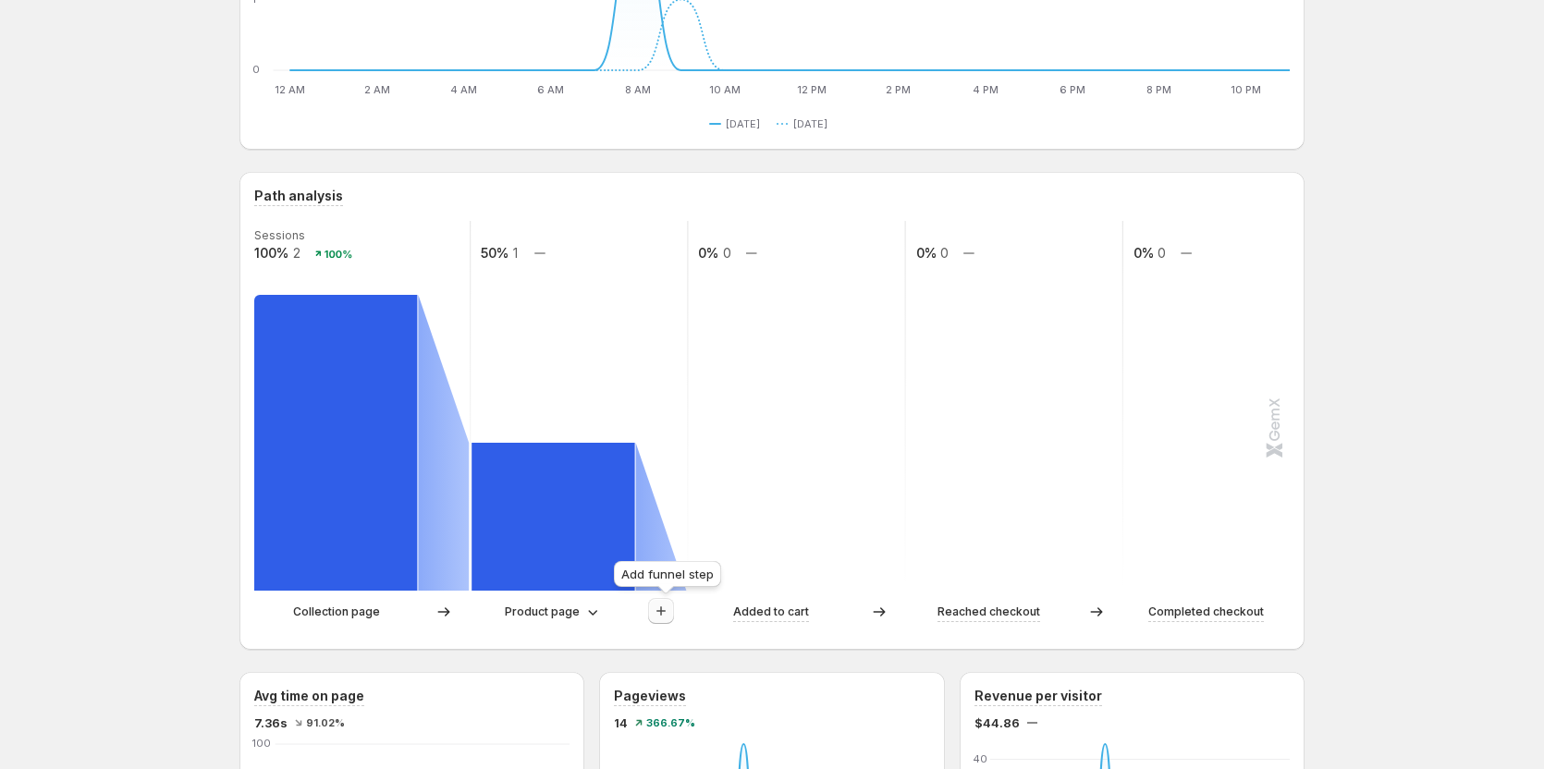
click at [654, 608] on button "button" at bounding box center [661, 611] width 26 height 26
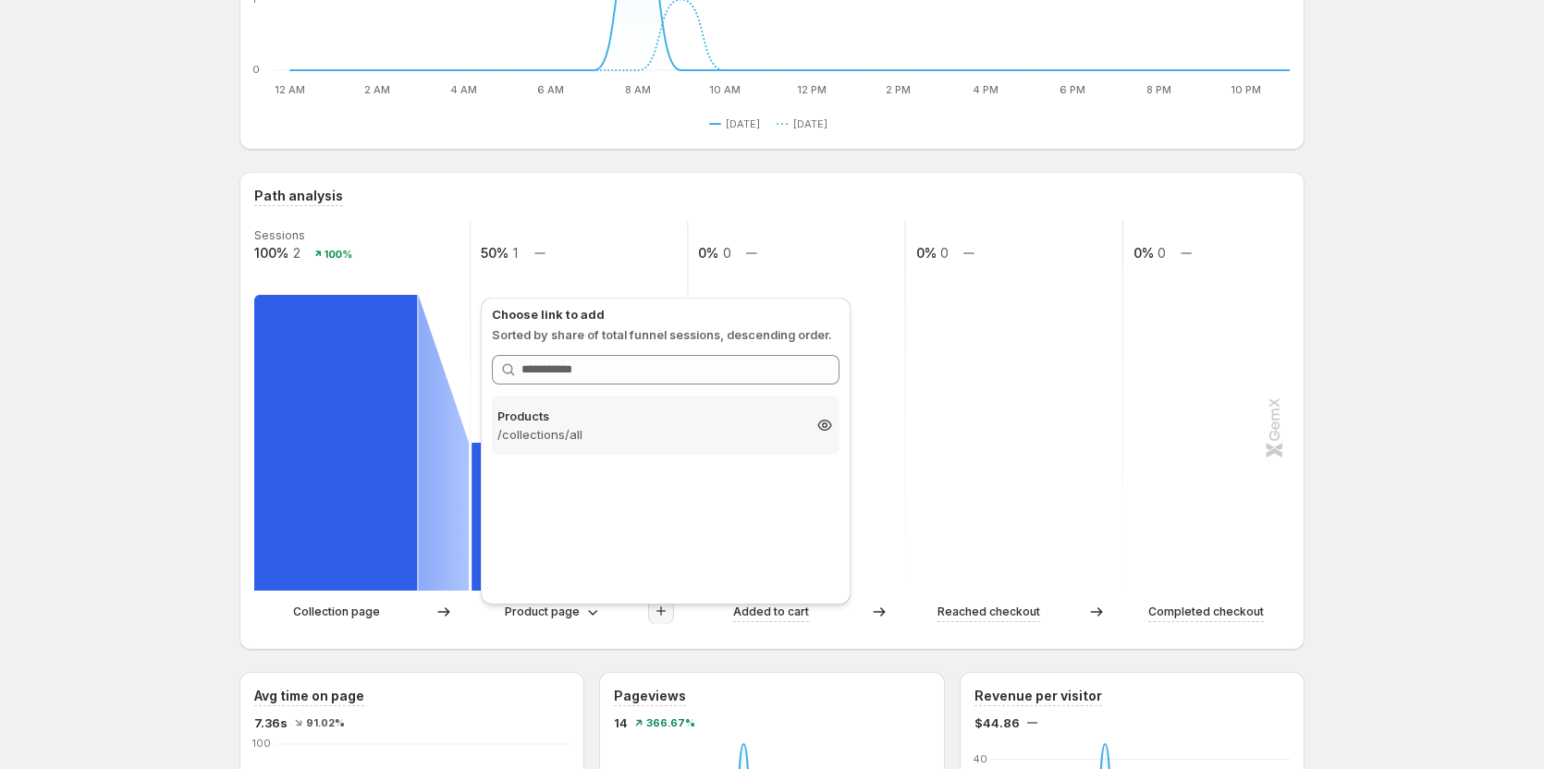
click at [571, 434] on p "/collections/all" at bounding box center [649, 434] width 303 height 18
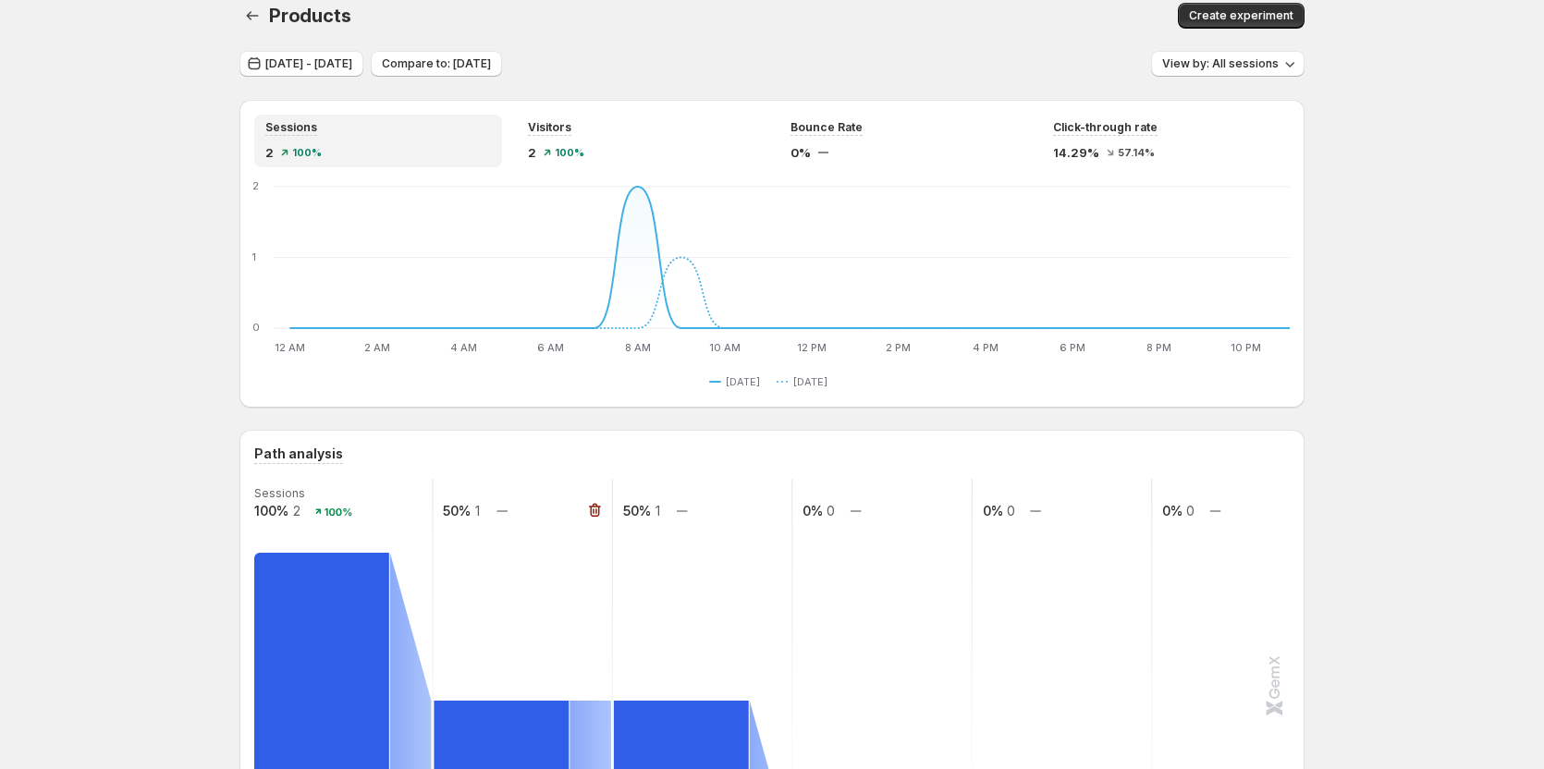
scroll to position [0, 0]
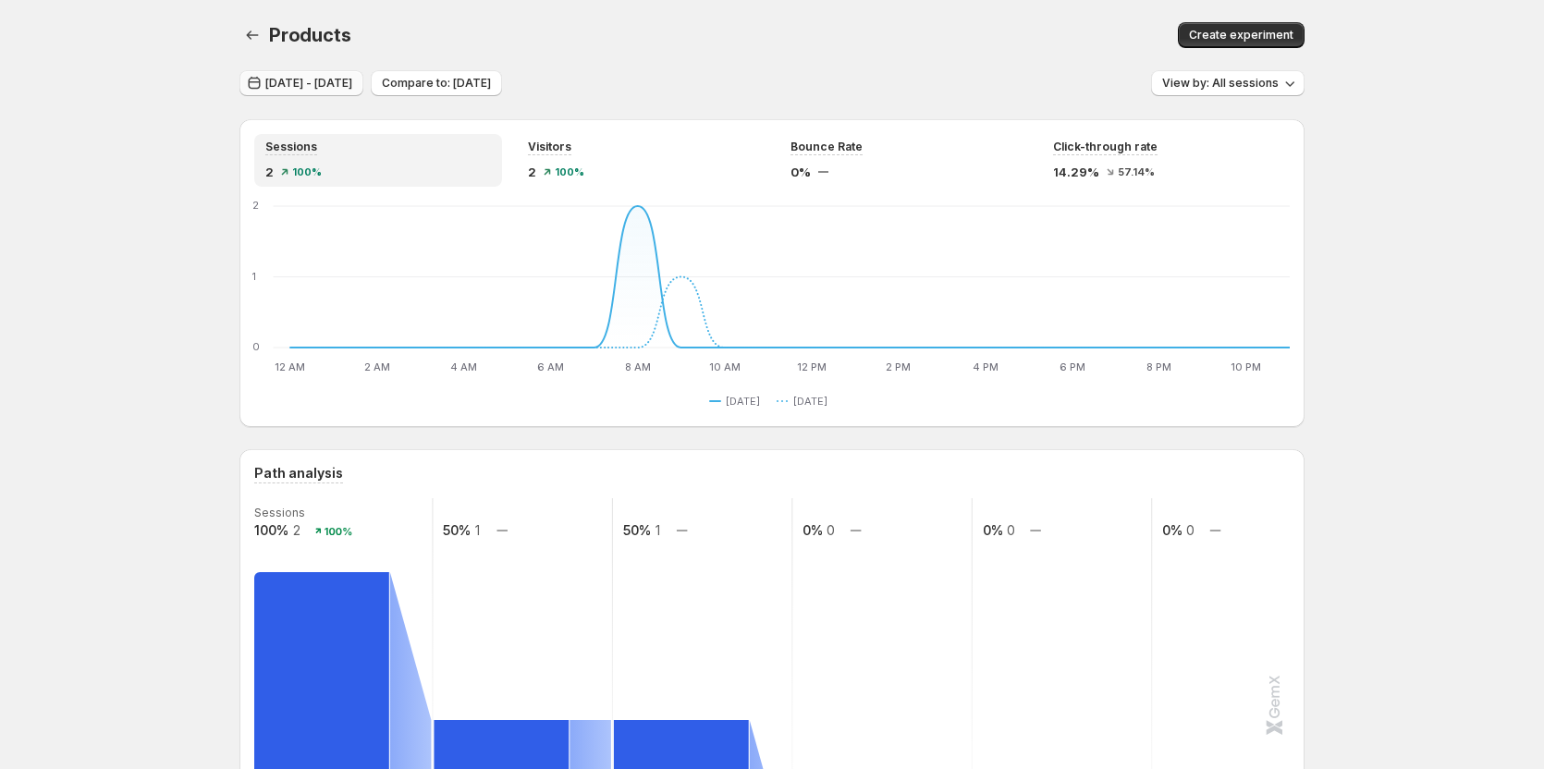
click at [349, 85] on span "Aug 15, 2025 - Aug 15, 2025" at bounding box center [308, 83] width 87 height 15
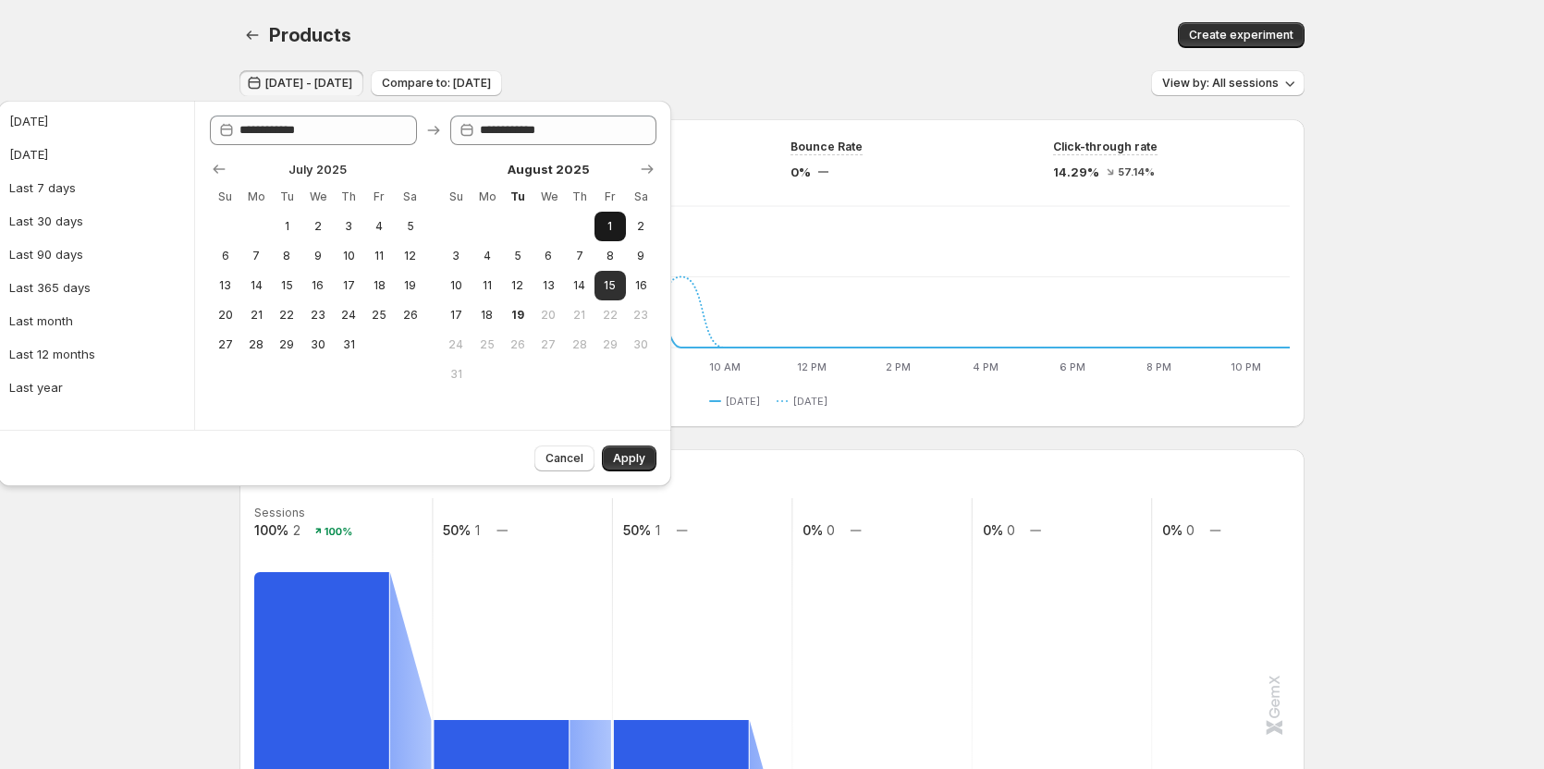
click at [613, 224] on span "1" at bounding box center [610, 226] width 16 height 15
type input "**********"
click at [507, 261] on button "5" at bounding box center [517, 256] width 31 height 30
type input "**********"
click at [619, 451] on button "Apply" at bounding box center [629, 459] width 55 height 26
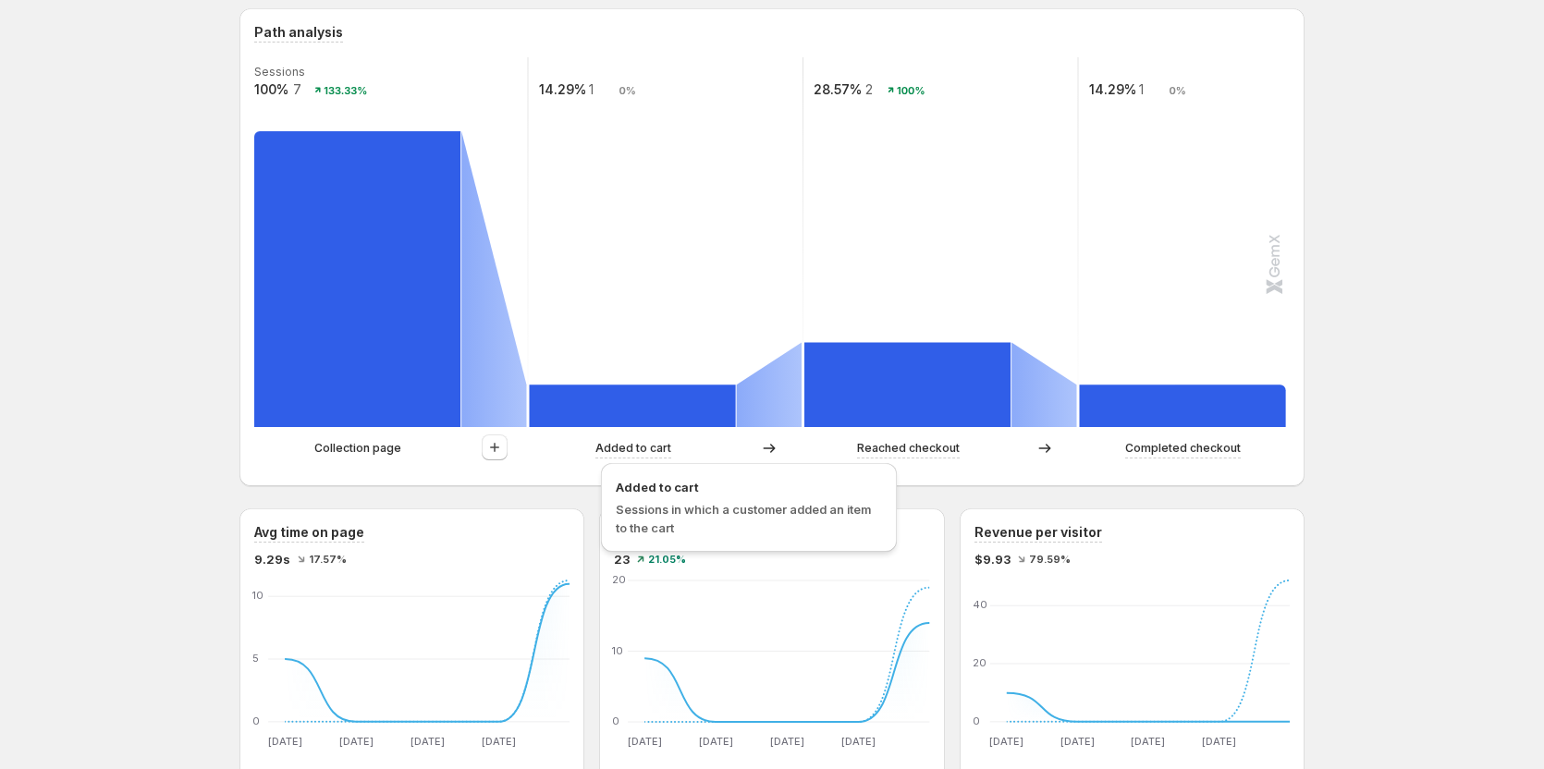
scroll to position [462, 0]
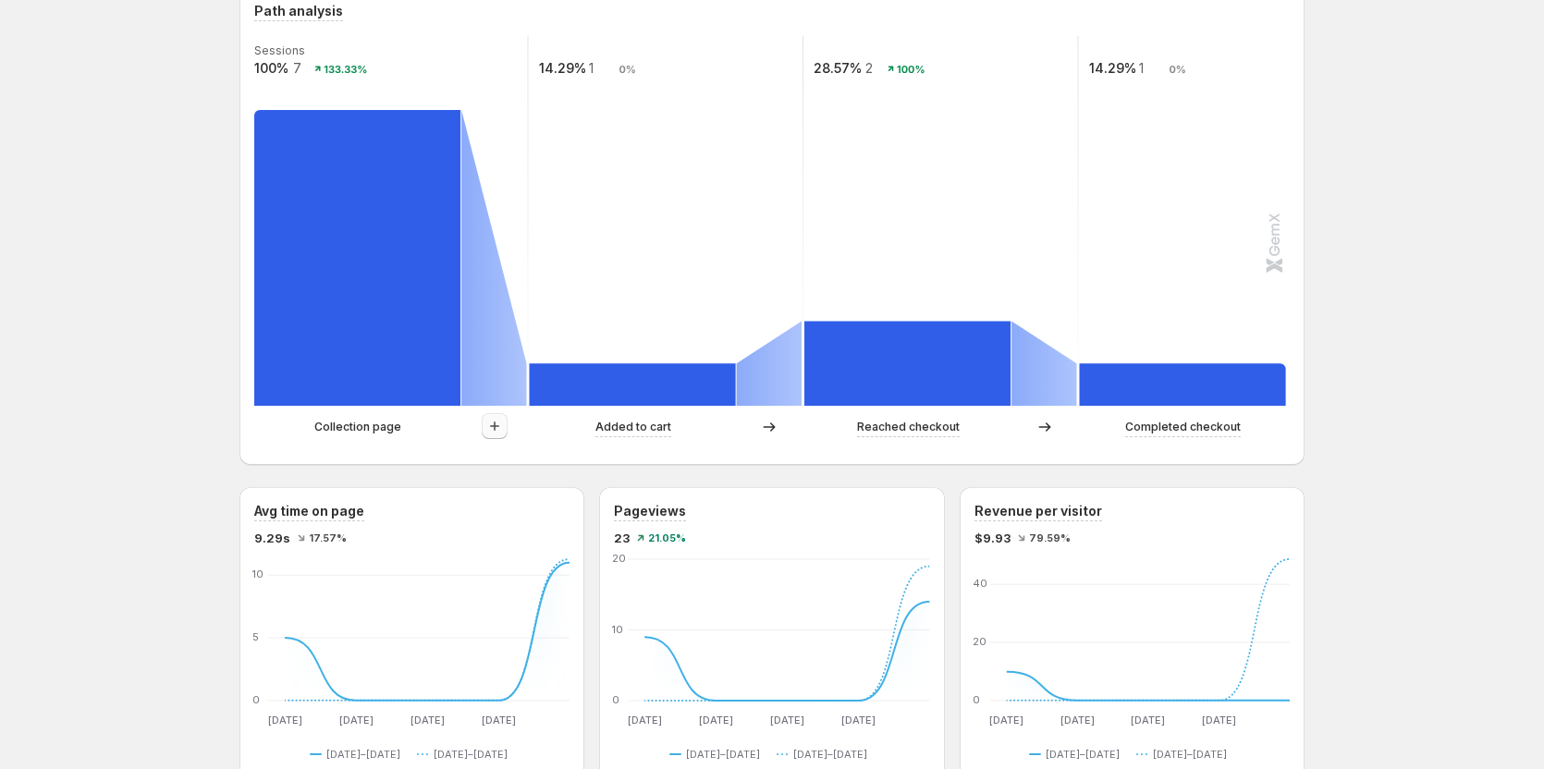
click at [491, 427] on button "button" at bounding box center [495, 426] width 26 height 26
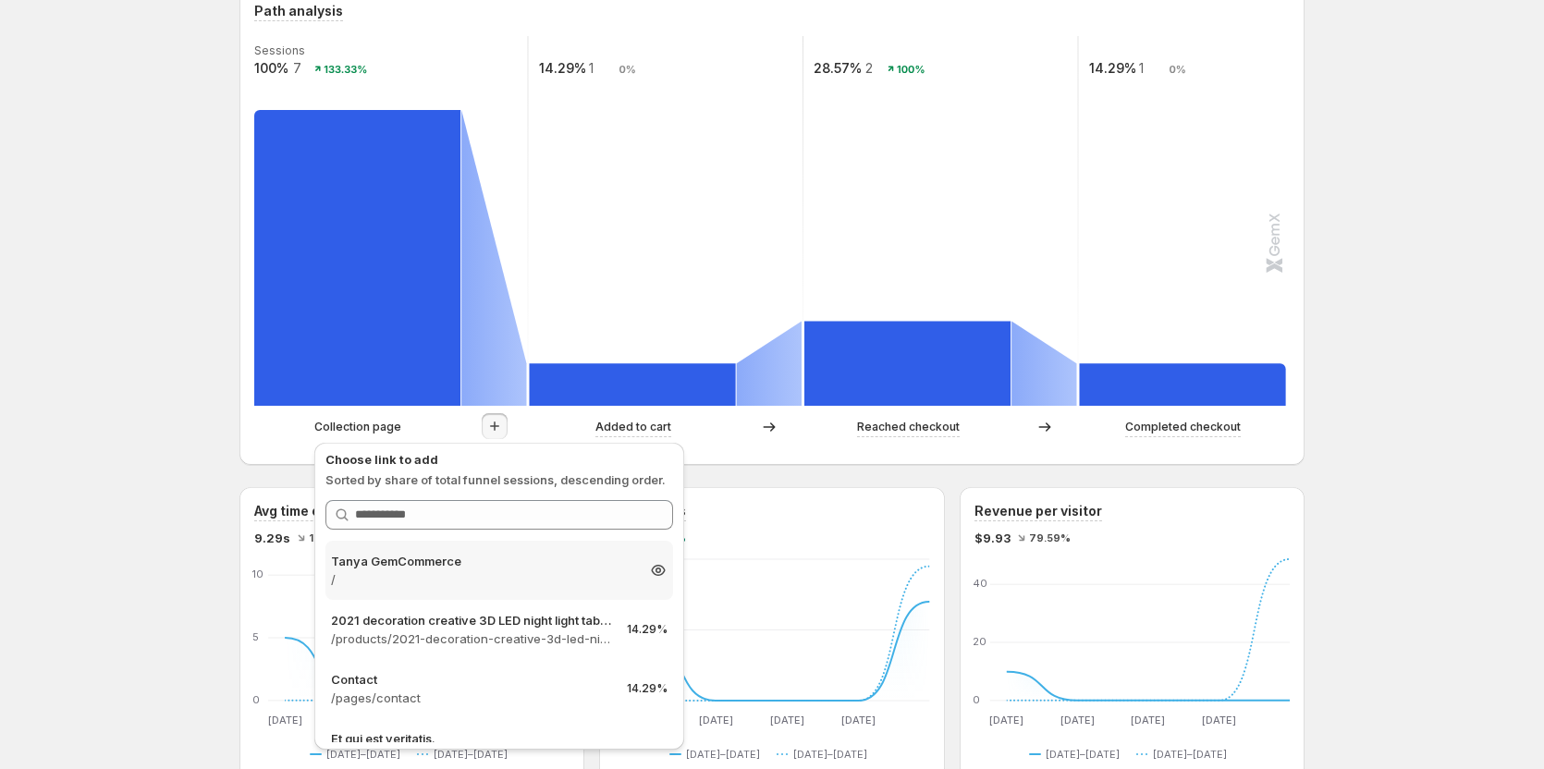
click at [421, 580] on p "/" at bounding box center [482, 580] width 303 height 18
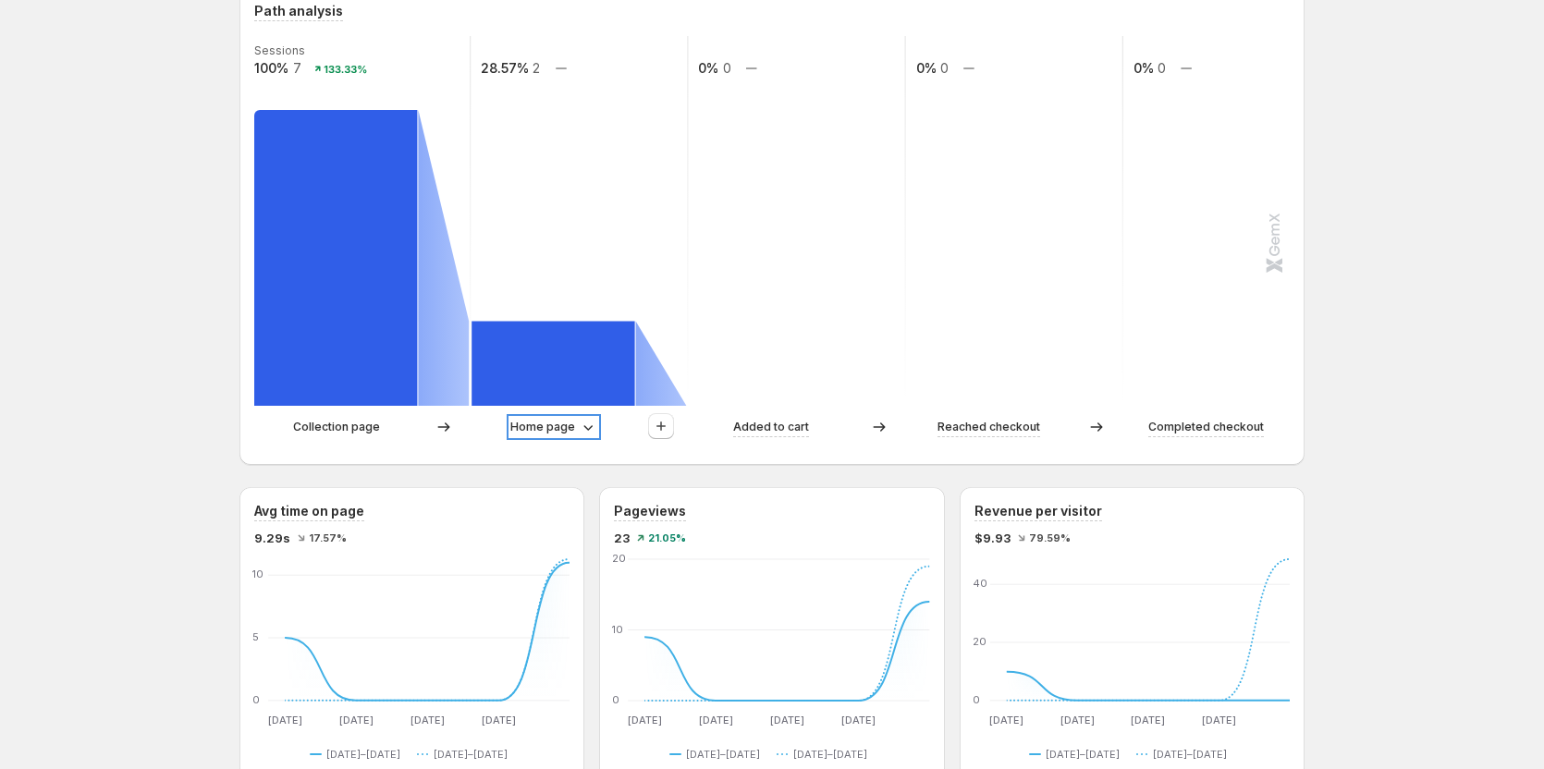
click at [550, 424] on p "Home page" at bounding box center [542, 427] width 65 height 18
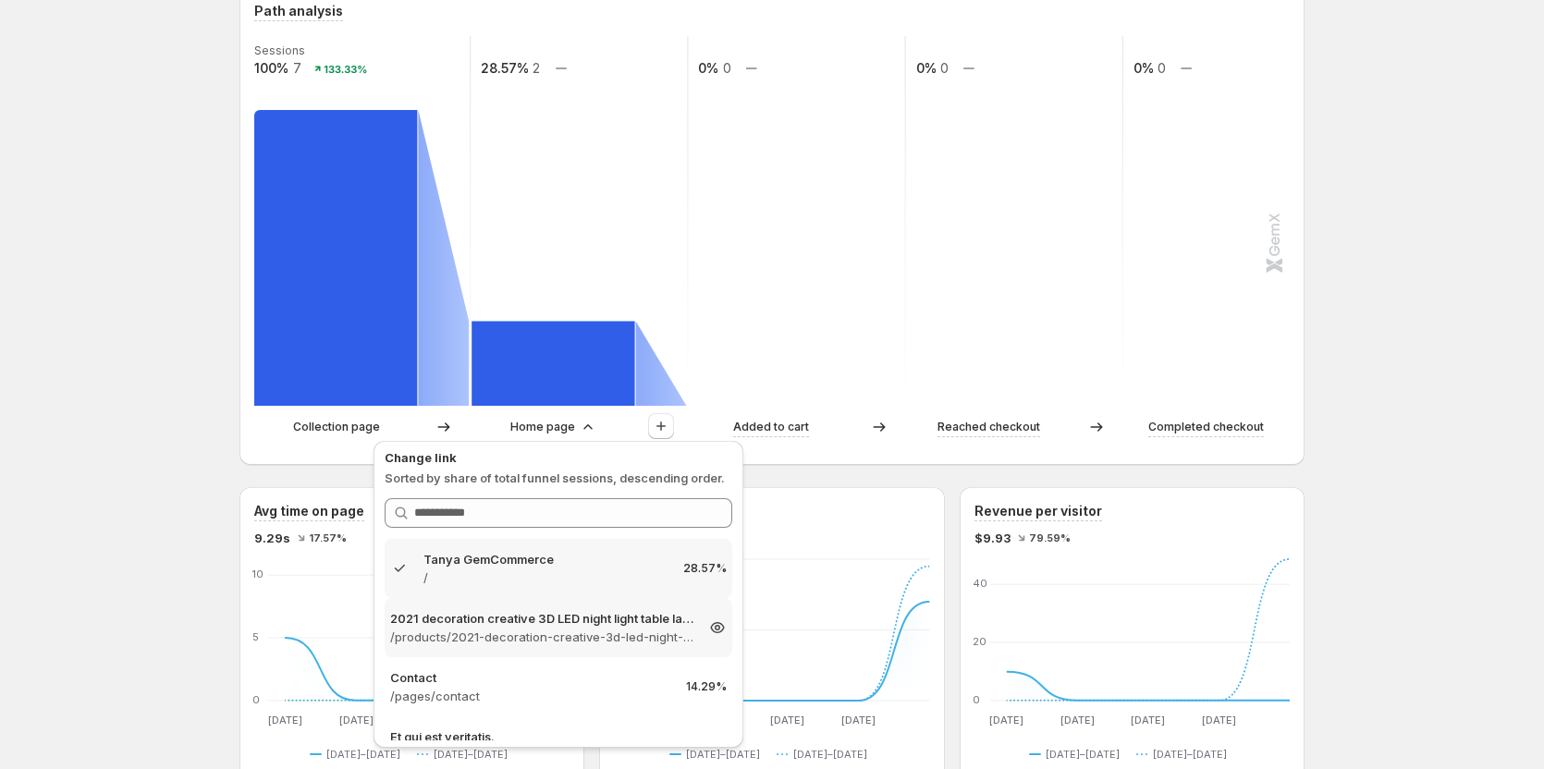
click at [502, 646] on div "2021 decoration creative 3D LED night light table lamp children bedroo /product…" at bounding box center [559, 627] width 348 height 59
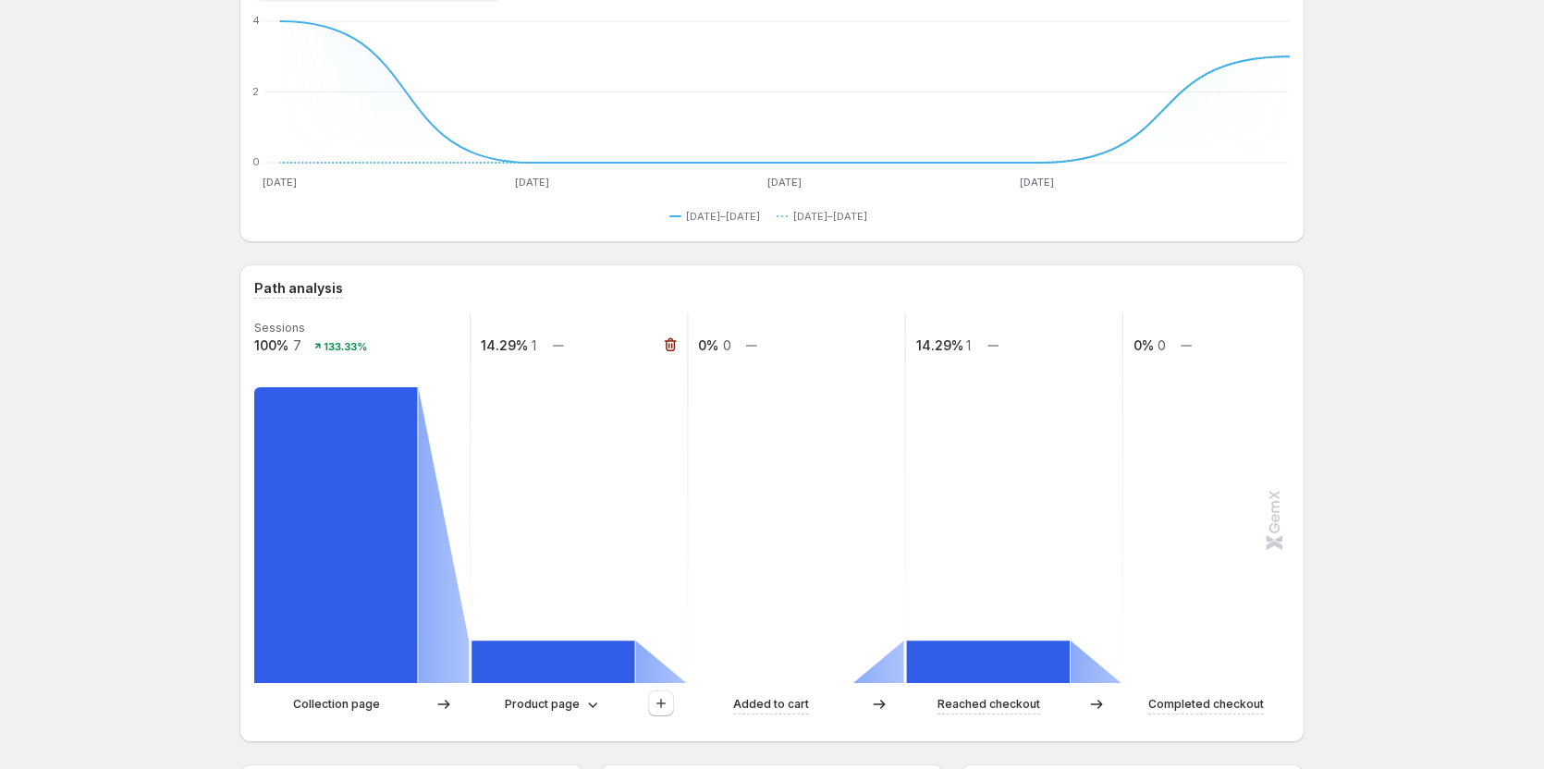
scroll to position [0, 0]
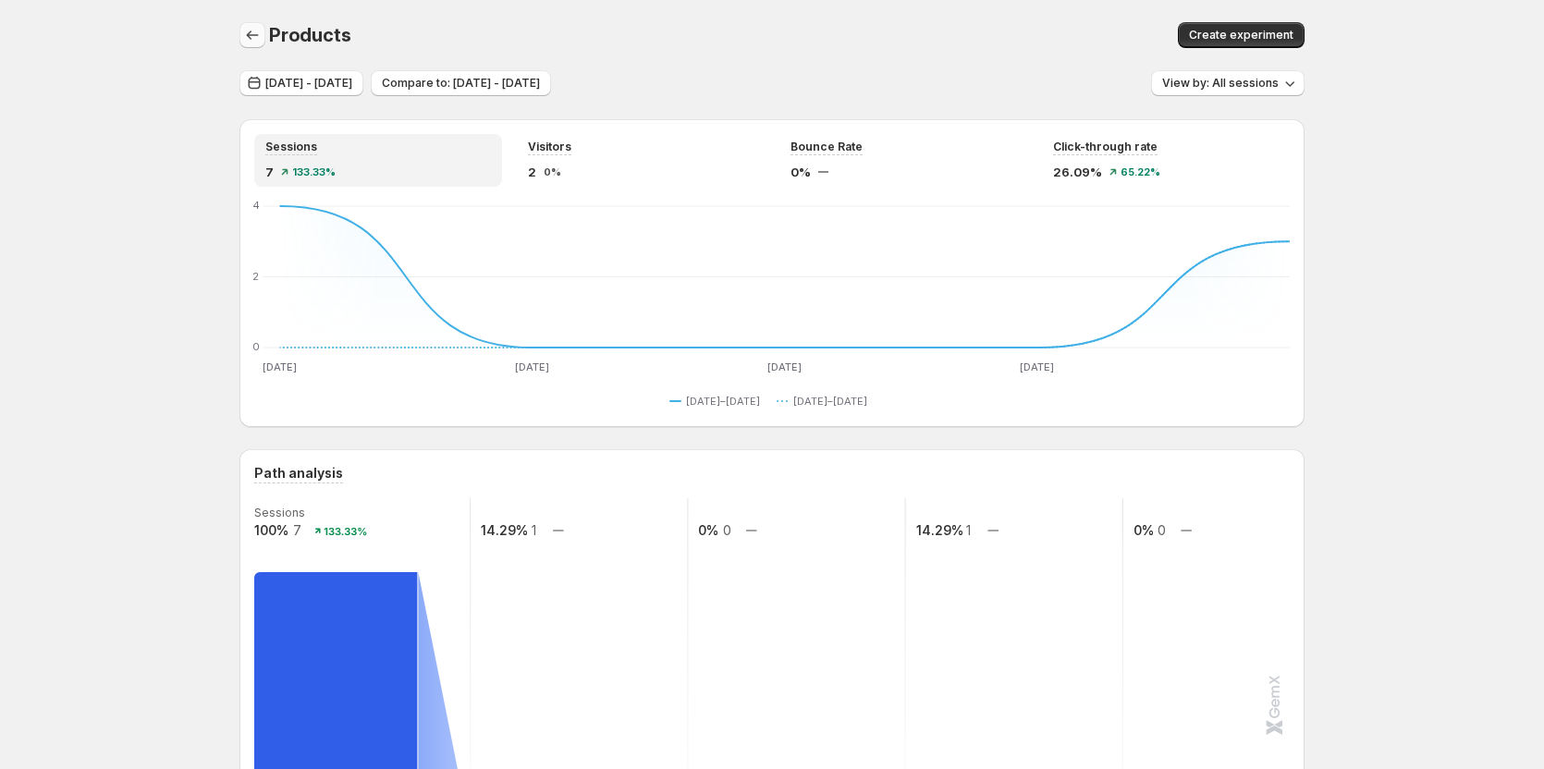
click at [247, 37] on button "button" at bounding box center [253, 35] width 26 height 26
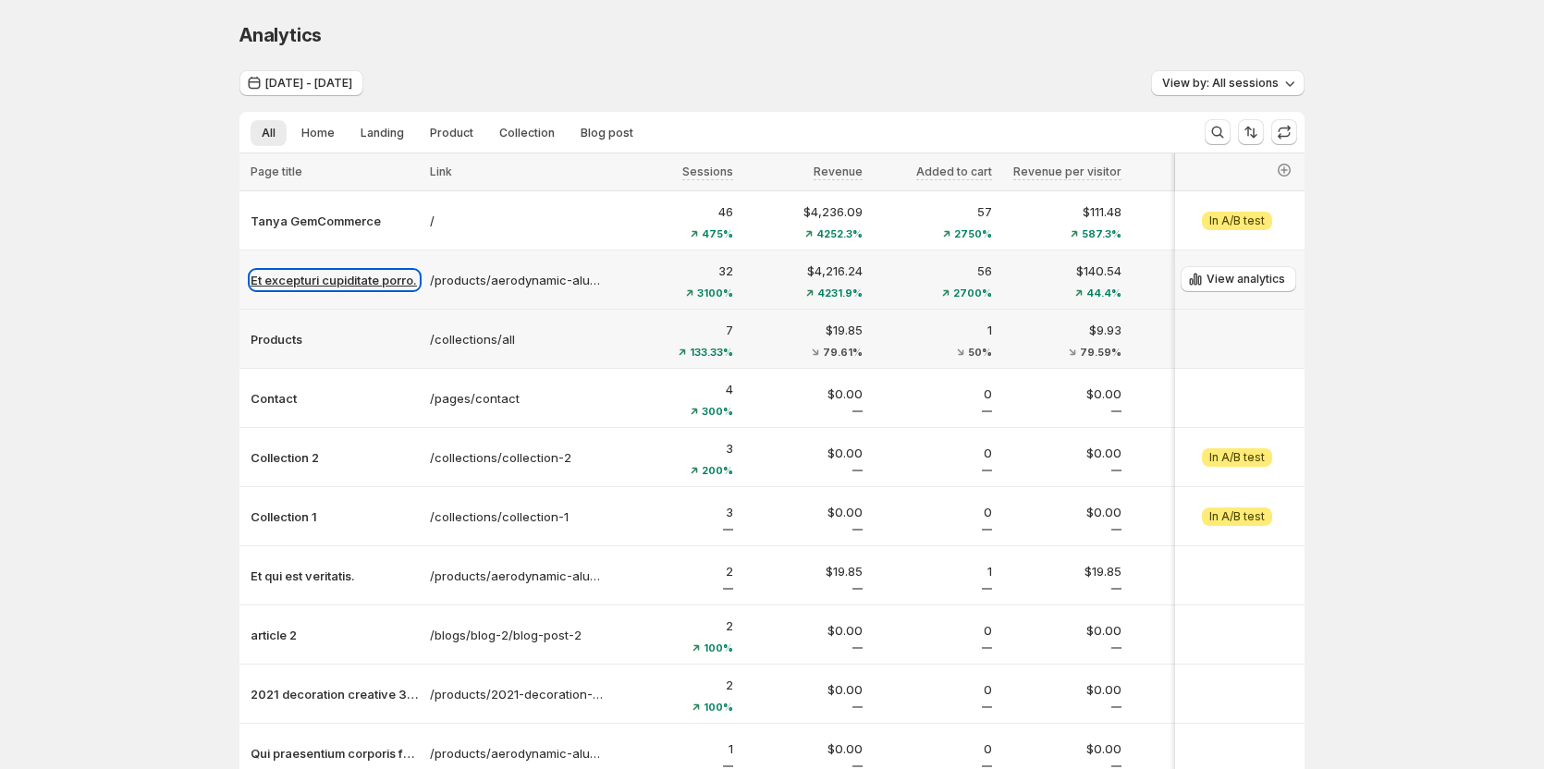
click at [370, 282] on p "Et excepturi cupiditate porro." at bounding box center [335, 280] width 168 height 18
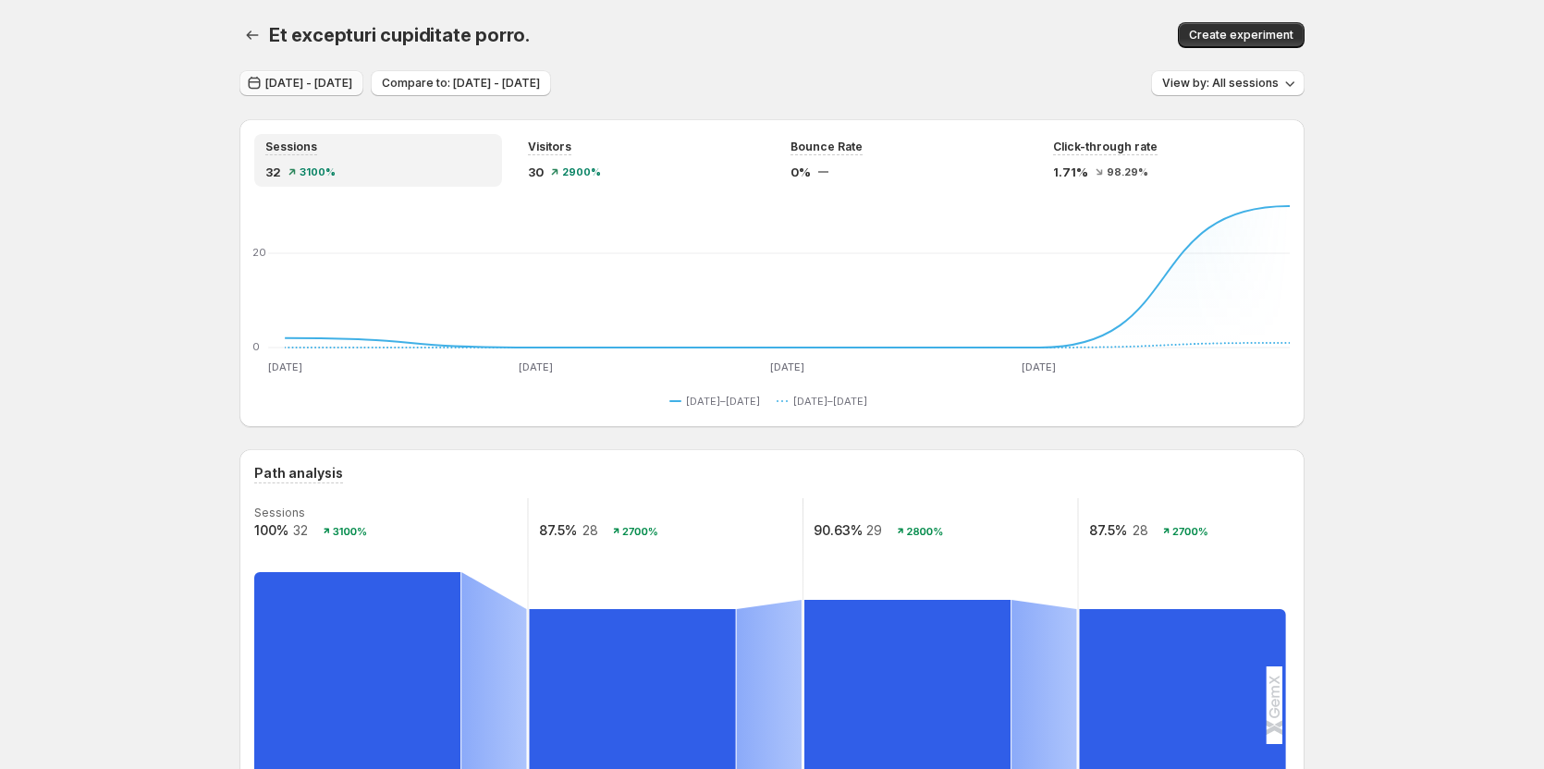
click at [352, 87] on span "Aug 01, 2025 - Aug 05, 2025" at bounding box center [308, 83] width 87 height 15
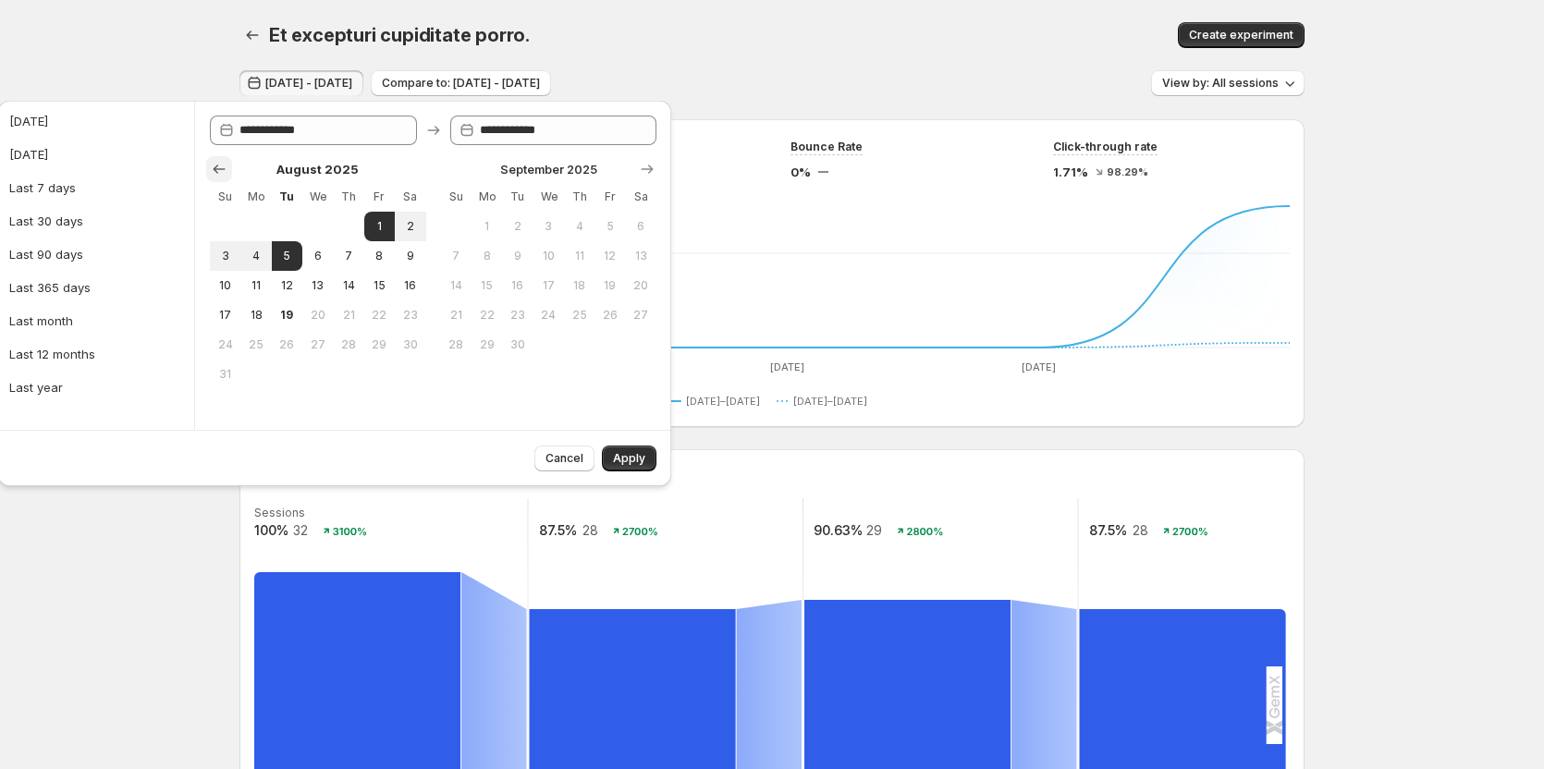
click at [217, 176] on icon "Show previous month, July 2025" at bounding box center [219, 169] width 18 height 18
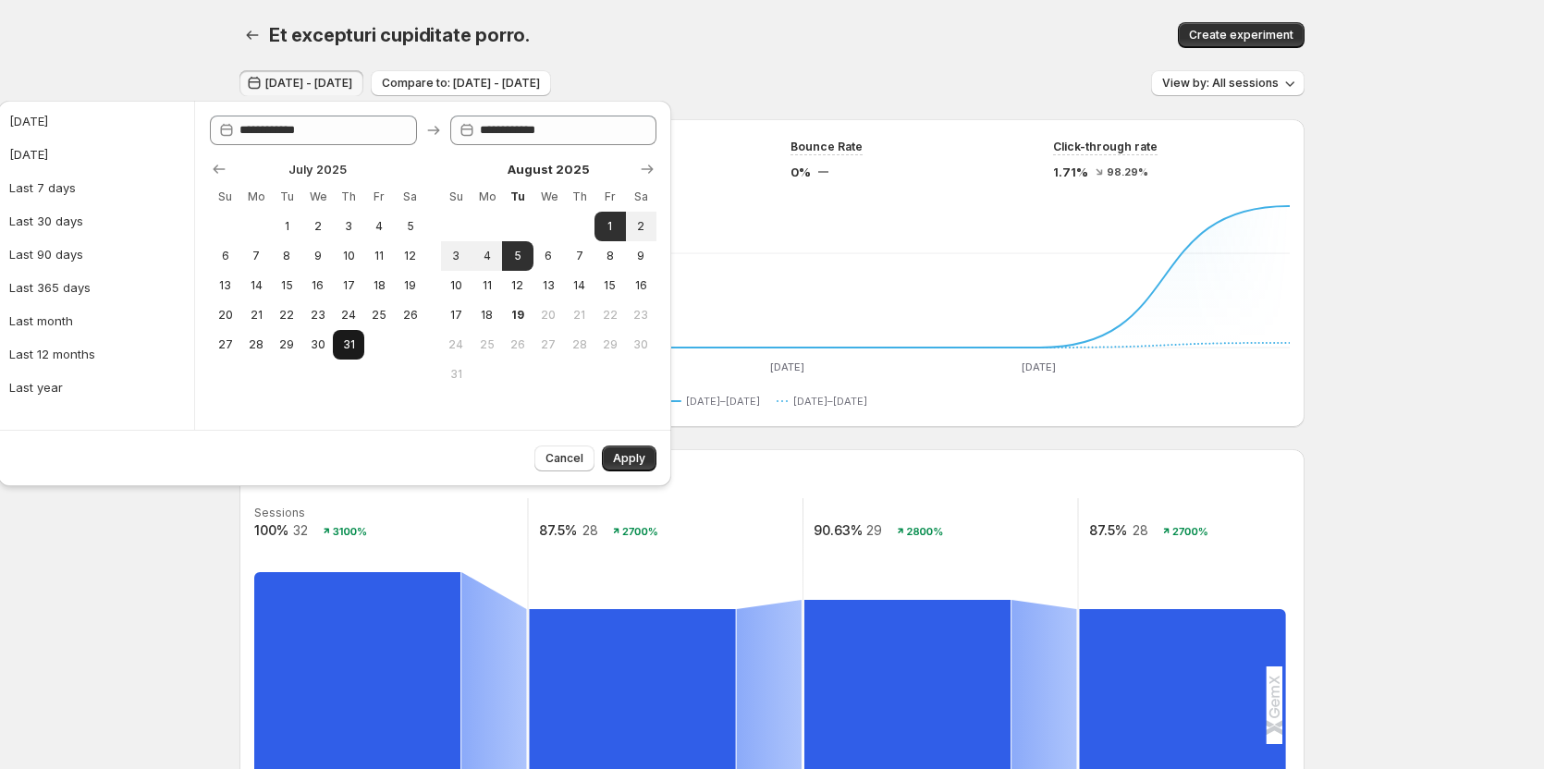
click at [342, 341] on span "31" at bounding box center [348, 345] width 16 height 15
type input "**********"
click at [575, 282] on span "14" at bounding box center [580, 285] width 16 height 15
type input "**********"
click at [624, 460] on span "Apply" at bounding box center [629, 458] width 32 height 15
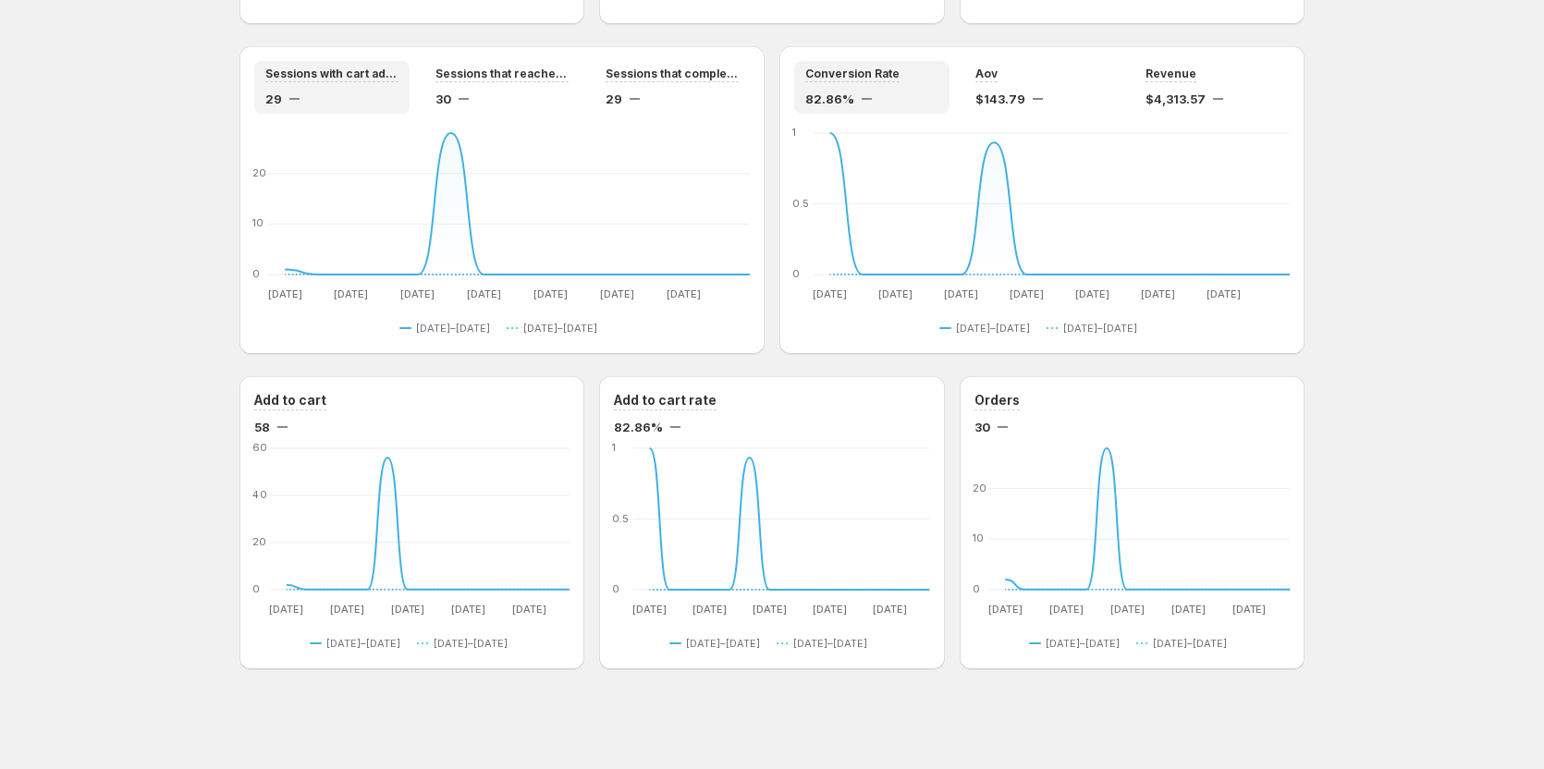
scroll to position [1384, 0]
